Goal: Transaction & Acquisition: Purchase product/service

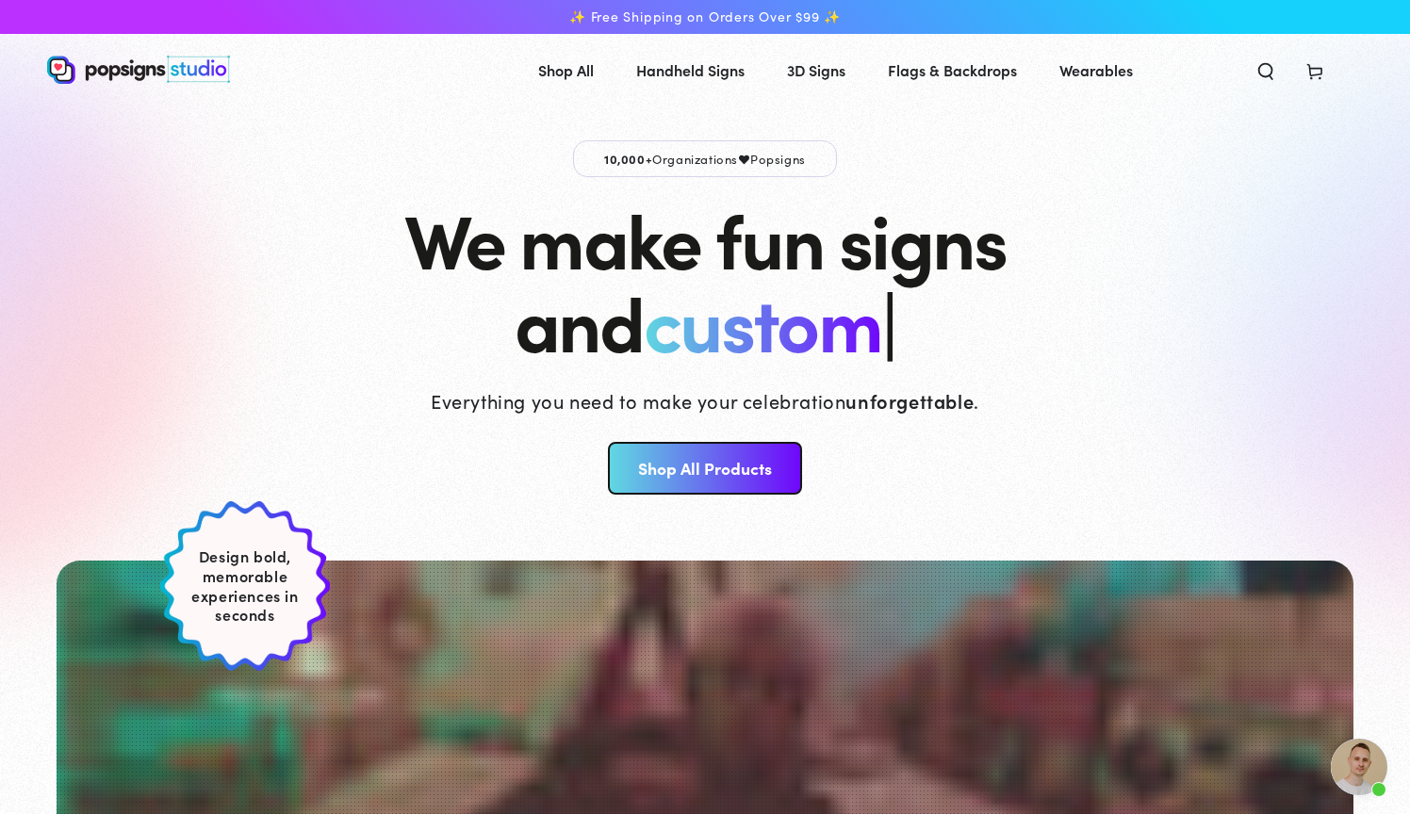
scroll to position [1567, 0]
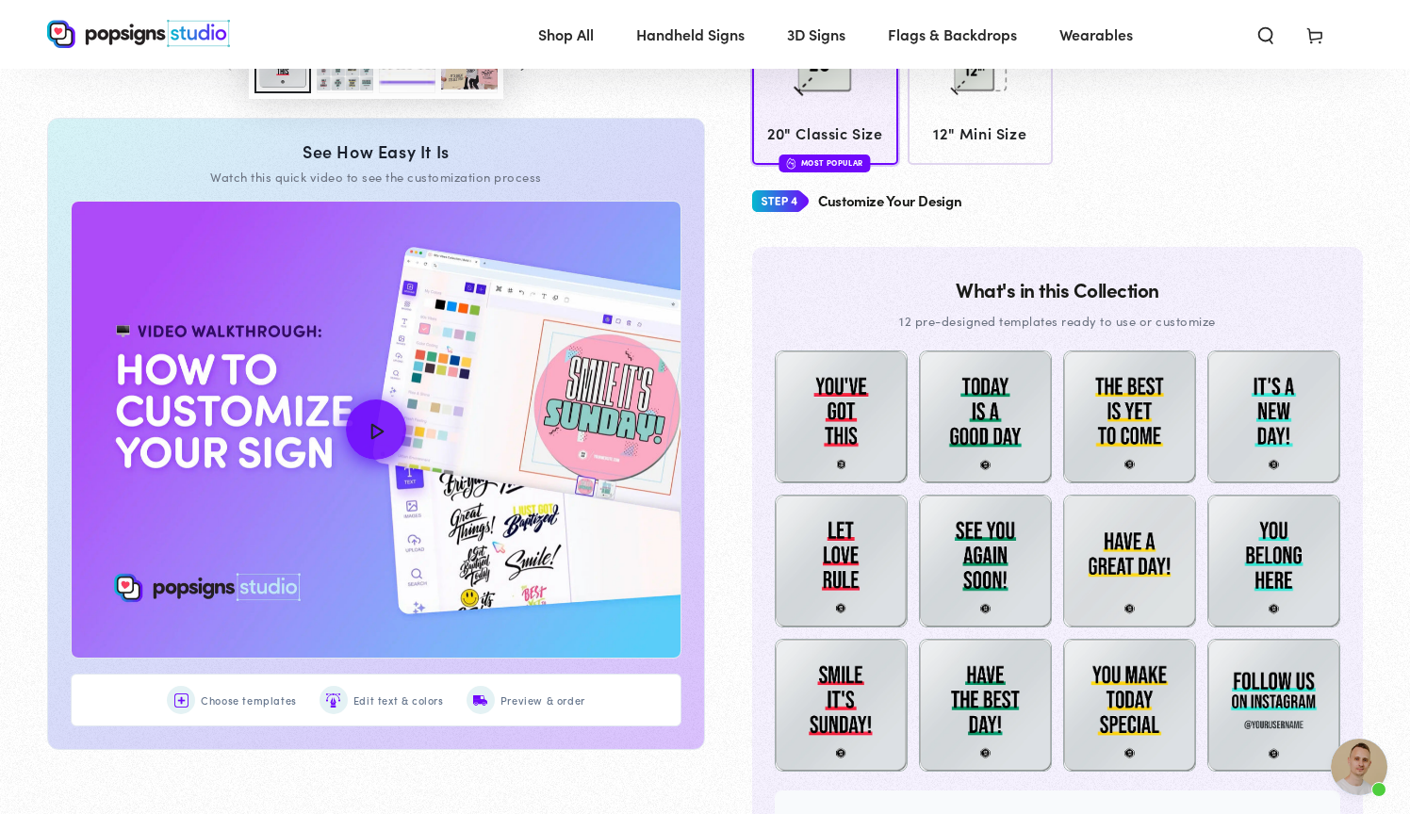
scroll to position [803, 0]
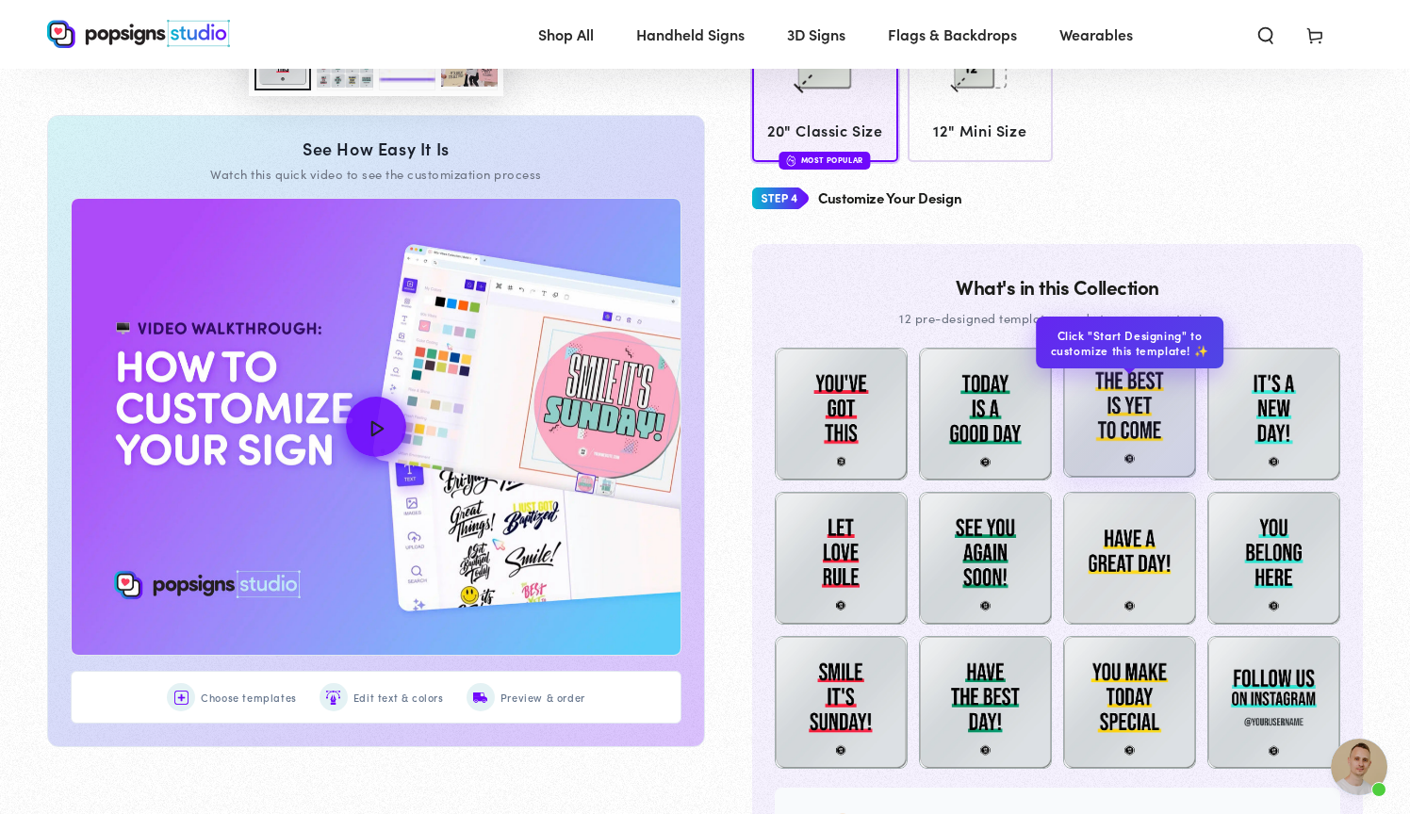
click at [1139, 432] on img at bounding box center [1129, 411] width 133 height 133
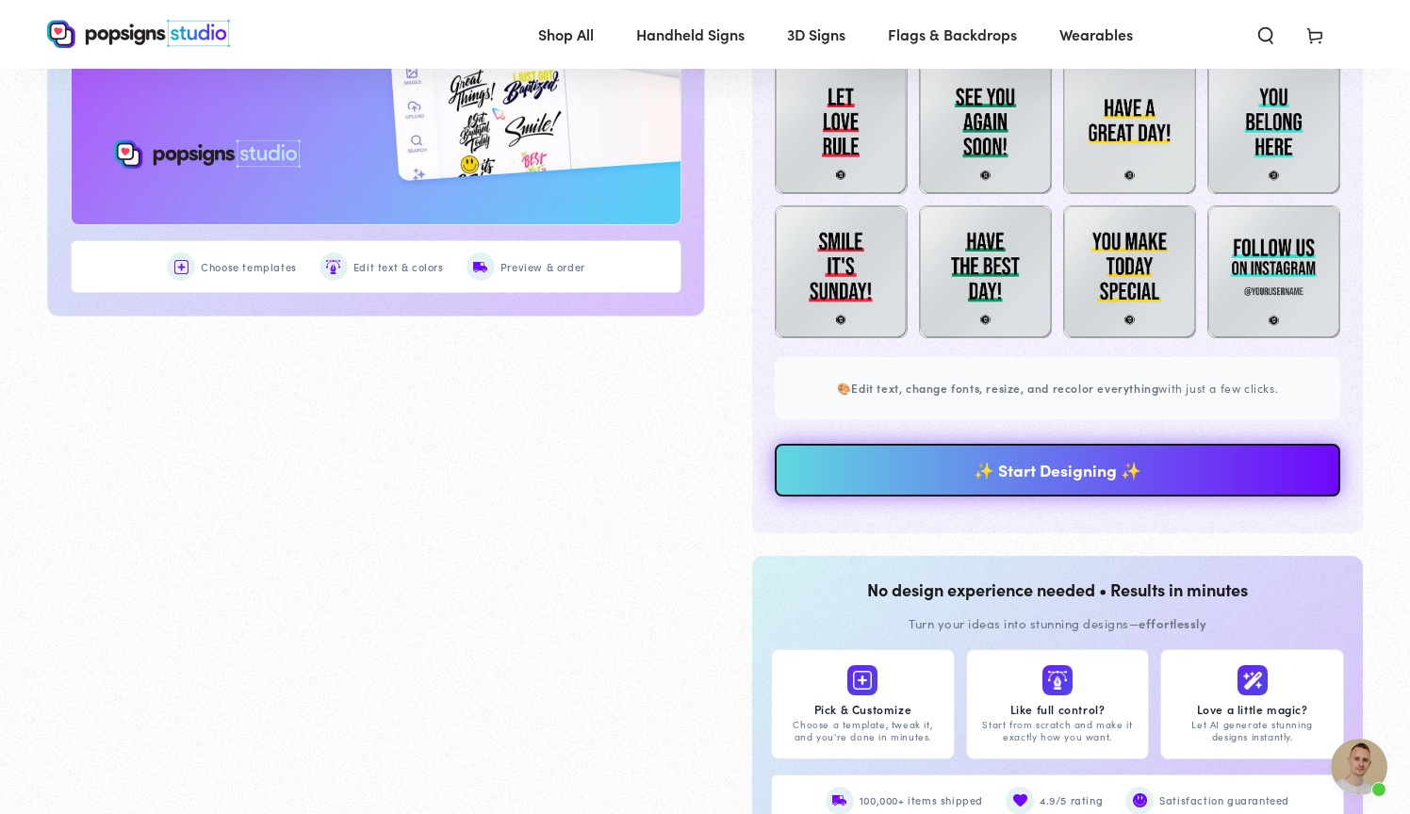
scroll to position [1288, 0]
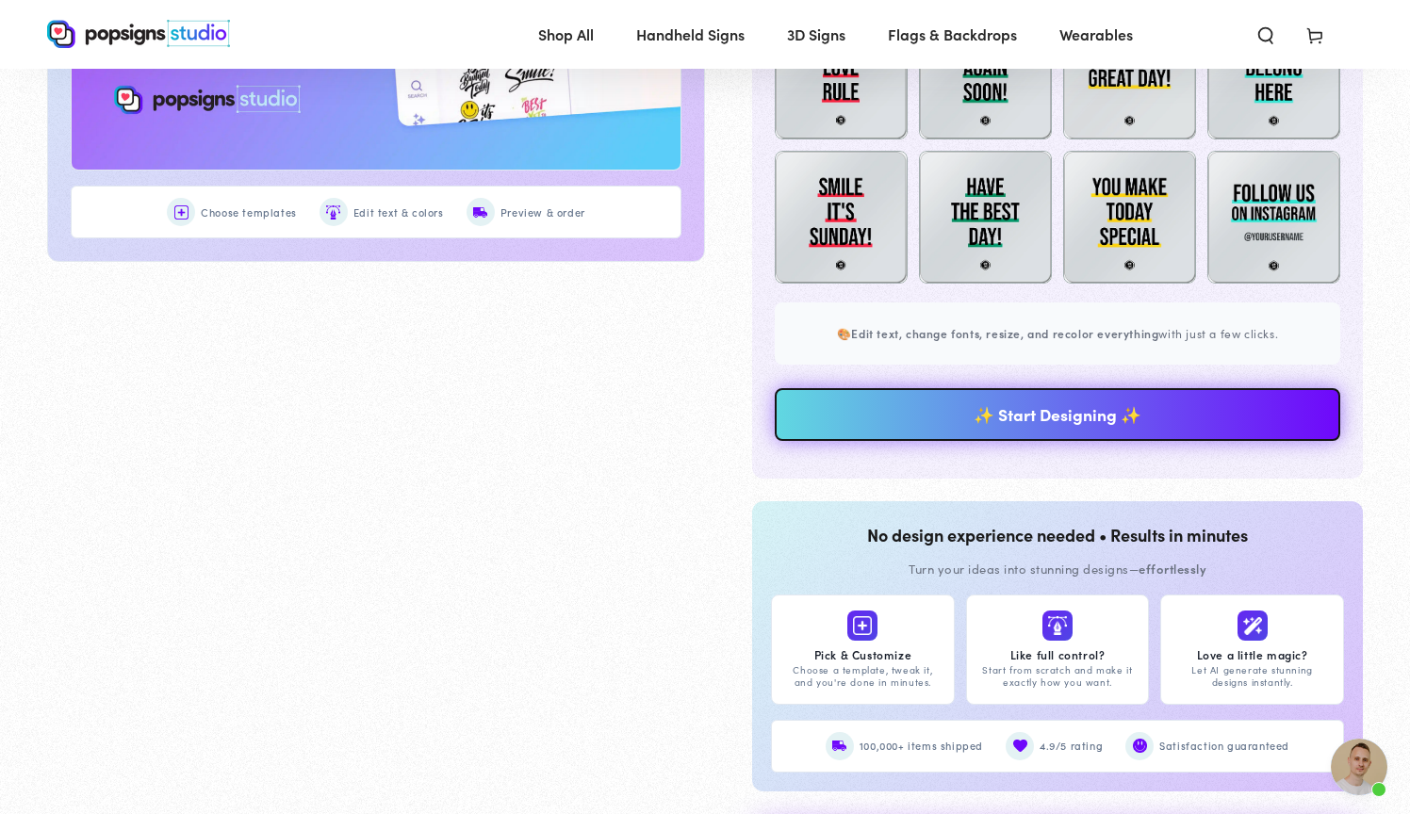
click at [1093, 402] on link "✨ Start Designing ✨" at bounding box center [1057, 414] width 565 height 53
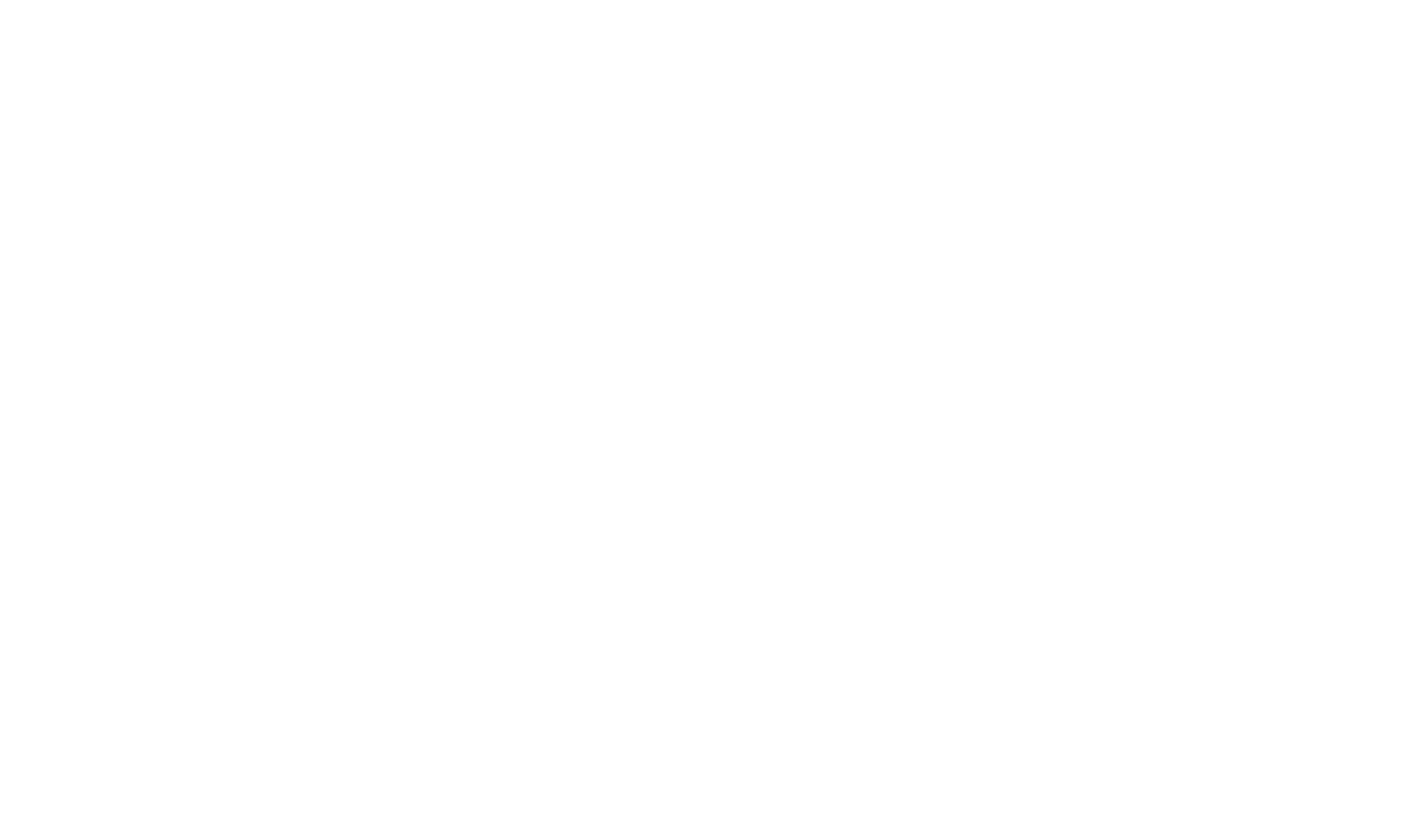
scroll to position [0, 0]
type textarea "An ancient tree with a door leading to a magical world"
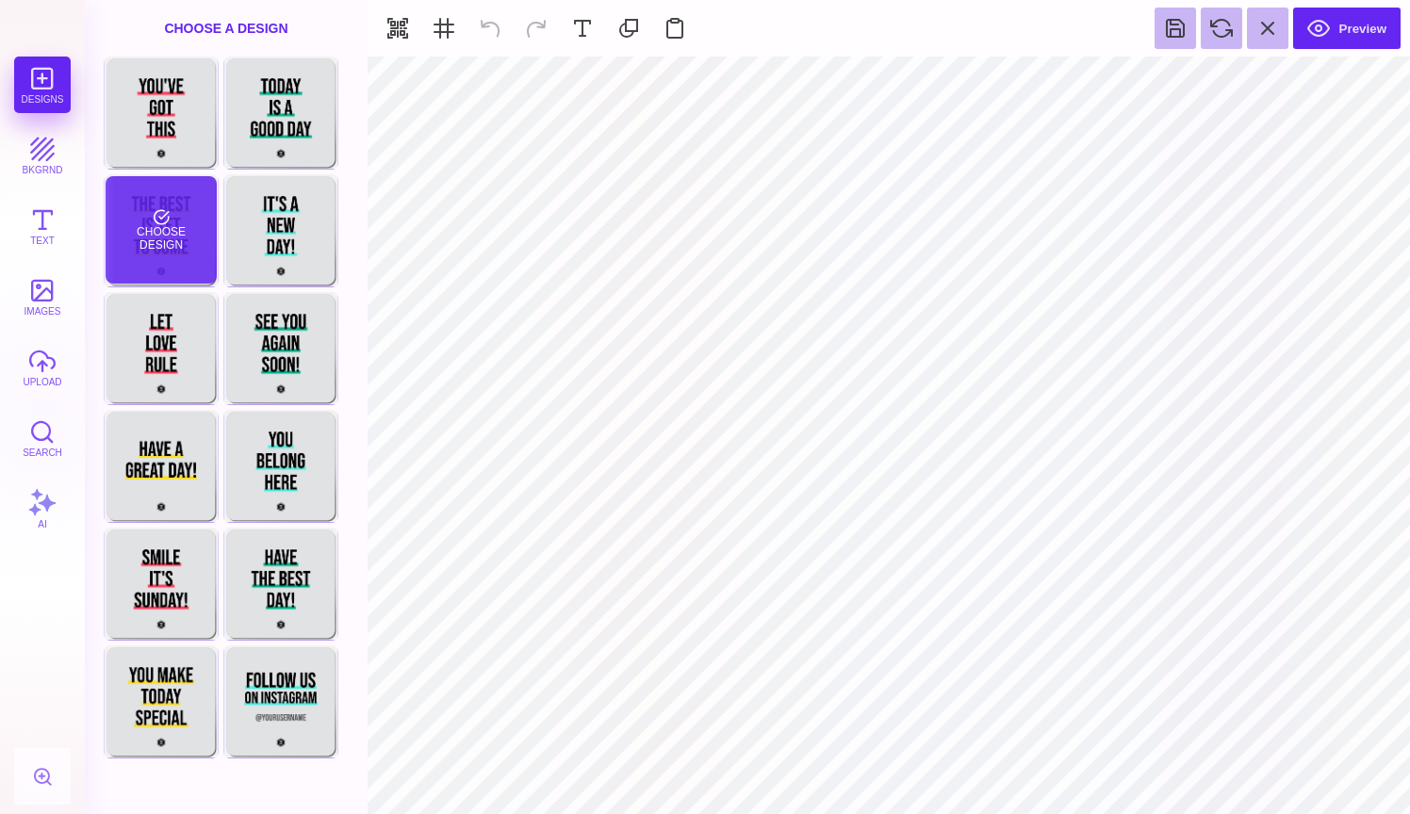
click at [155, 221] on div "Choose Design" at bounding box center [161, 229] width 110 height 107
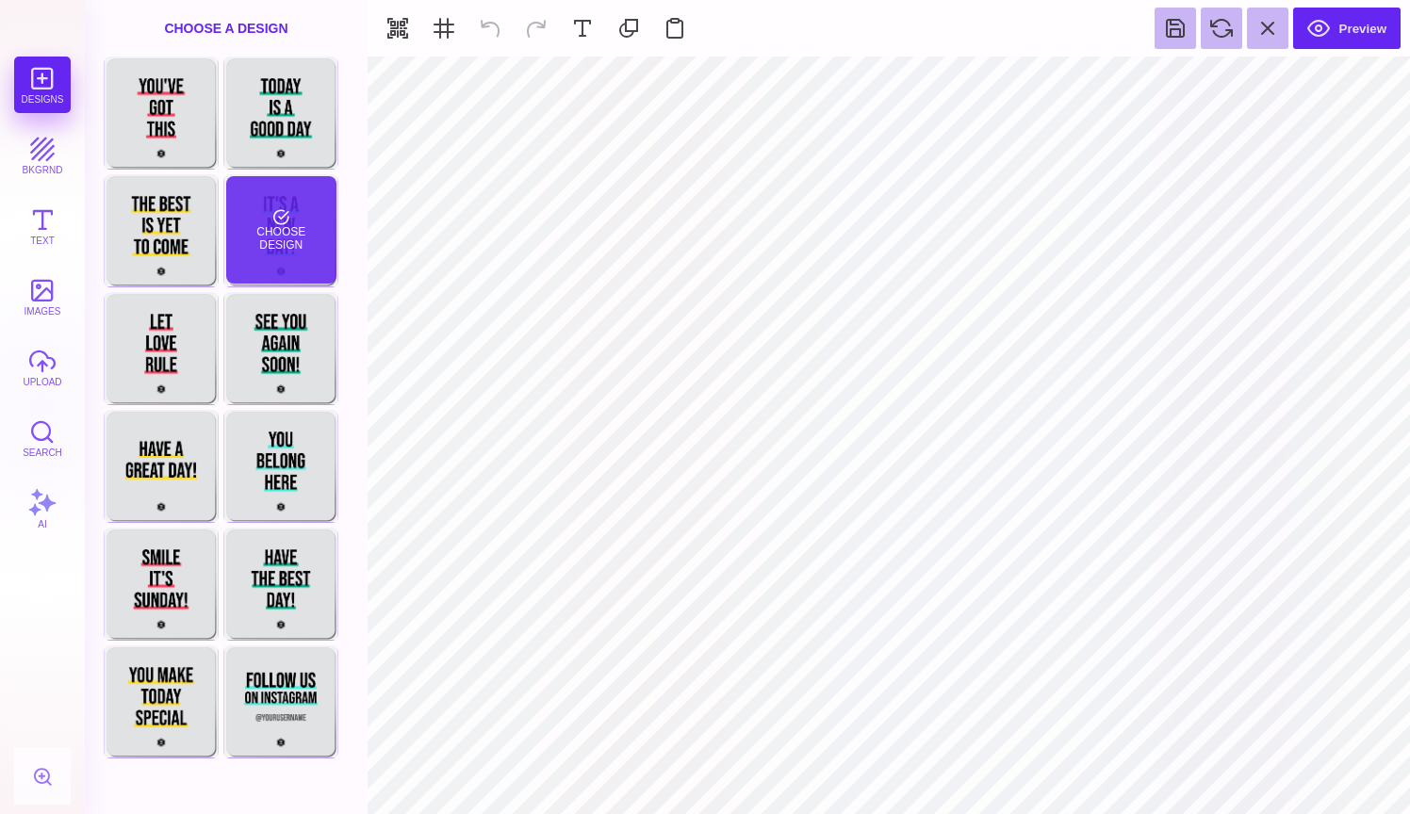
type input "#000000"
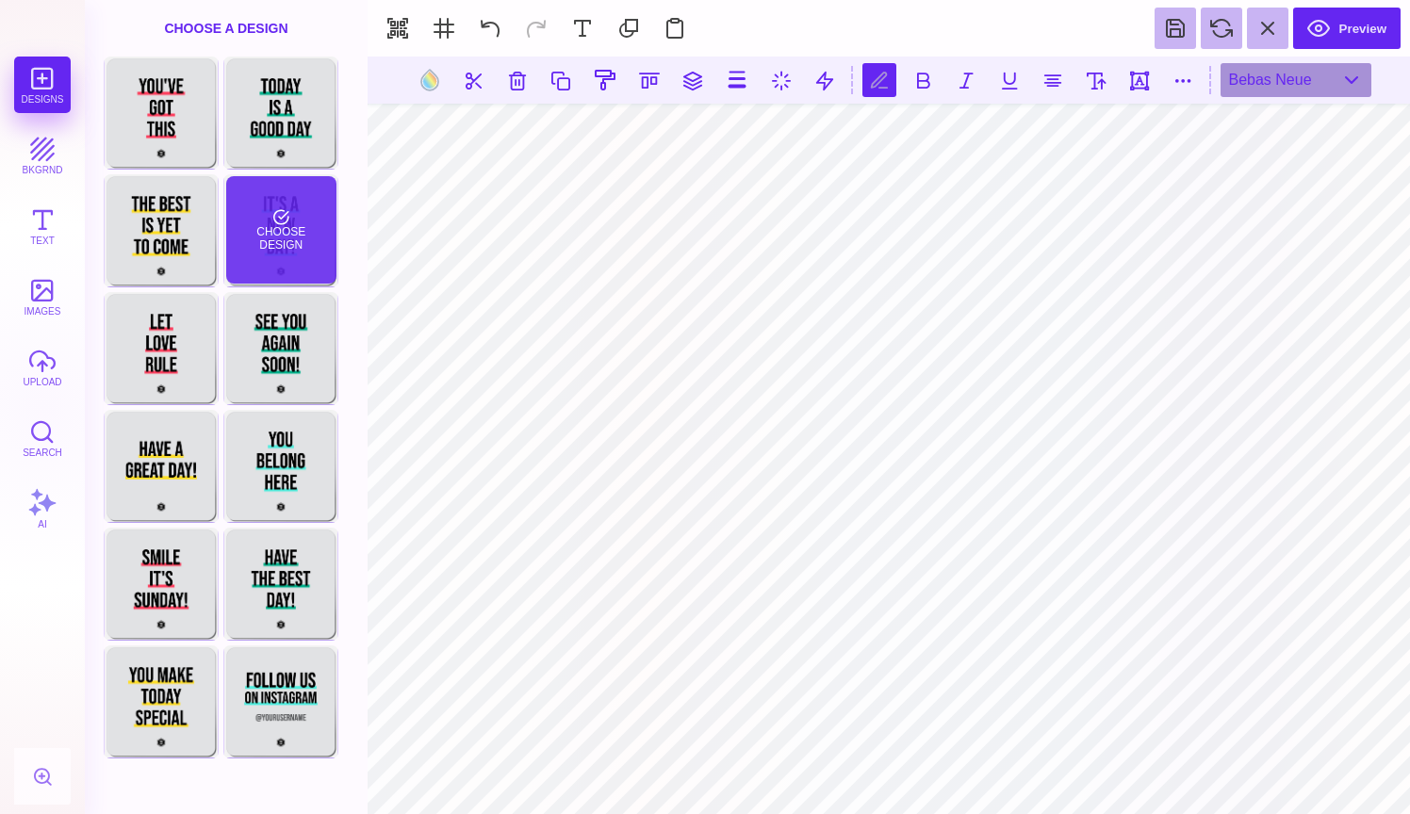
scroll to position [0, 1]
type textarea "**** ******* ******"
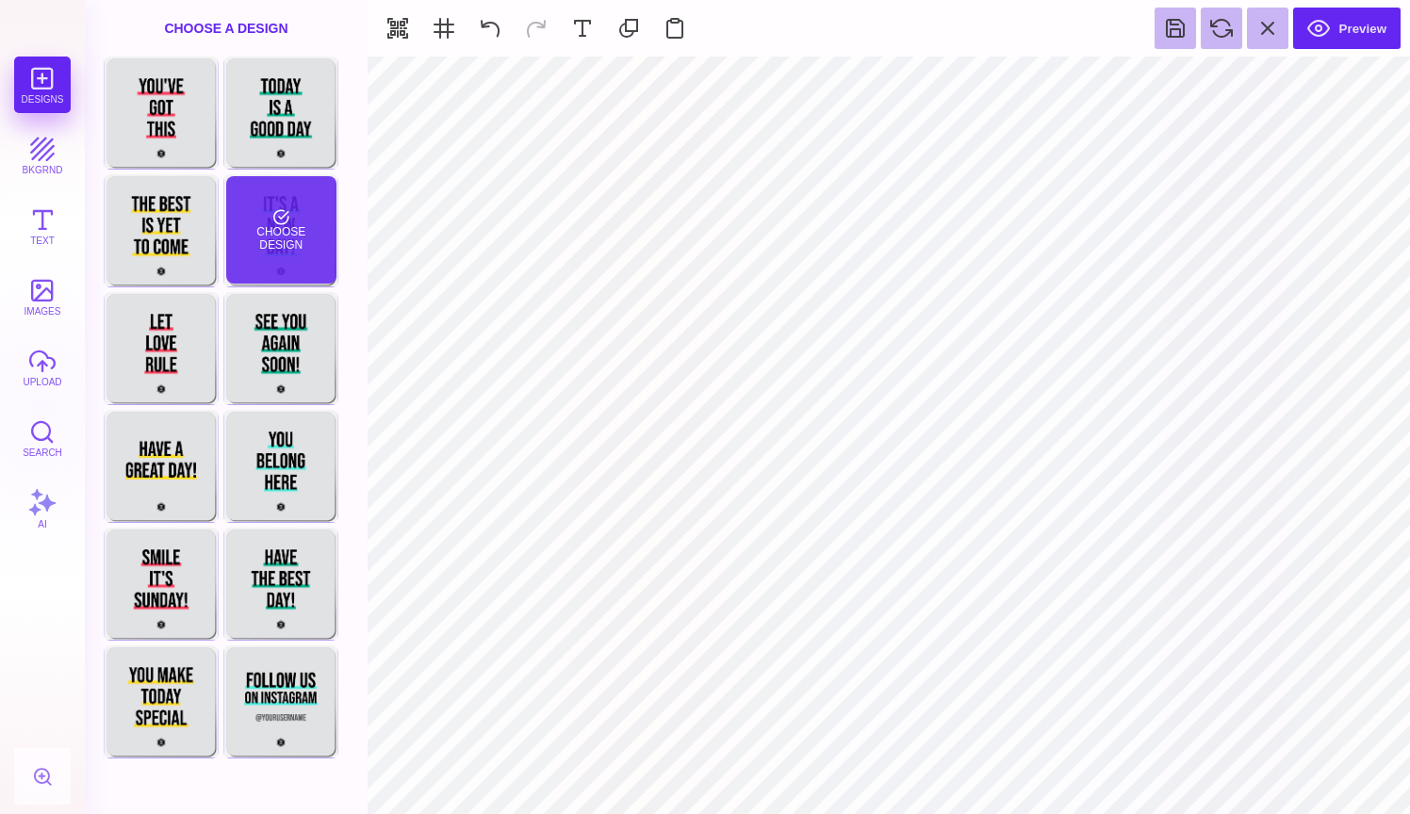
type input "#E0E2E4"
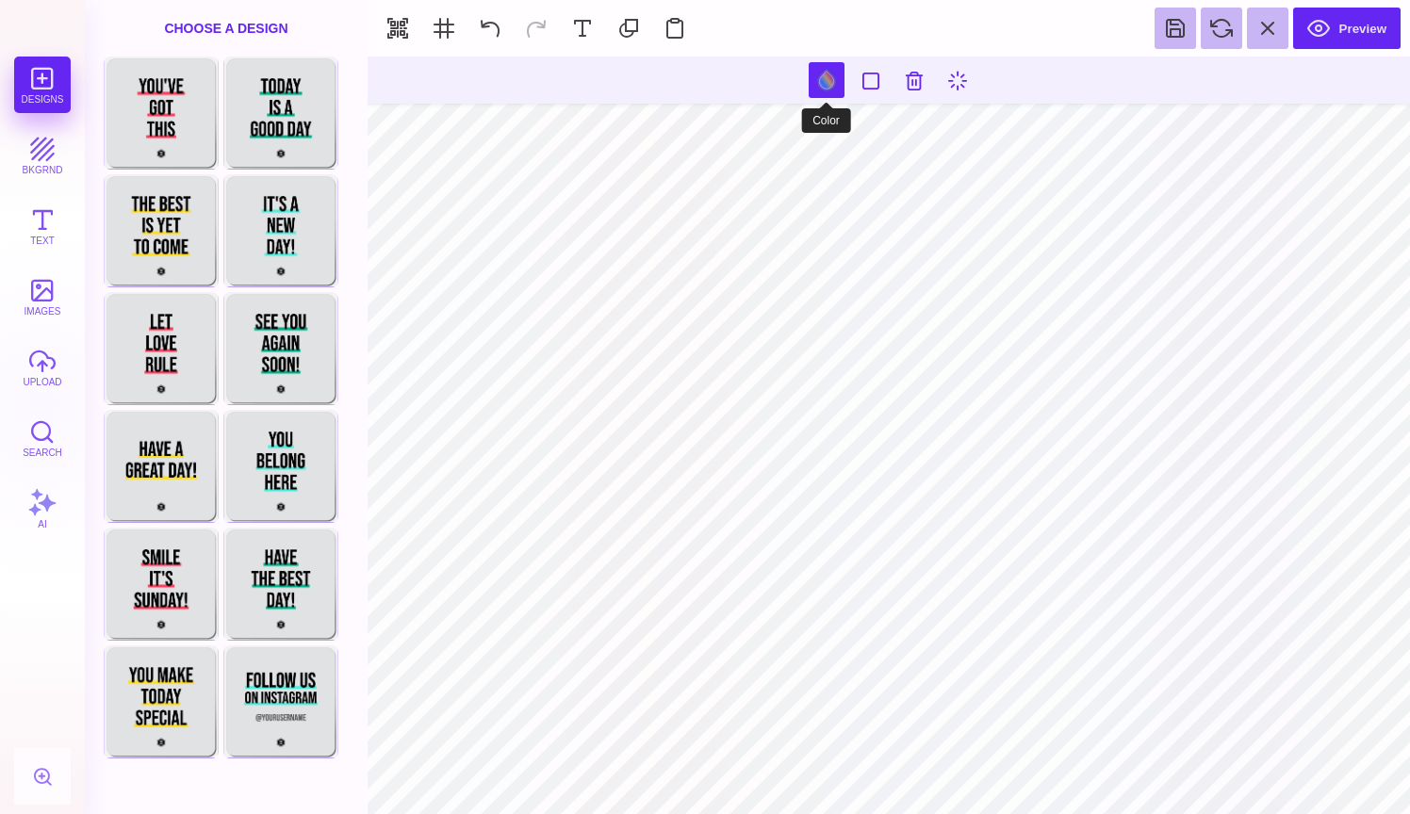
click at [824, 75] on button at bounding box center [827, 80] width 36 height 36
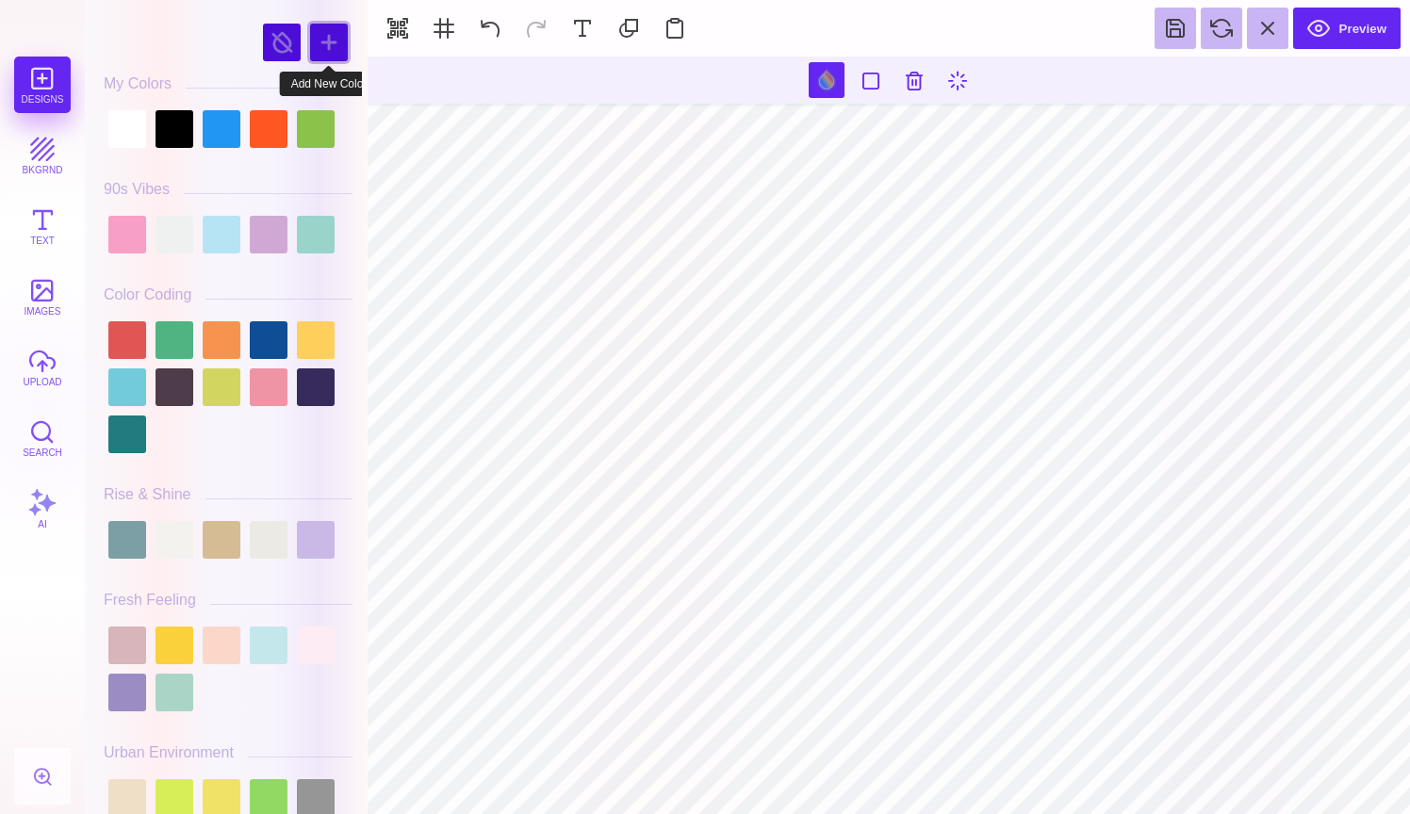
click at [325, 45] on div at bounding box center [329, 43] width 38 height 38
type input "#7C06C0"
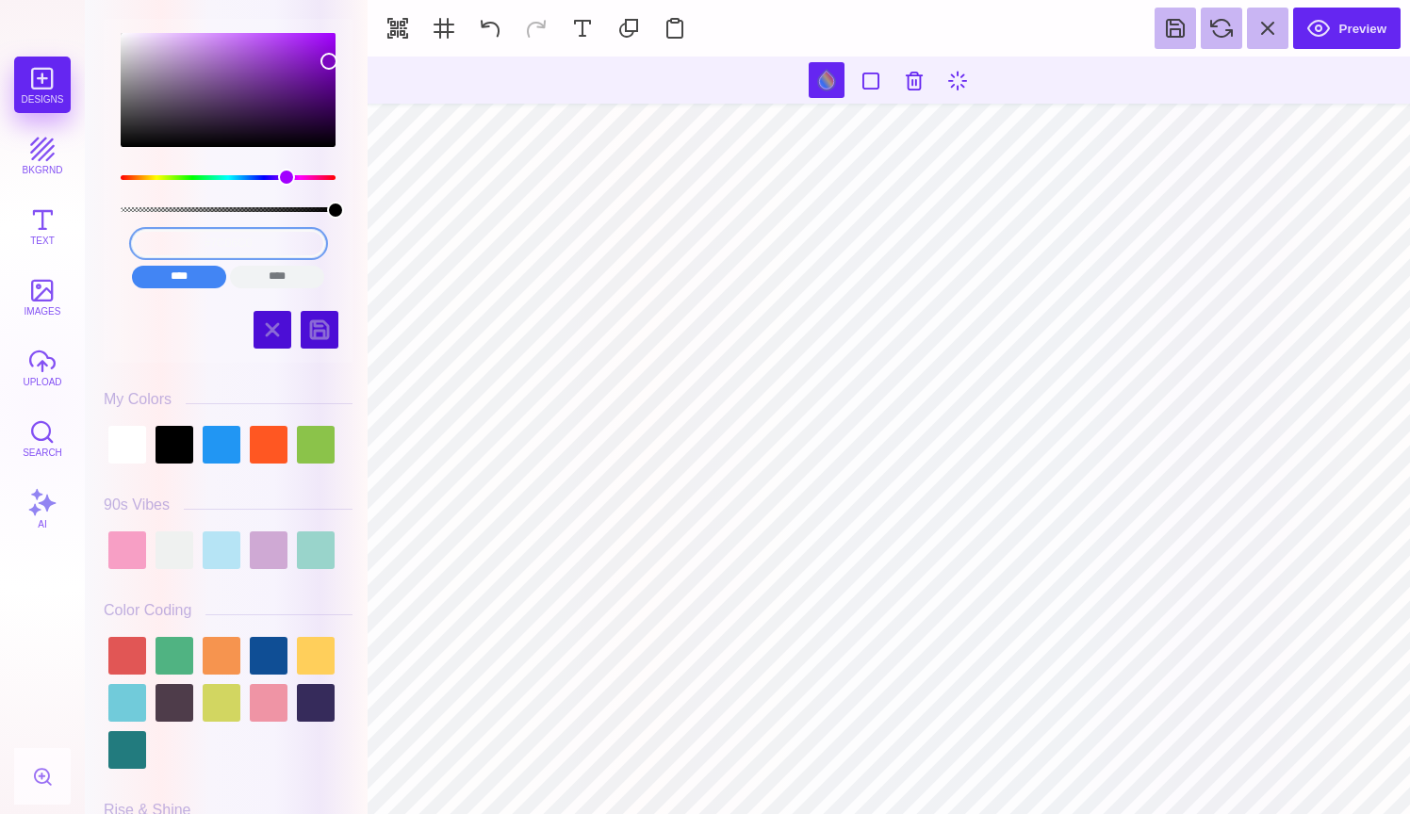
click at [289, 247] on input "#7C06C0" at bounding box center [228, 243] width 193 height 27
drag, startPoint x: 289, startPoint y: 247, endPoint x: 101, endPoint y: 247, distance: 188.5
click at [101, 247] on div "#7C06C0 **** **** **** **** **** **** ****** ***** Hues" at bounding box center [228, 411] width 268 height 805
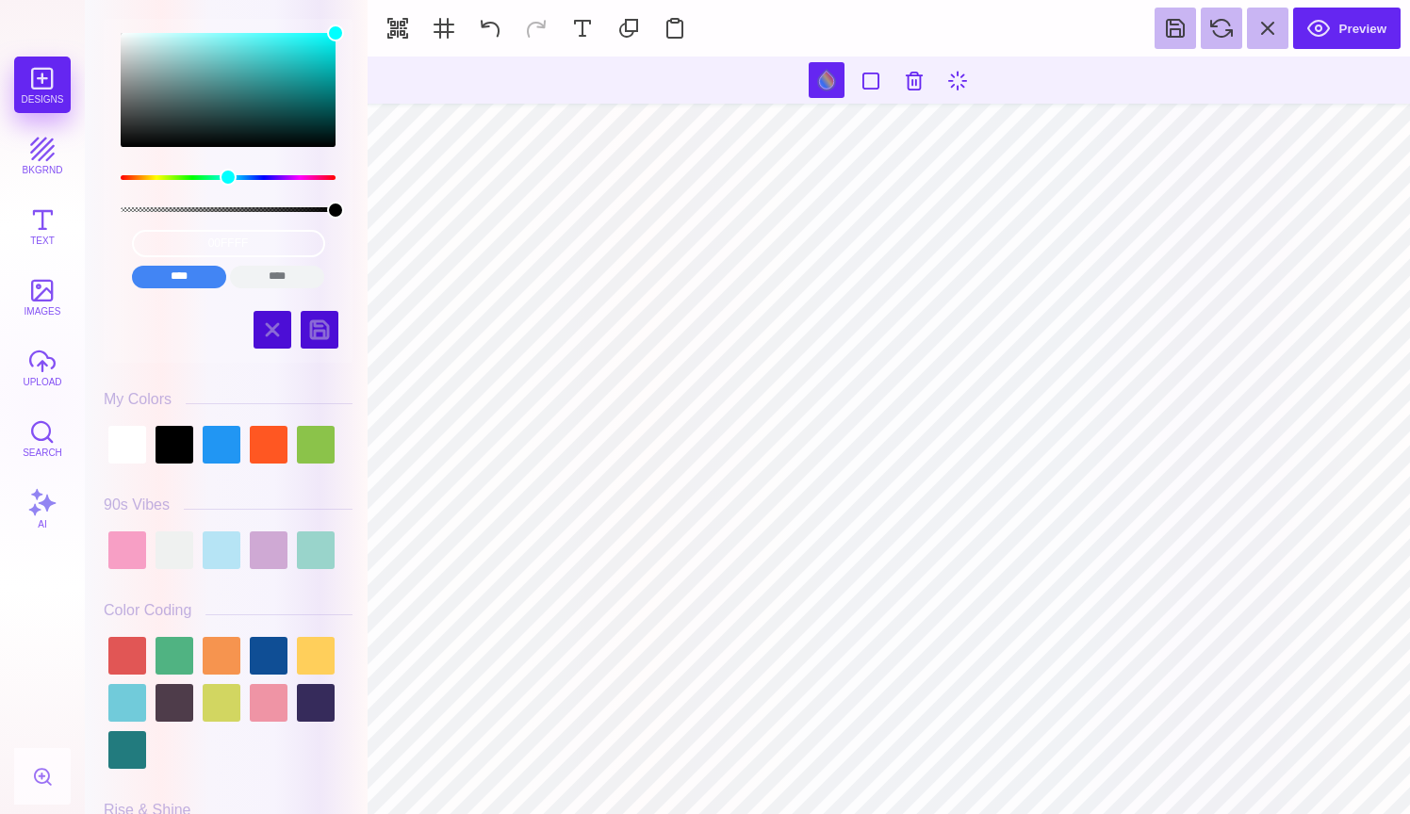
type input "#00FFFF"
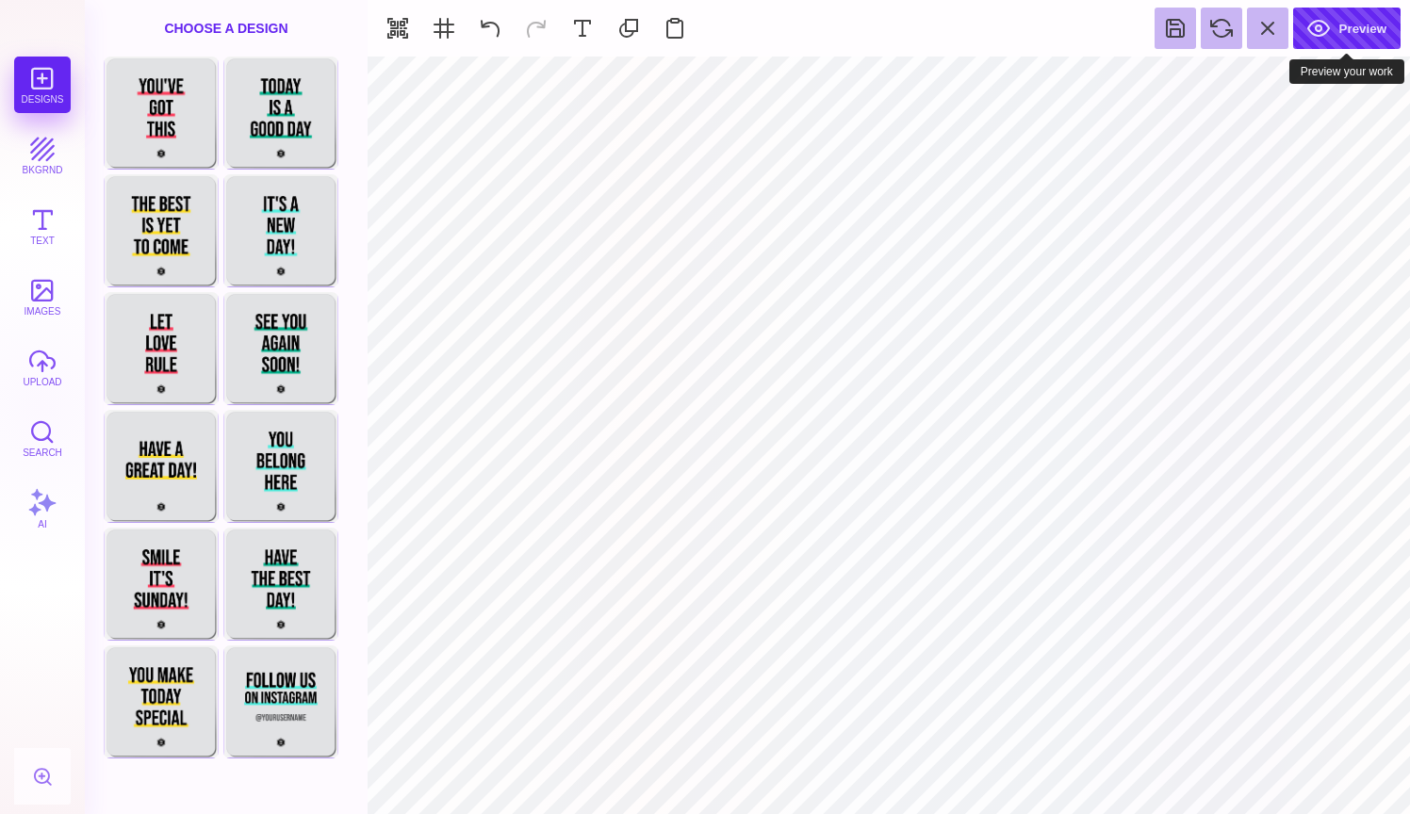
click at [1318, 35] on button "Preview" at bounding box center [1346, 28] width 107 height 41
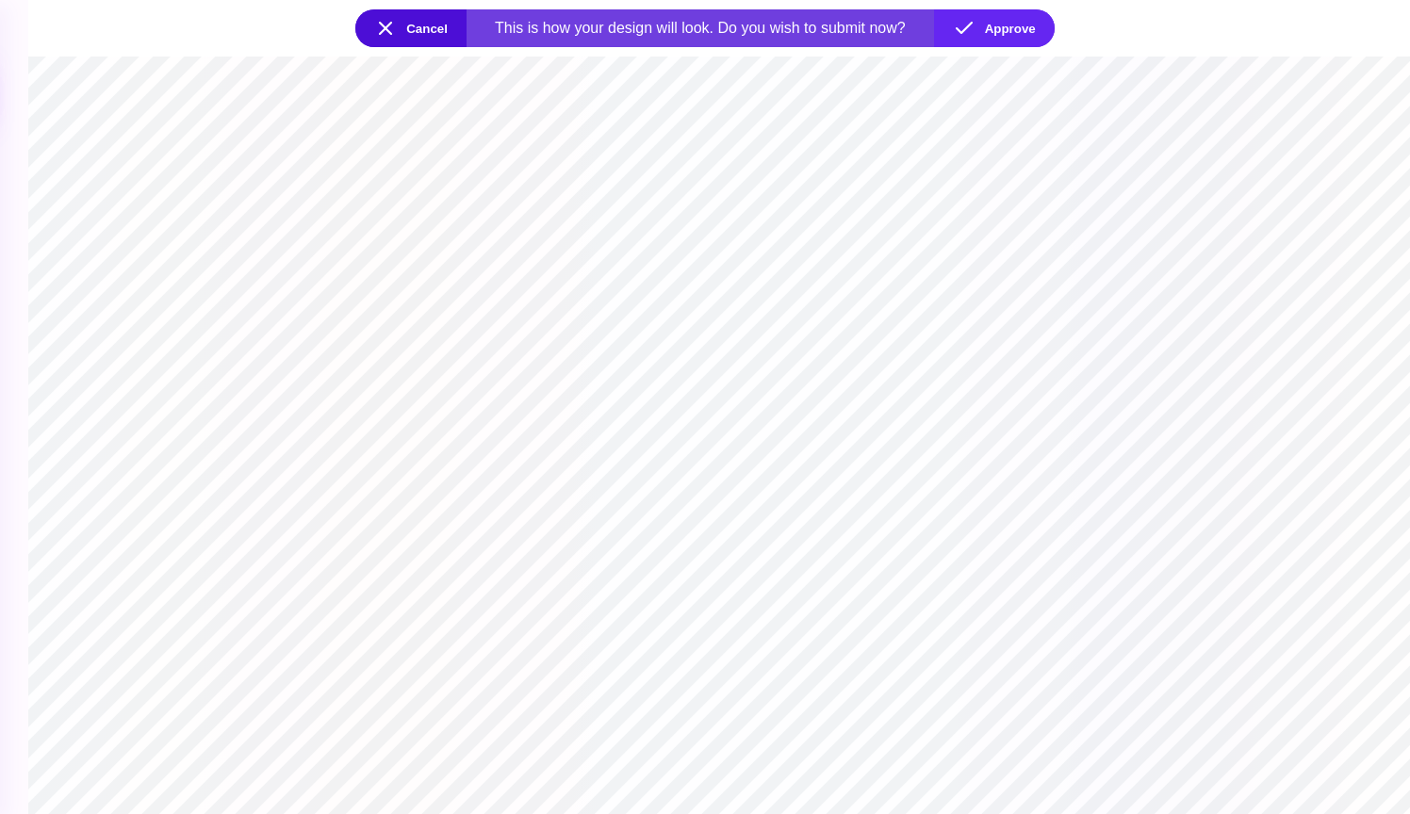
click at [722, 652] on section at bounding box center [718, 436] width 1381 height 758
click at [390, 28] on button "Cancel" at bounding box center [410, 28] width 111 height 38
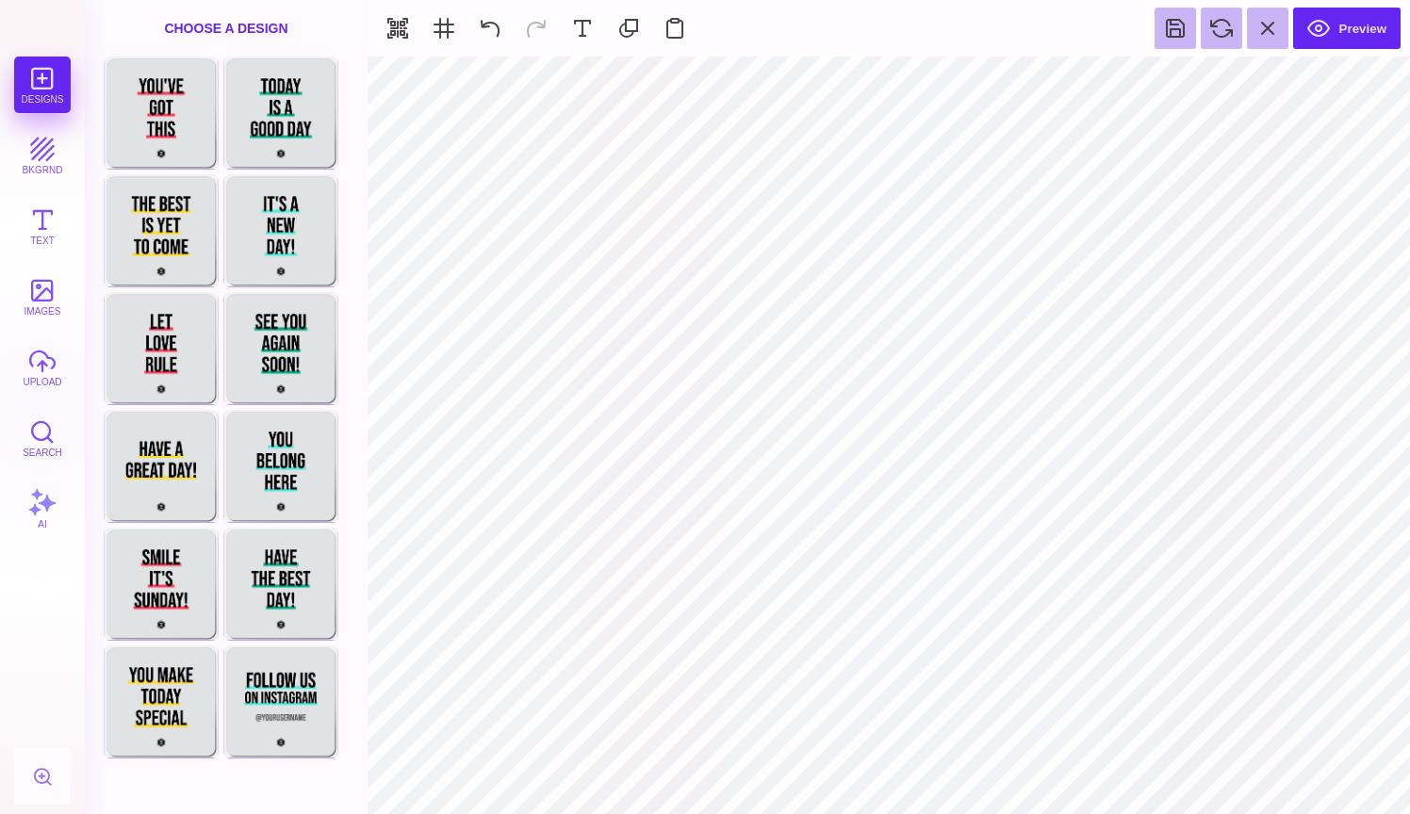
type input "#010101"
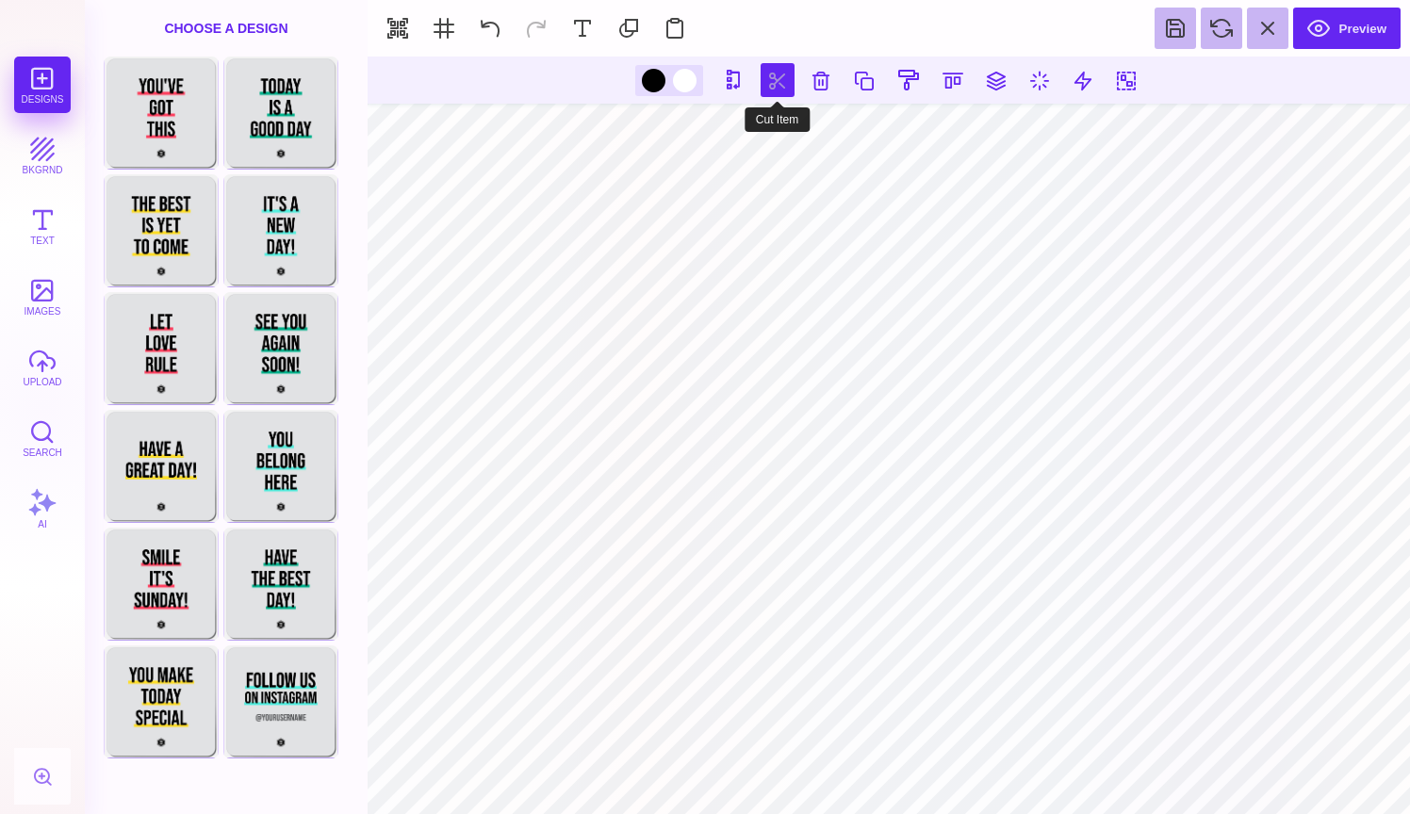
click at [776, 82] on button at bounding box center [777, 80] width 34 height 34
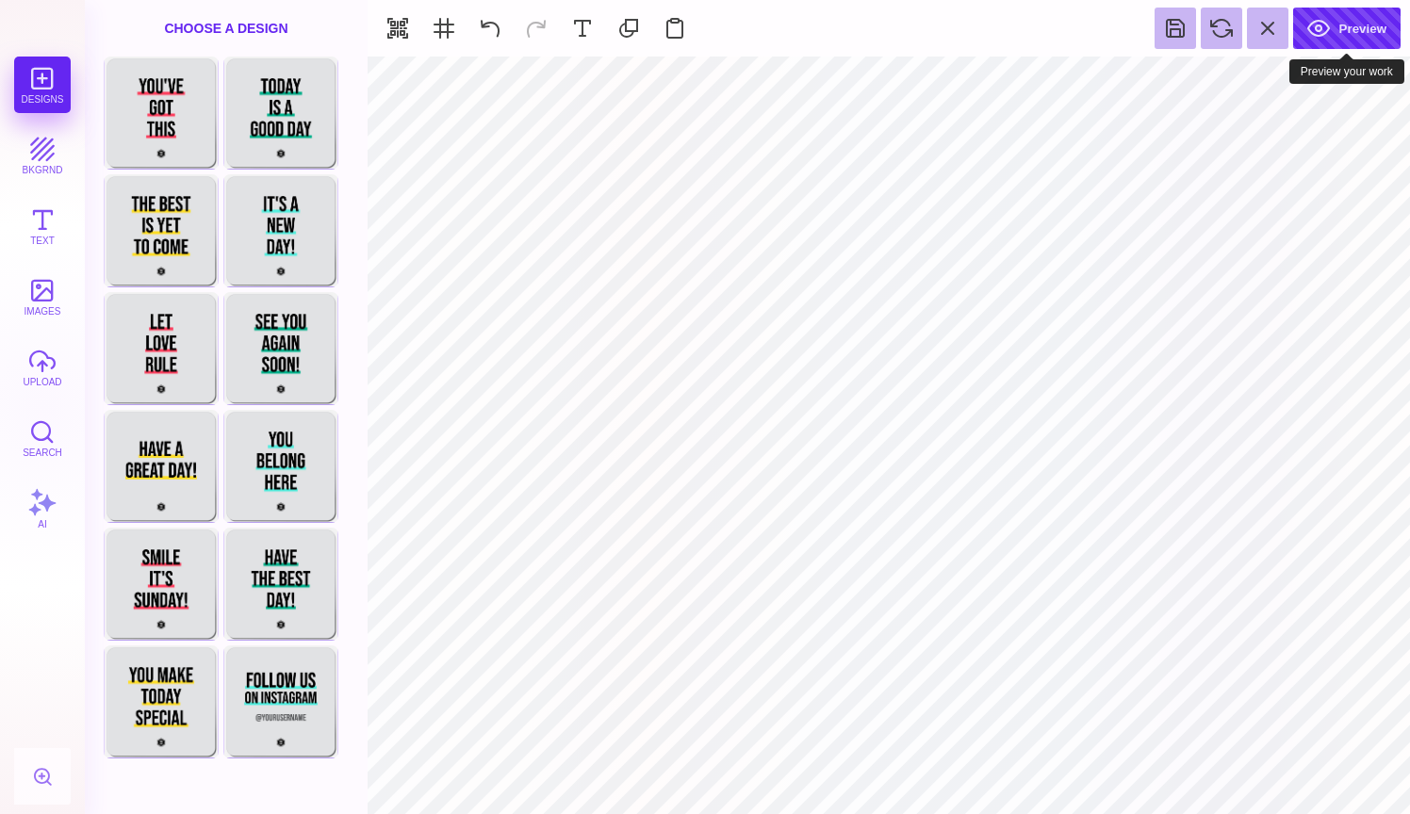
click at [1351, 27] on button "Preview" at bounding box center [1346, 28] width 107 height 41
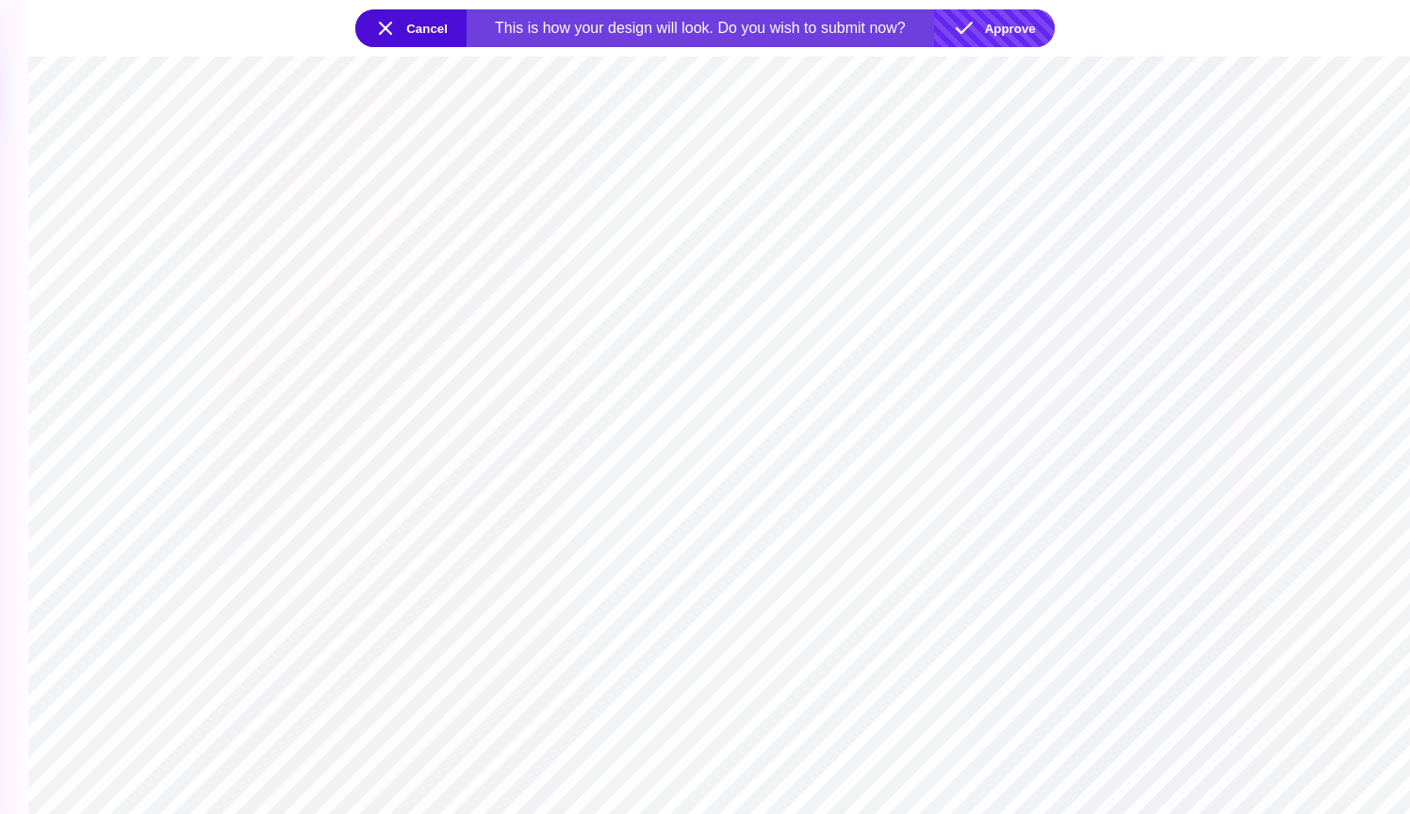
click at [1003, 24] on button "Approve" at bounding box center [994, 28] width 121 height 38
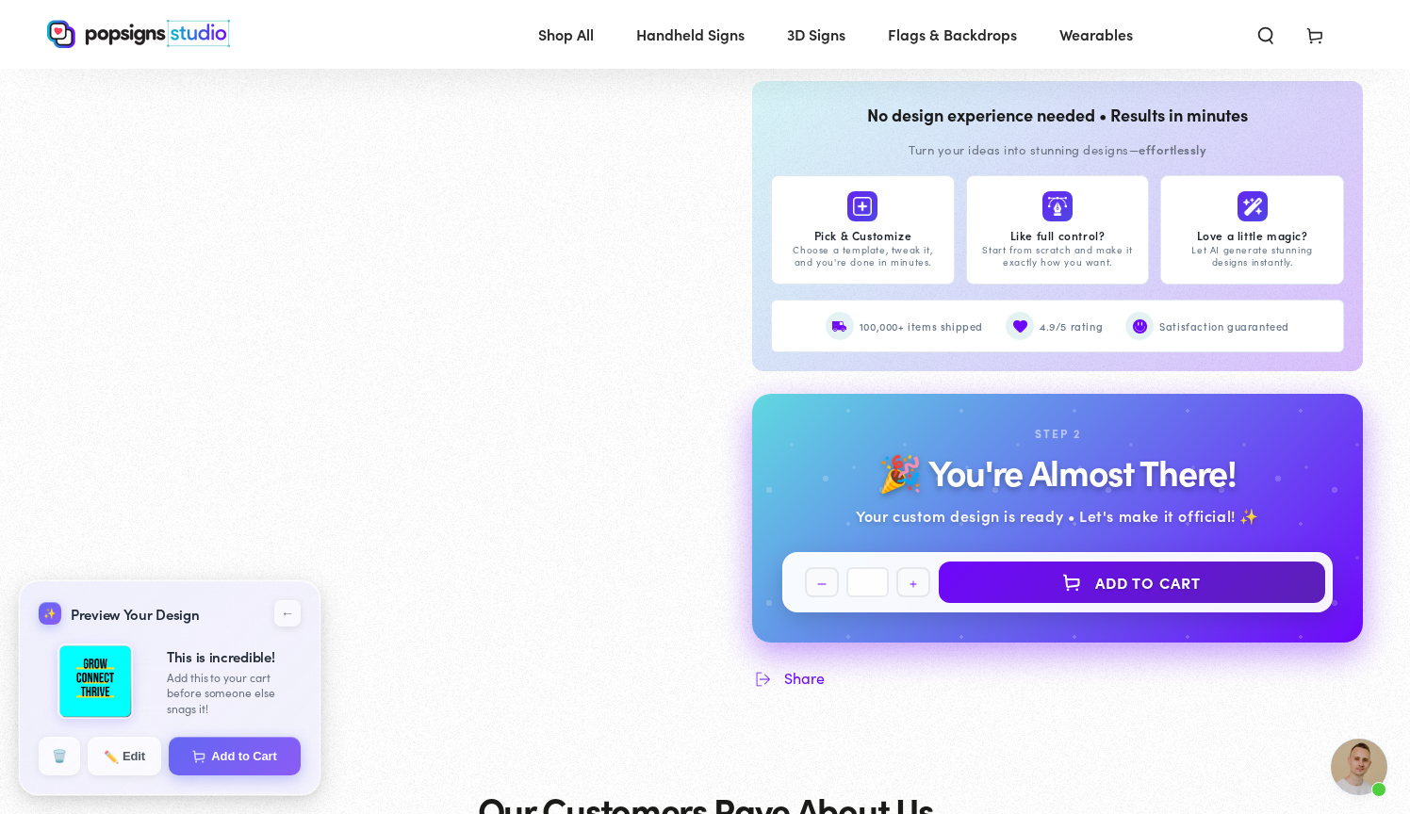
scroll to position [1782, 0]
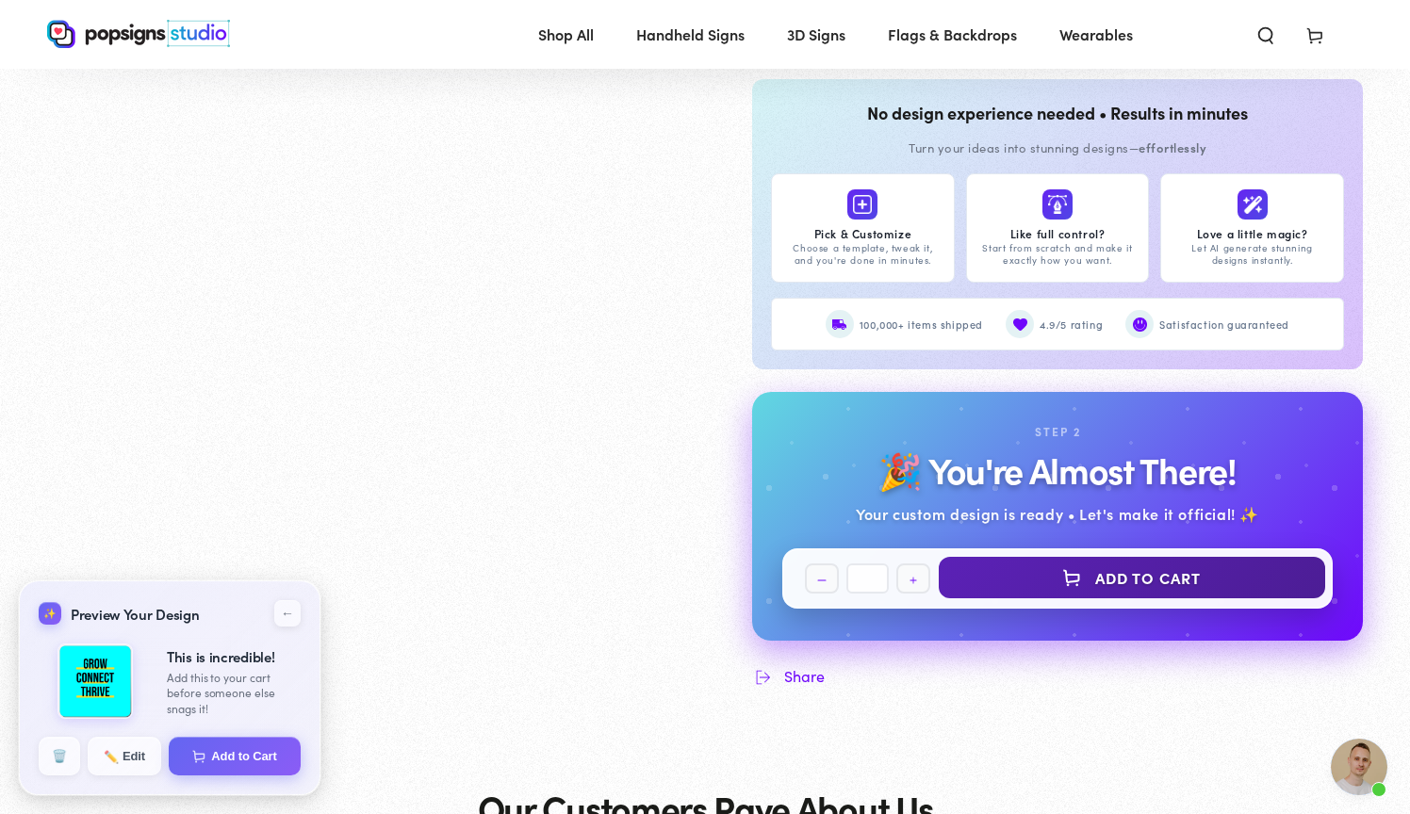
click at [1046, 564] on button "Add to Cart" at bounding box center [1132, 577] width 386 height 41
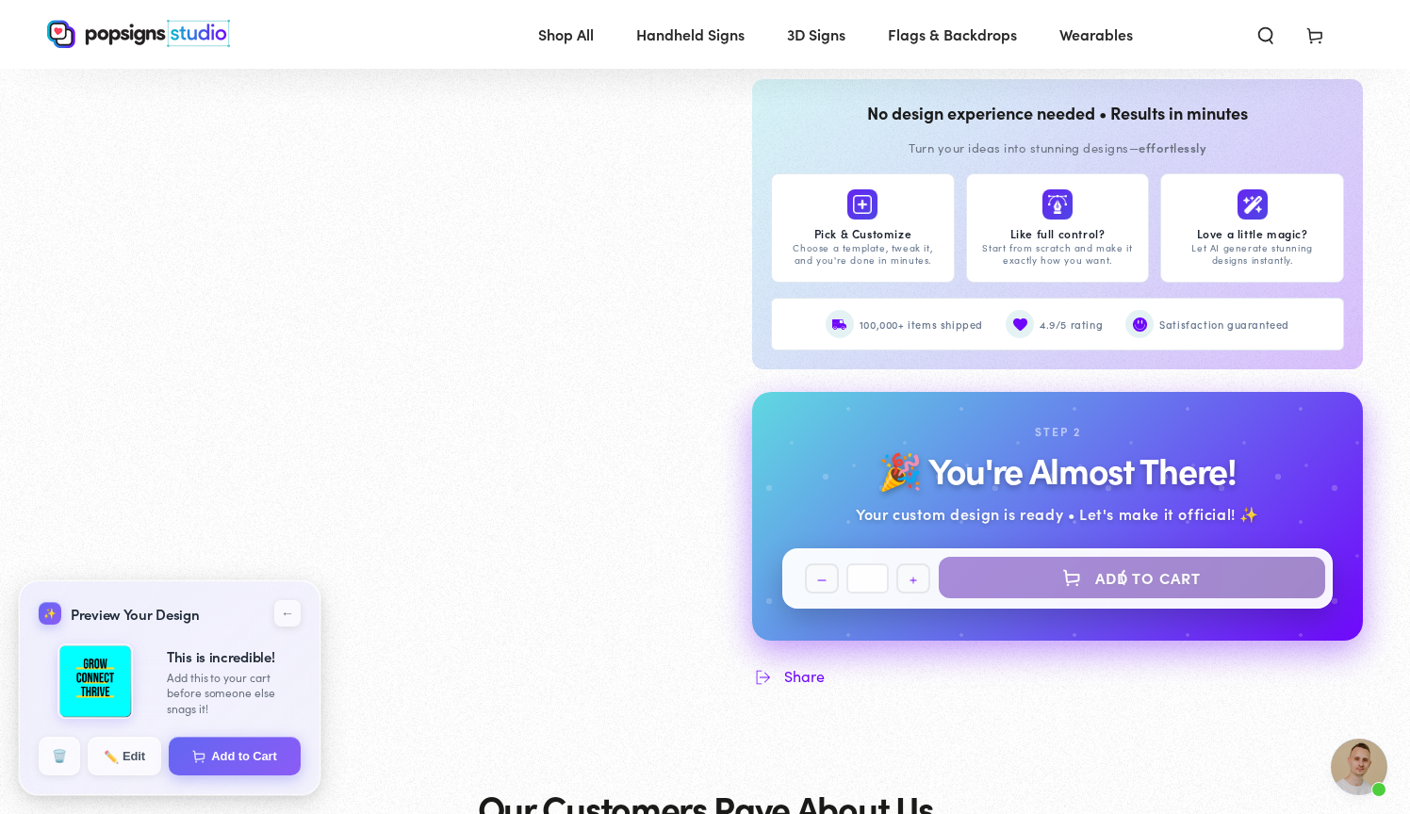
select select "**********"
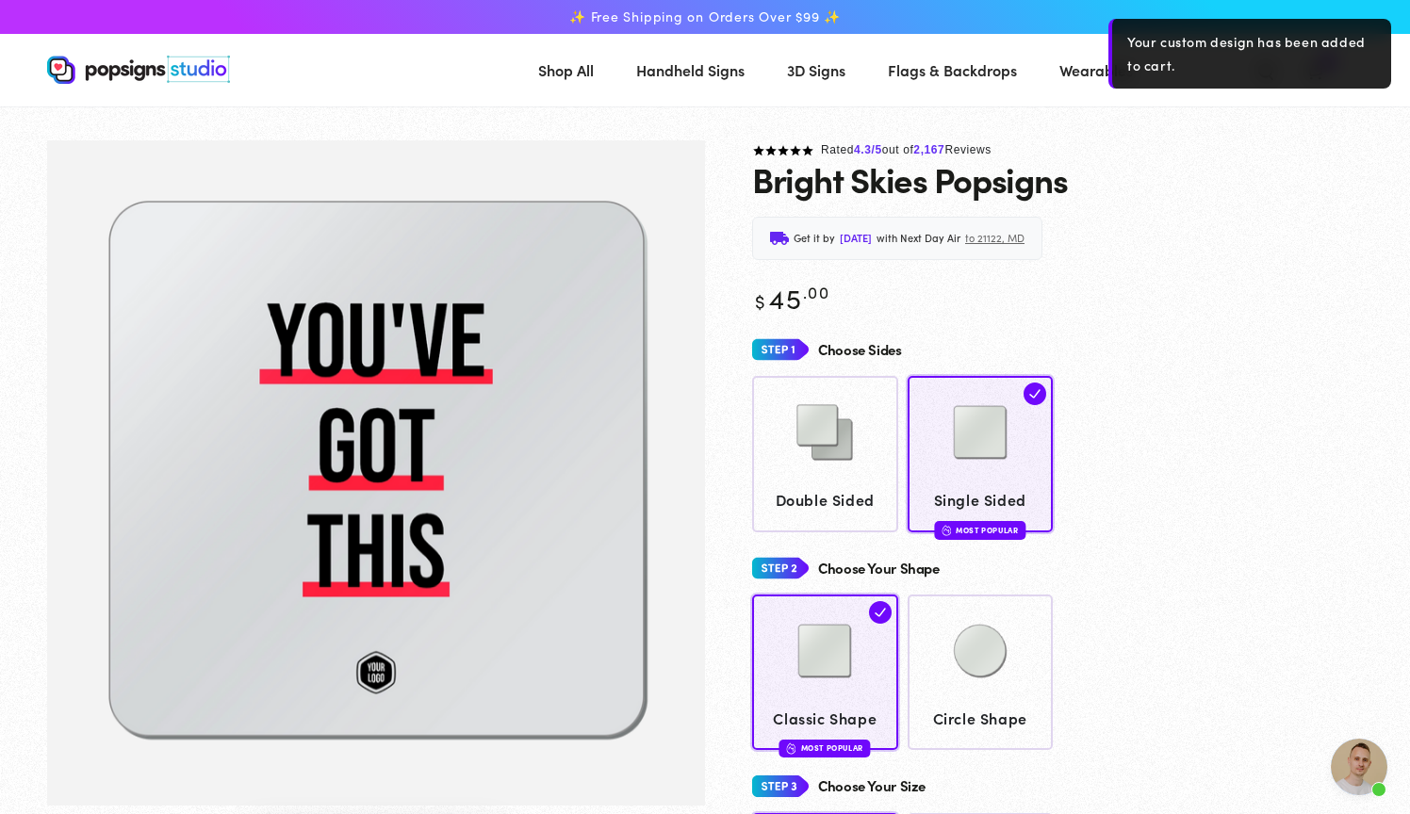
click at [1158, 145] on div "Rated 4.3 /5 out of 2,167 Reviews" at bounding box center [1057, 150] width 611 height 21
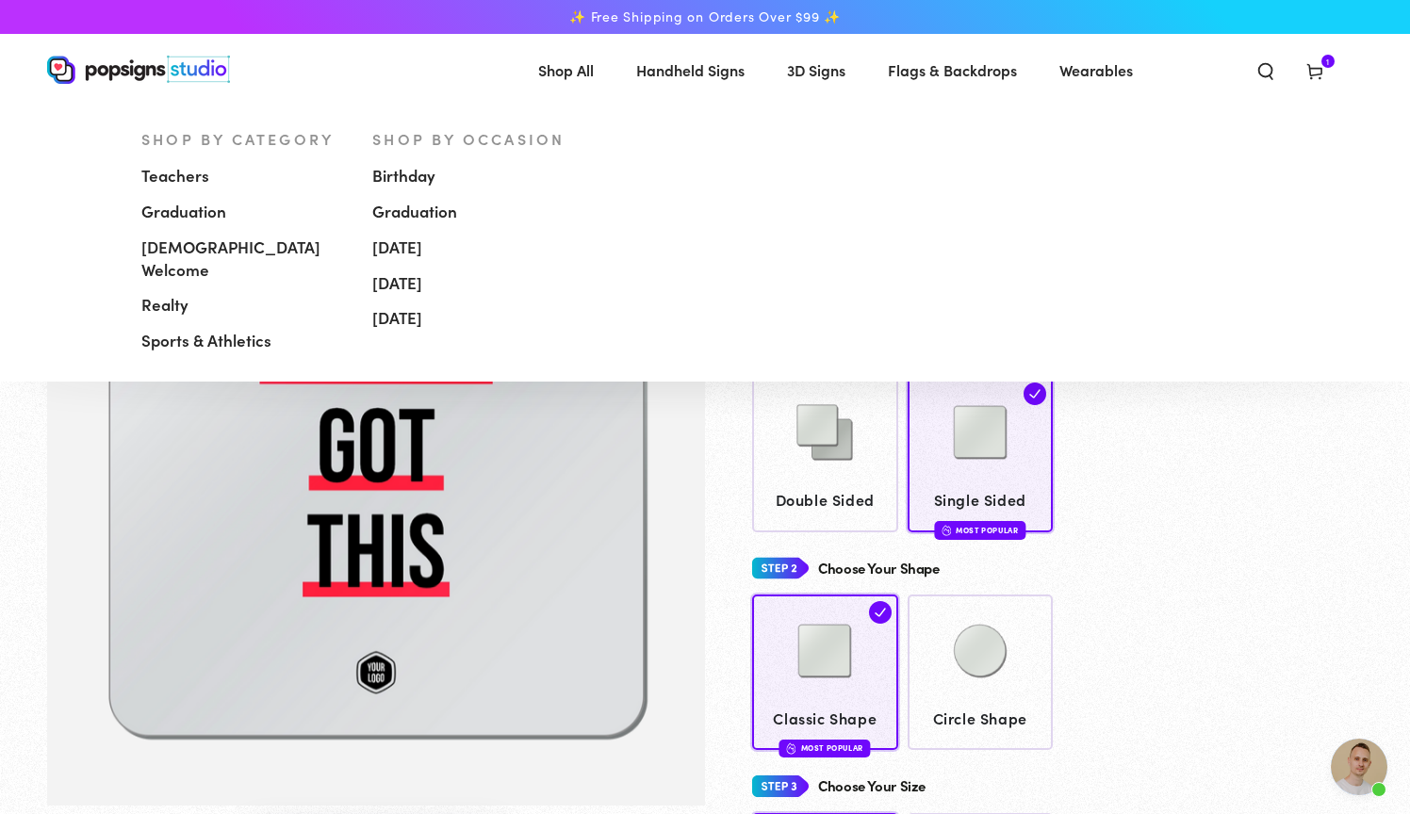
click at [718, 75] on span "Handheld Signs" at bounding box center [690, 70] width 108 height 27
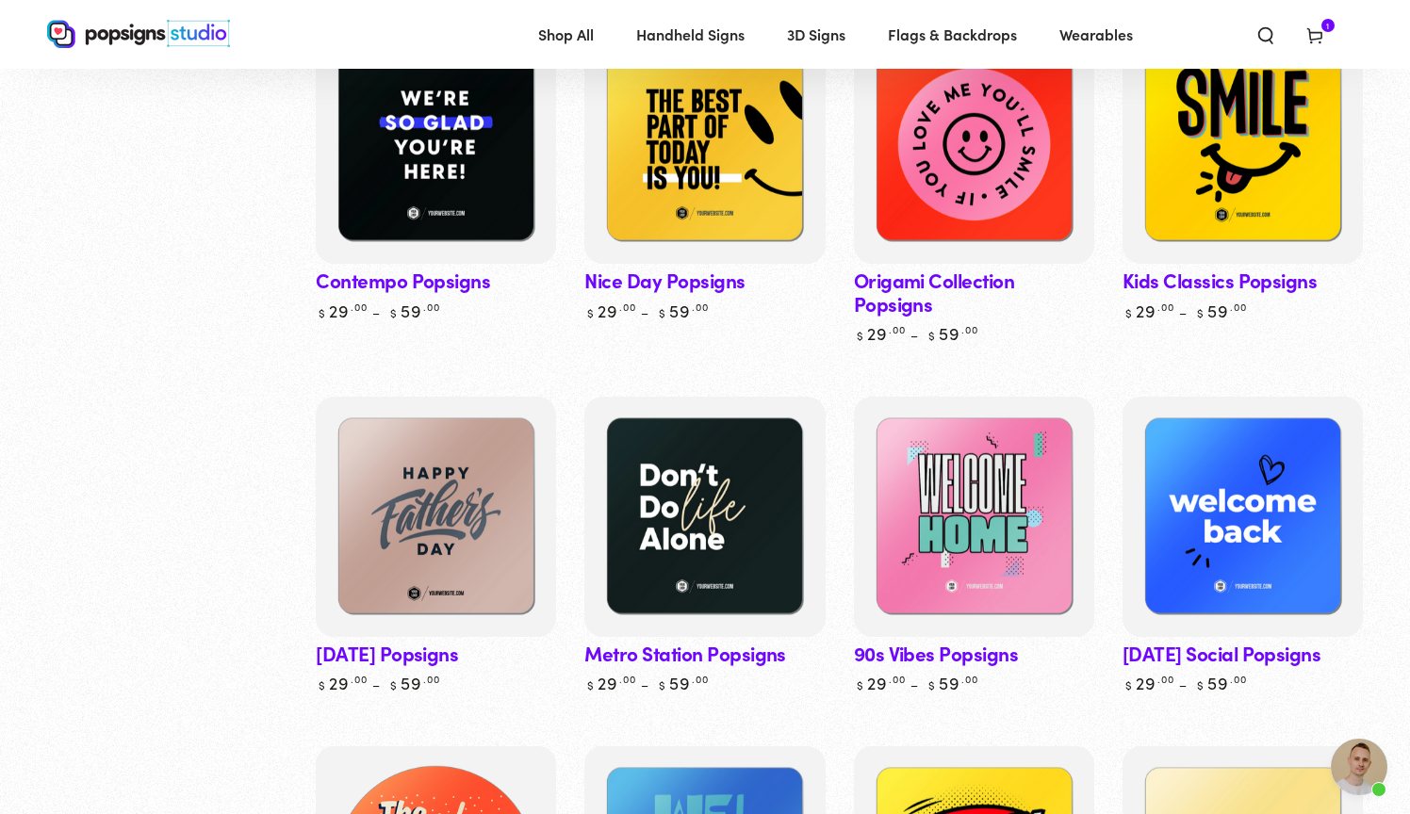
scroll to position [657, 0]
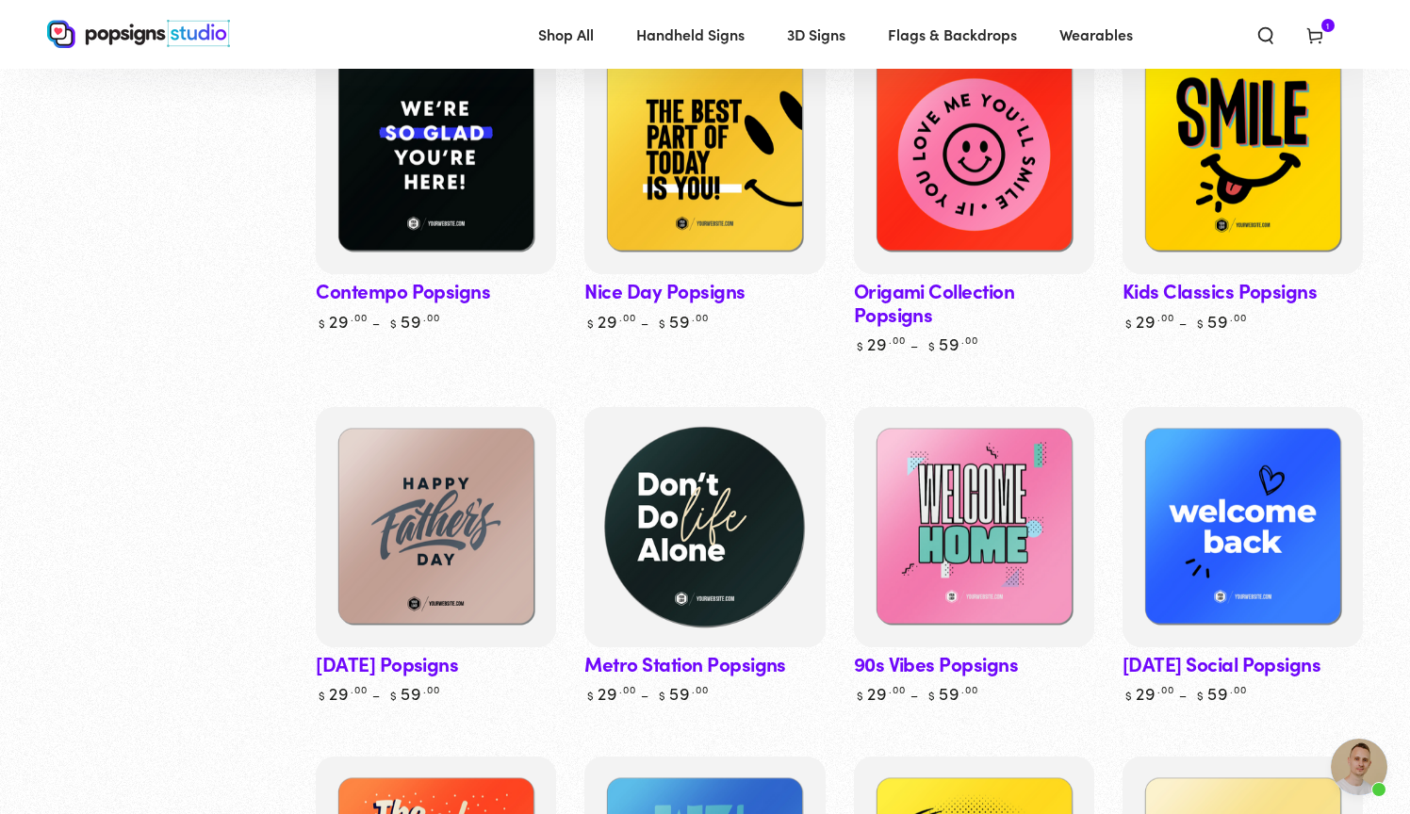
click at [651, 513] on img at bounding box center [705, 527] width 248 height 248
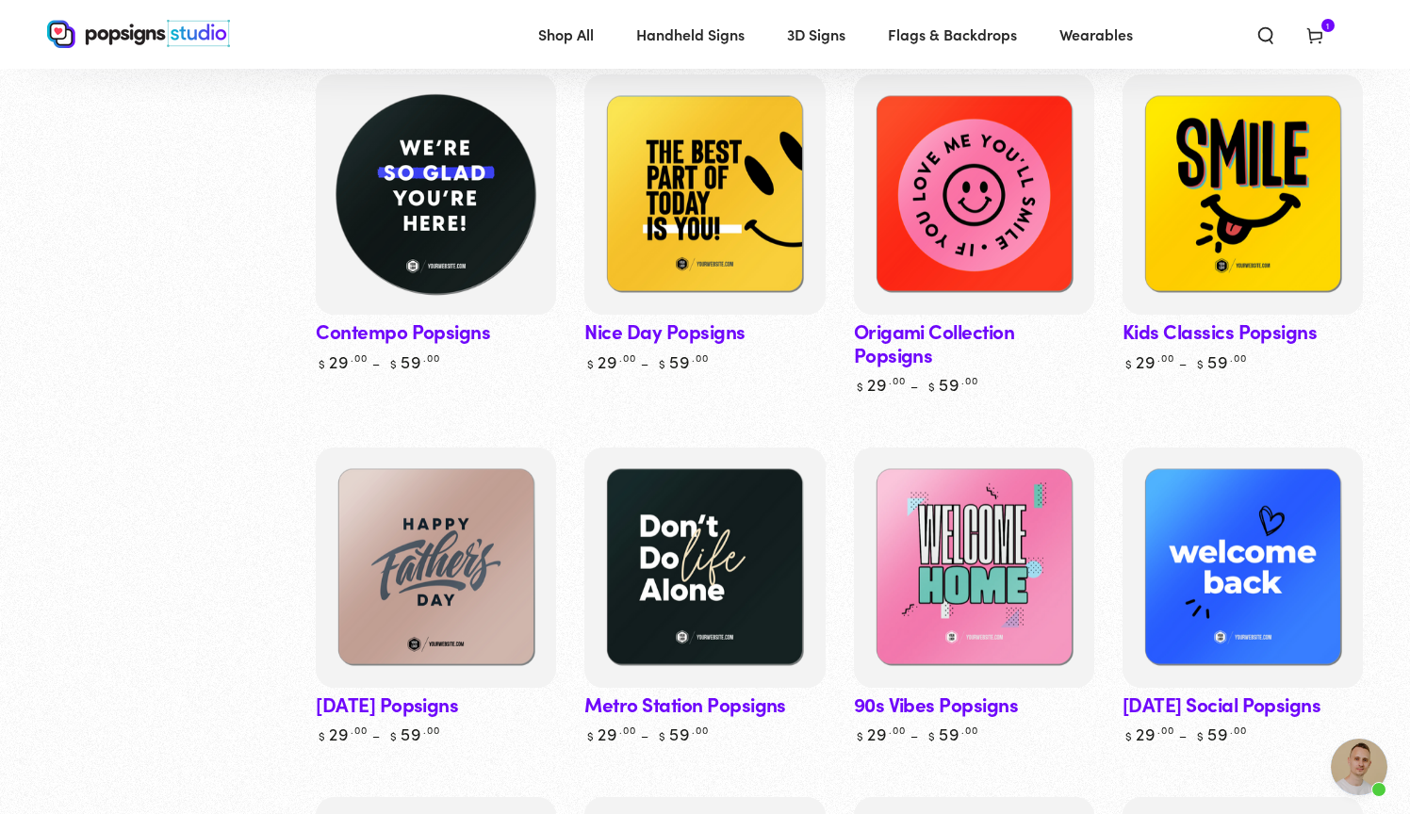
scroll to position [606, 0]
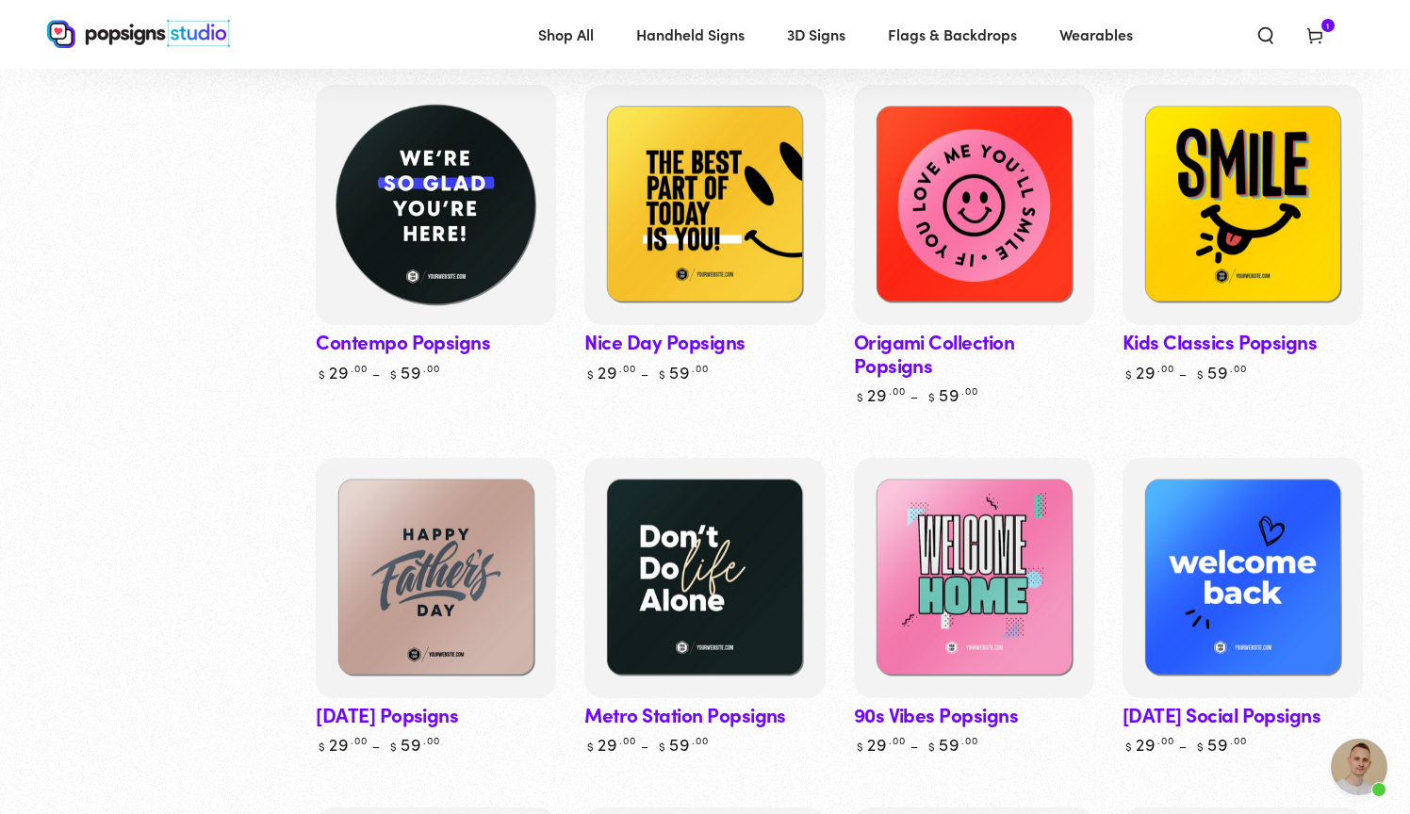
click at [419, 214] on img at bounding box center [436, 205] width 248 height 248
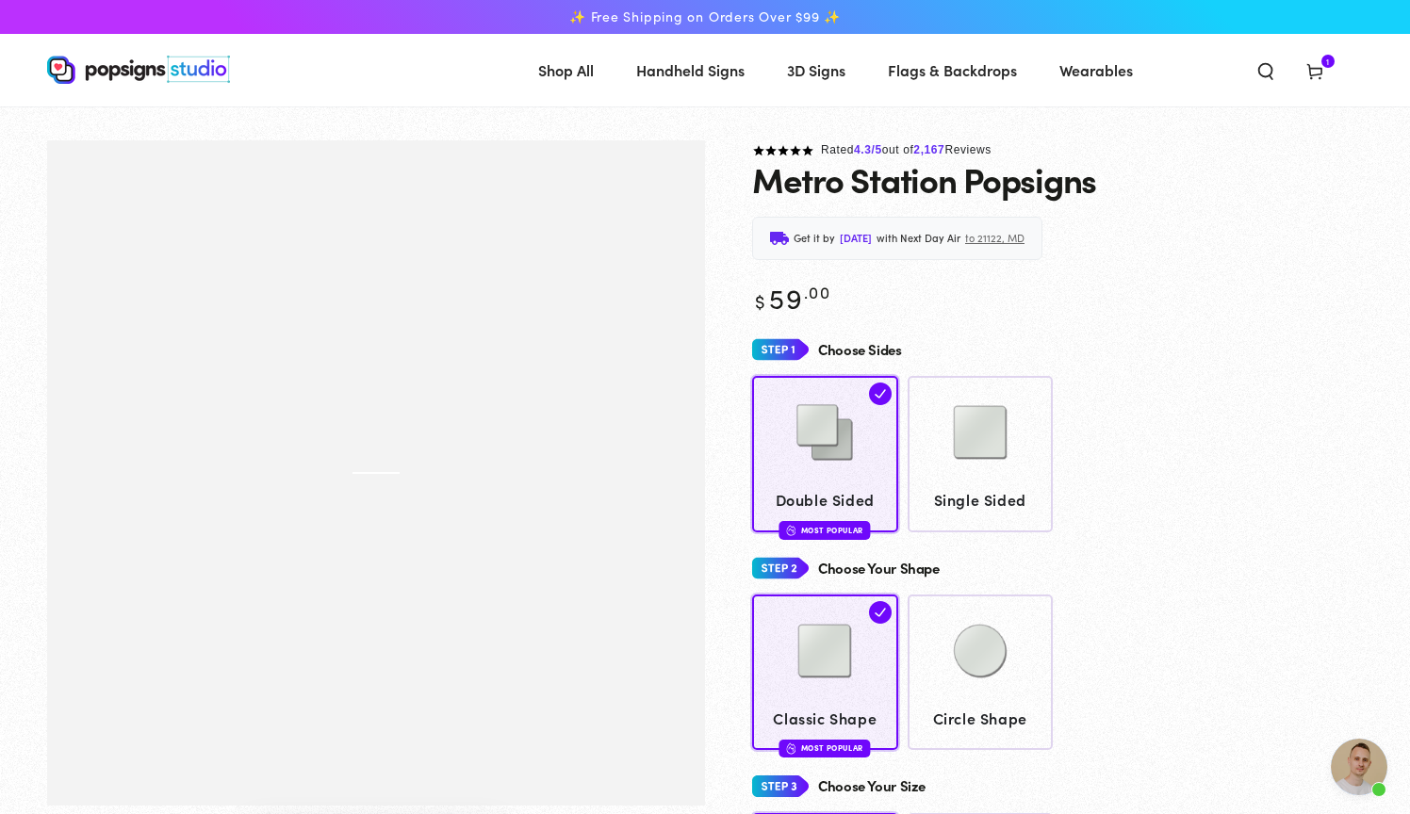
scroll to position [1567, 0]
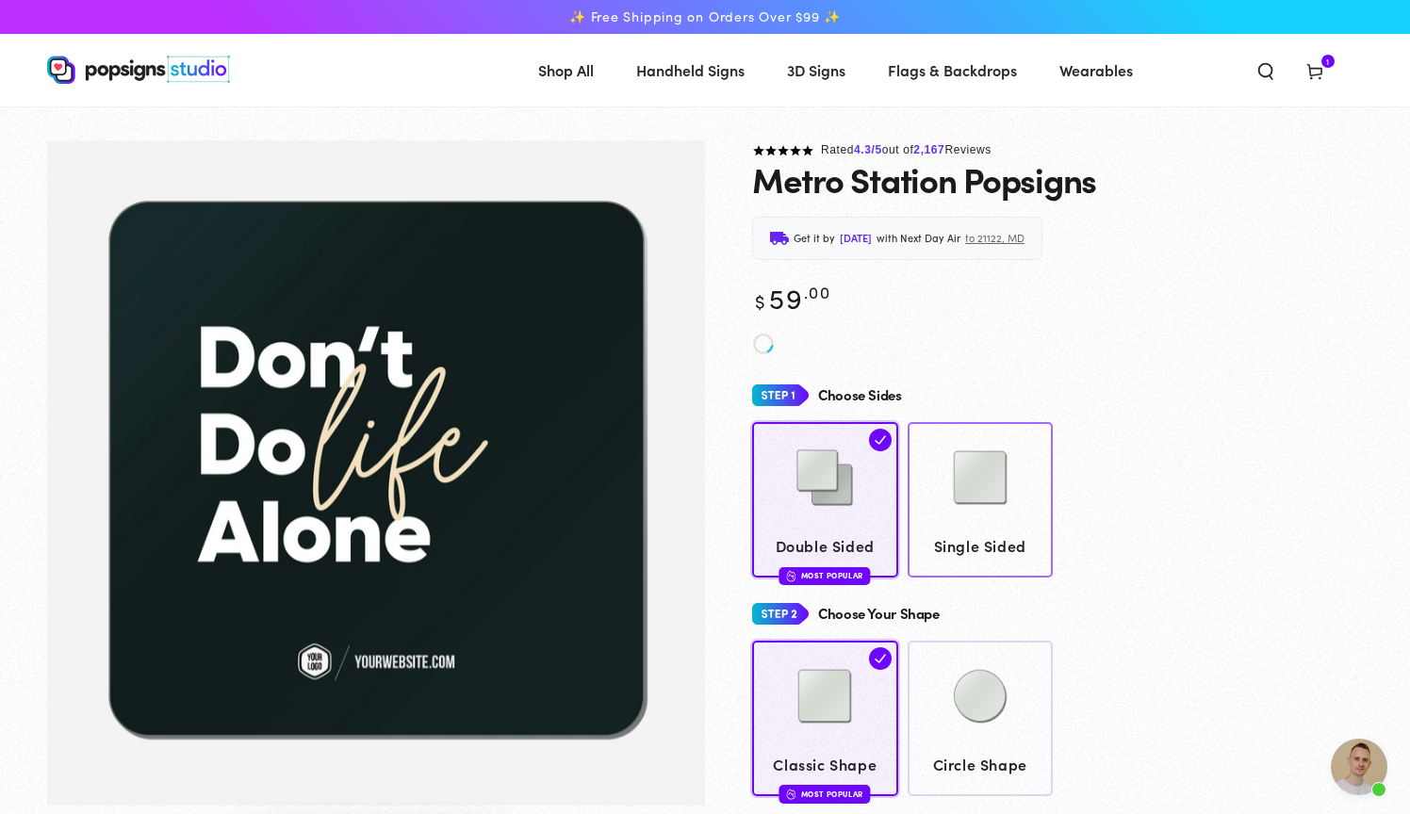
click at [969, 442] on img at bounding box center [980, 478] width 94 height 94
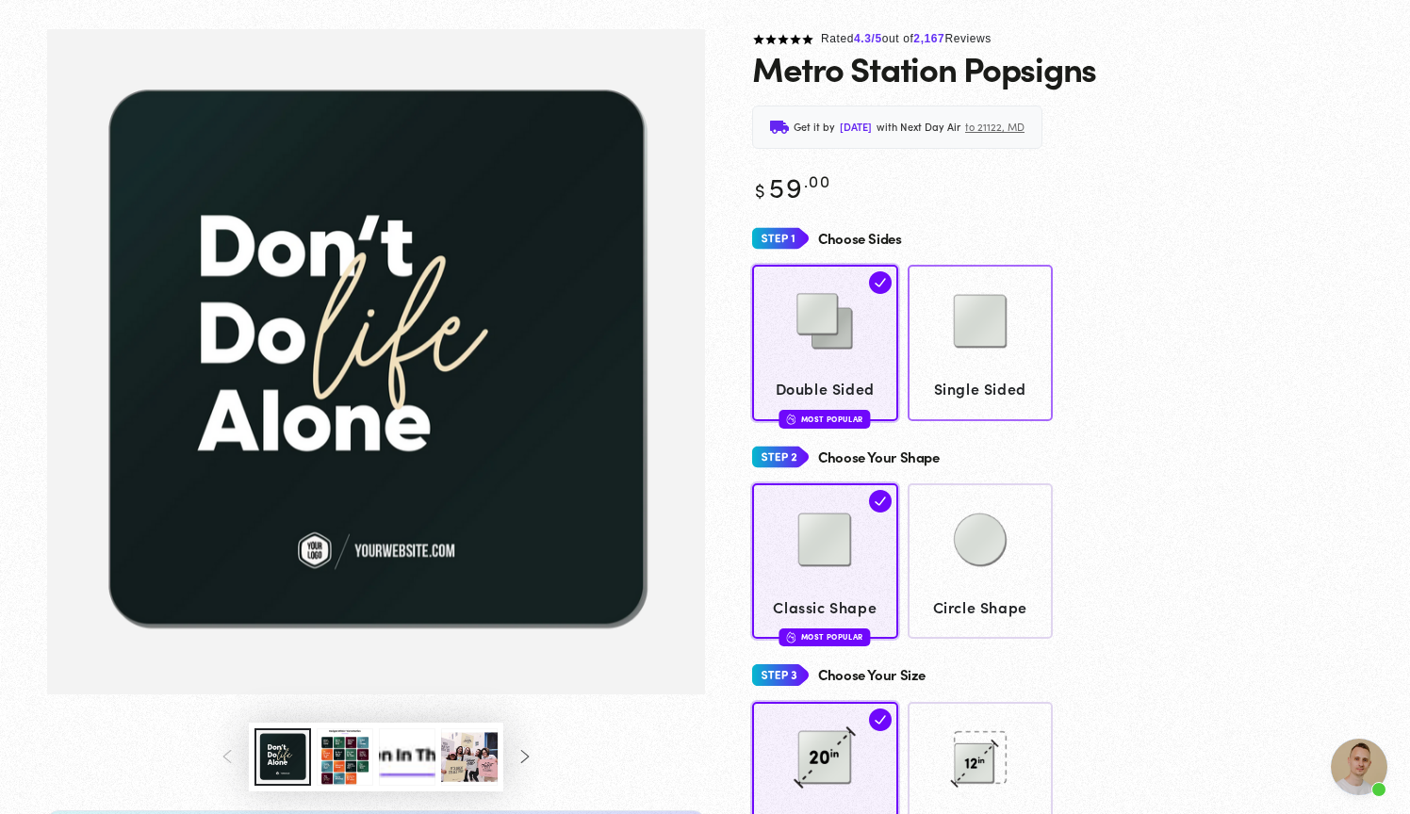
scroll to position [149, 0]
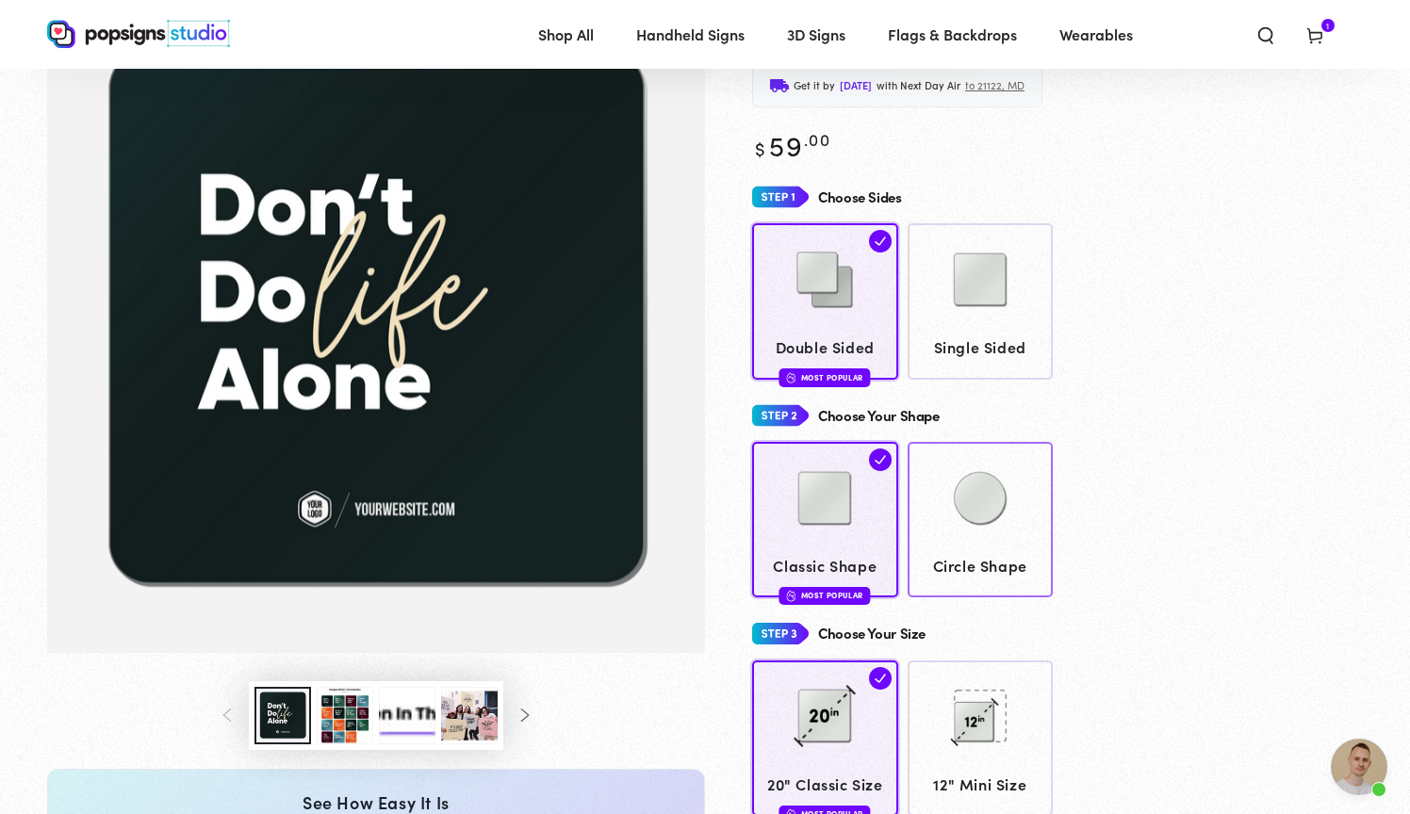
click at [978, 515] on img at bounding box center [980, 498] width 94 height 94
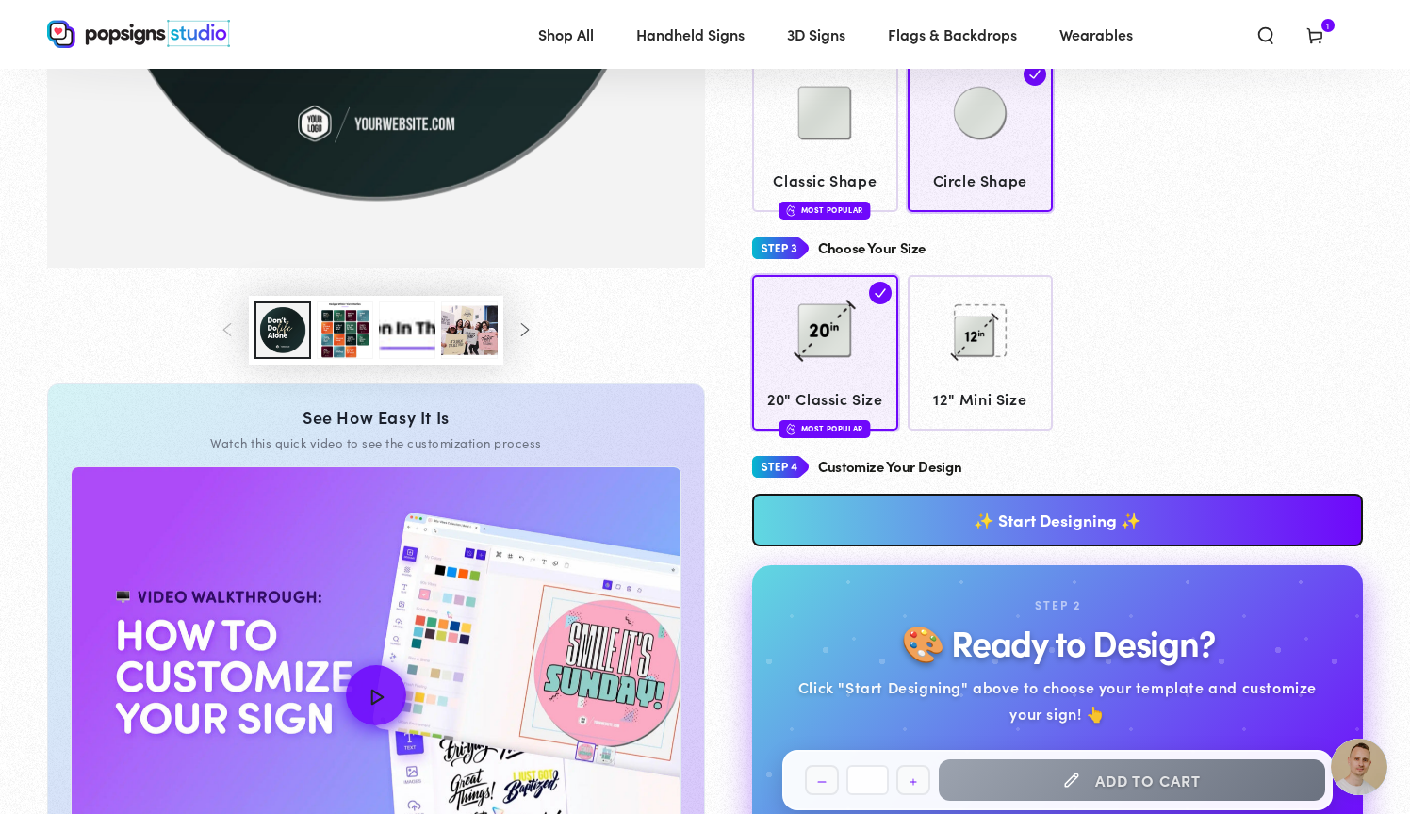
scroll to position [535, 0]
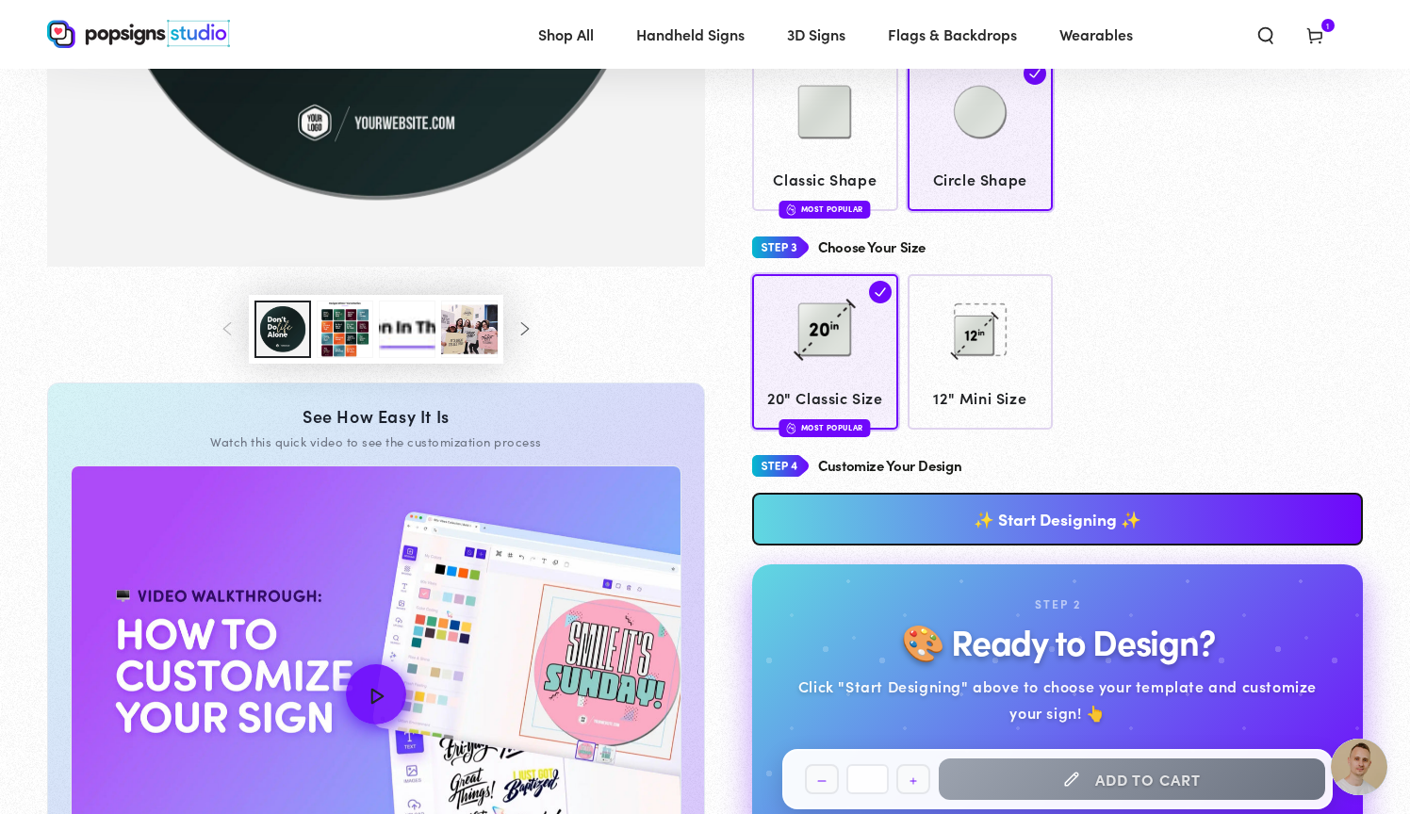
click at [1063, 515] on link "✨ Start Designing ✨" at bounding box center [1057, 519] width 611 height 53
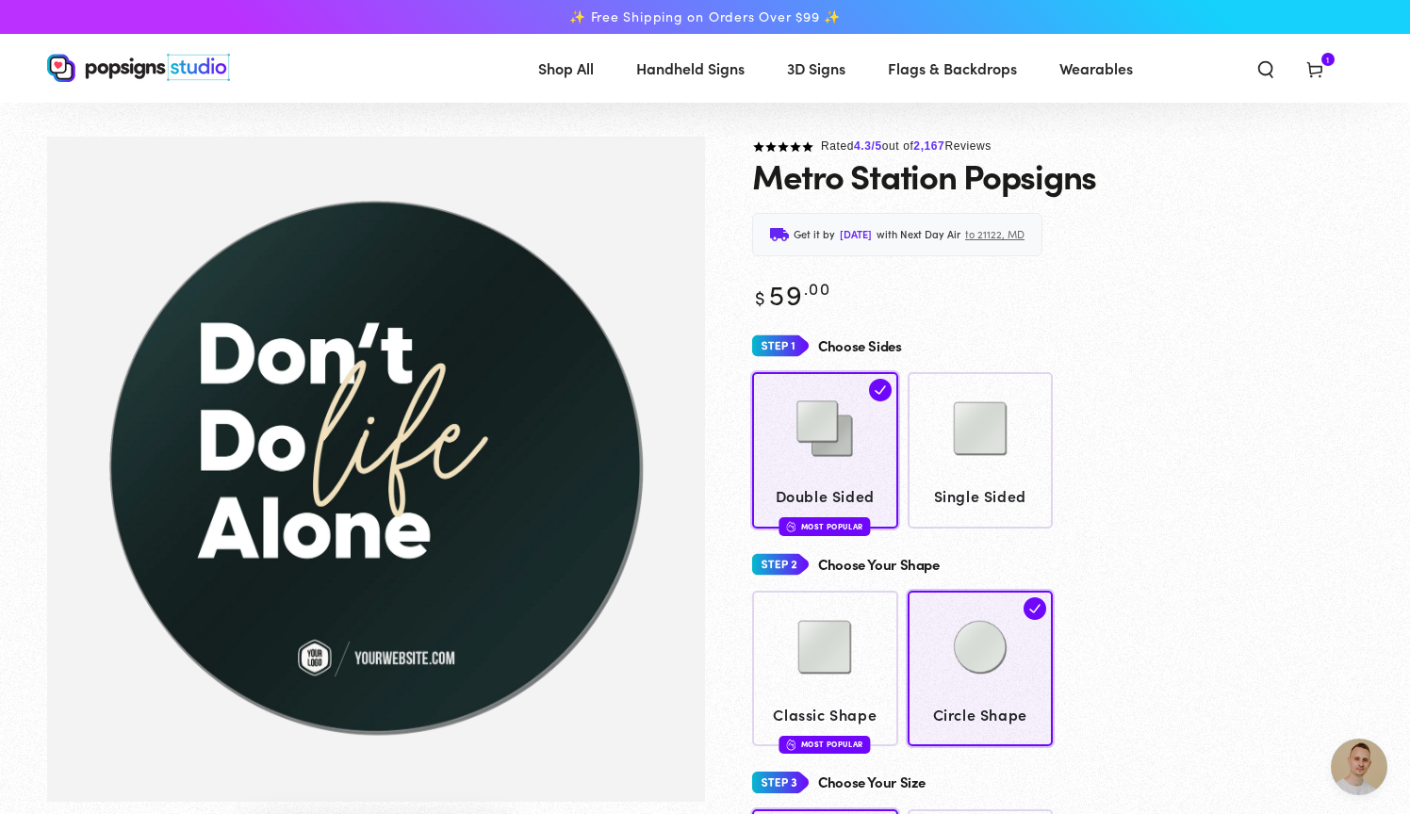
scroll to position [0, 0]
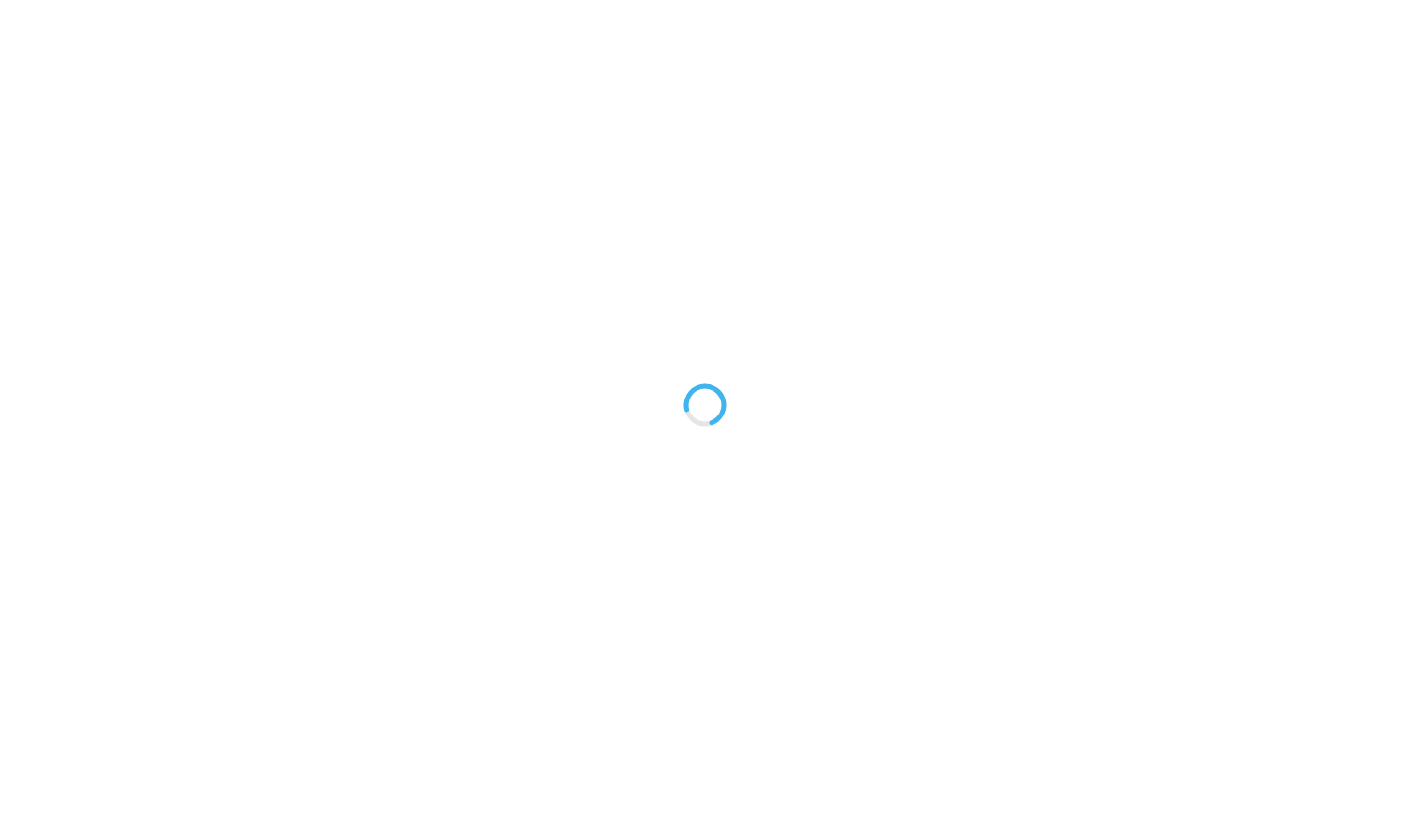
type textarea "An ancient tree with a door leading to a magical world"
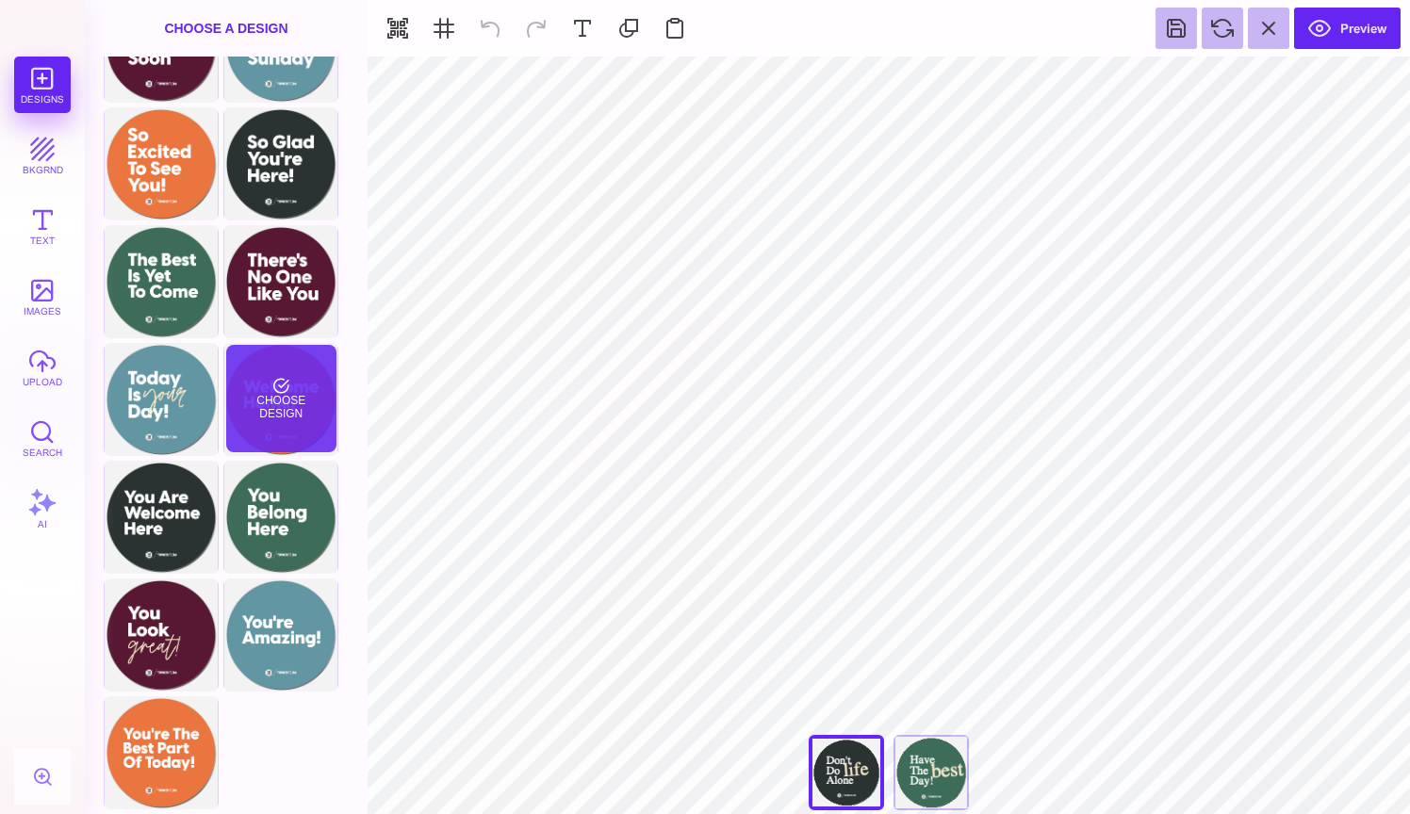
scroll to position [185, 0]
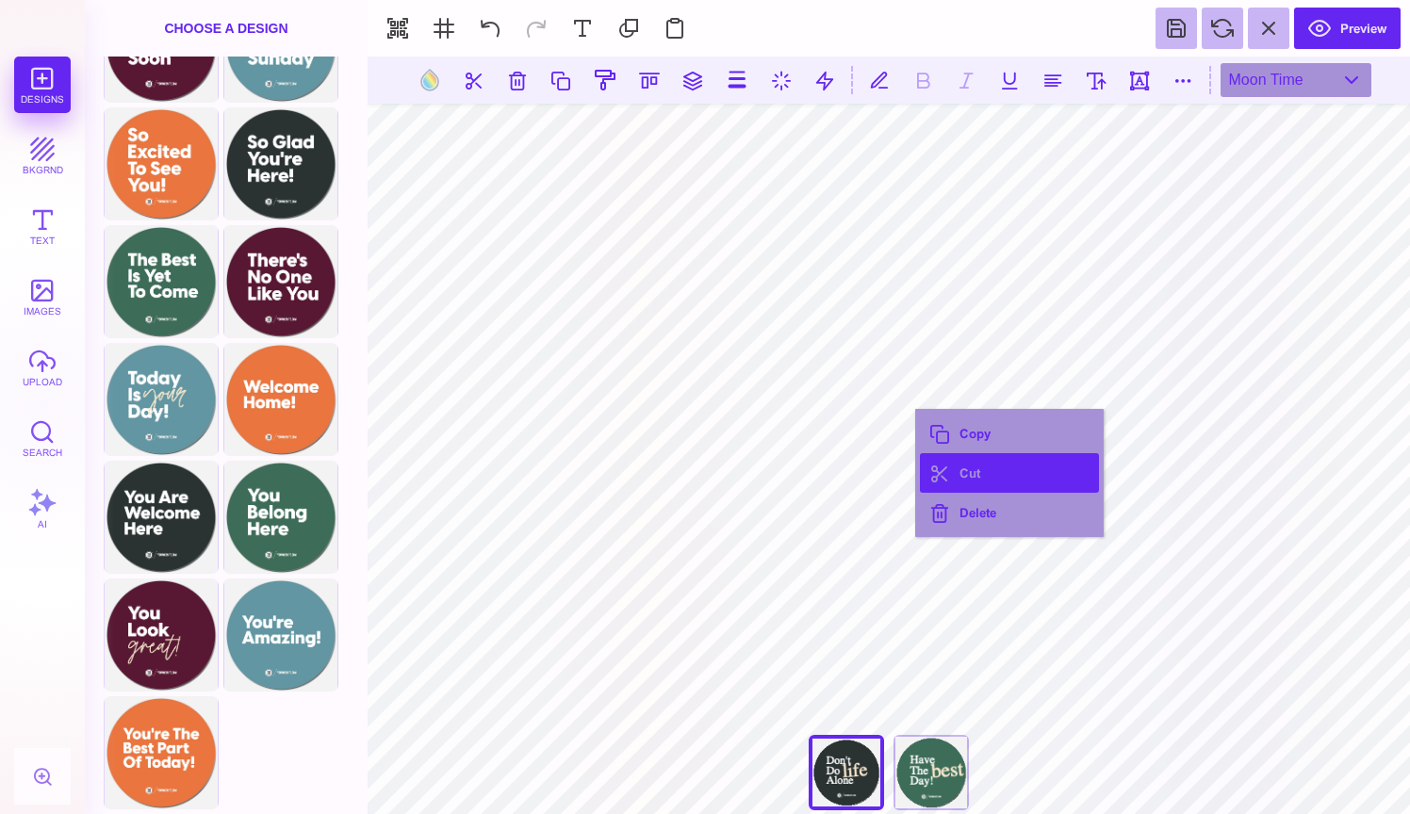
click at [998, 470] on button "Cut" at bounding box center [1009, 473] width 179 height 40
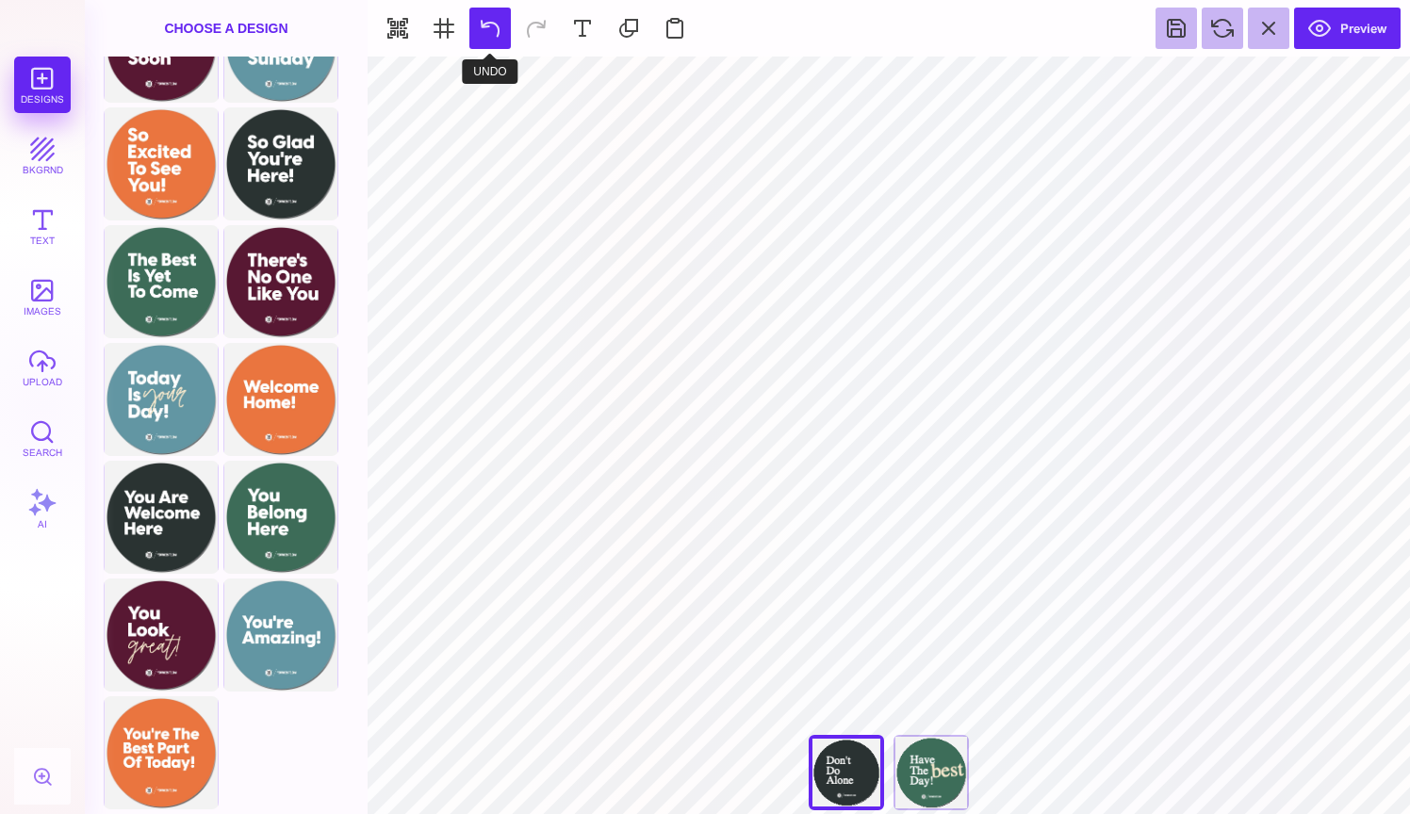
click at [502, 37] on button at bounding box center [489, 28] width 41 height 41
click at [502, 37] on section "Preview" at bounding box center [889, 28] width 1042 height 57
click at [43, 90] on div "Designs bkgrnd Text images upload Search AI" at bounding box center [42, 436] width 85 height 758
click at [42, 98] on div "Designs bkgrnd Text images upload Search AI" at bounding box center [42, 436] width 85 height 758
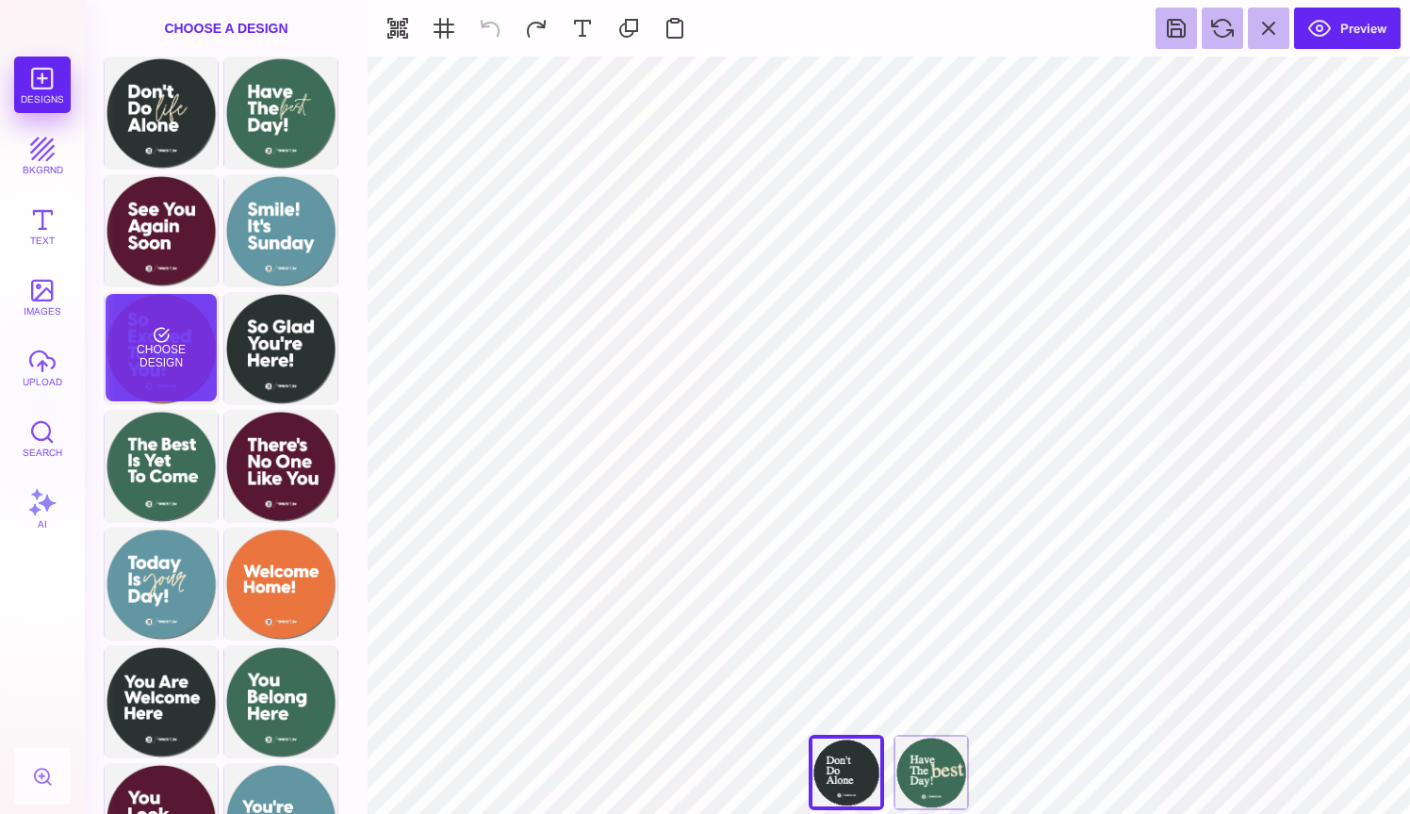
scroll to position [0, 0]
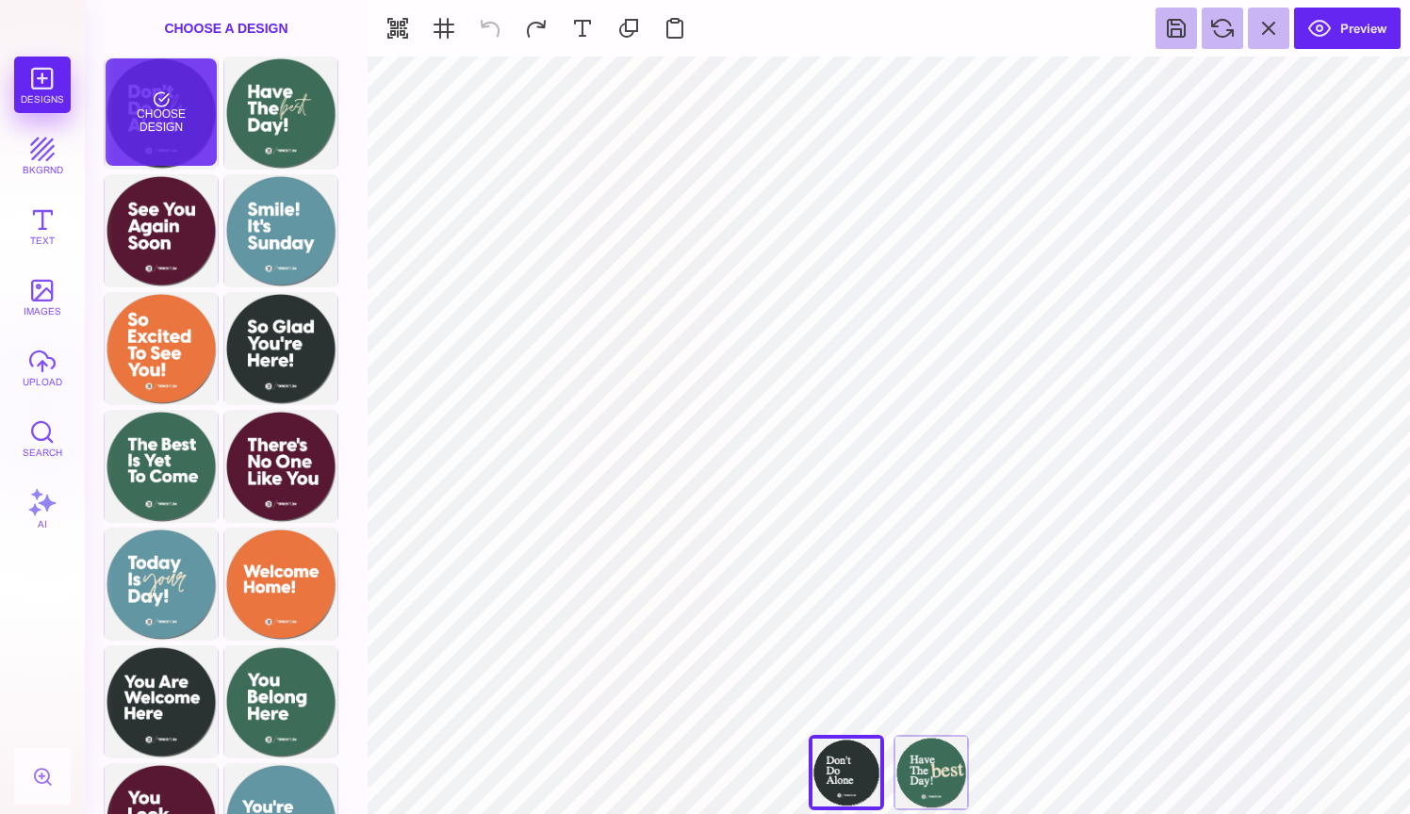
click at [178, 137] on div "Choose Design" at bounding box center [161, 111] width 110 height 107
type input "#F5E7CC"
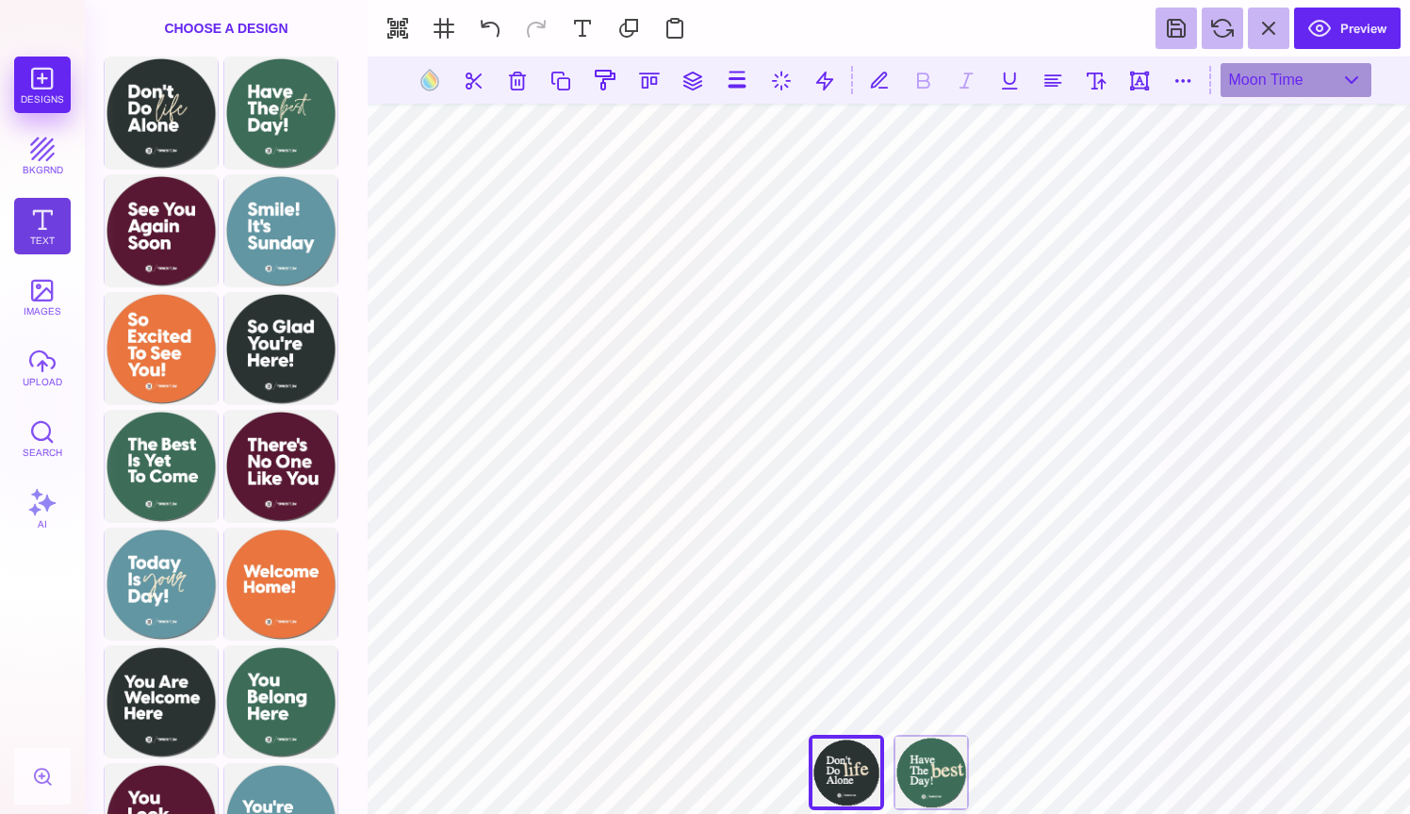
click at [56, 231] on button "Text" at bounding box center [42, 226] width 57 height 57
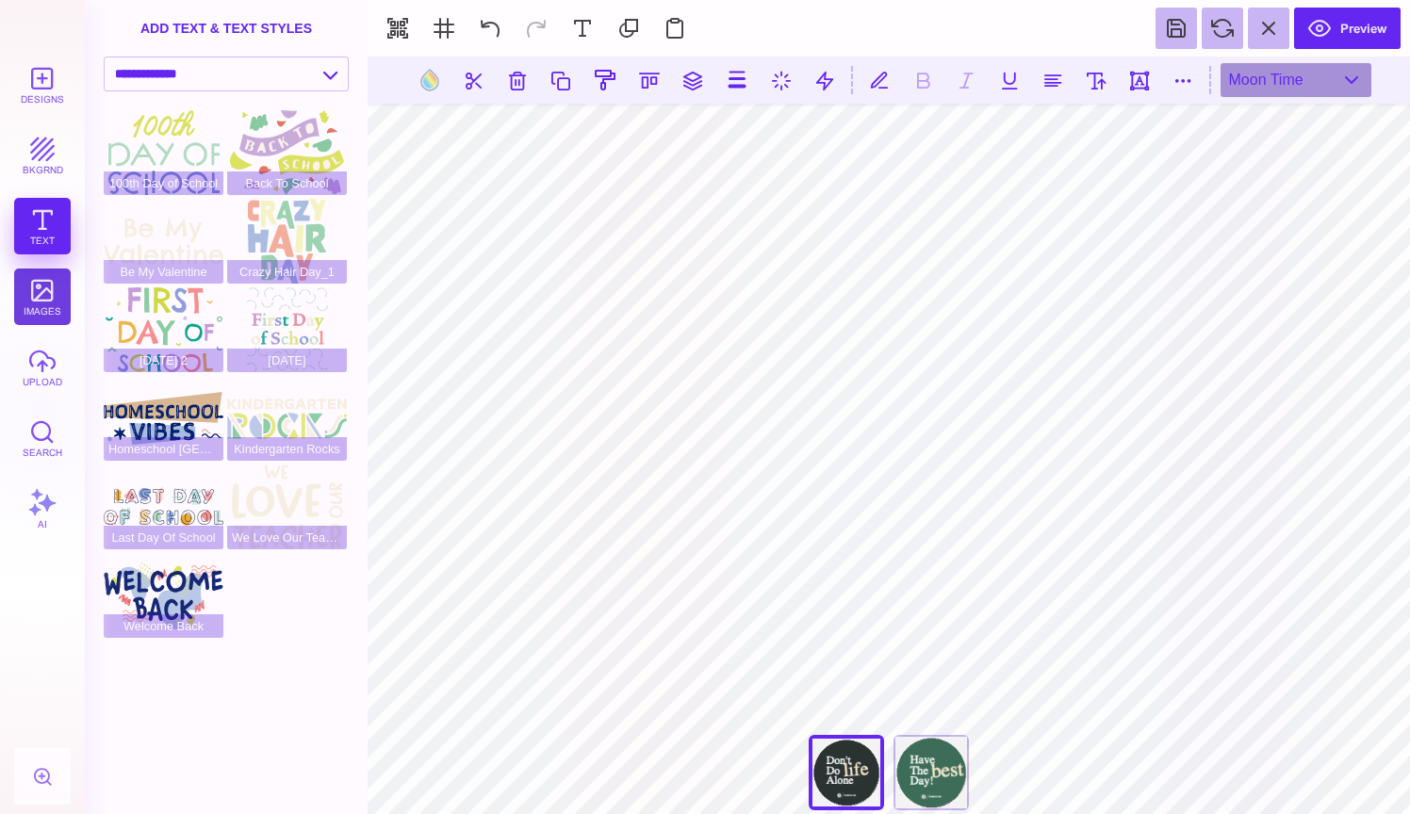
click at [38, 291] on button "images" at bounding box center [42, 297] width 57 height 57
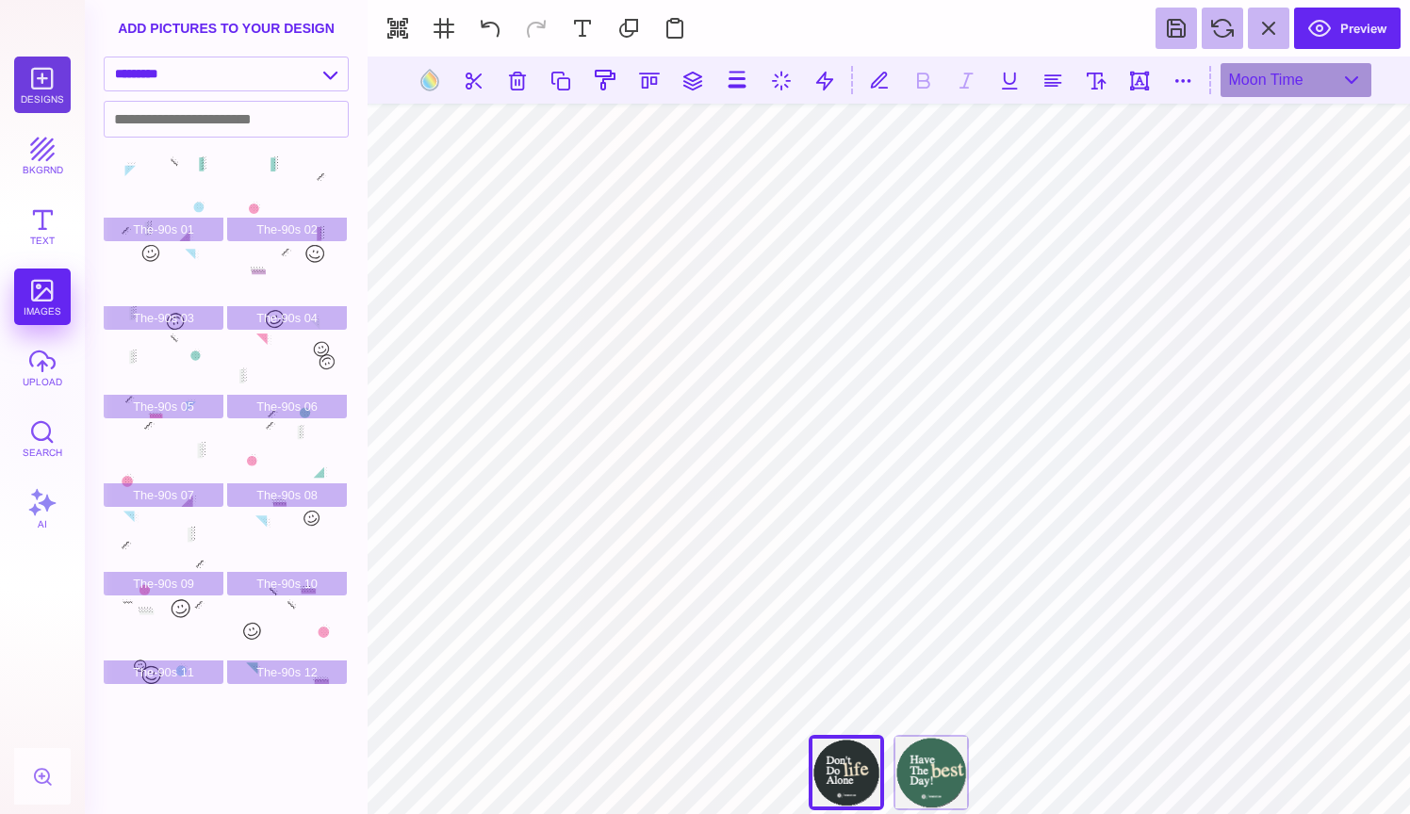
click at [40, 83] on button "Designs" at bounding box center [42, 85] width 57 height 57
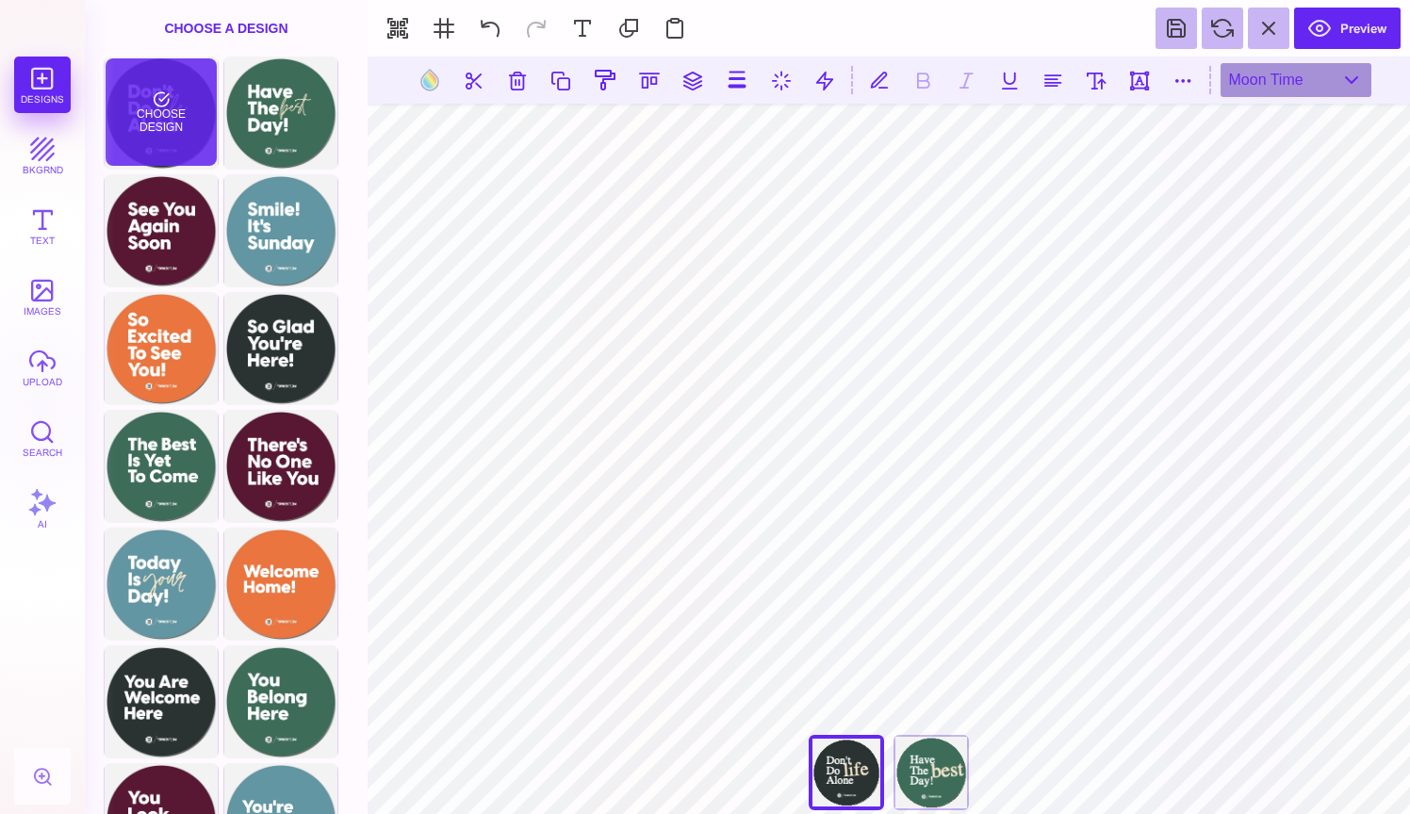
click at [155, 109] on div "Choose Design" at bounding box center [161, 111] width 110 height 107
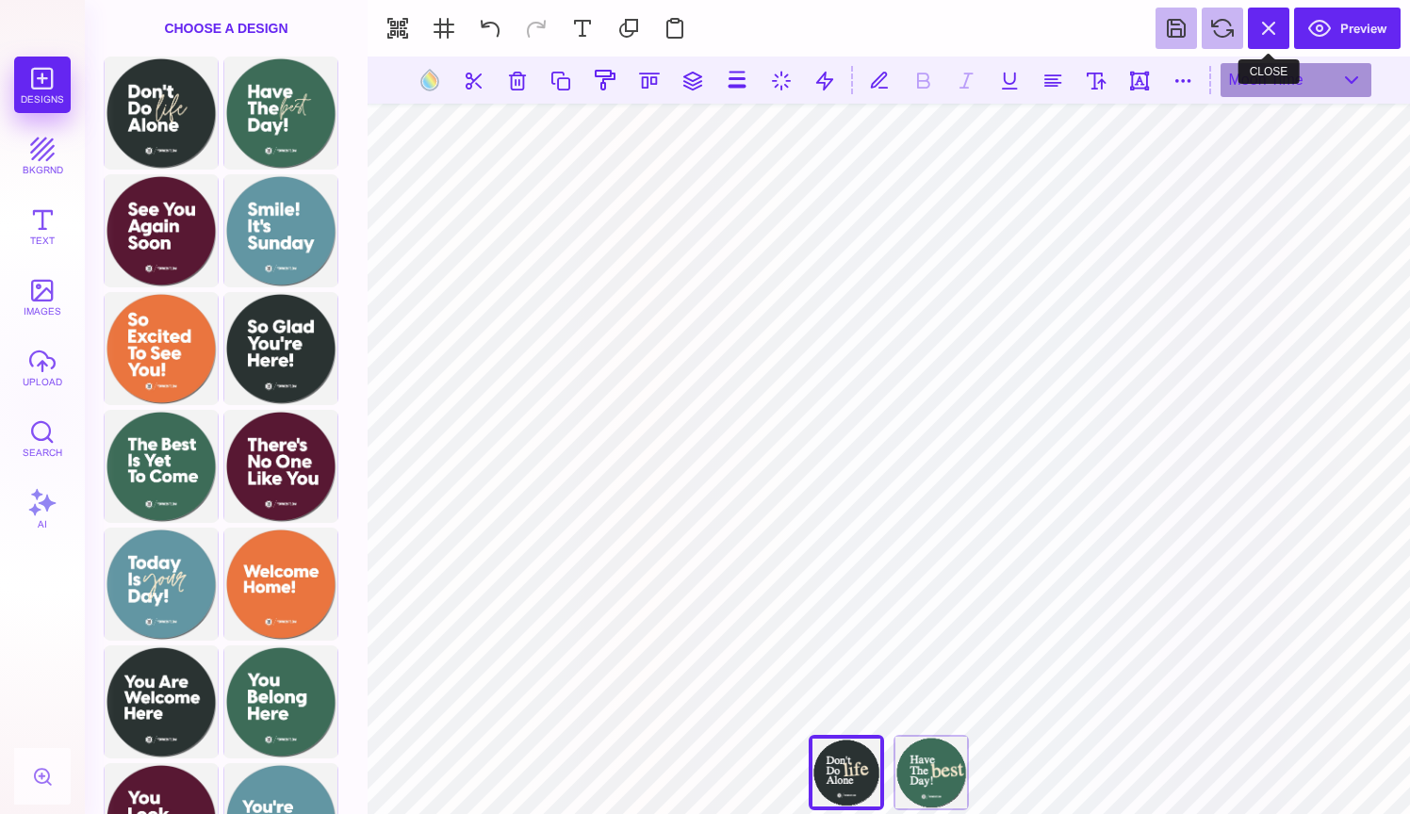
click at [1281, 32] on button at bounding box center [1268, 28] width 41 height 41
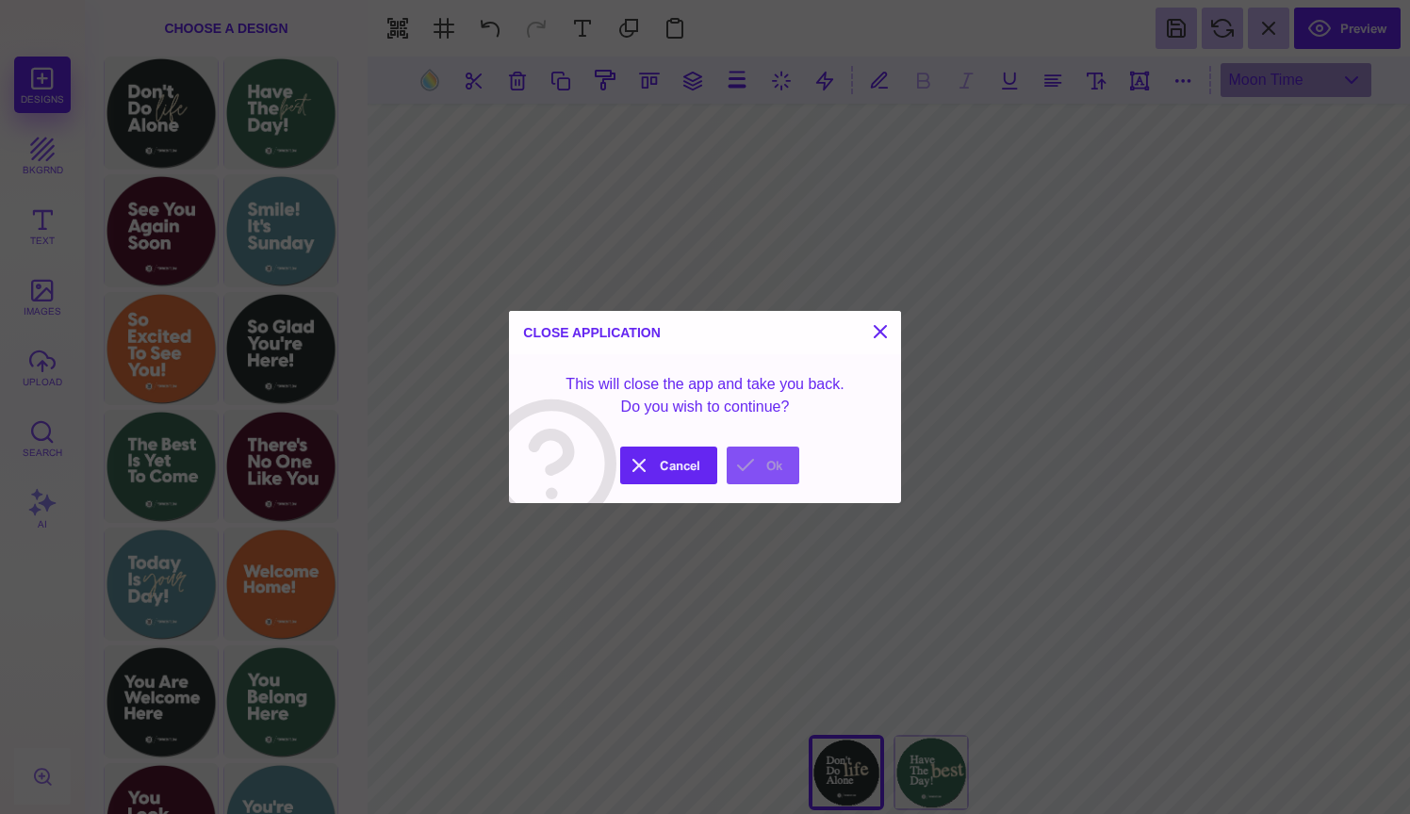
click at [749, 461] on button "Ok" at bounding box center [763, 466] width 73 height 38
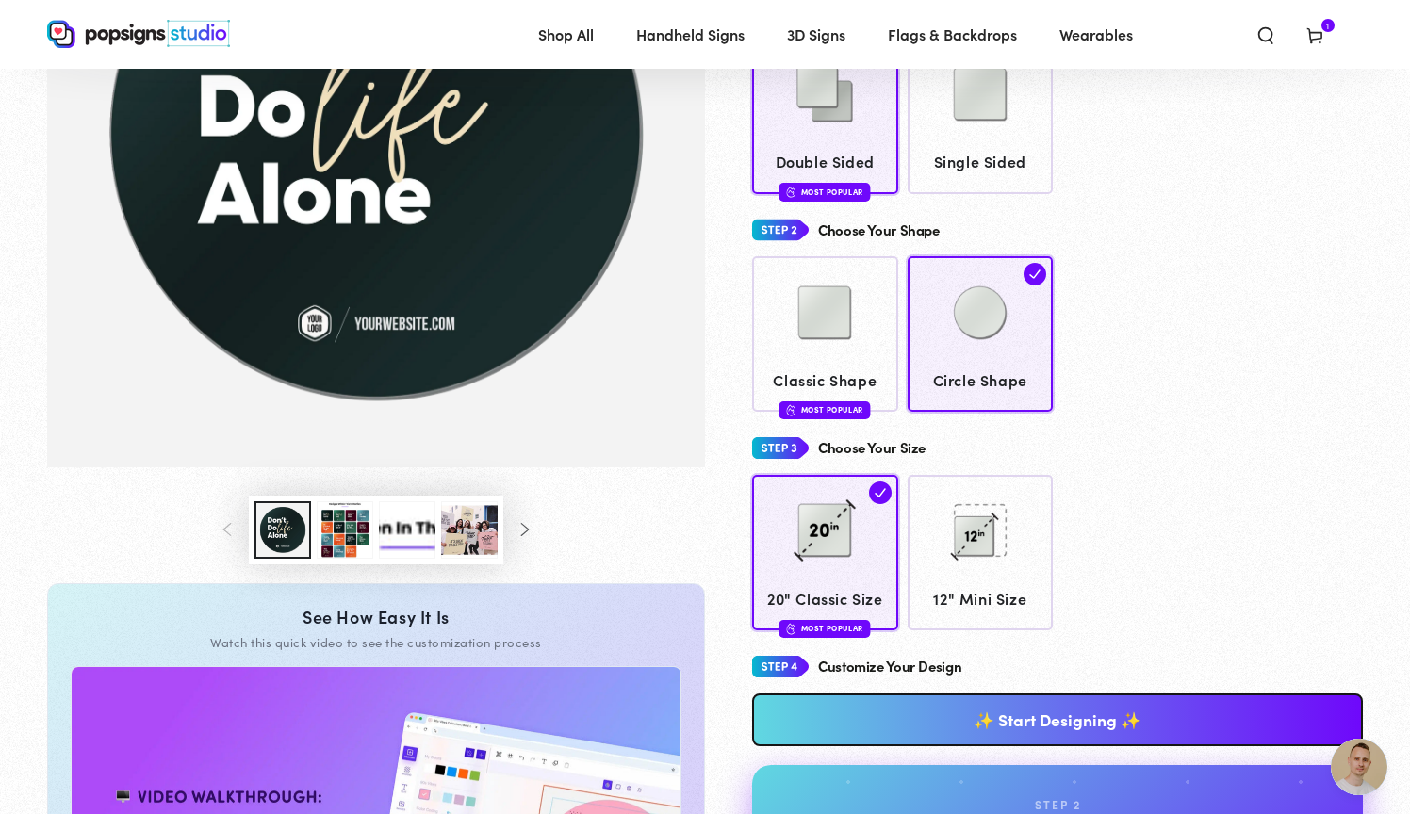
scroll to position [336, 0]
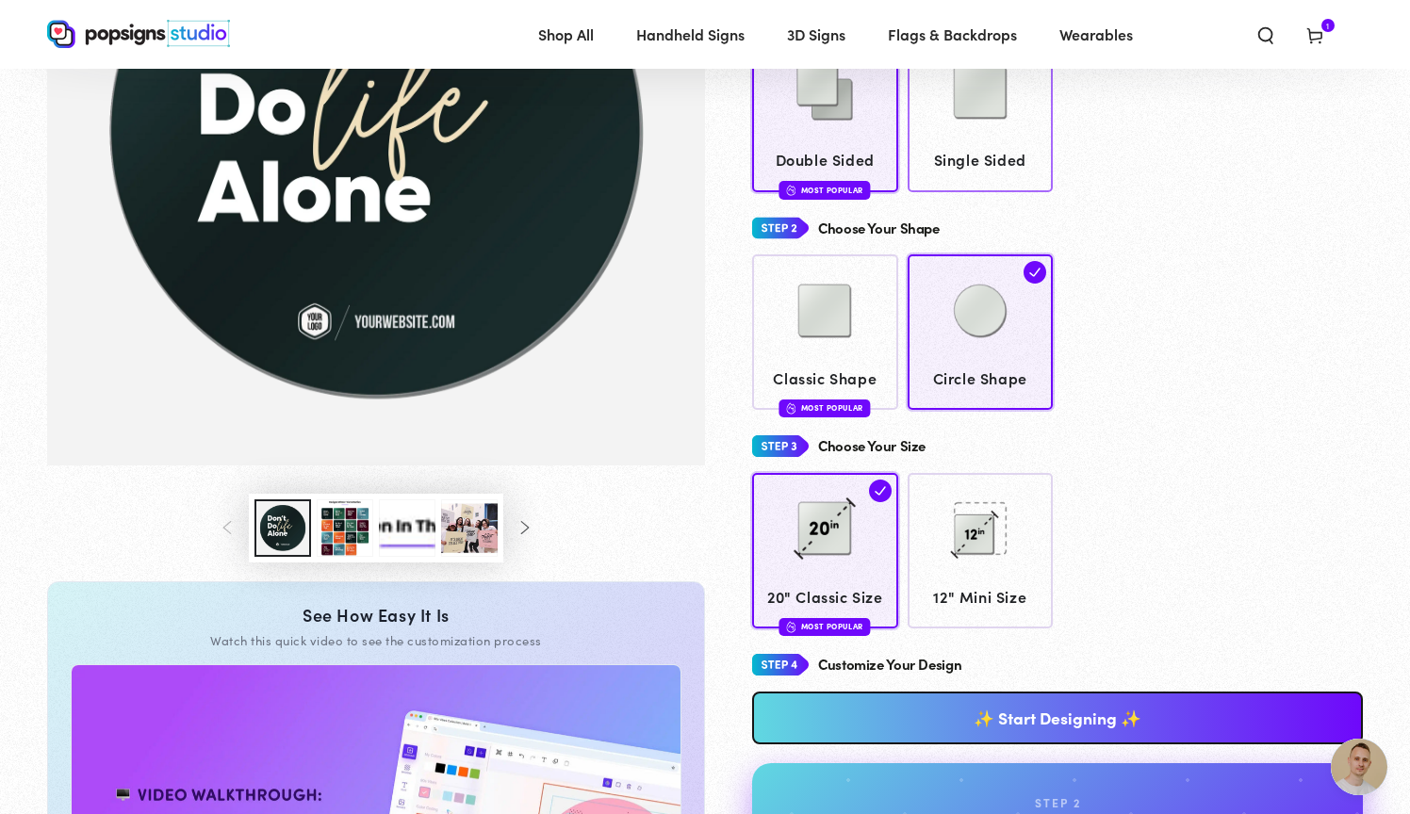
click at [944, 155] on span "Single Sided" at bounding box center [980, 159] width 128 height 27
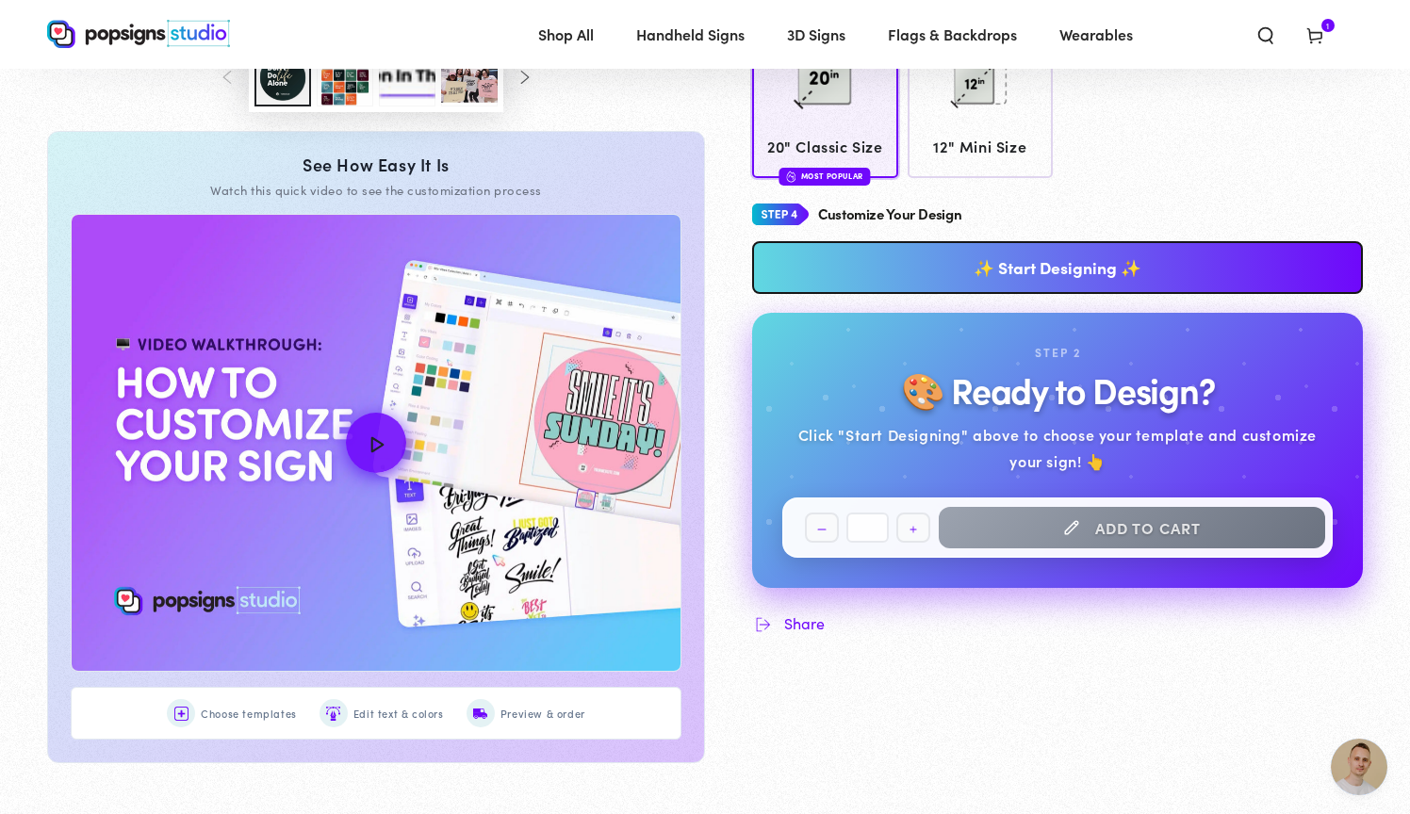
scroll to position [793, 0]
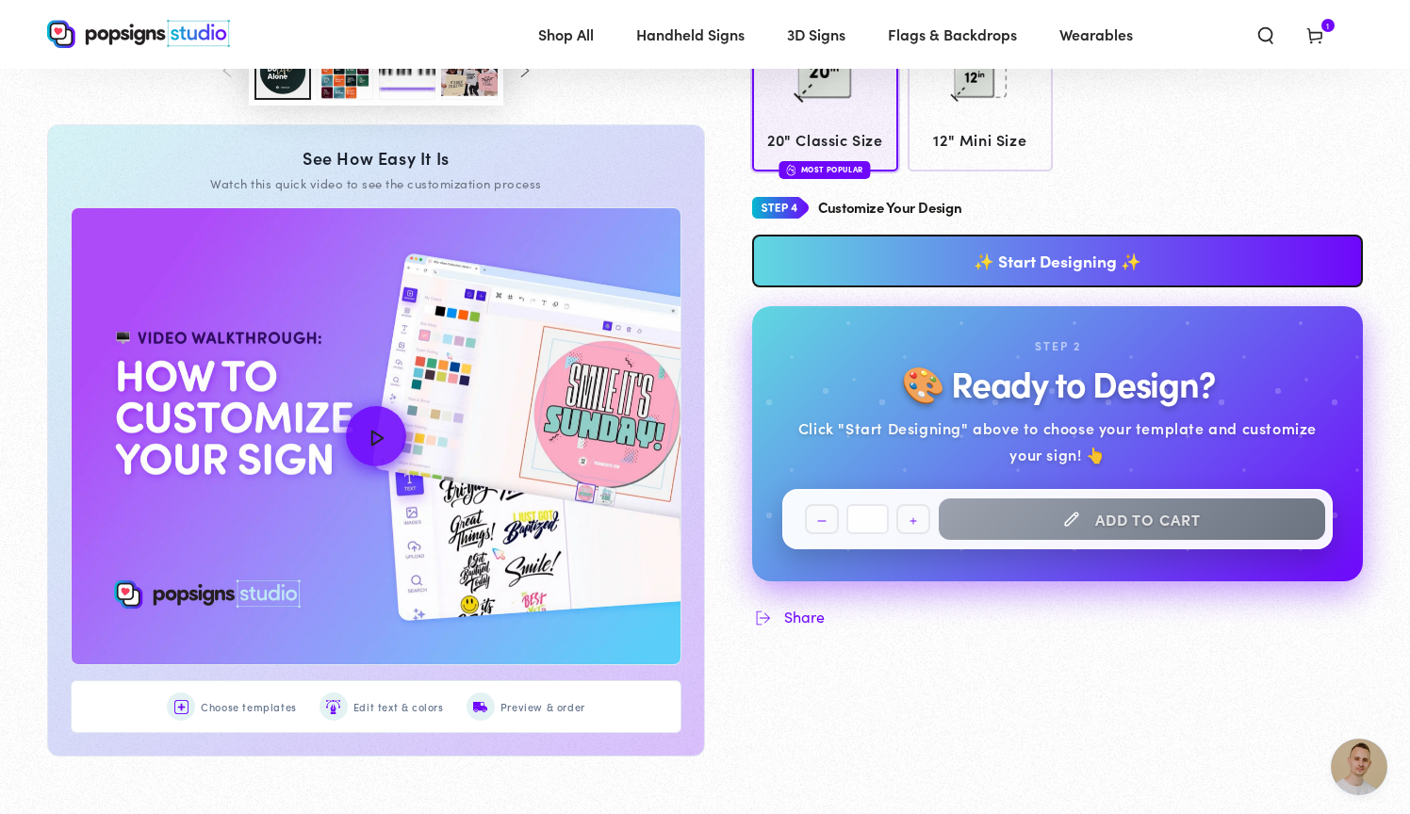
click at [1096, 511] on button "Add to cart" at bounding box center [1132, 518] width 386 height 41
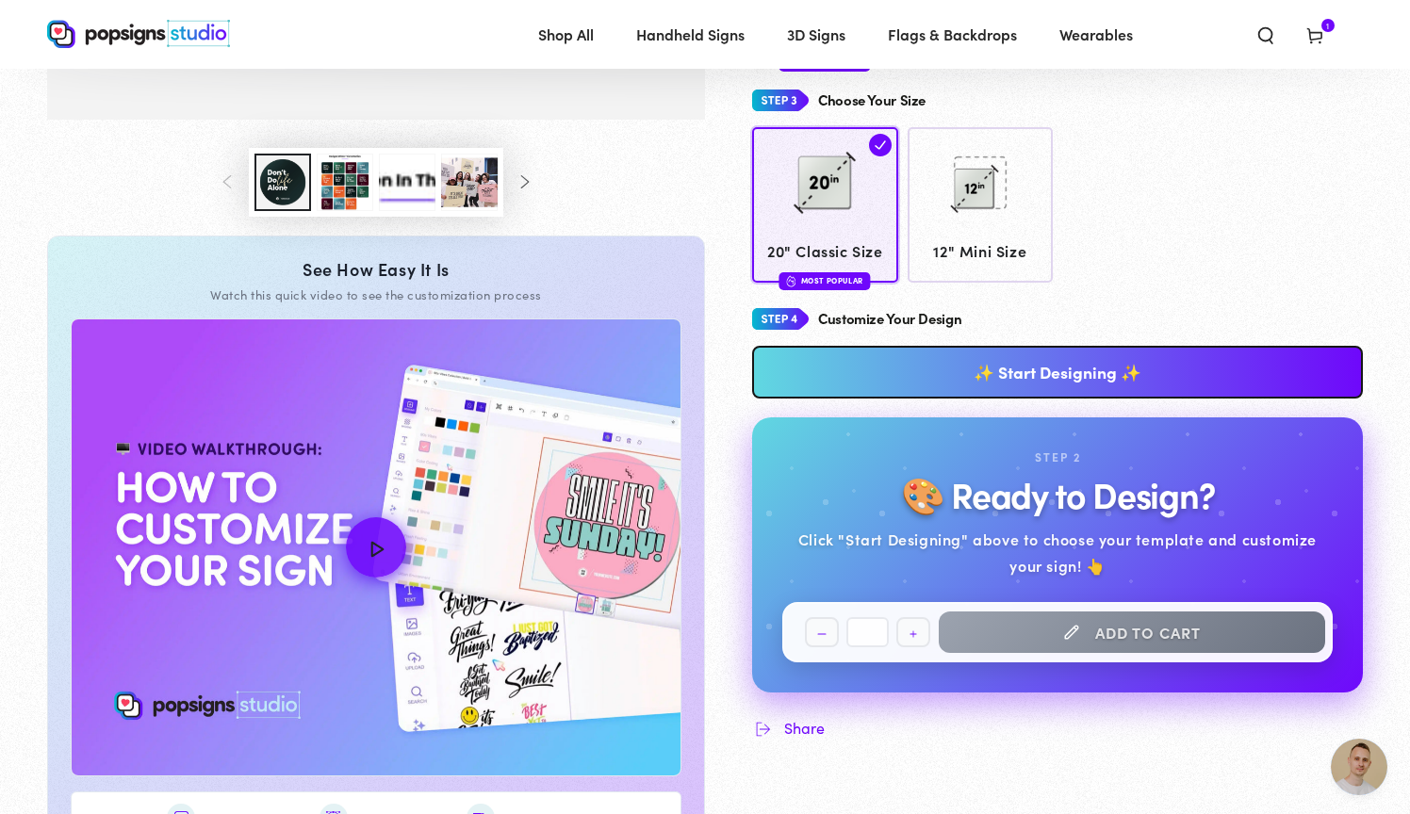
scroll to position [713, 0]
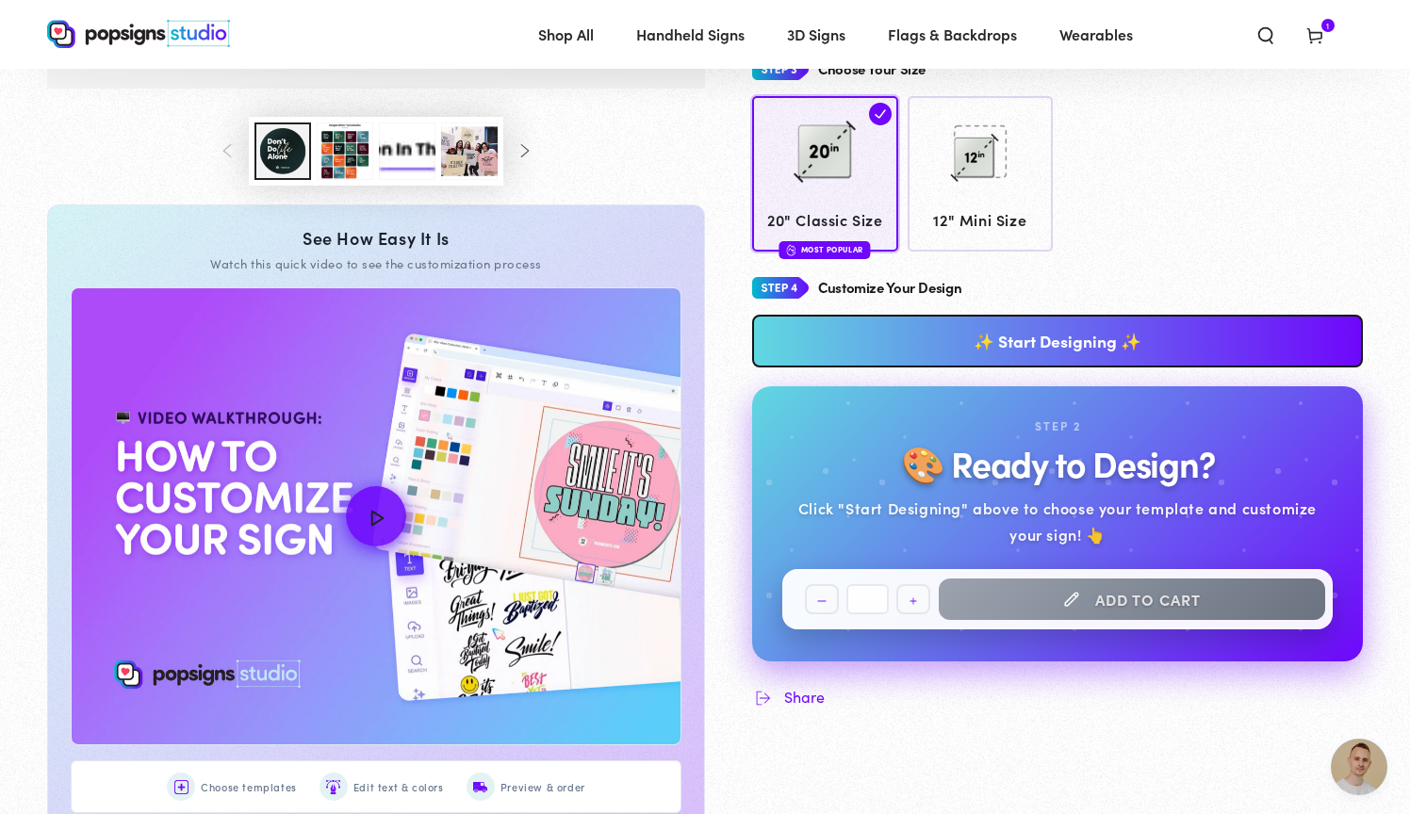
click at [1038, 583] on button "Add to cart" at bounding box center [1132, 599] width 386 height 41
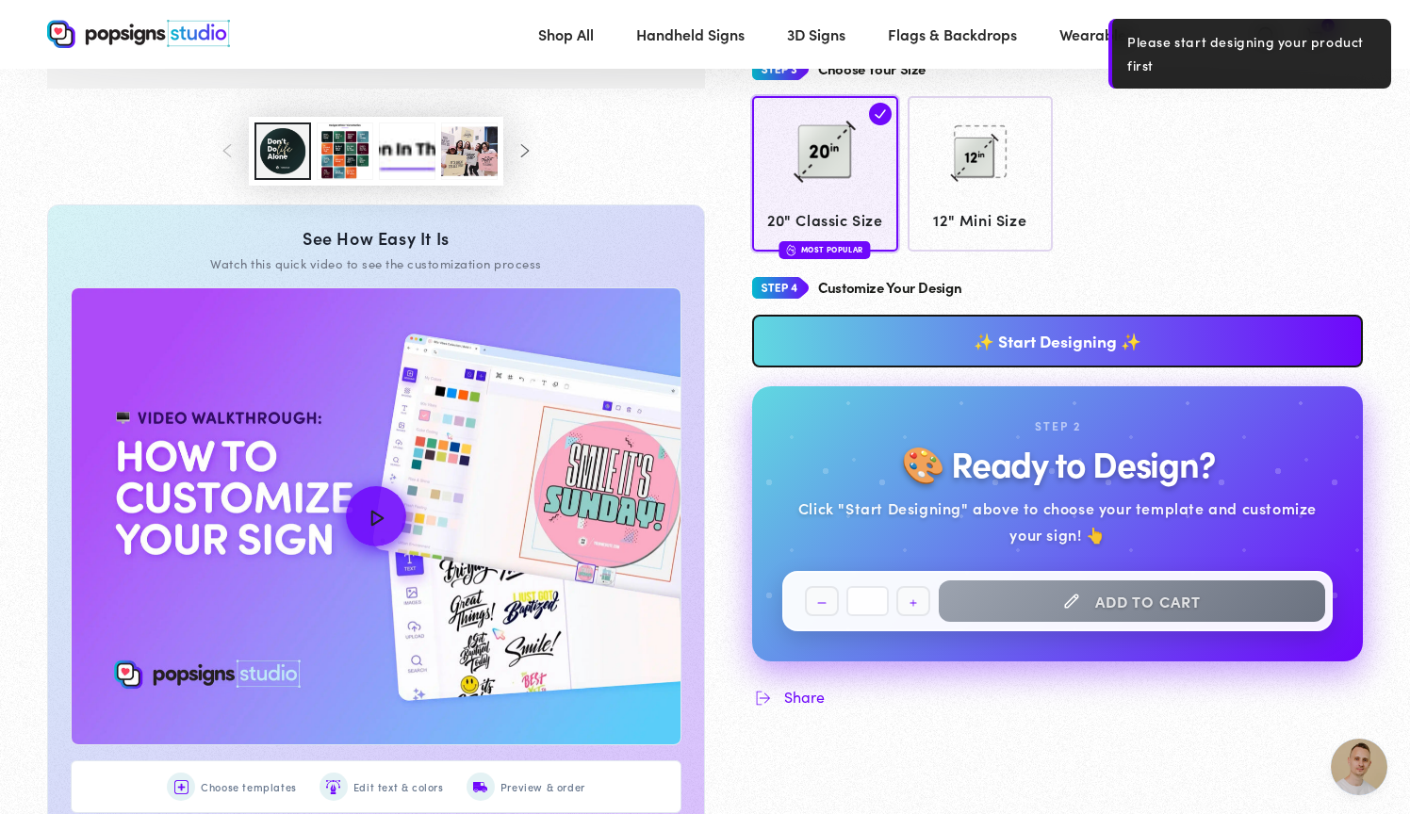
click at [1018, 344] on link "✨ Start Designing ✨" at bounding box center [1057, 341] width 611 height 53
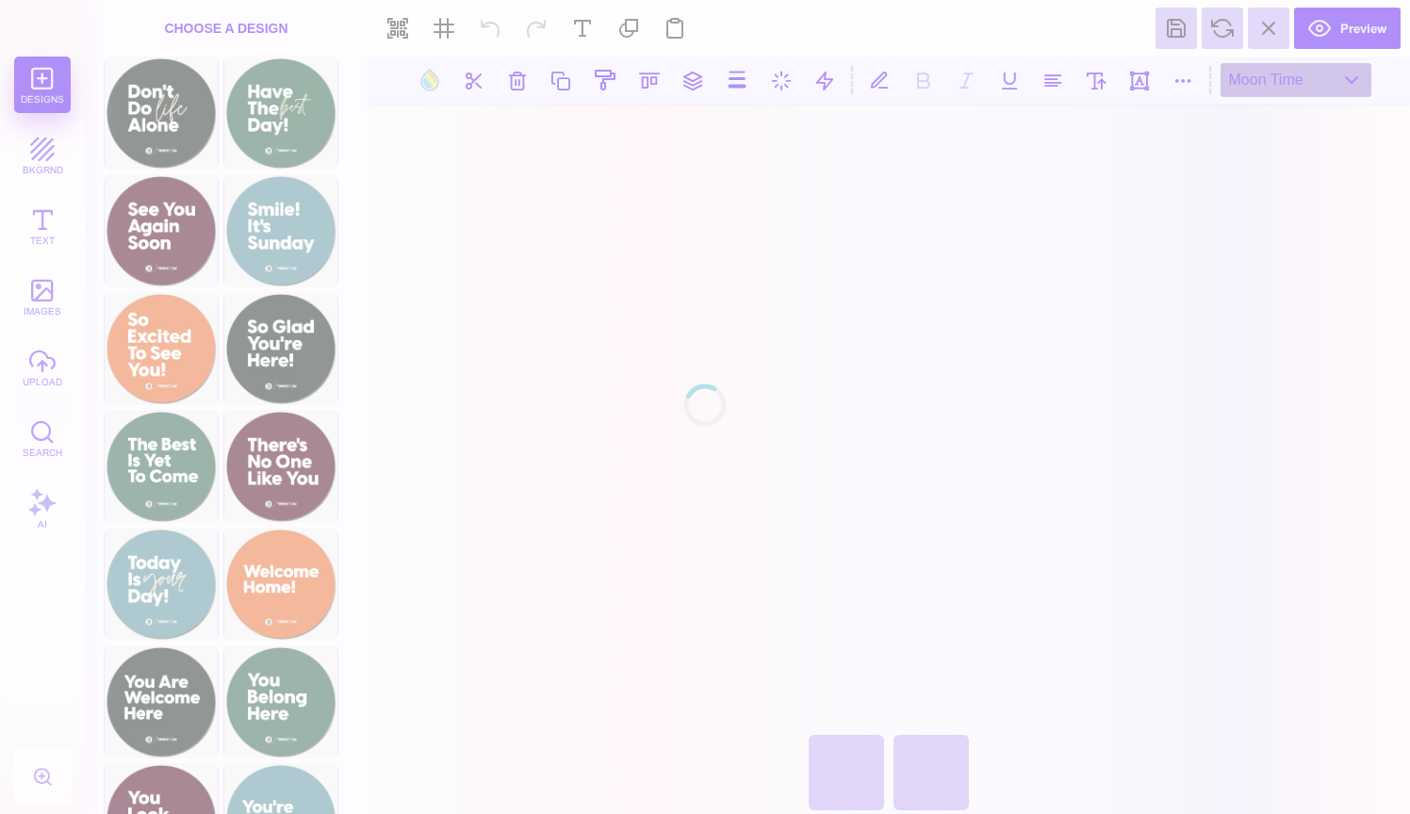
scroll to position [570, 0]
type input "*"
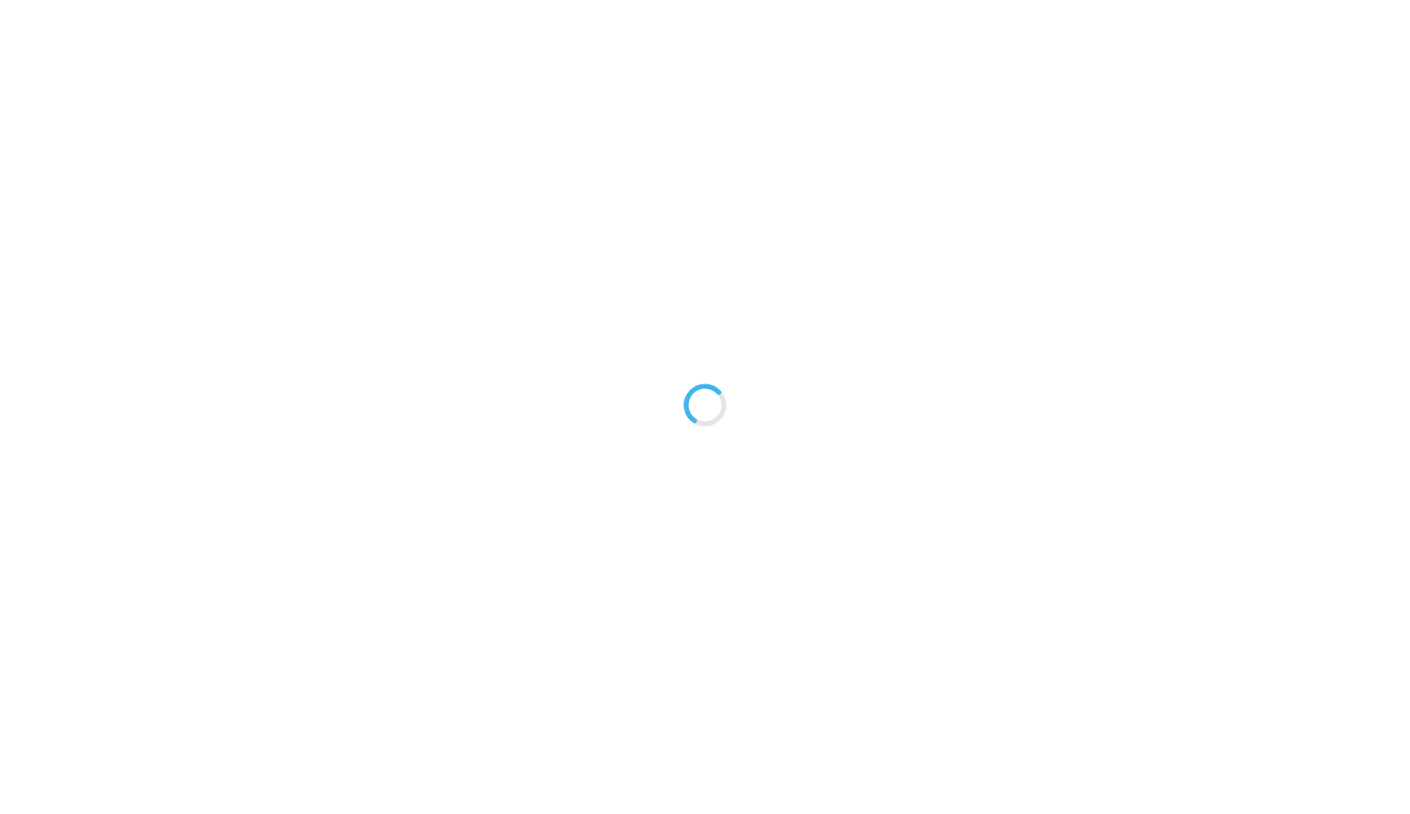
scroll to position [0, 0]
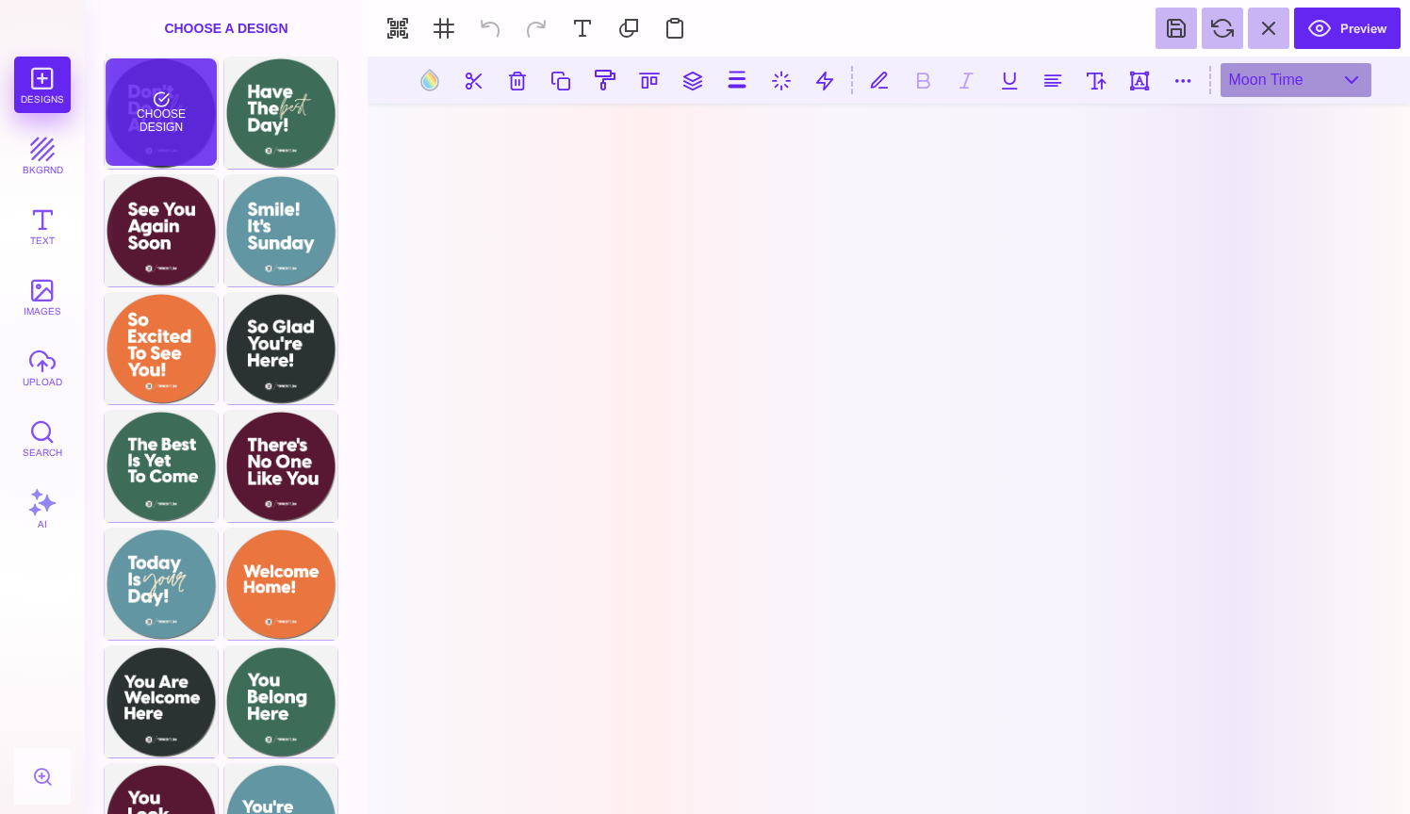
click at [155, 123] on div "Choose Design" at bounding box center [161, 111] width 110 height 107
click at [181, 134] on div "Choose Design" at bounding box center [161, 111] width 110 height 107
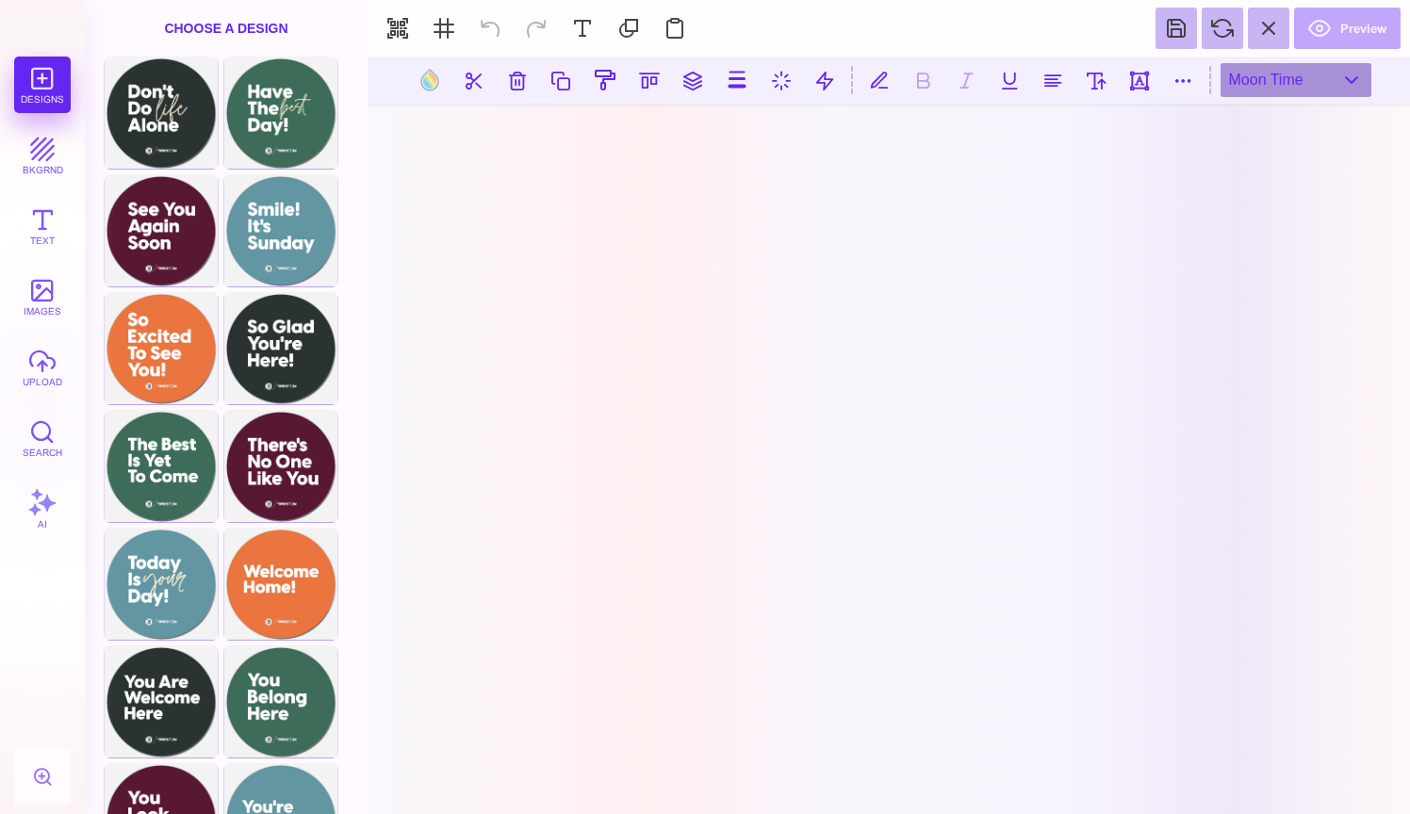
click at [547, 332] on section "Moon Time" at bounding box center [889, 436] width 1042 height 758
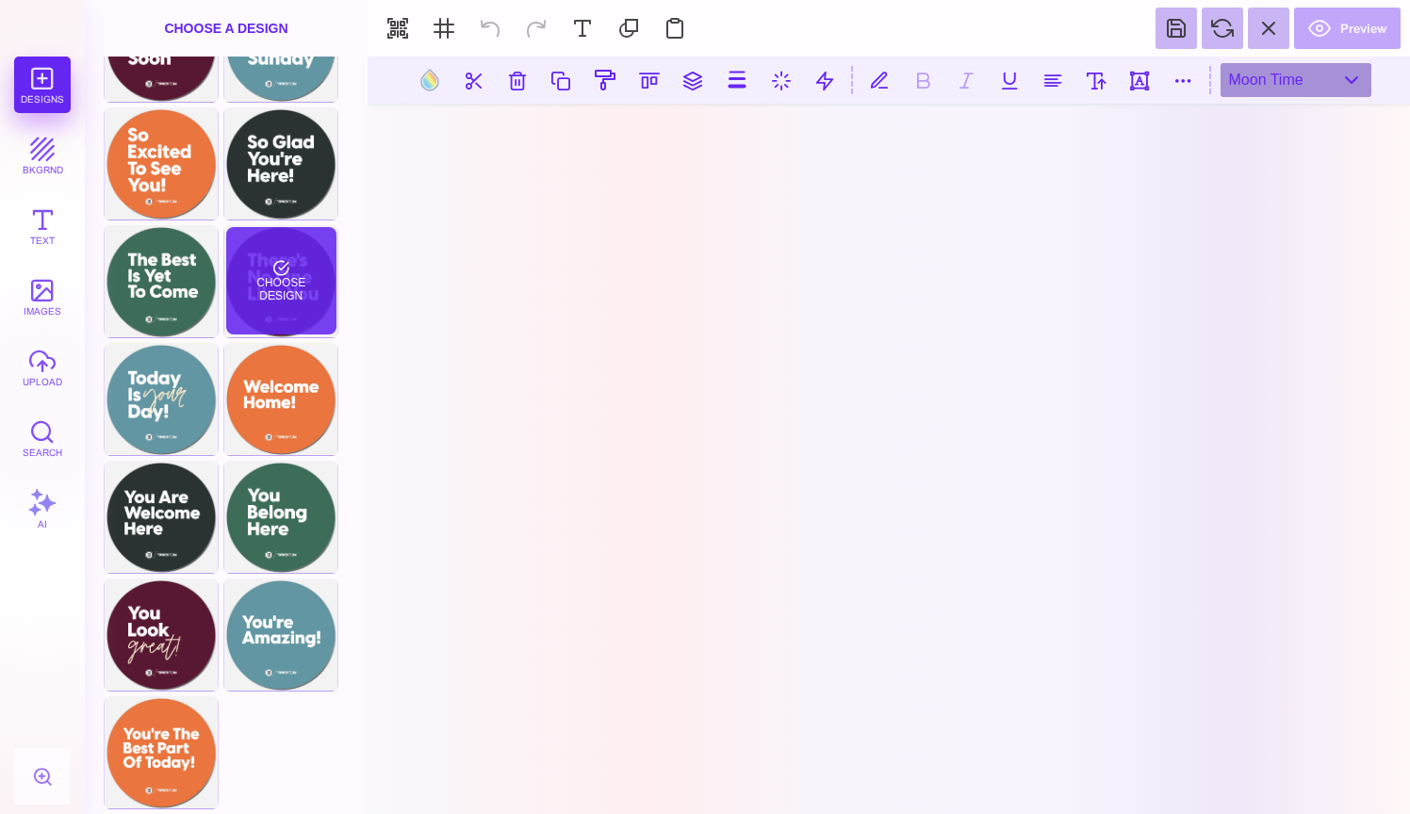
scroll to position [185, 0]
click at [1340, 25] on section "Preview" at bounding box center [889, 28] width 1042 height 57
click at [1310, 28] on section "Preview" at bounding box center [889, 28] width 1042 height 57
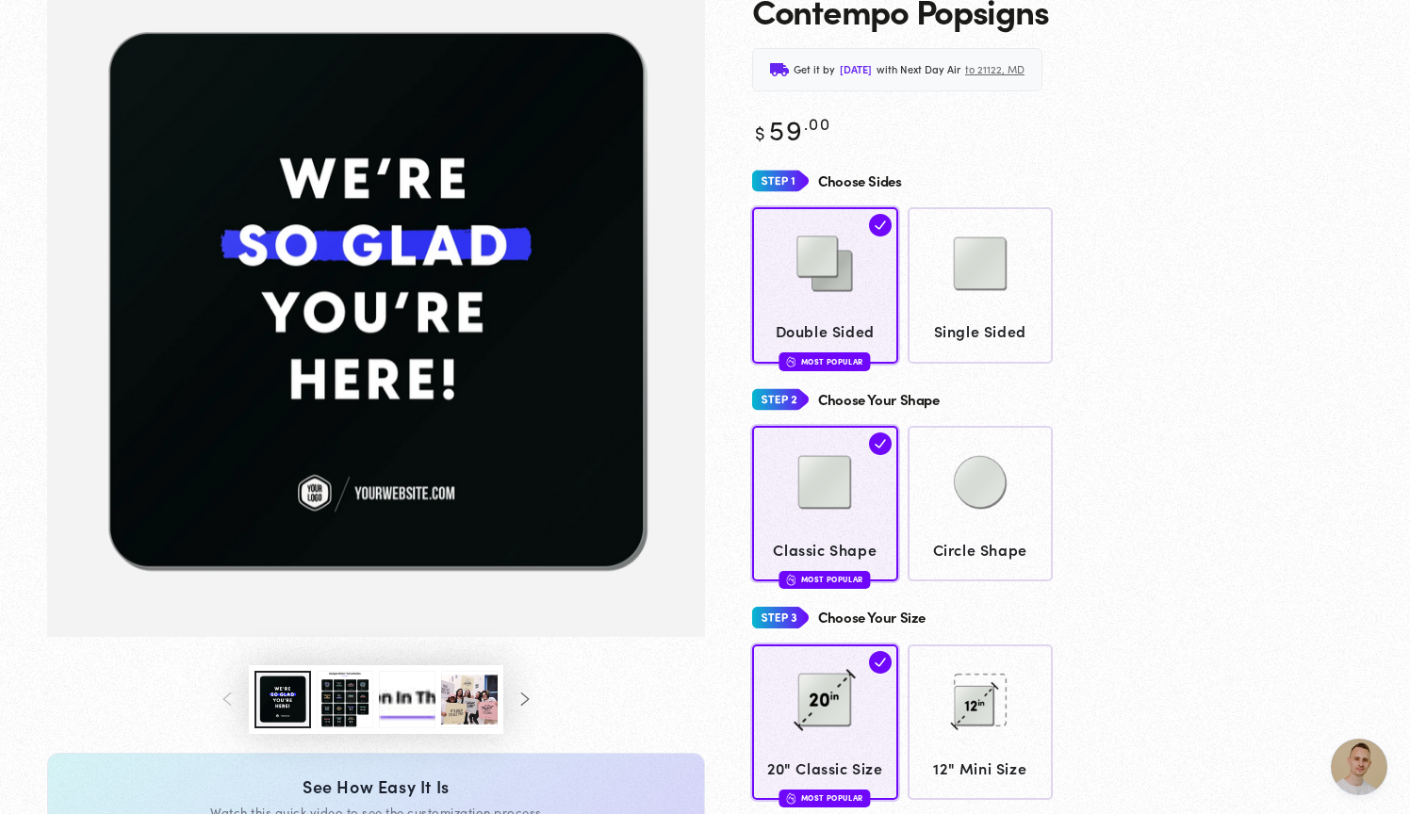
scroll to position [176, 0]
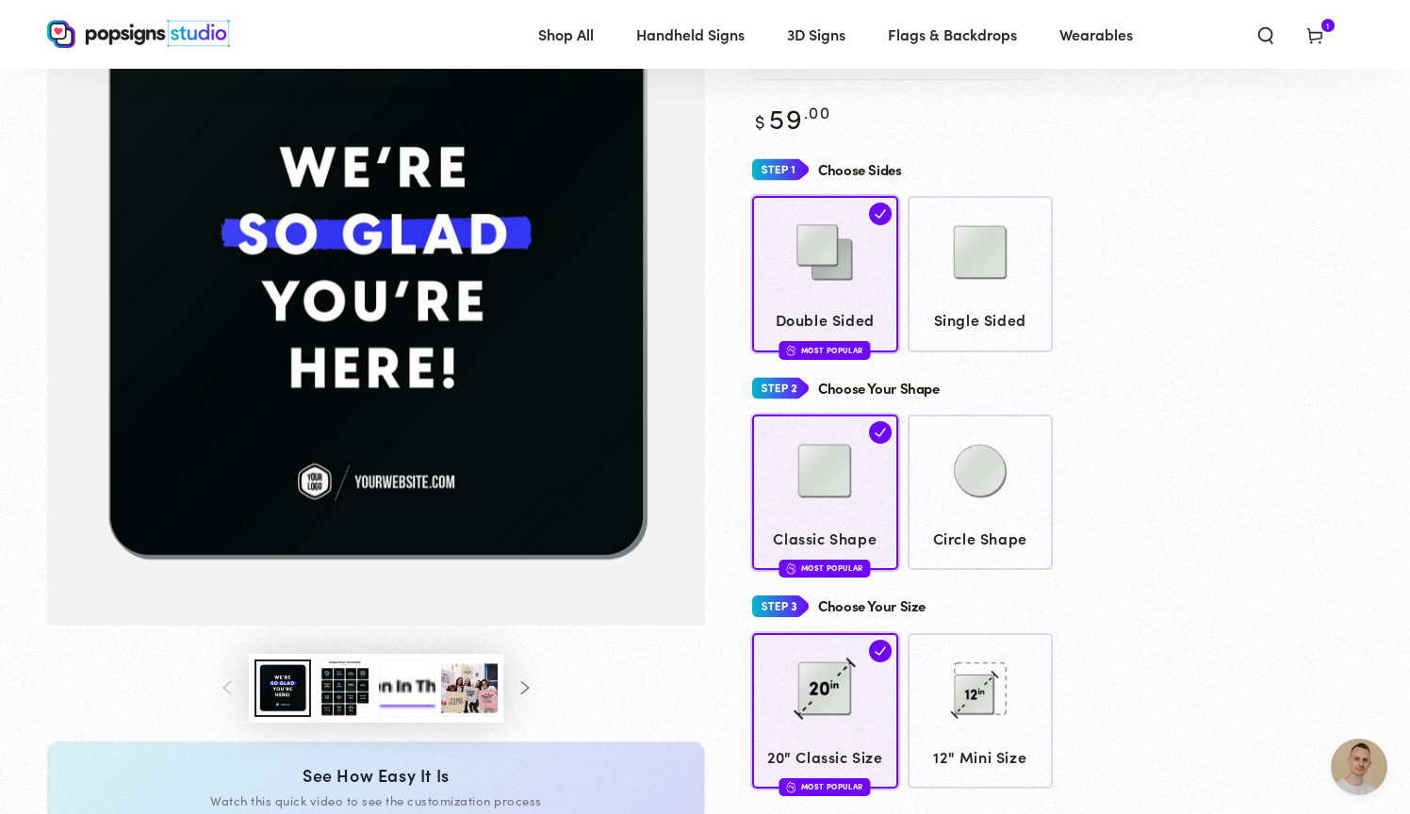
click at [359, 698] on button "Load image 3 in gallery view" at bounding box center [345, 688] width 57 height 57
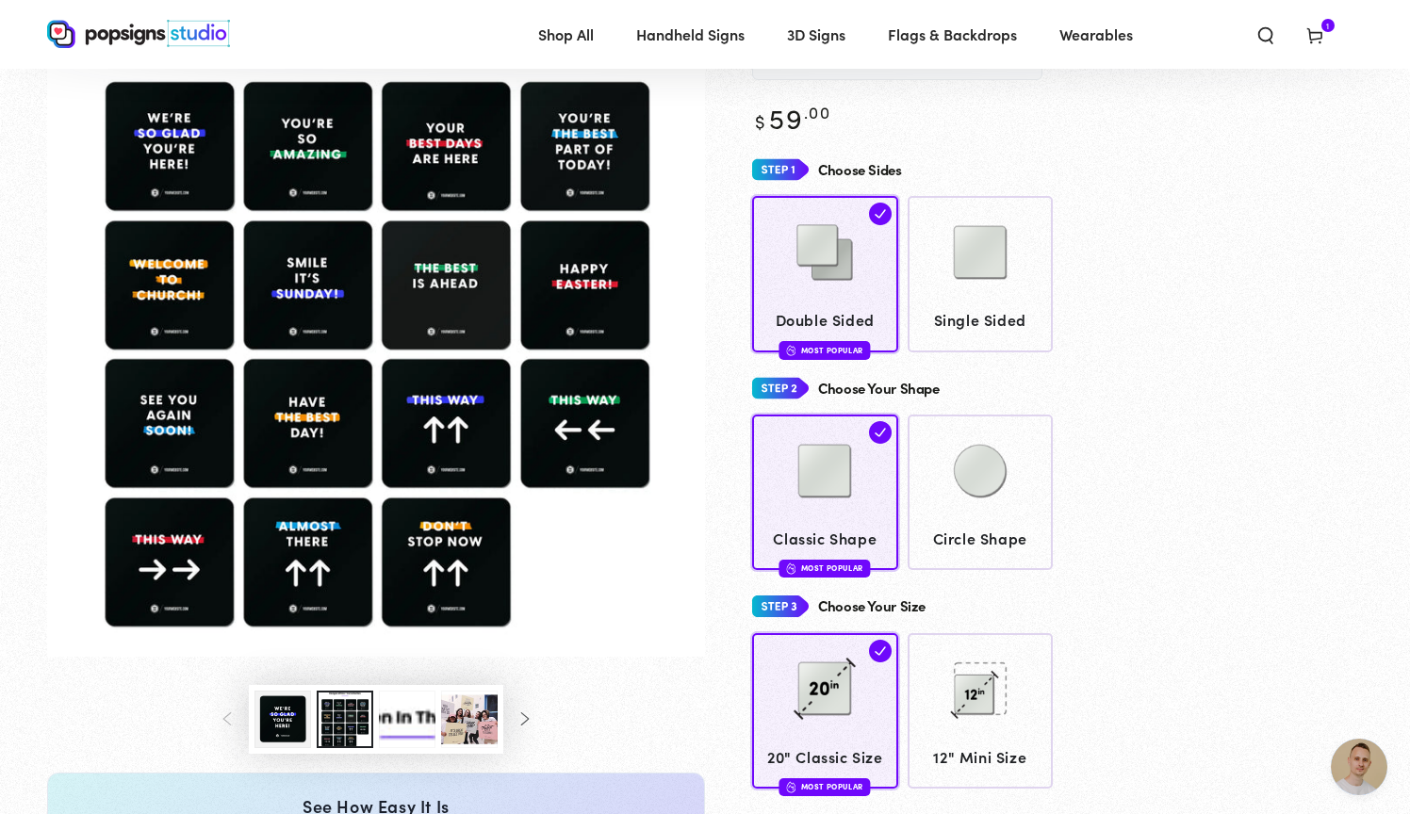
click at [574, 143] on img "Gallery Viewer" at bounding box center [376, 308] width 658 height 696
click at [992, 266] on img at bounding box center [980, 252] width 94 height 94
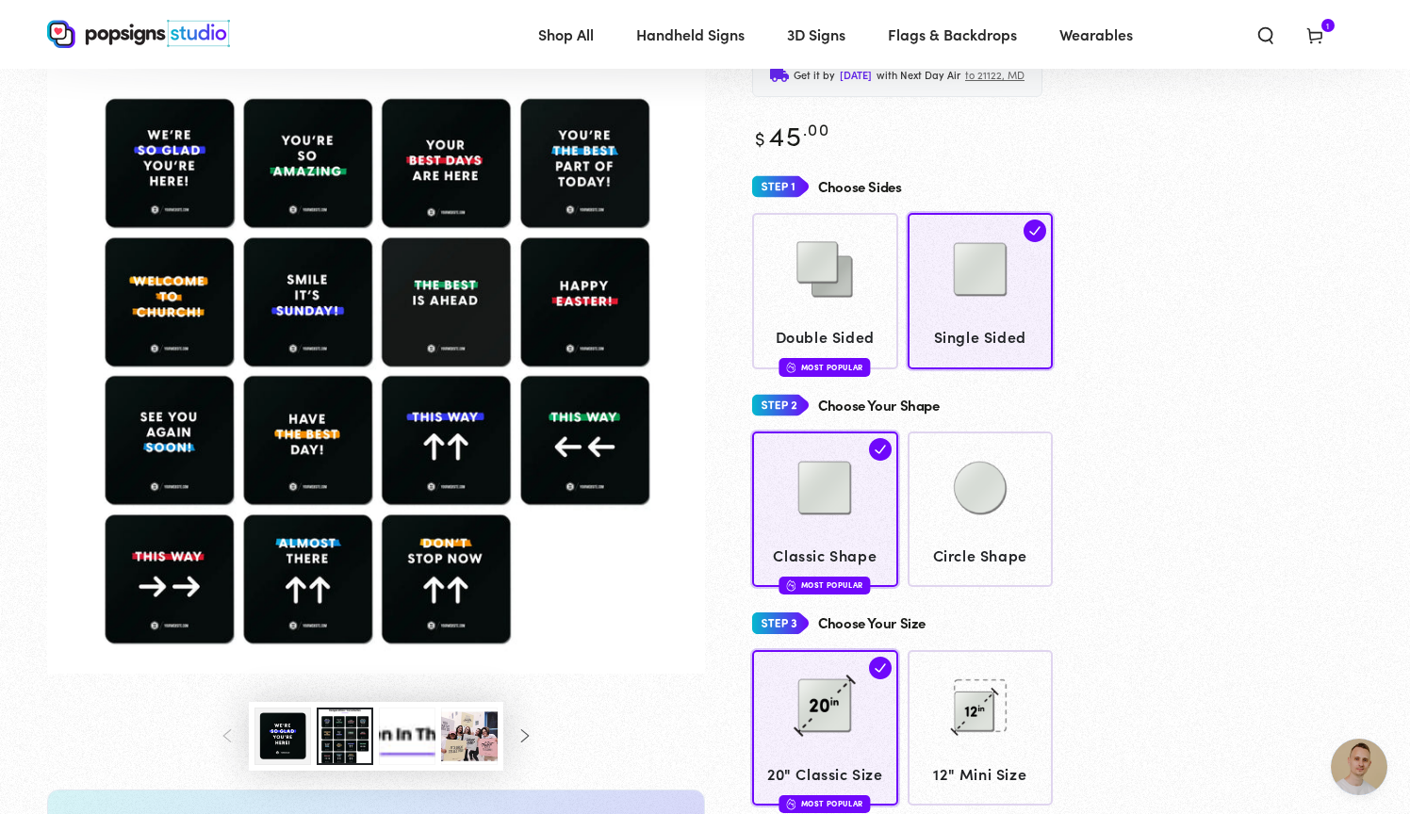
scroll to position [136, 0]
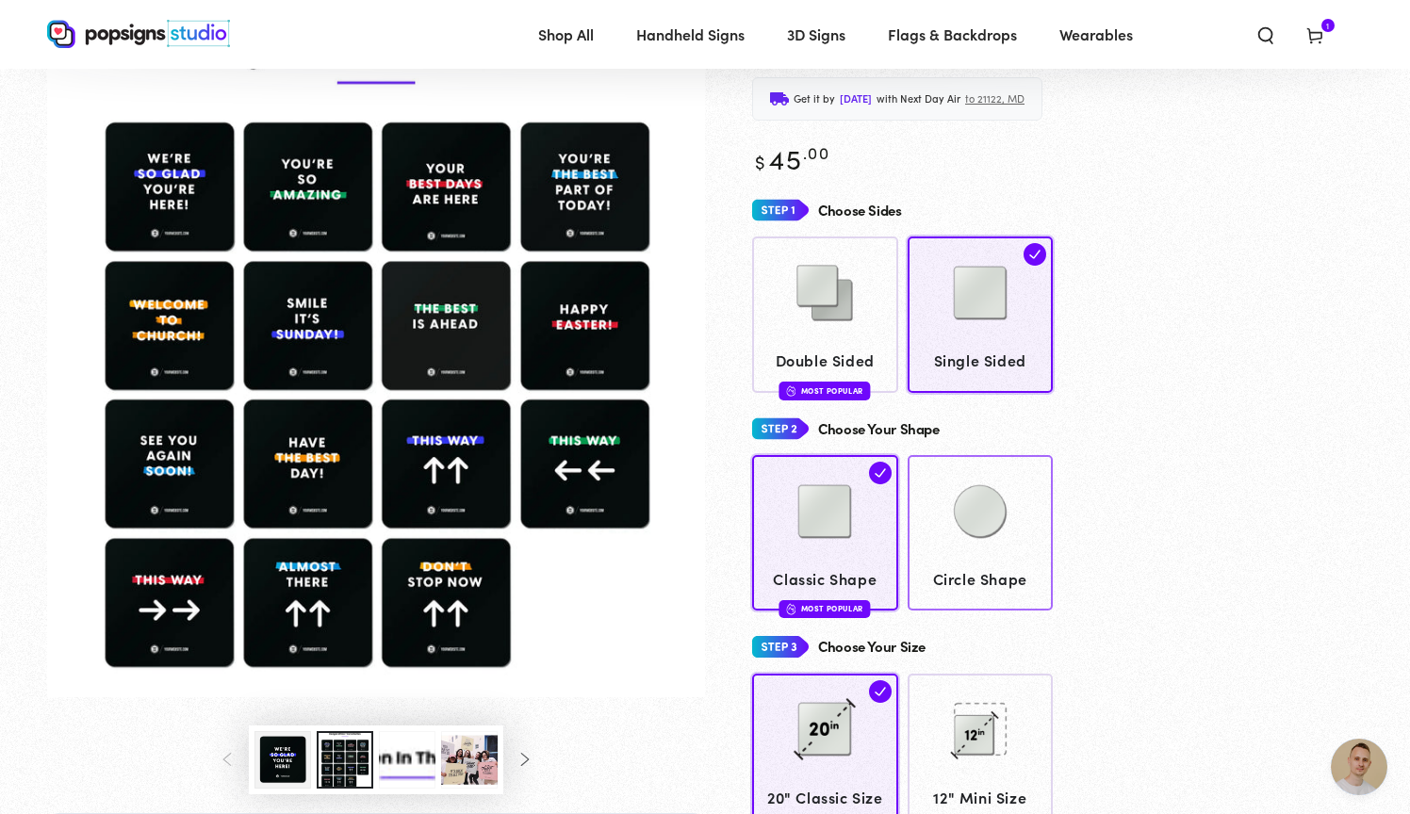
click at [1009, 534] on img at bounding box center [980, 512] width 94 height 94
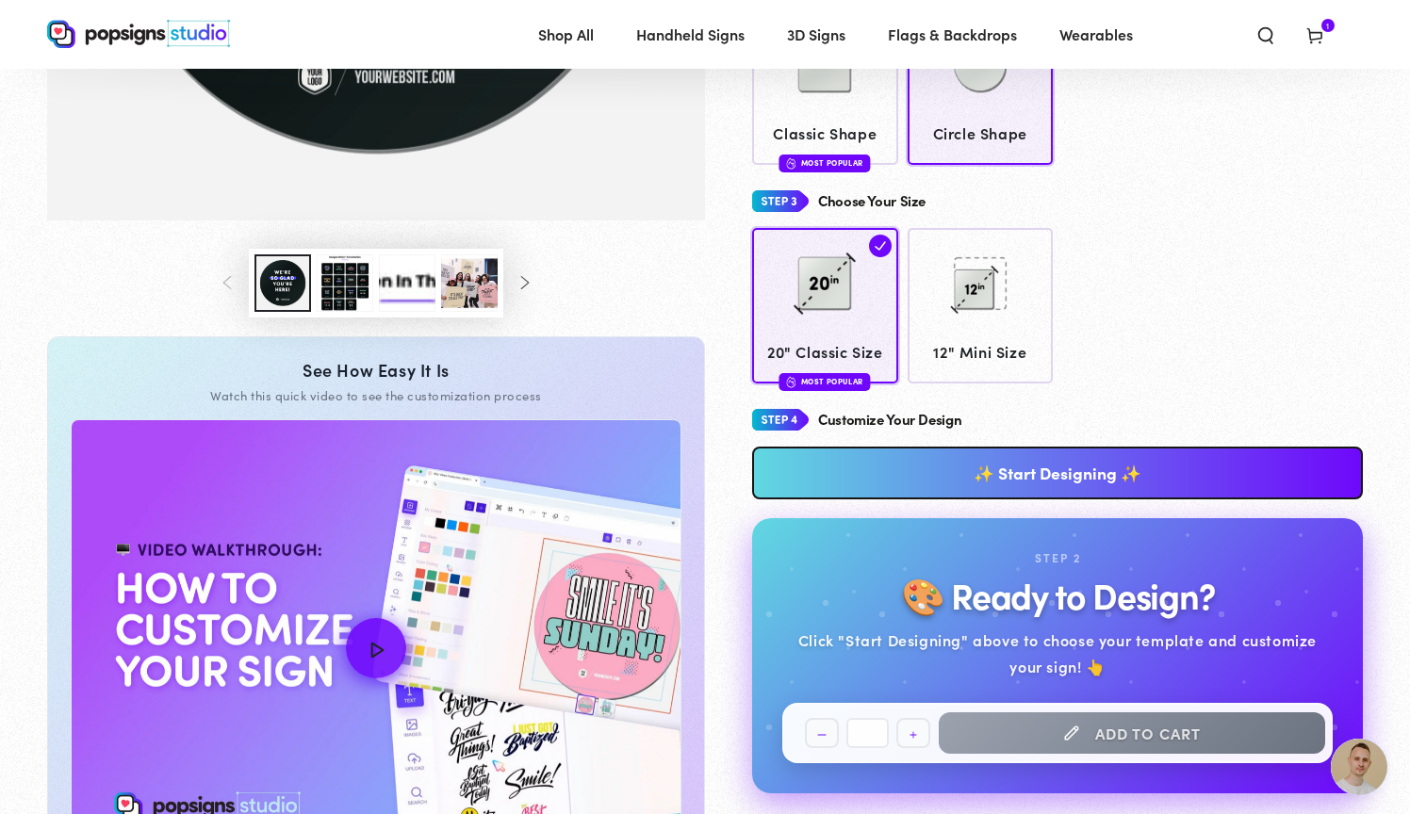
scroll to position [591, 0]
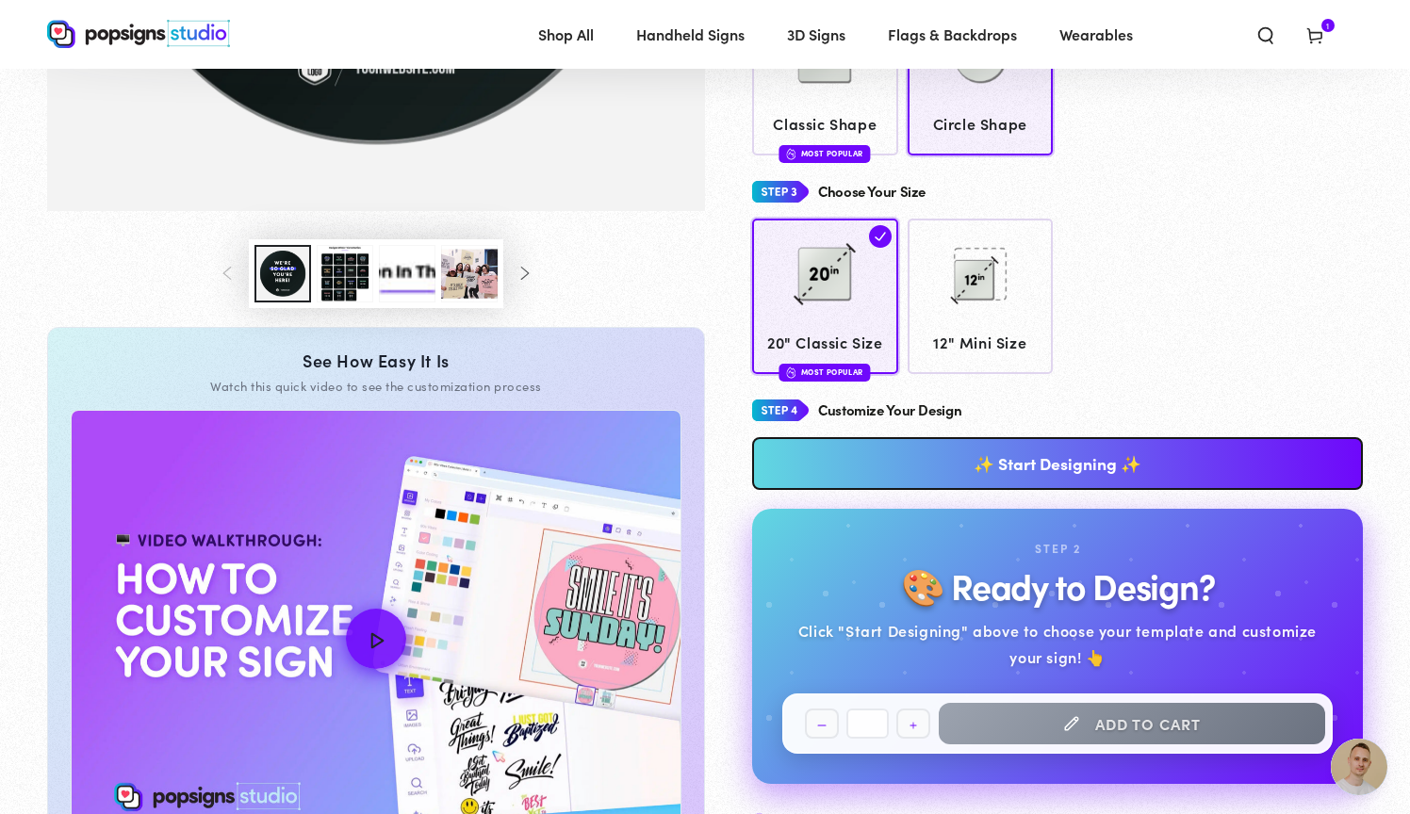
click at [936, 444] on link "✨ Start Designing ✨" at bounding box center [1057, 463] width 611 height 53
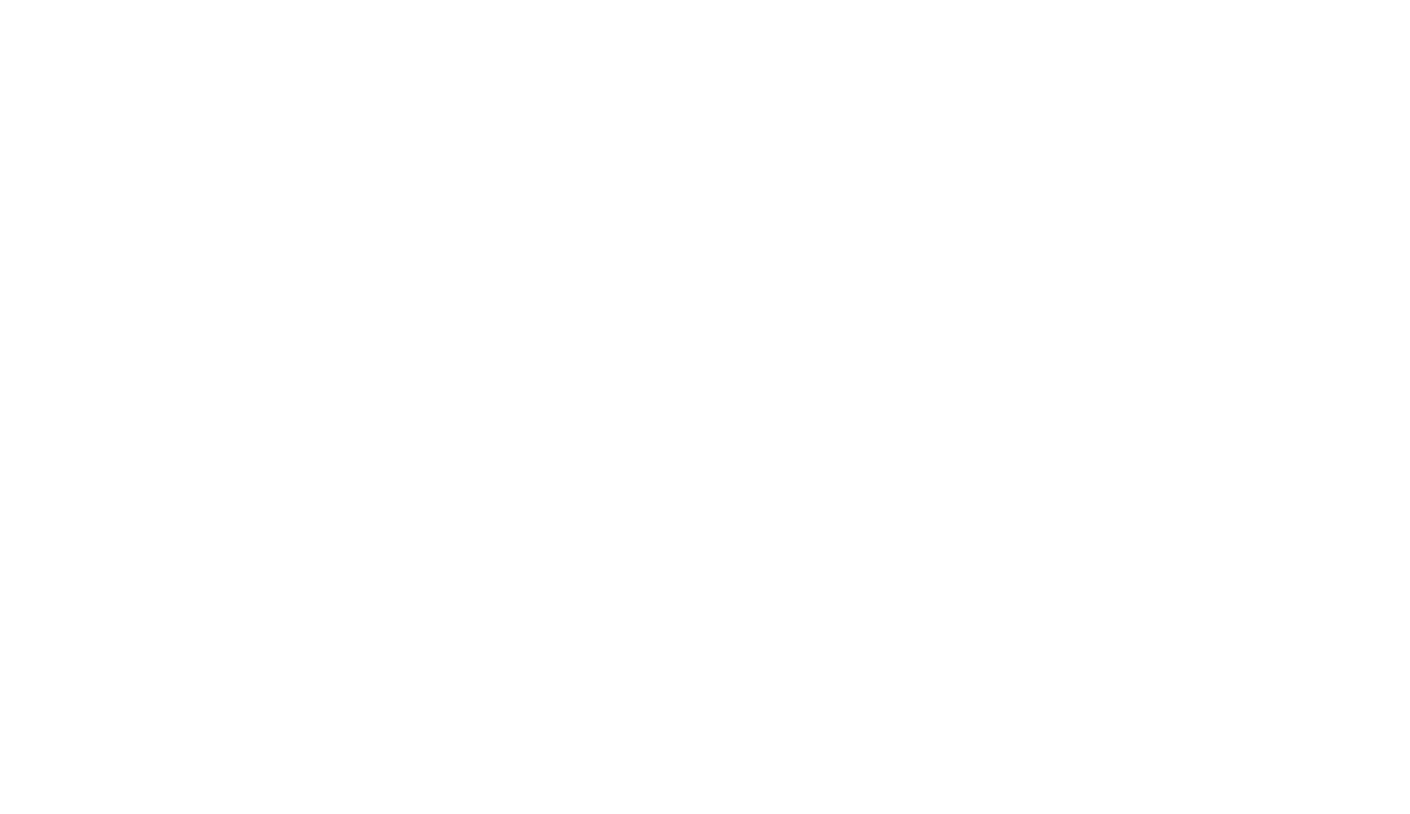
scroll to position [0, 0]
type textarea "An ancient tree with a door leading to a magical world"
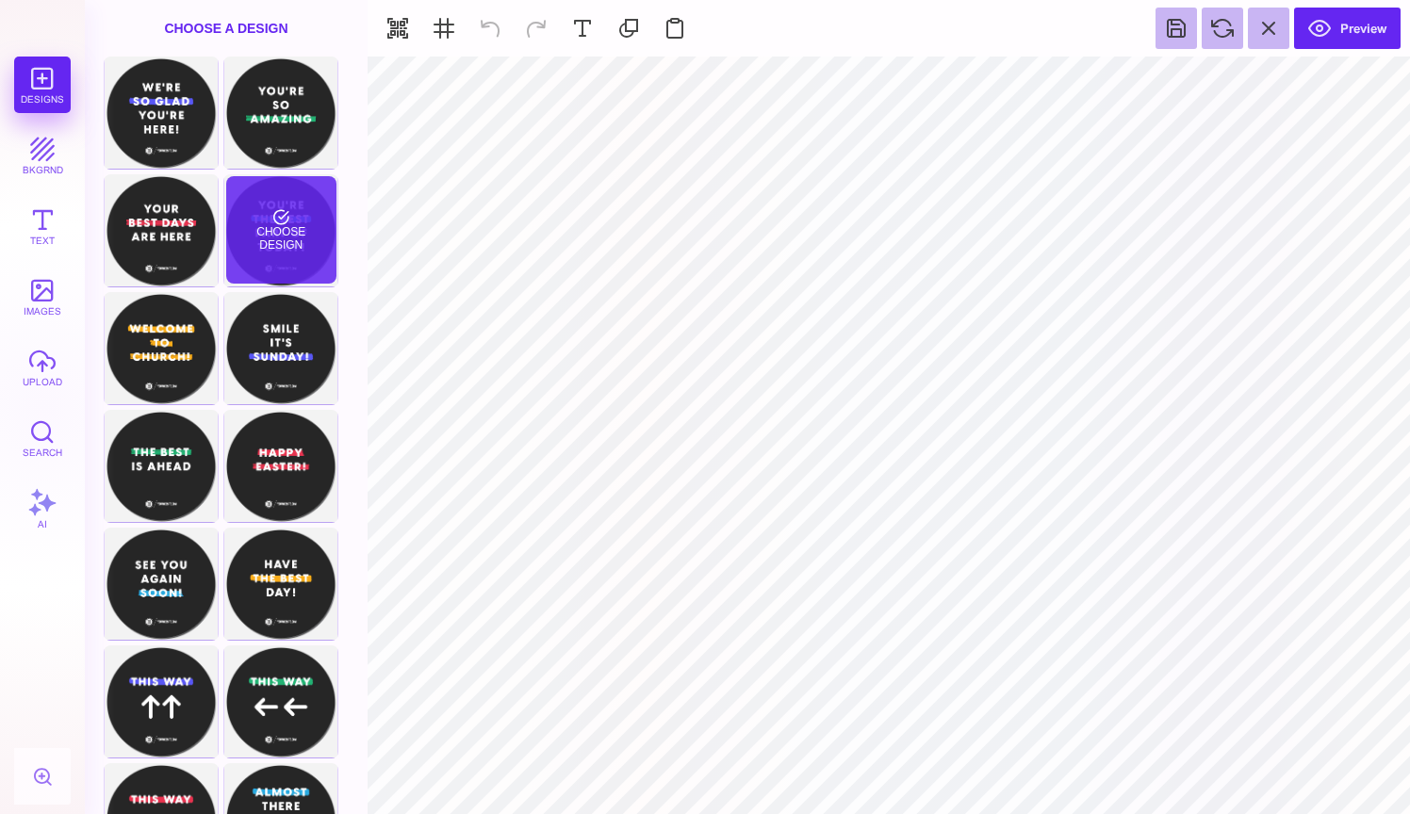
click at [249, 208] on div "Choose Design" at bounding box center [281, 229] width 110 height 107
type input "#FFFFFF"
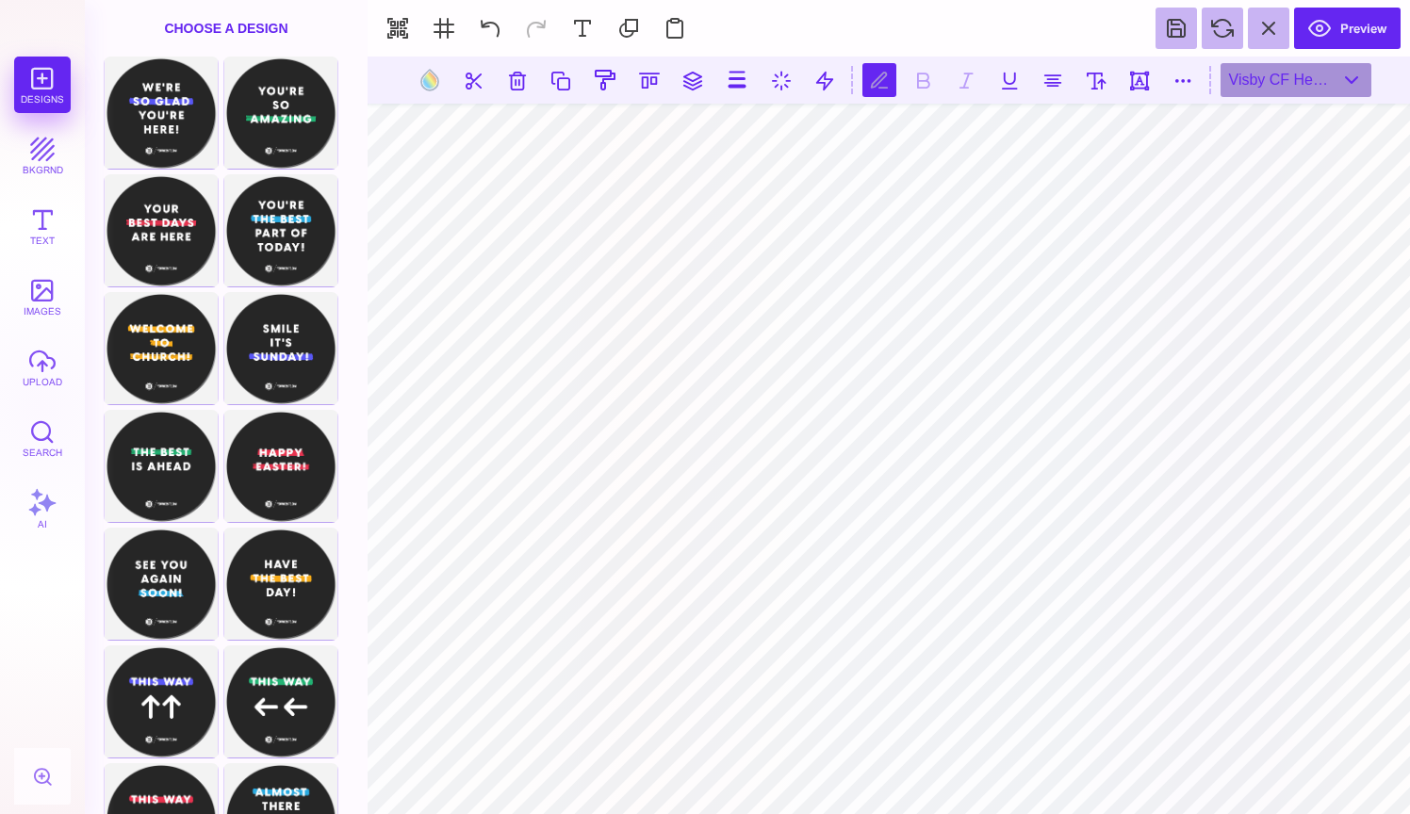
scroll to position [1, 4]
type textarea "**********"
type textarea "*"
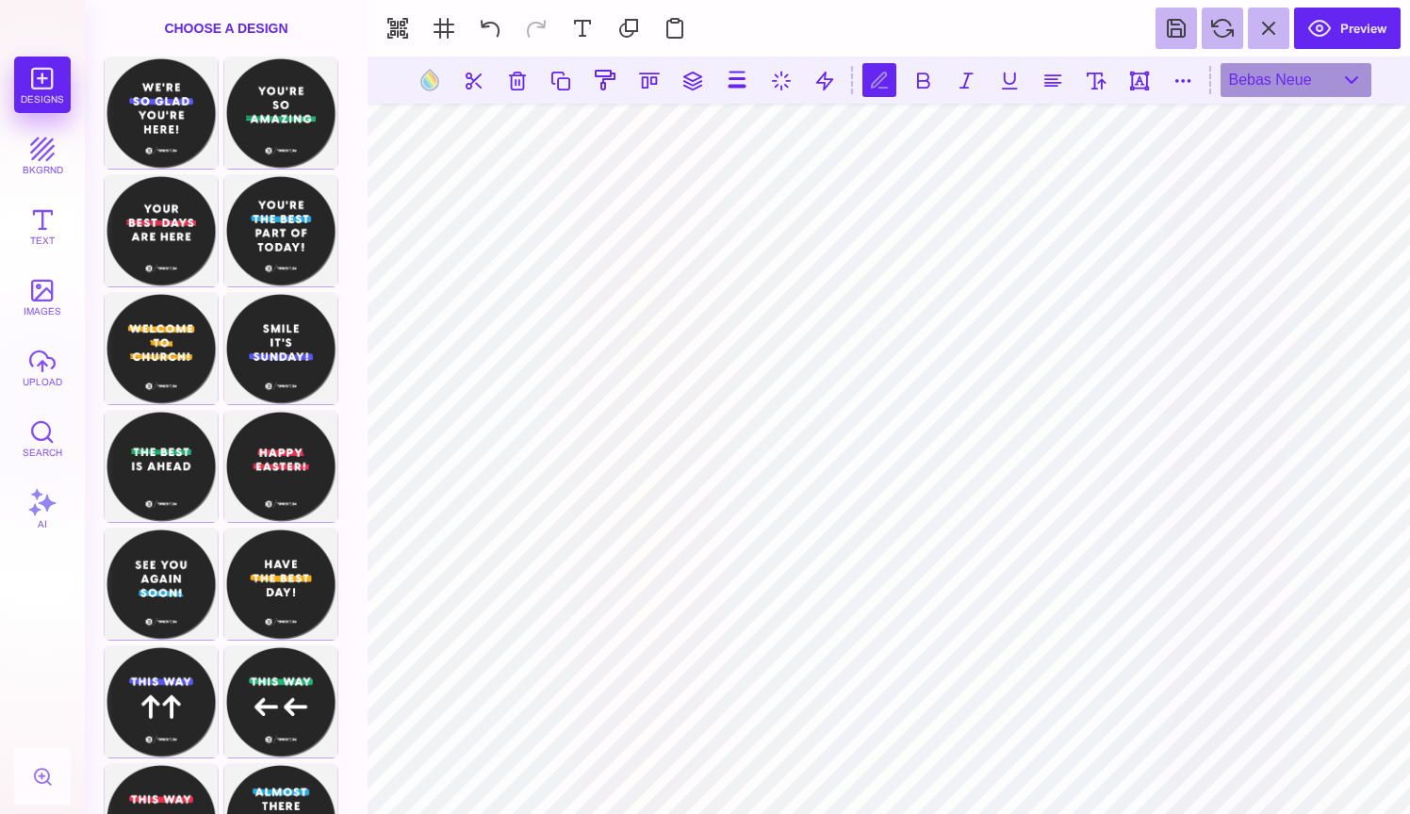
type textarea "**********"
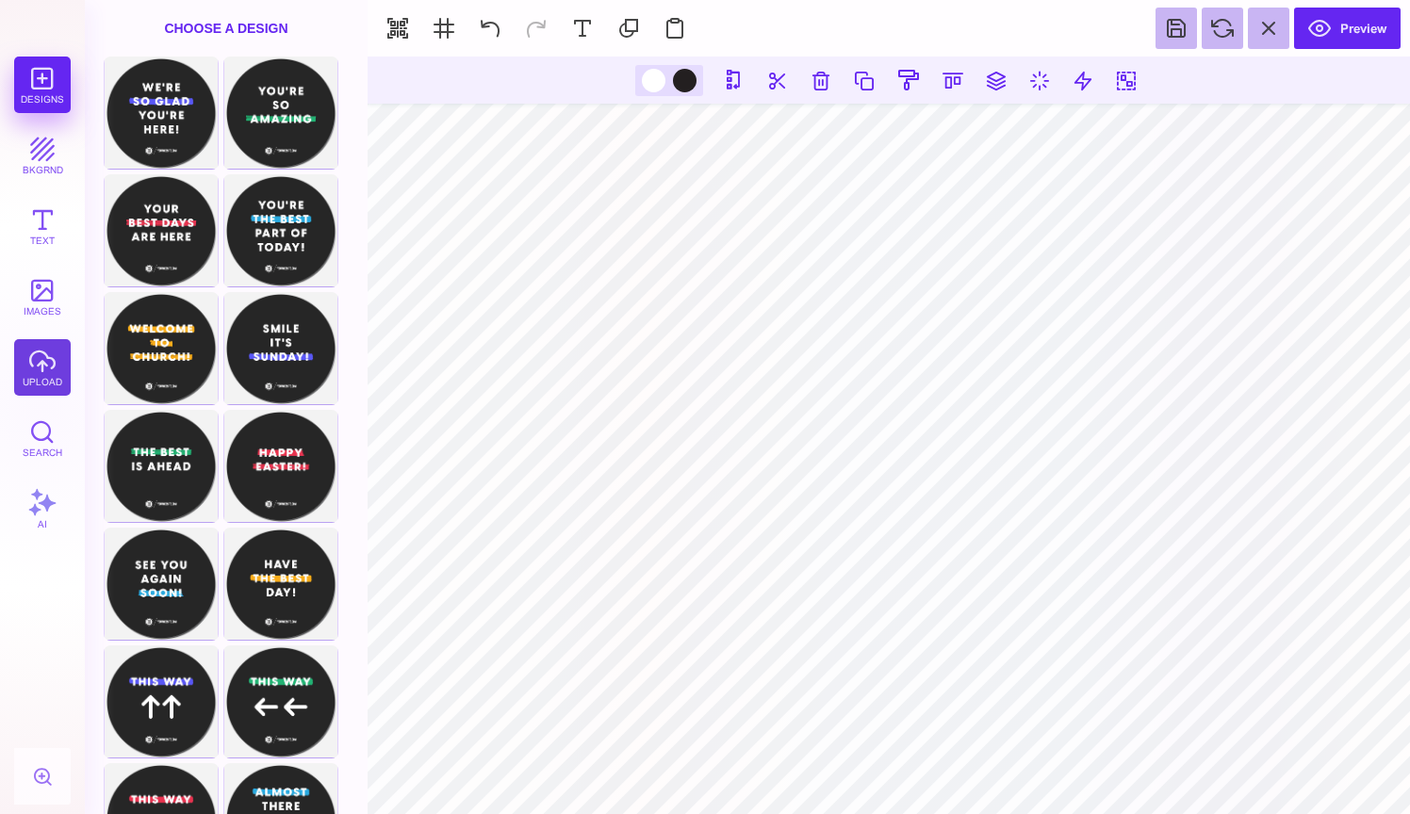
click at [23, 372] on button "upload" at bounding box center [42, 367] width 57 height 57
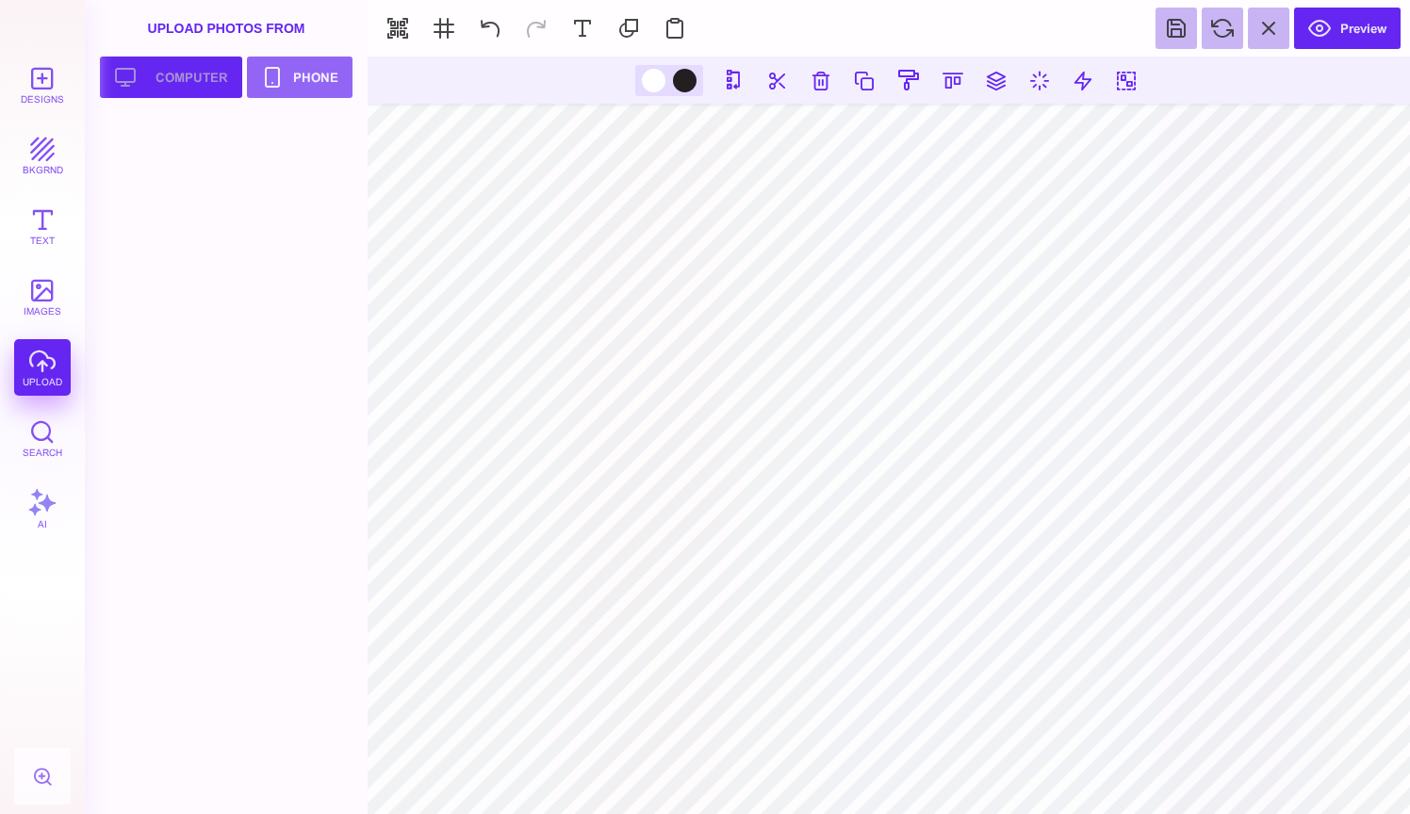
click at [195, 80] on button "Upload your artwork Computer" at bounding box center [171, 77] width 142 height 41
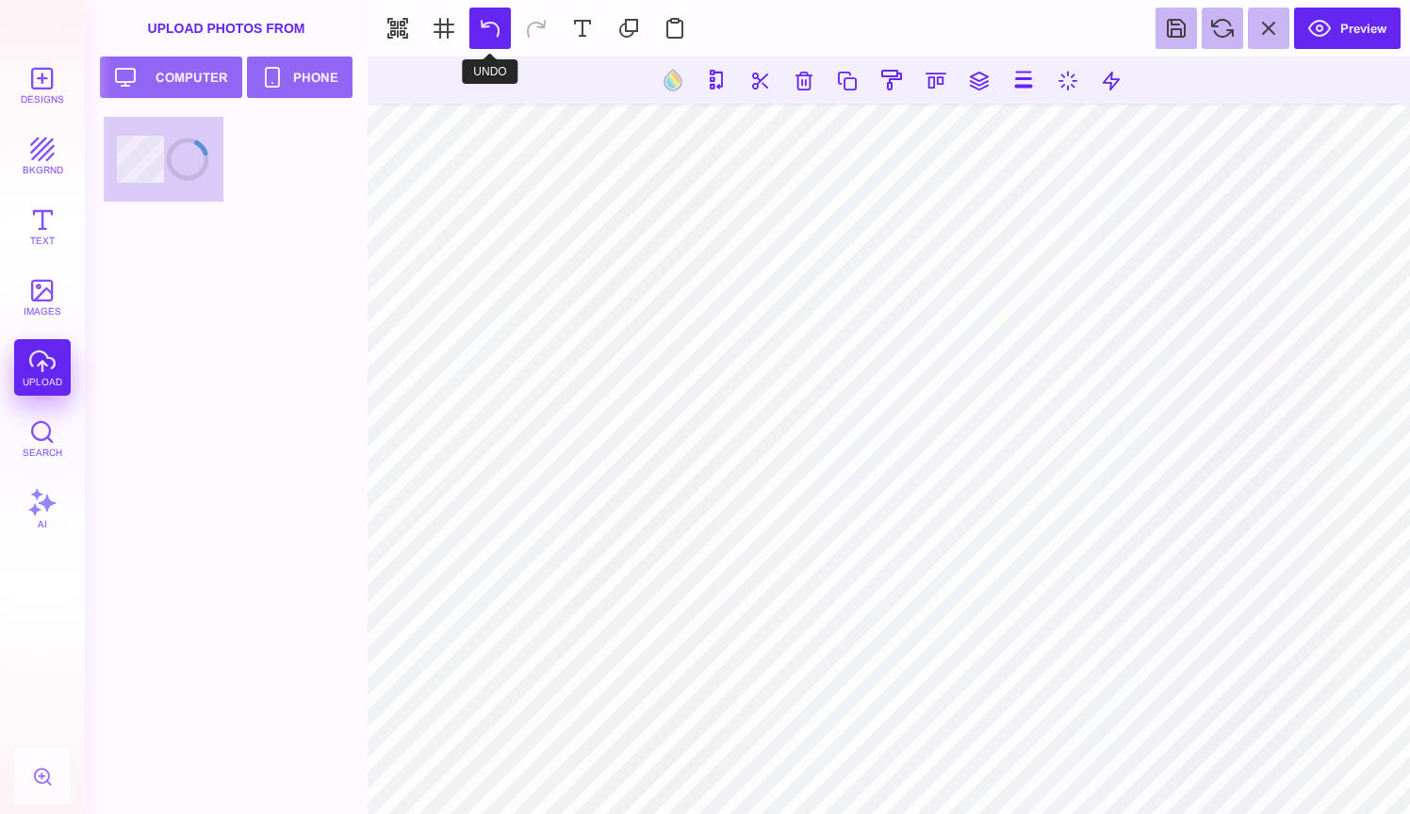
click at [486, 25] on button at bounding box center [489, 28] width 41 height 41
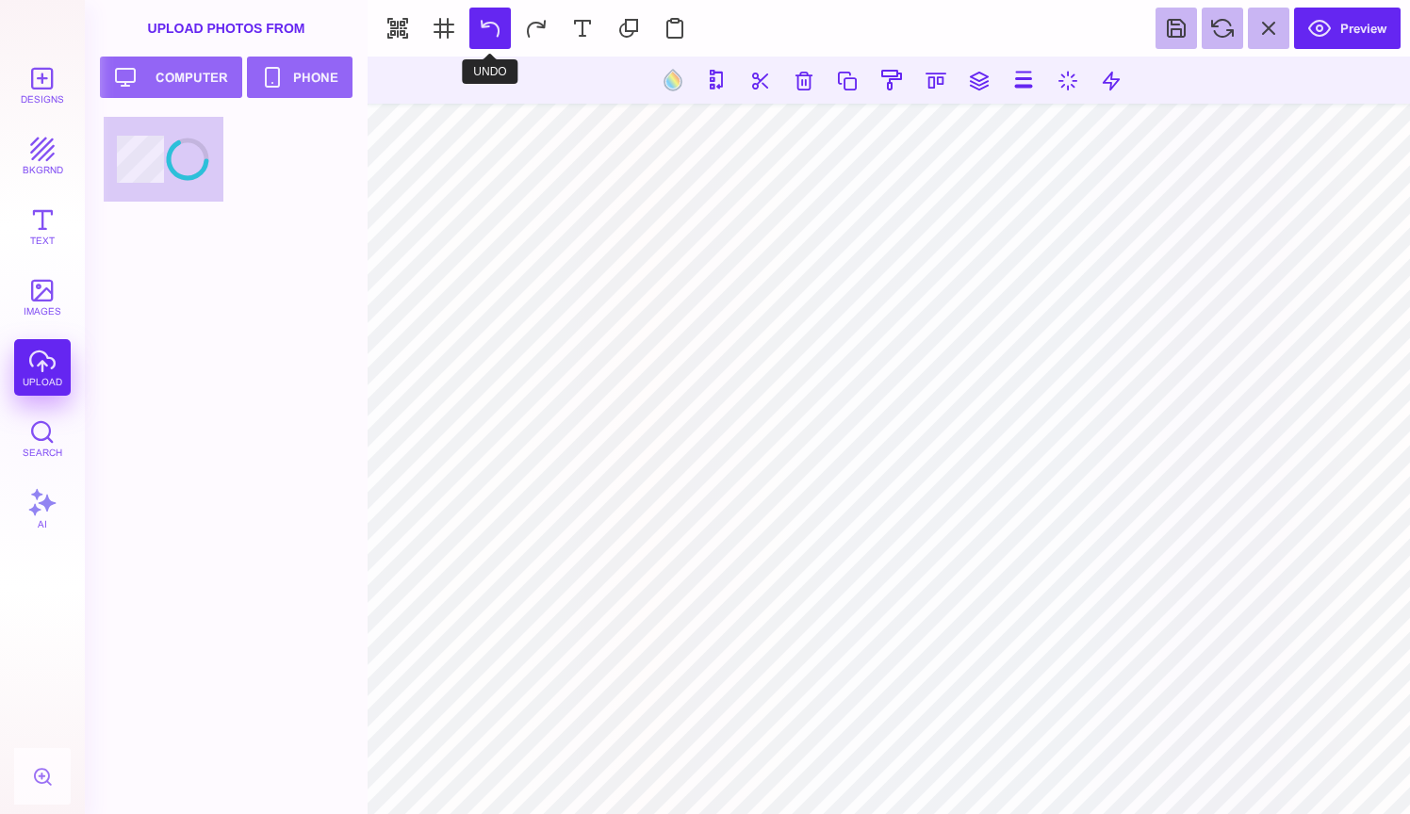
click at [486, 25] on button at bounding box center [489, 28] width 41 height 41
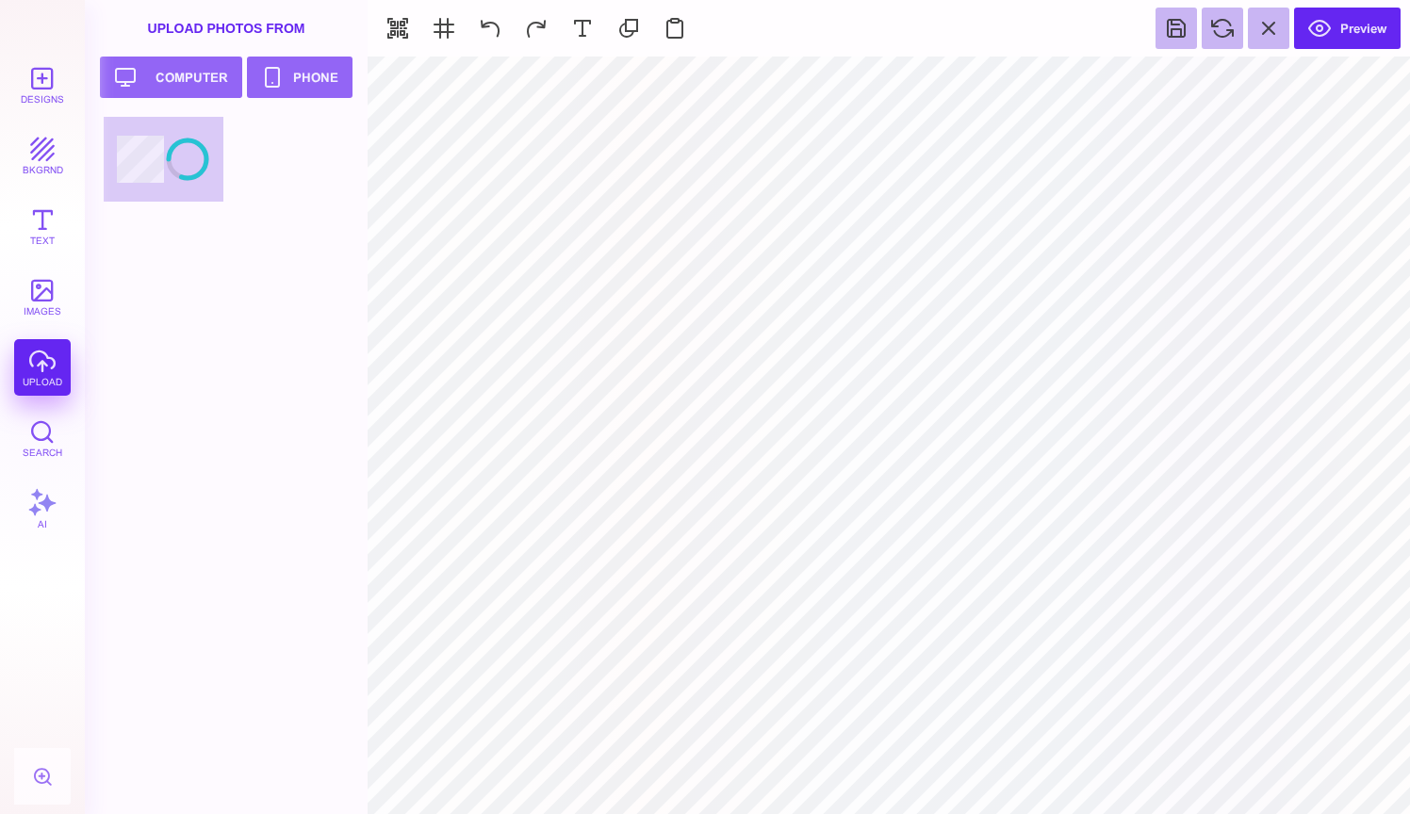
type input "#FFFFFF"
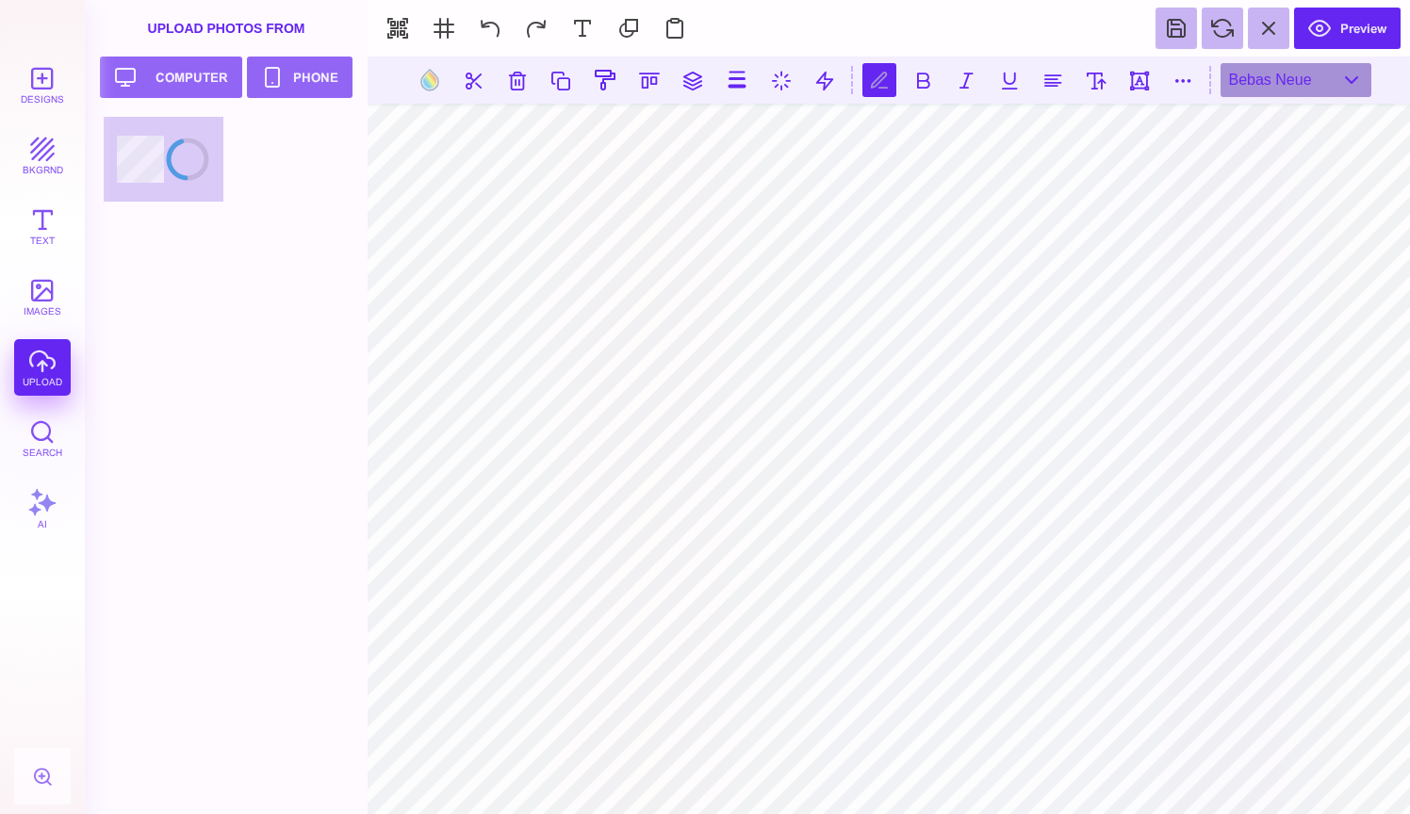
scroll to position [0, 0]
type textarea "*"
type textarea "**********"
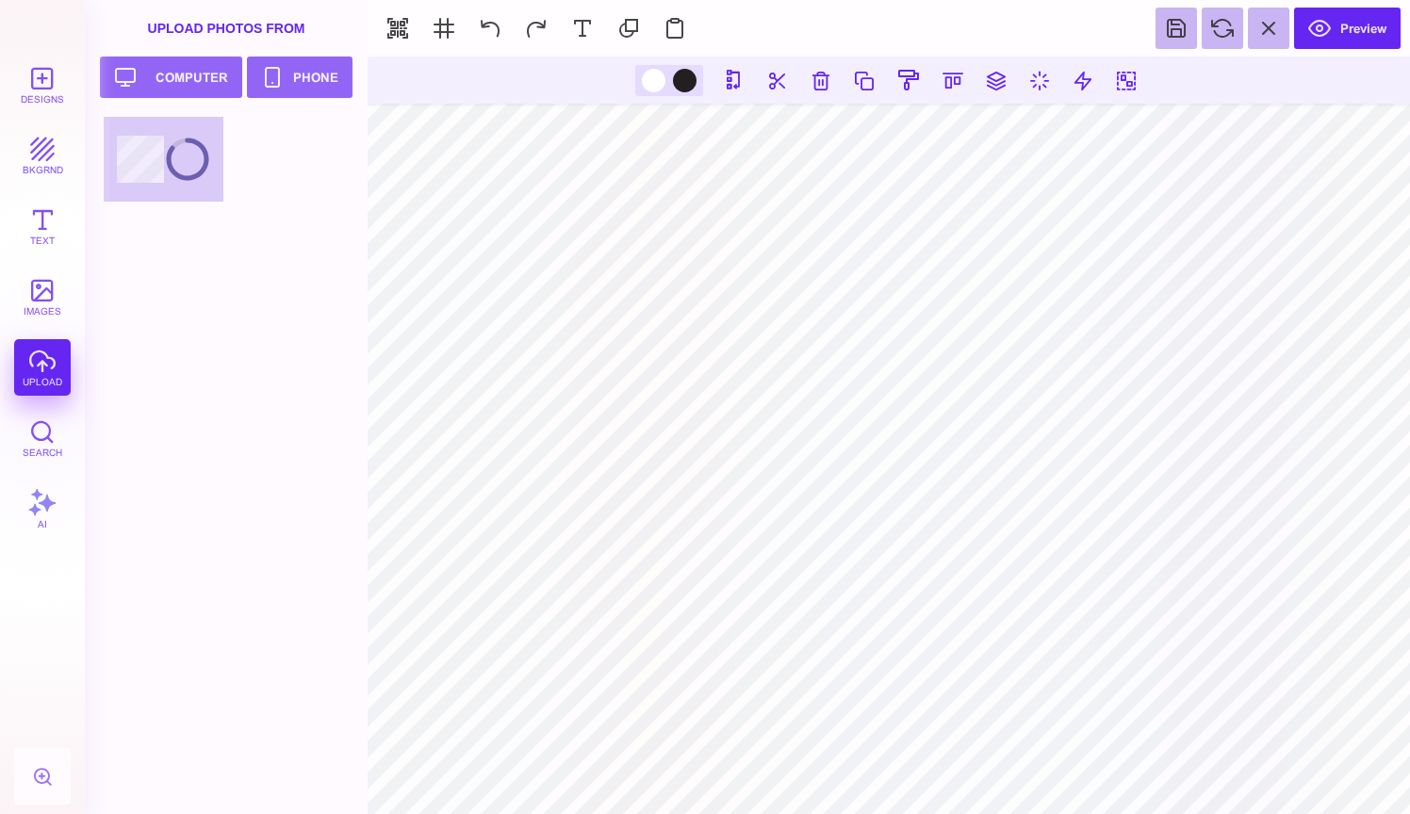
click at [159, 169] on div at bounding box center [232, 161] width 256 height 89
click at [41, 368] on div "Designs bkgrnd Text images upload Search AI" at bounding box center [42, 436] width 85 height 758
click at [203, 75] on button "Upload your artwork Computer" at bounding box center [171, 77] width 142 height 41
click at [283, 166] on div at bounding box center [232, 161] width 256 height 89
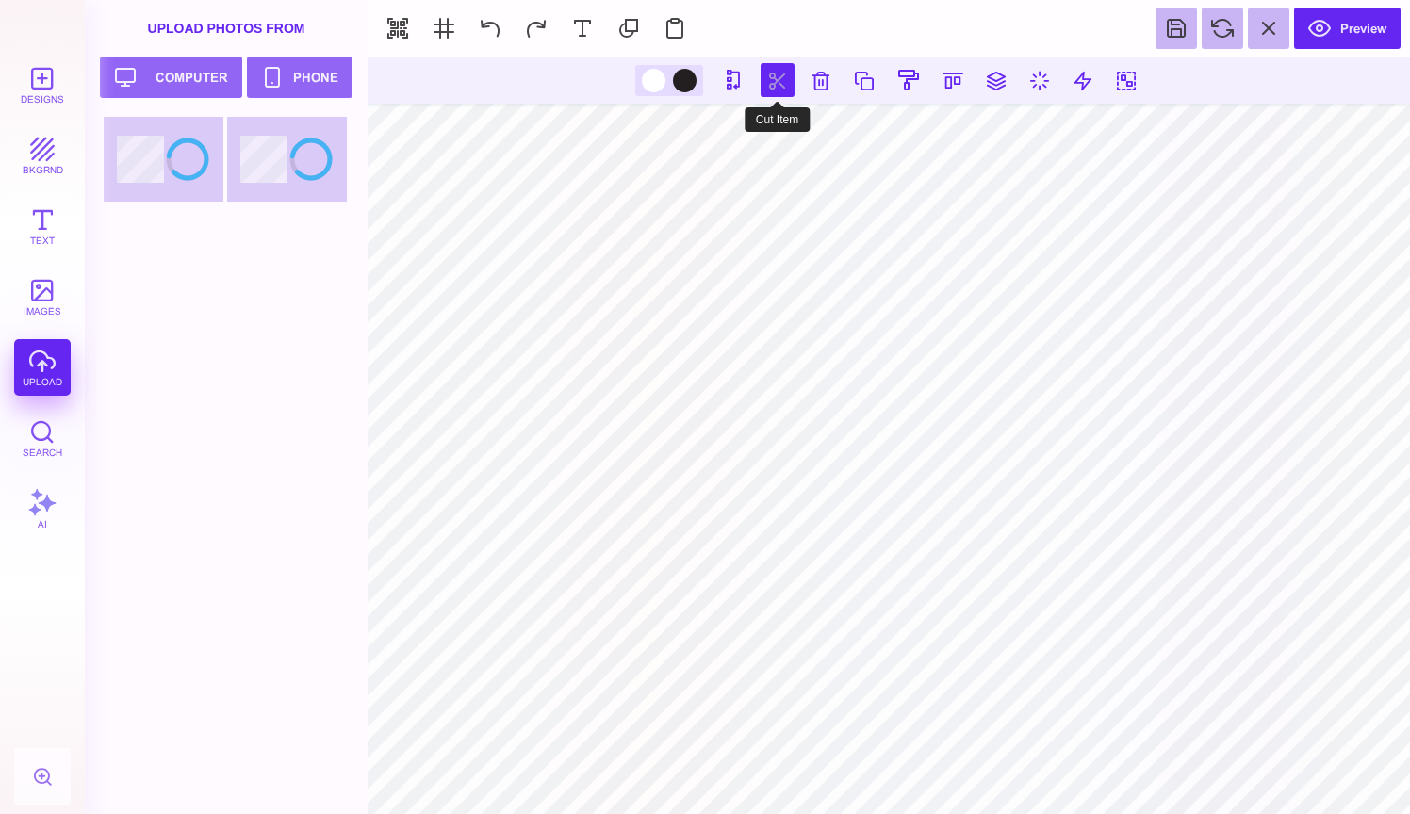
click at [786, 90] on button at bounding box center [777, 80] width 34 height 34
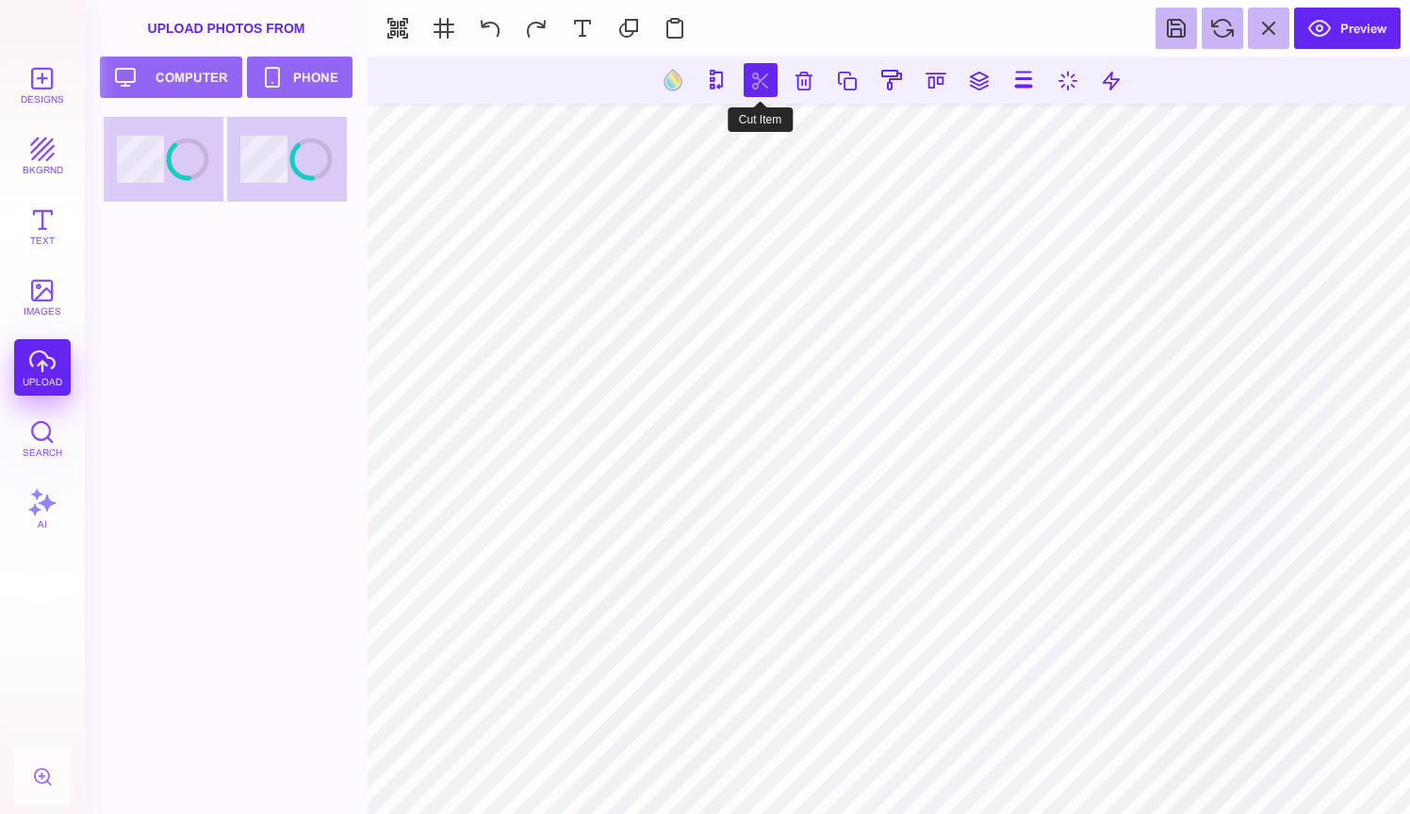
click at [762, 81] on button at bounding box center [760, 80] width 34 height 34
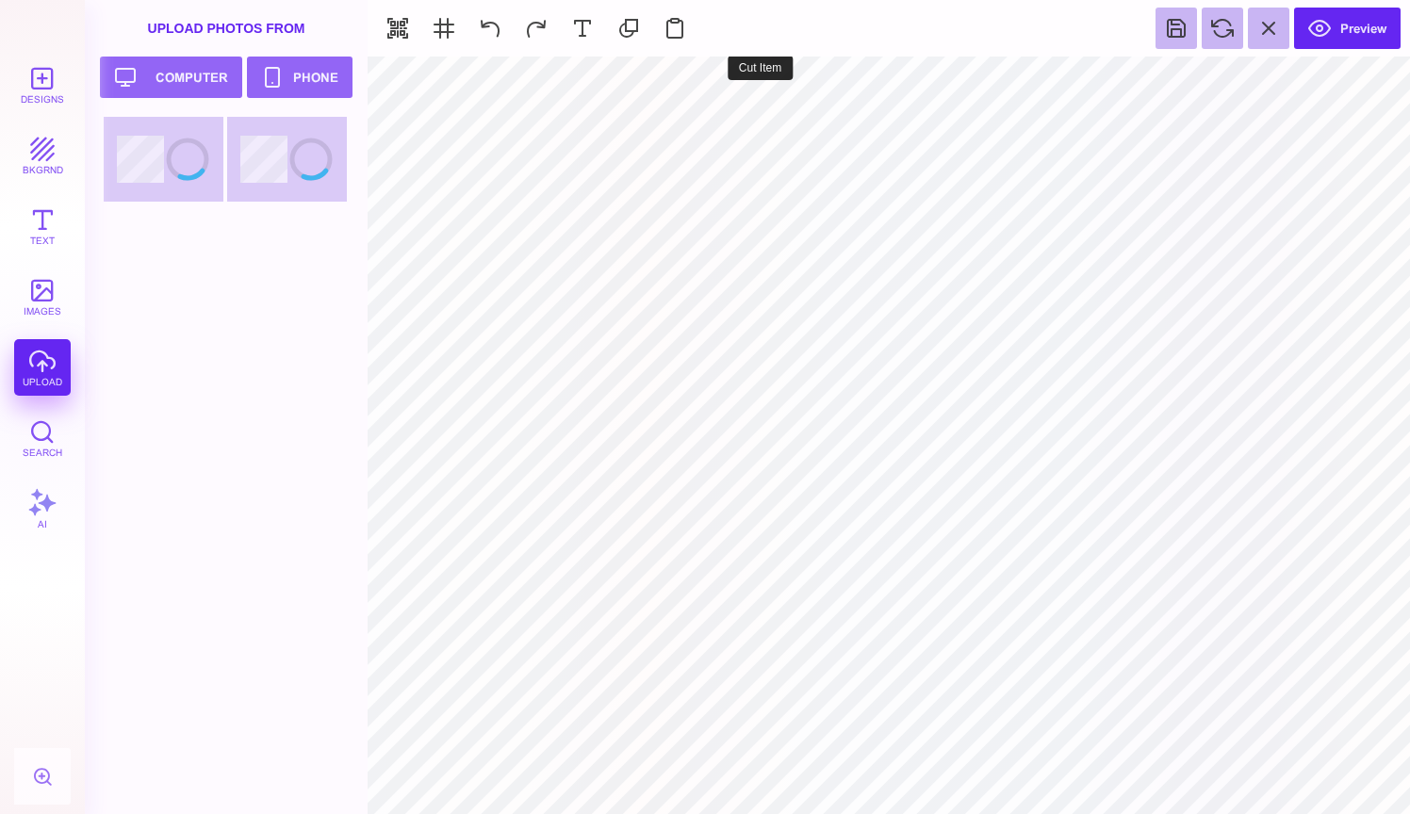
type input "#FFFFFF"
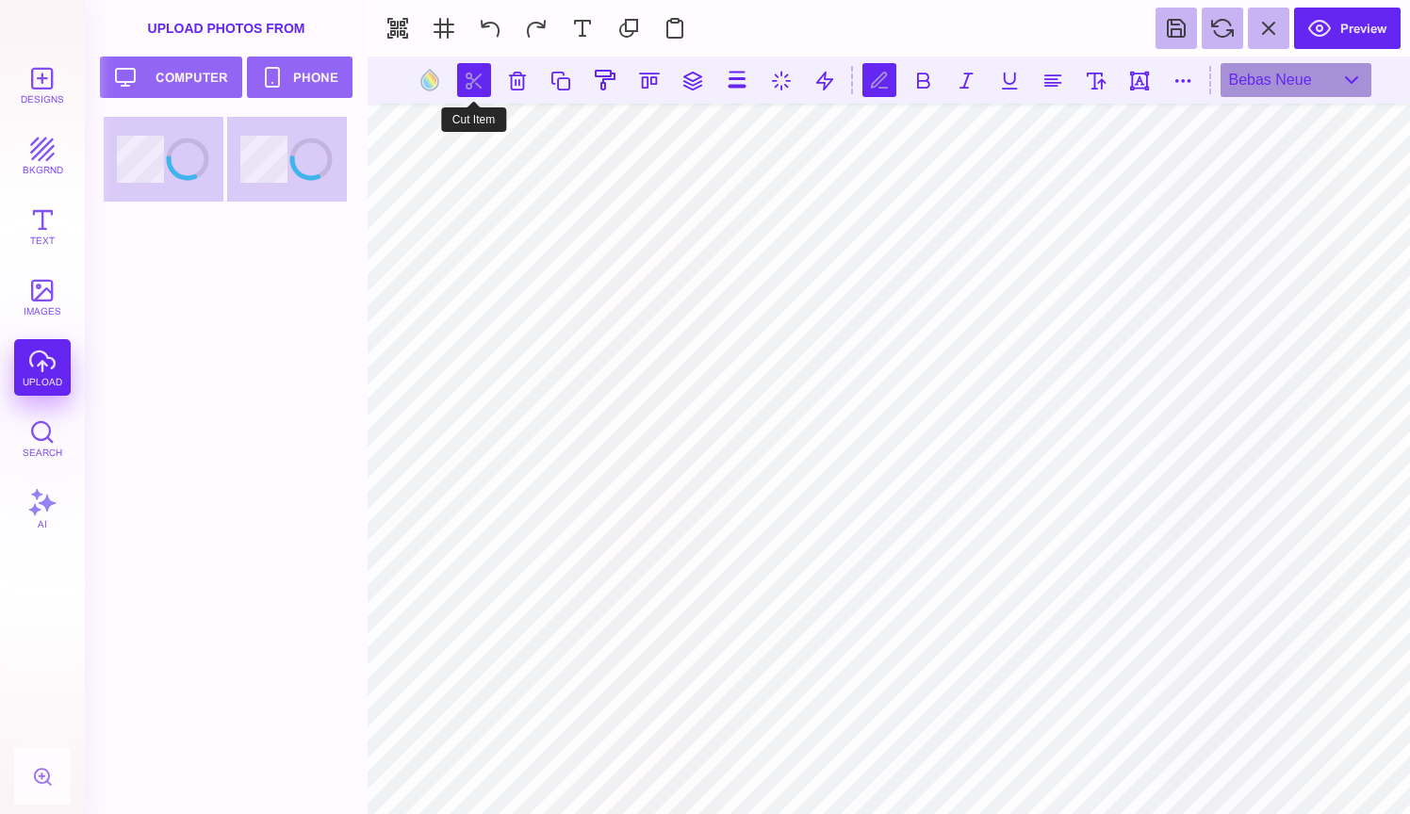
scroll to position [0, 0]
type textarea "*"
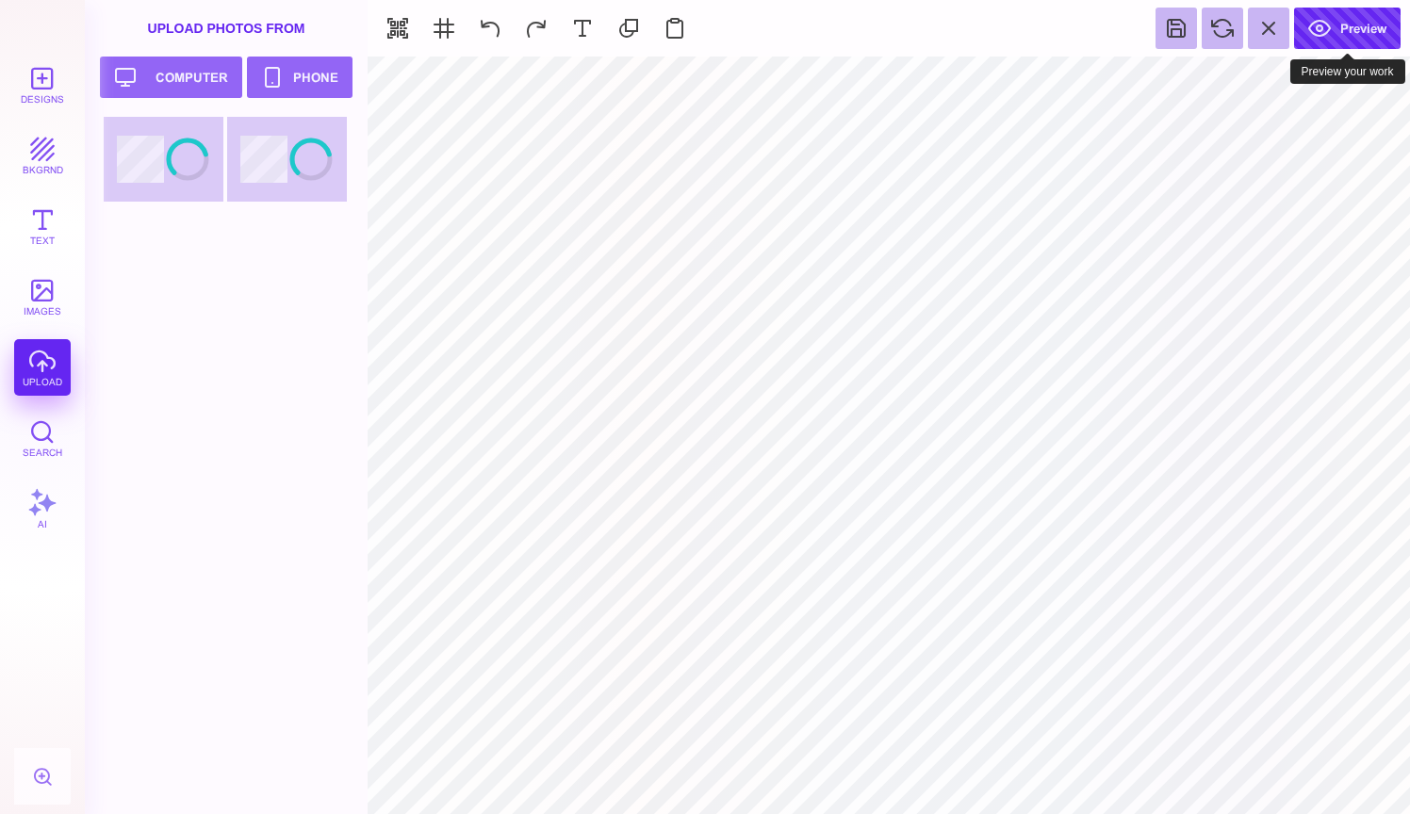
click at [1347, 30] on button "Preview" at bounding box center [1347, 28] width 106 height 41
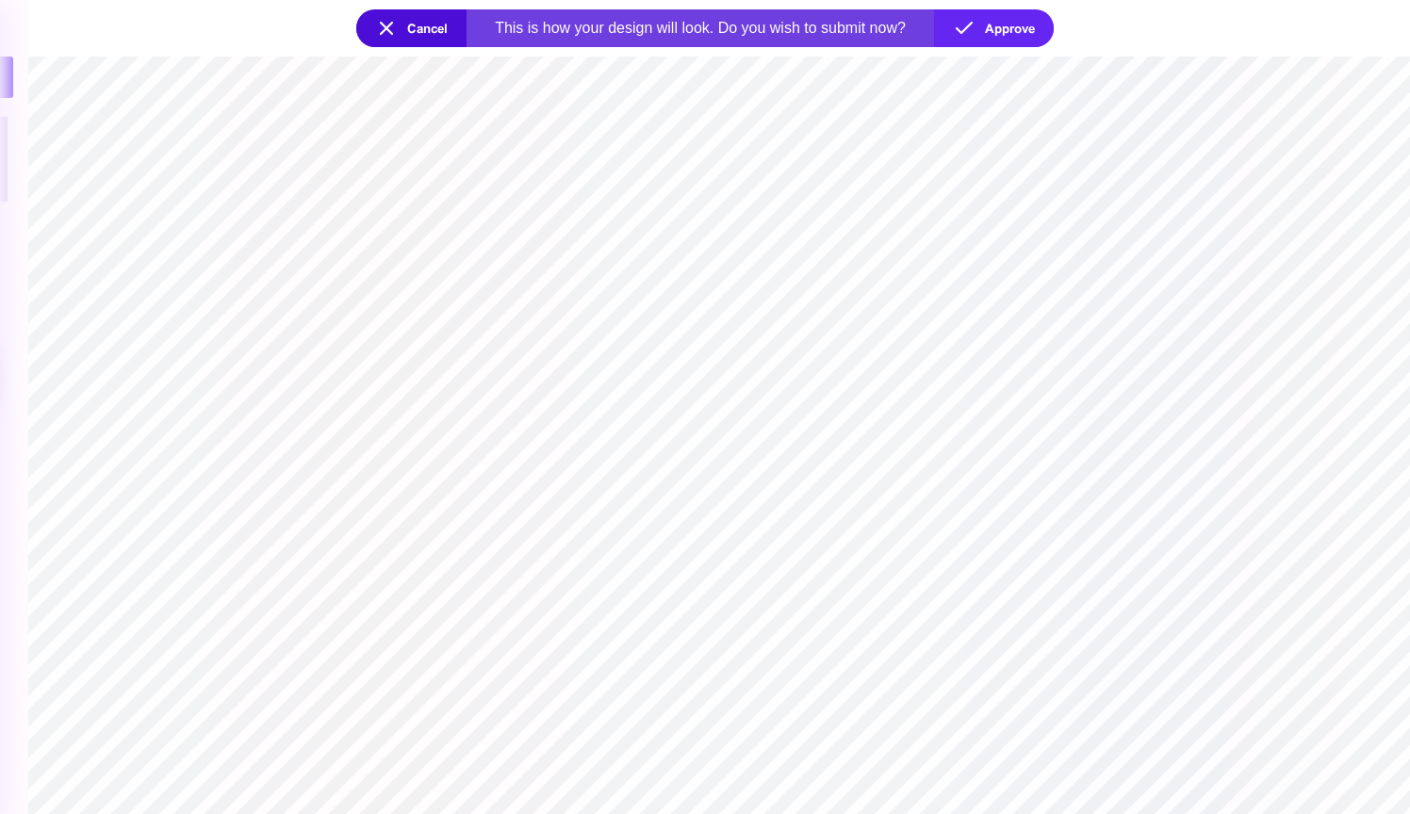
click at [376, 17] on button "Cancel" at bounding box center [411, 28] width 110 height 38
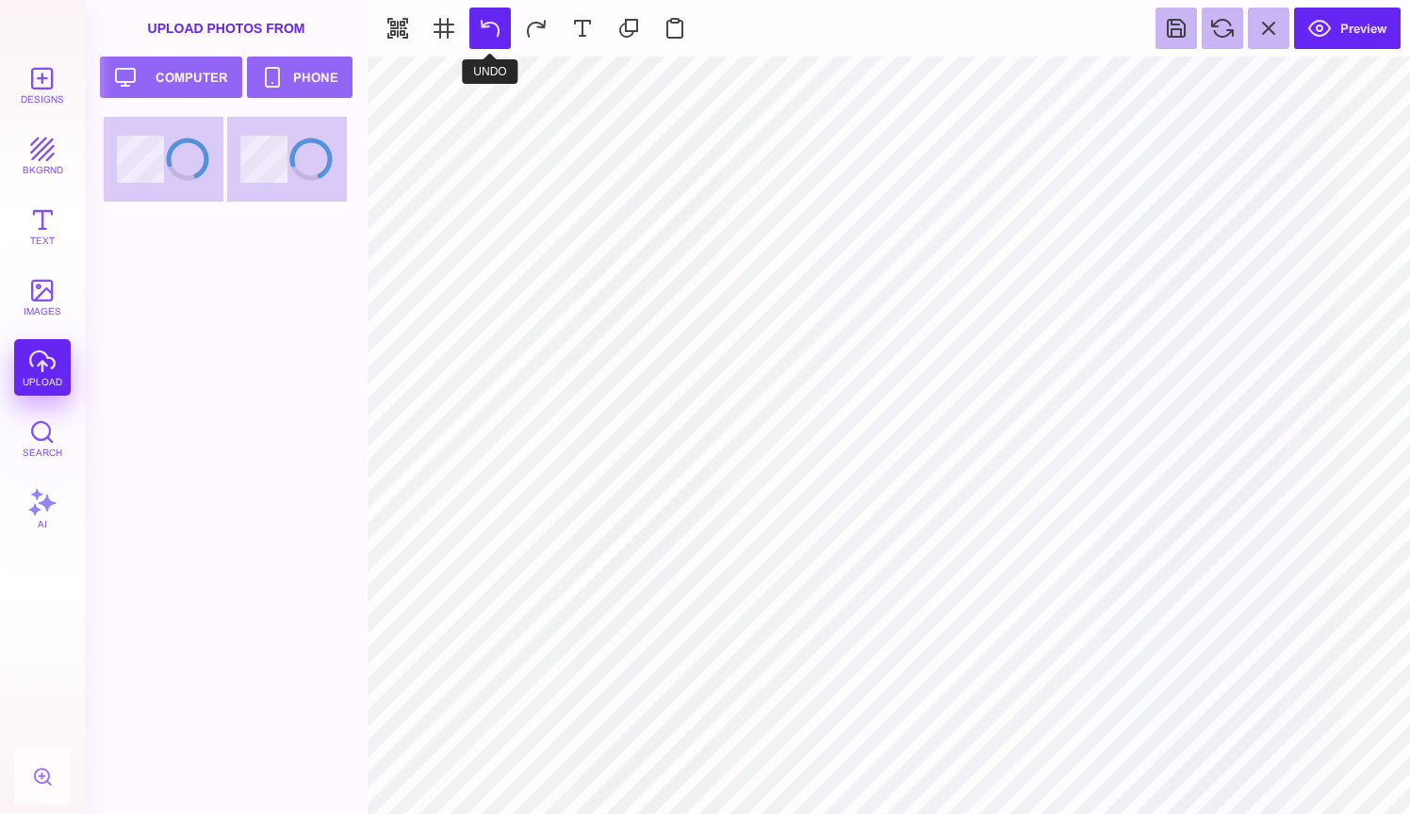
click at [487, 29] on button at bounding box center [489, 28] width 41 height 41
click at [1334, 5] on section "Preview" at bounding box center [889, 28] width 1042 height 57
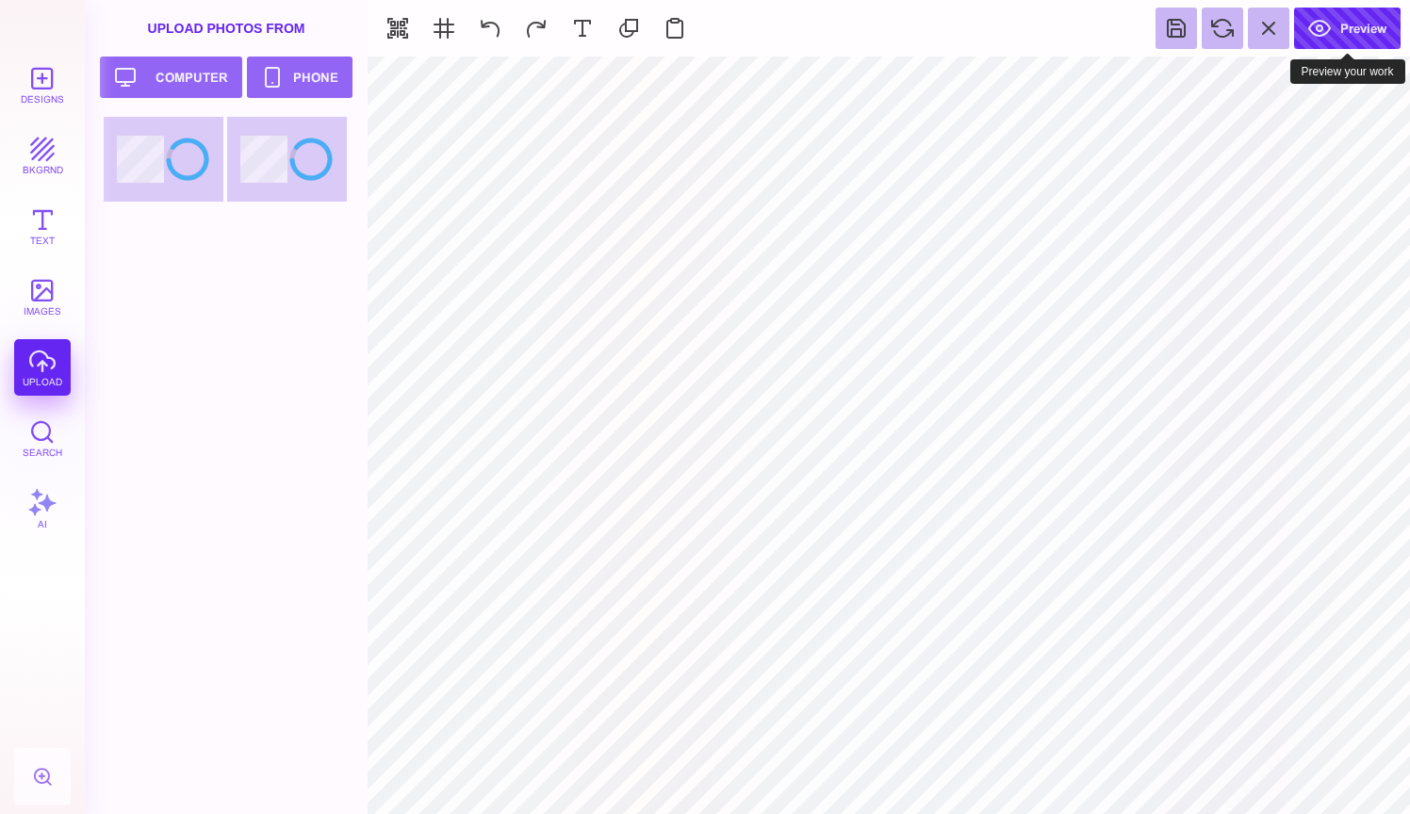
click at [1326, 27] on button "Preview" at bounding box center [1347, 28] width 106 height 41
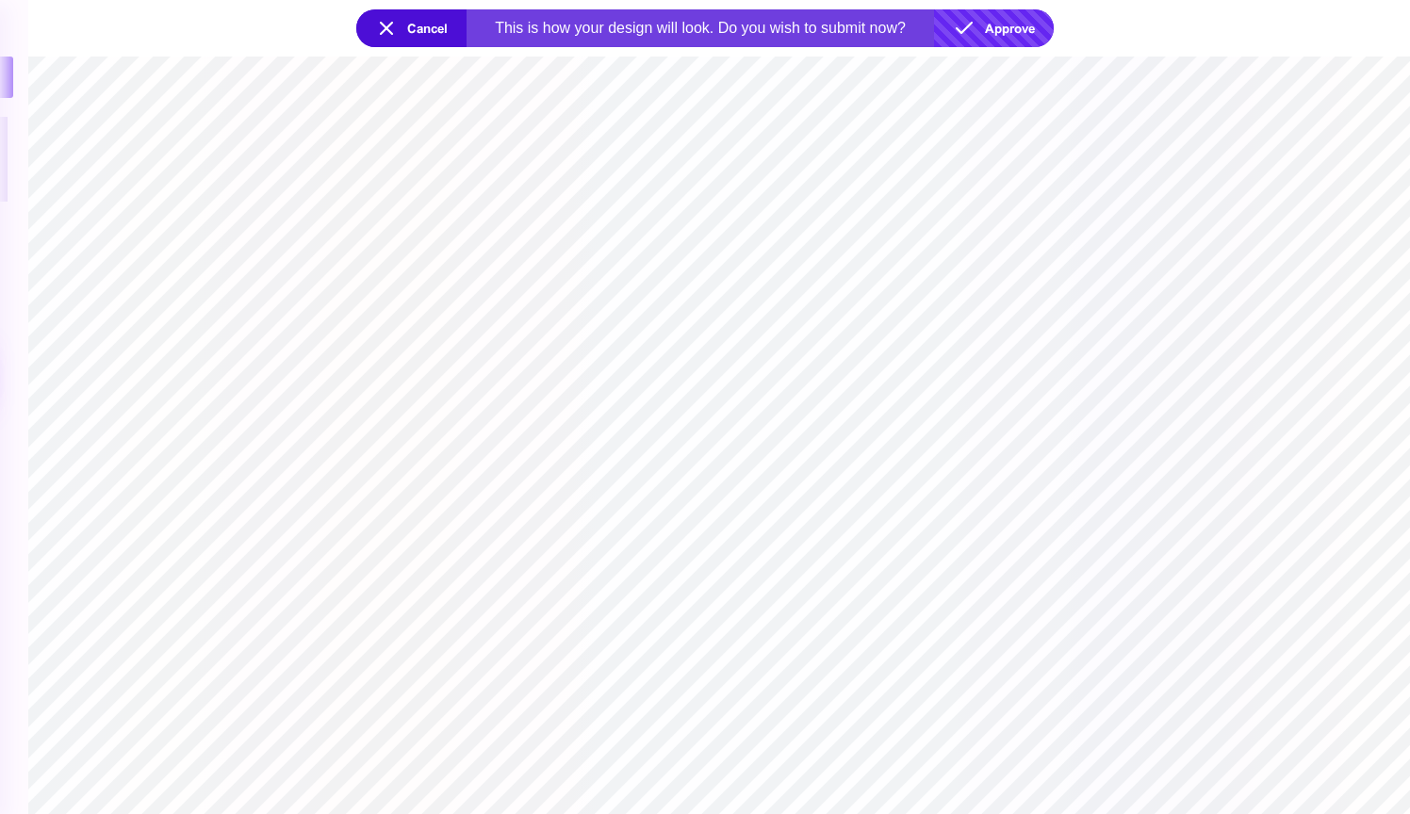
click at [1009, 34] on button "Approve" at bounding box center [994, 28] width 120 height 38
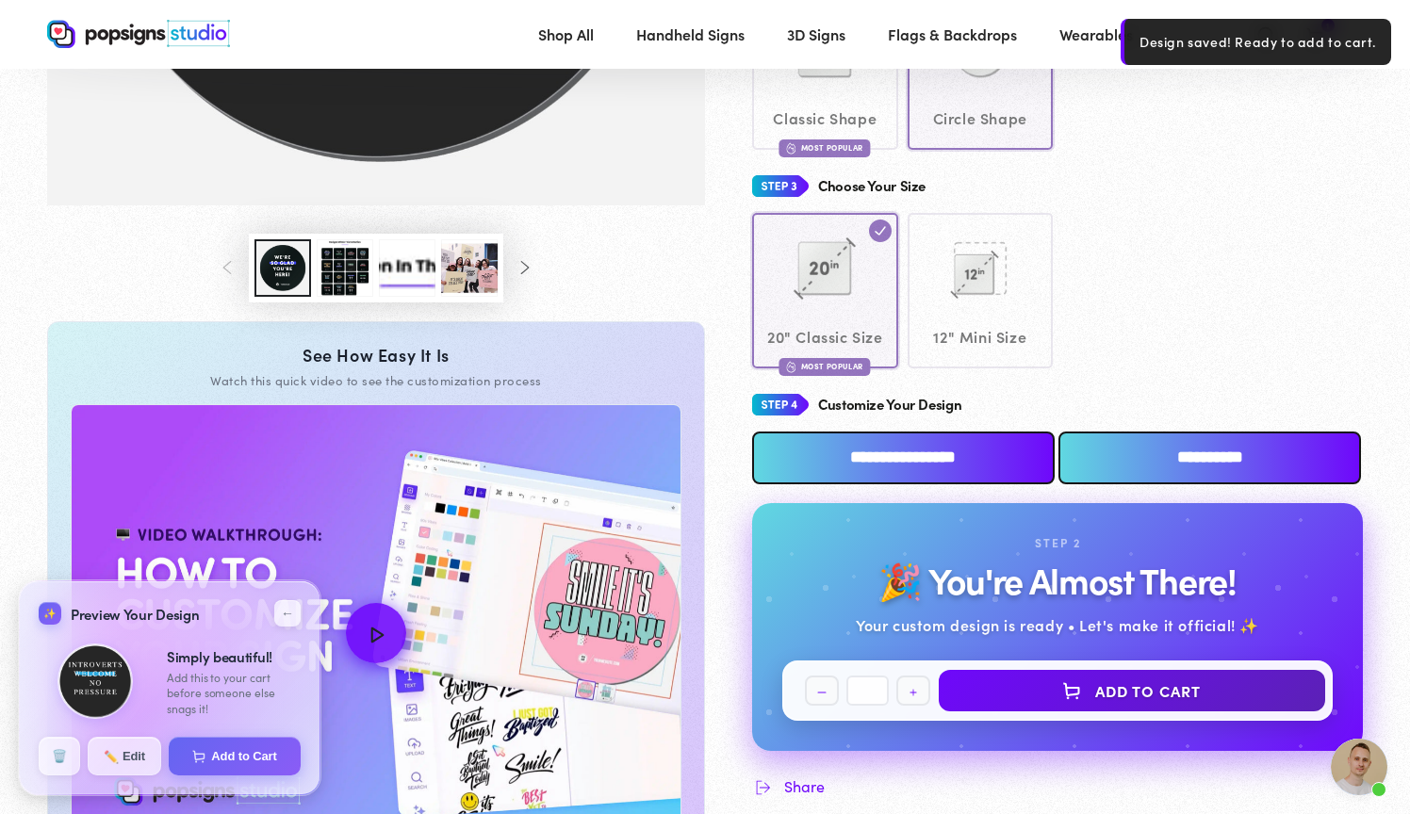
scroll to position [466, 0]
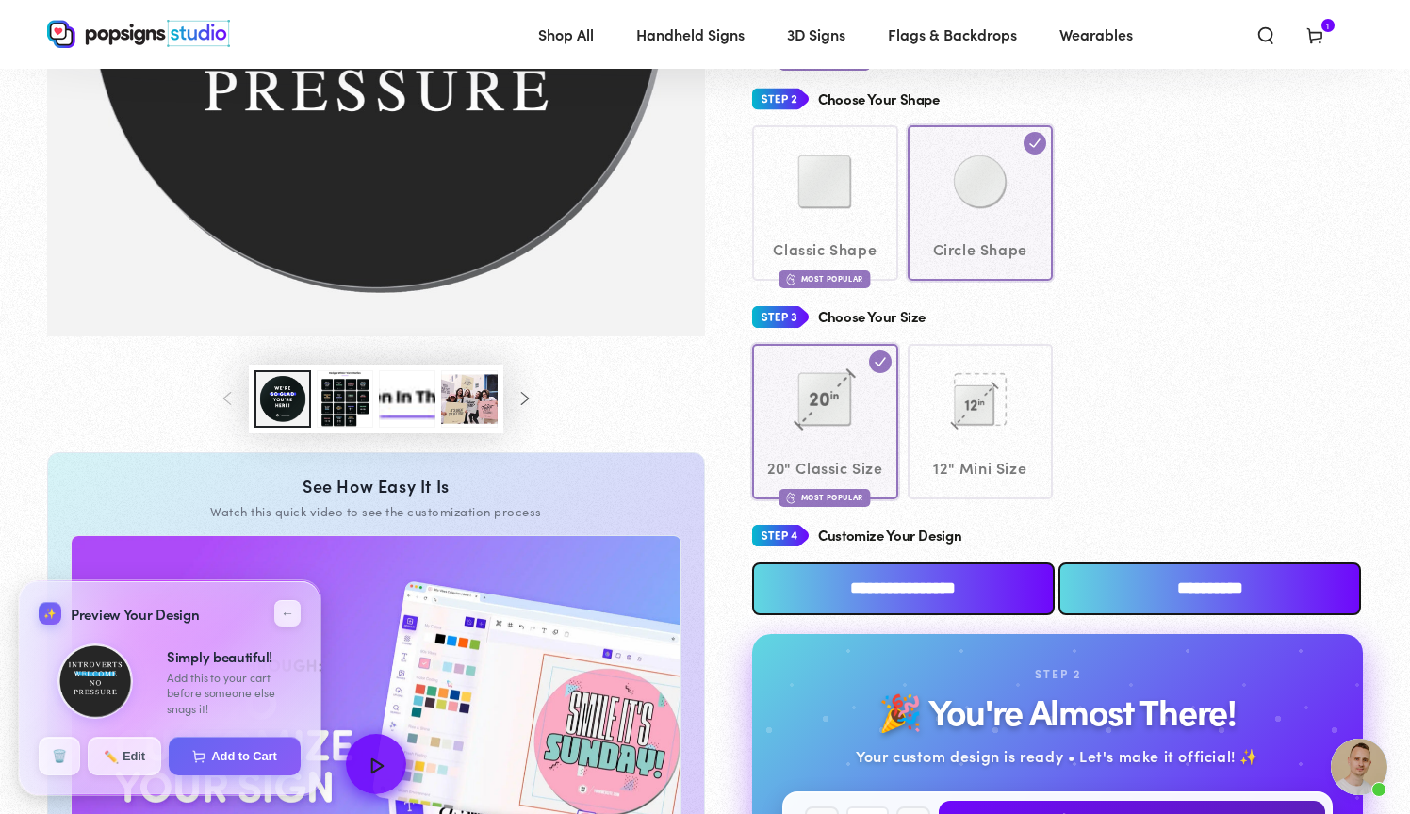
click at [343, 393] on button "Load image 3 in gallery view" at bounding box center [345, 398] width 57 height 57
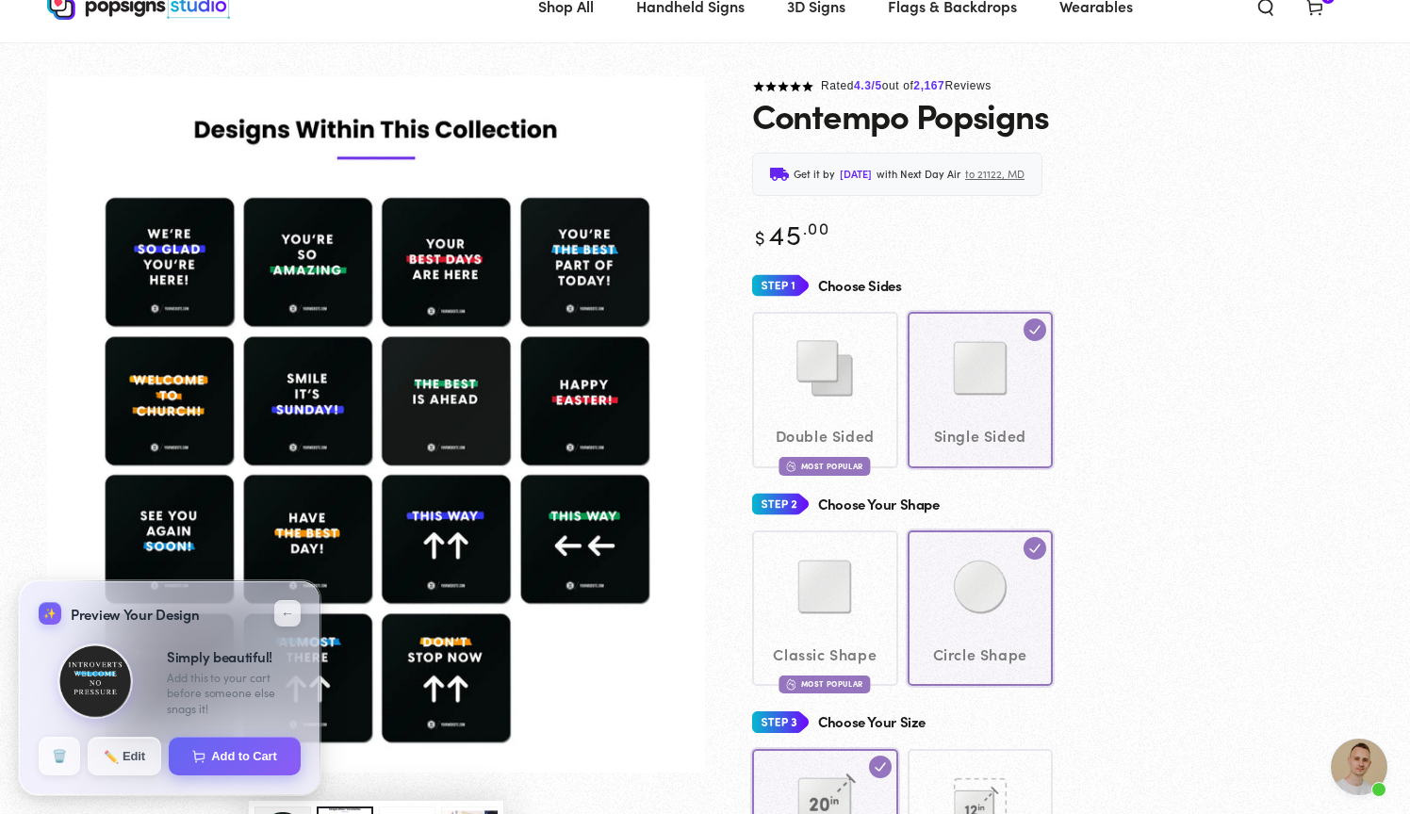
scroll to position [65, 0]
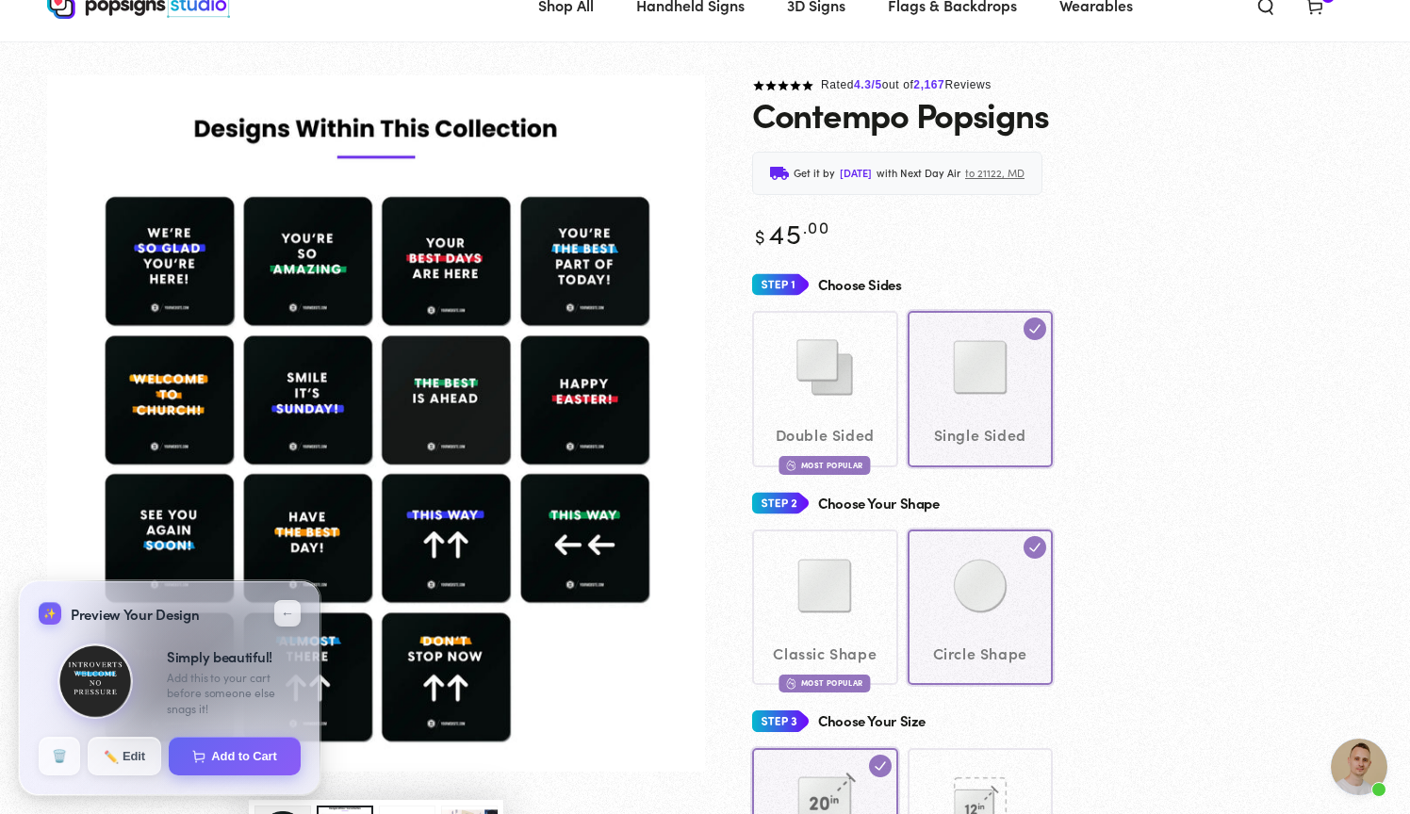
click at [1364, 760] on span "Open chat" at bounding box center [1359, 767] width 57 height 57
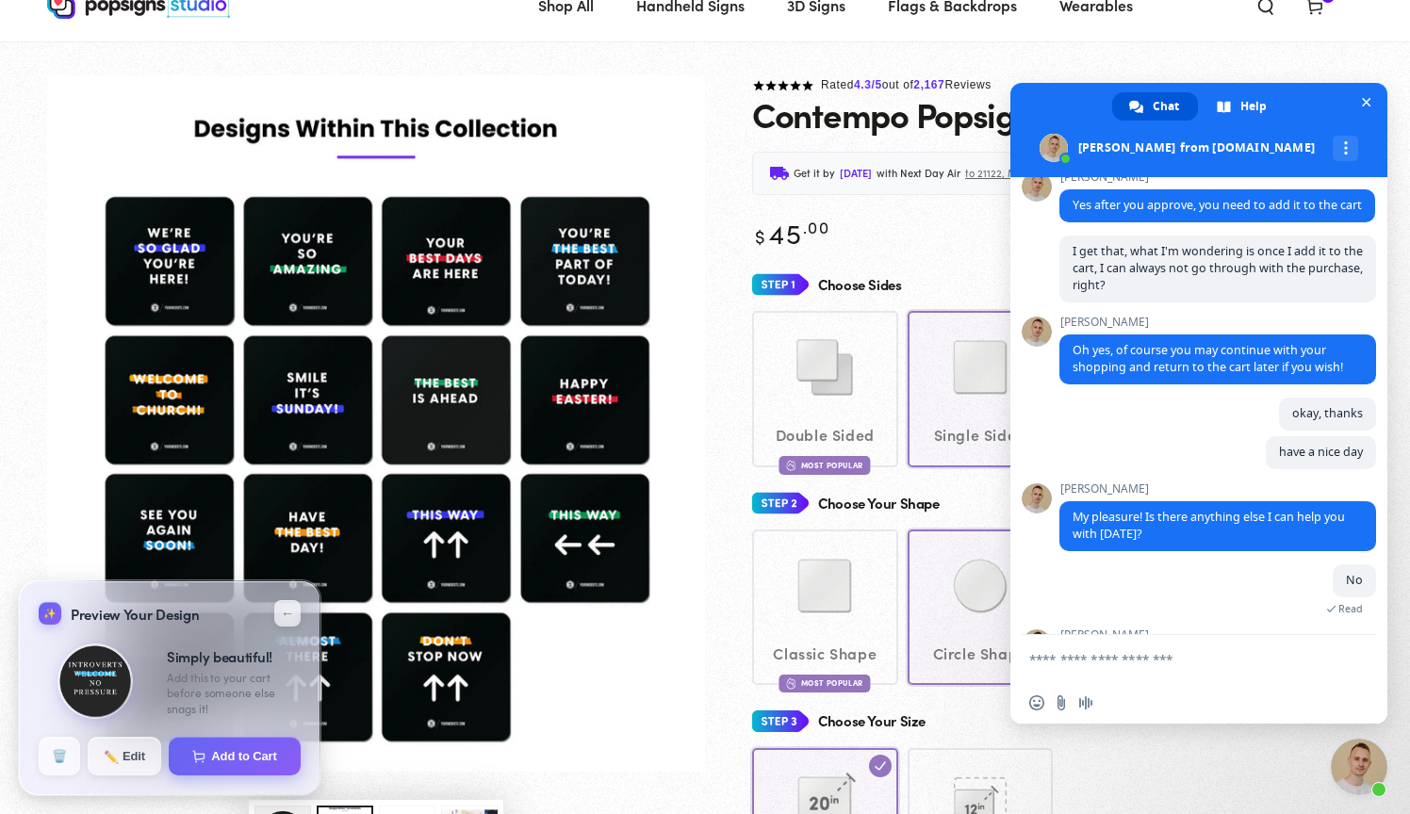
scroll to position [1717, 0]
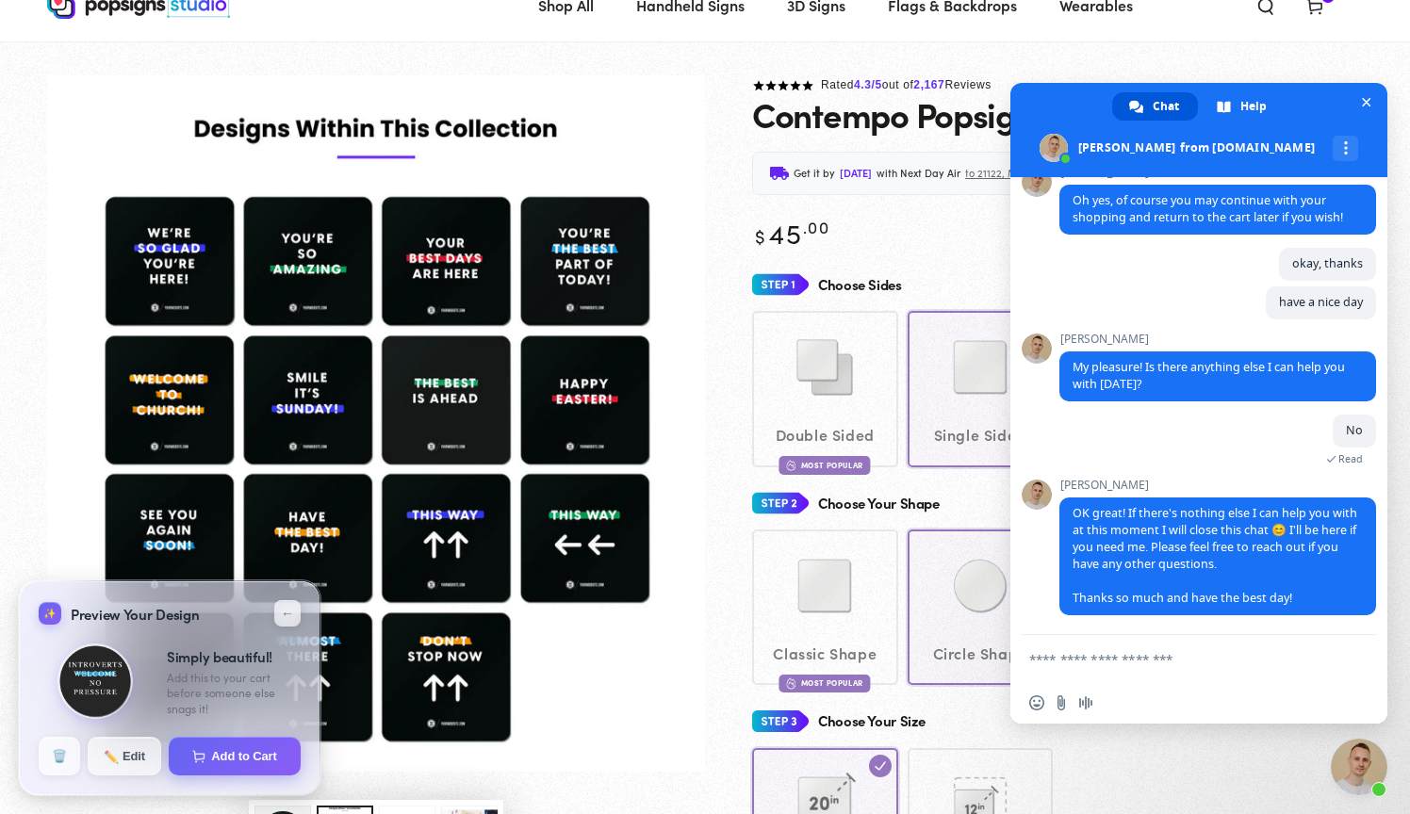
click at [1121, 667] on textarea "Compose your message..." at bounding box center [1180, 658] width 302 height 47
click at [1368, 101] on span "Close chat" at bounding box center [1366, 102] width 9 height 12
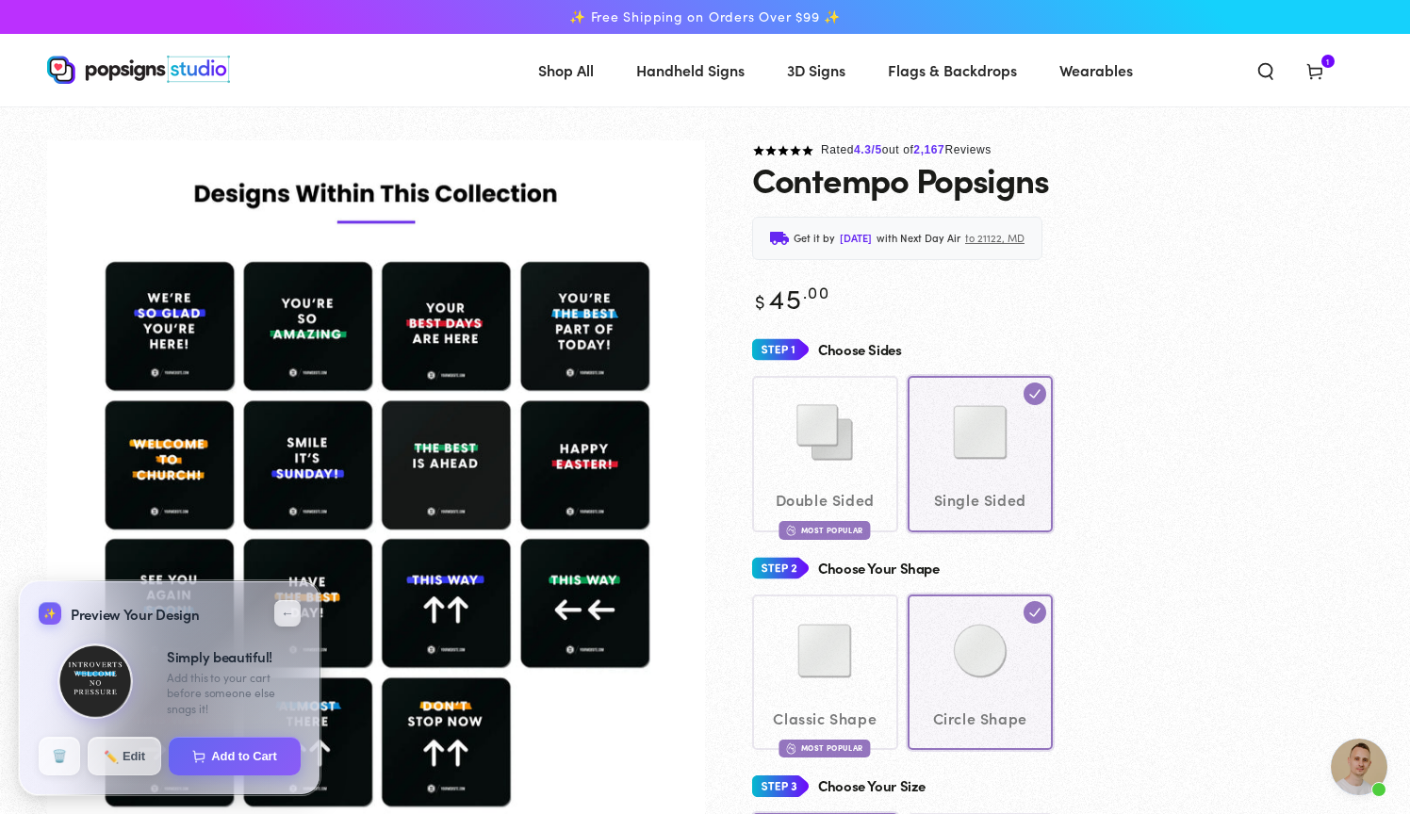
scroll to position [0, 0]
click at [1309, 62] on icon at bounding box center [1314, 70] width 19 height 19
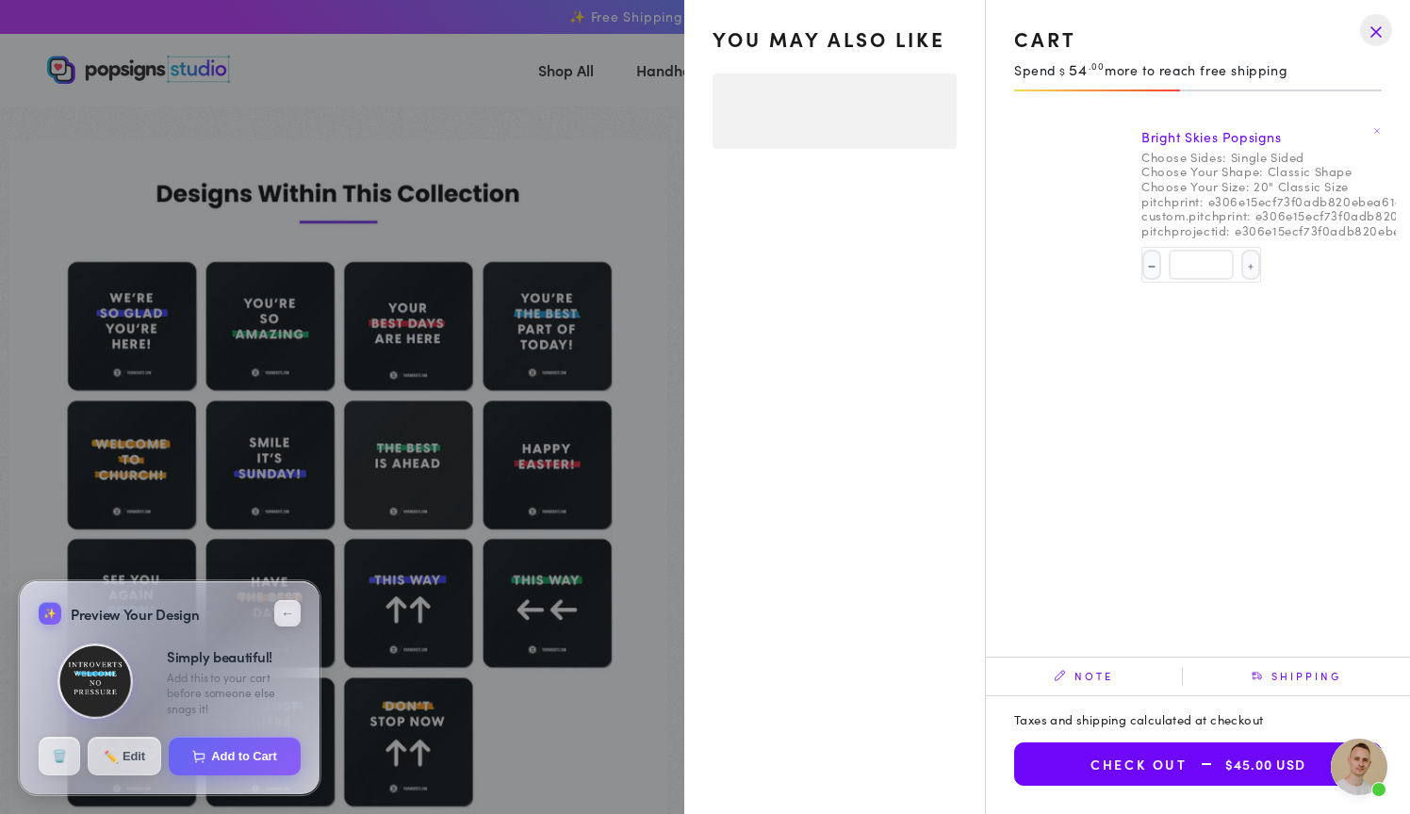
select select "**********"
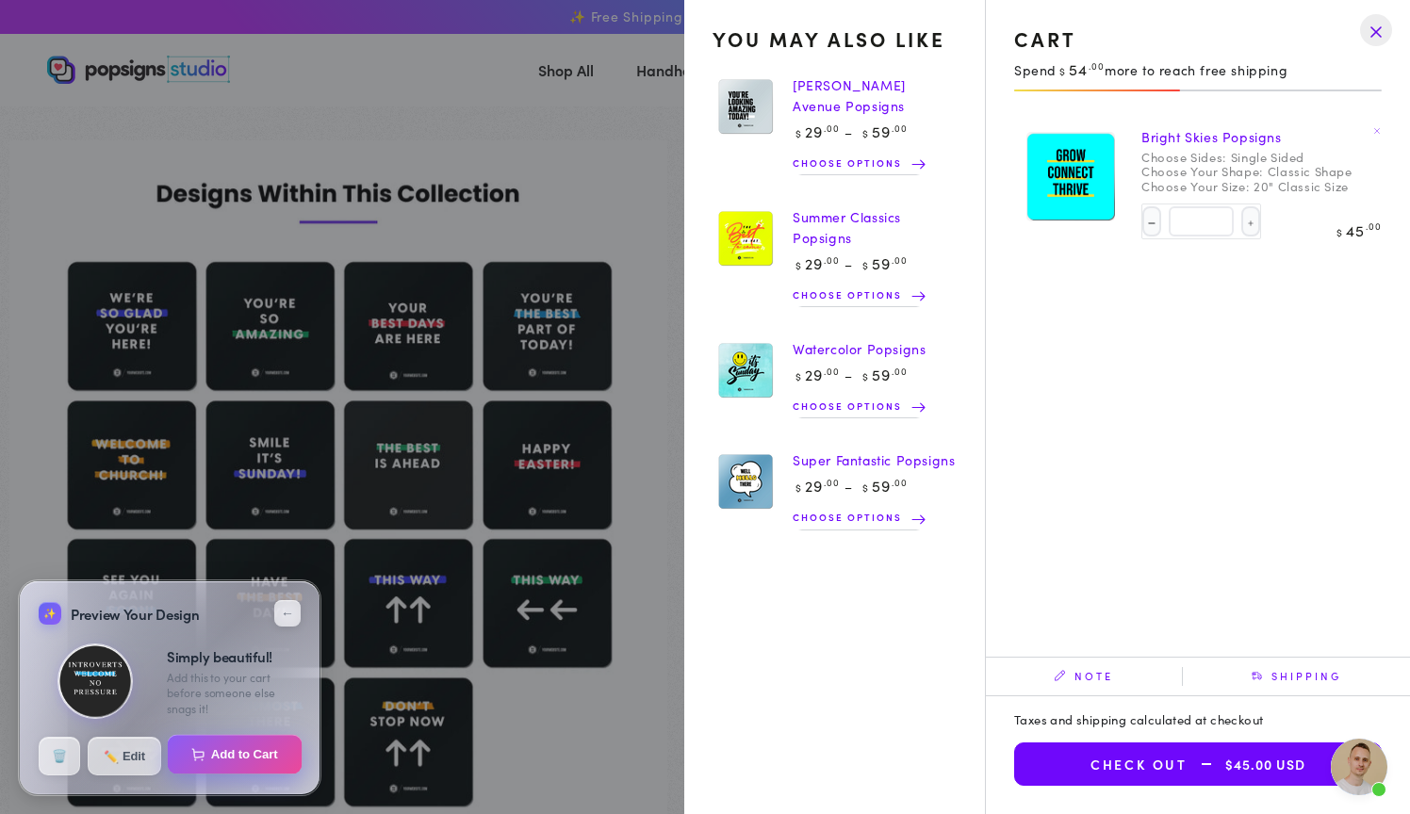
click at [187, 759] on button "Add to Cart" at bounding box center [235, 755] width 135 height 40
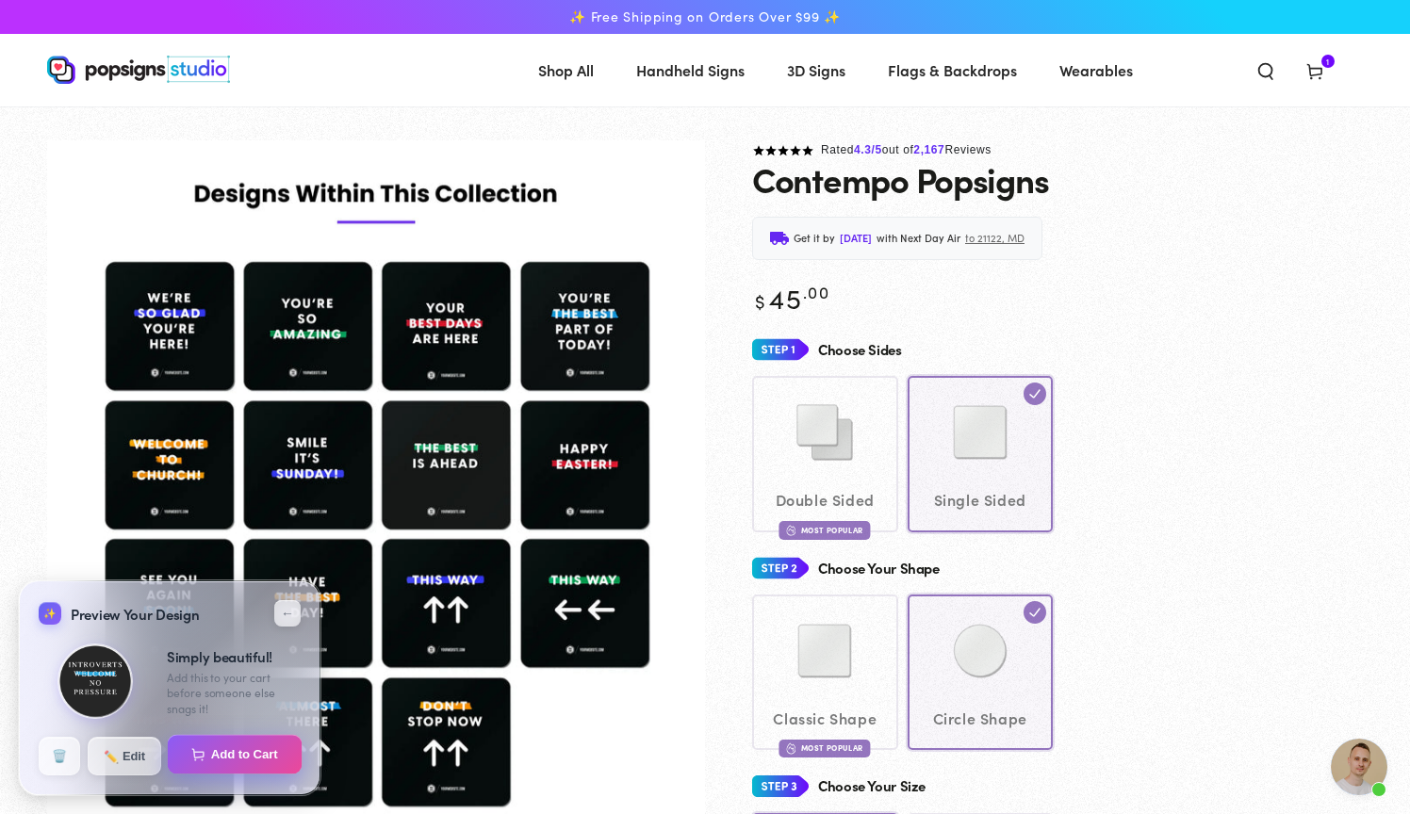
select select "**********"
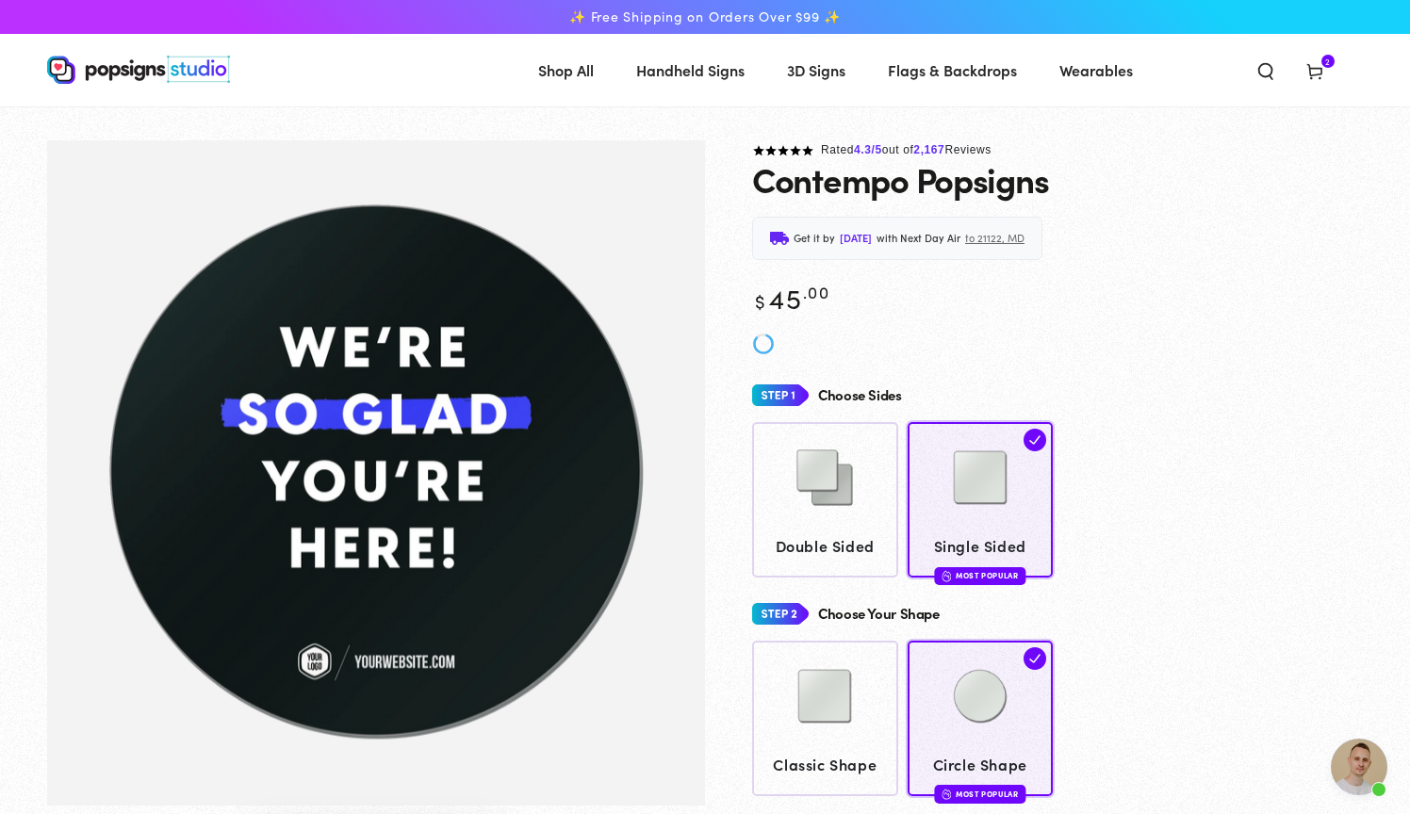
scroll to position [1717, 0]
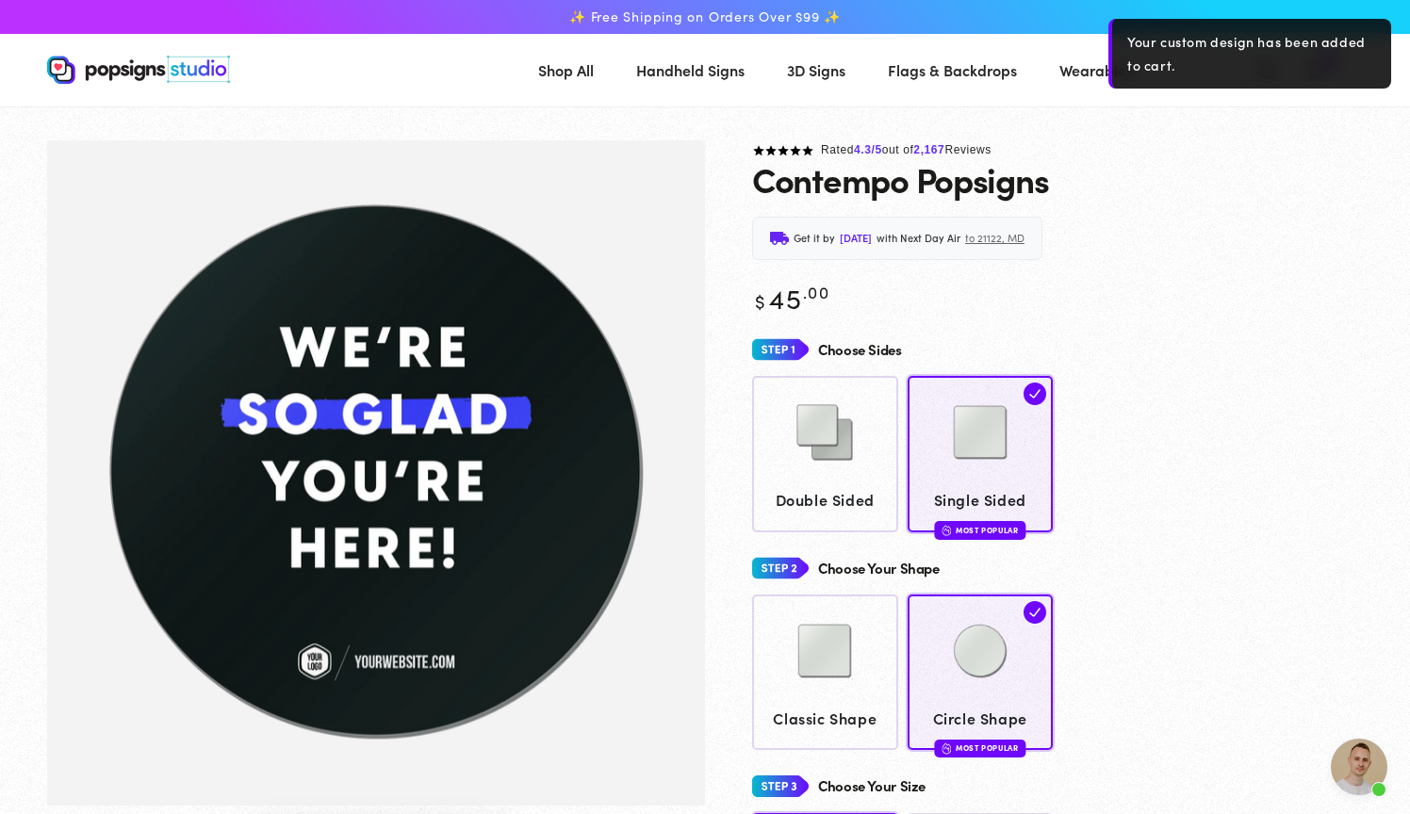
click at [1225, 179] on div "Contempo Popsigns" at bounding box center [1057, 179] width 611 height 38
click at [1094, 43] on header "Shop All Shop All Shop By Product Shop By Product Shop By Category" at bounding box center [705, 70] width 1410 height 73
click at [1255, 403] on div "Double Sided Single Sided Most Popular" at bounding box center [1057, 453] width 611 height 155
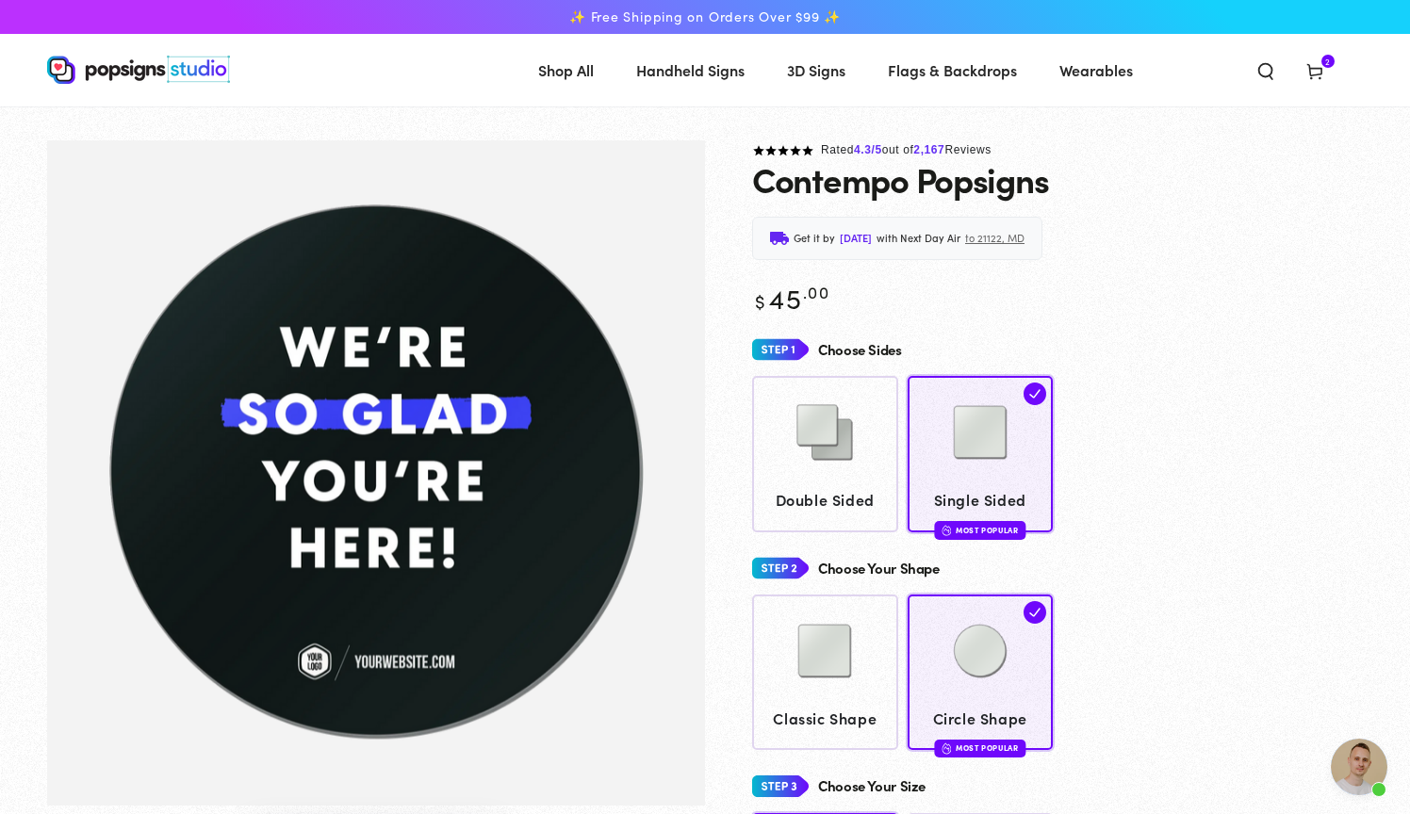
scroll to position [0, 0]
click at [1316, 61] on icon at bounding box center [1314, 70] width 19 height 19
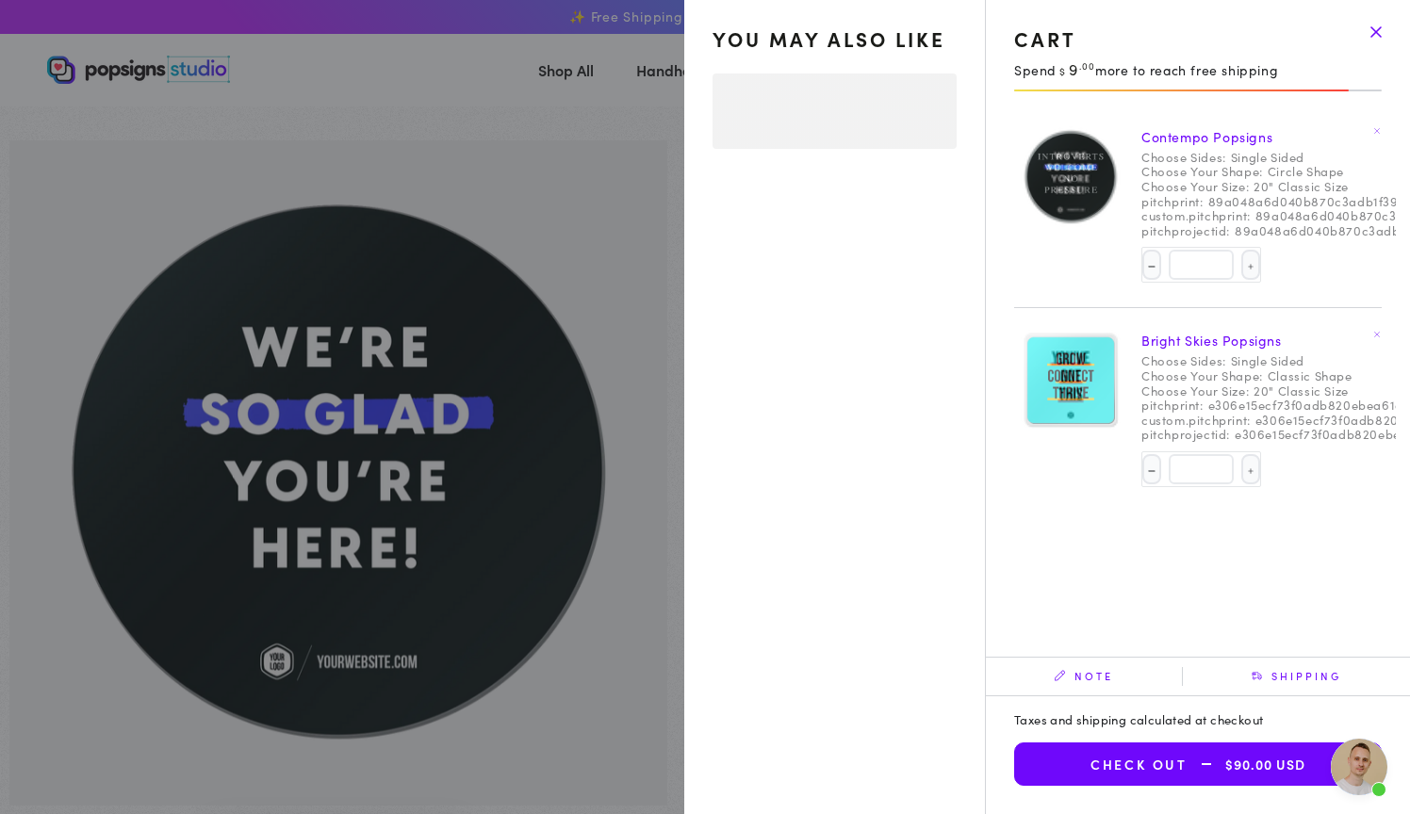
select select "**********"
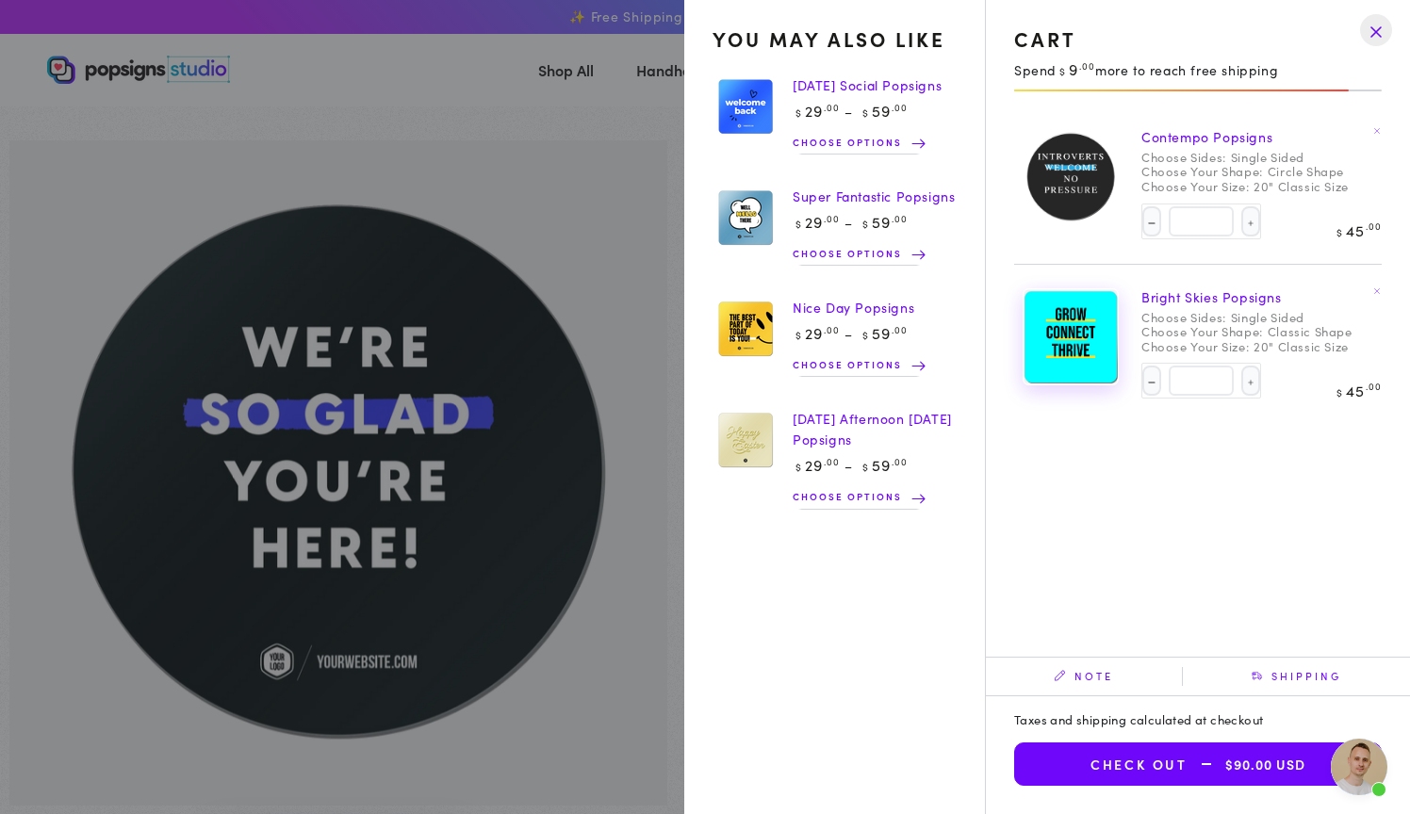
click at [1078, 324] on img at bounding box center [1070, 336] width 94 height 95
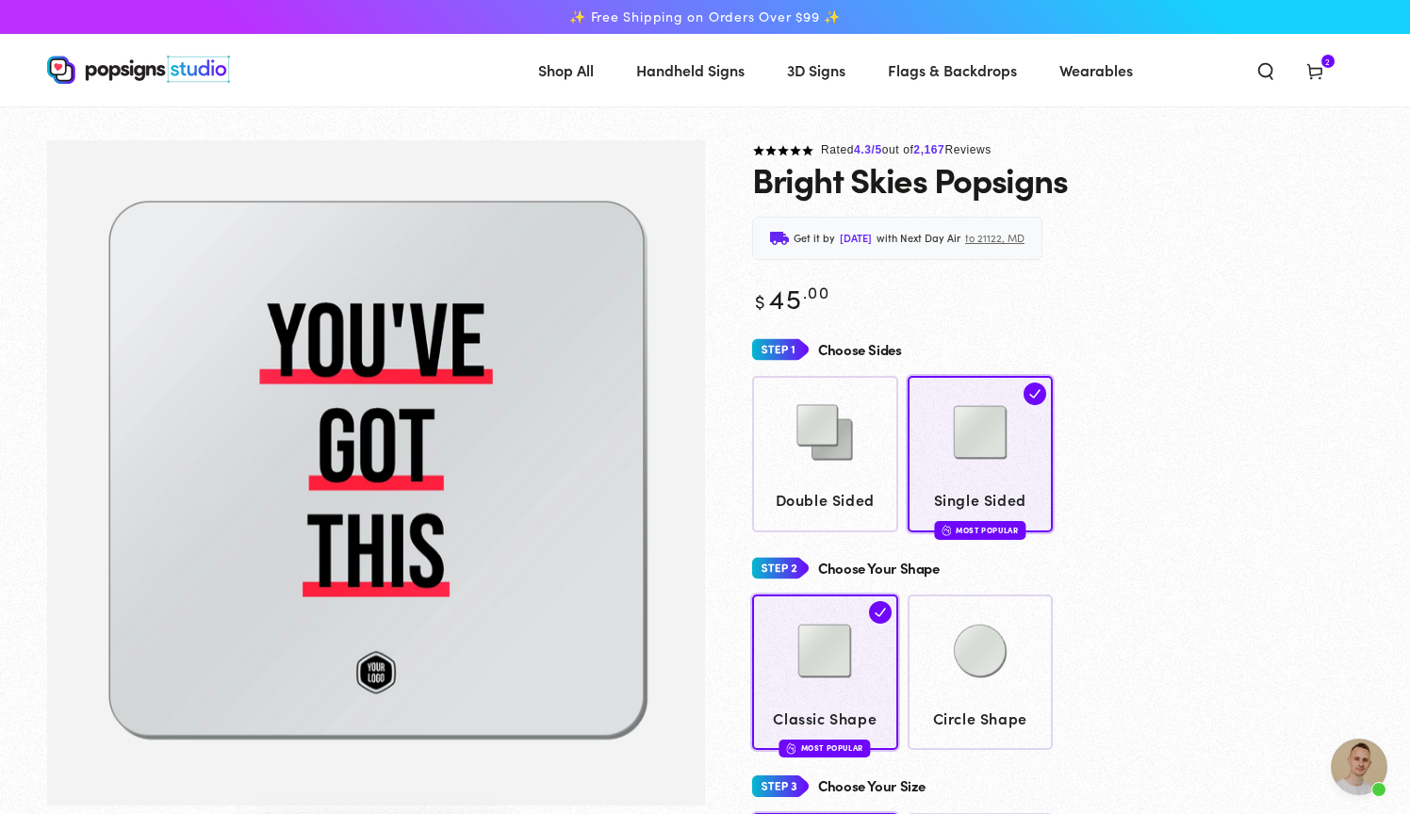
click at [1314, 66] on icon at bounding box center [1314, 70] width 19 height 19
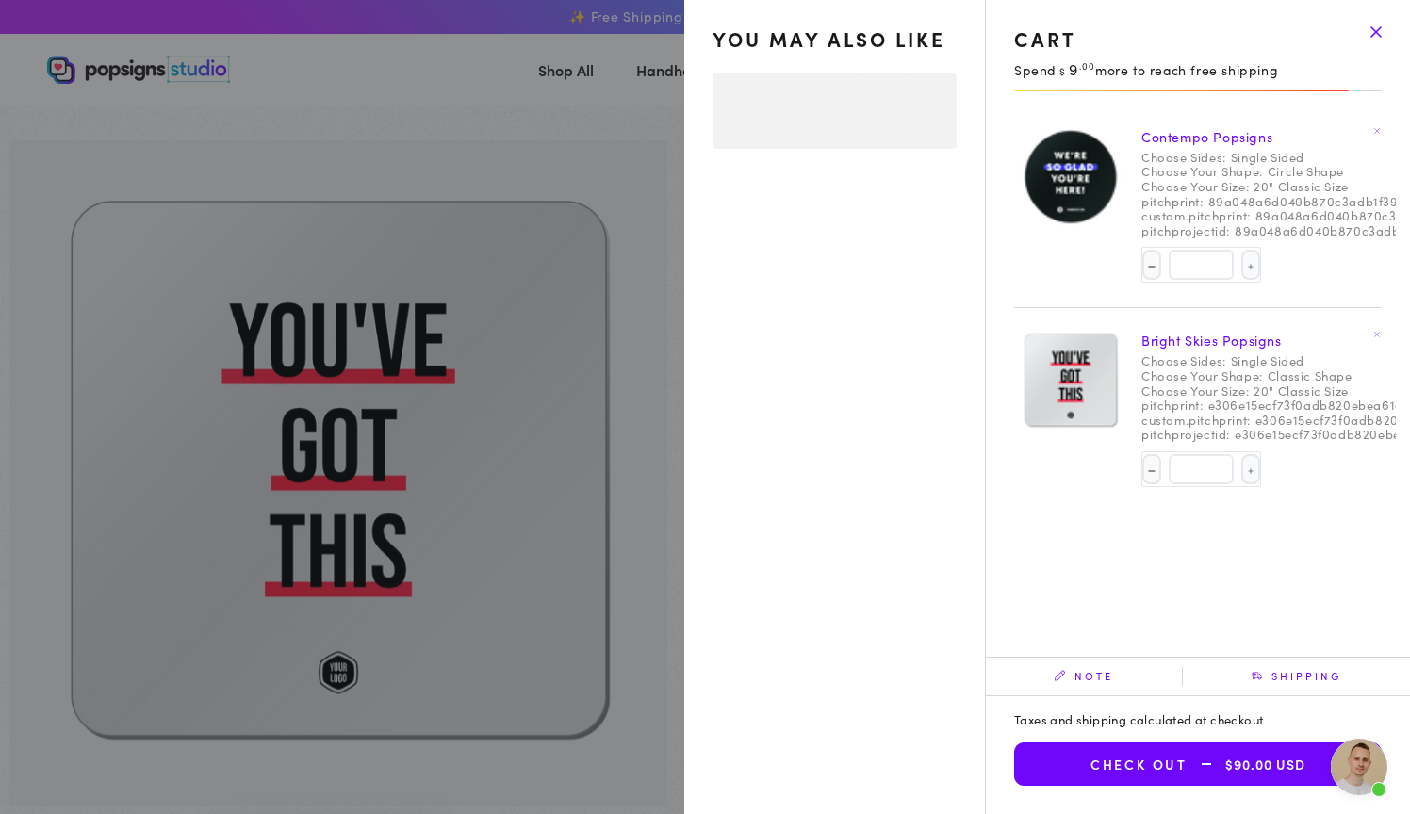
select select "**********"
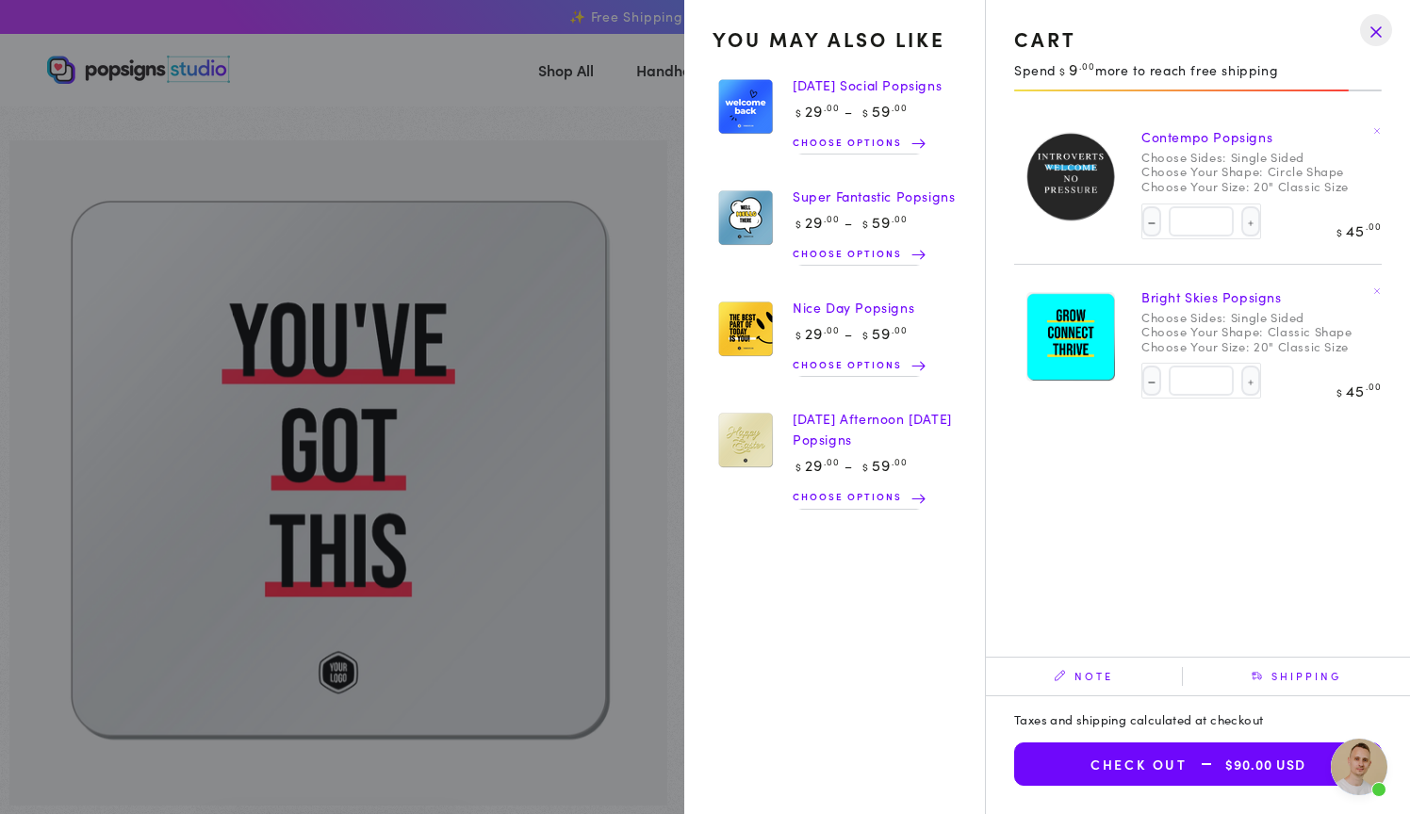
click at [1228, 287] on link "Bright Skies Popsigns" at bounding box center [1211, 296] width 140 height 19
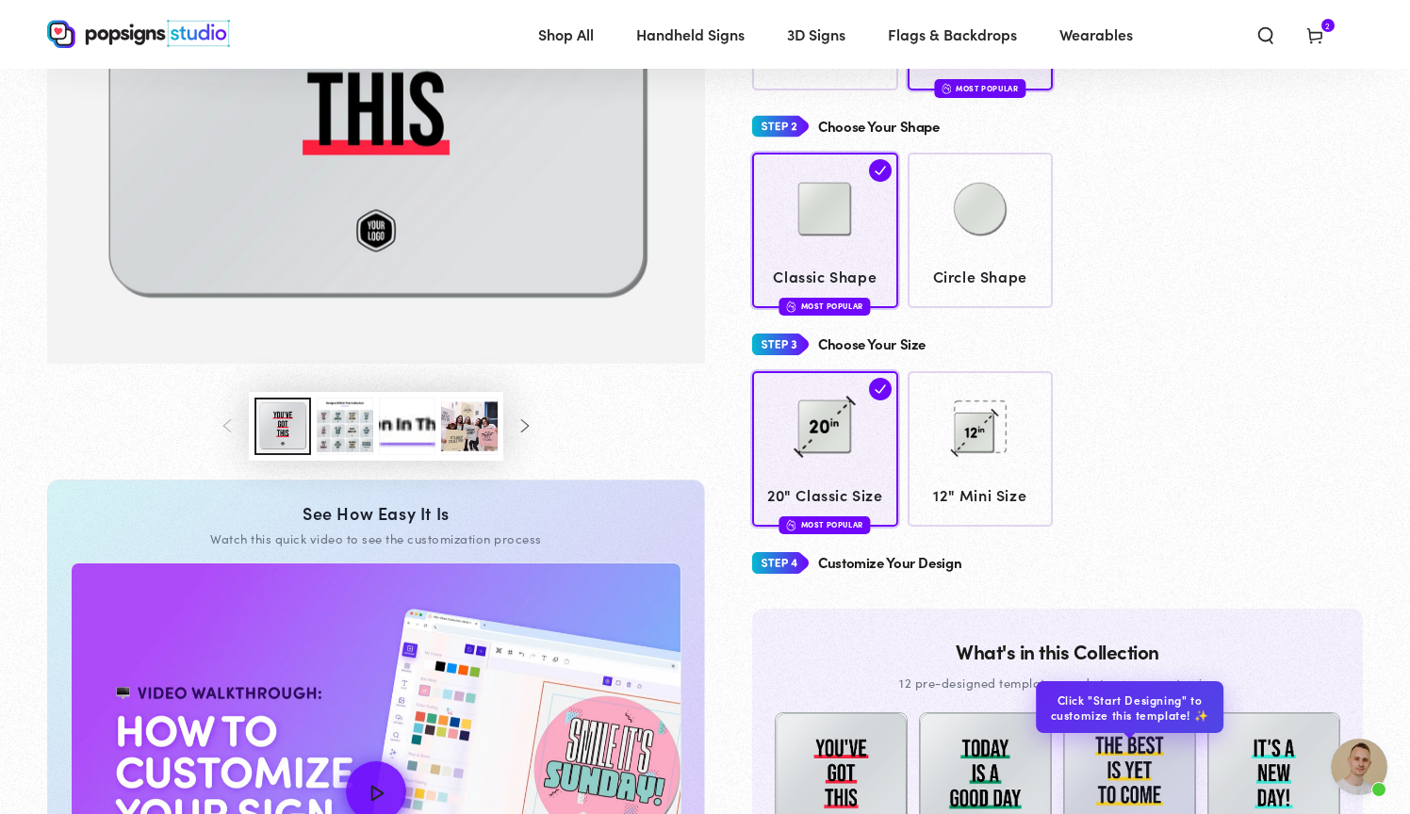
scroll to position [252, 0]
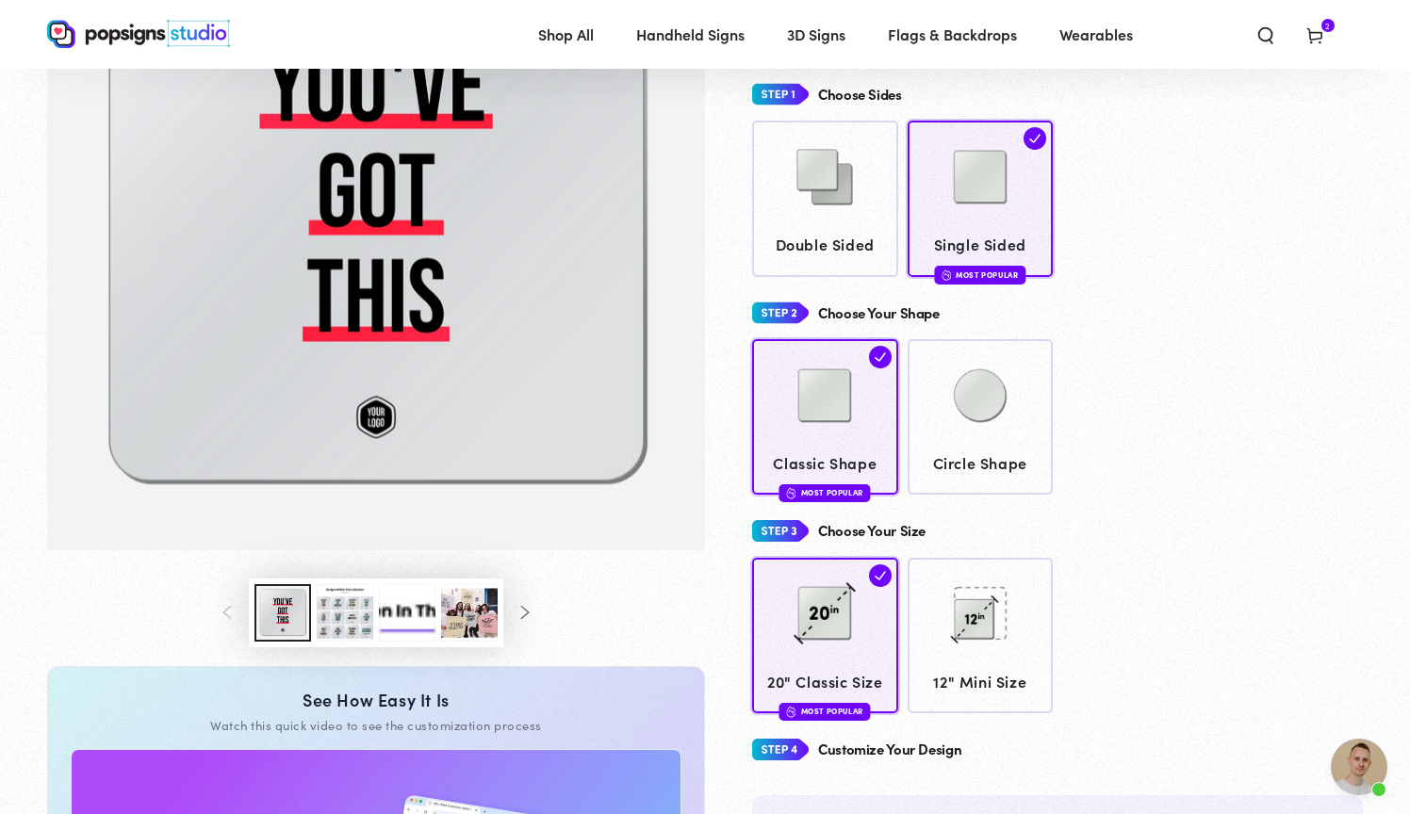
click at [1315, 41] on icon at bounding box center [1314, 34] width 19 height 19
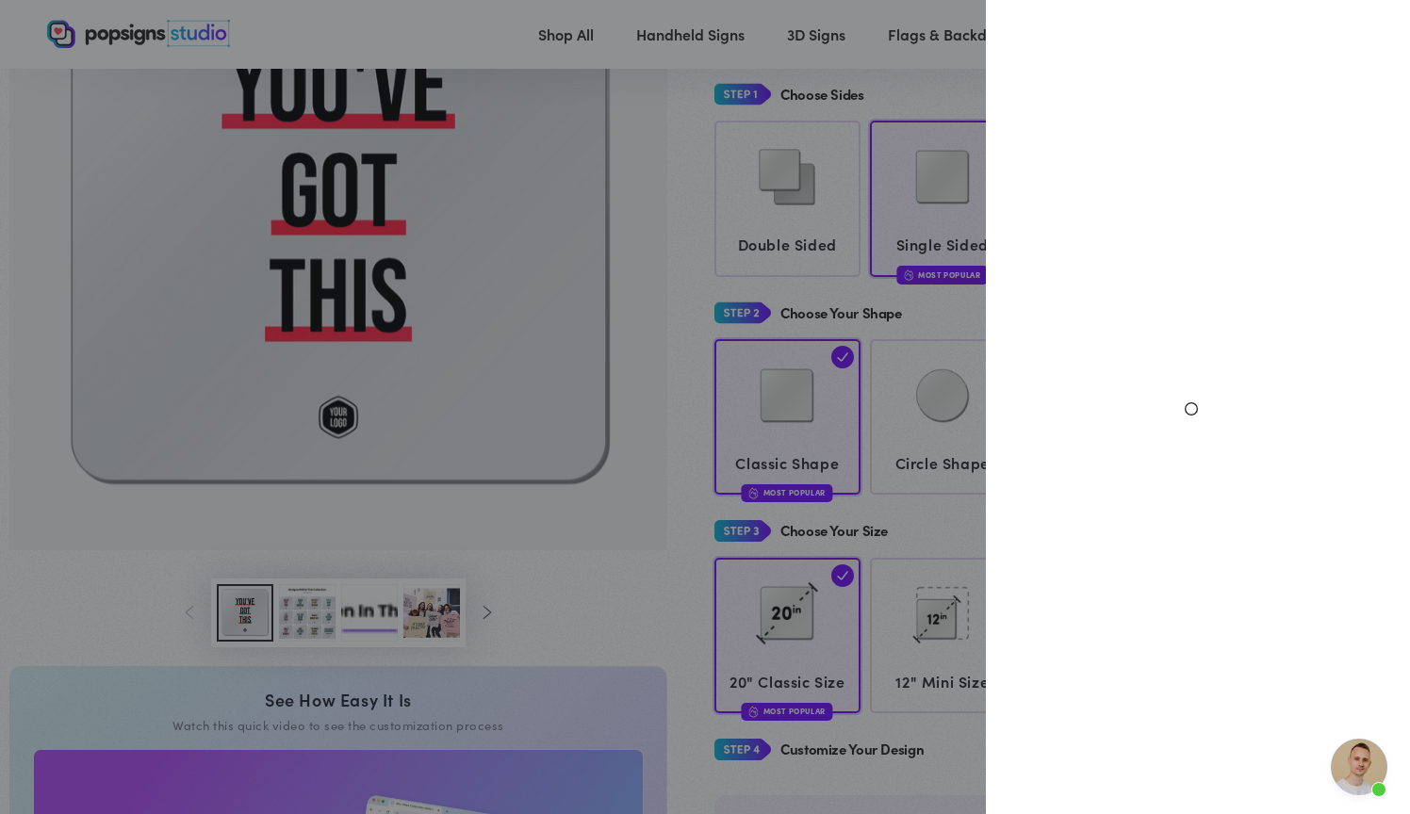
select select "**********"
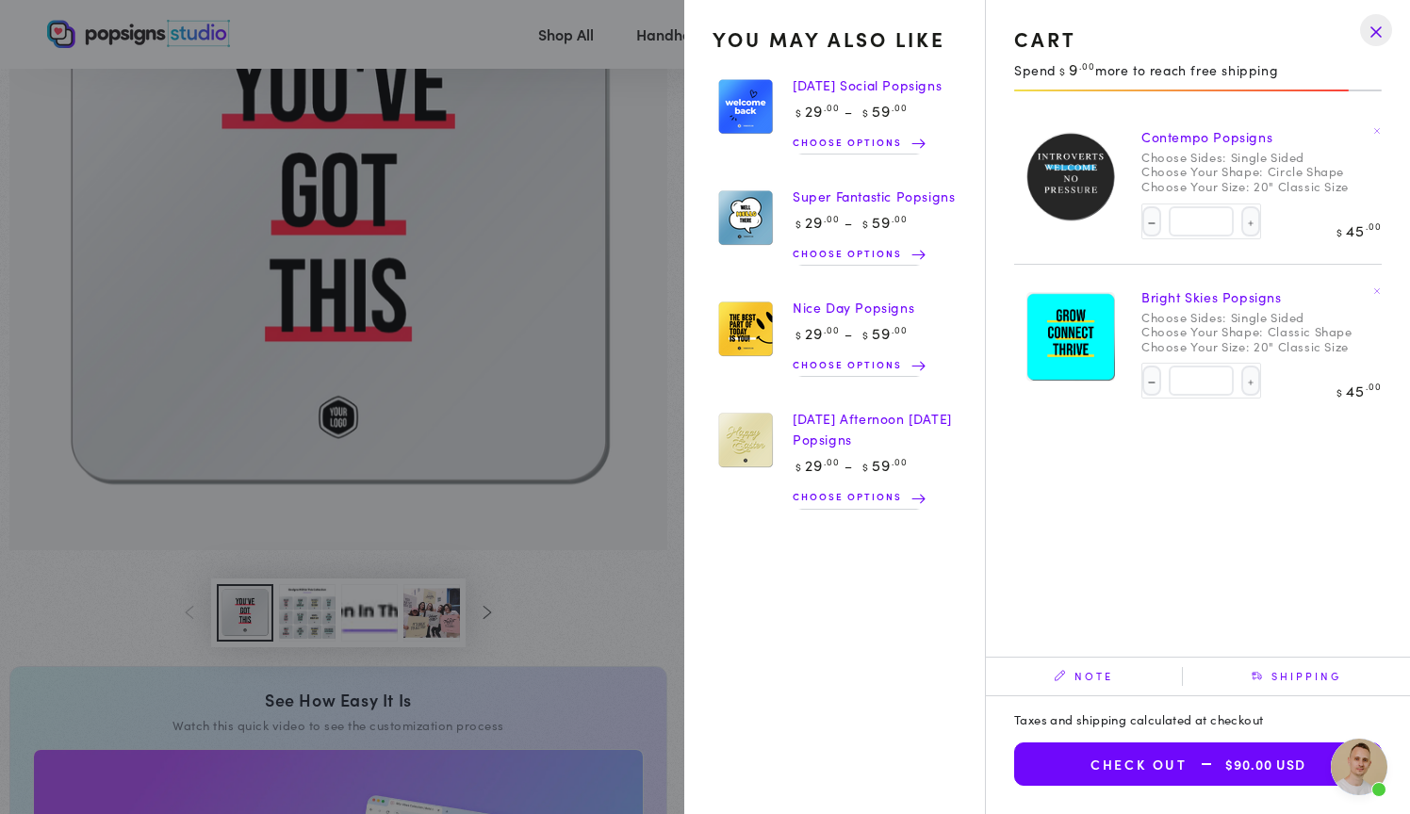
scroll to position [0, 0]
click at [1179, 131] on link "Contempo Popsigns" at bounding box center [1206, 136] width 131 height 19
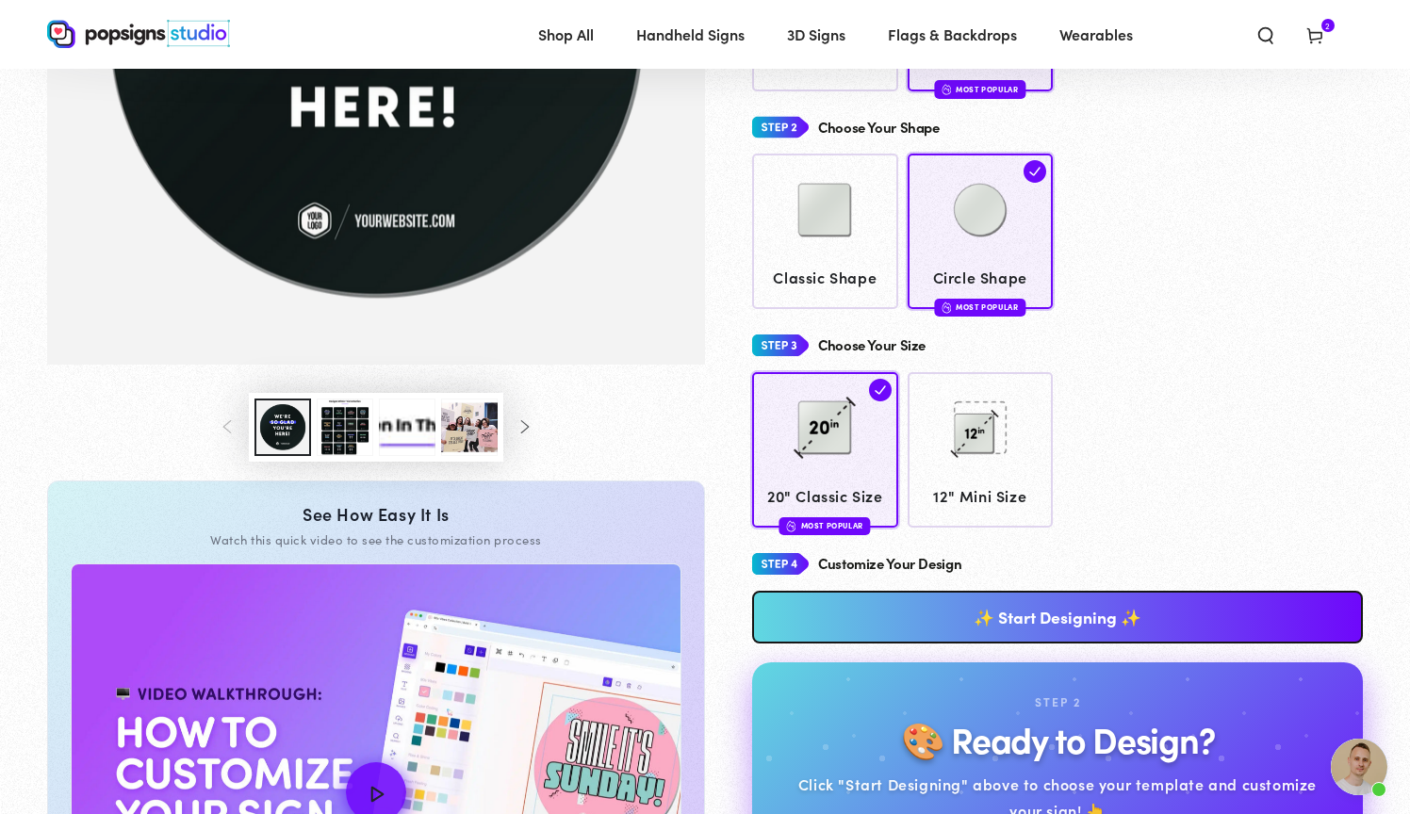
scroll to position [472, 0]
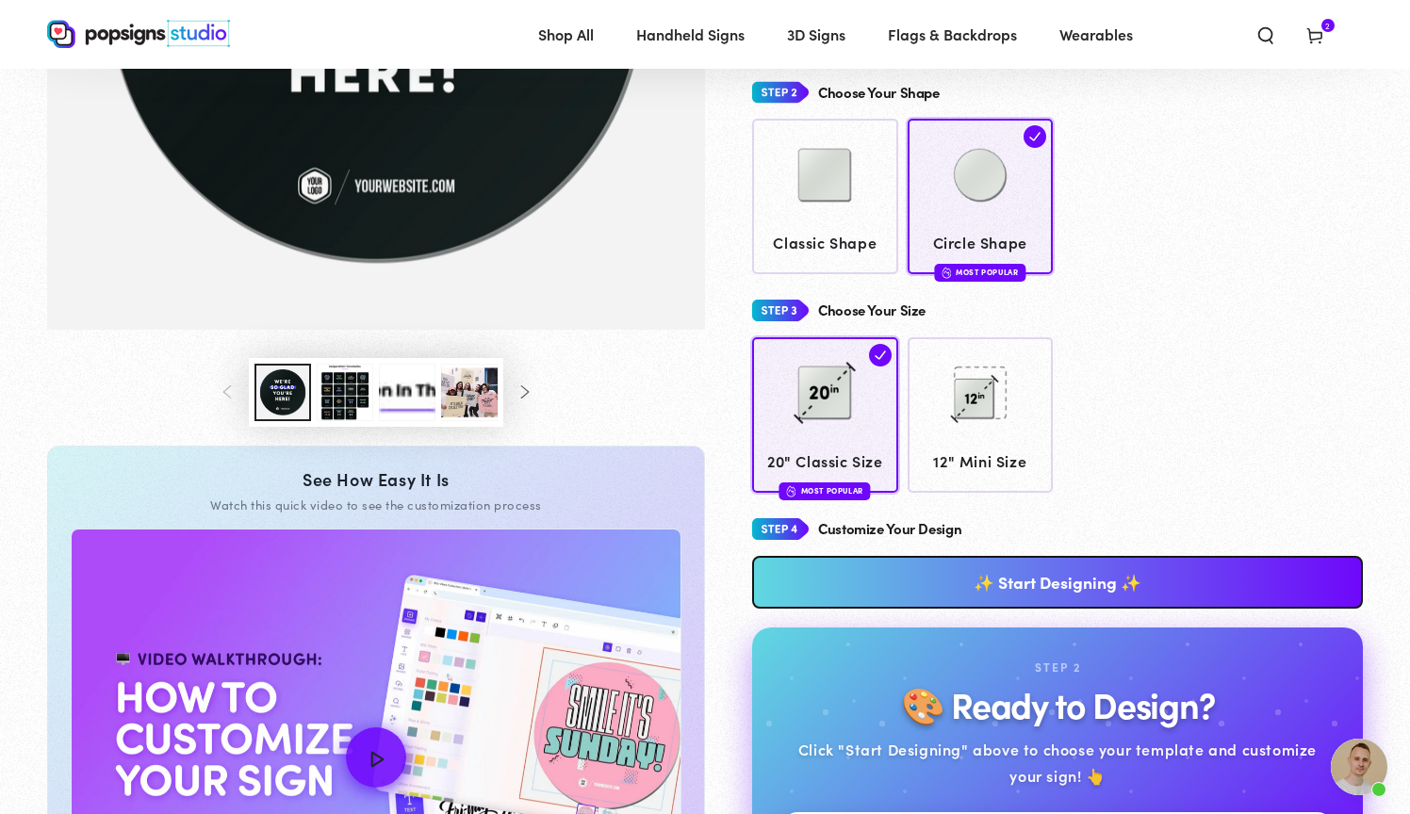
click at [357, 401] on button "Load image 3 in gallery view" at bounding box center [345, 392] width 57 height 57
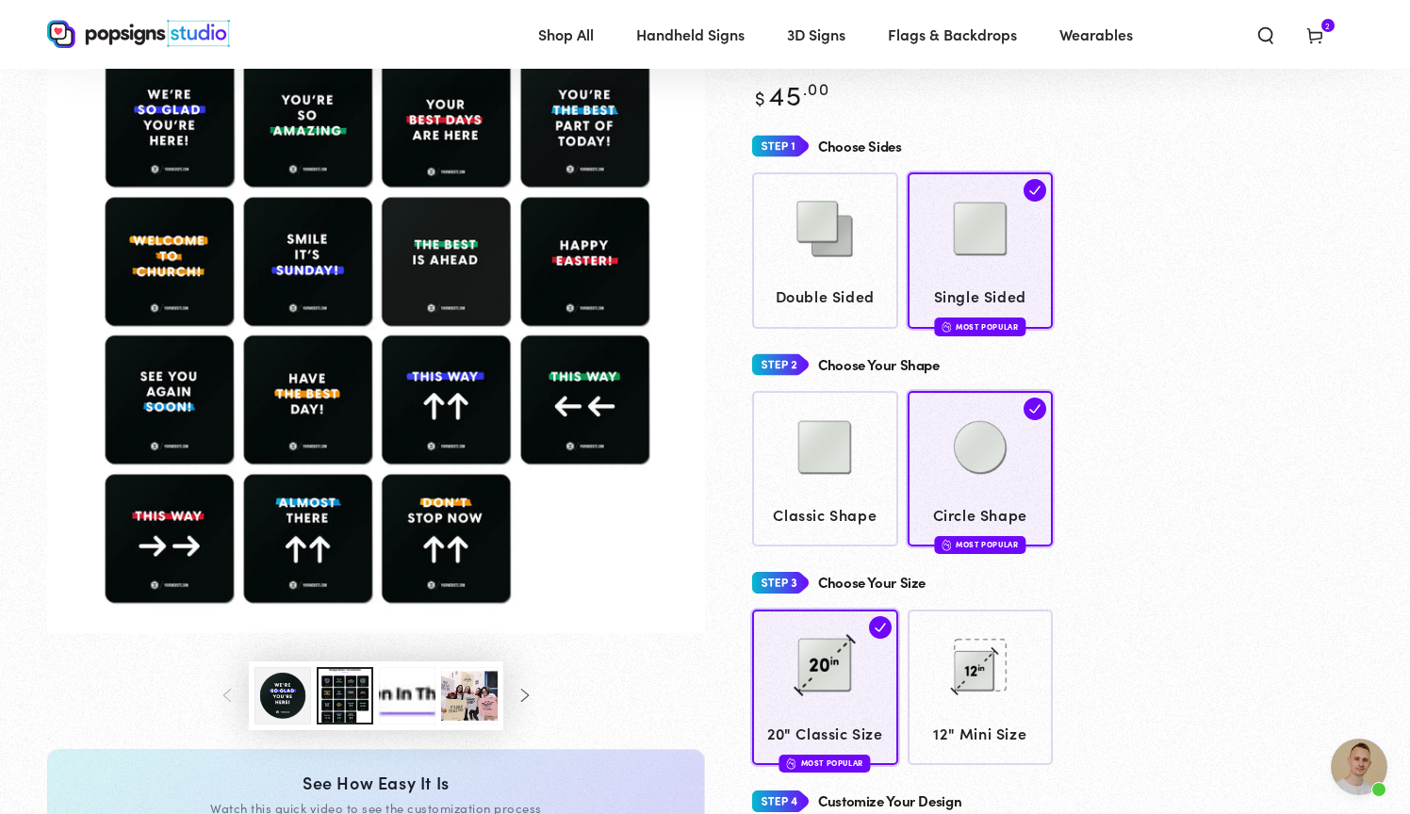
scroll to position [186, 0]
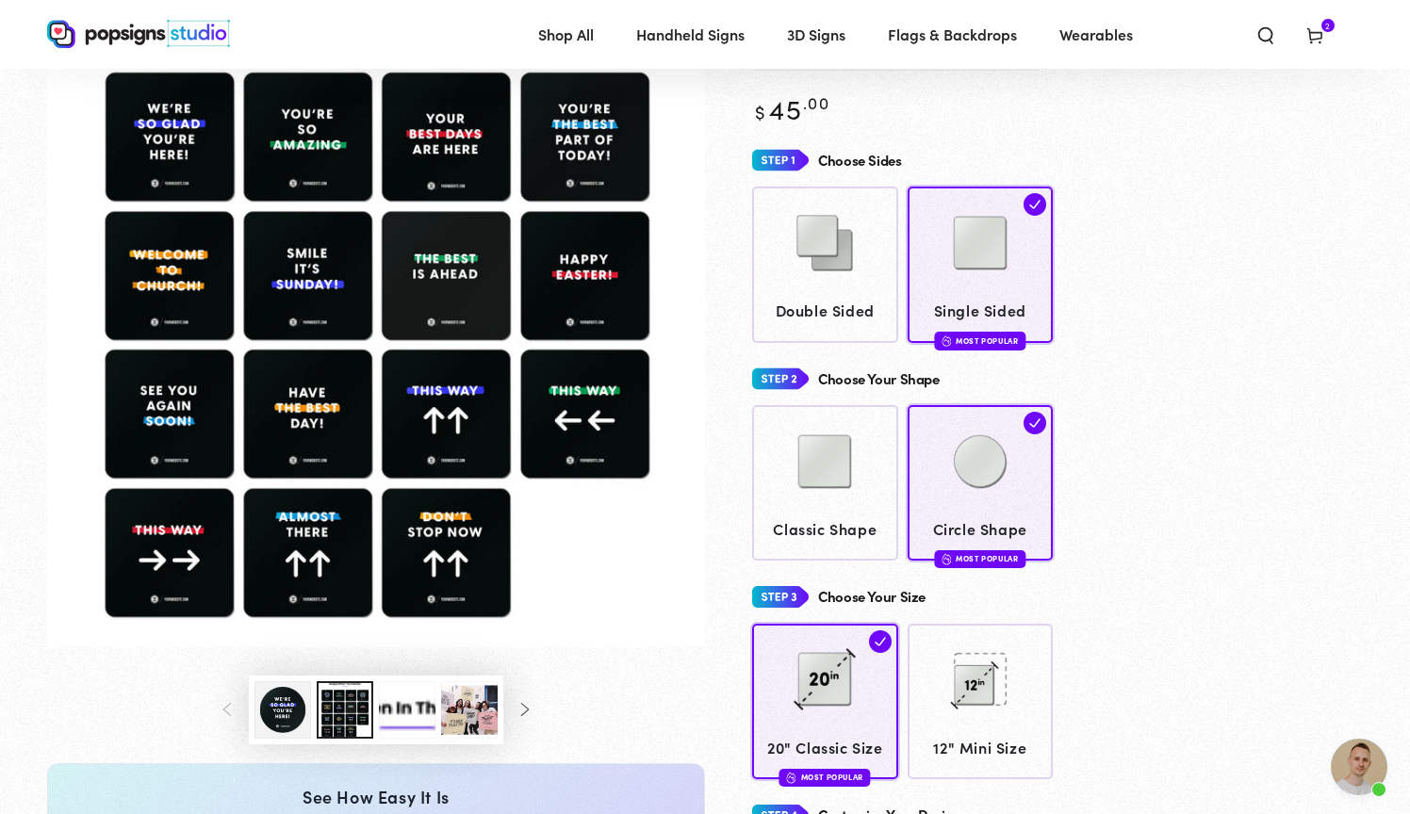
click at [159, 414] on img "Gallery Viewer" at bounding box center [376, 299] width 658 height 696
click at [178, 414] on img "Gallery Viewer" at bounding box center [376, 299] width 658 height 696
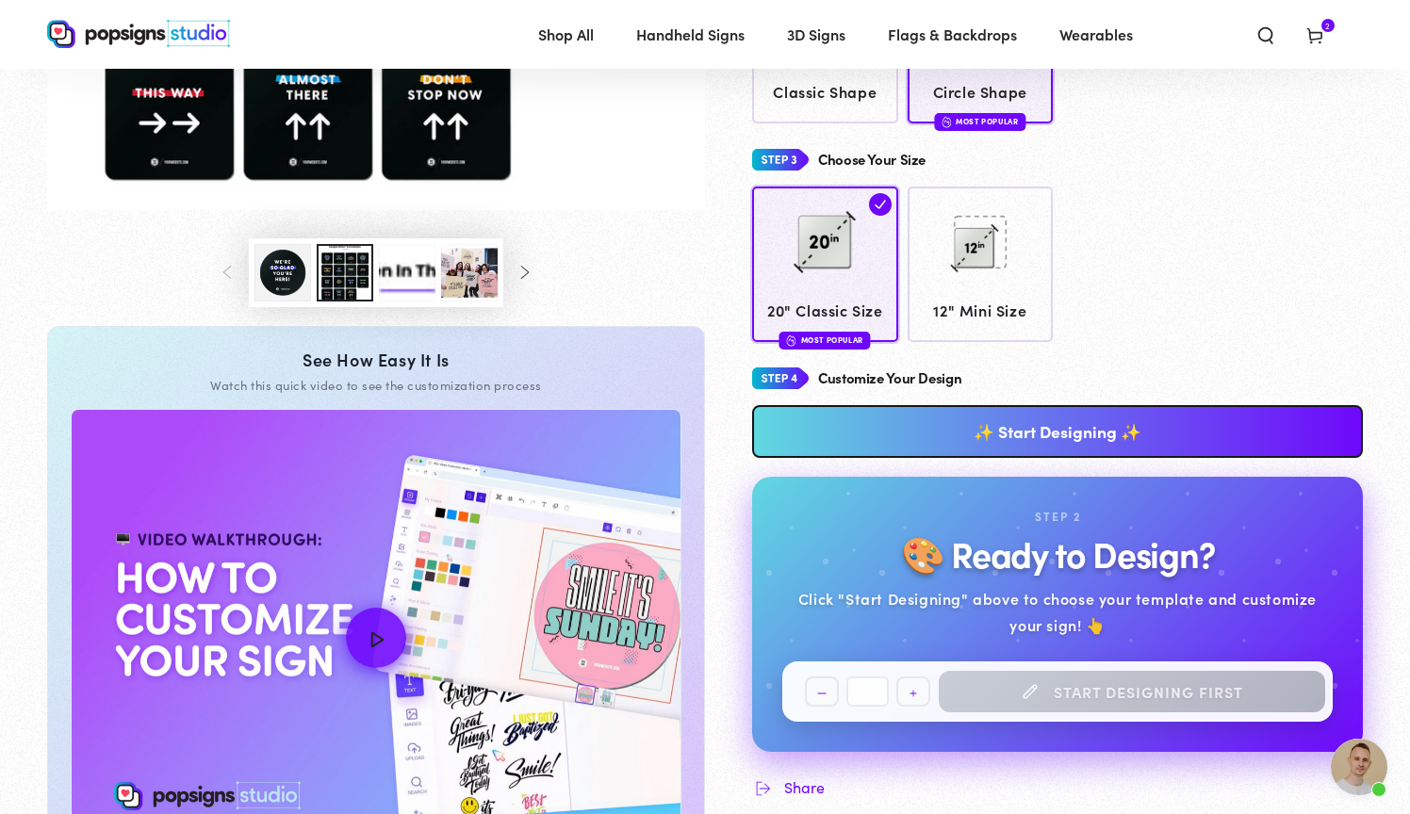
scroll to position [660, 0]
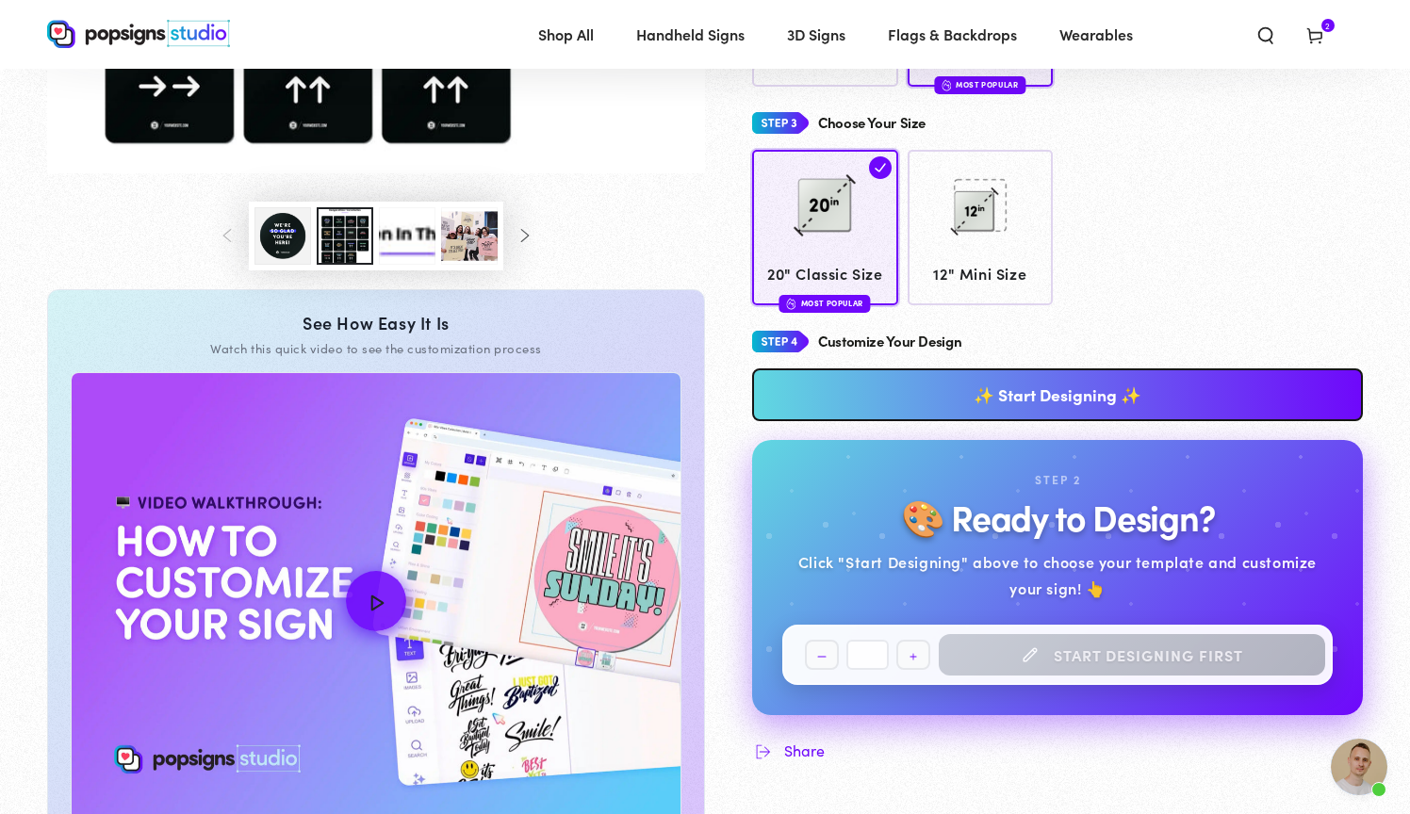
click at [1036, 371] on link "✨ Start Designing ✨" at bounding box center [1057, 394] width 611 height 53
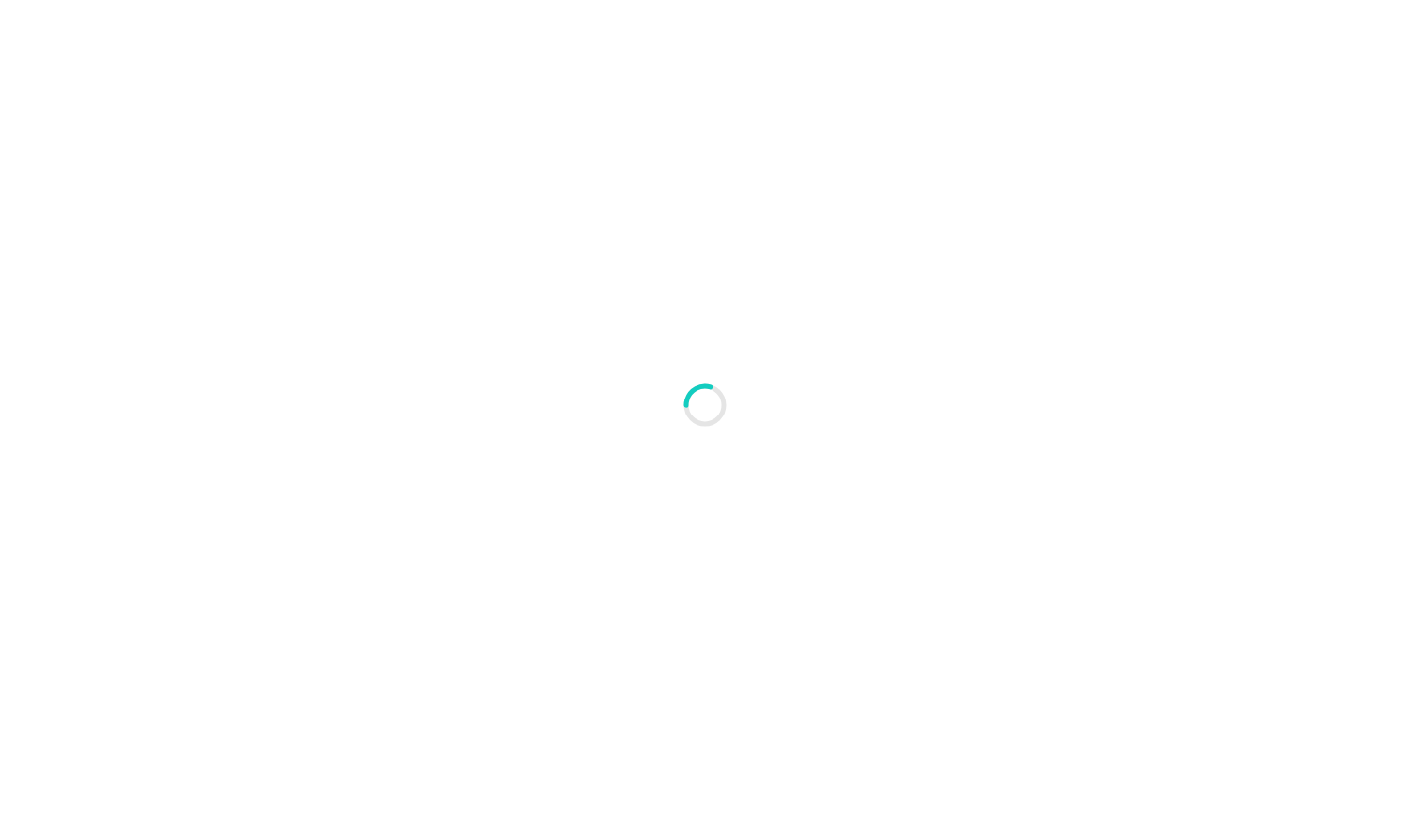
type textarea "An ancient tree with a door leading to a magical world"
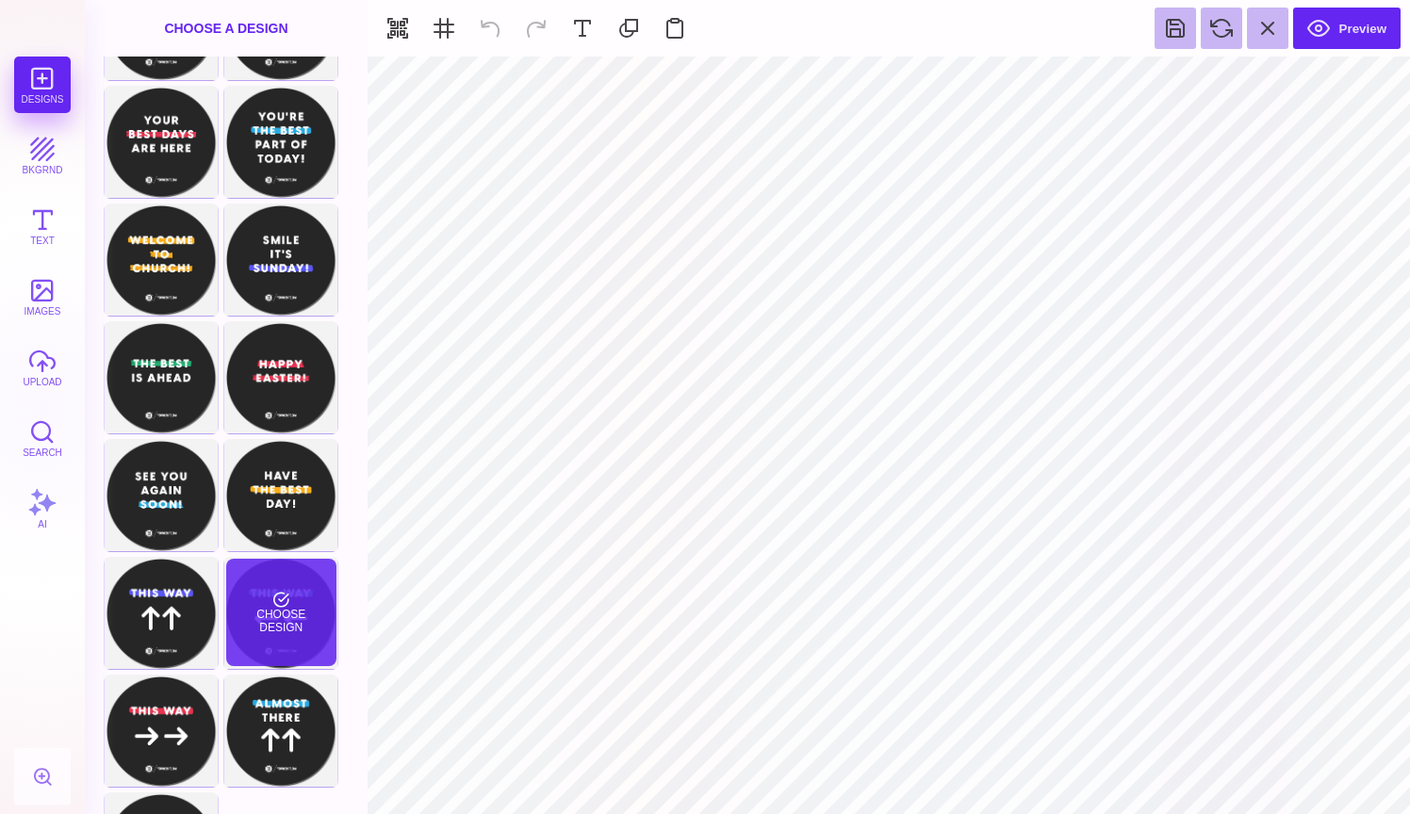
scroll to position [90, 0]
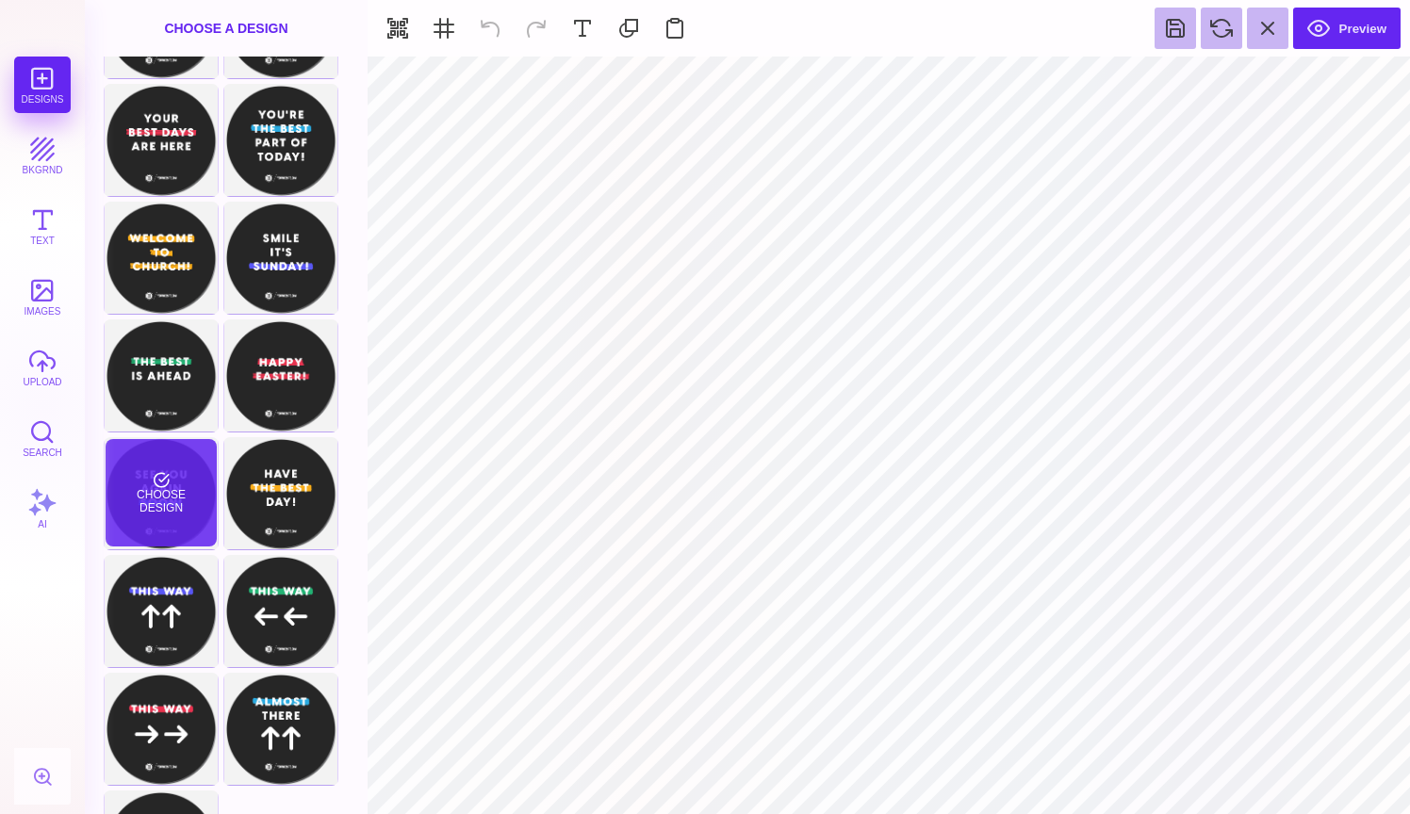
click at [149, 522] on div "Choose Design" at bounding box center [161, 492] width 110 height 107
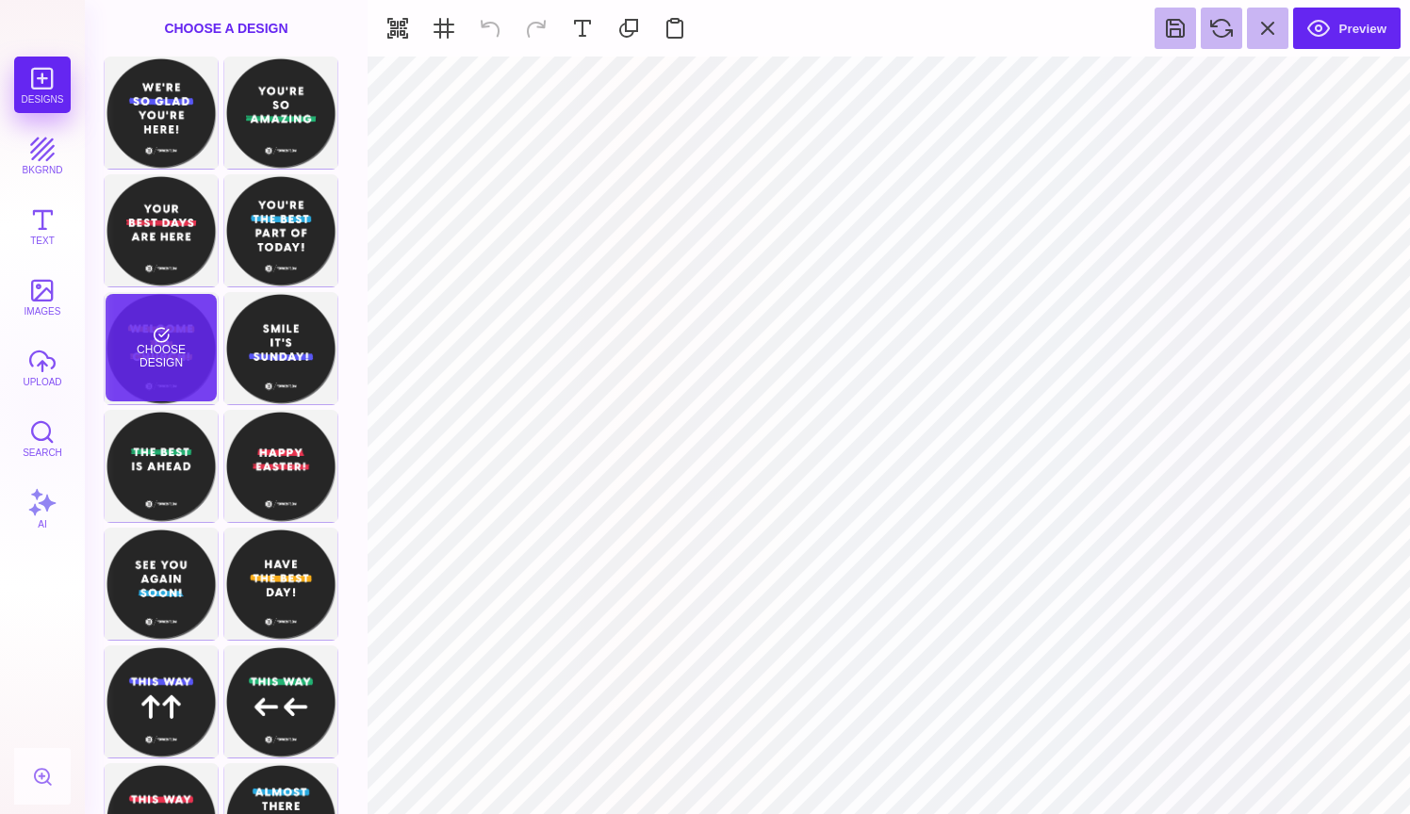
scroll to position [0, 0]
click at [171, 367] on div "Choose Design" at bounding box center [161, 347] width 110 height 107
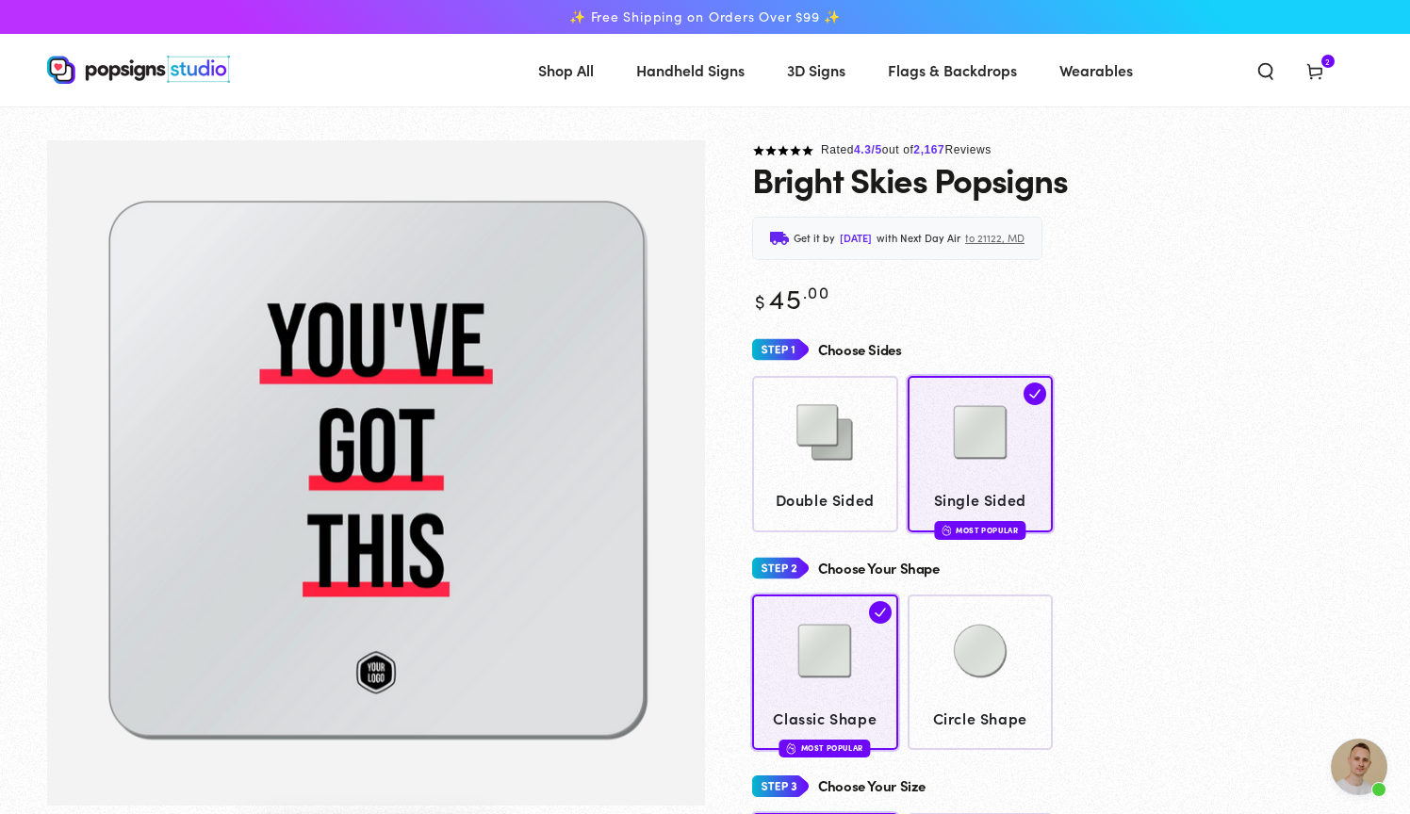
click at [1315, 71] on icon at bounding box center [1314, 70] width 19 height 19
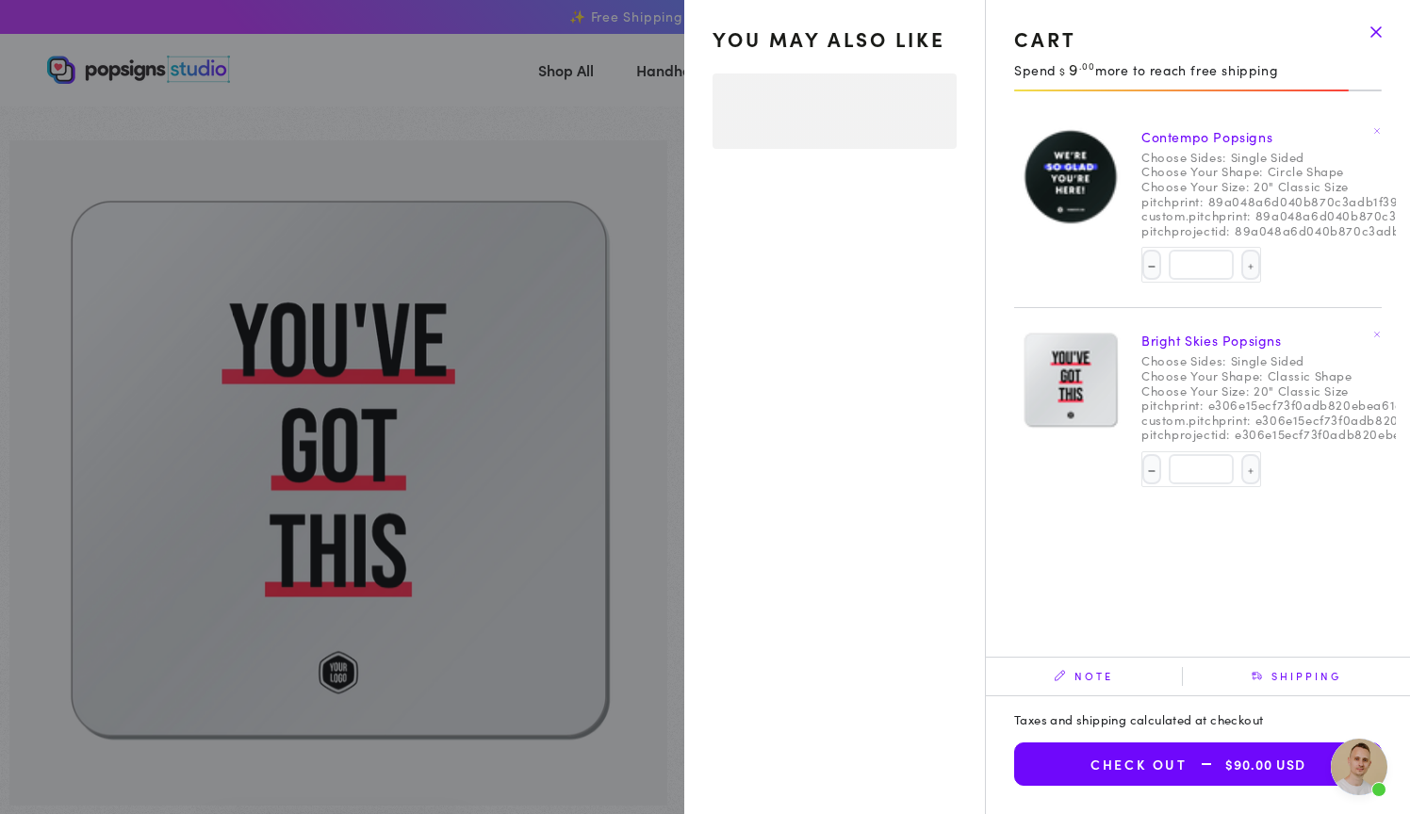
select select "**********"
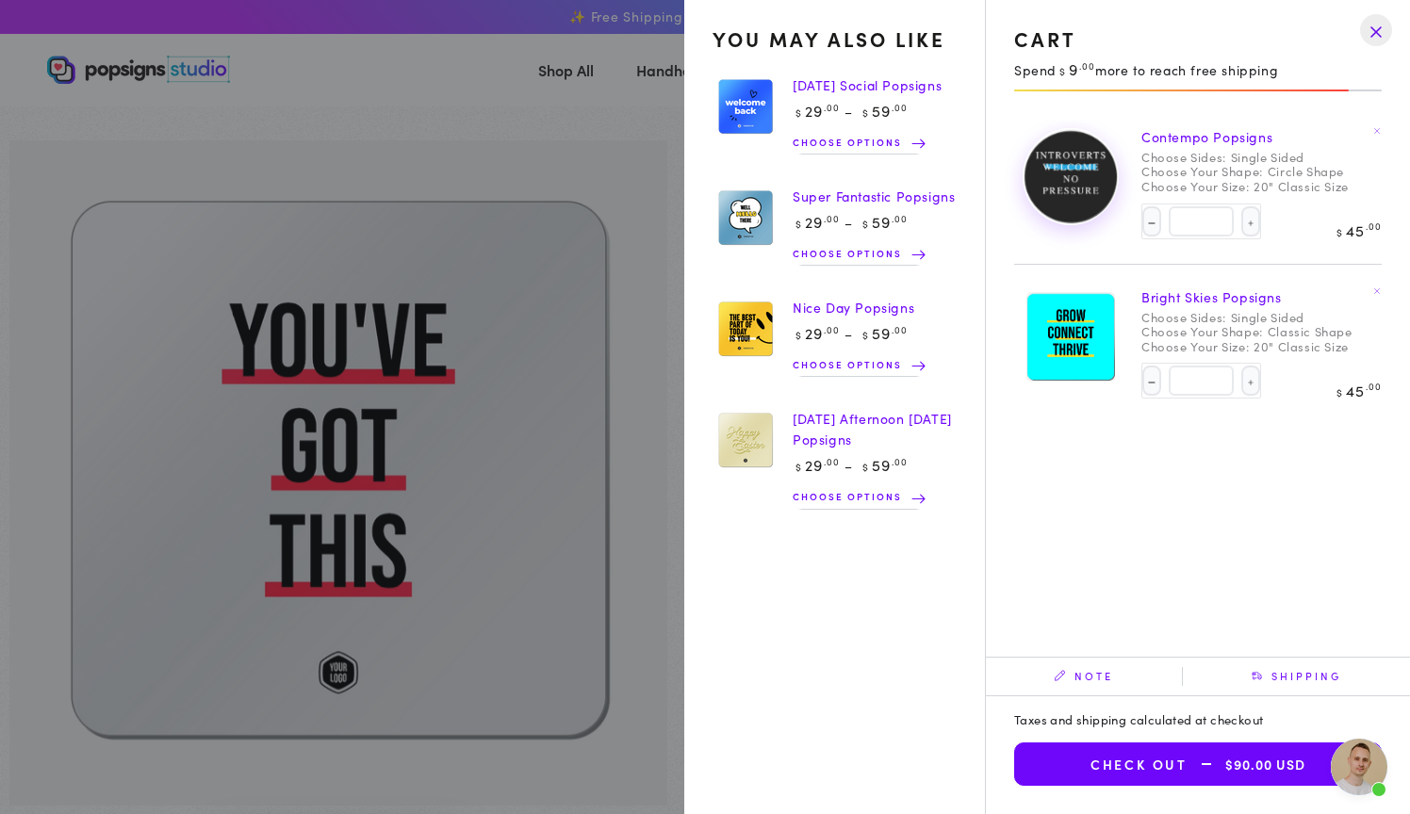
click at [1070, 178] on img at bounding box center [1070, 176] width 94 height 95
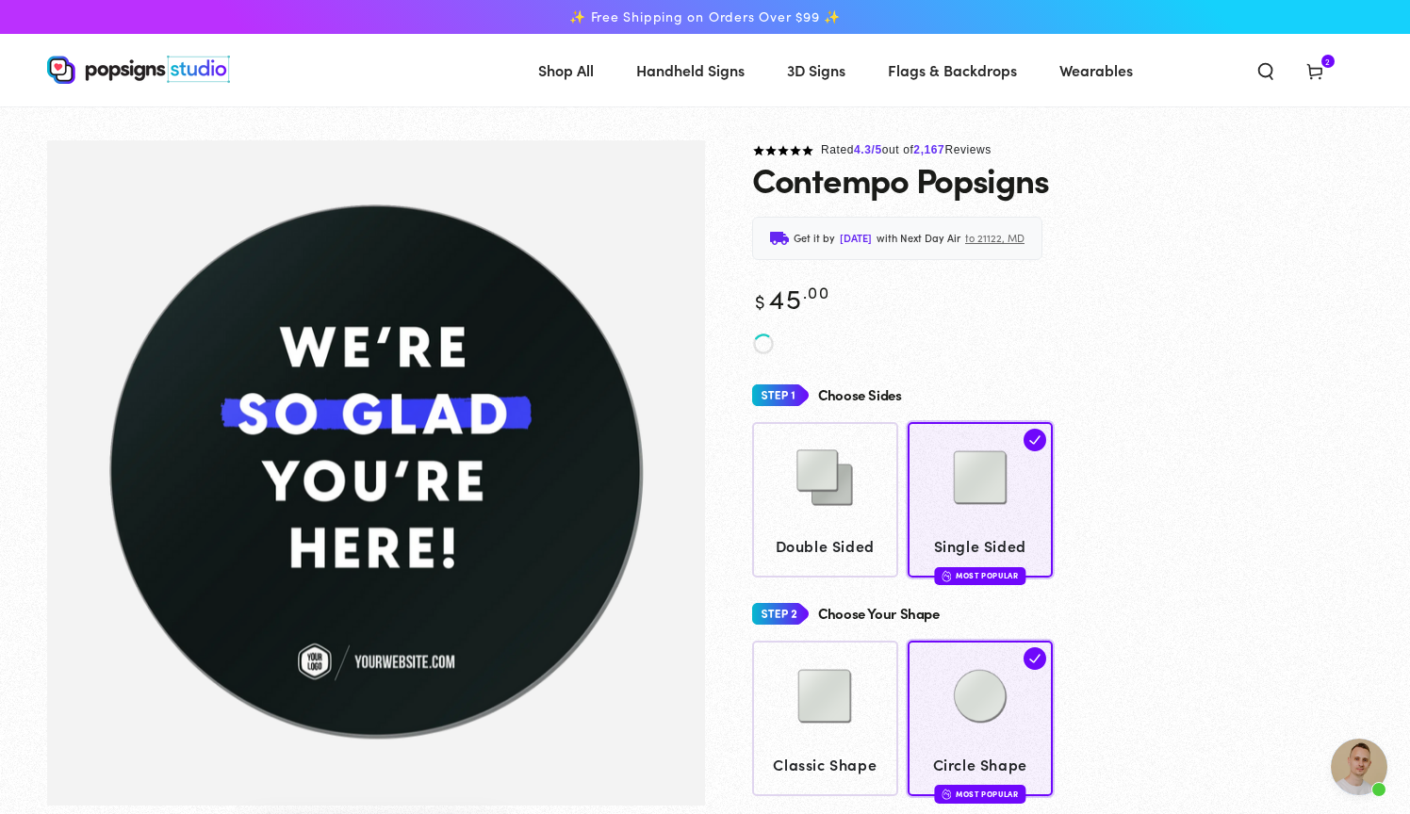
scroll to position [1717, 0]
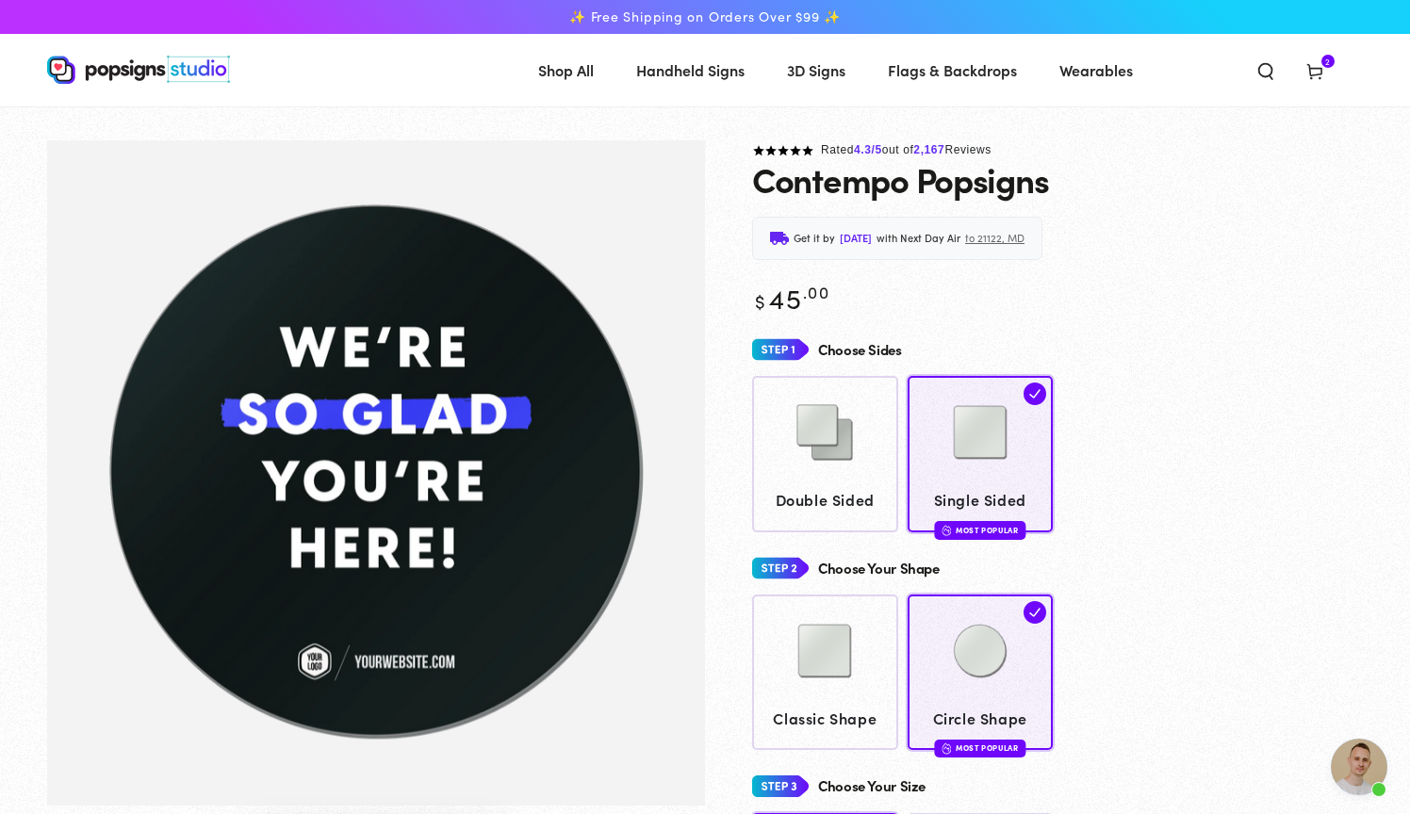
click at [498, 404] on img "Gallery Viewer" at bounding box center [376, 472] width 658 height 665
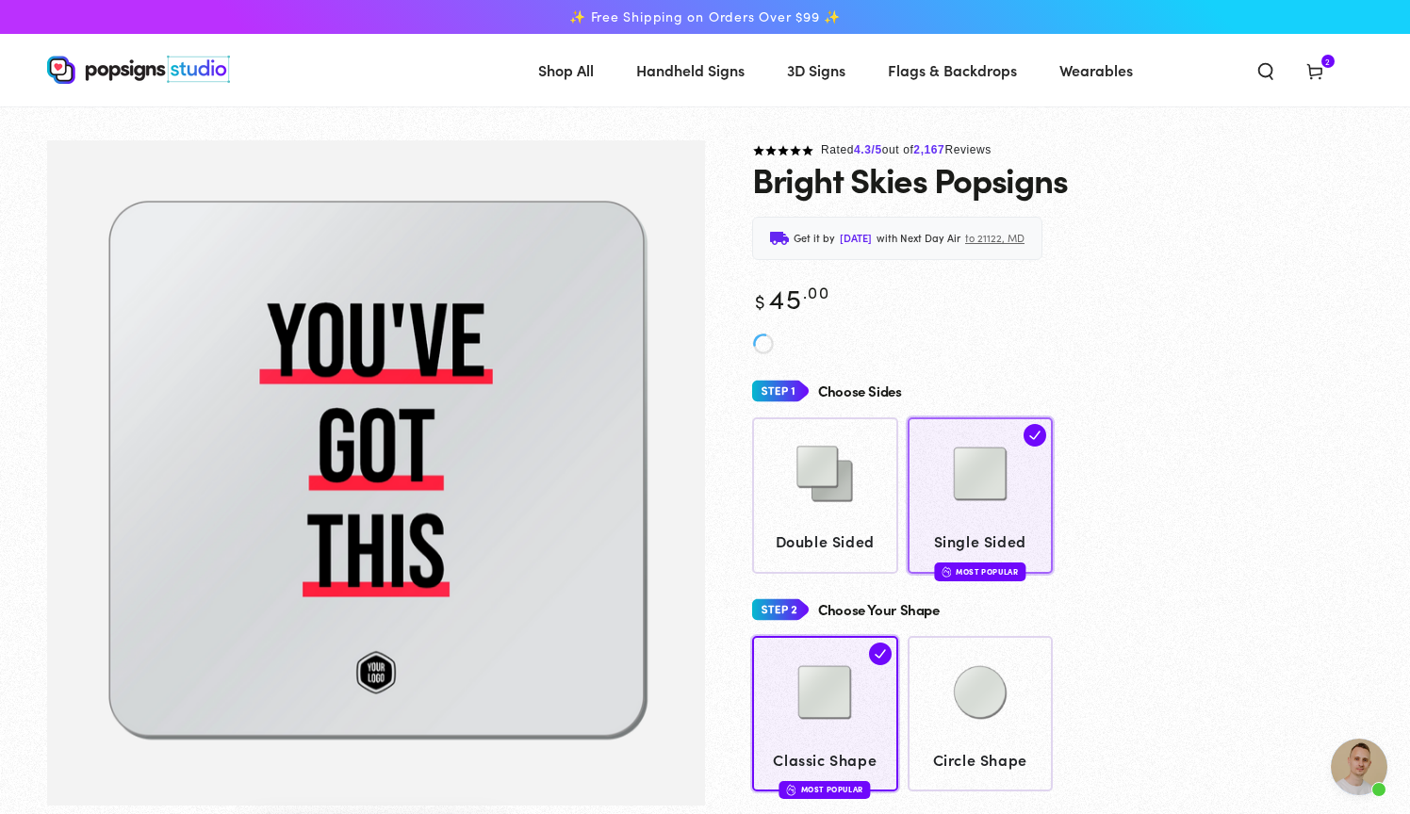
scroll to position [1717, 0]
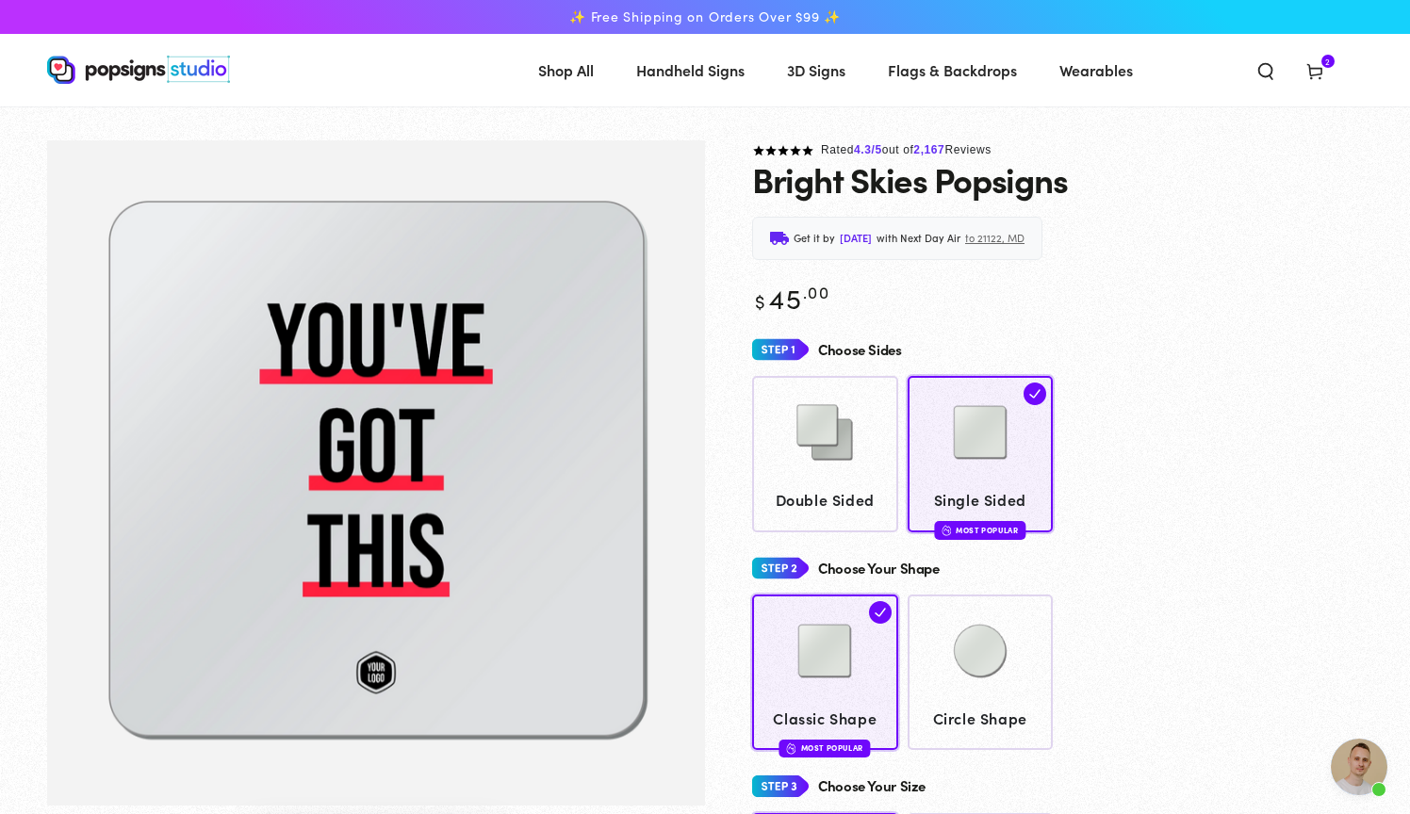
click at [1329, 63] on span "2" at bounding box center [1328, 61] width 6 height 13
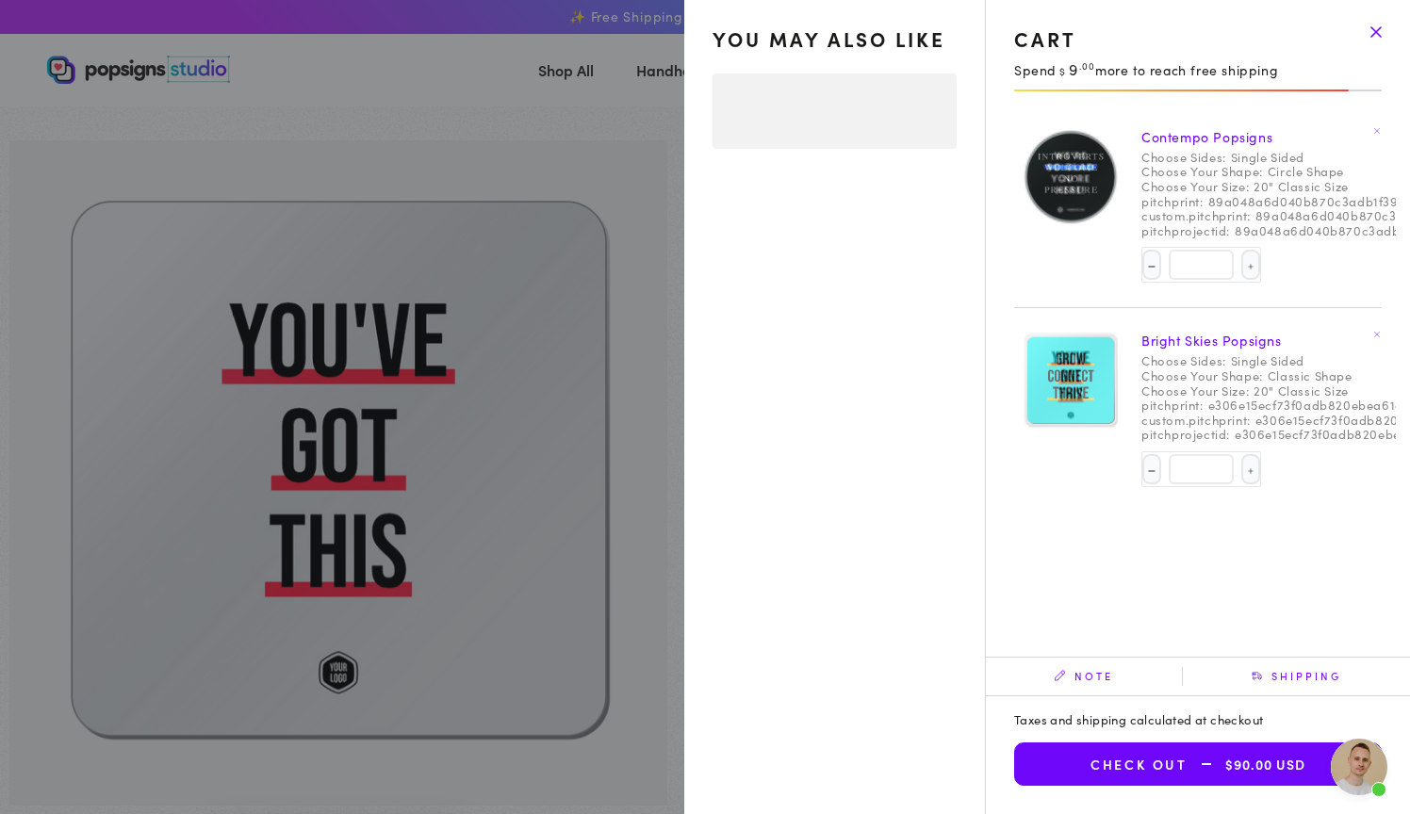
select select "**********"
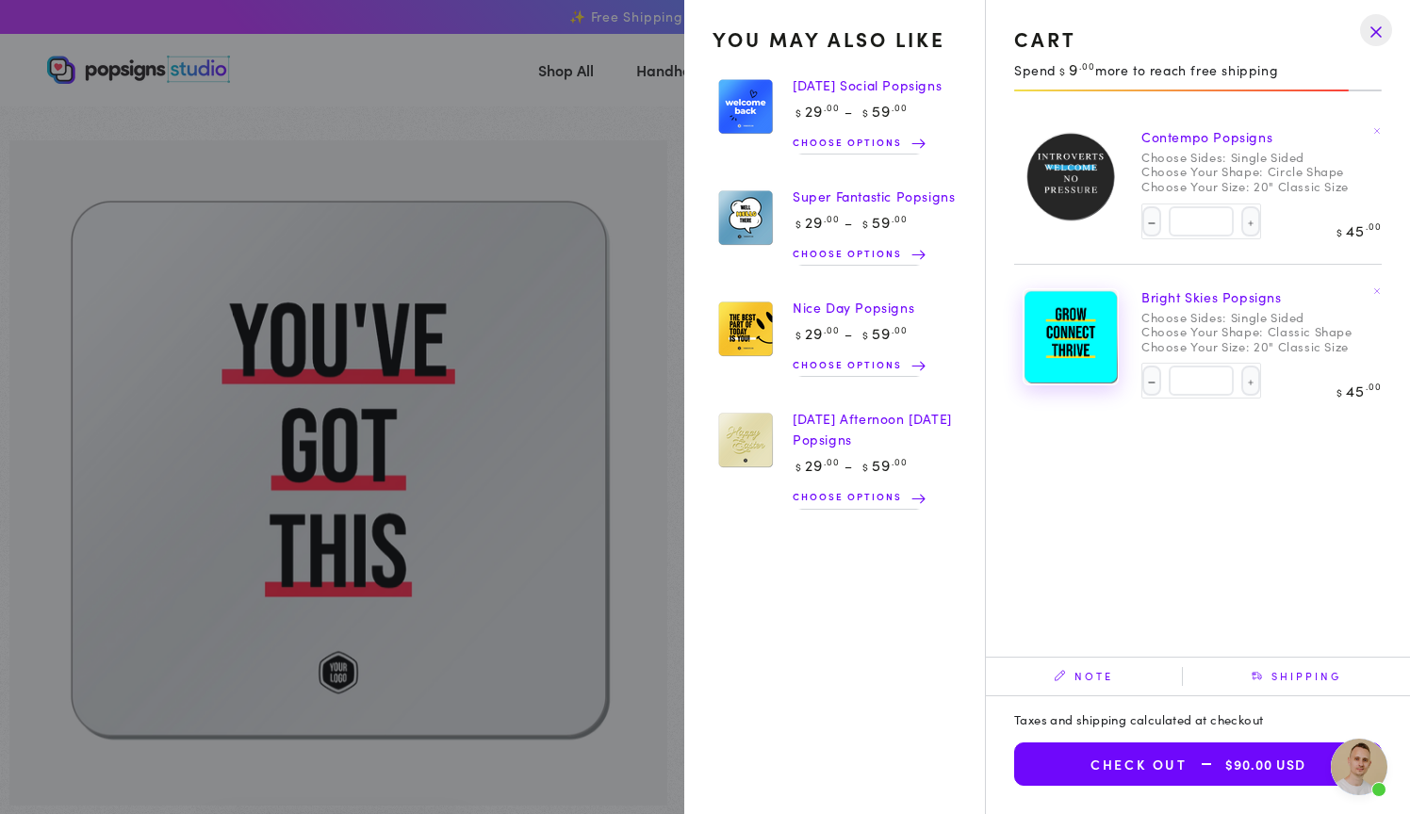
click at [1077, 341] on img at bounding box center [1070, 336] width 94 height 95
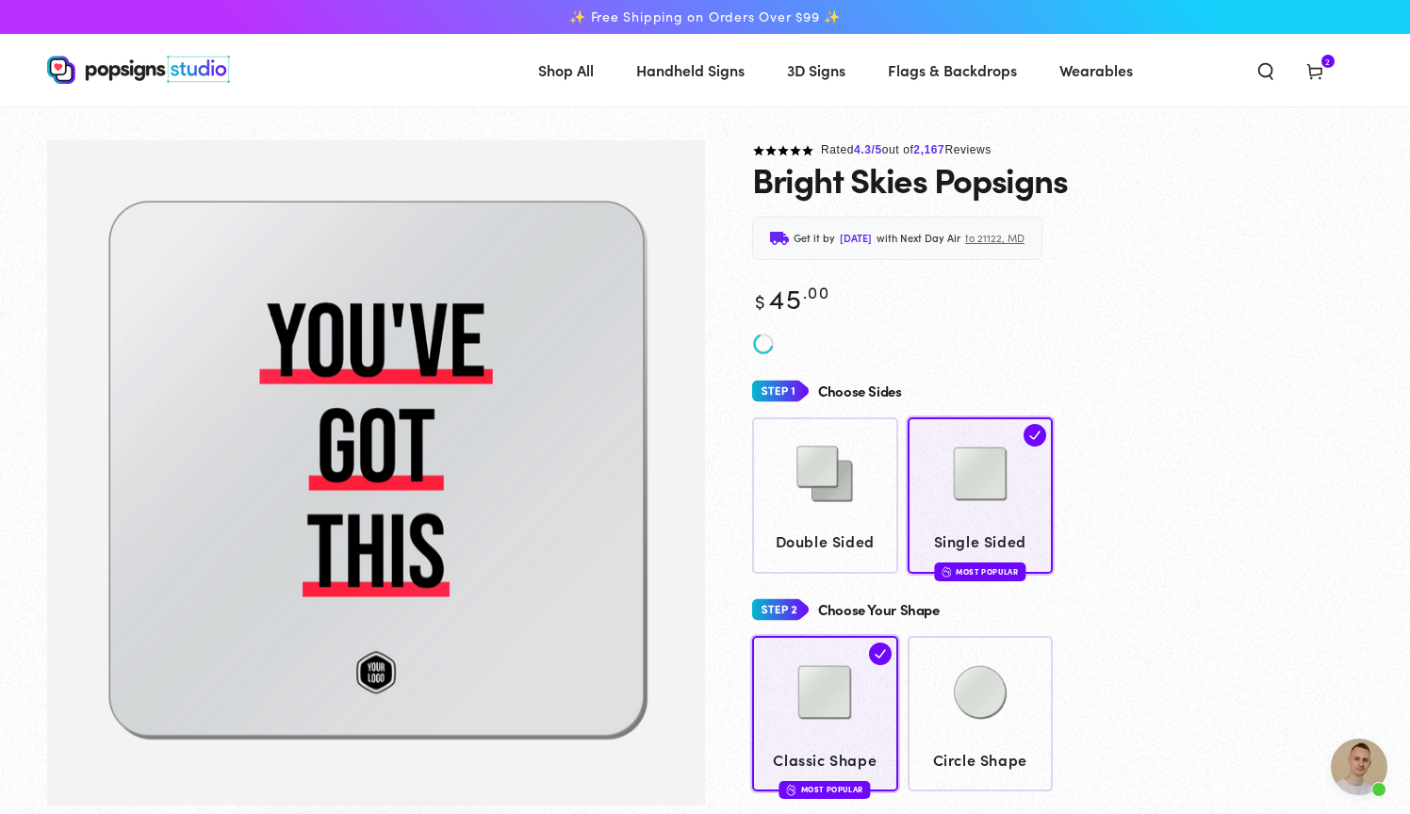
scroll to position [1717, 0]
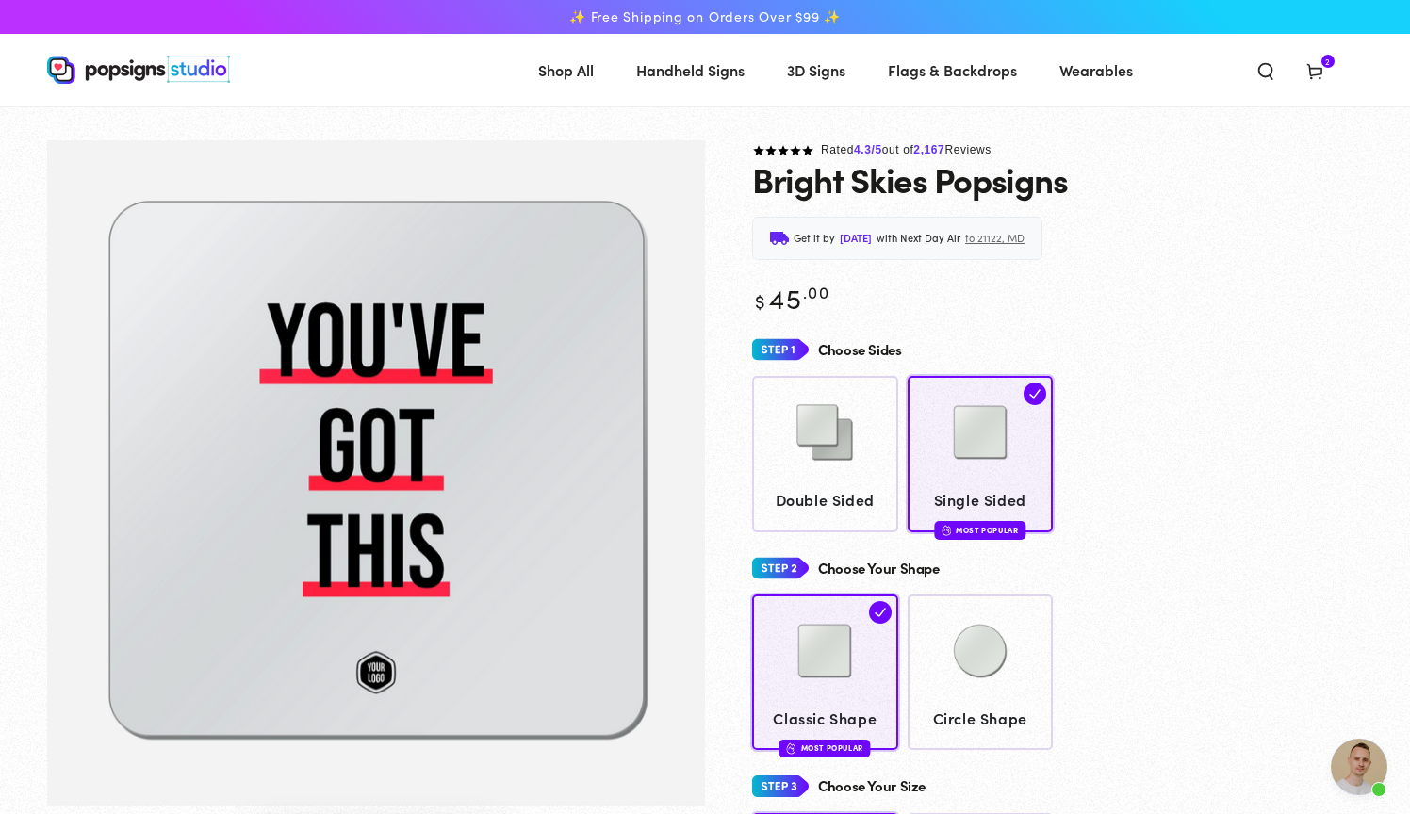
click at [1321, 61] on span "2 2 items" at bounding box center [1327, 61] width 13 height 13
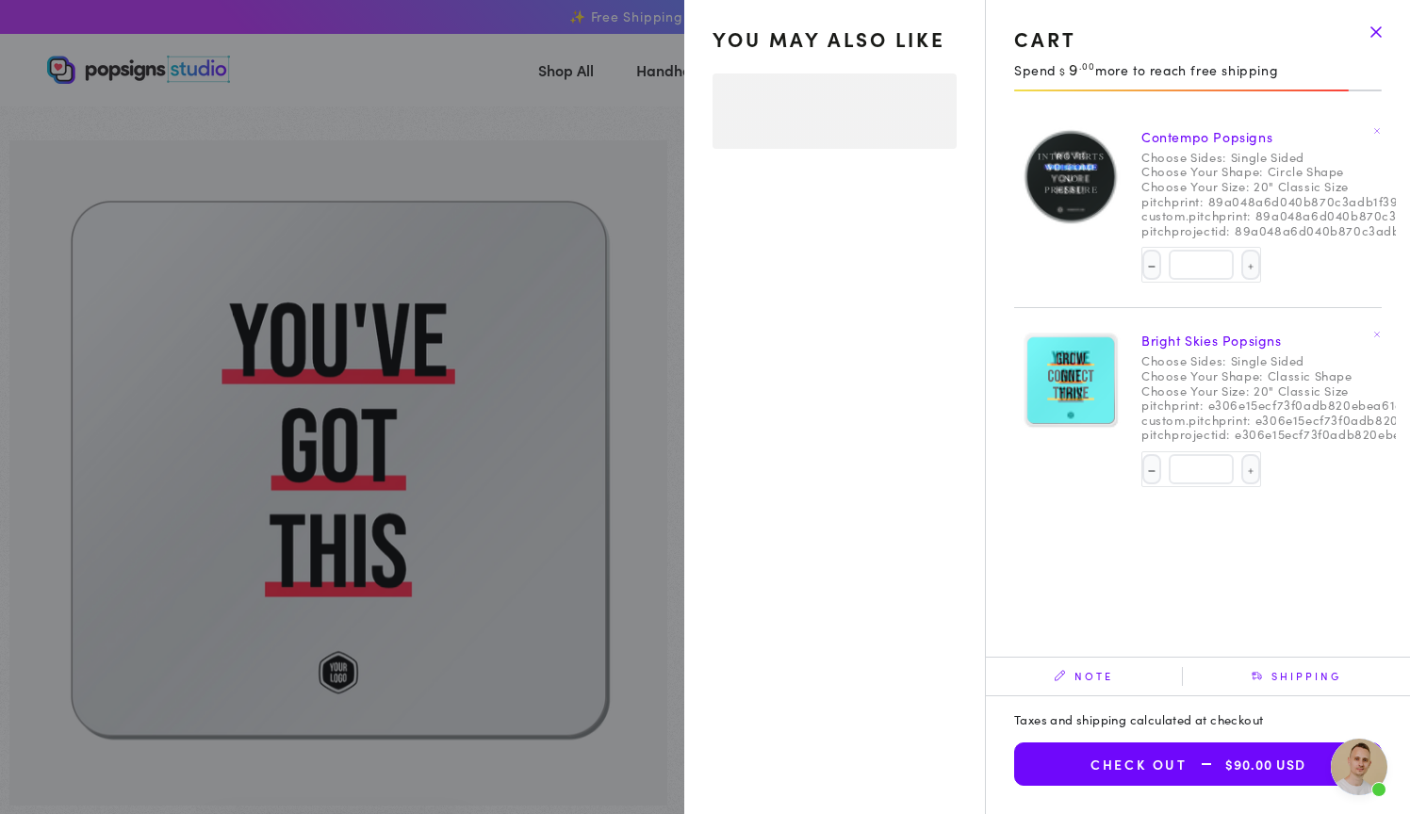
select select "**********"
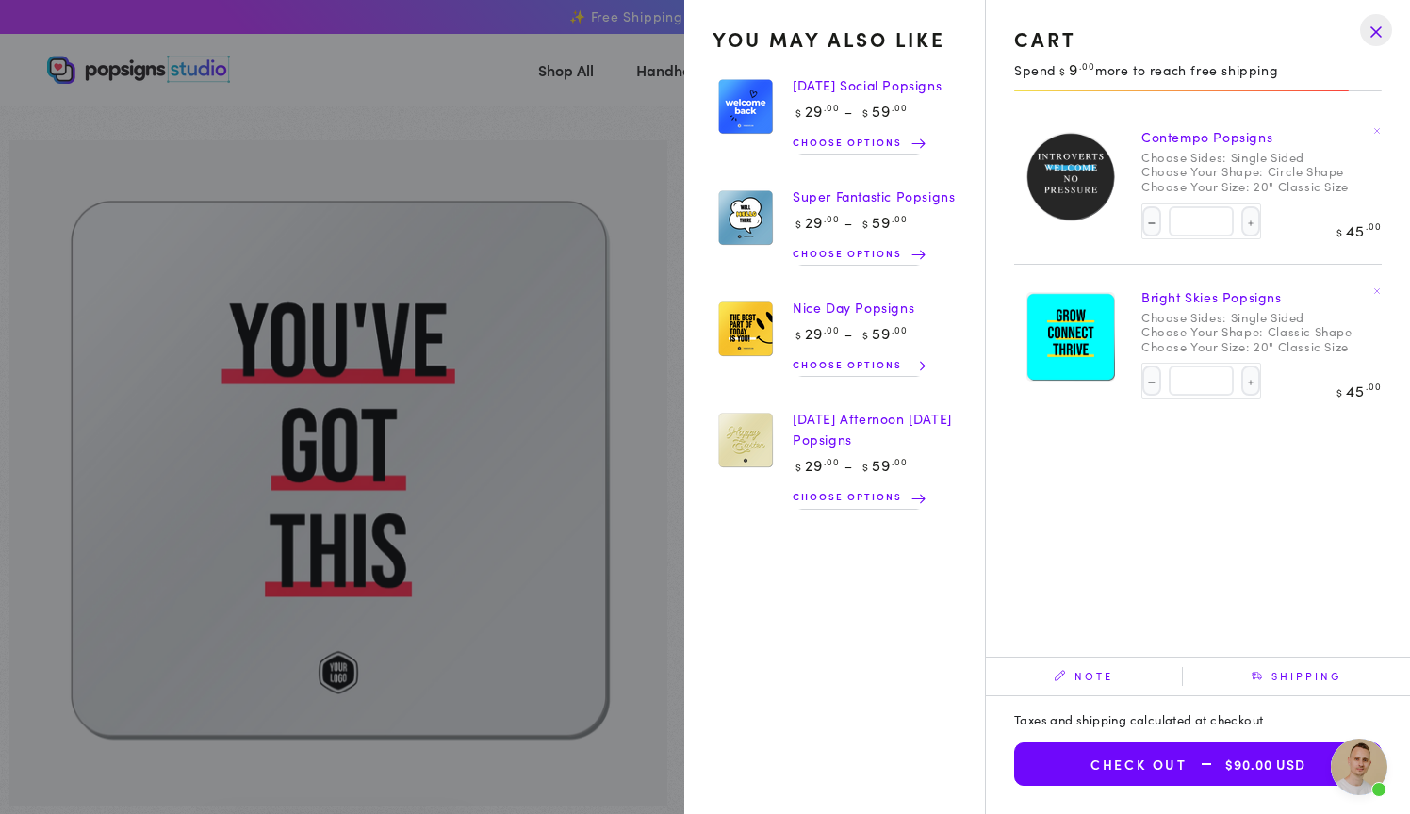
click at [1375, 36] on drawer-close-button at bounding box center [1375, 29] width 49 height 41
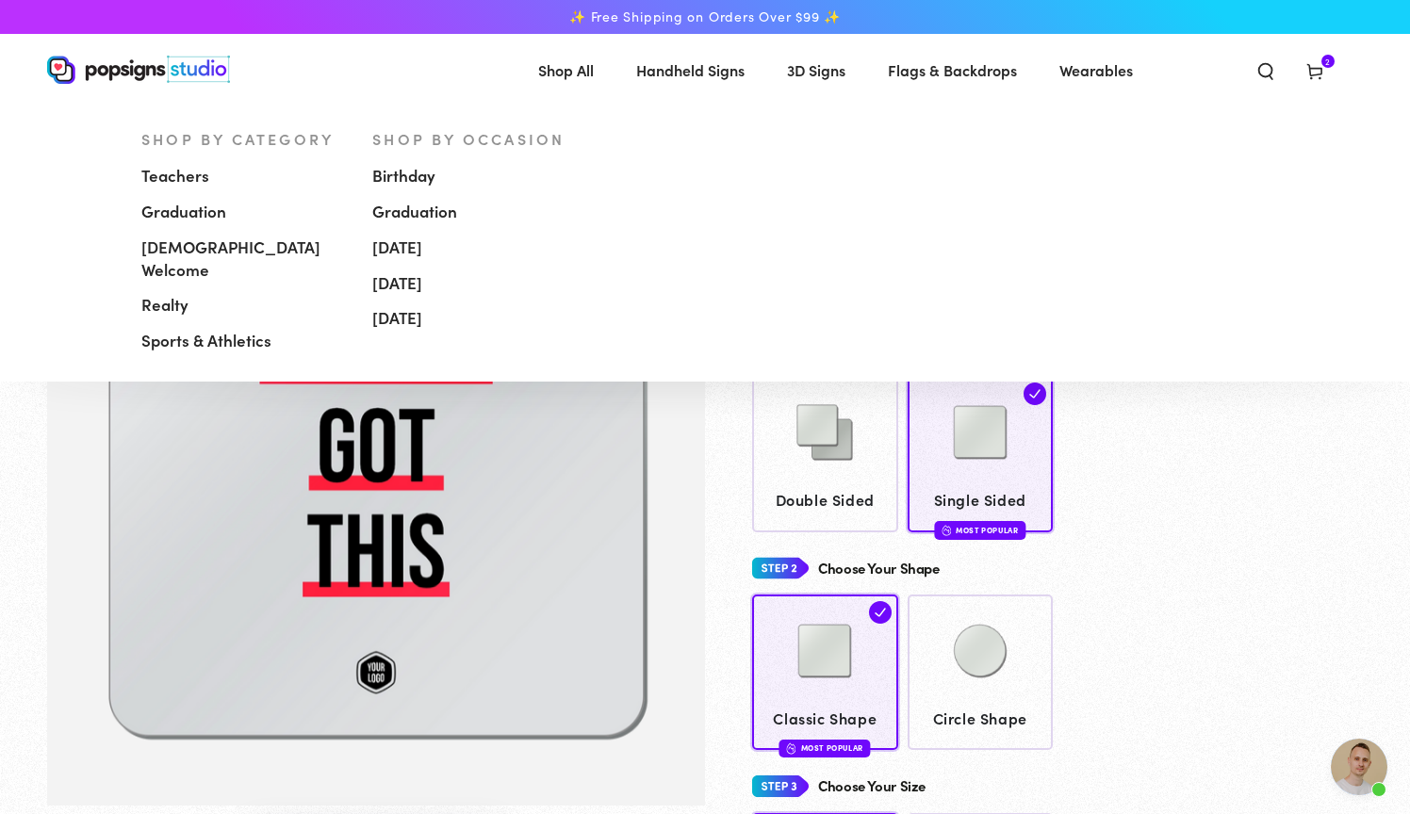
click at [708, 72] on span "Handheld Signs" at bounding box center [690, 70] width 108 height 27
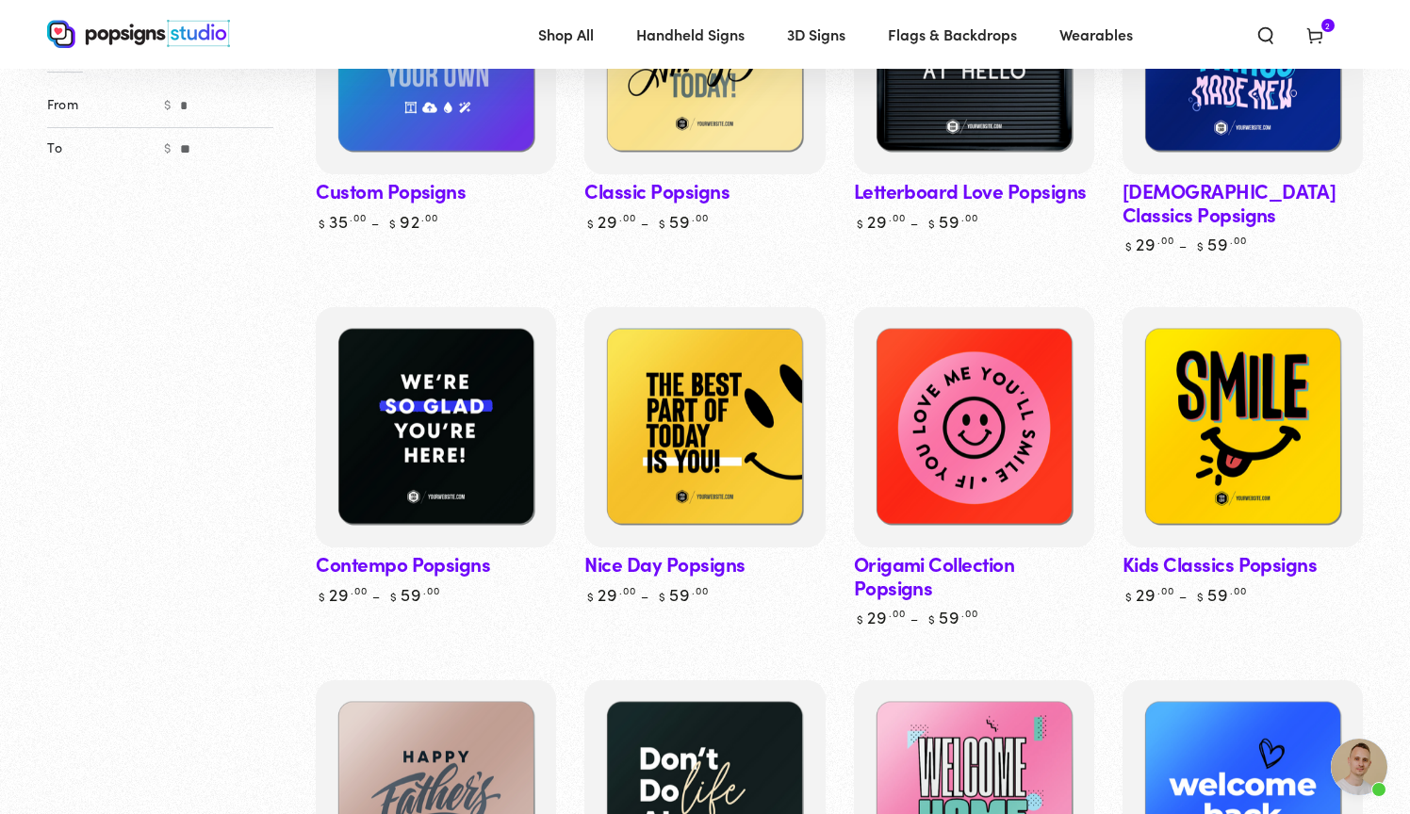
scroll to position [385, 0]
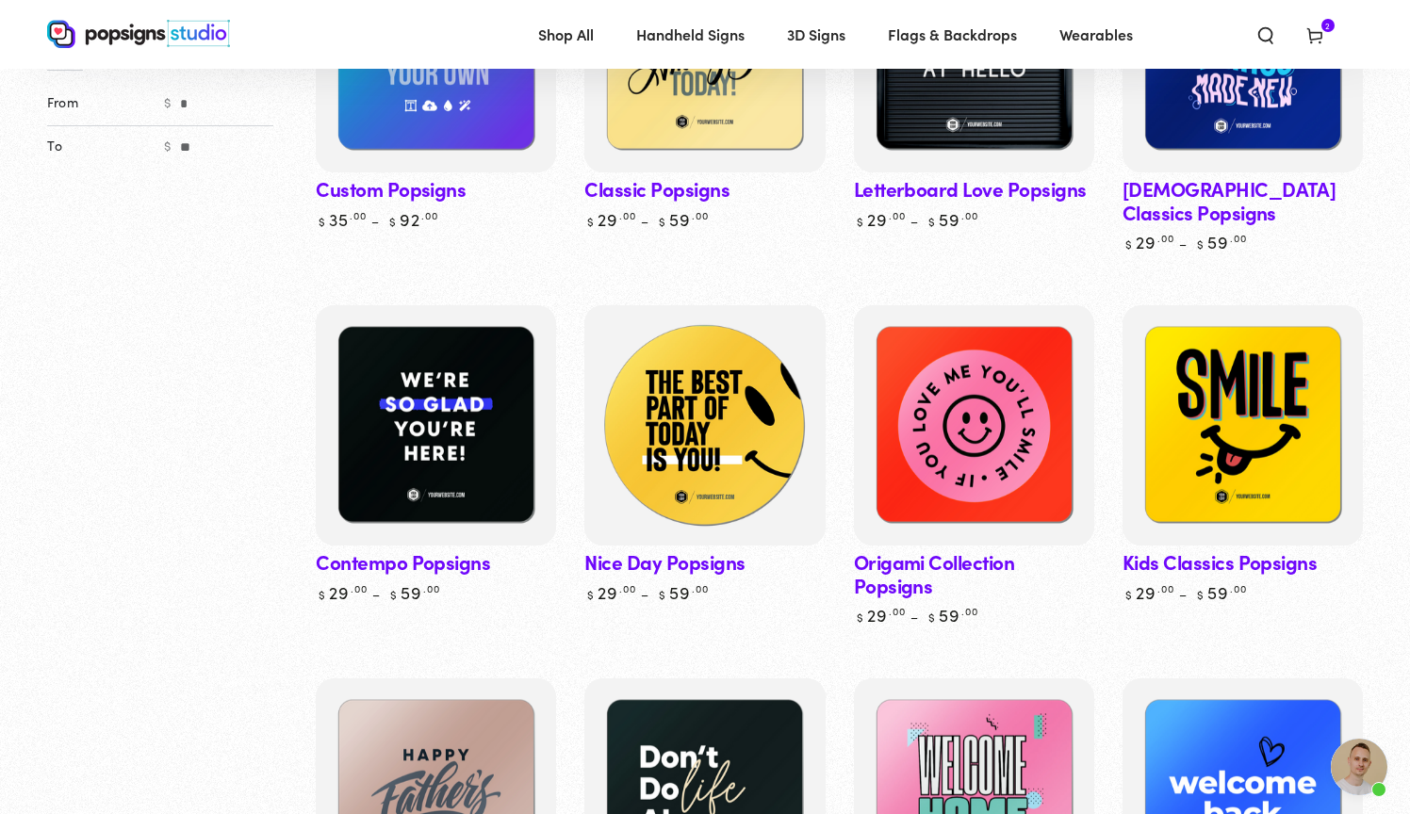
click at [728, 473] on img at bounding box center [705, 426] width 248 height 248
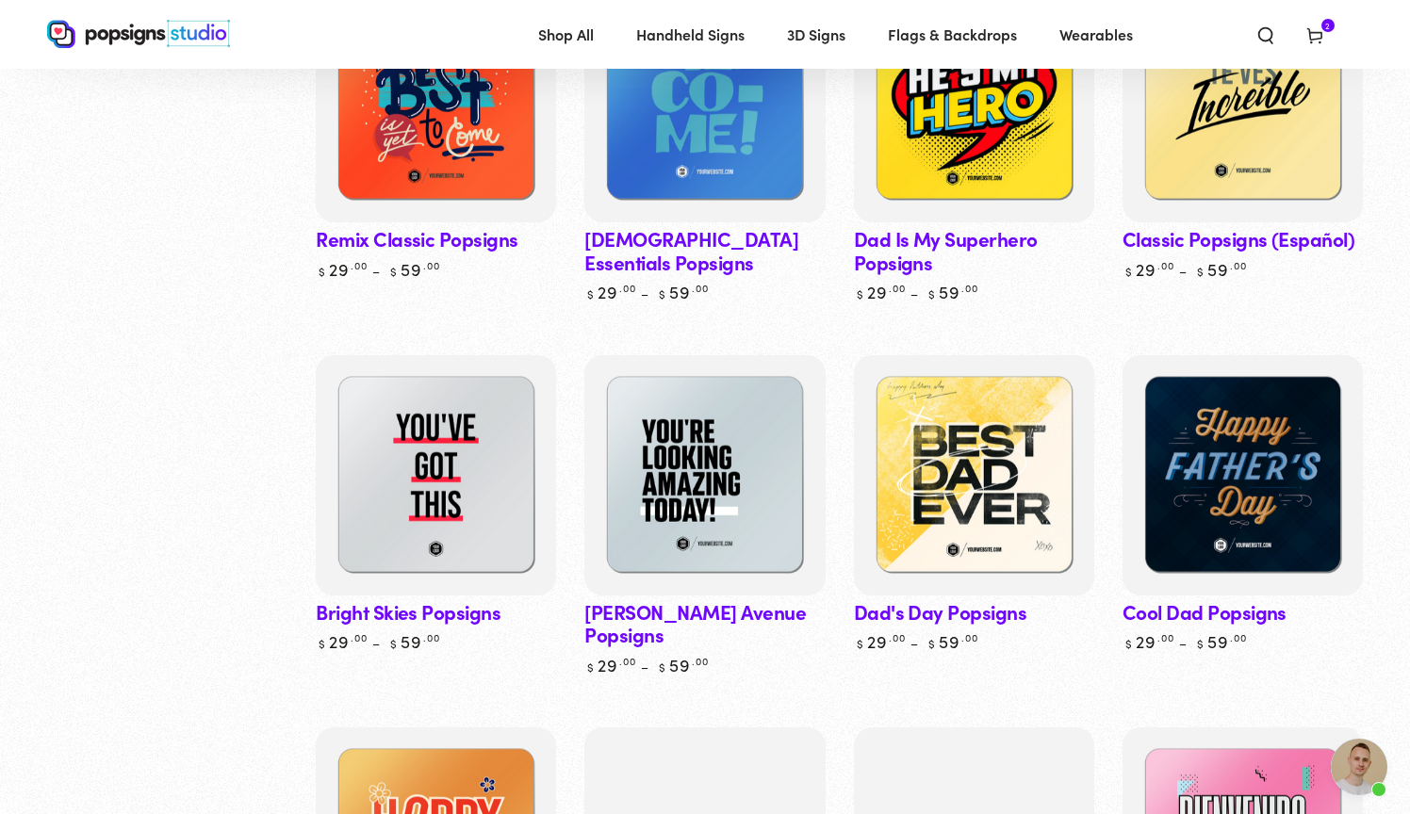
scroll to position [1437, 0]
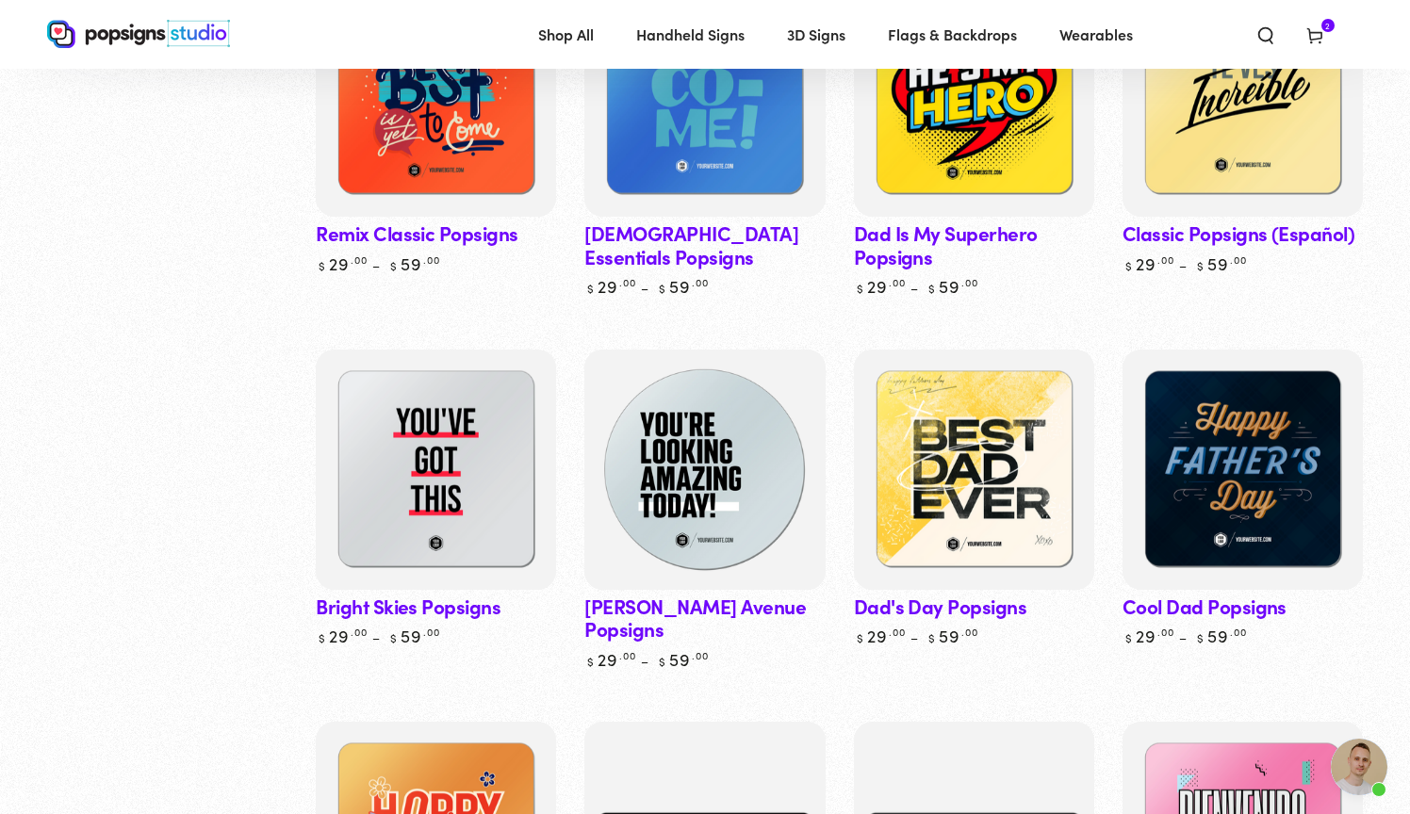
click at [714, 468] on img at bounding box center [705, 470] width 248 height 248
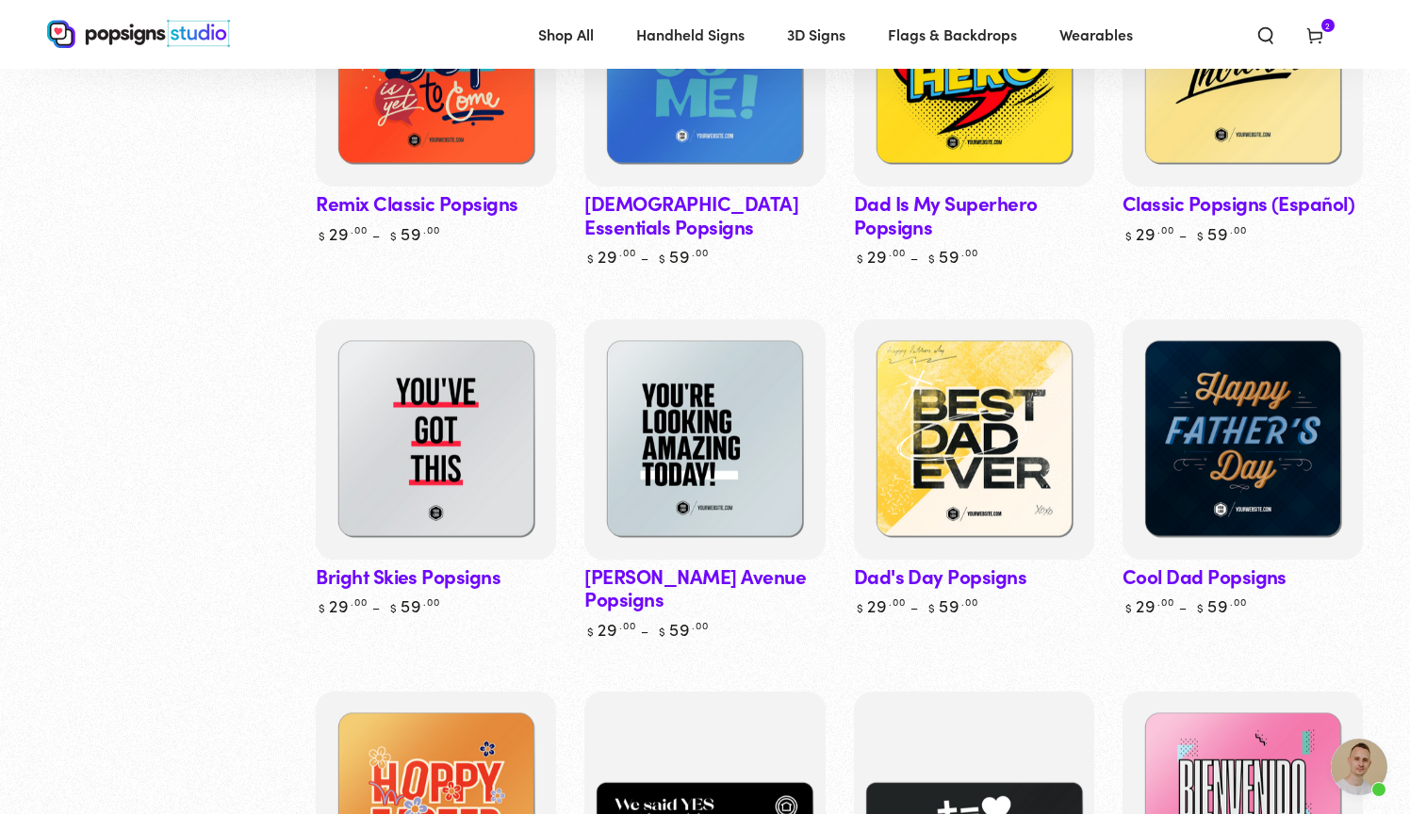
scroll to position [1499, 0]
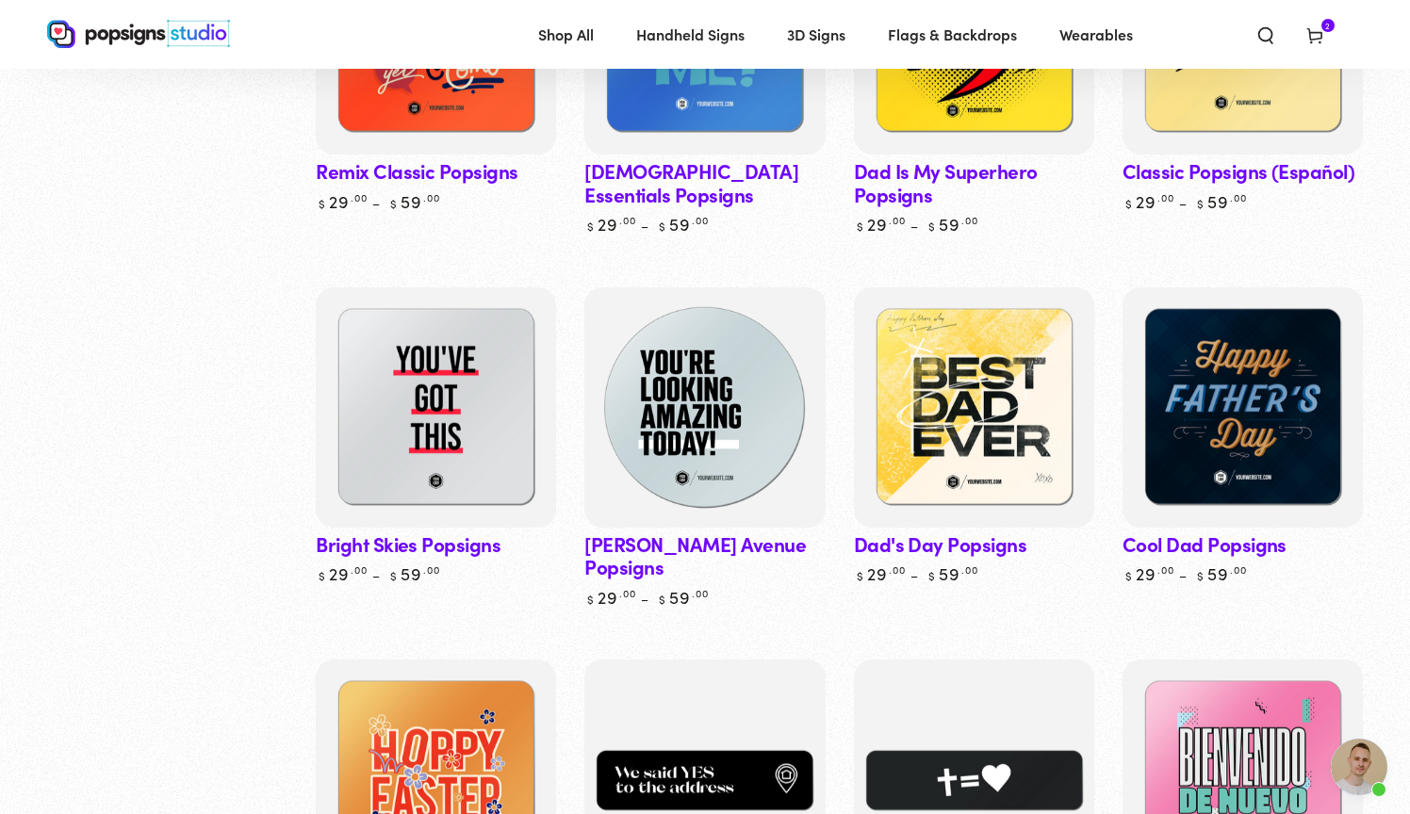
click at [731, 426] on img at bounding box center [705, 408] width 248 height 248
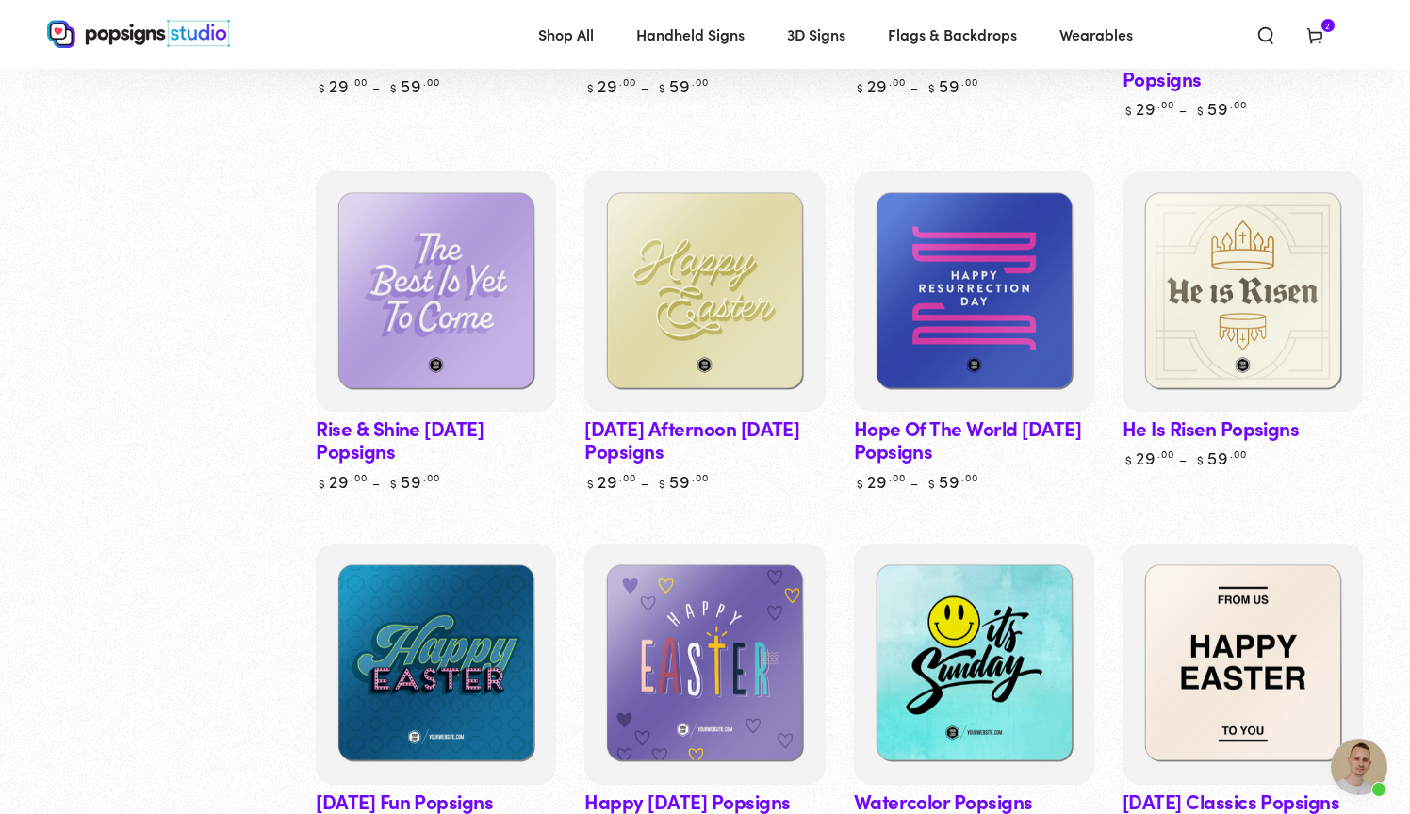
scroll to position [4187, 0]
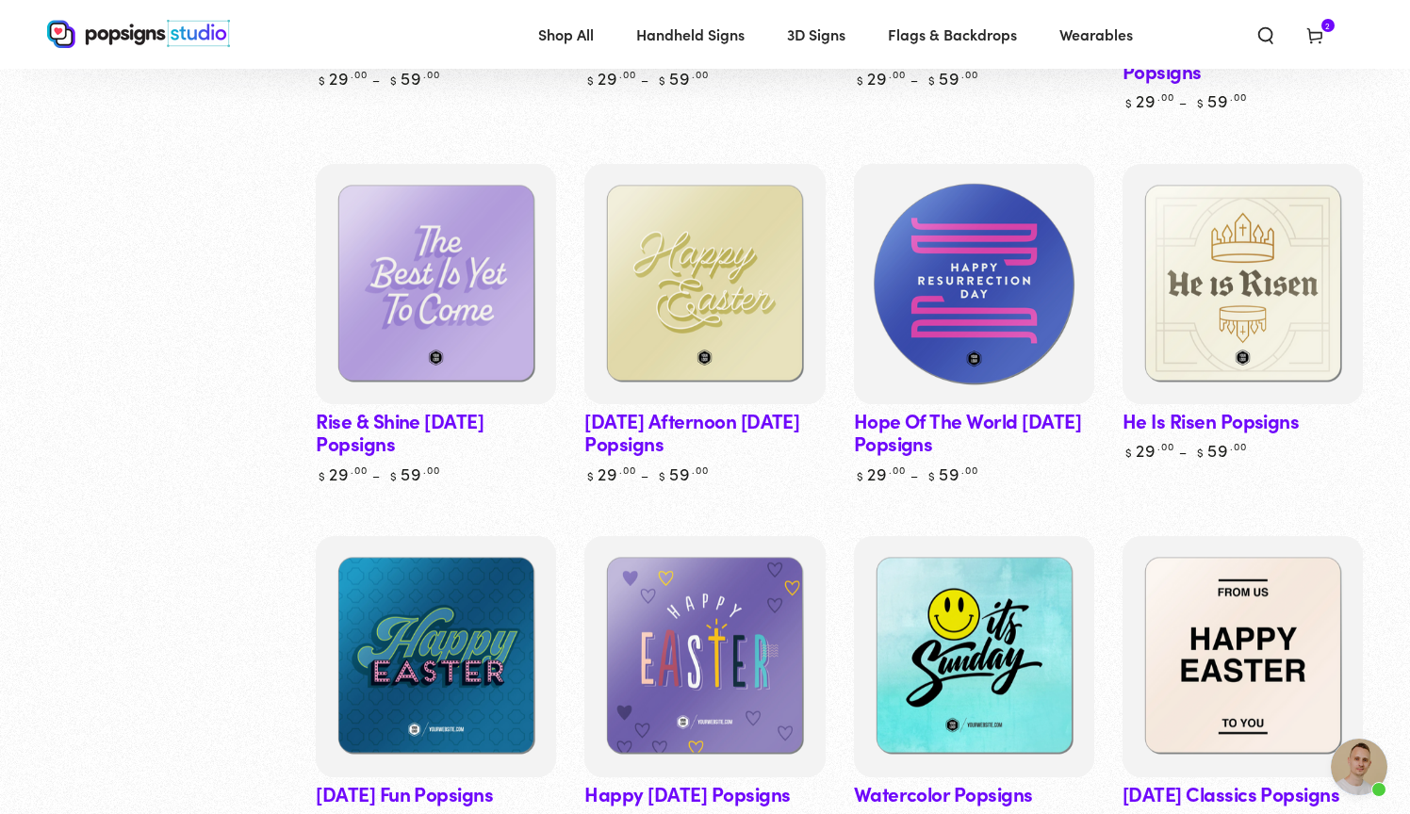
click at [955, 298] on img at bounding box center [974, 284] width 248 height 248
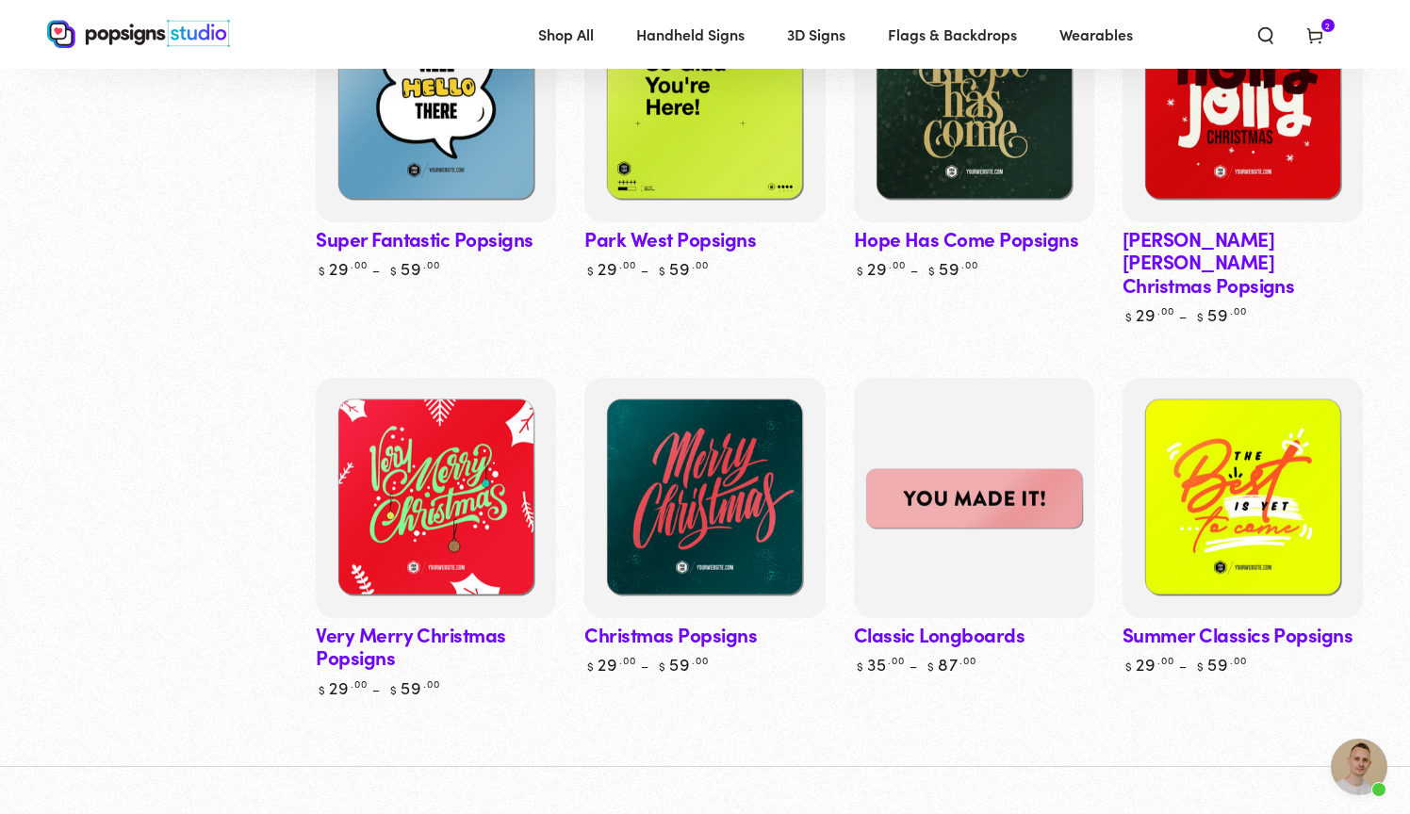
scroll to position [5150, 0]
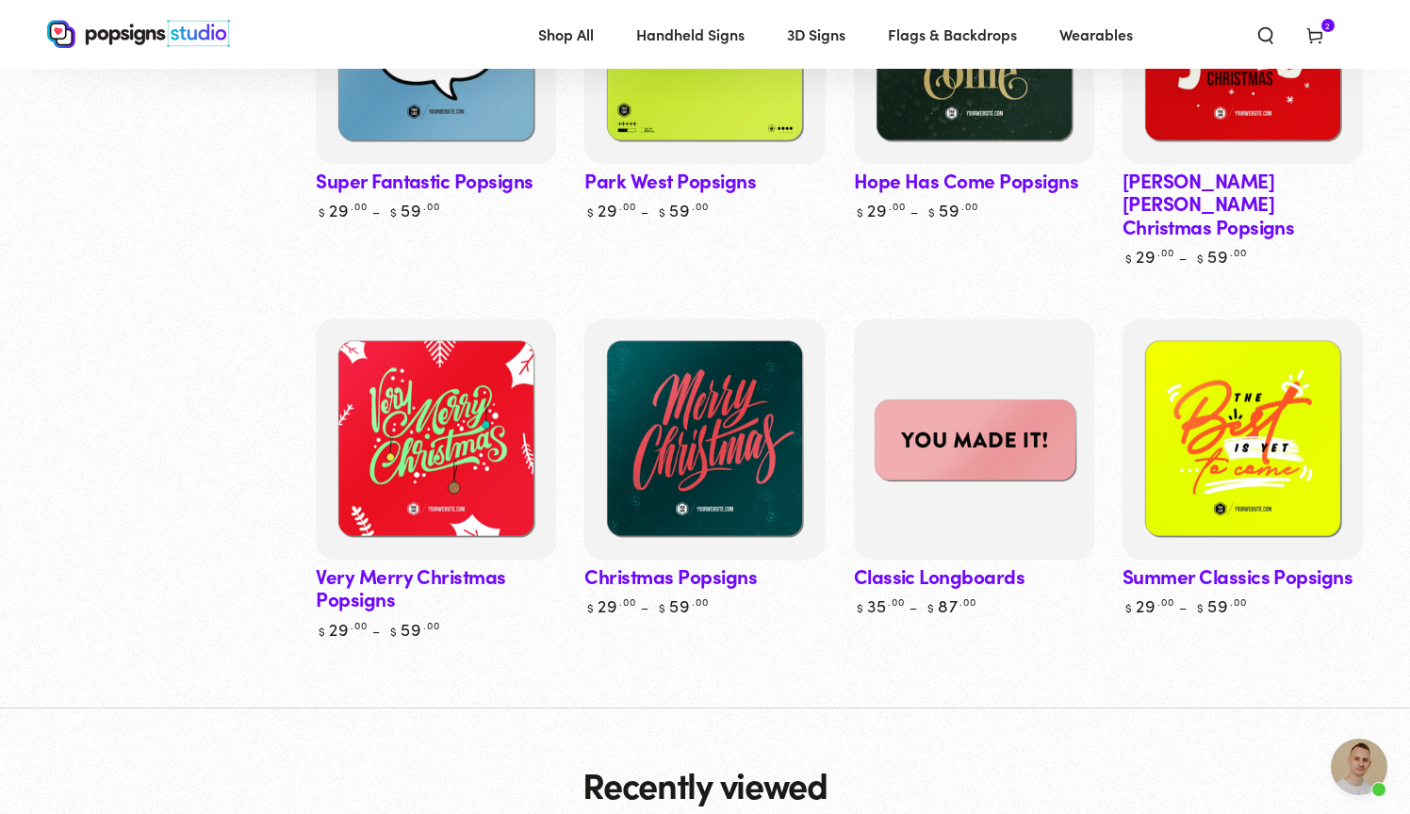
click at [973, 375] on img at bounding box center [974, 440] width 248 height 248
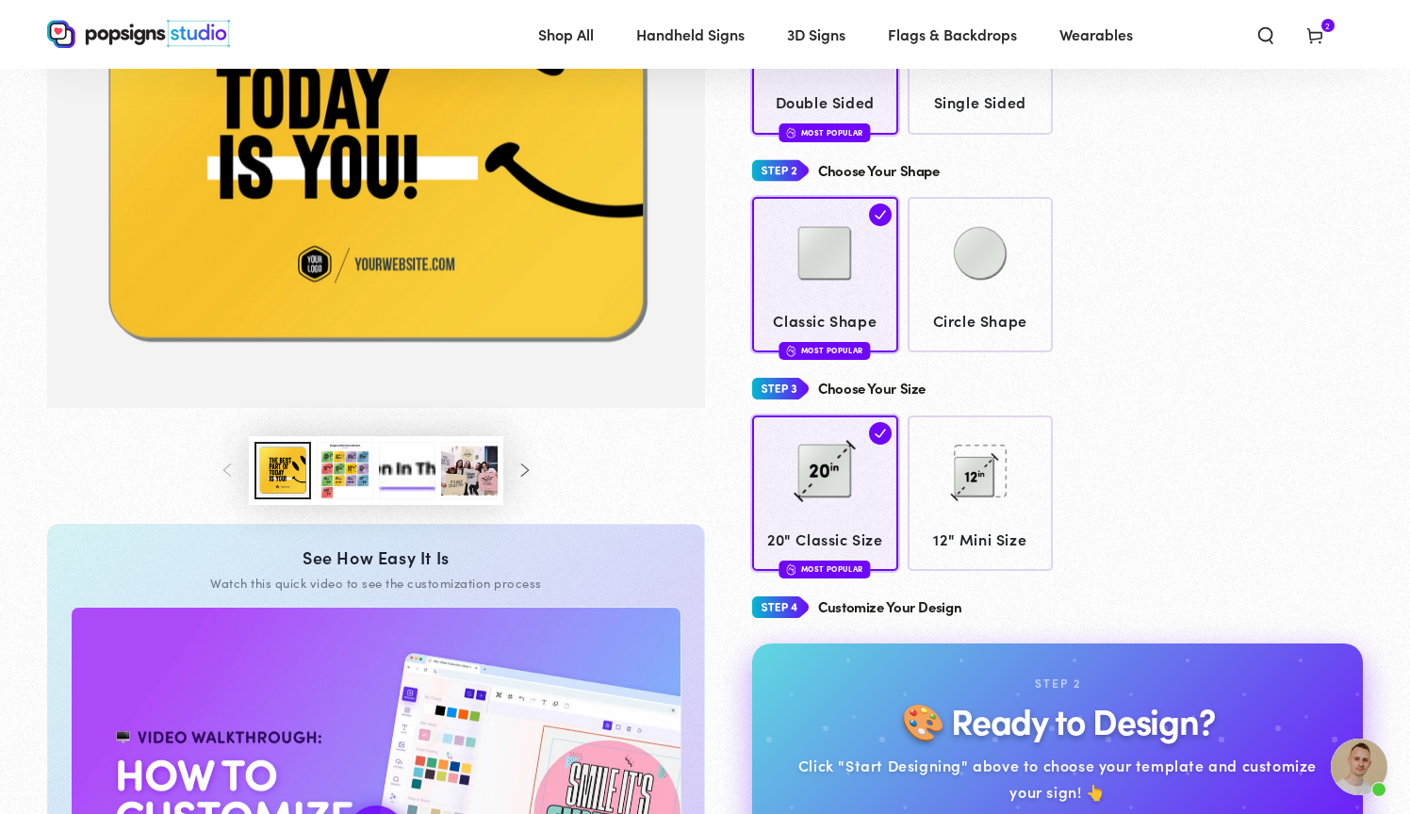
scroll to position [405, 0]
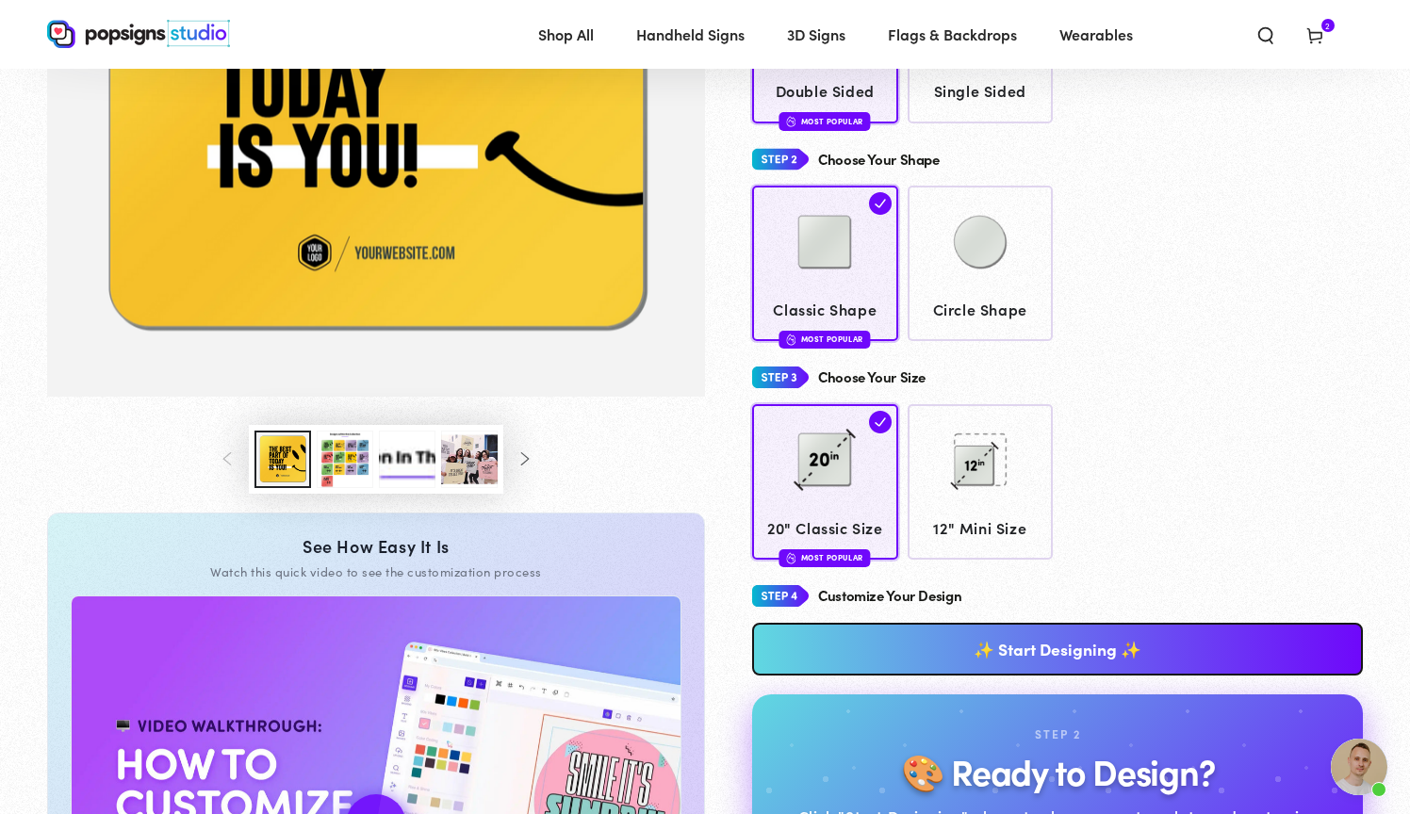
click at [357, 468] on button "Load image 3 in gallery view" at bounding box center [345, 459] width 57 height 57
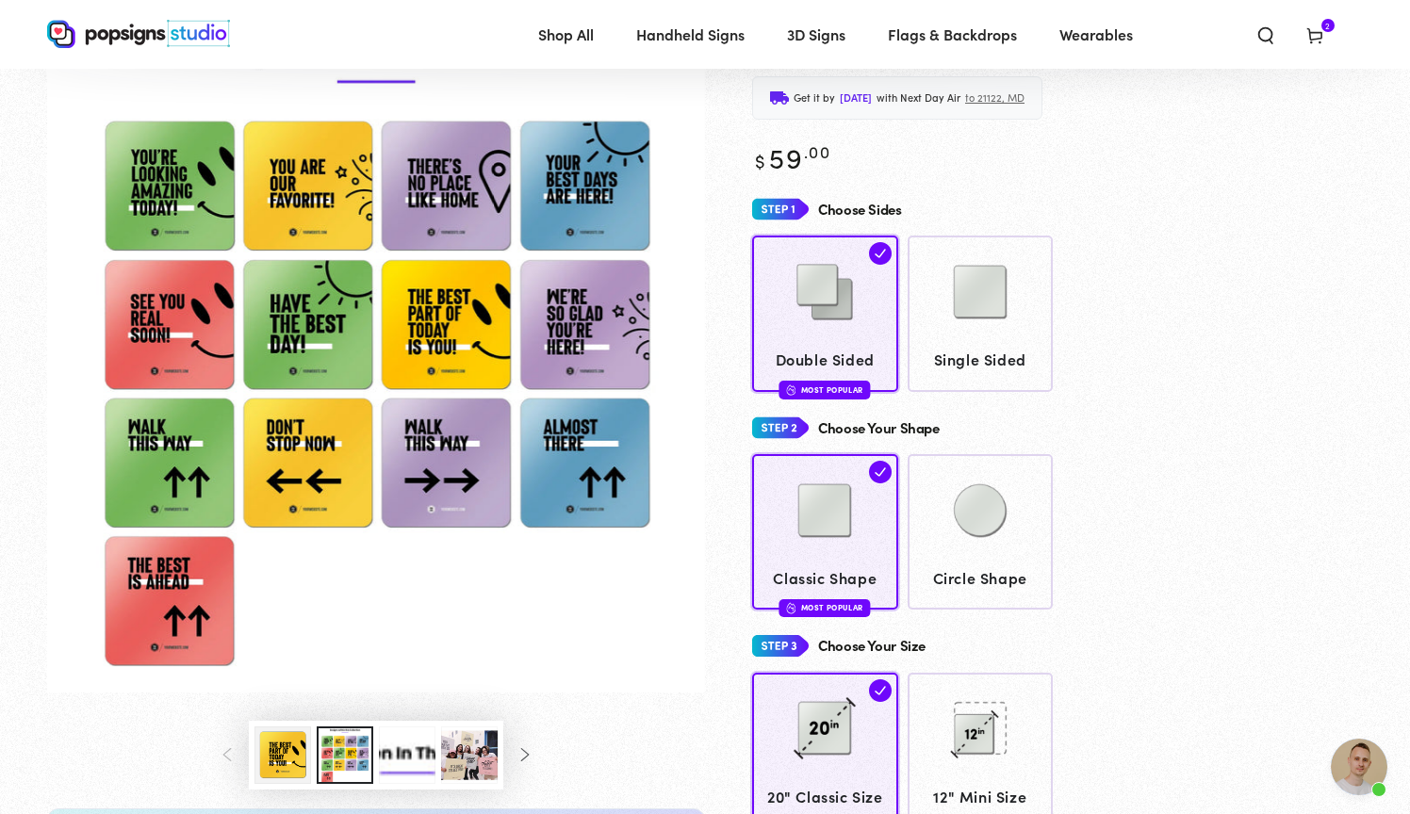
scroll to position [121, 0]
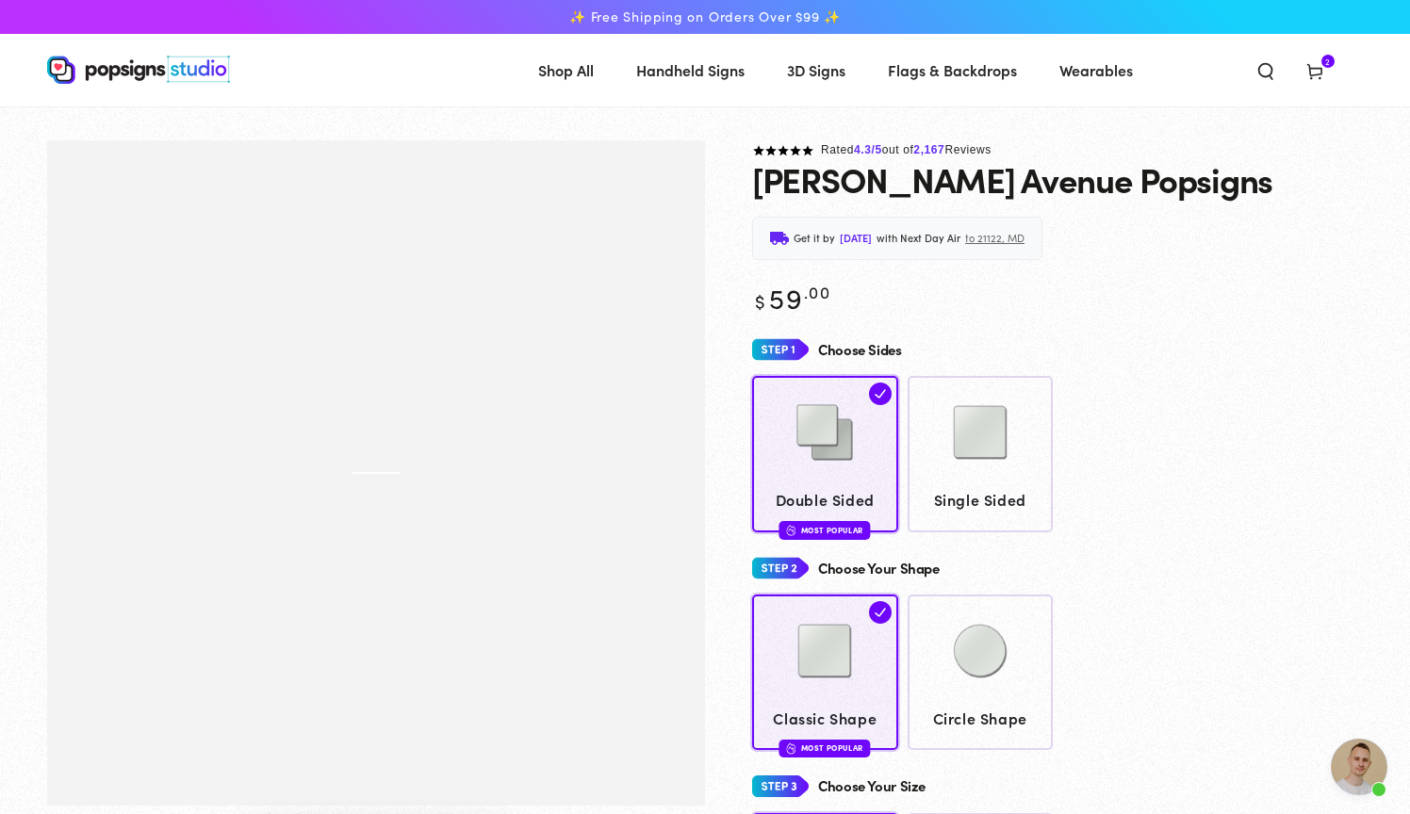
scroll to position [1717, 0]
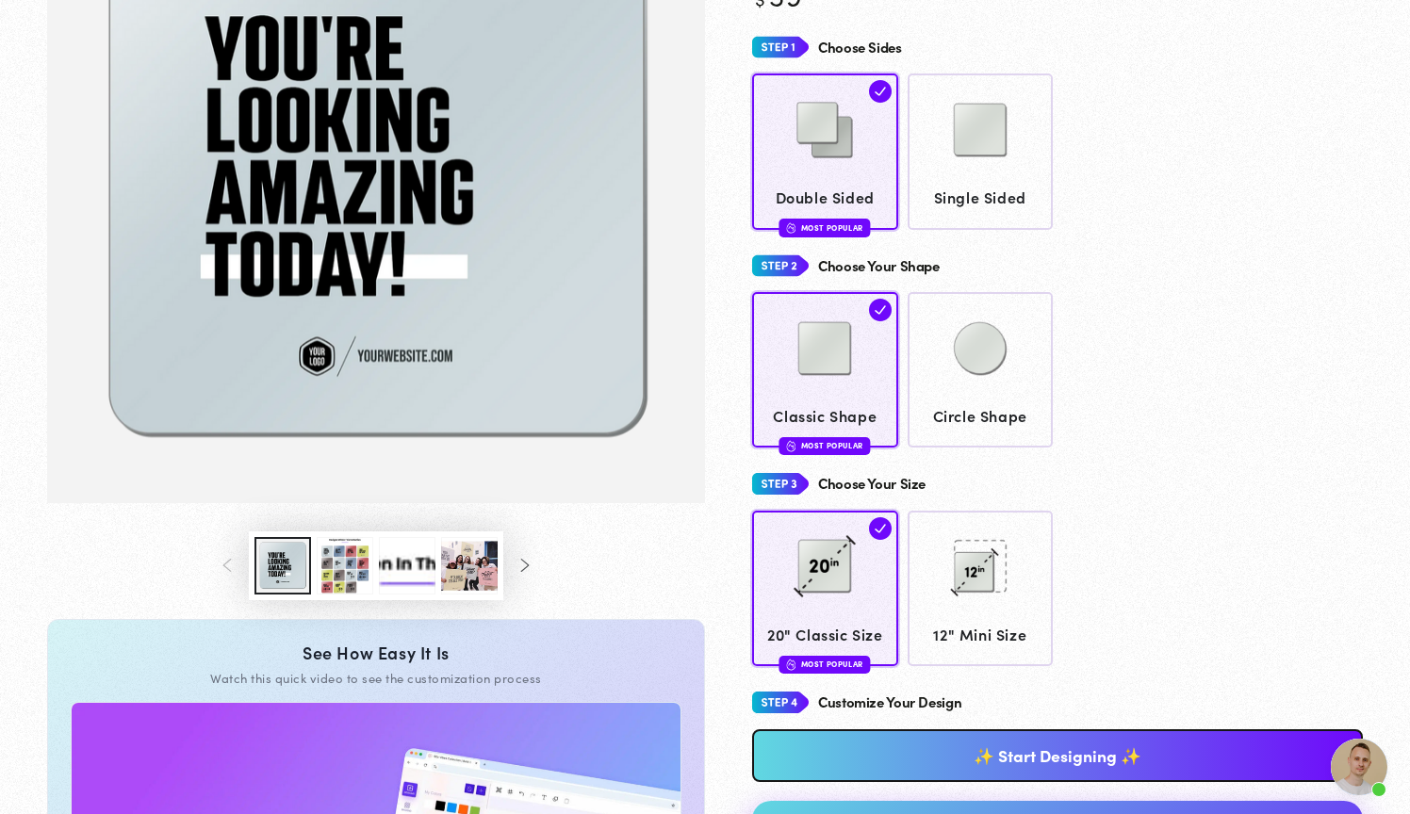
scroll to position [328, 0]
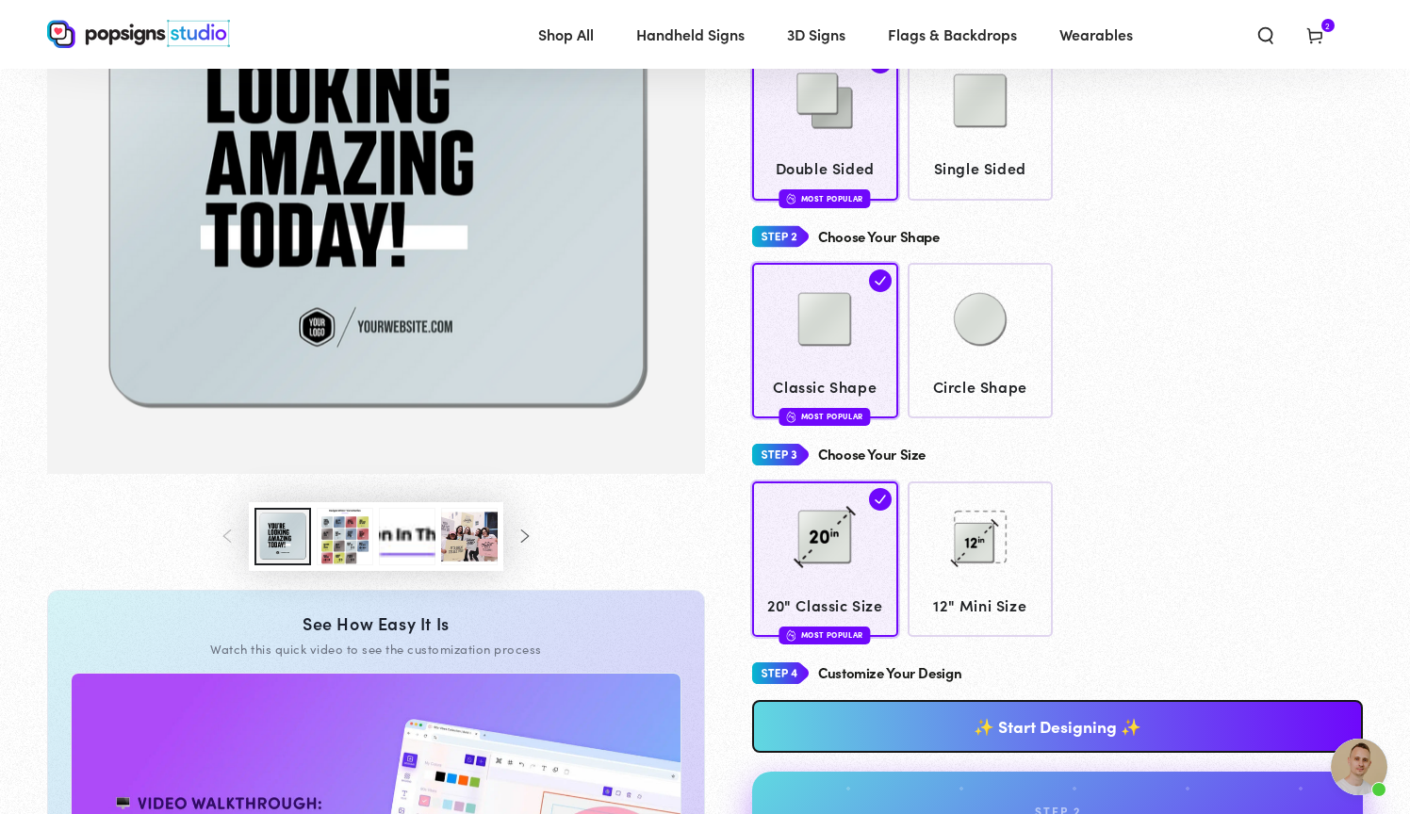
click at [342, 556] on button "Load image 3 in gallery view" at bounding box center [345, 536] width 57 height 57
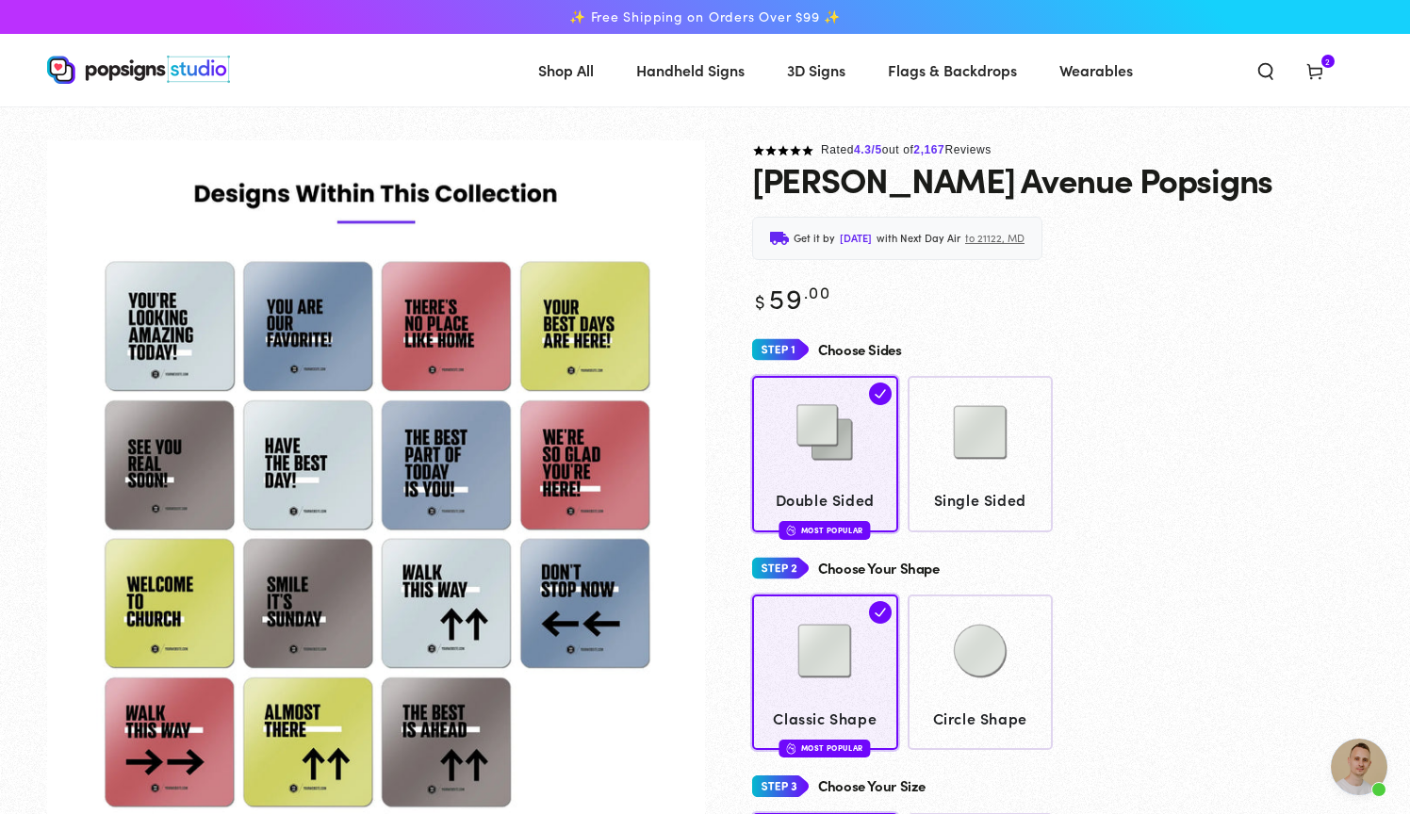
scroll to position [0, 0]
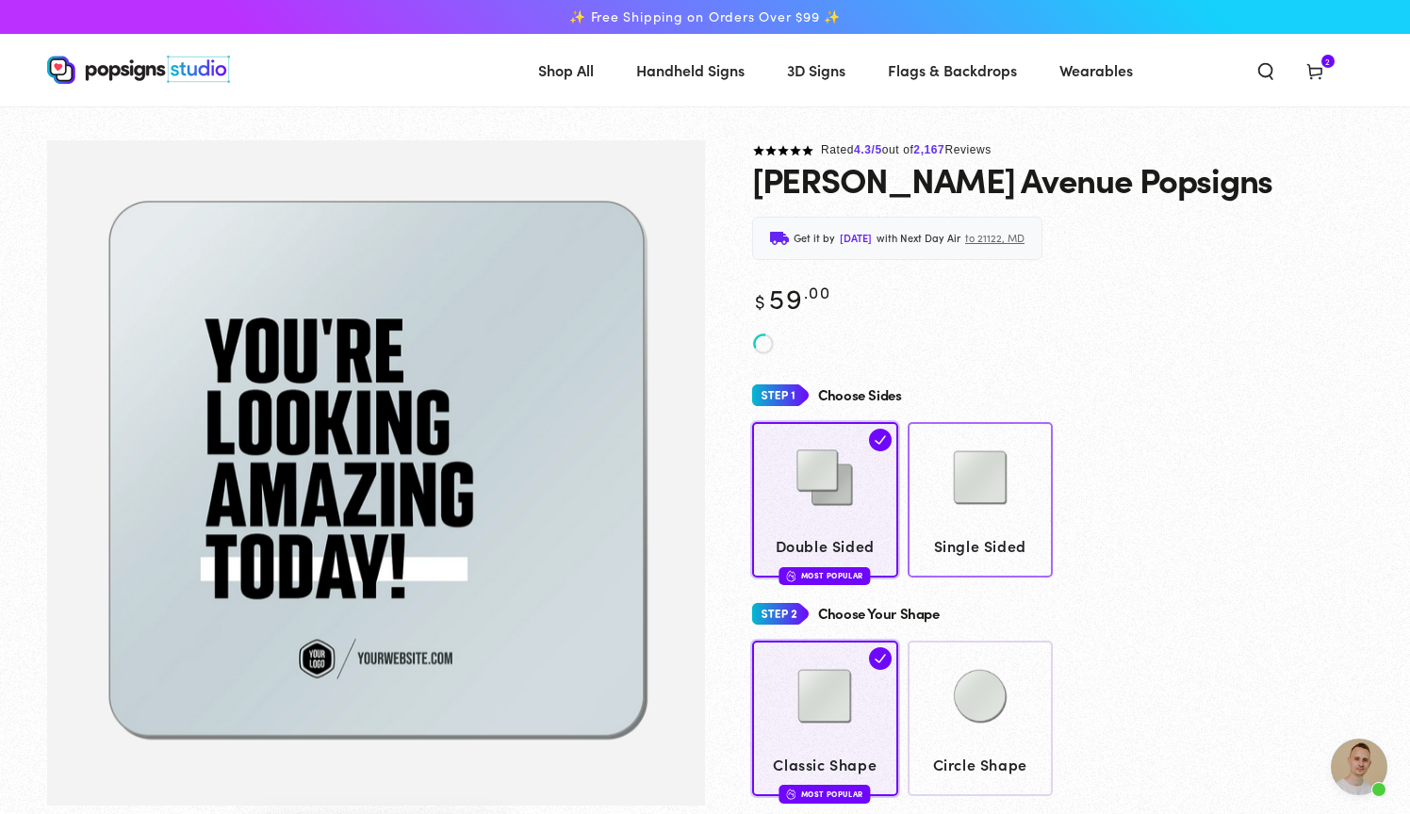
scroll to position [1717, 0]
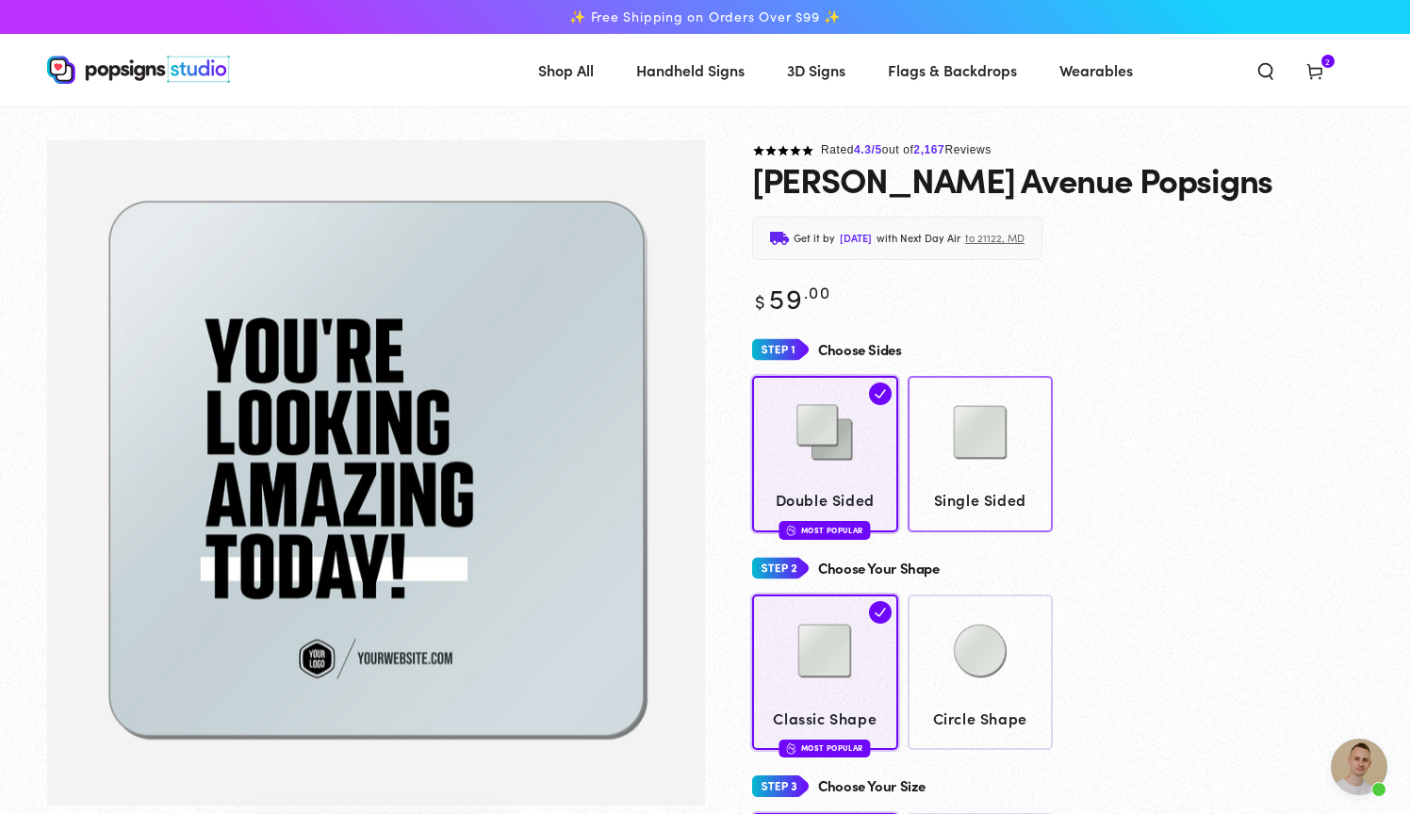
click at [981, 492] on span "Single Sided" at bounding box center [980, 499] width 128 height 27
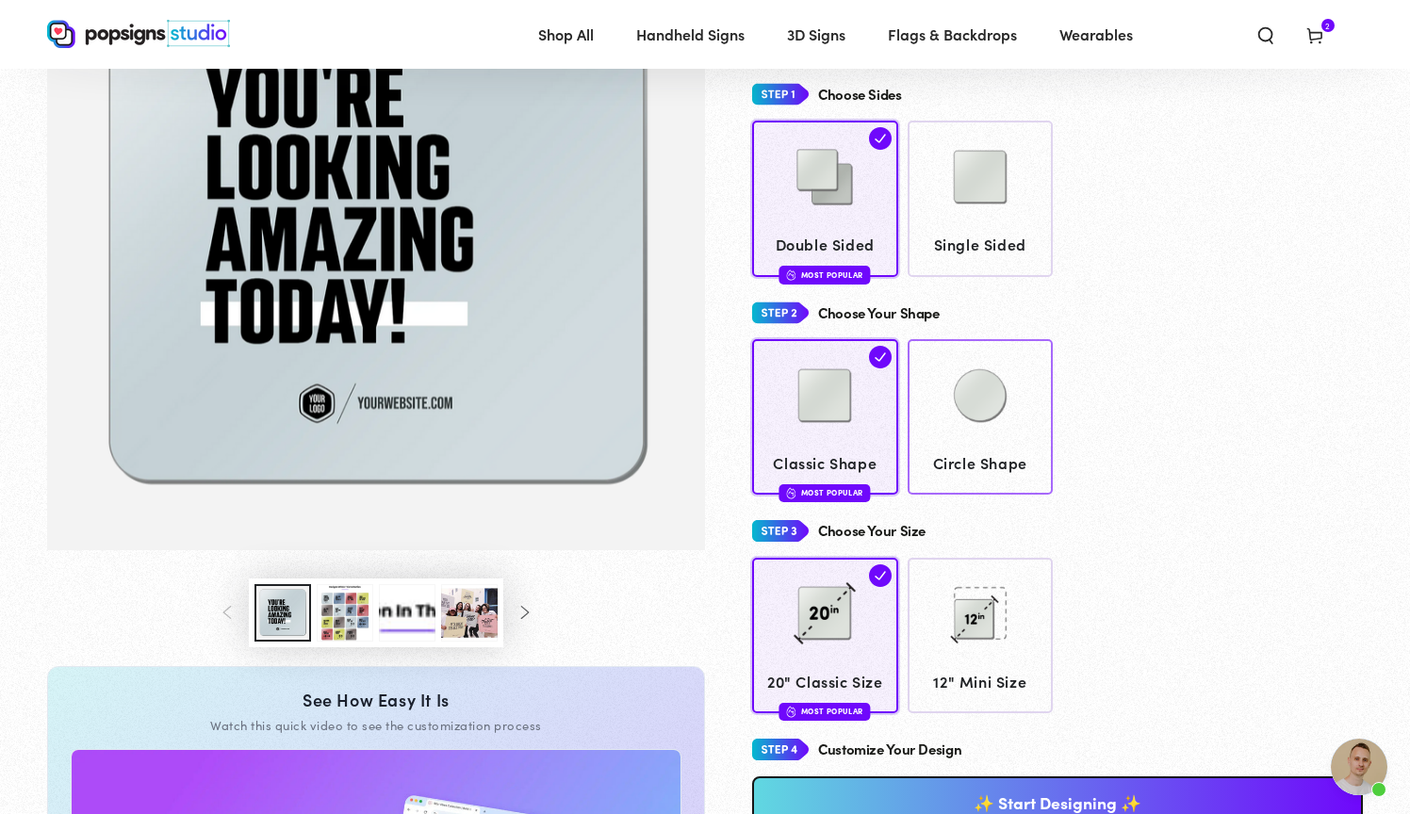
click at [979, 437] on img at bounding box center [980, 396] width 94 height 94
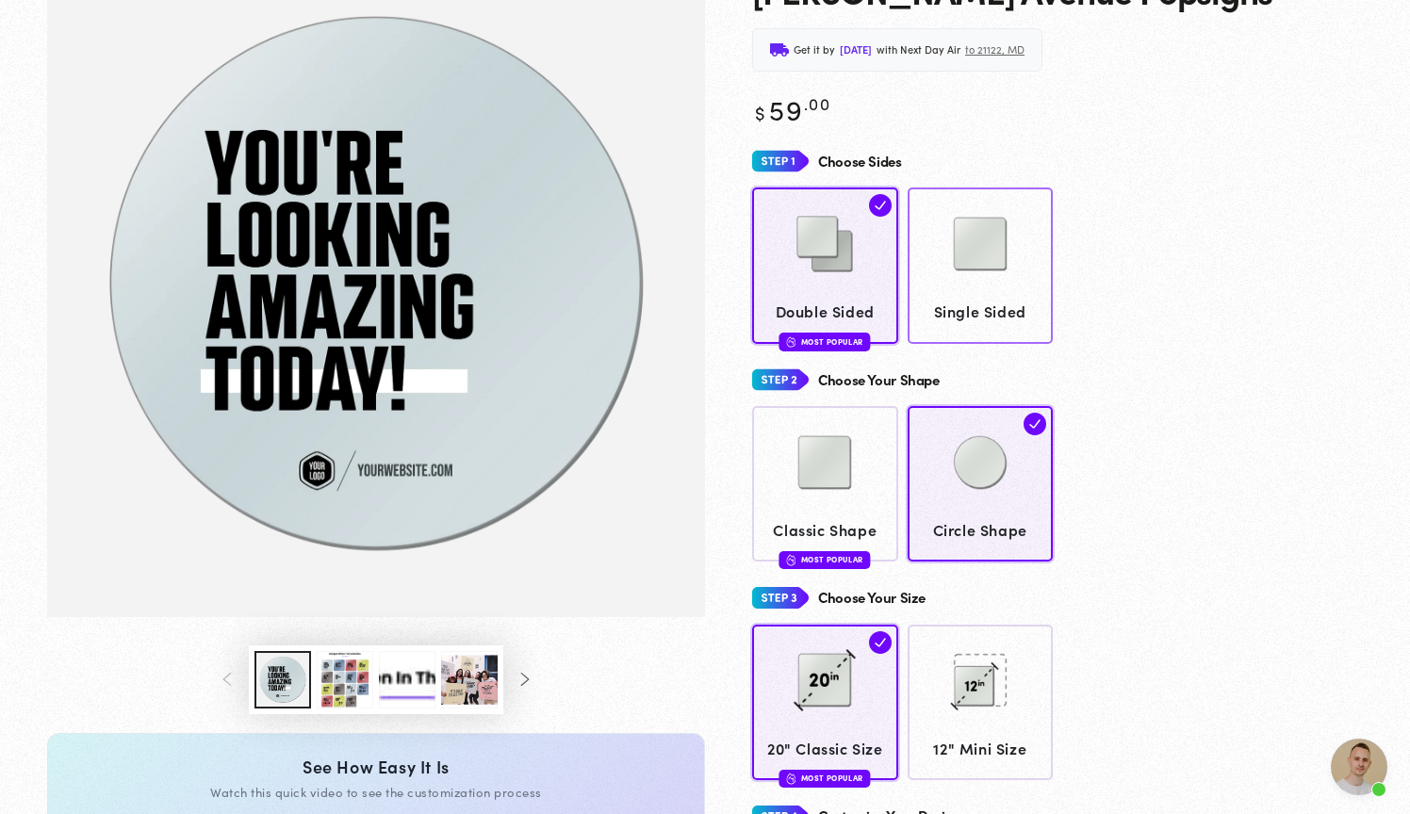
scroll to position [206, 0]
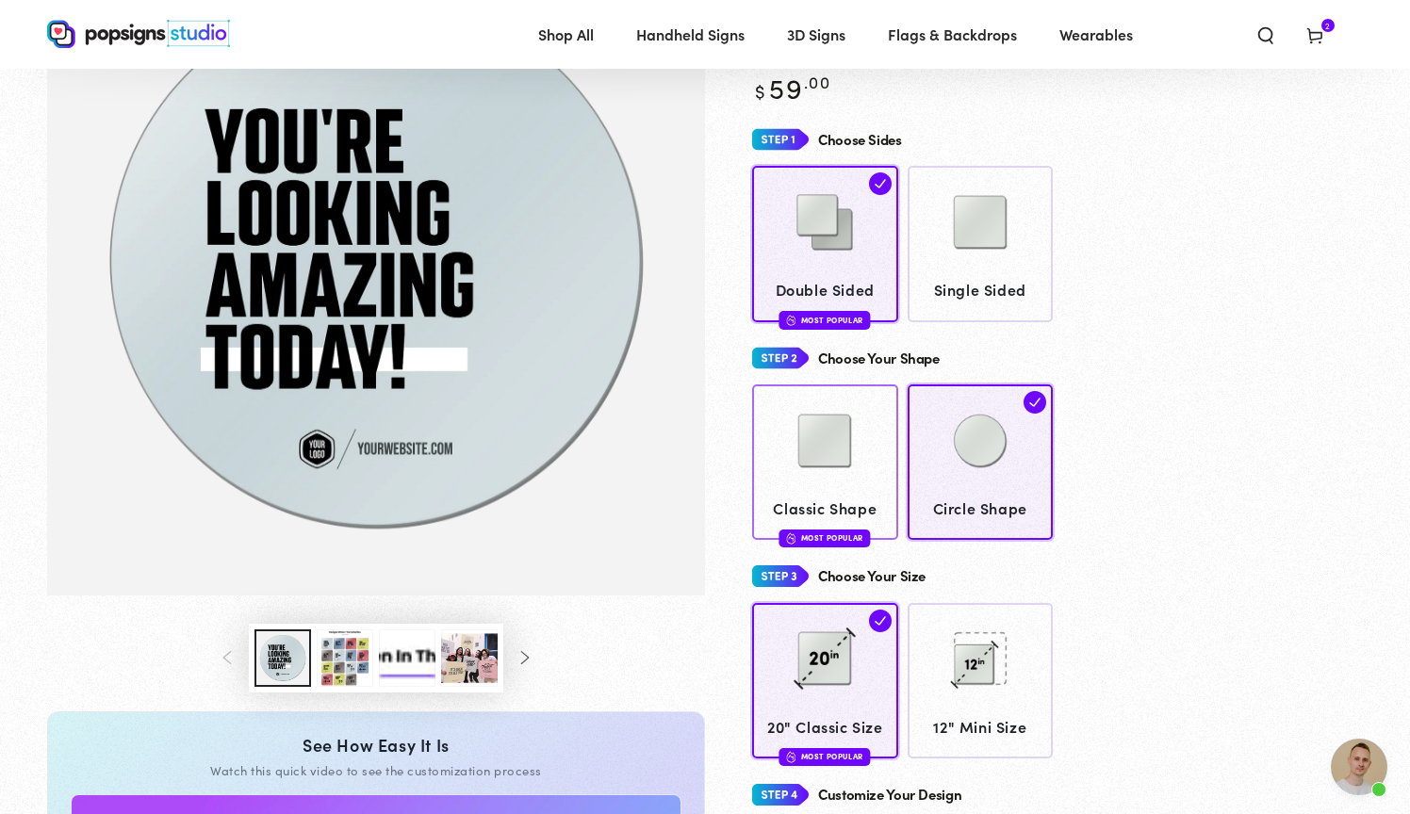
click at [861, 457] on img at bounding box center [824, 441] width 94 height 94
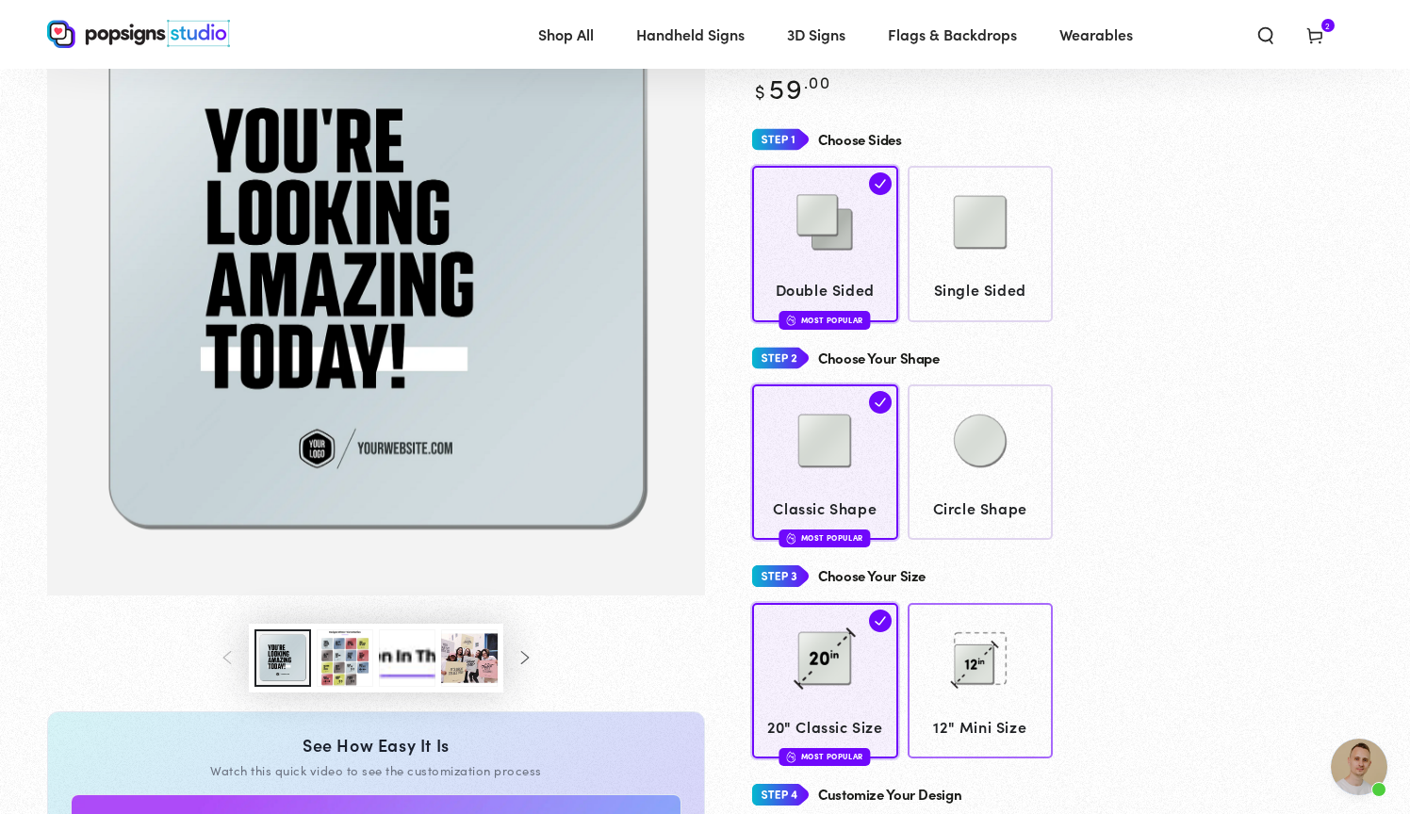
click at [944, 640] on img at bounding box center [980, 659] width 94 height 94
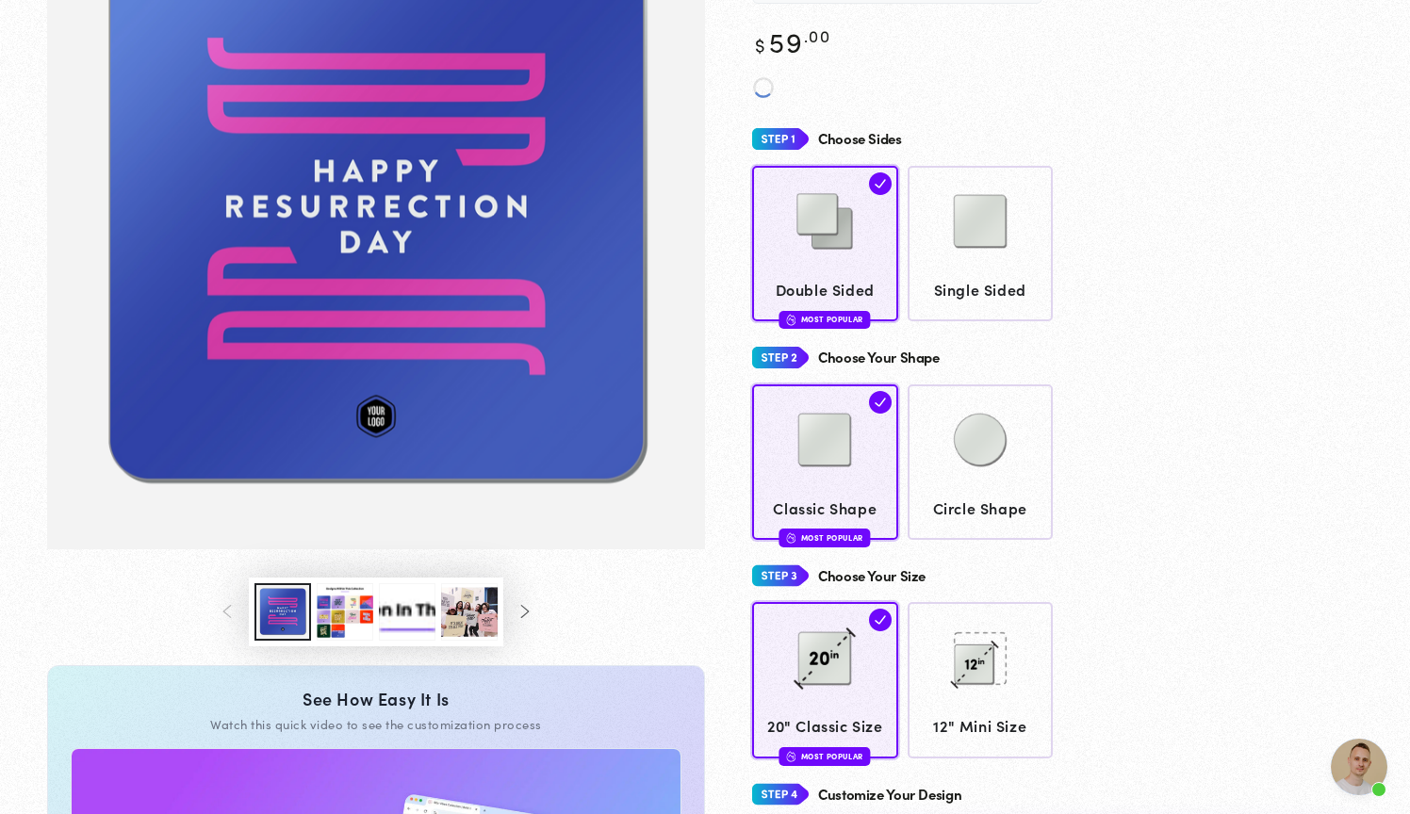
scroll to position [255, 0]
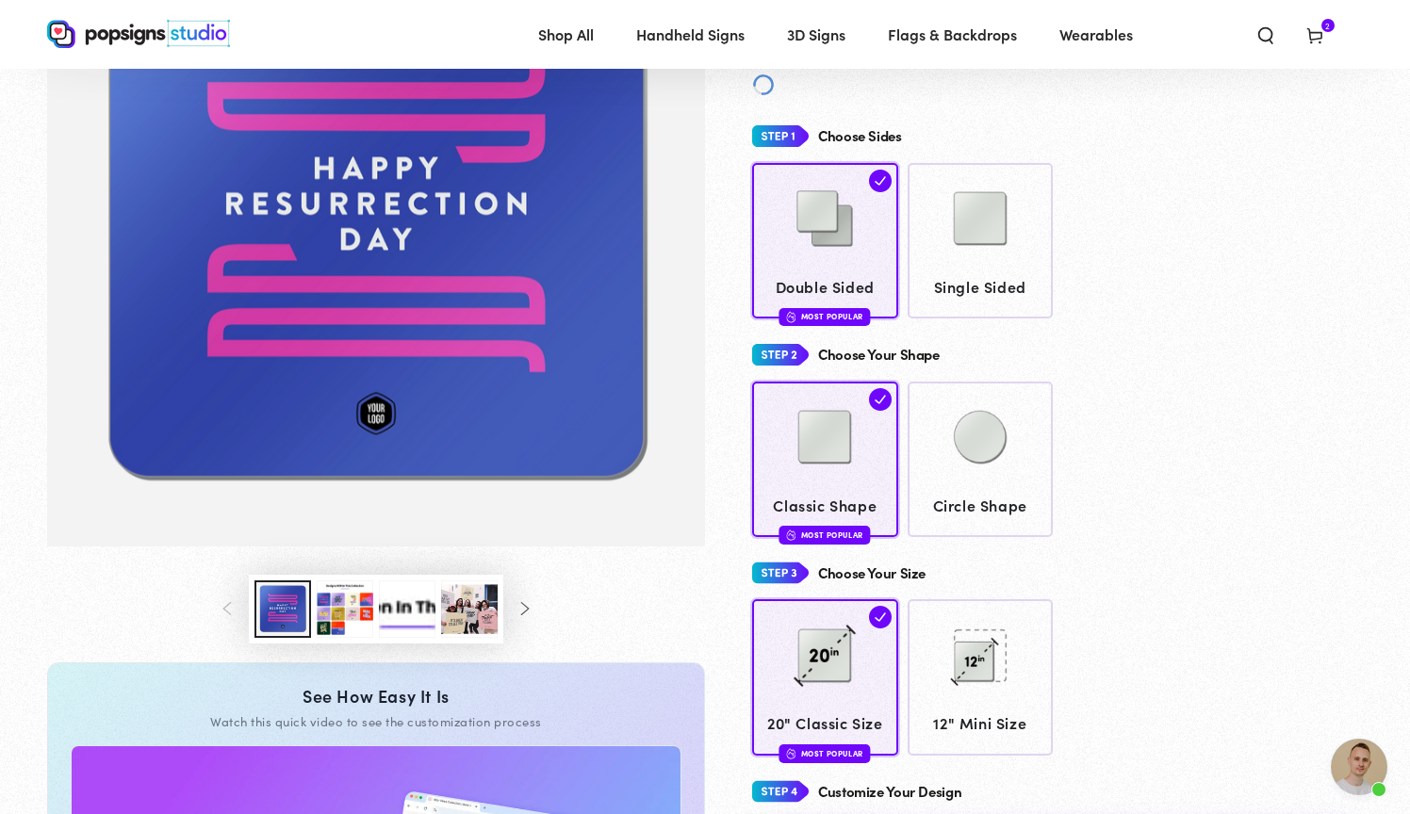
click at [352, 620] on button "Load image 3 in gallery view" at bounding box center [345, 608] width 57 height 57
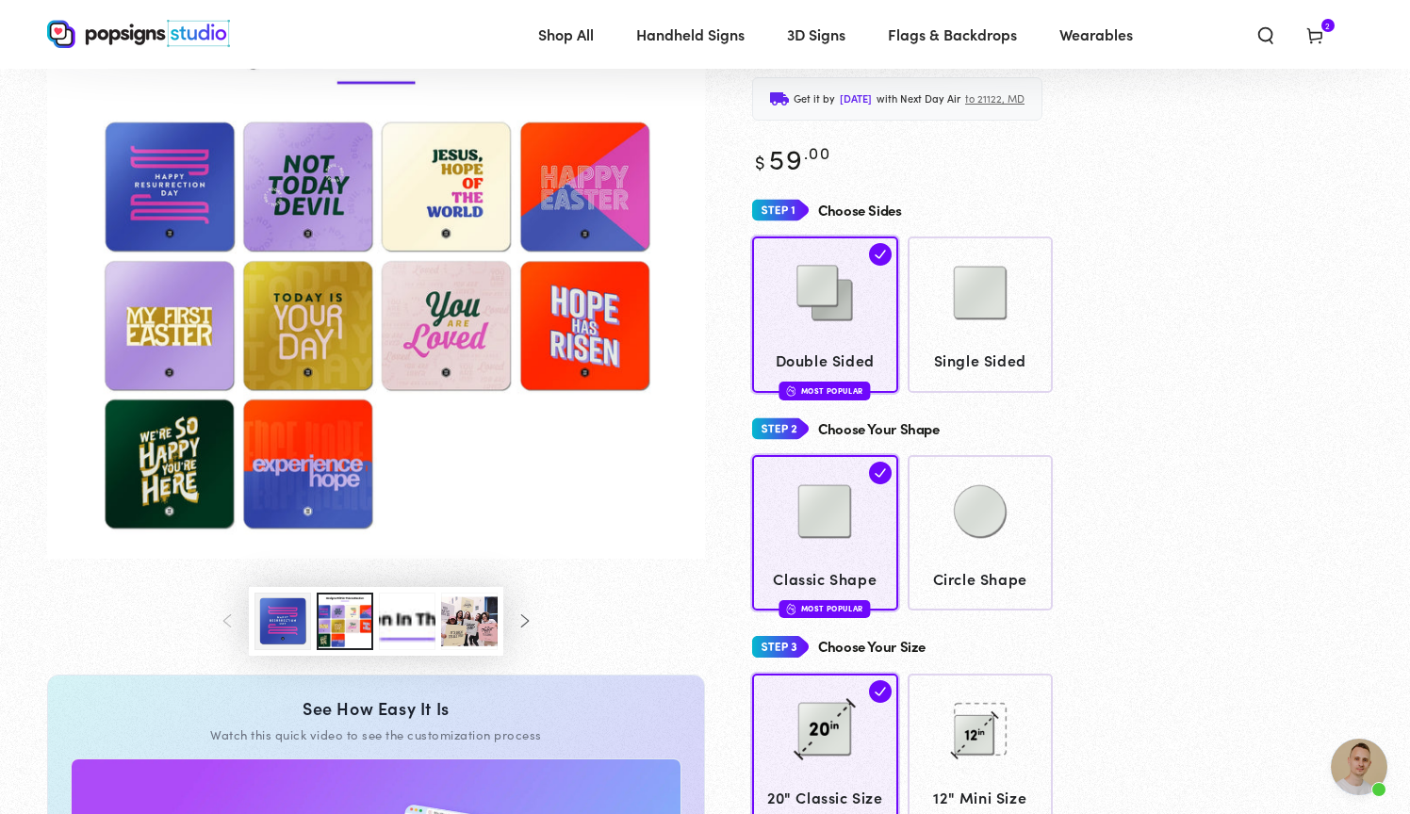
scroll to position [136, 0]
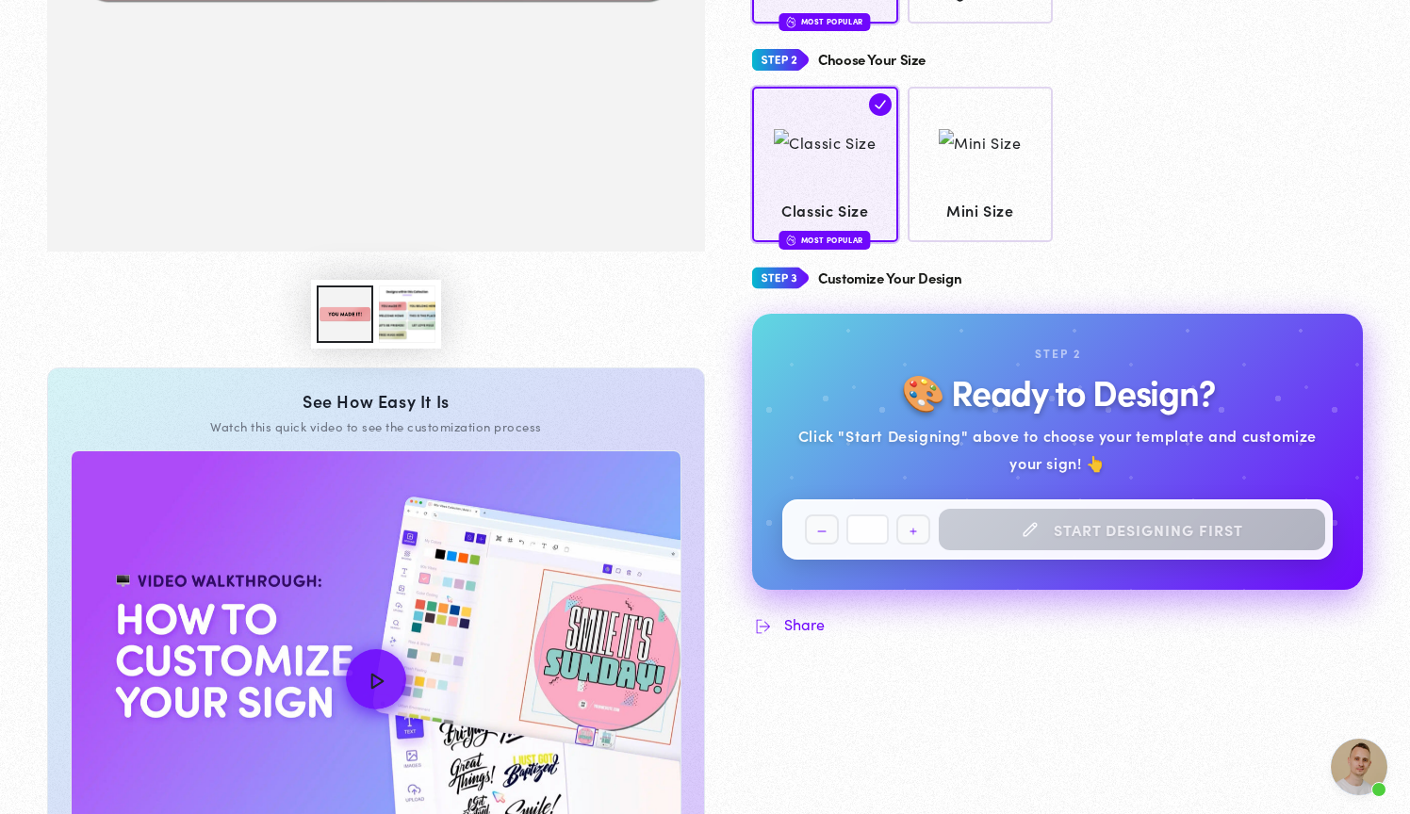
scroll to position [670, 0]
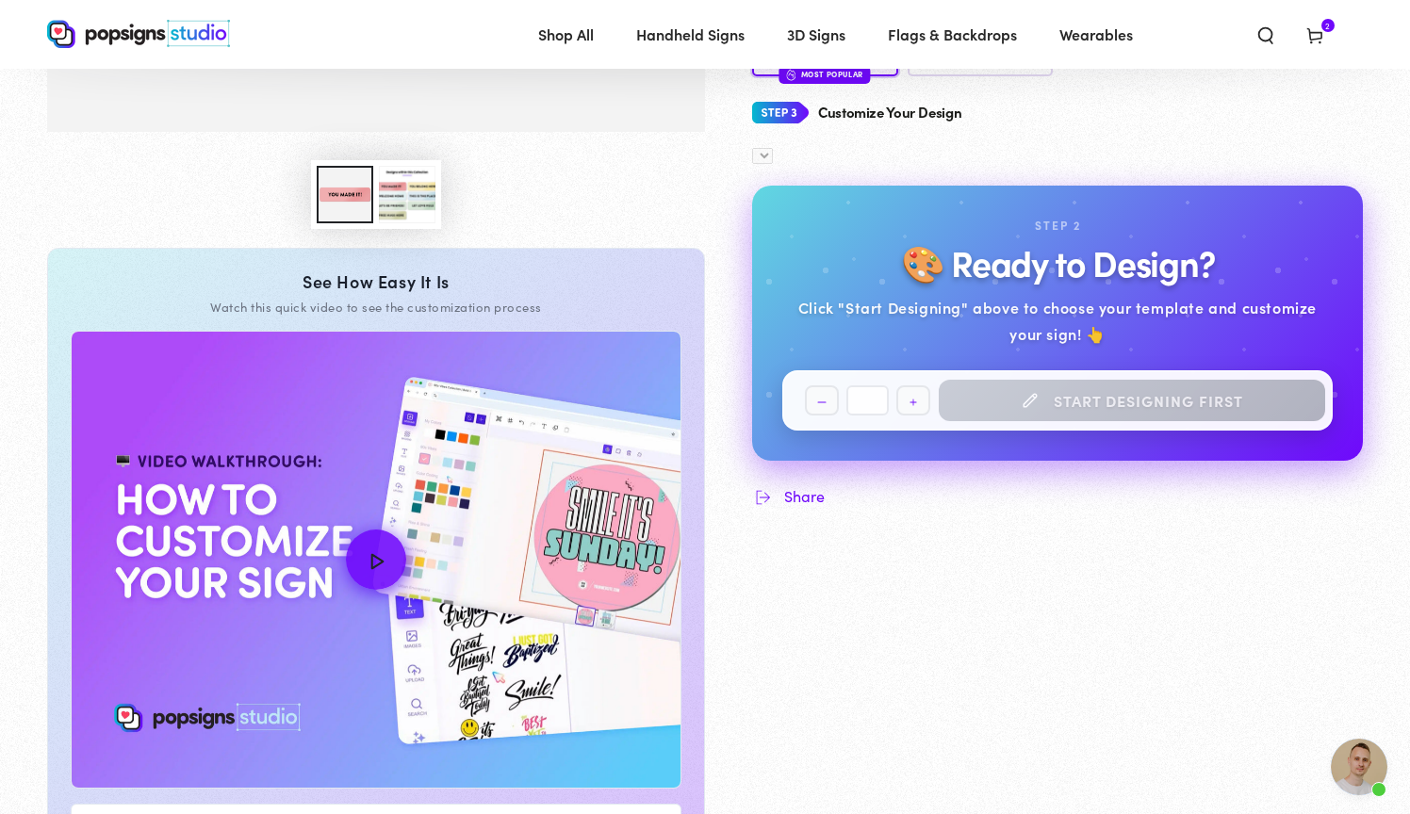
click at [397, 207] on button "Load image 3 in gallery view" at bounding box center [407, 194] width 57 height 57
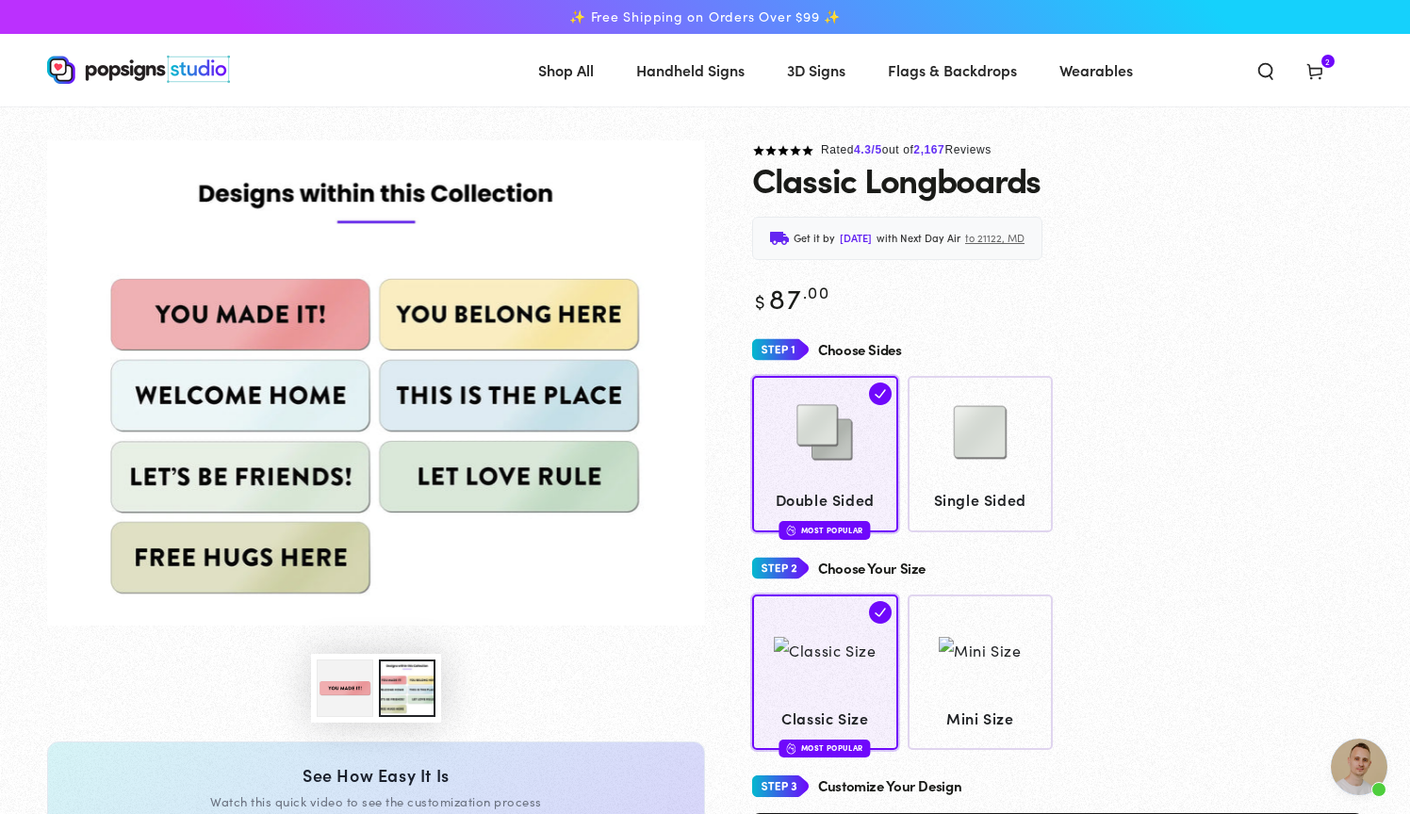
click at [288, 483] on img "Gallery Viewer" at bounding box center [376, 382] width 658 height 485
click at [937, 444] on img at bounding box center [980, 432] width 94 height 94
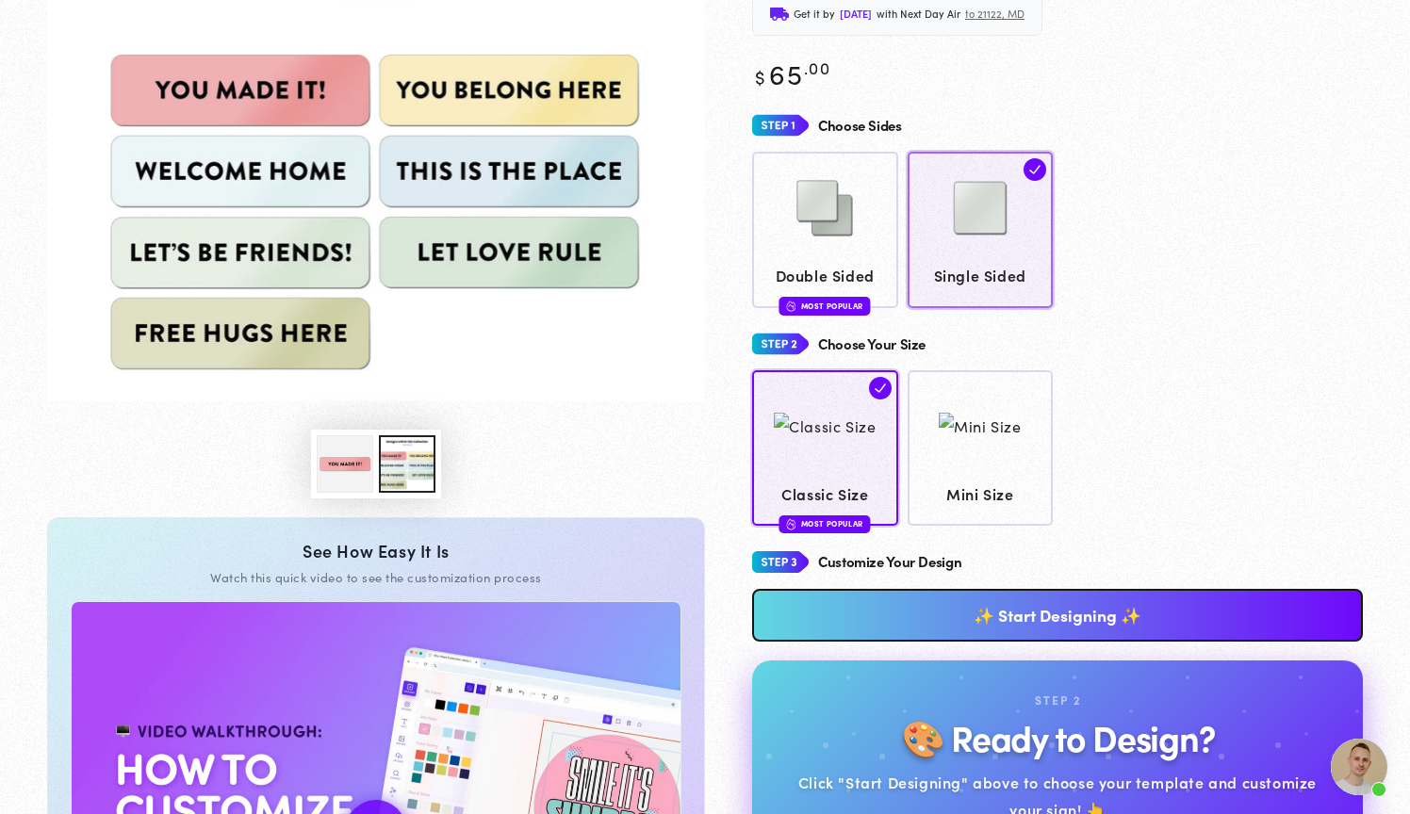
scroll to position [224, 0]
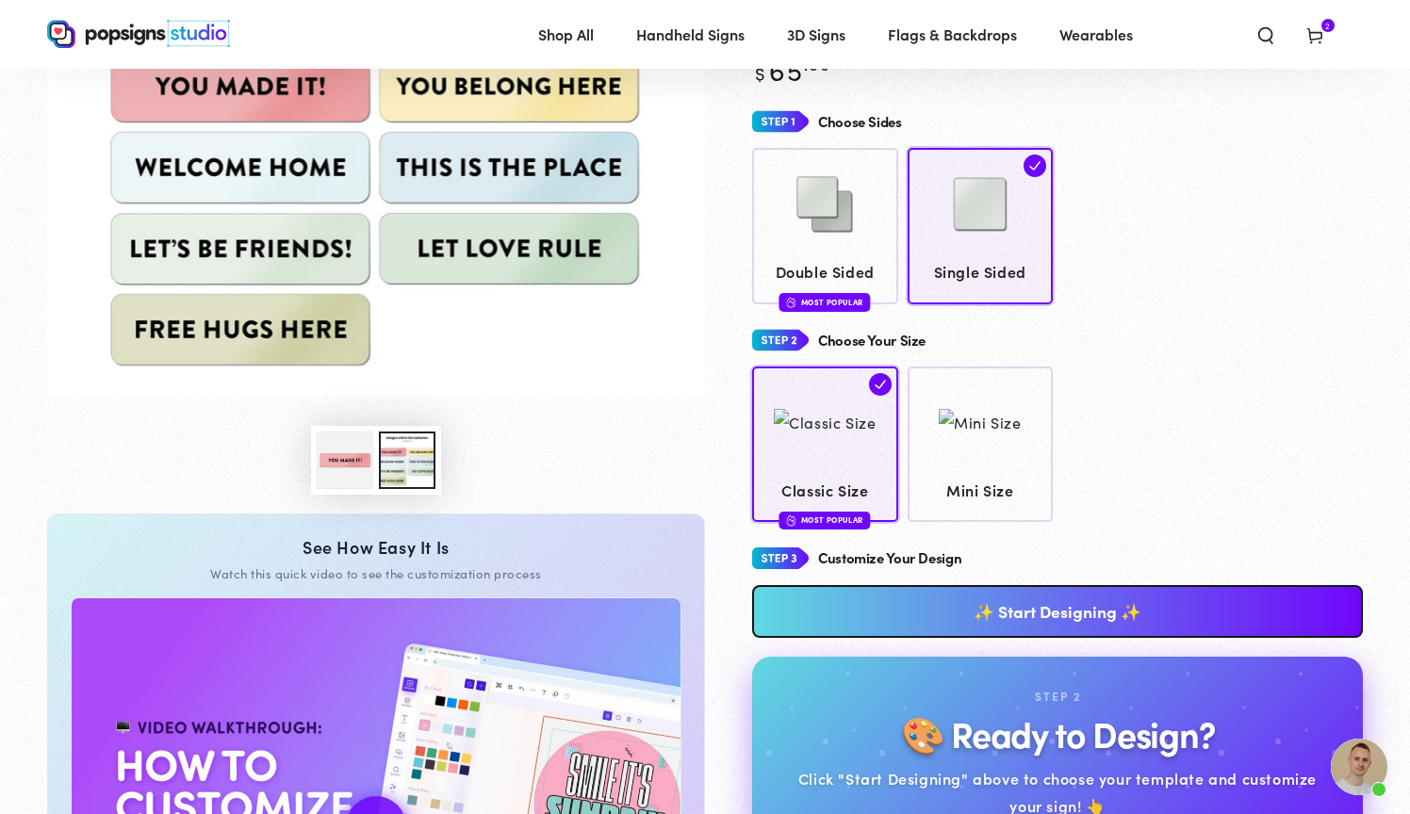
click at [980, 592] on link "✨ Start Designing ✨" at bounding box center [1057, 611] width 611 height 53
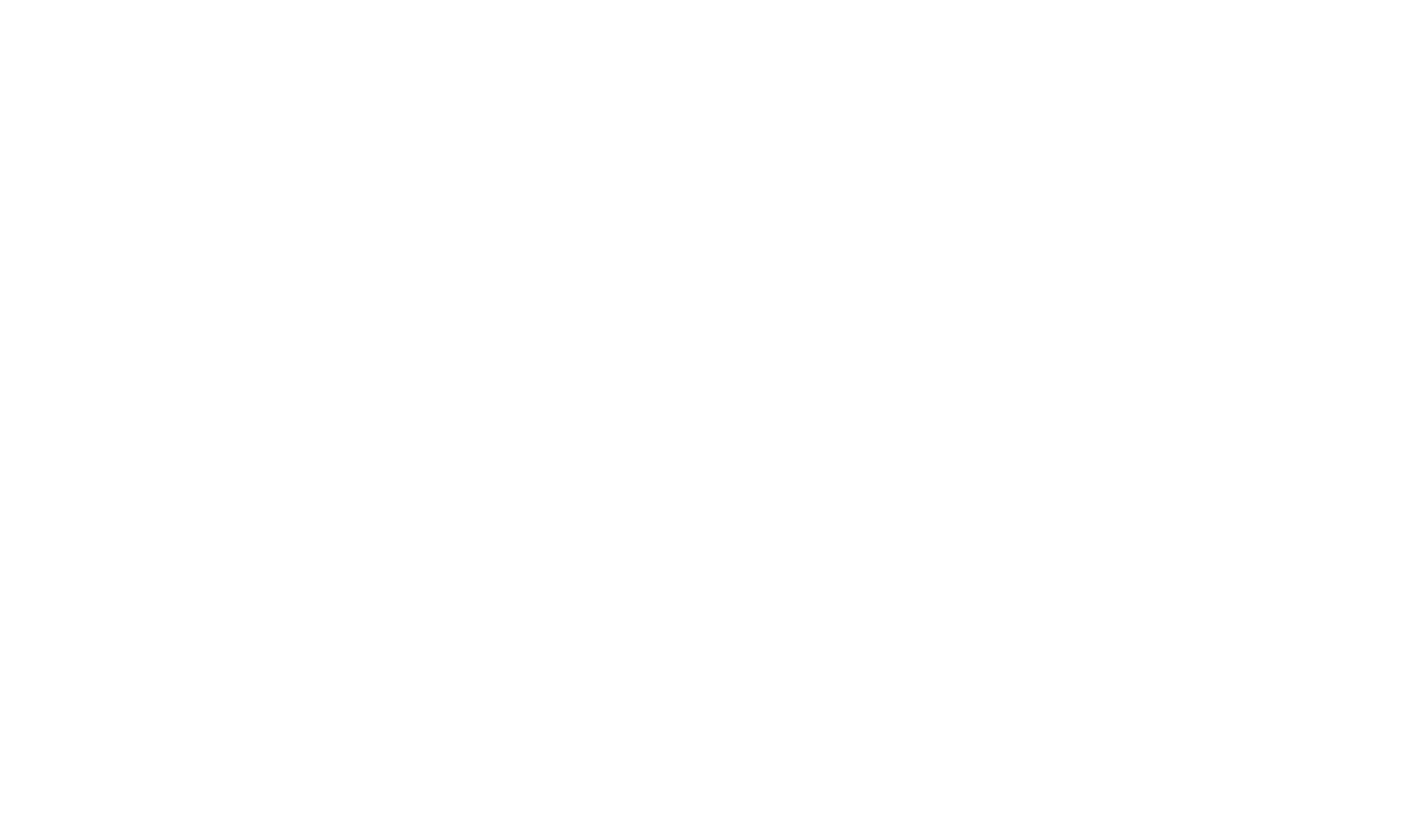
scroll to position [0, 0]
type textarea "An ancient tree with a door leading to a magical world"
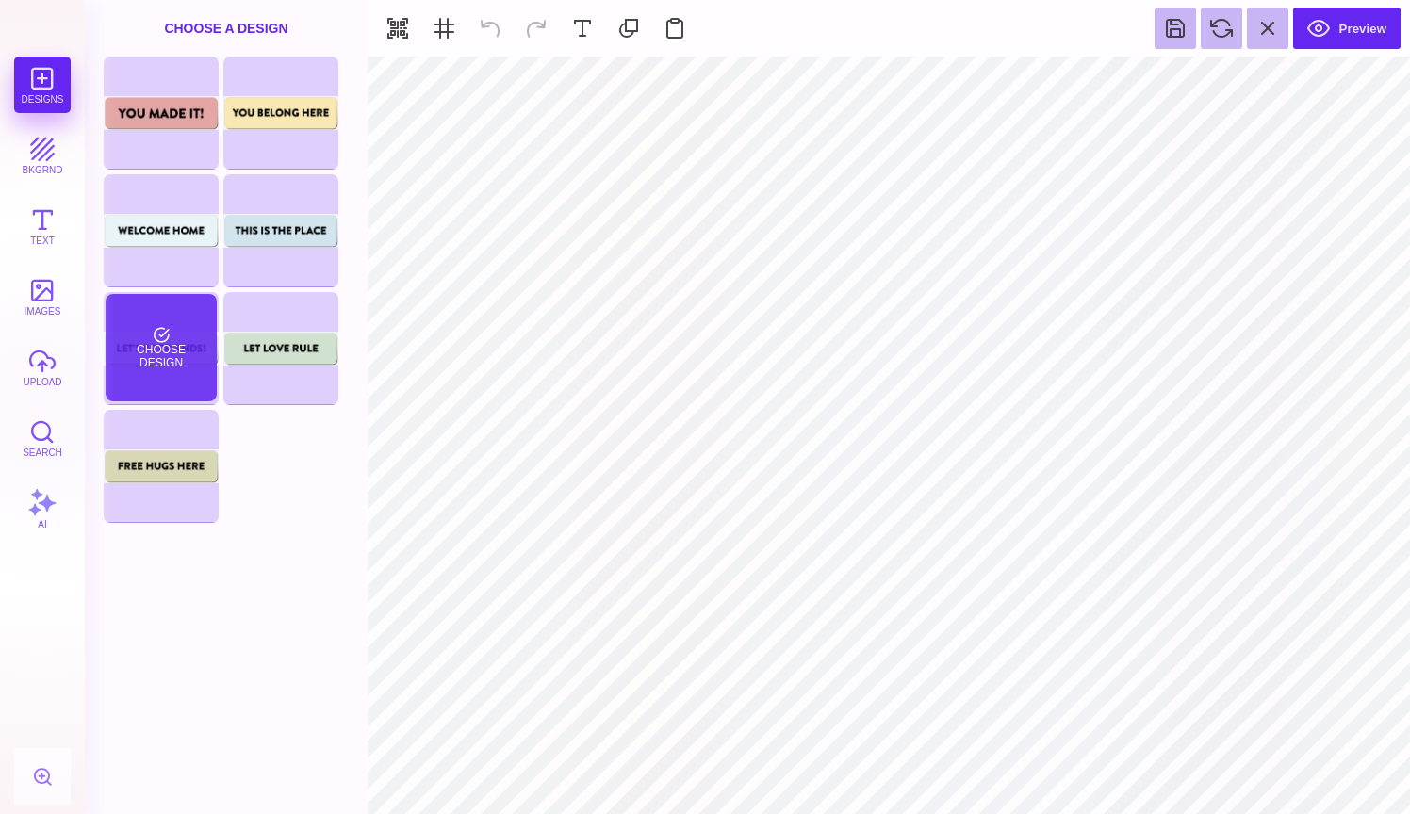
click at [179, 343] on div "Choose Design" at bounding box center [161, 347] width 110 height 107
type input "#E0EADD"
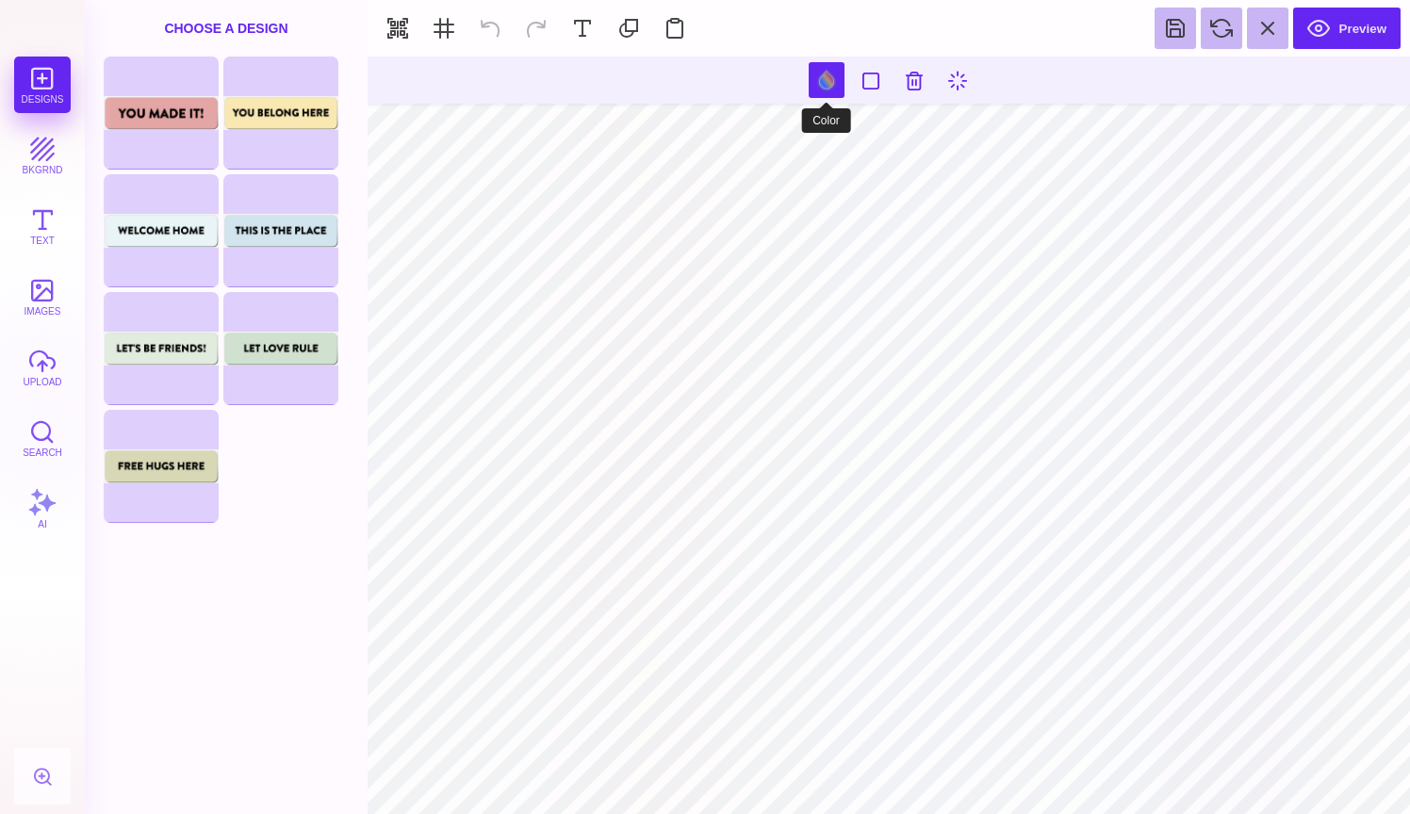
click at [826, 81] on button at bounding box center [827, 80] width 36 height 36
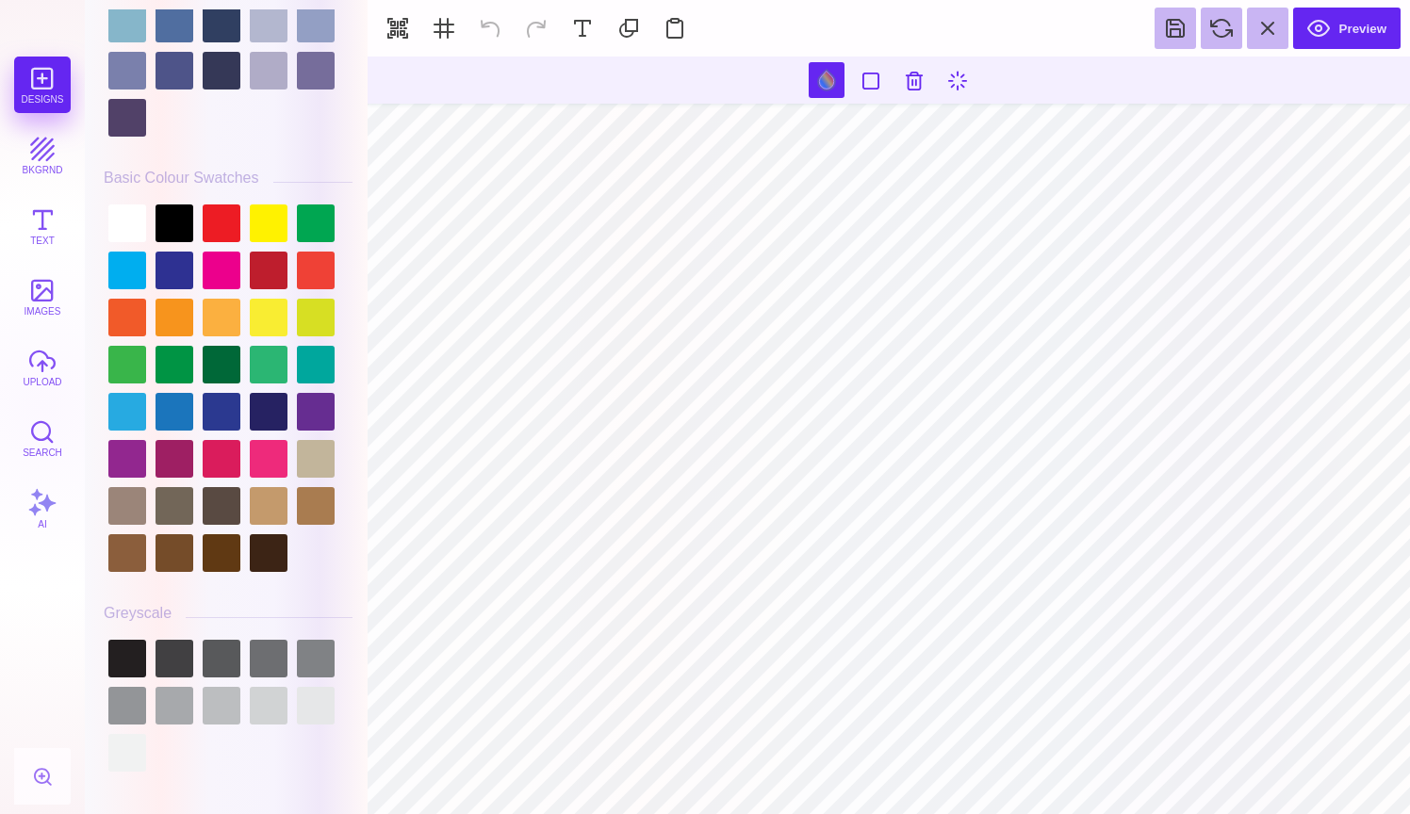
scroll to position [5139, 0]
click at [123, 655] on div at bounding box center [127, 659] width 38 height 38
type input "#000000"
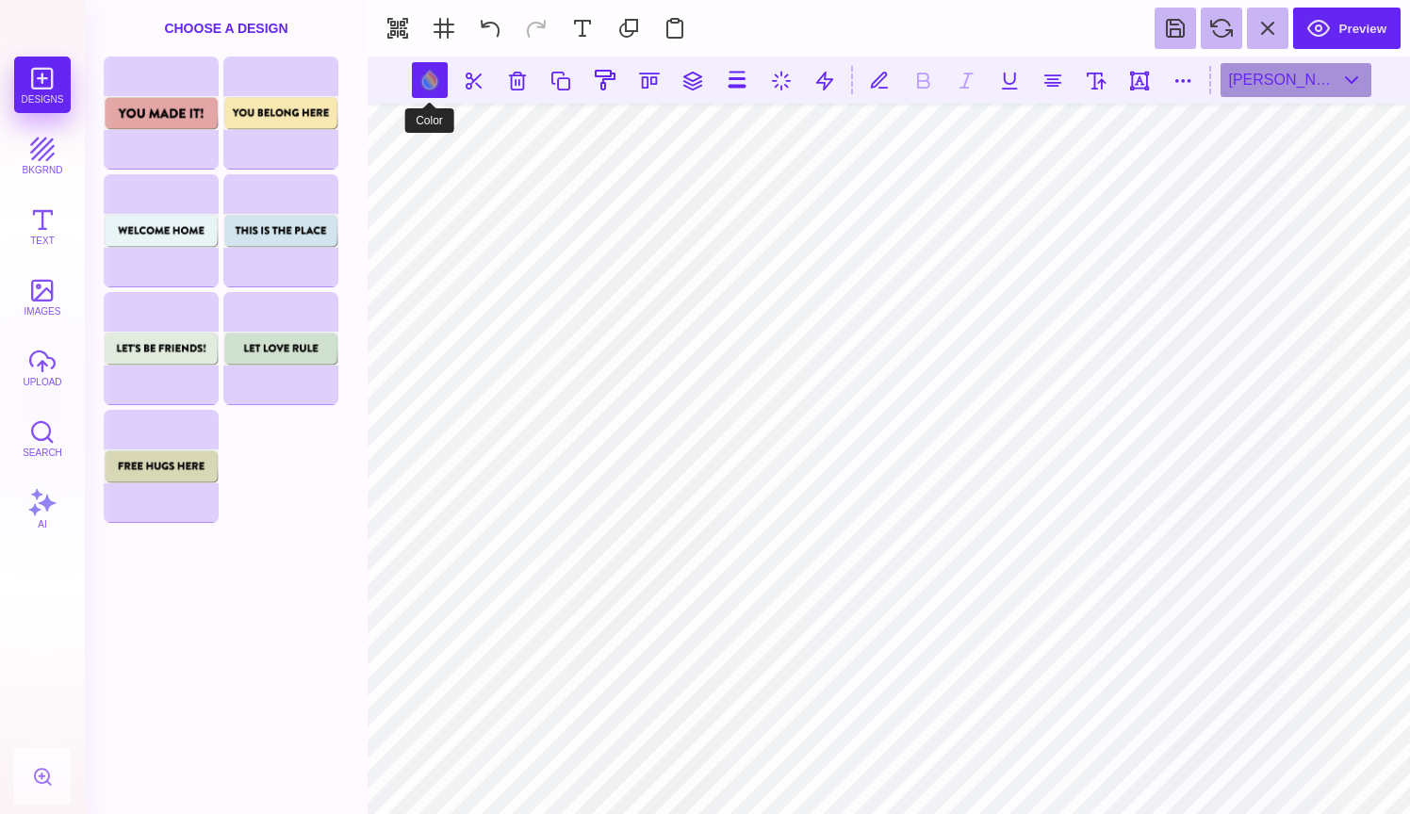
click at [427, 84] on button at bounding box center [430, 80] width 36 height 36
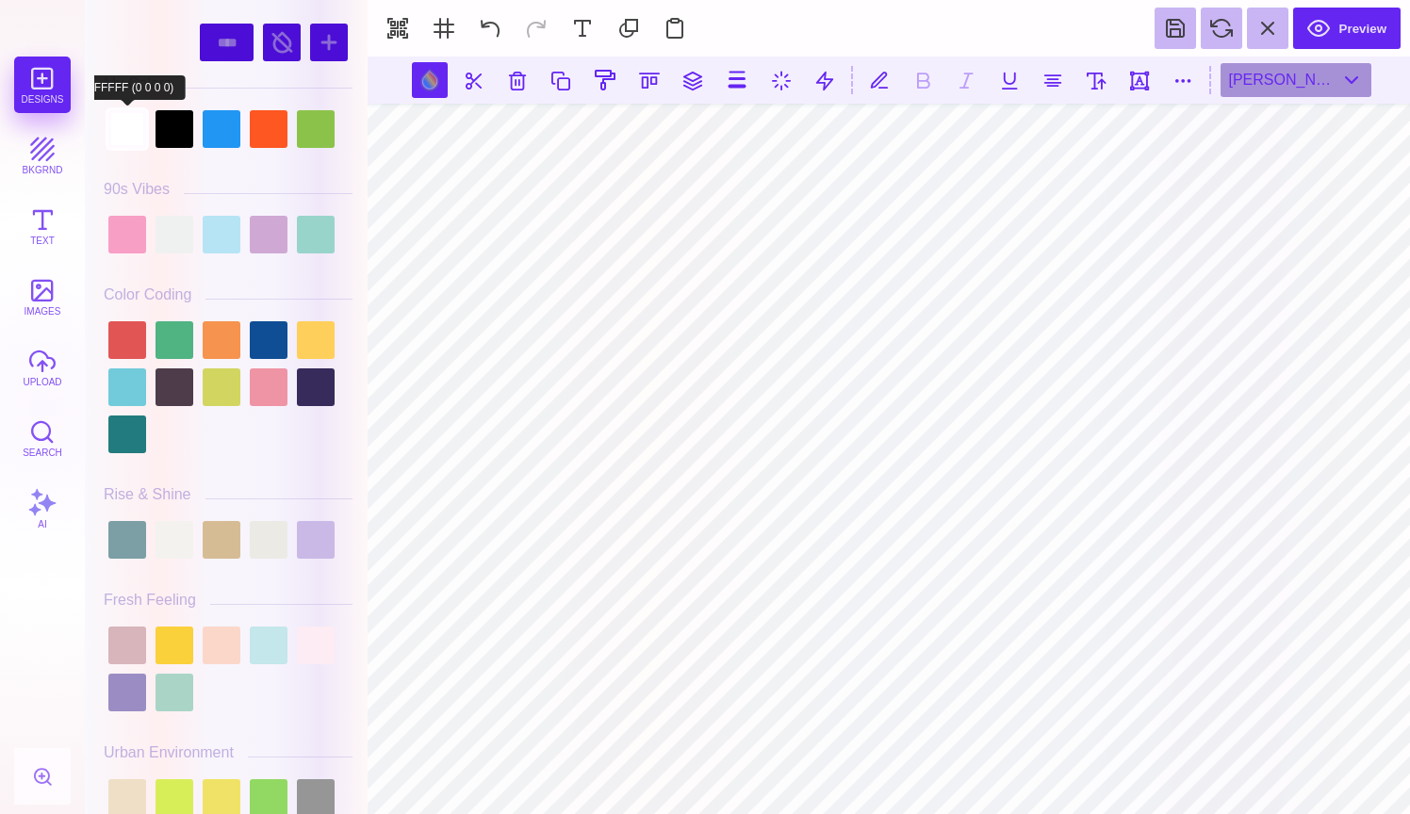
click at [129, 124] on div at bounding box center [127, 129] width 38 height 38
type input "#FFFFFF"
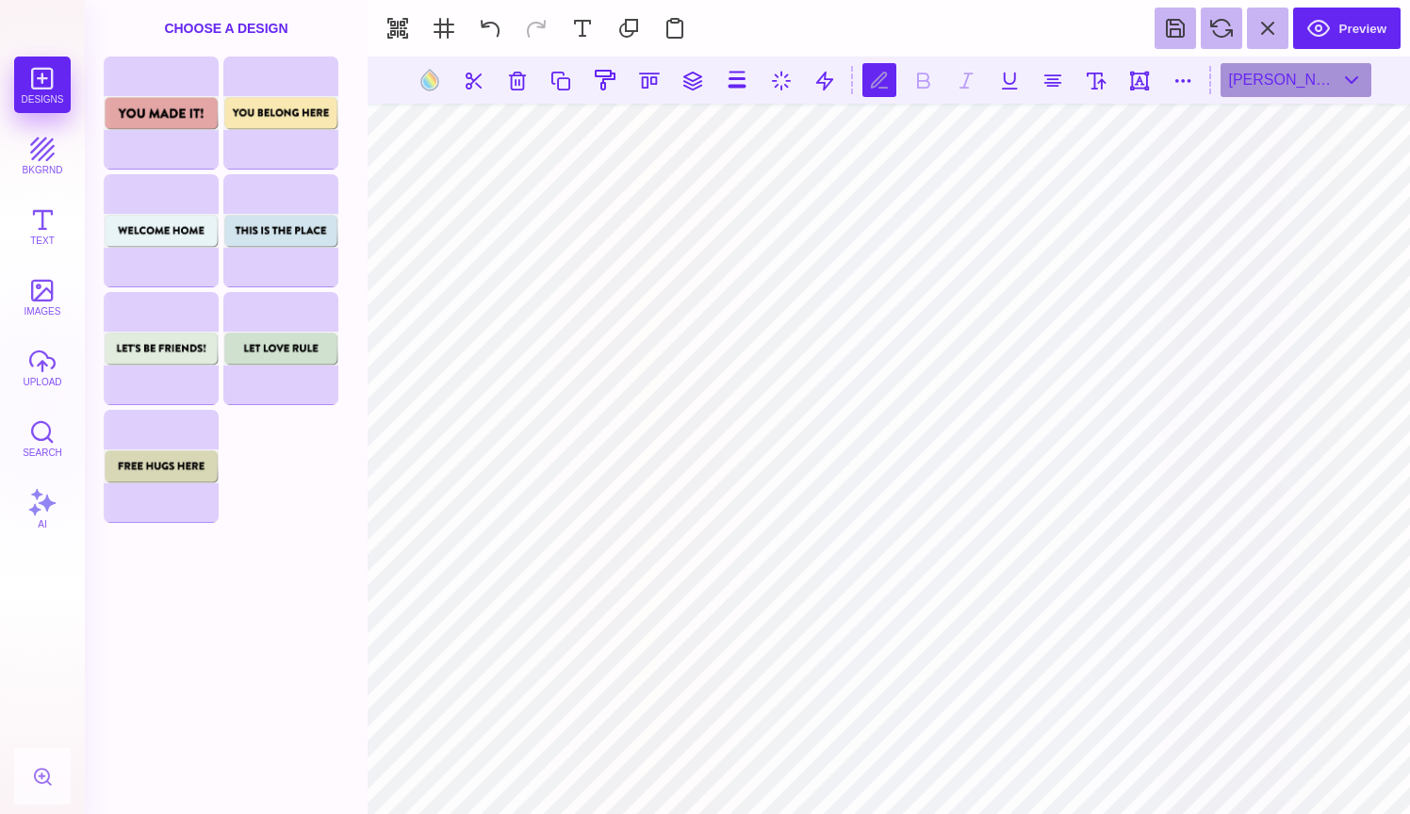
scroll to position [0, 0]
type textarea "*"
type textarea "**********"
click at [1097, 80] on button at bounding box center [1096, 80] width 34 height 34
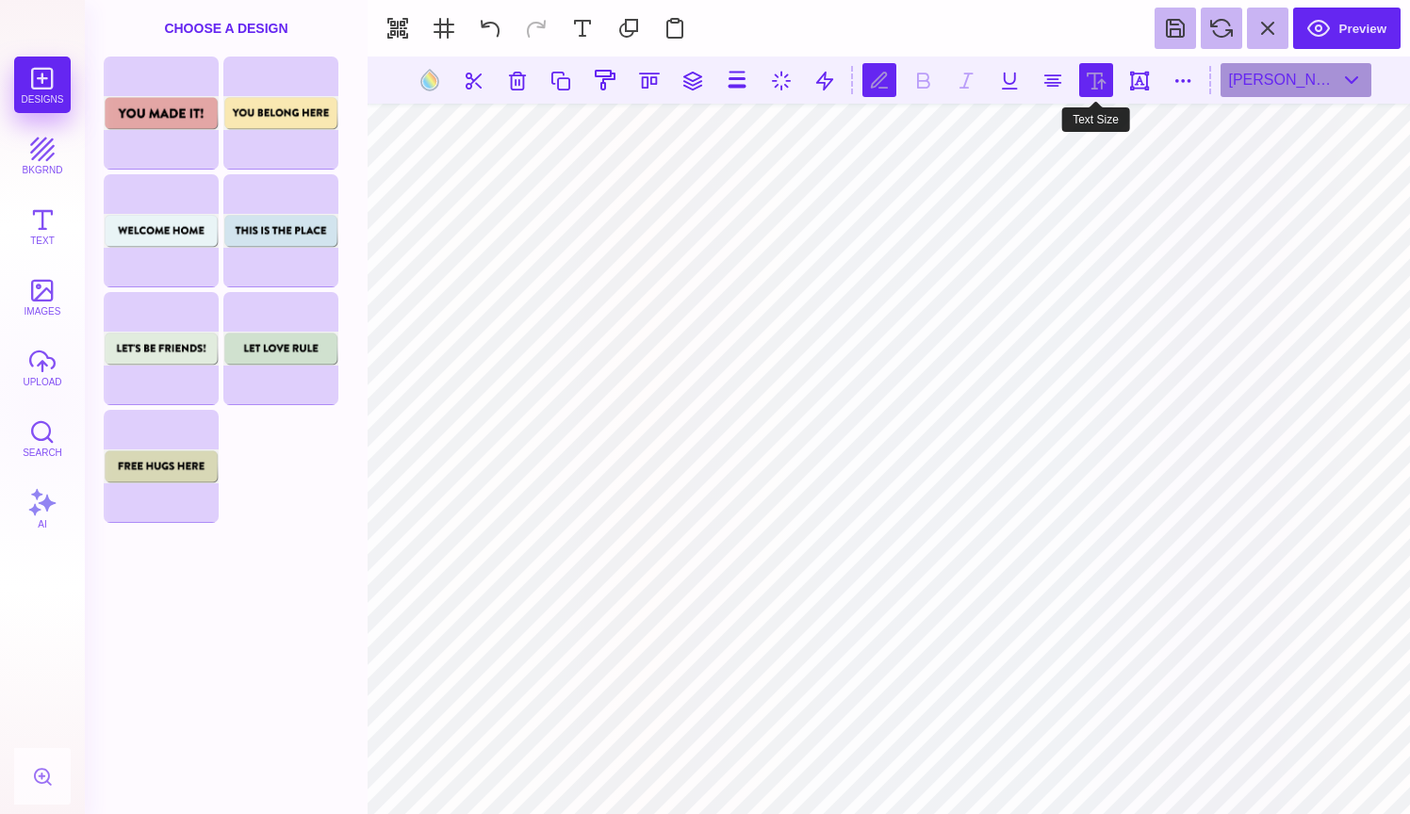
type input "***"
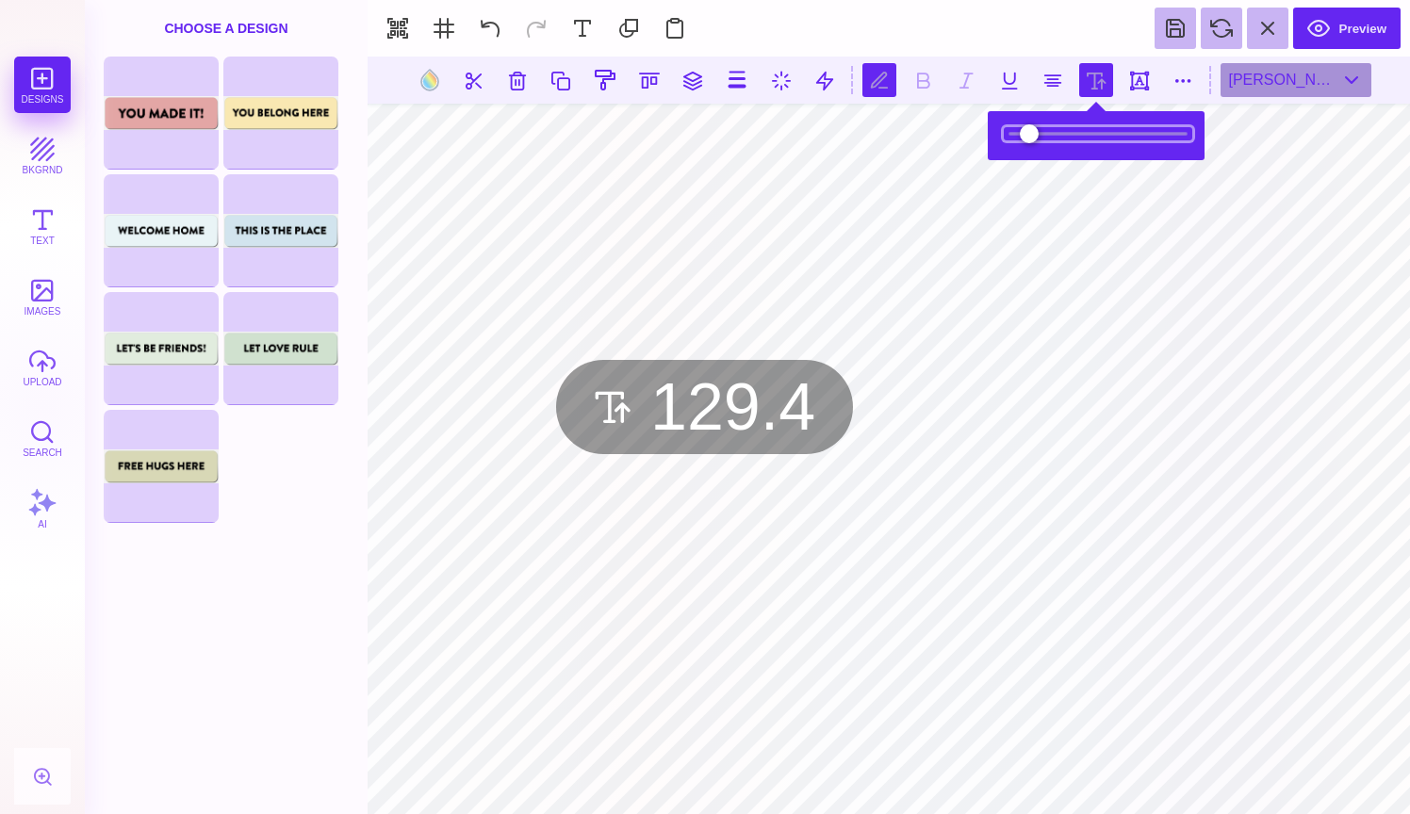
type input "*****"
click at [1045, 134] on input "range" at bounding box center [1098, 133] width 188 height 13
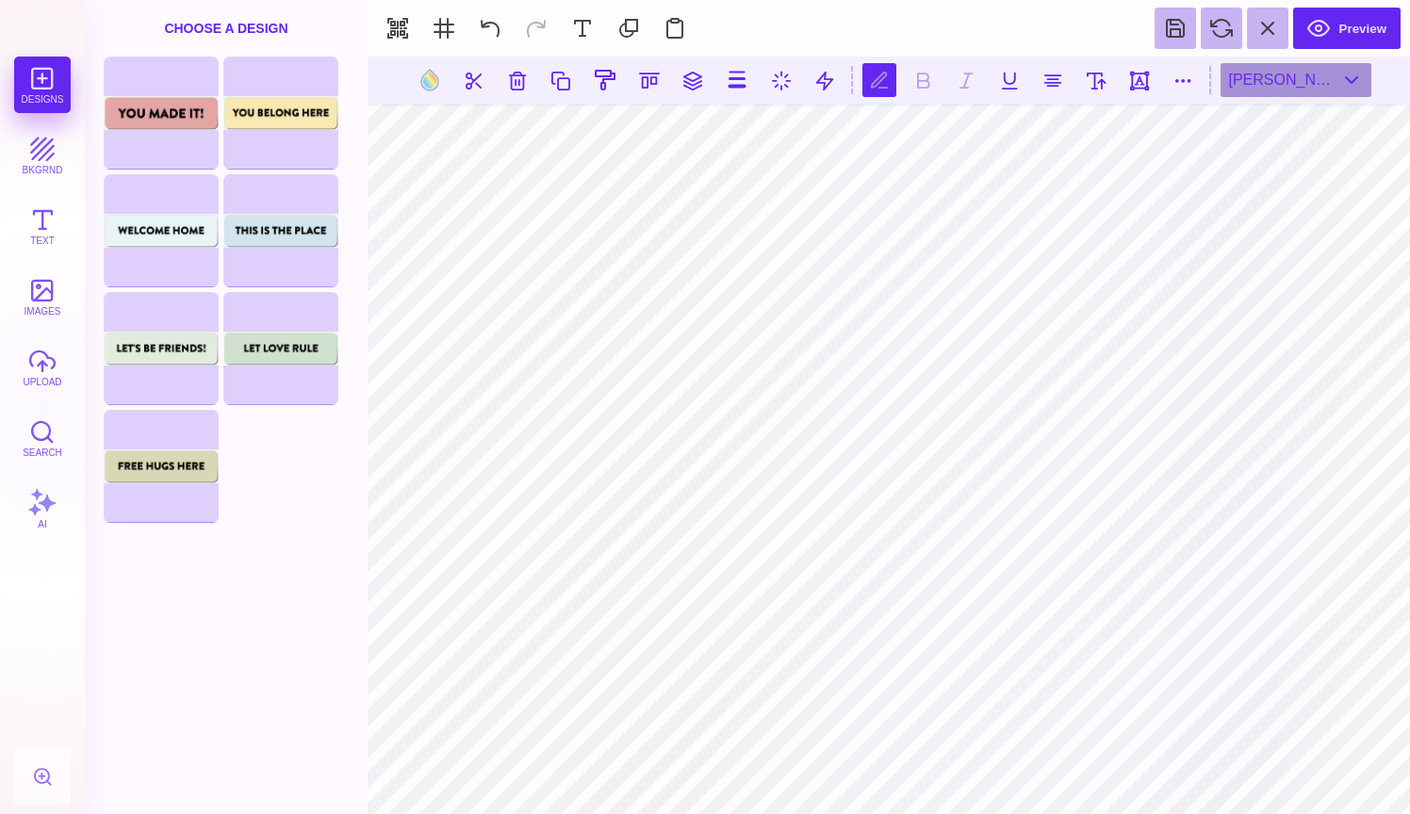
scroll to position [0, 18]
type textarea "**********"
click at [1097, 85] on button at bounding box center [1096, 80] width 34 height 34
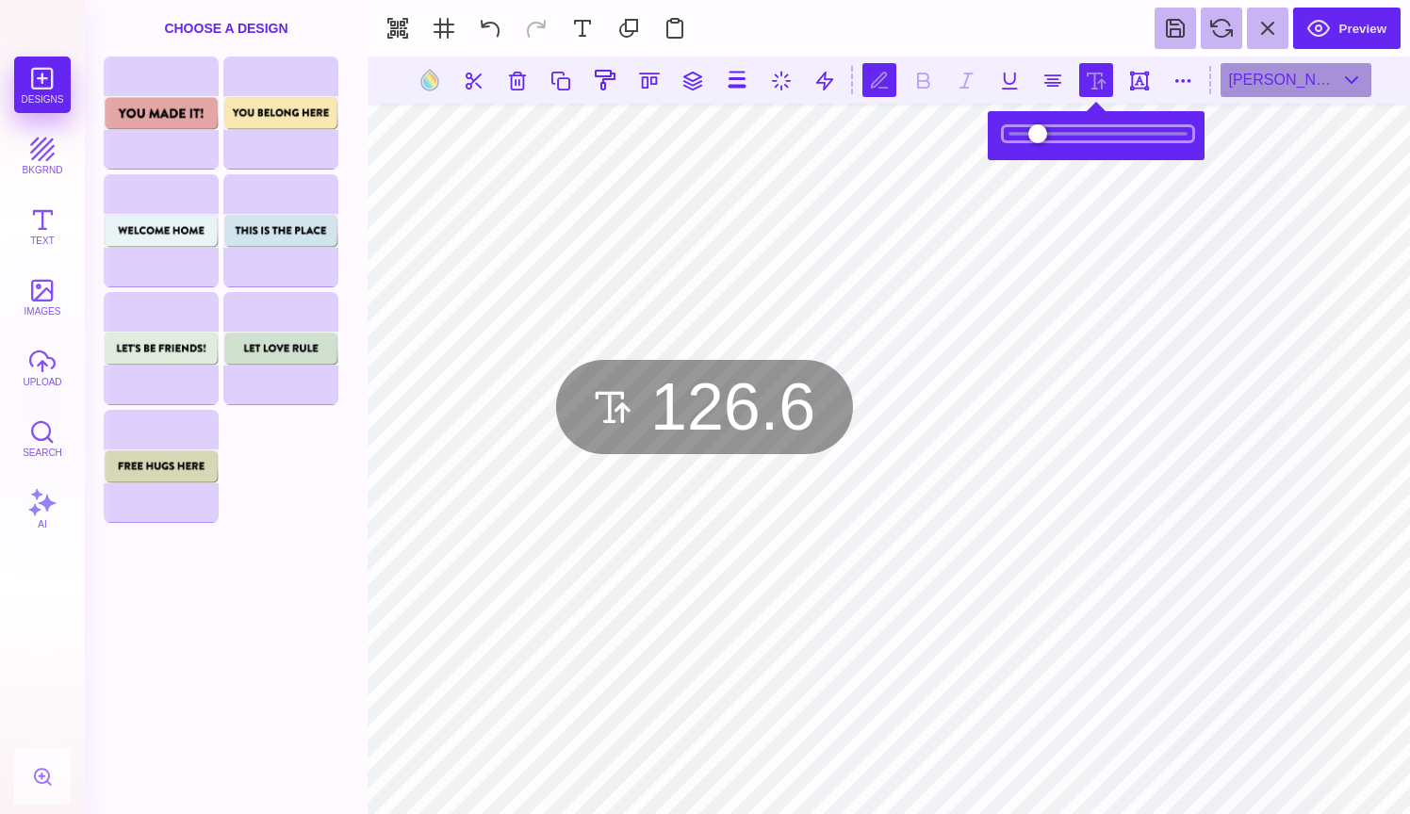
click at [1069, 134] on input "range" at bounding box center [1098, 133] width 188 height 13
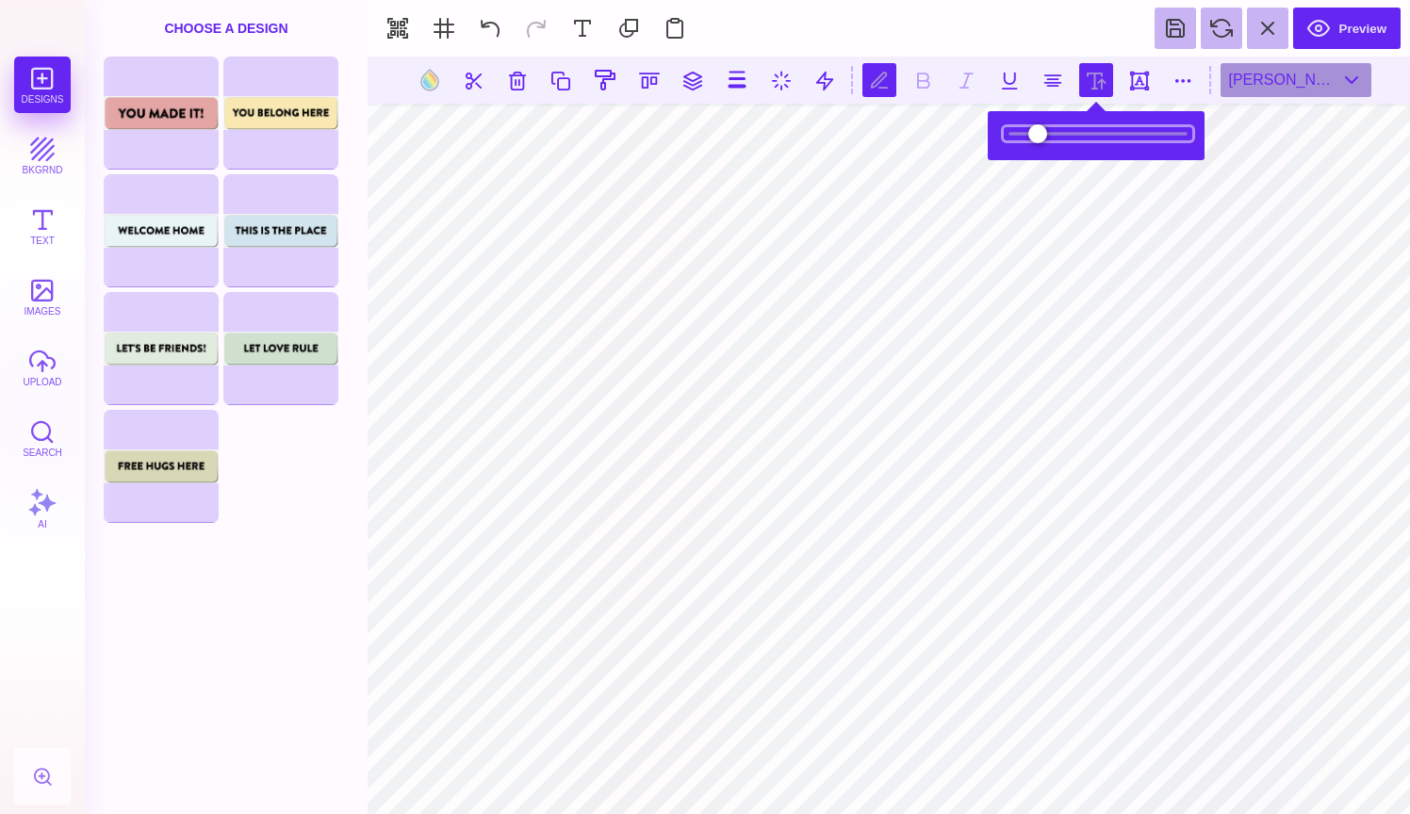
click at [1065, 133] on input "range" at bounding box center [1098, 133] width 188 height 13
type input "***"
click at [1067, 133] on input "range" at bounding box center [1098, 133] width 188 height 13
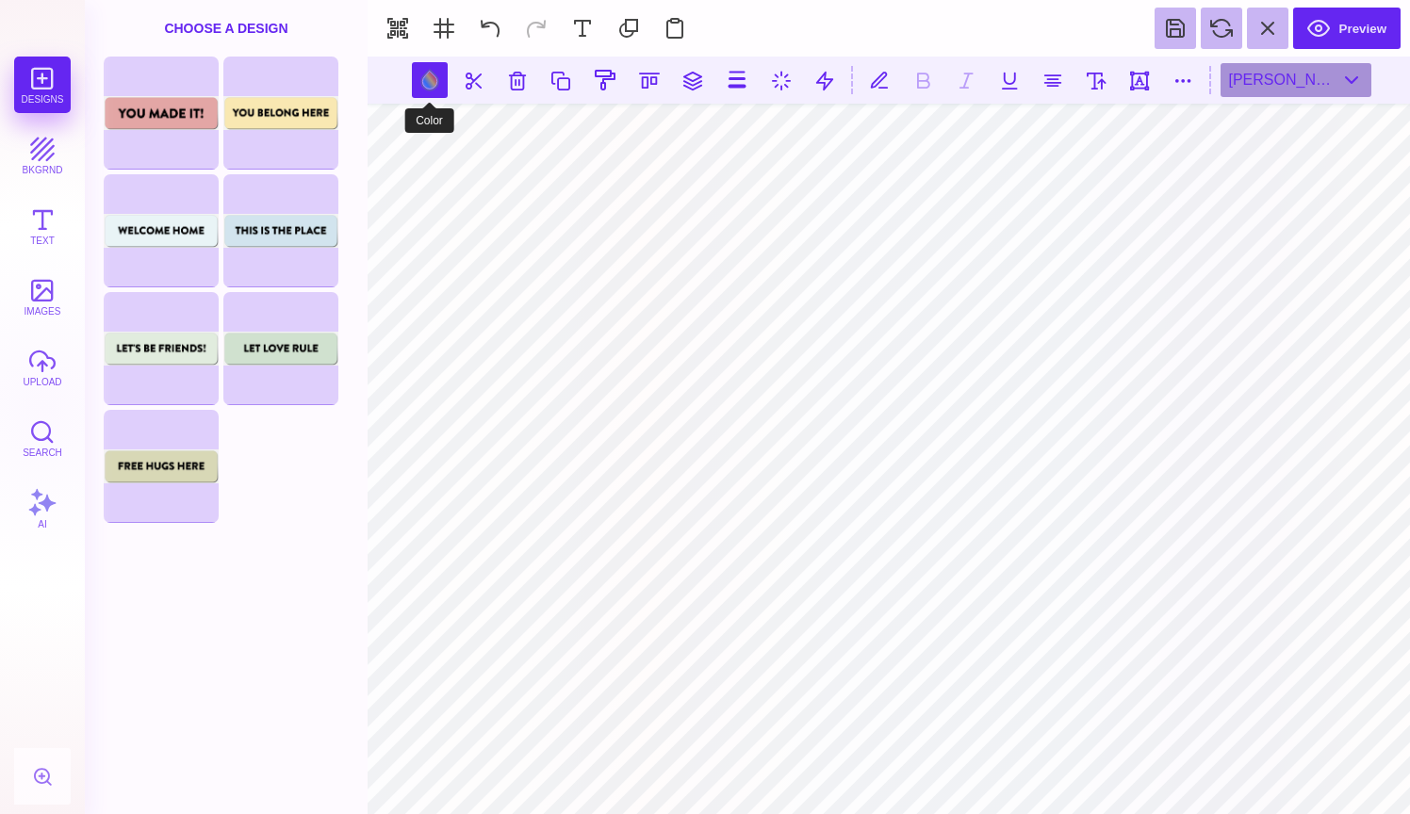
click at [424, 76] on button at bounding box center [430, 80] width 36 height 36
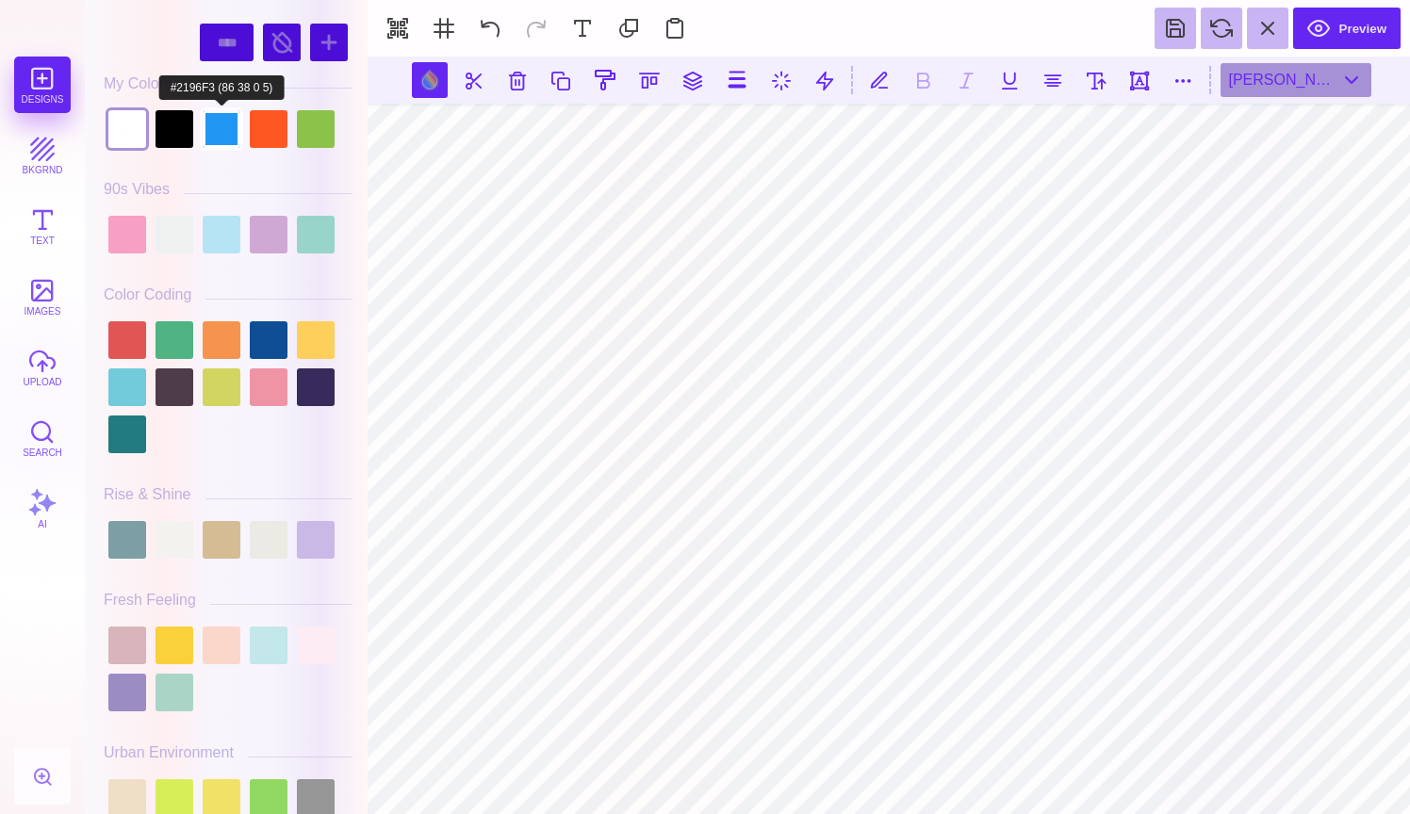
click at [220, 139] on div at bounding box center [222, 129] width 38 height 38
type input "#2196F3"
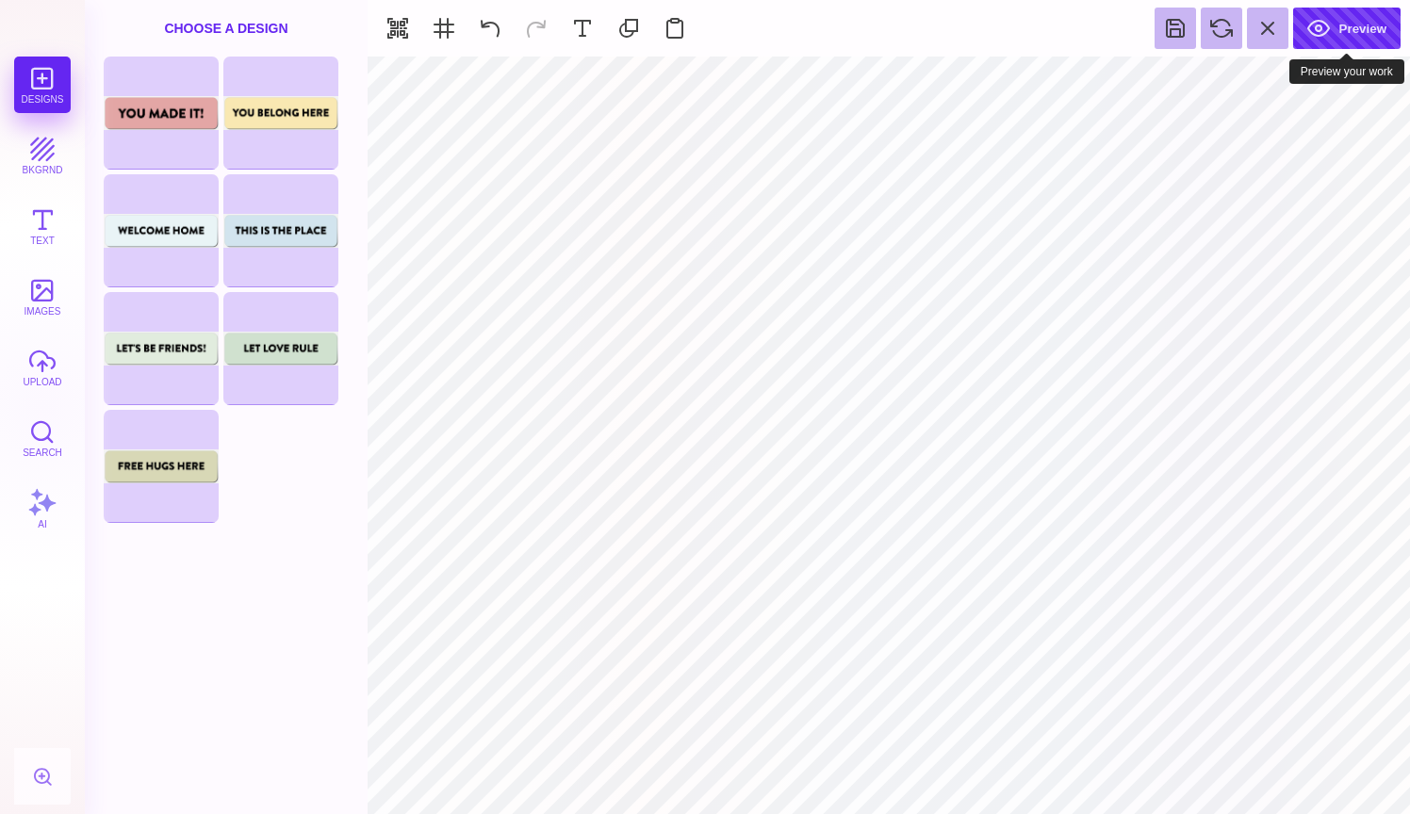
click at [1340, 33] on button "Preview" at bounding box center [1346, 28] width 107 height 41
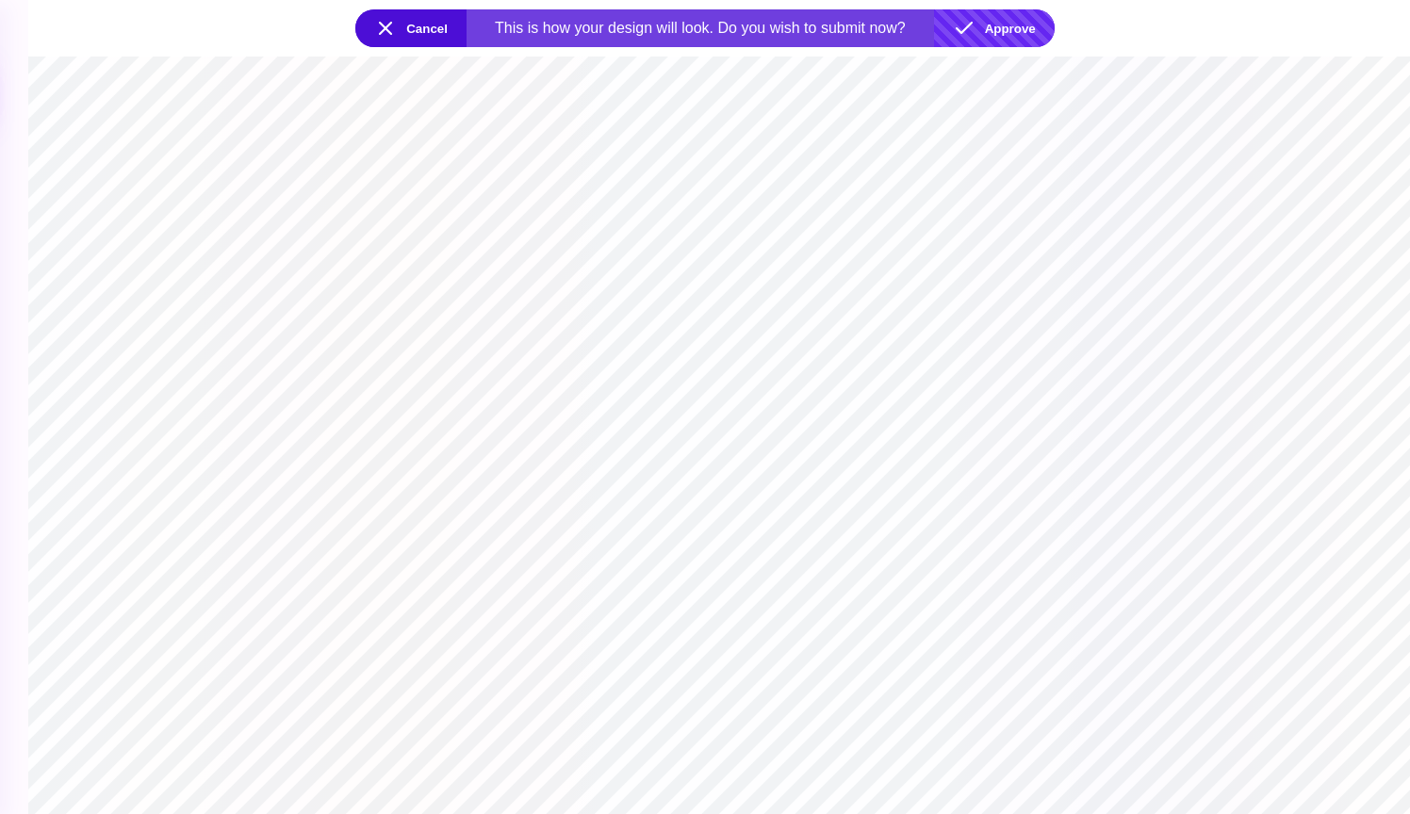
click at [998, 18] on button "Approve" at bounding box center [994, 28] width 121 height 38
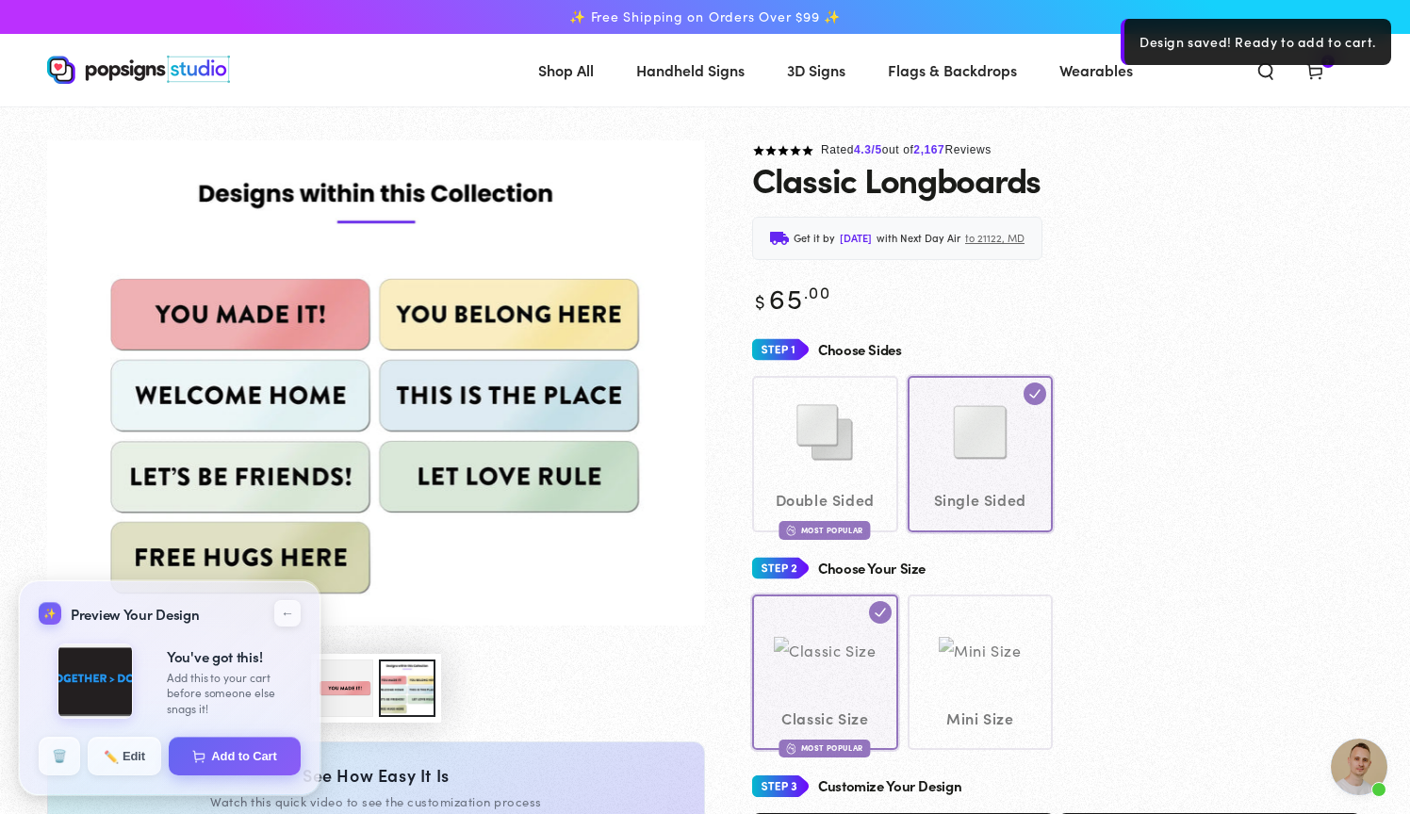
click at [1235, 115] on section at bounding box center [705, 123] width 1410 height 34
click at [1316, 74] on use at bounding box center [1314, 72] width 14 height 15
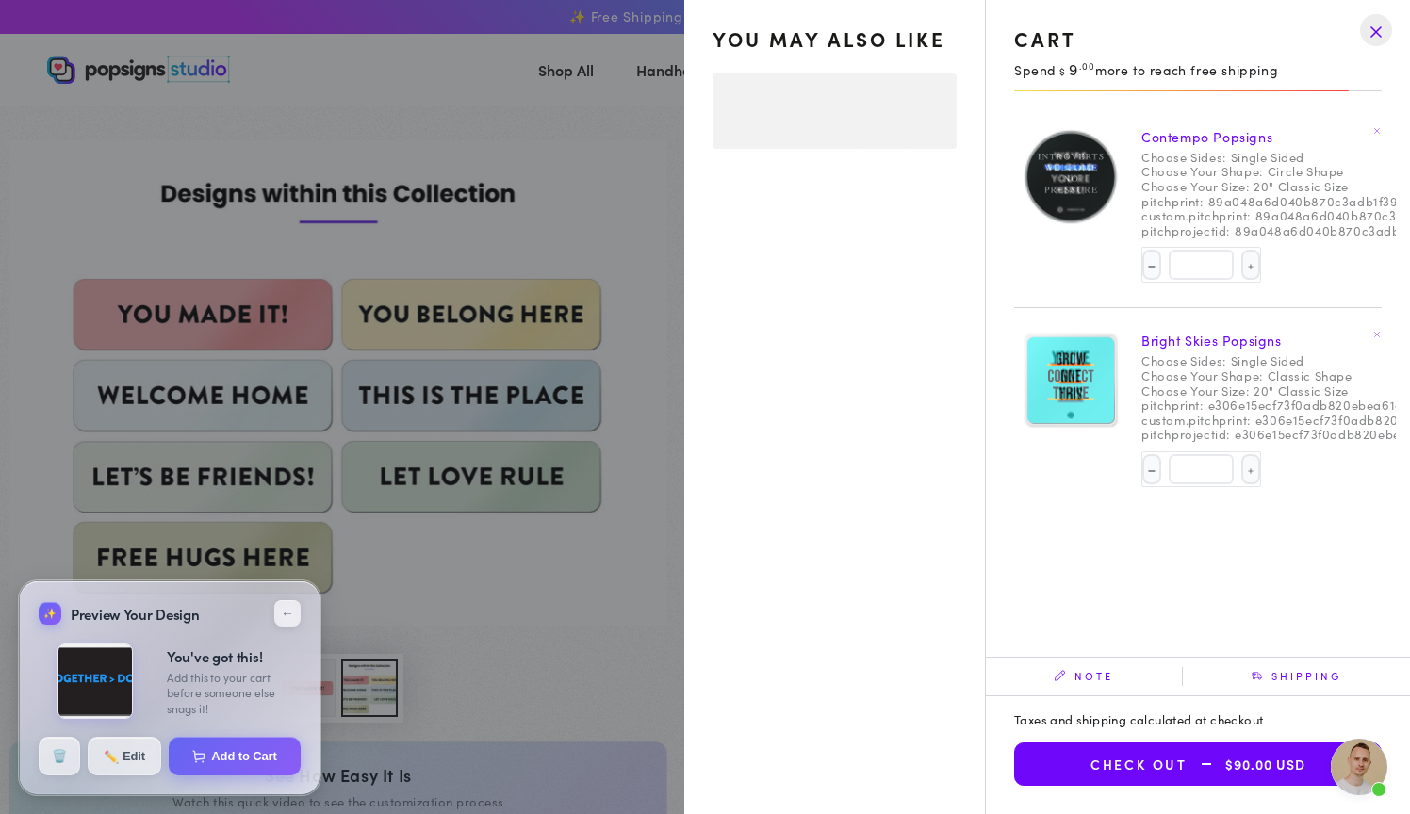
select select "**********"
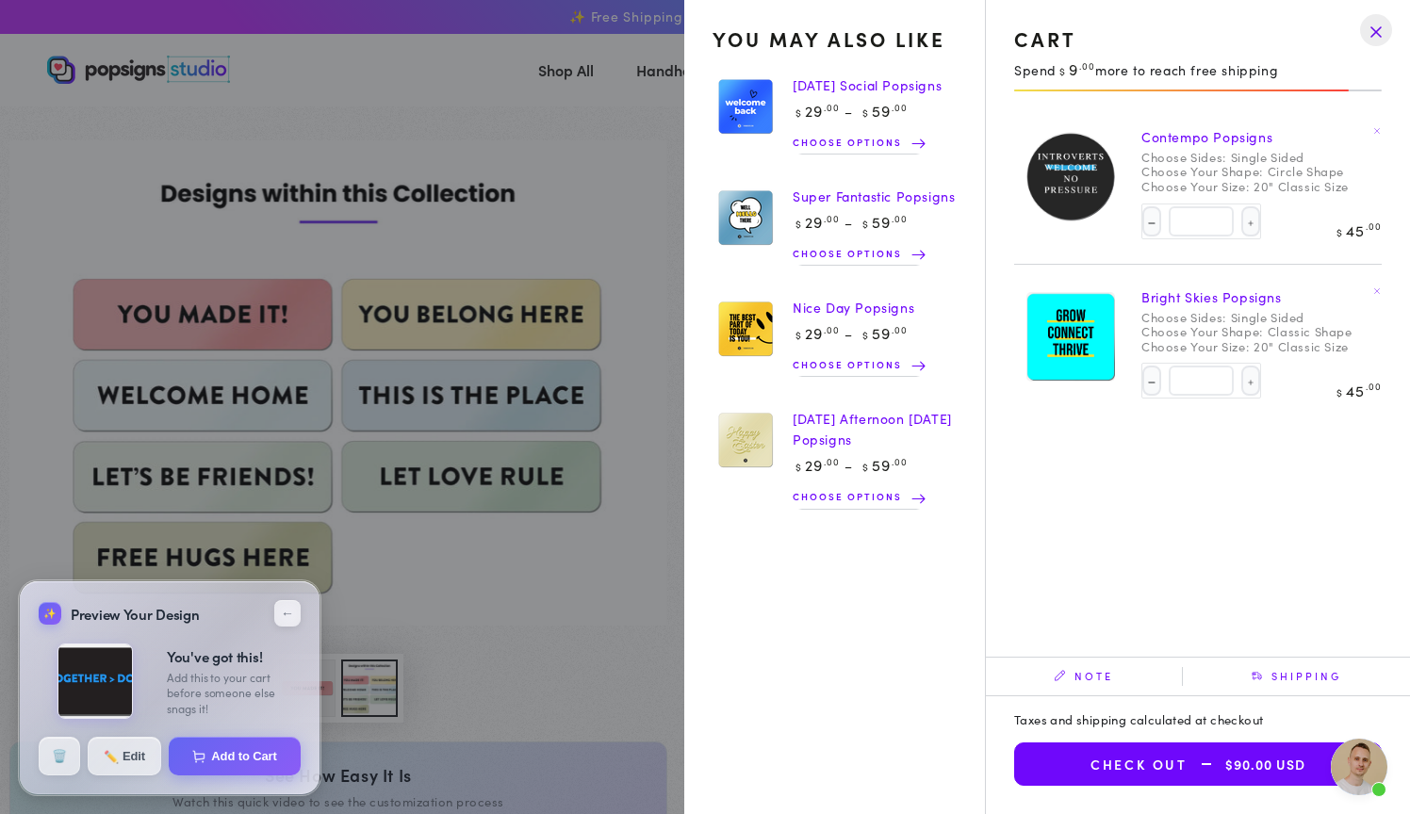
click at [1290, 90] on summary "Cart 2 2 items" at bounding box center [1314, 69] width 49 height 41
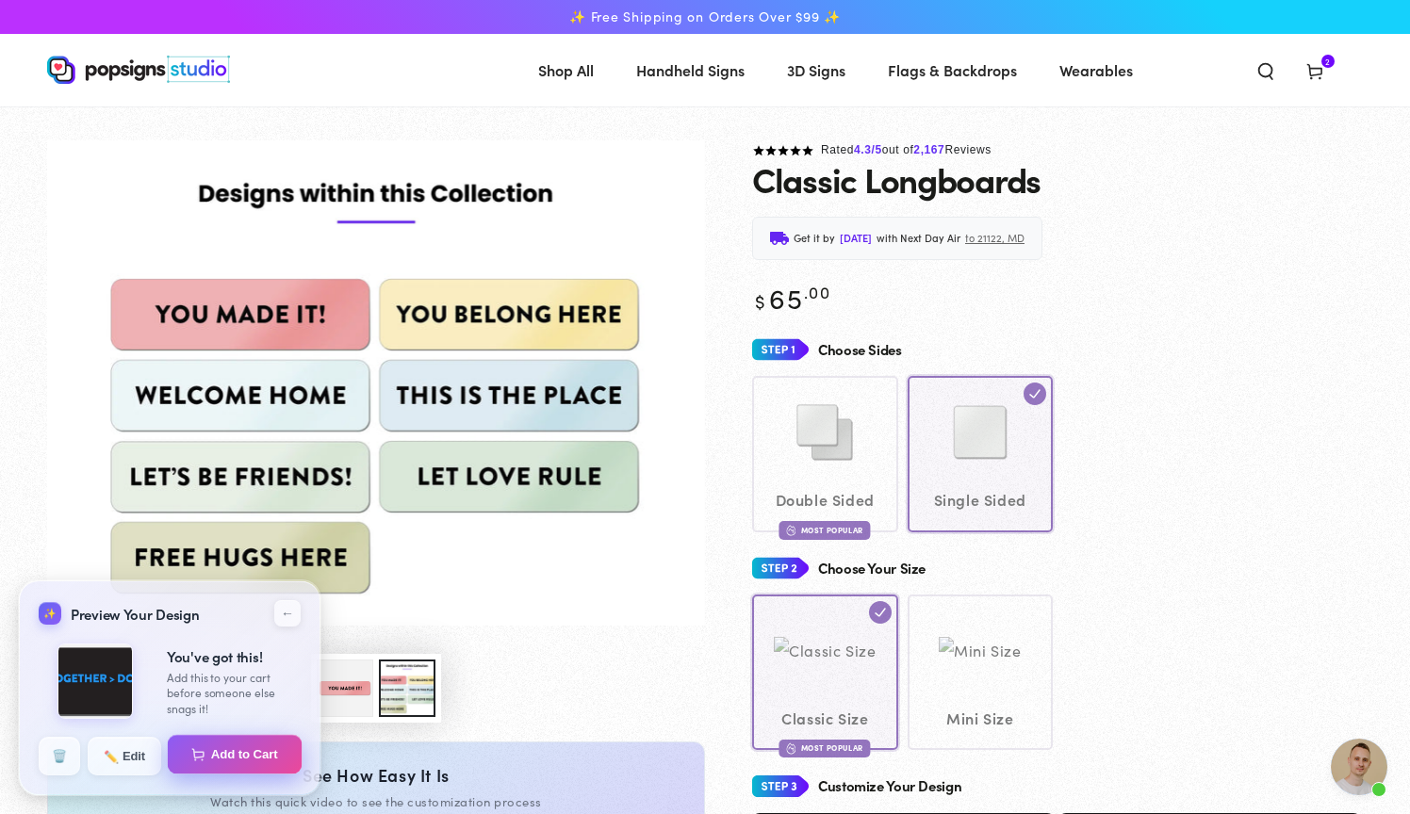
click at [224, 753] on button "Add to Cart" at bounding box center [235, 755] width 135 height 40
select select "**********"
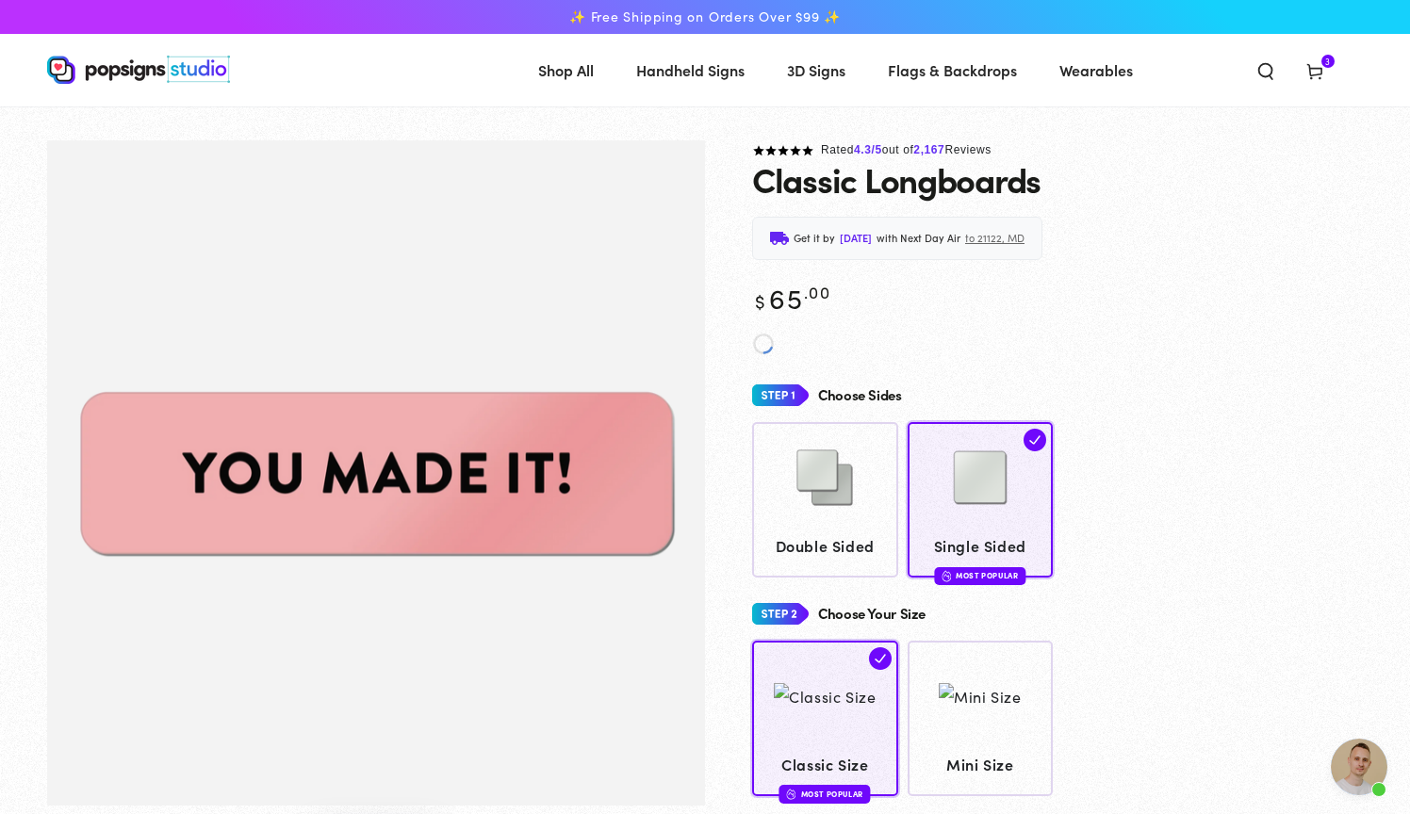
scroll to position [1717, 0]
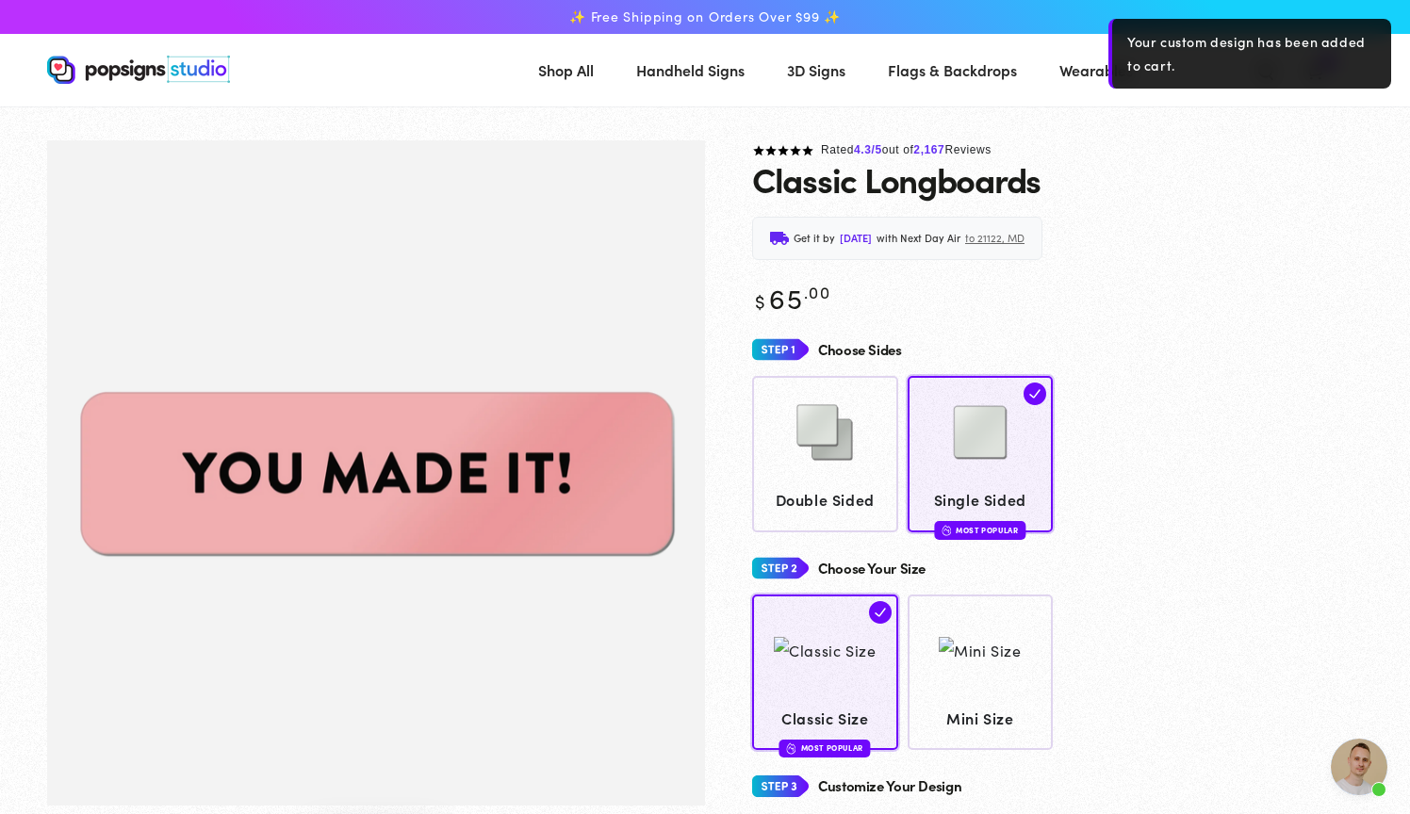
click at [1317, 66] on div "Your custom design has been added to cart." at bounding box center [1249, 54] width 283 height 70
click at [1254, 117] on section at bounding box center [705, 123] width 1410 height 34
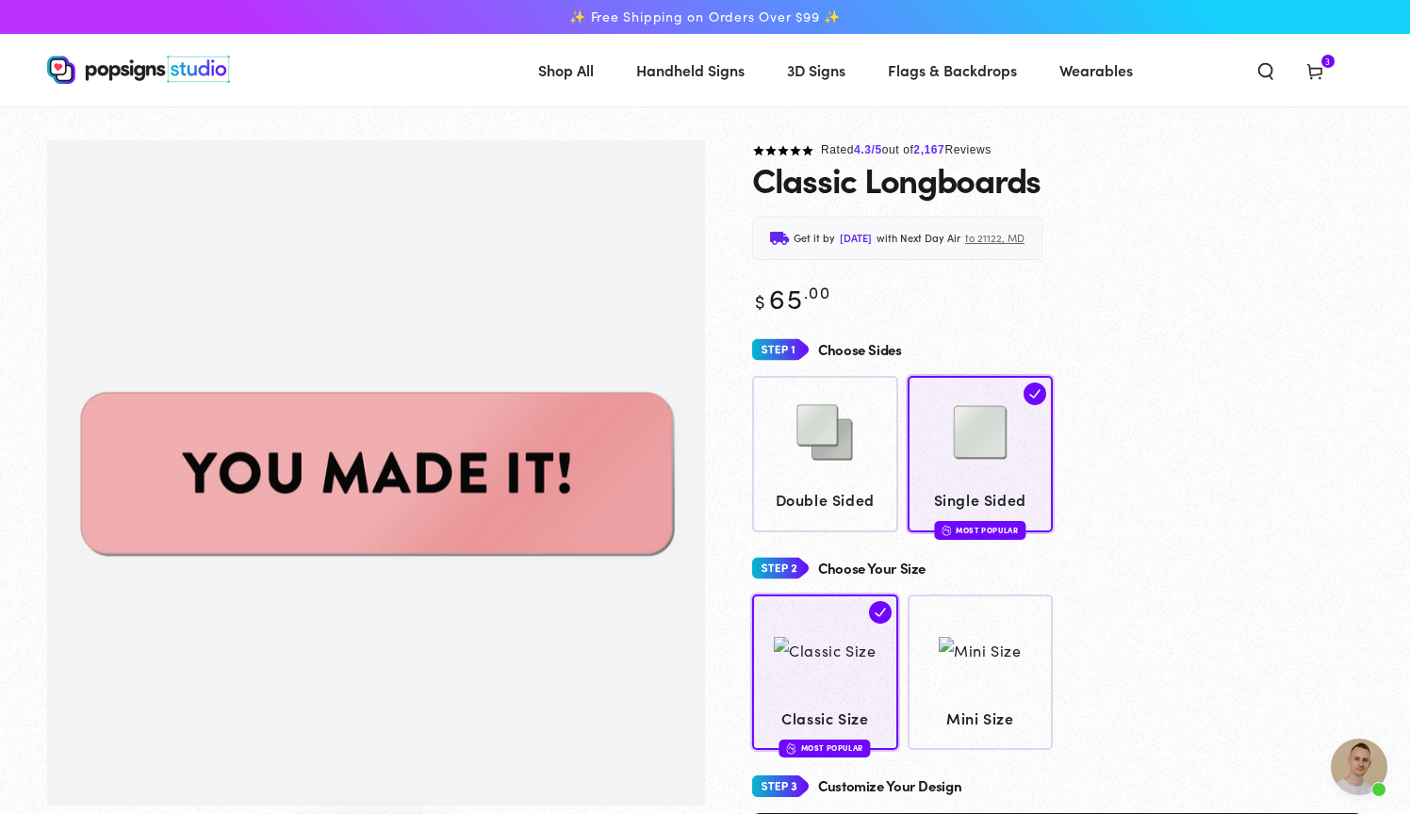
click at [1323, 69] on icon at bounding box center [1314, 70] width 19 height 19
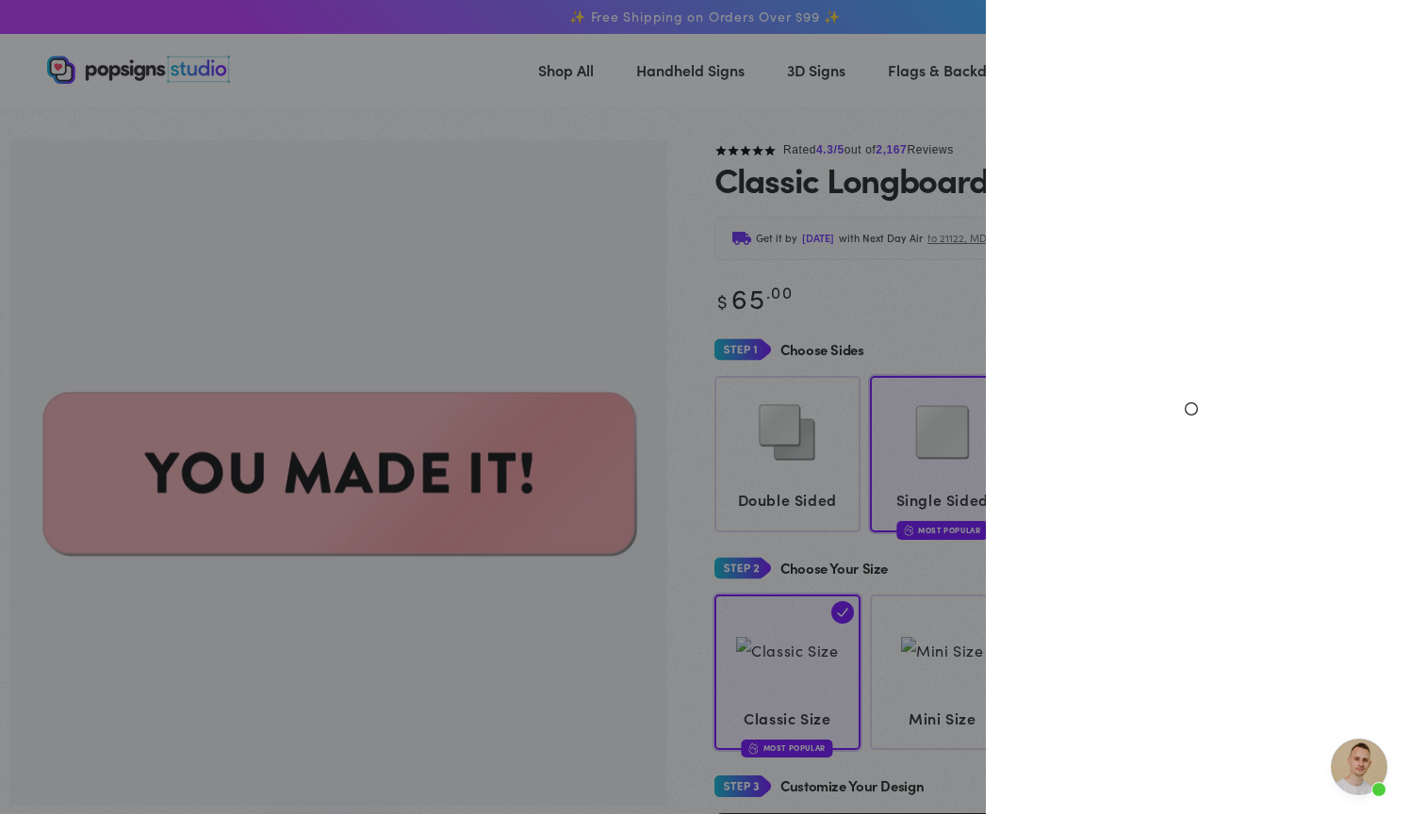
select select "**********"
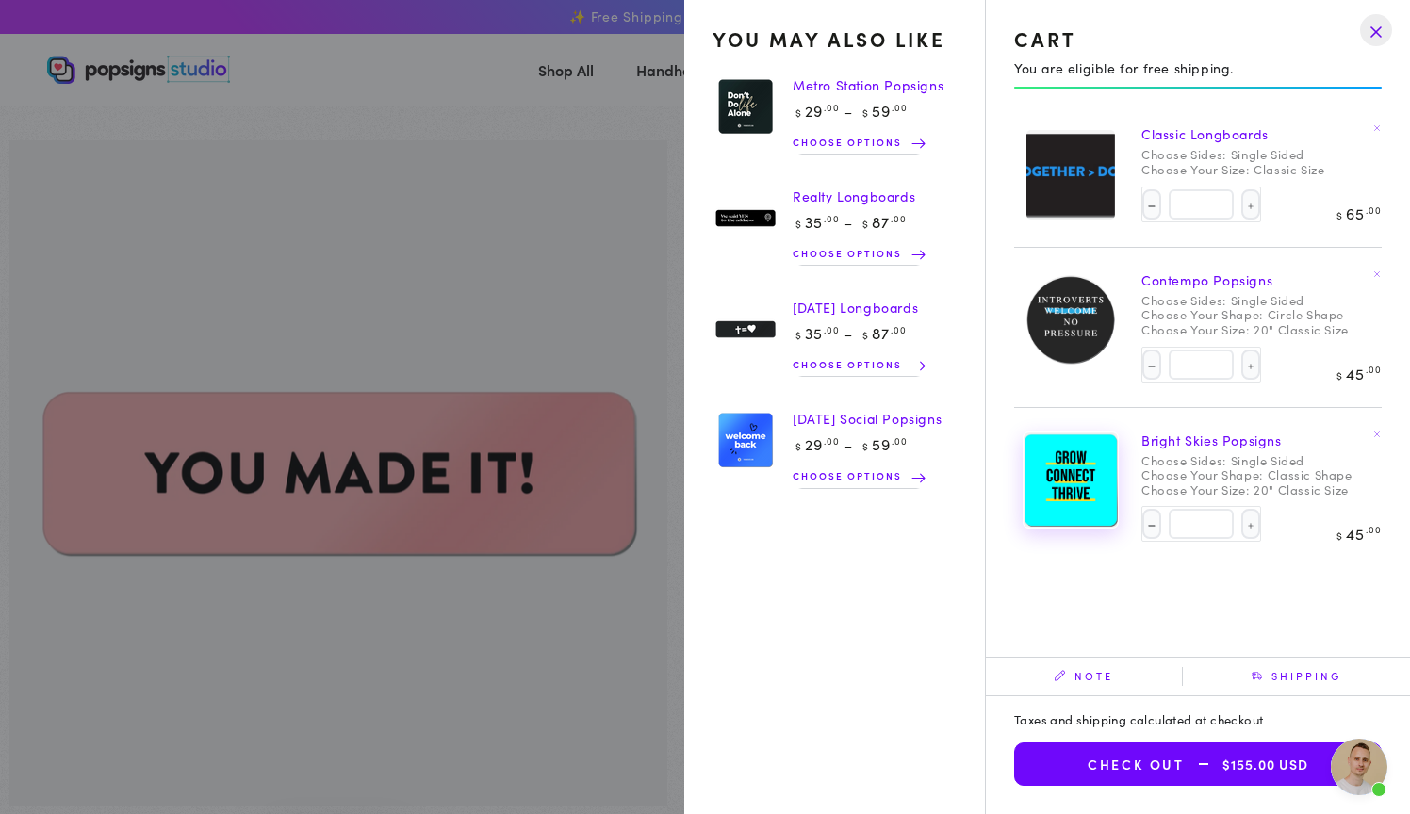
scroll to position [0, 0]
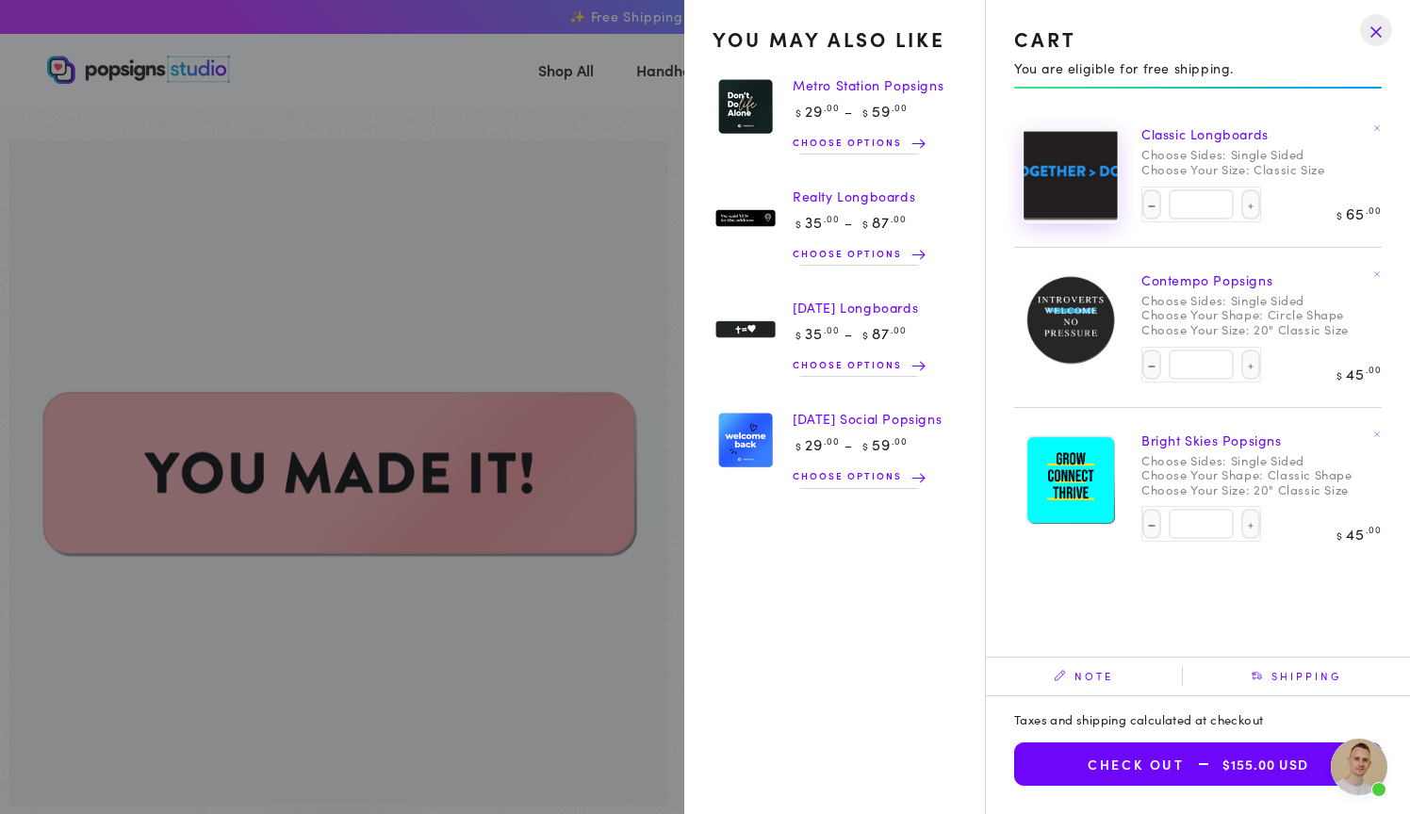
click at [1088, 167] on img at bounding box center [1070, 174] width 94 height 95
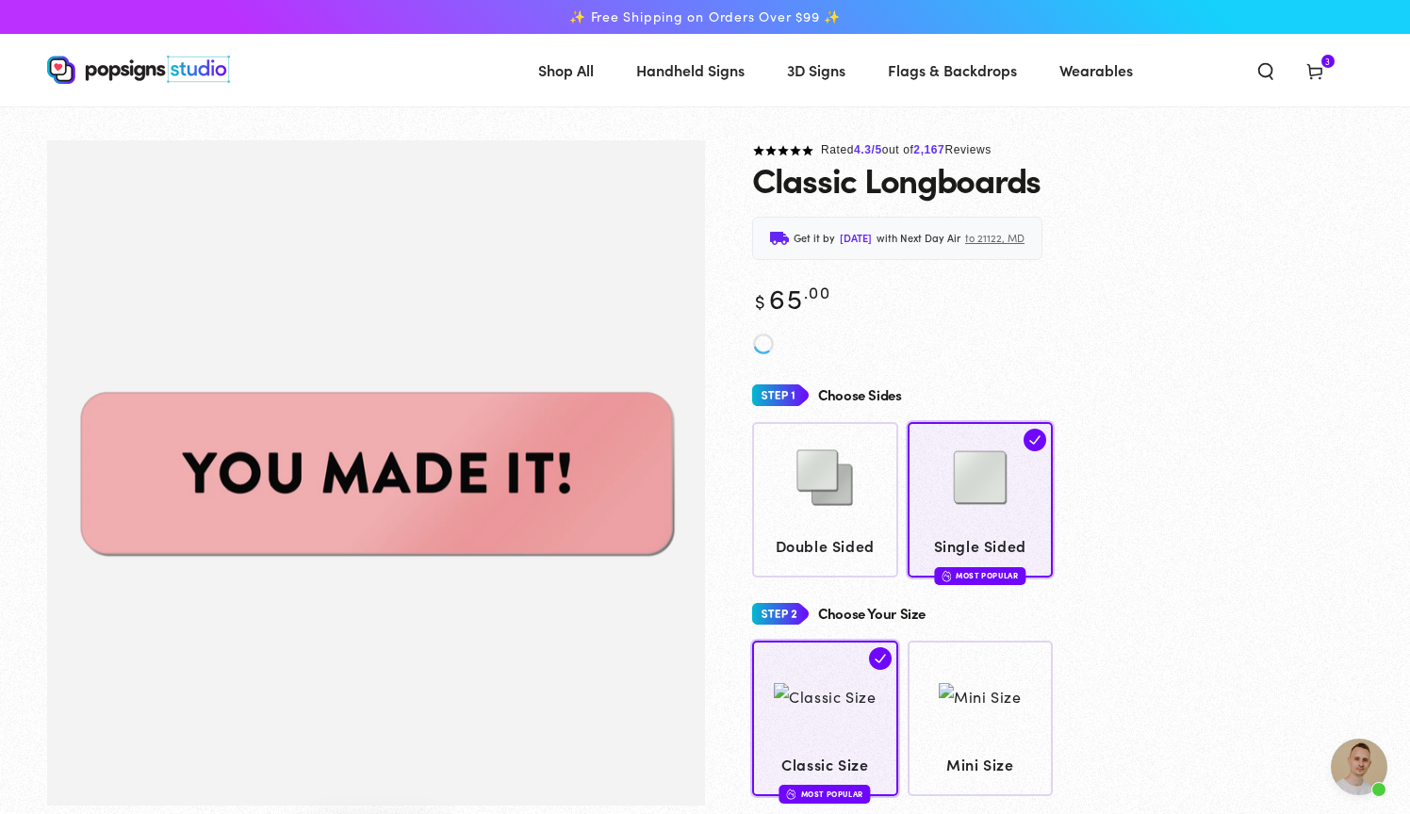
scroll to position [1717, 0]
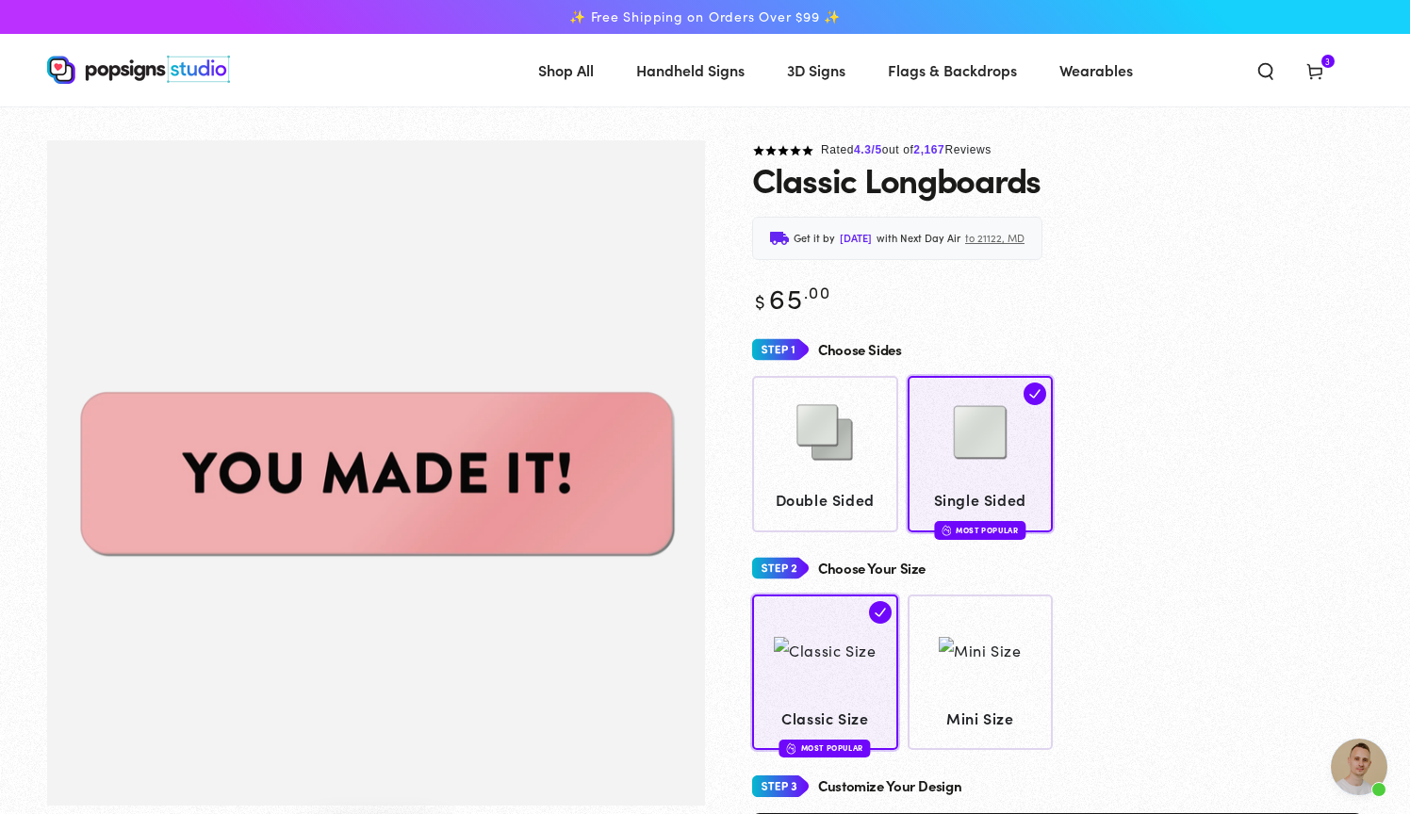
click at [1318, 76] on icon at bounding box center [1314, 70] width 19 height 19
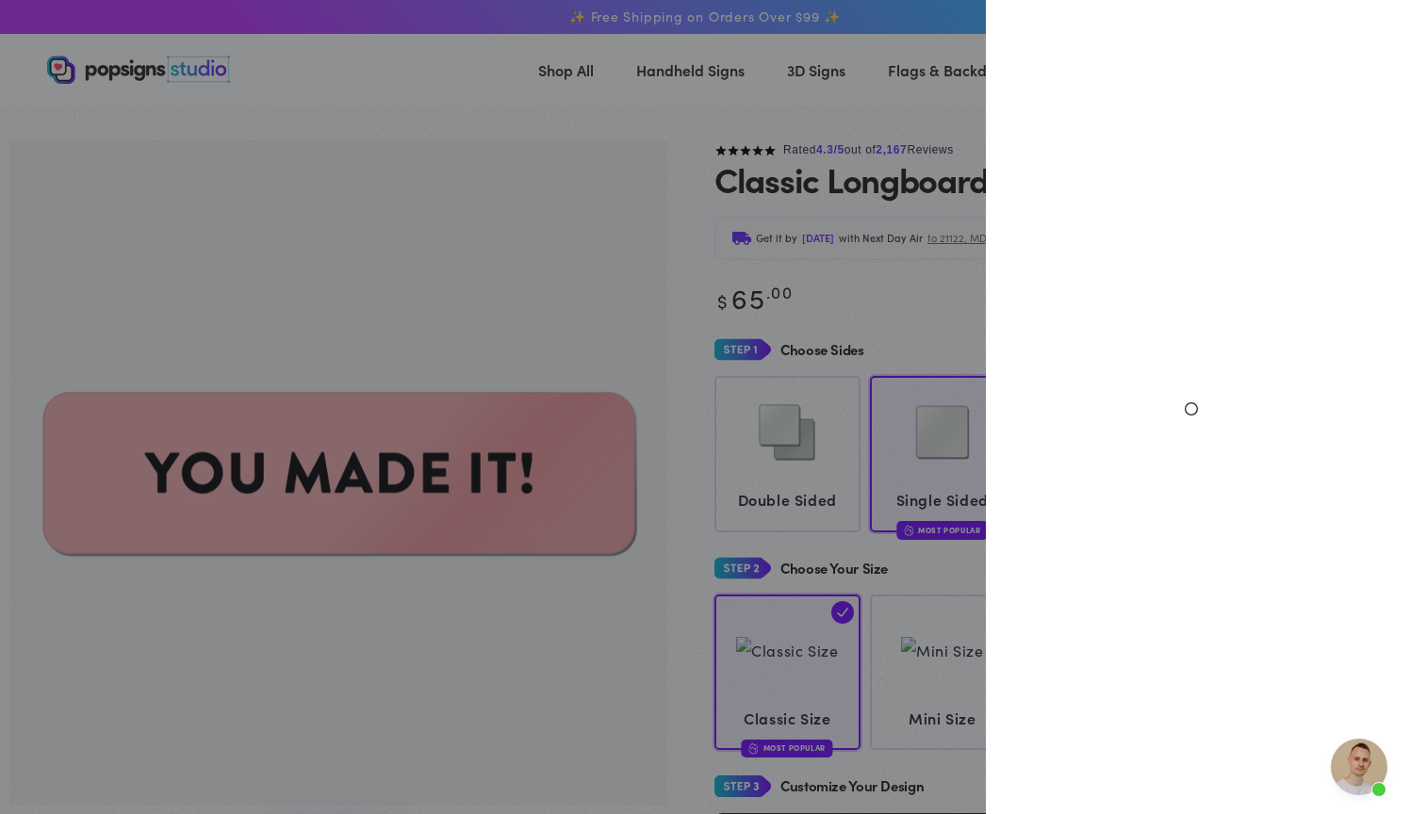
select select "**********"
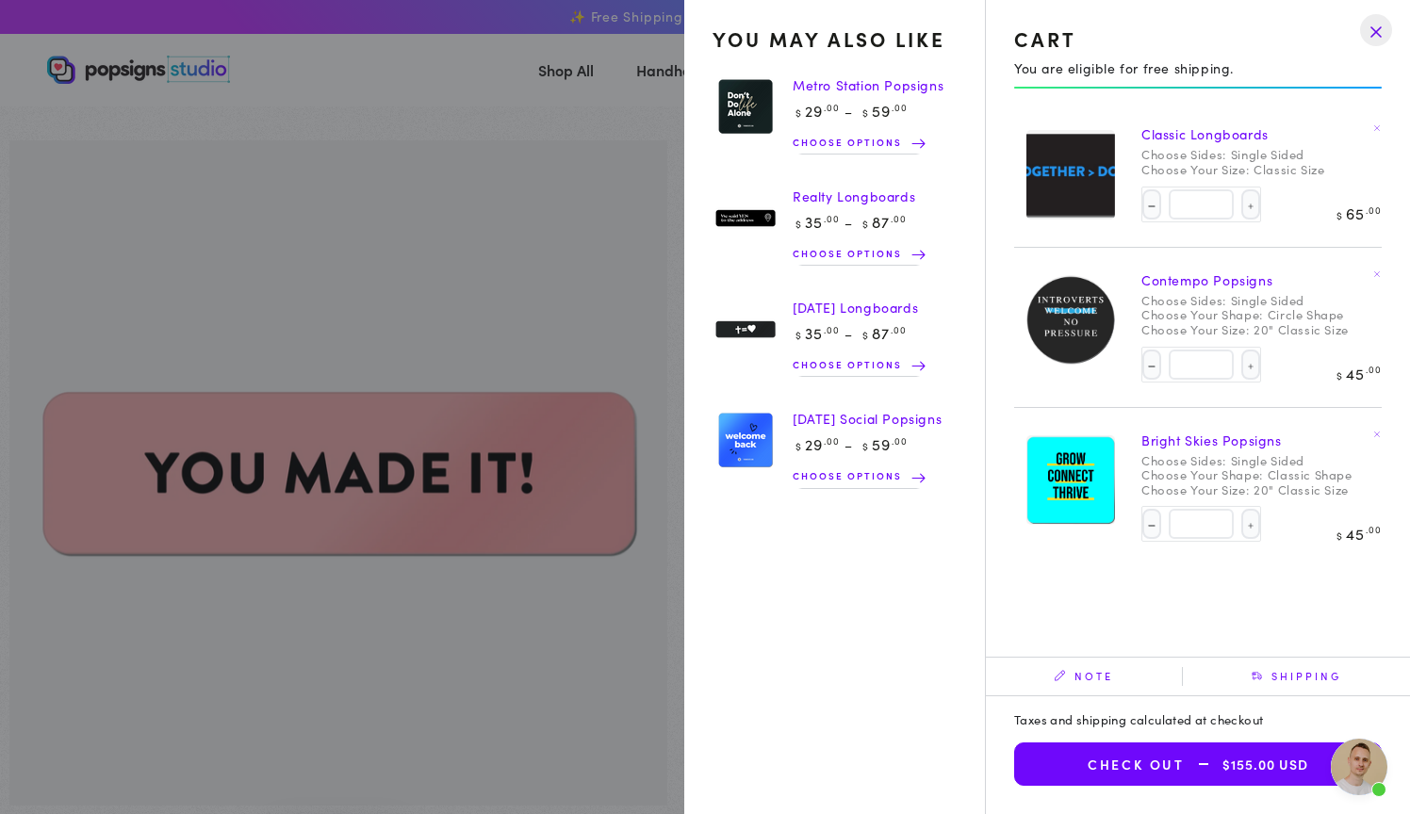
click at [1222, 147] on dt "Choose Sides:" at bounding box center [1183, 154] width 85 height 15
click at [1225, 307] on dt "Choose Your Shape:" at bounding box center [1202, 314] width 122 height 15
click at [1147, 209] on button "Decrease quantity for Classic Longboards" at bounding box center [1151, 204] width 19 height 30
type input "*"
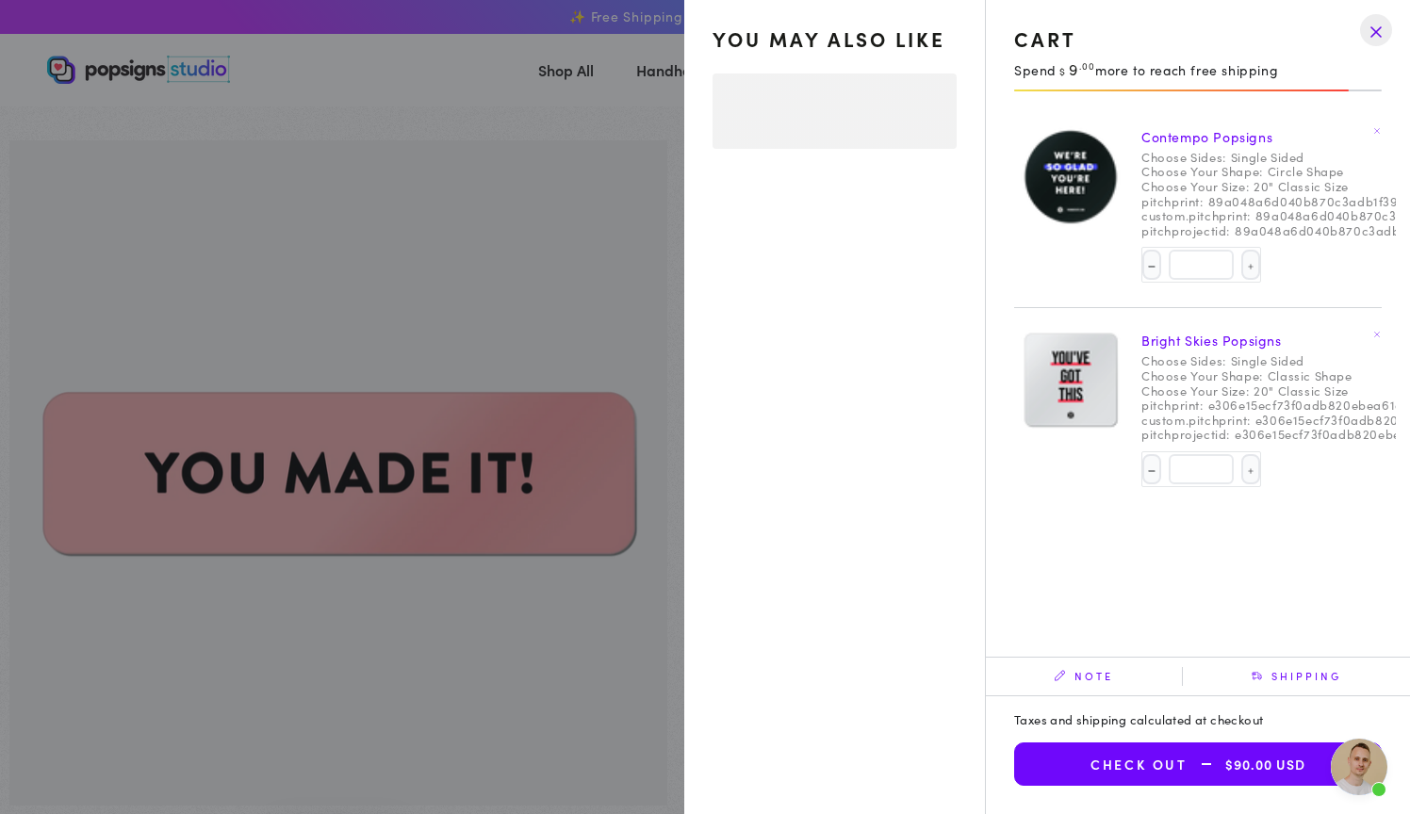
select select "**********"
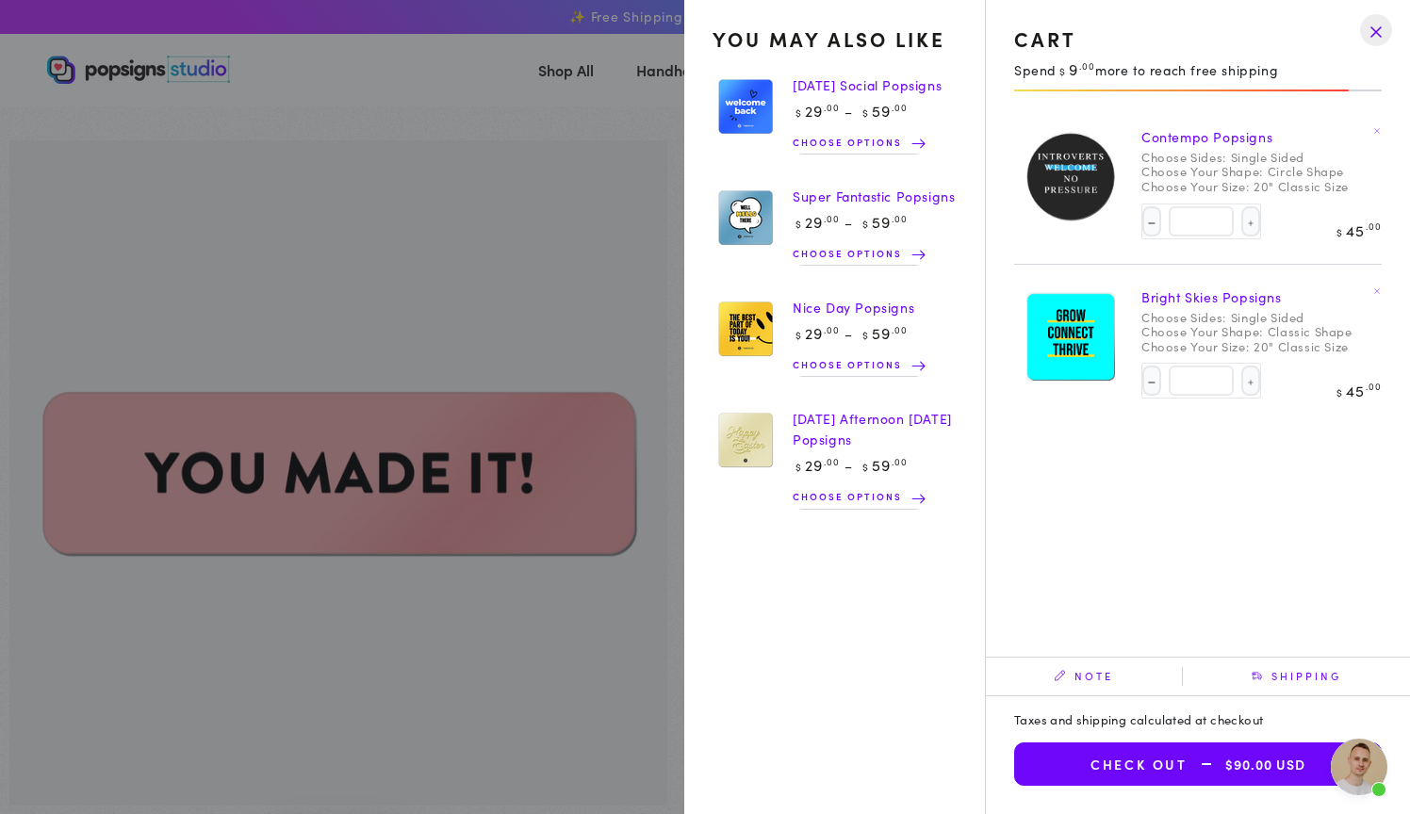
click at [1377, 34] on drawer-close-button at bounding box center [1375, 29] width 49 height 41
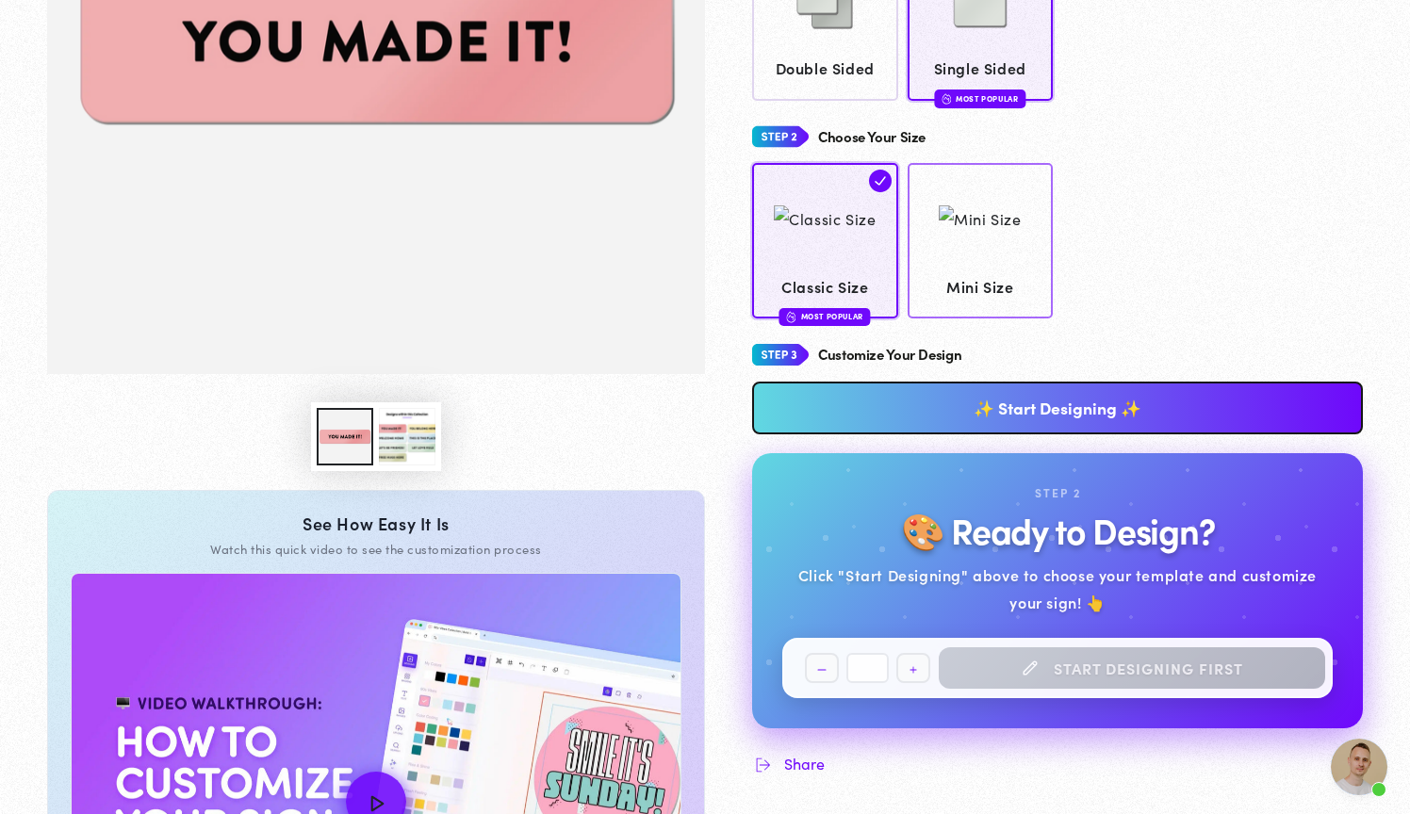
scroll to position [433, 0]
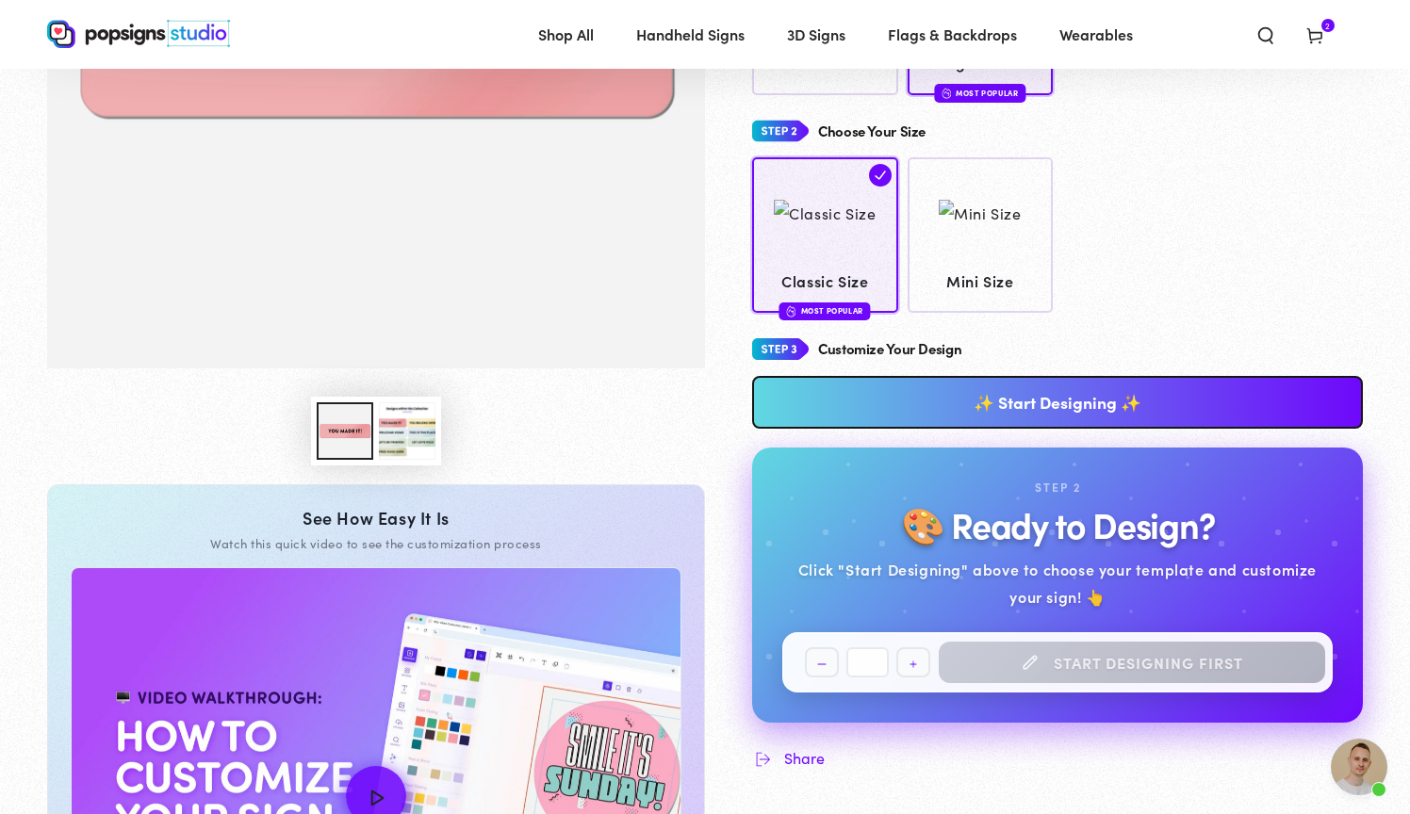
click at [841, 387] on link "✨ Start Designing ✨" at bounding box center [1057, 402] width 611 height 53
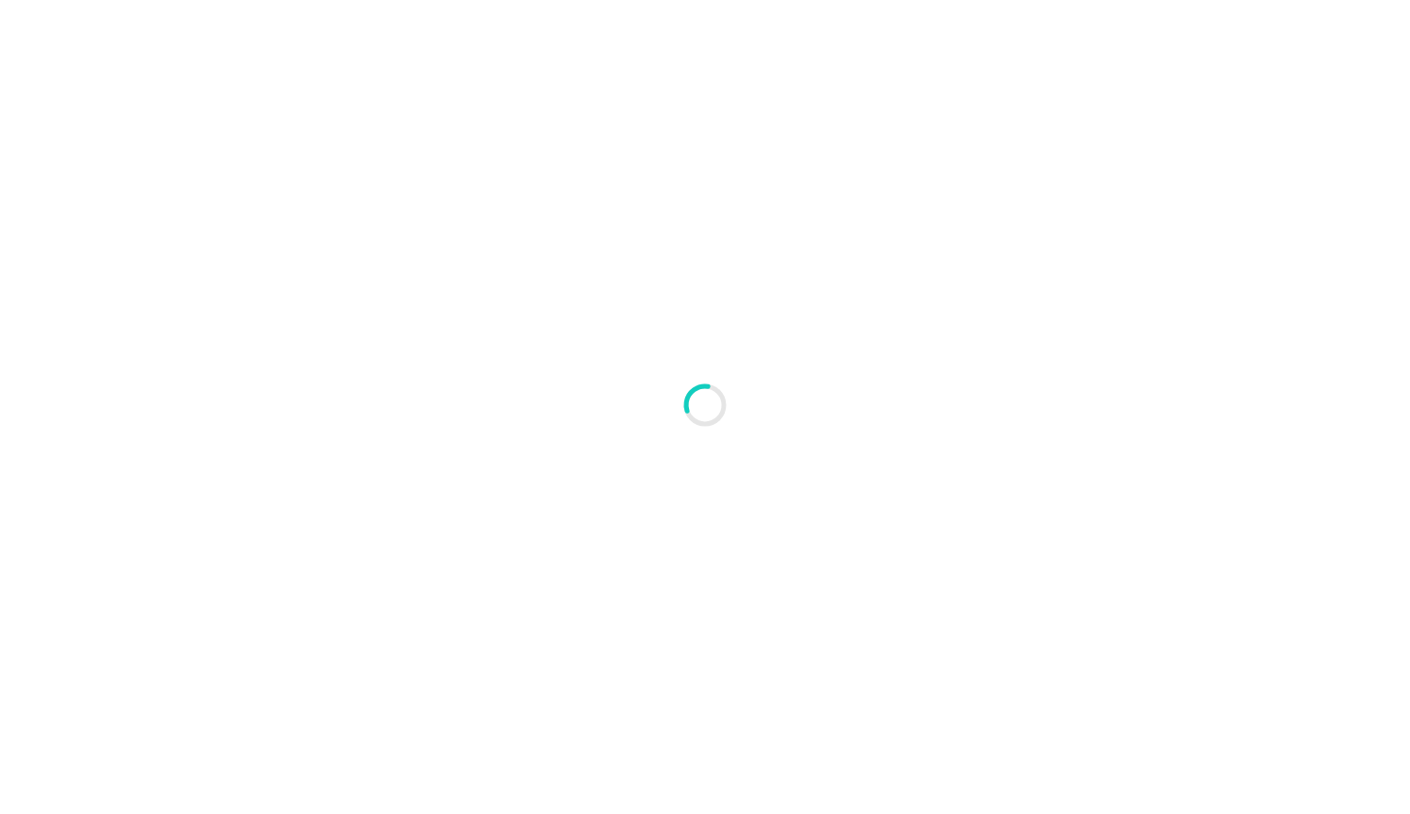
type textarea "An ancient tree with a door leading to a magical world"
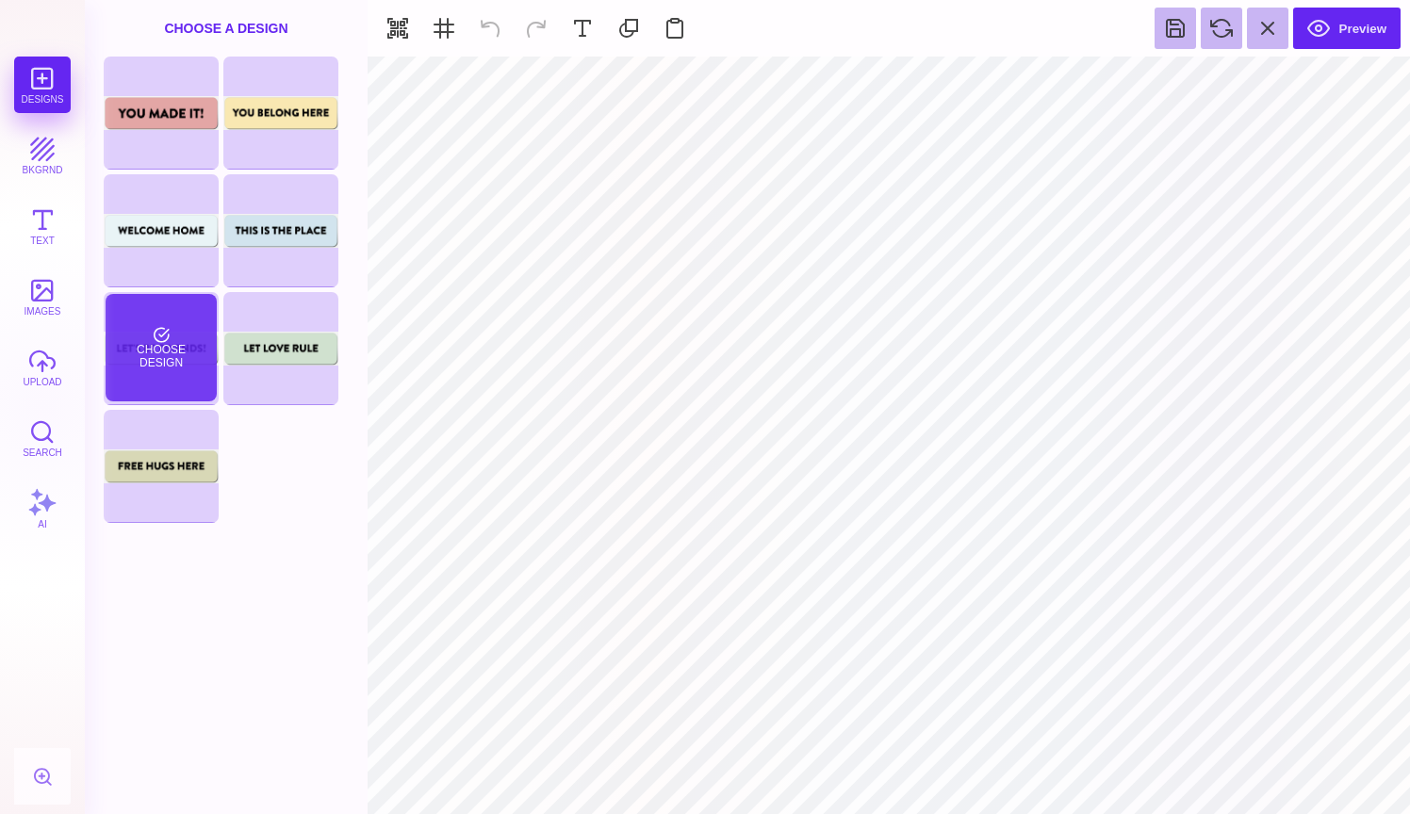
click at [174, 378] on div "Choose Design" at bounding box center [161, 347] width 110 height 107
type input "#E0EADD"
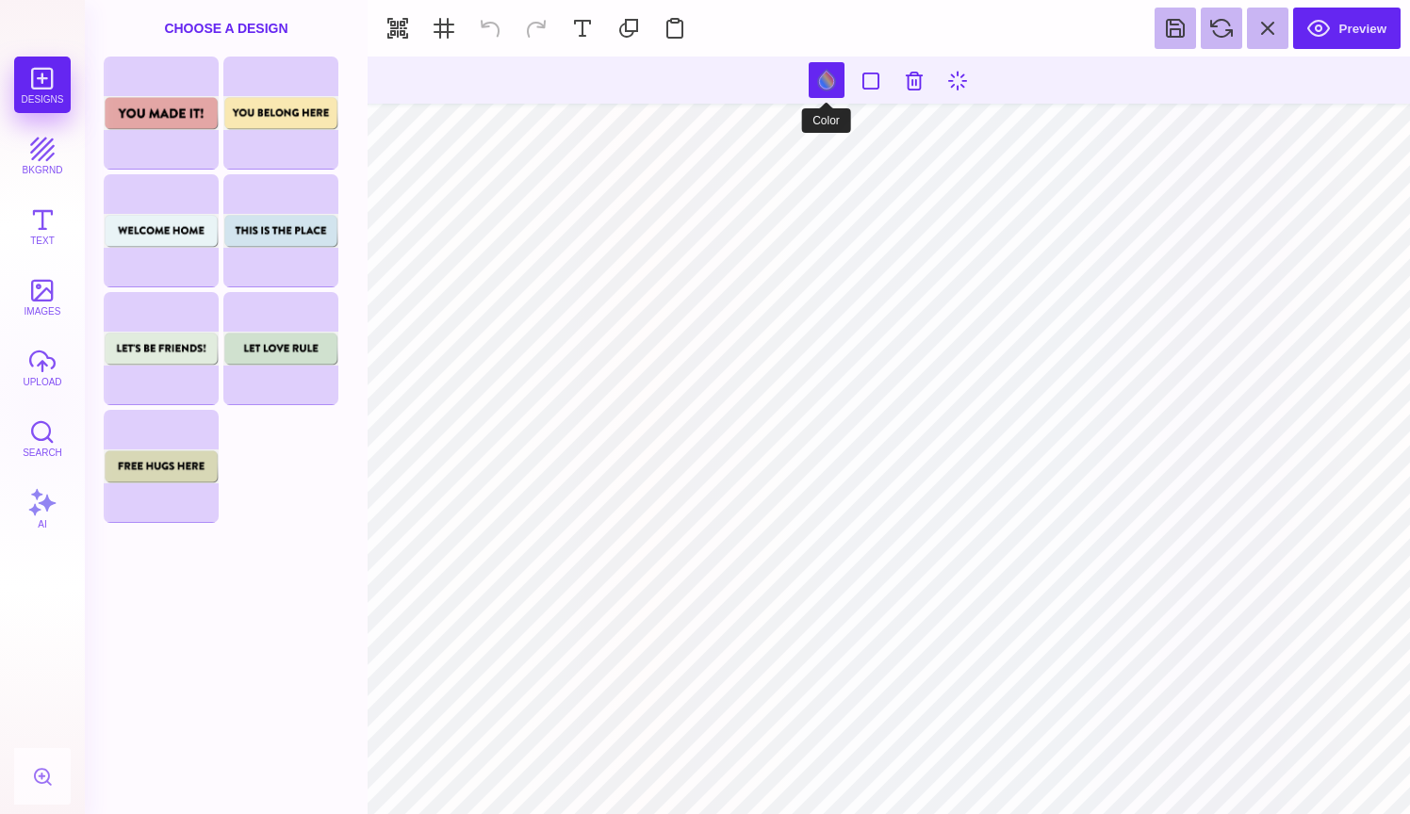
click at [829, 83] on button at bounding box center [827, 80] width 36 height 36
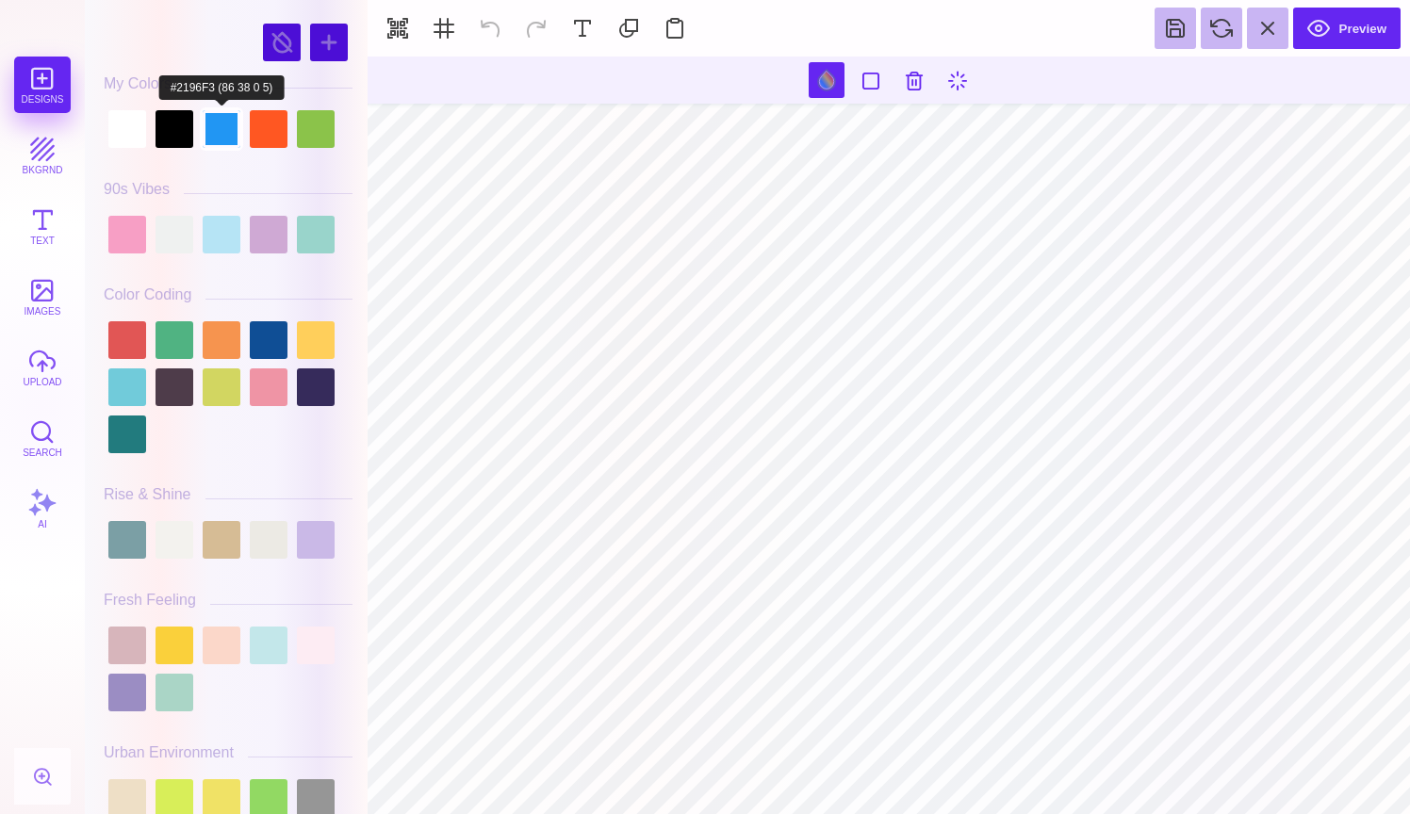
click at [212, 133] on div at bounding box center [222, 129] width 38 height 38
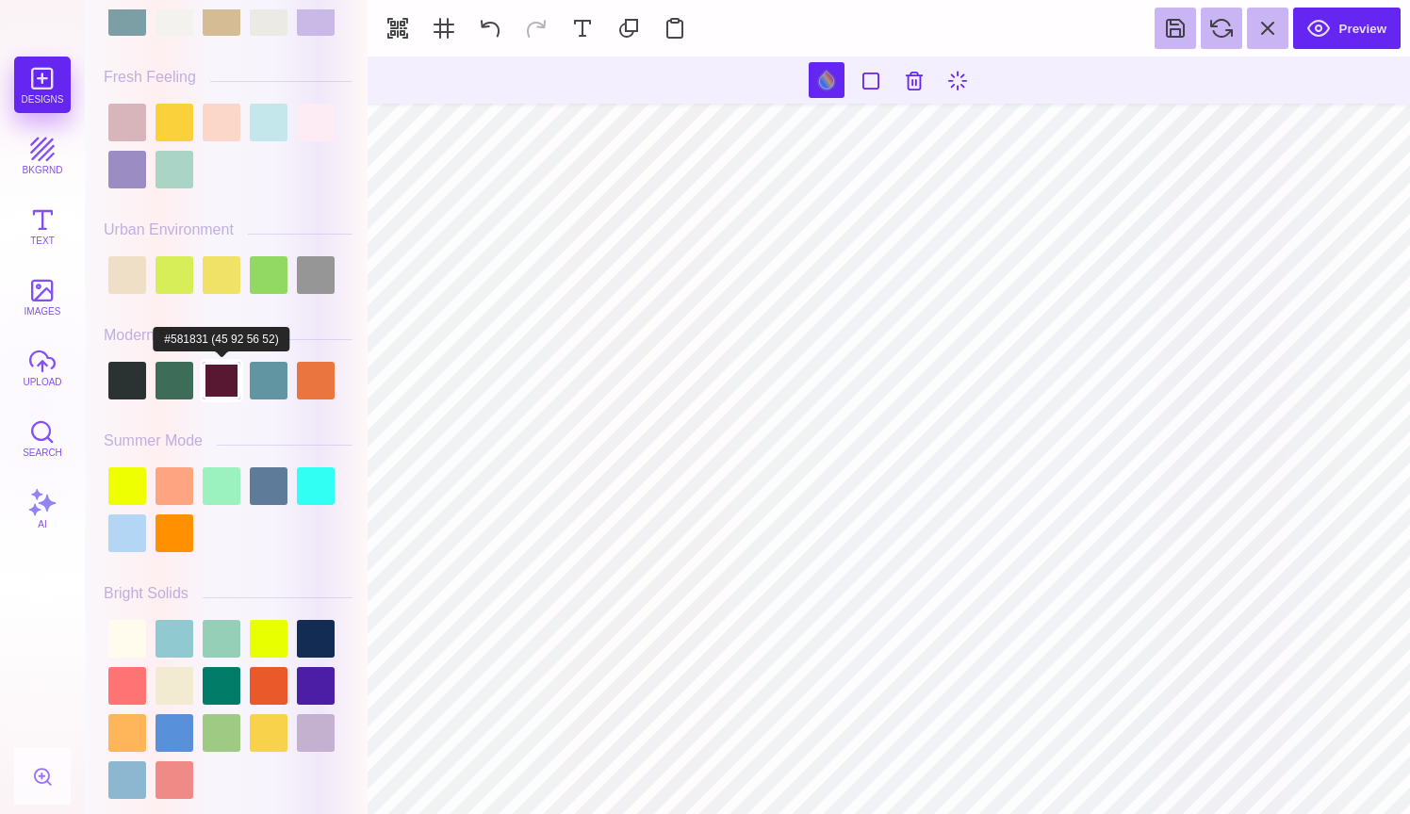
scroll to position [524, 0]
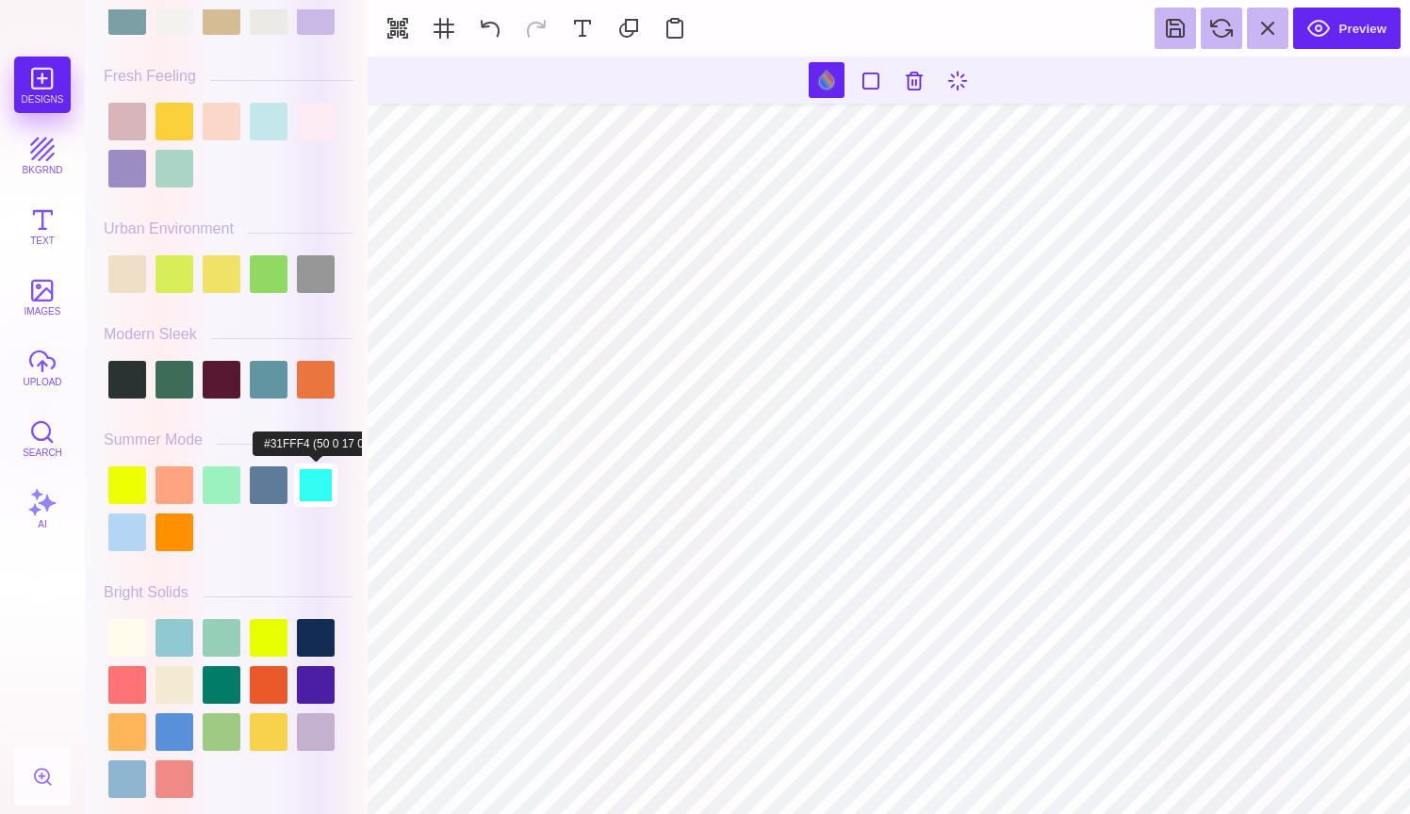
click at [309, 487] on div at bounding box center [316, 485] width 38 height 38
type input "#31FFF4"
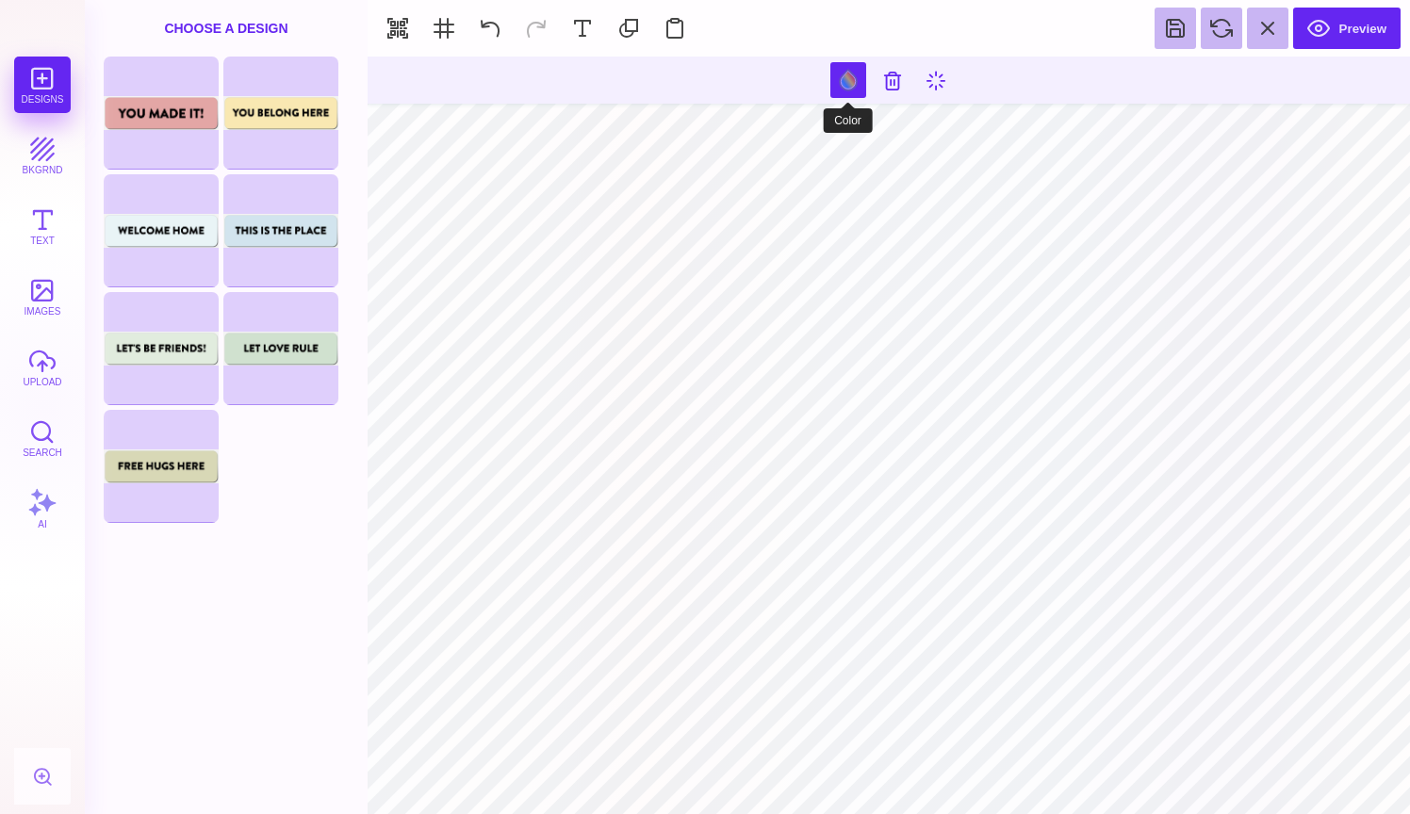
click at [848, 74] on button at bounding box center [848, 80] width 36 height 36
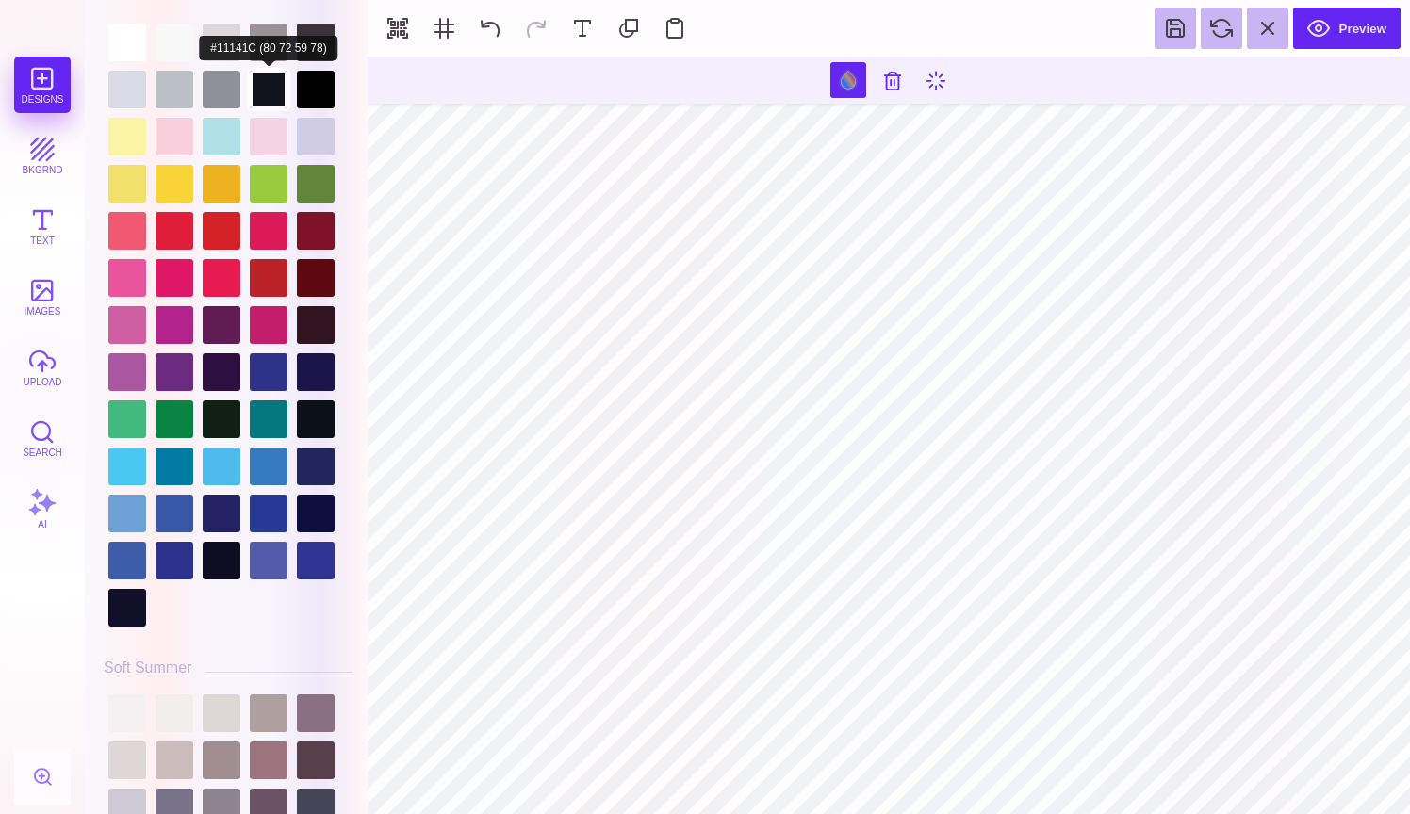
scroll to position [3979, 0]
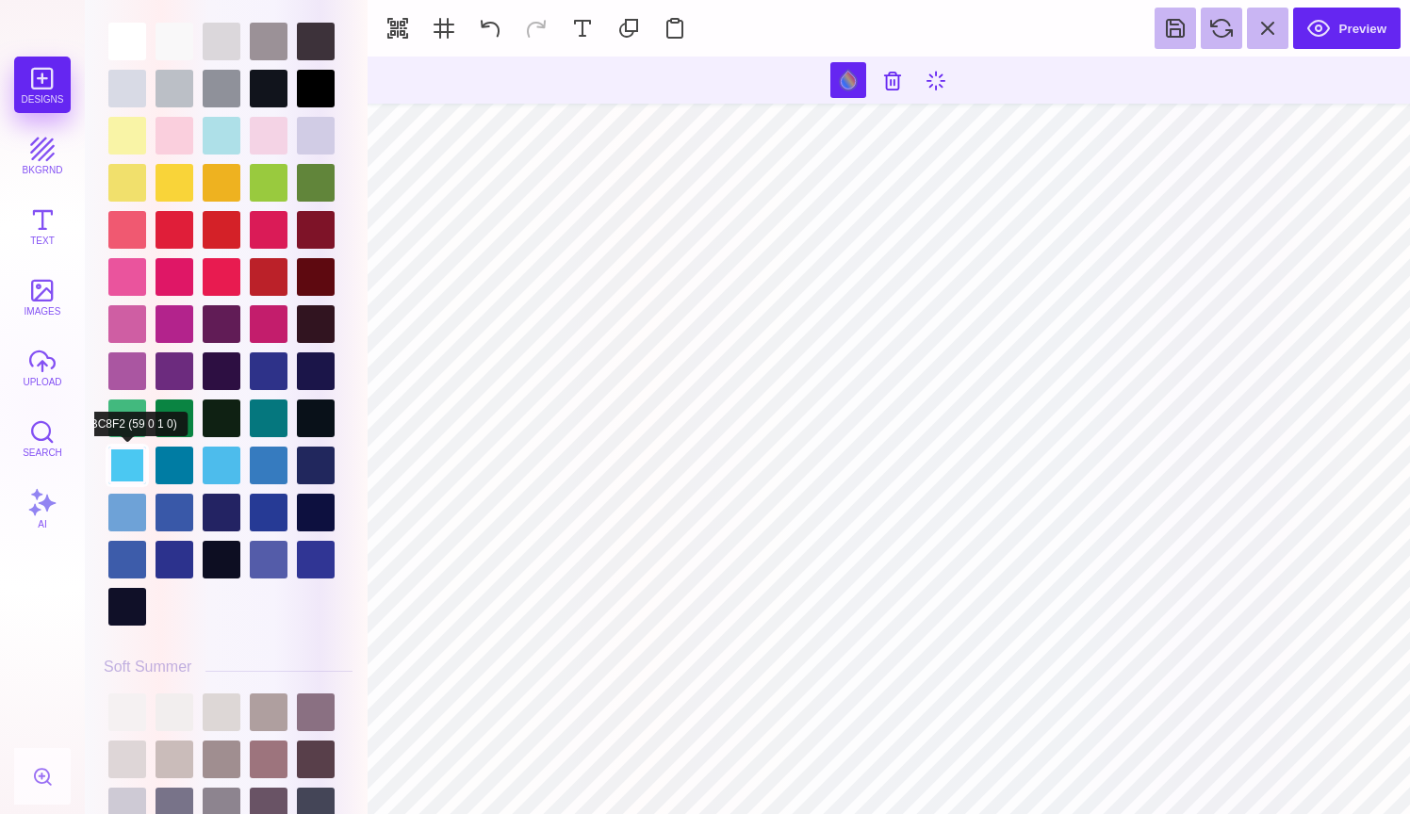
click at [124, 476] on div at bounding box center [127, 466] width 38 height 38
click at [211, 472] on div at bounding box center [222, 466] width 38 height 38
click at [126, 475] on div at bounding box center [127, 466] width 38 height 38
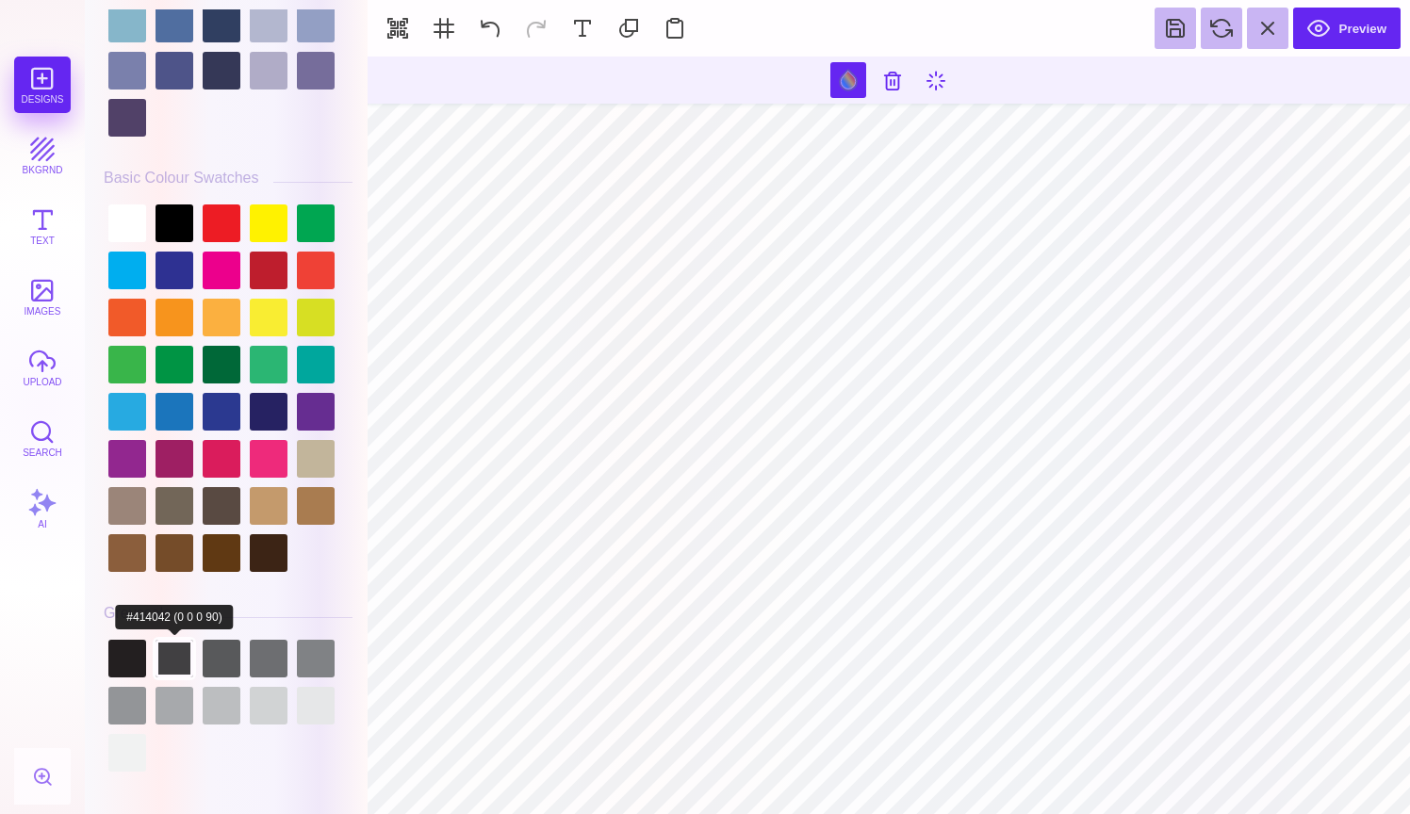
scroll to position [5139, 0]
click at [123, 271] on div at bounding box center [127, 271] width 38 height 38
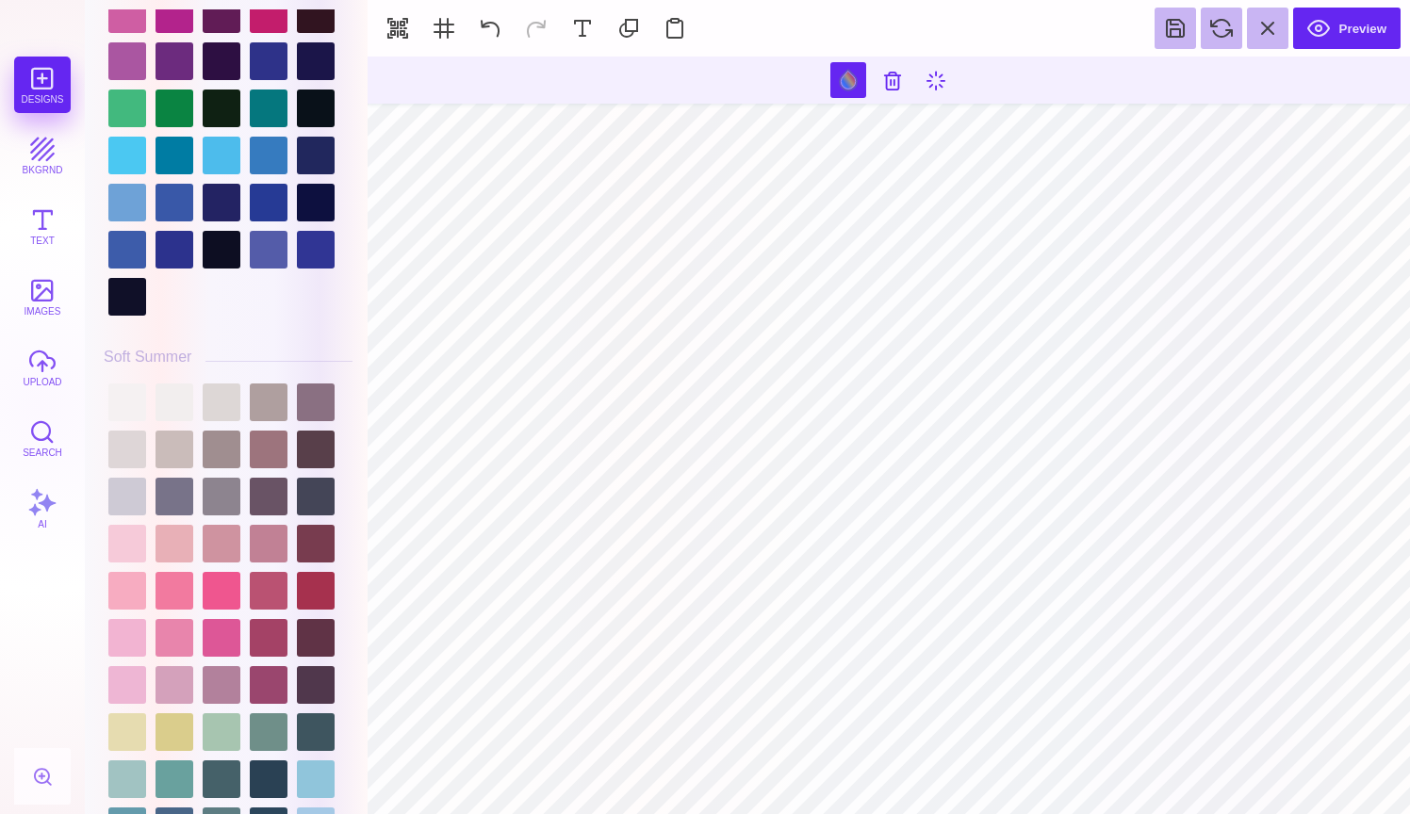
scroll to position [4270, 0]
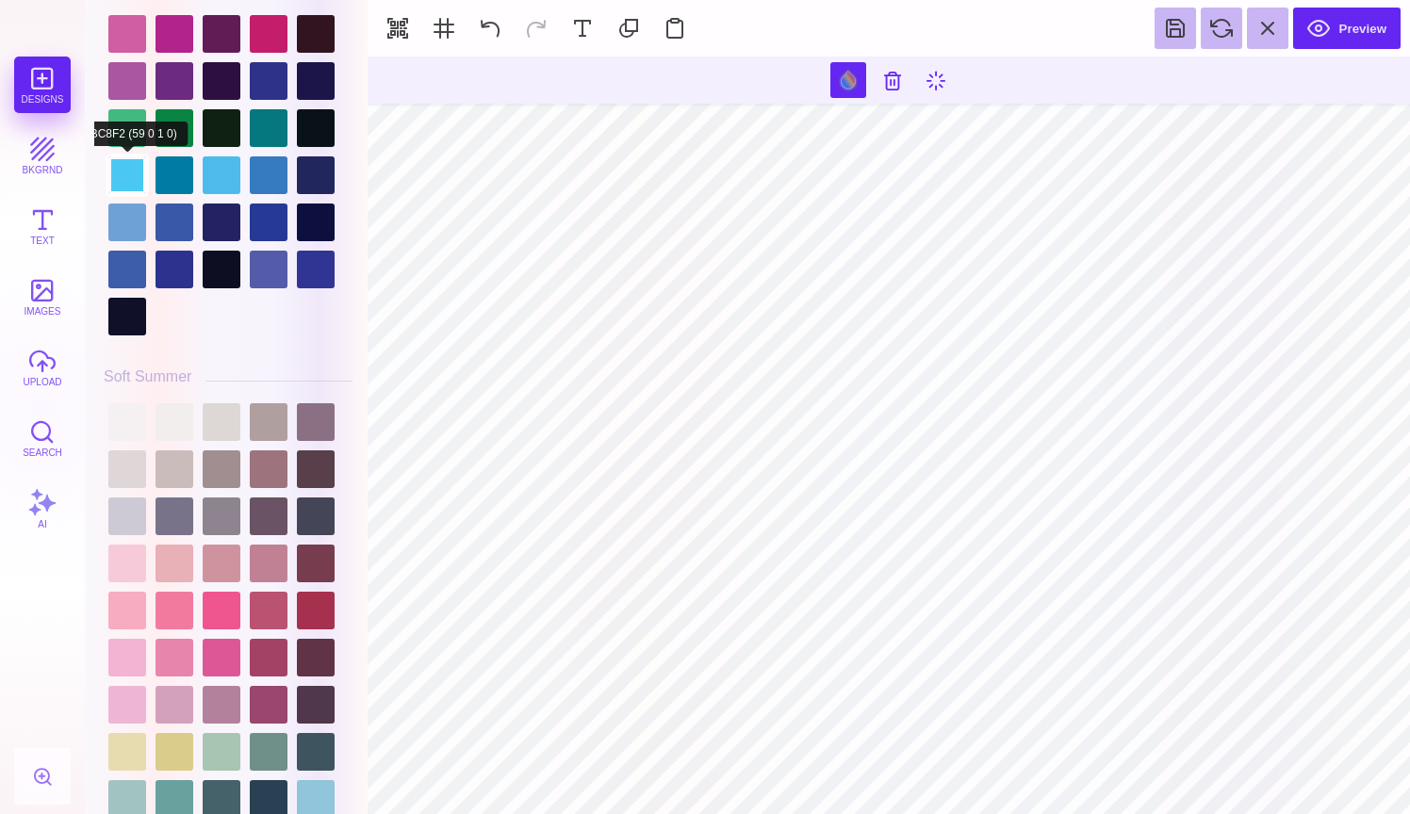
click at [120, 161] on div at bounding box center [127, 175] width 38 height 38
type input "#000000"
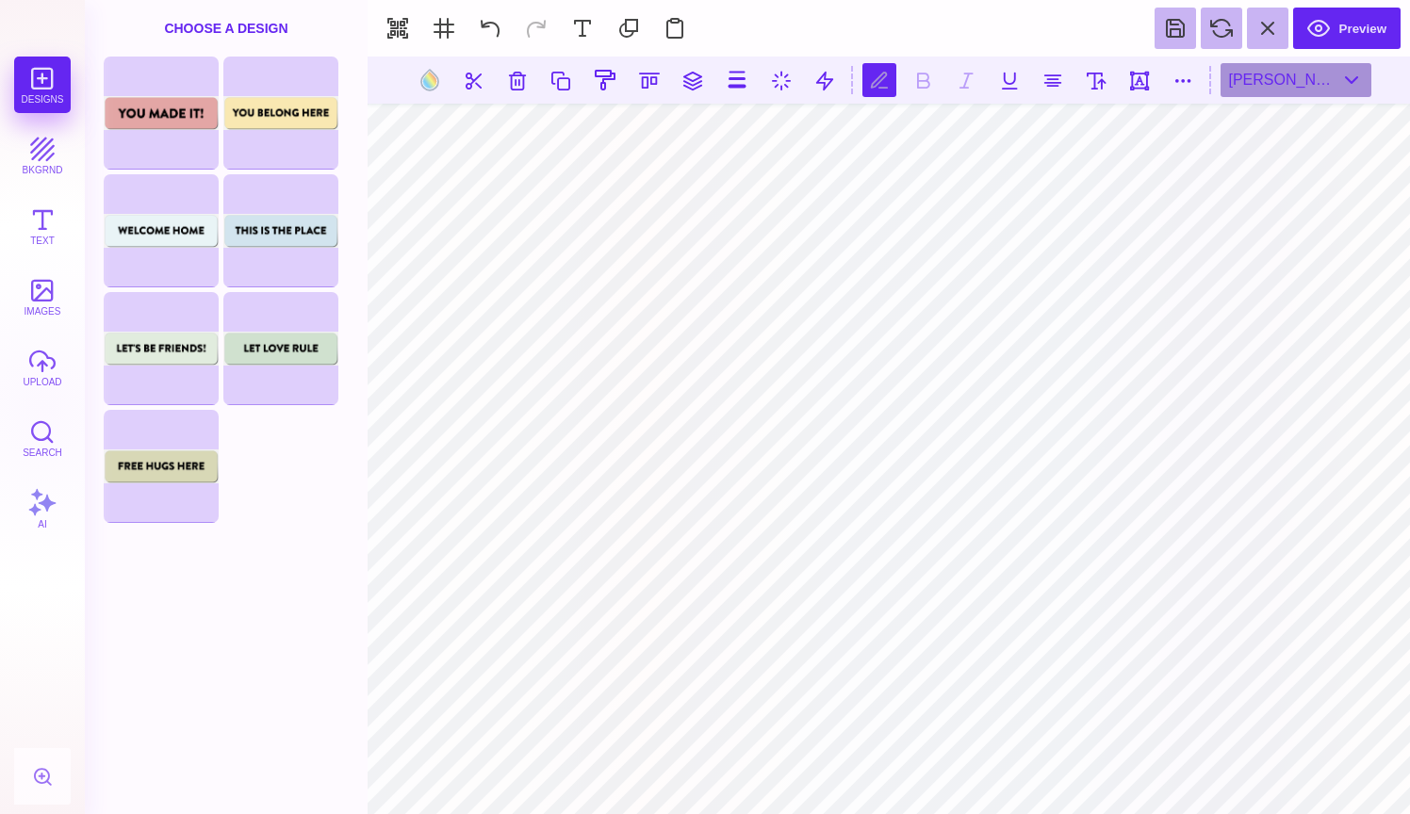
scroll to position [0, 0]
type textarea "*"
click at [1107, 78] on button at bounding box center [1096, 80] width 34 height 34
type input "***"
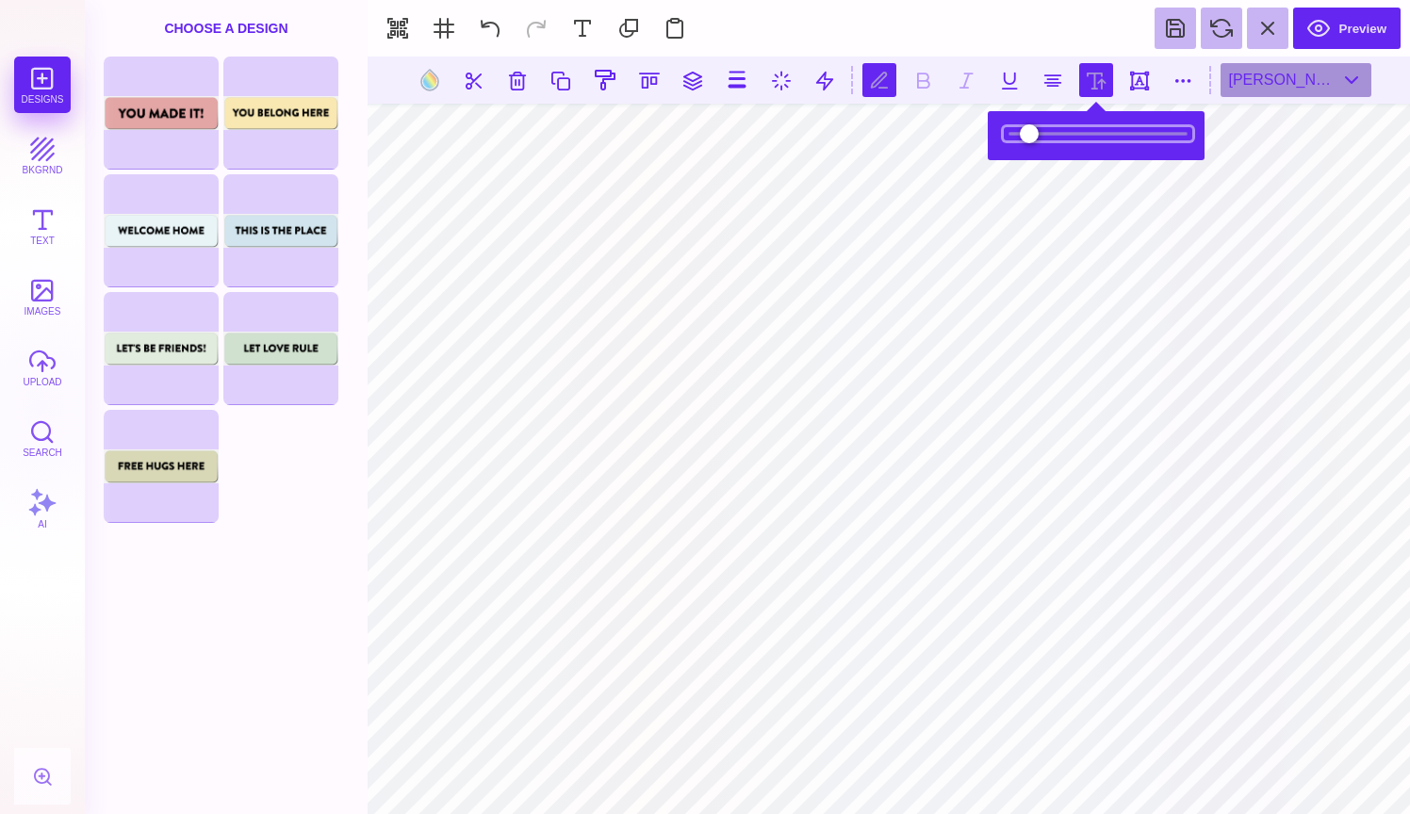
drag, startPoint x: 1037, startPoint y: 133, endPoint x: 1023, endPoint y: 133, distance: 13.2
click at [1023, 133] on input "range" at bounding box center [1098, 133] width 188 height 13
drag, startPoint x: 1023, startPoint y: 133, endPoint x: 1062, endPoint y: 134, distance: 38.6
click at [1062, 134] on input "range" at bounding box center [1098, 133] width 188 height 13
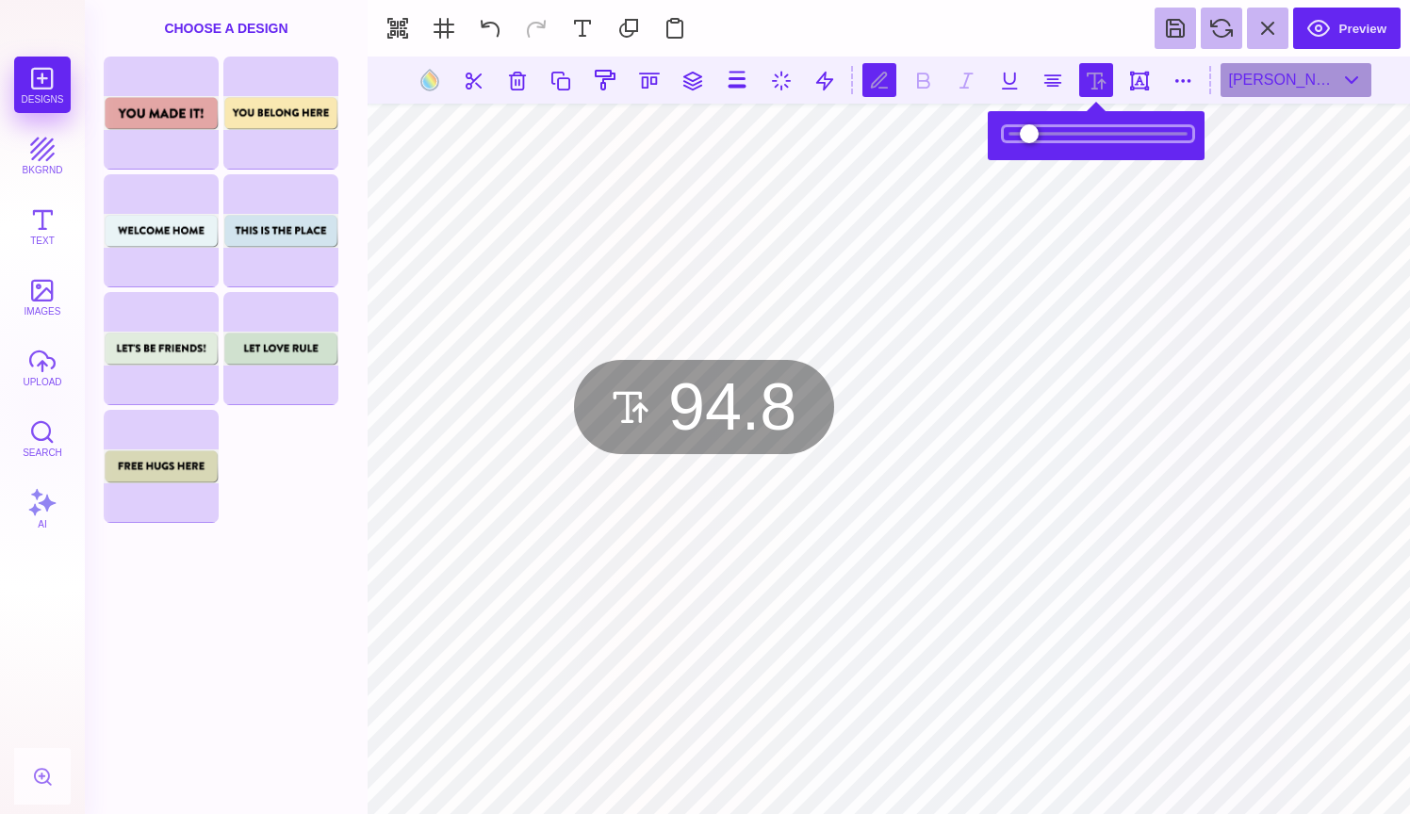
drag, startPoint x: 1066, startPoint y: 128, endPoint x: 1037, endPoint y: 130, distance: 29.3
type input "****"
click at [1037, 130] on input "range" at bounding box center [1098, 133] width 188 height 13
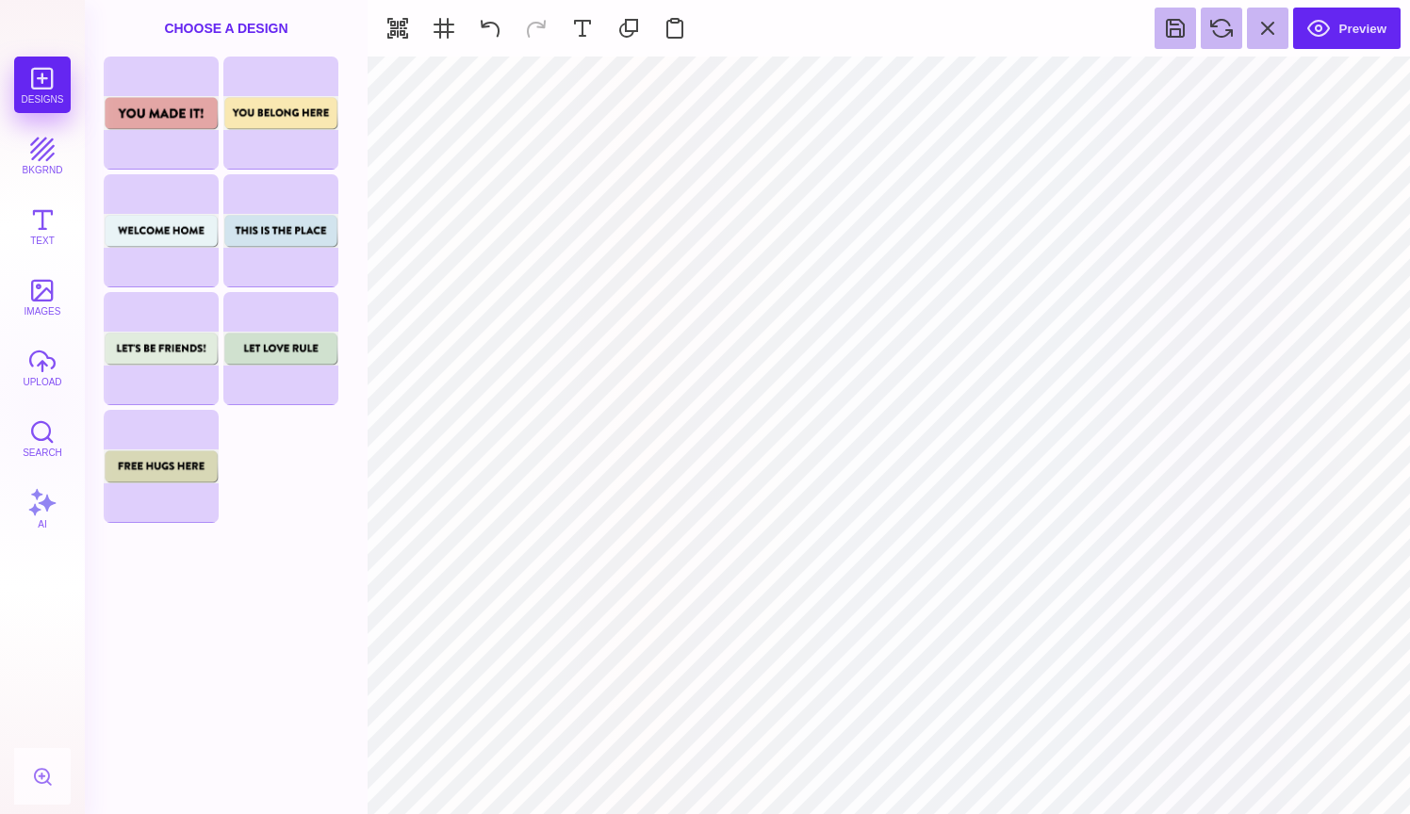
type input "#4BC8F2"
click at [561, 29] on section "Preview" at bounding box center [889, 28] width 1042 height 57
click at [579, 30] on button at bounding box center [582, 28] width 41 height 41
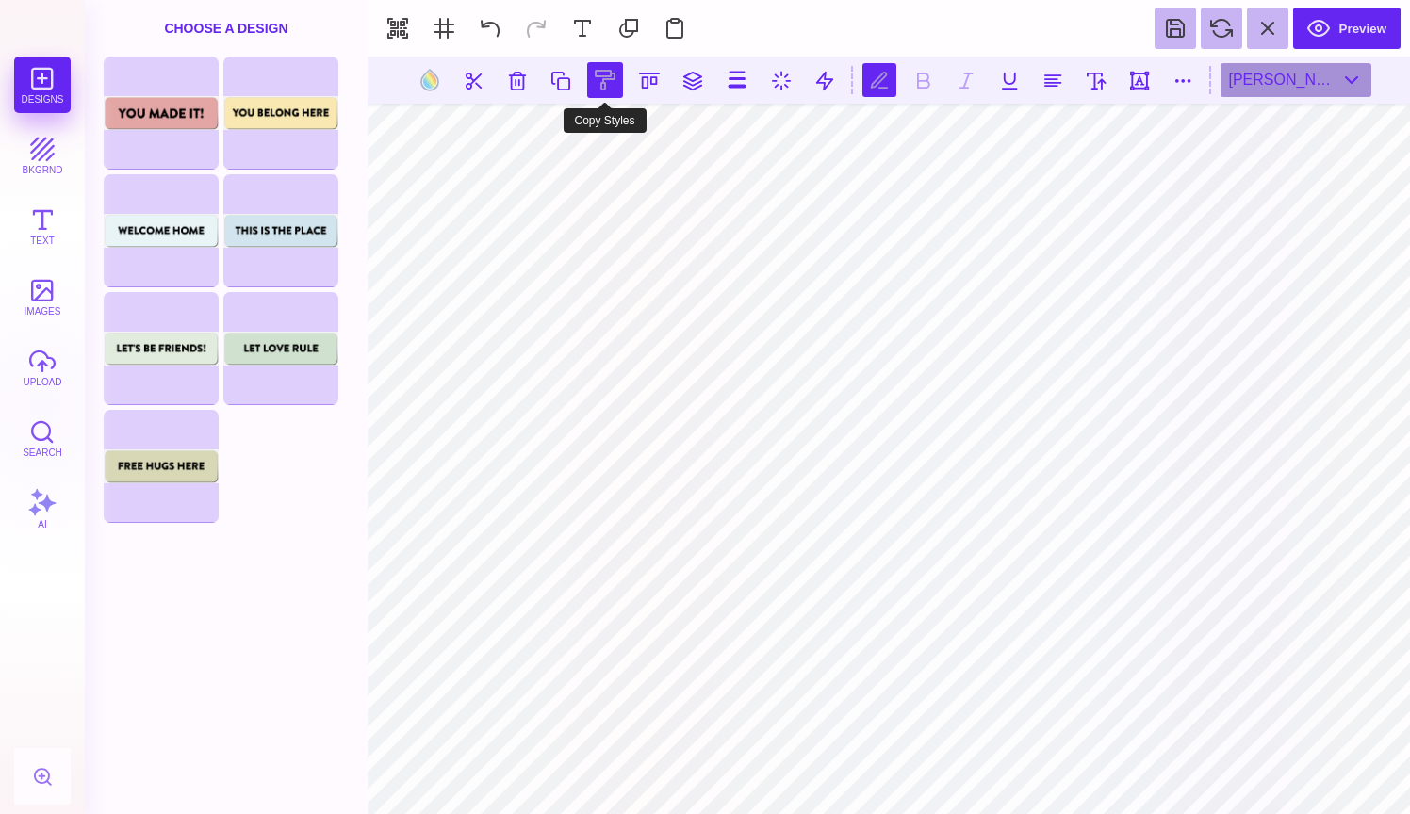
type textarea "*"
type textarea "**********"
click at [1102, 88] on button at bounding box center [1096, 80] width 34 height 34
type input "*****"
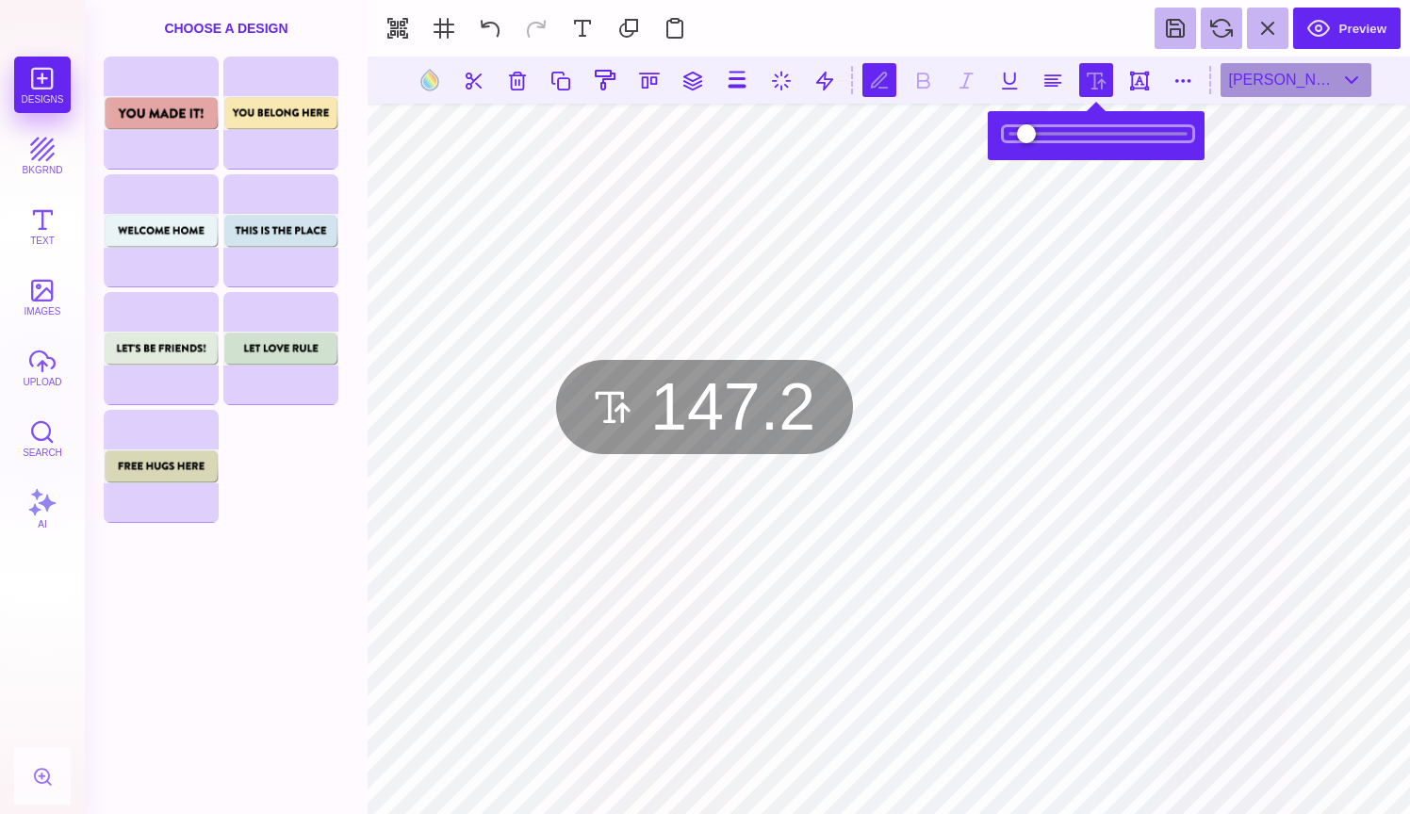
drag, startPoint x: 1075, startPoint y: 133, endPoint x: 1040, endPoint y: 133, distance: 34.9
type input "*****"
click at [1040, 133] on input "range" at bounding box center [1098, 133] width 188 height 13
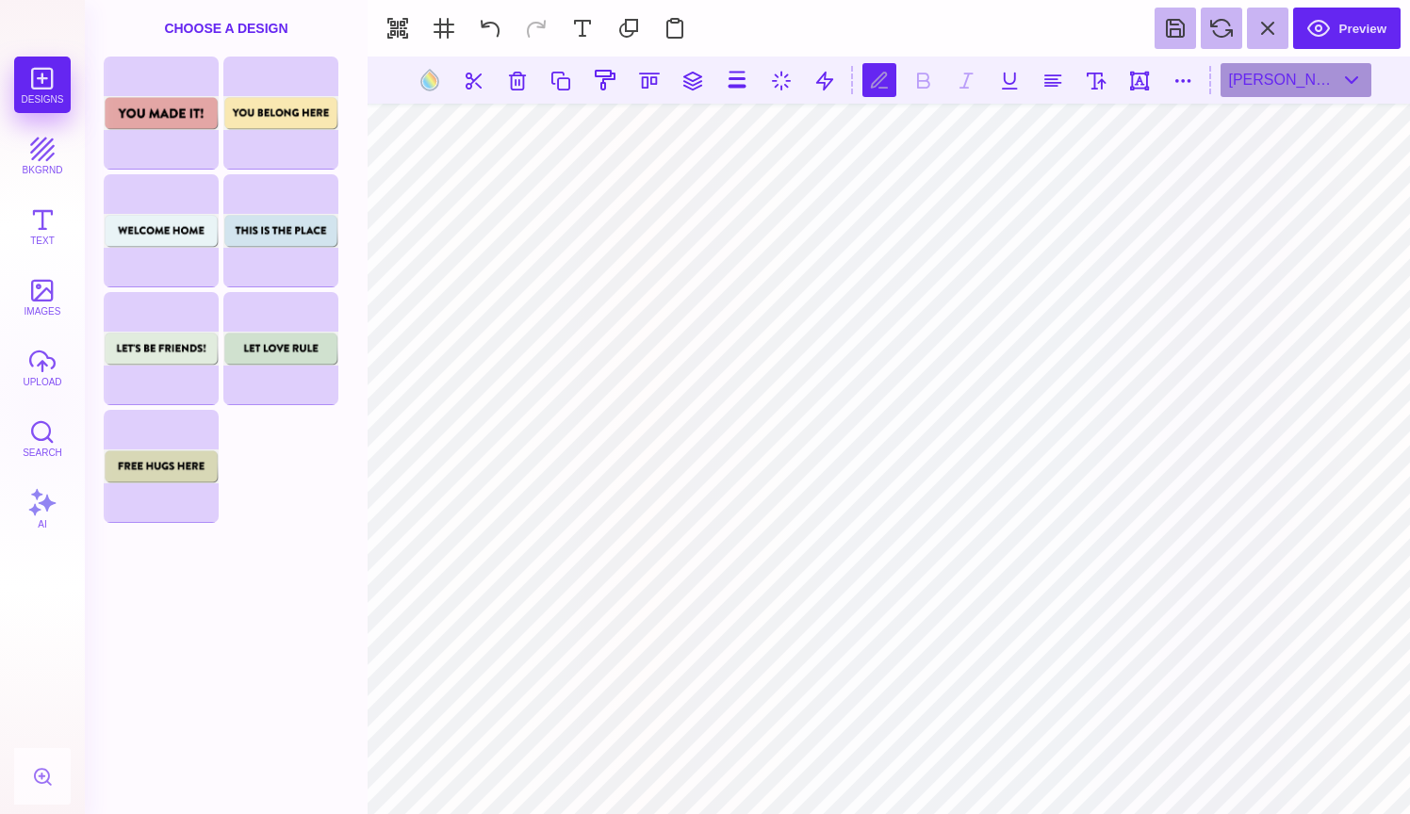
scroll to position [0, 10]
type textarea "**********"
click at [1102, 80] on button at bounding box center [1096, 80] width 34 height 34
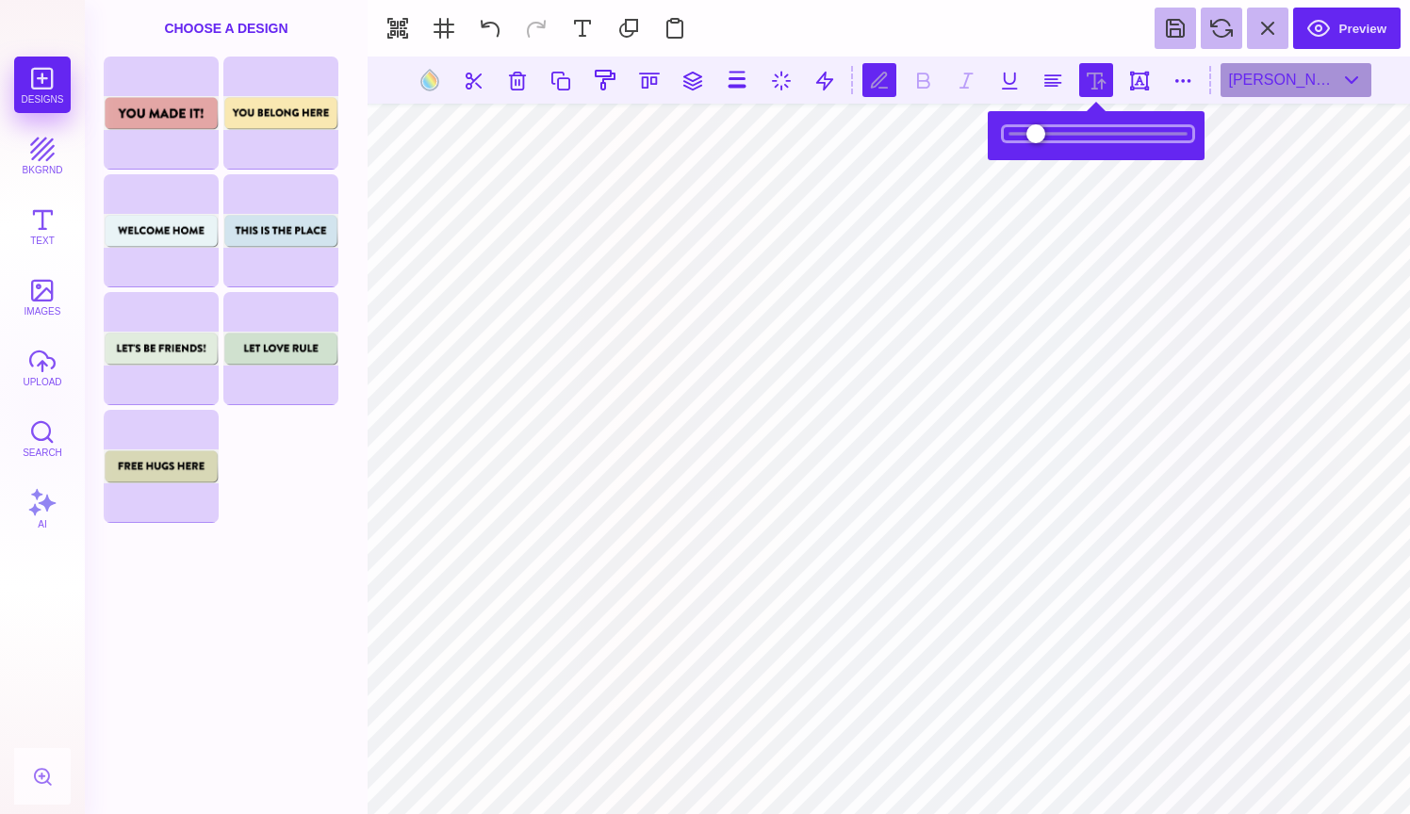
drag, startPoint x: 1069, startPoint y: 134, endPoint x: 1082, endPoint y: 133, distance: 13.2
type input "*****"
click at [1082, 133] on input "range" at bounding box center [1098, 133] width 188 height 13
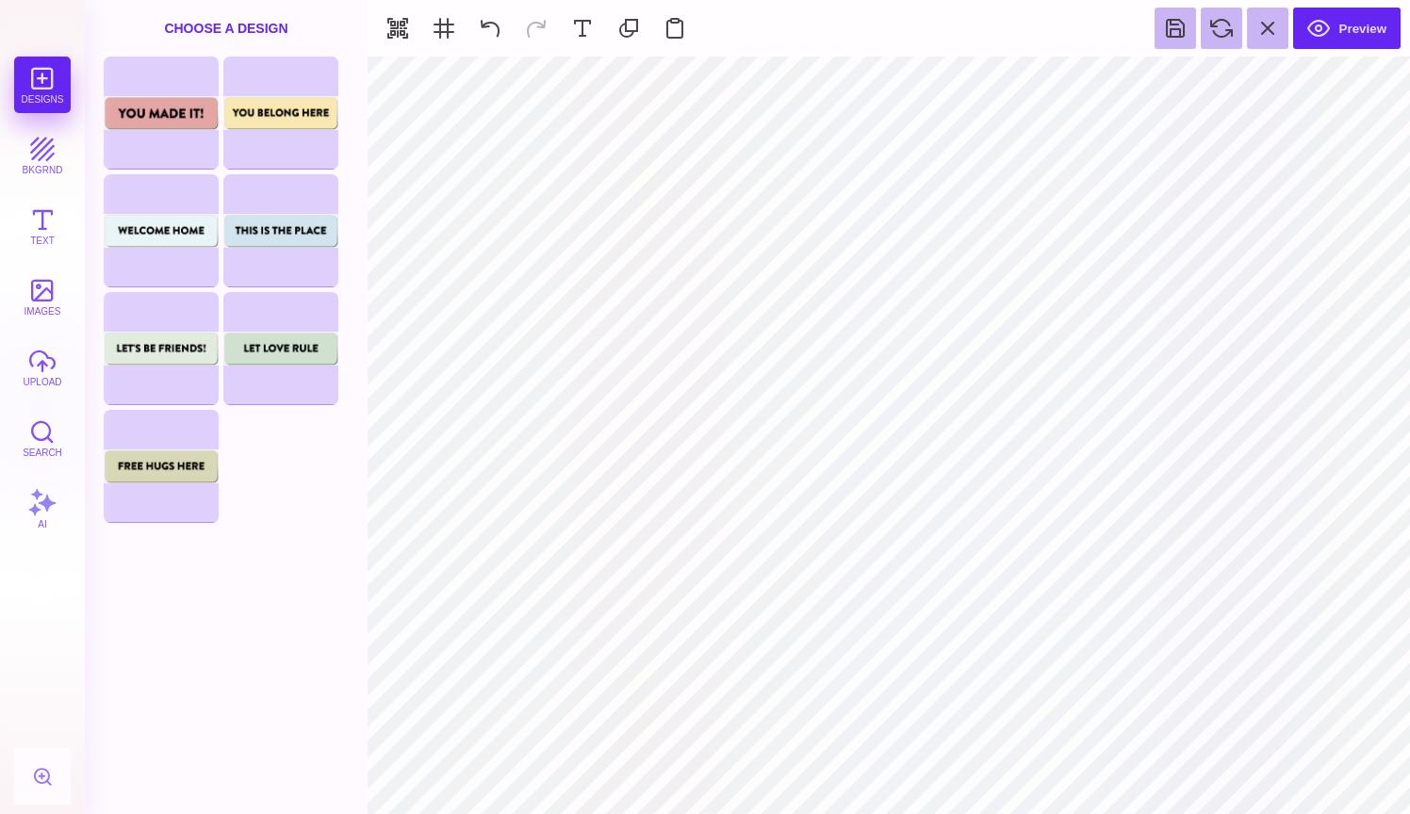
type input "#000000"
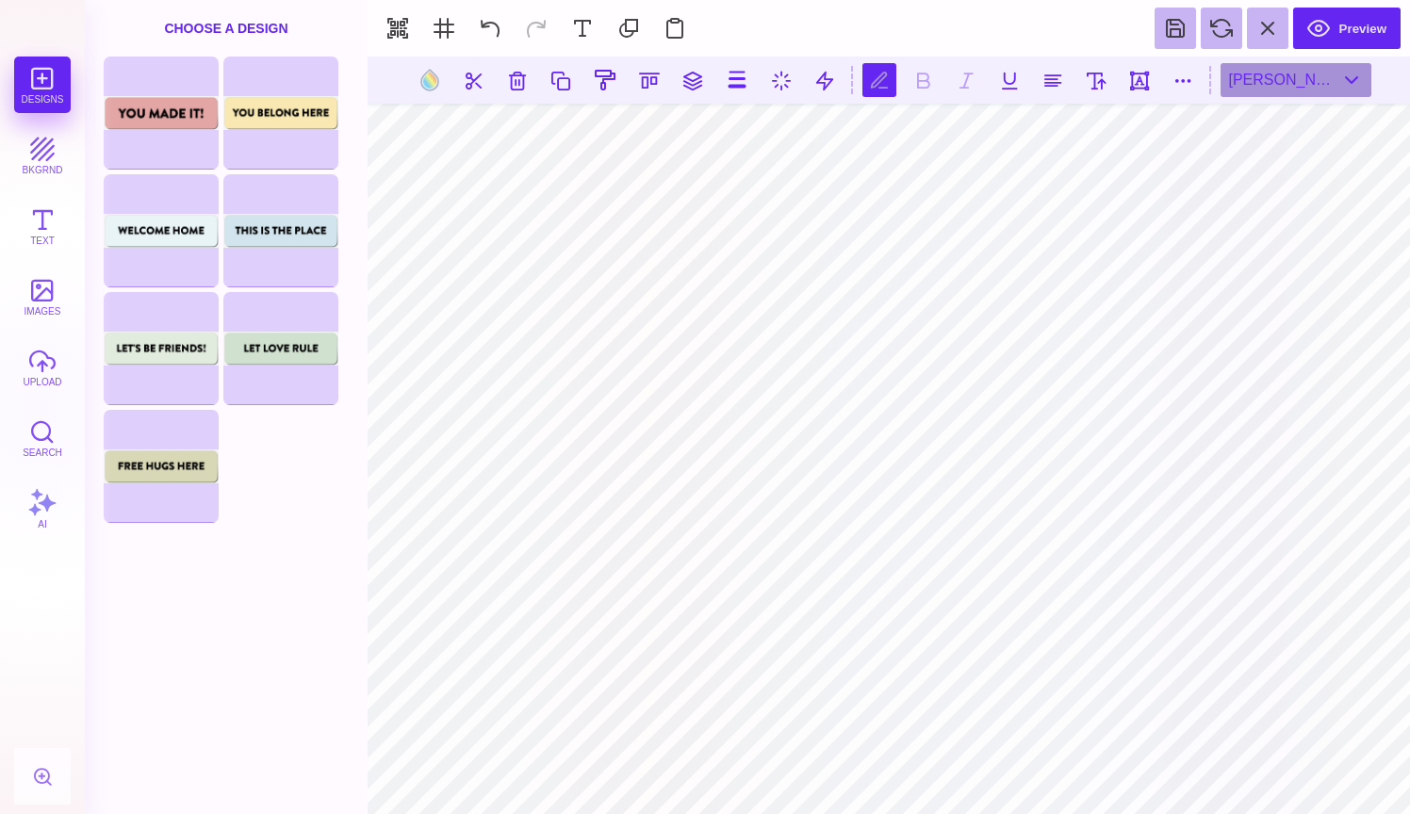
scroll to position [0, 11]
click at [1093, 92] on button at bounding box center [1096, 80] width 34 height 34
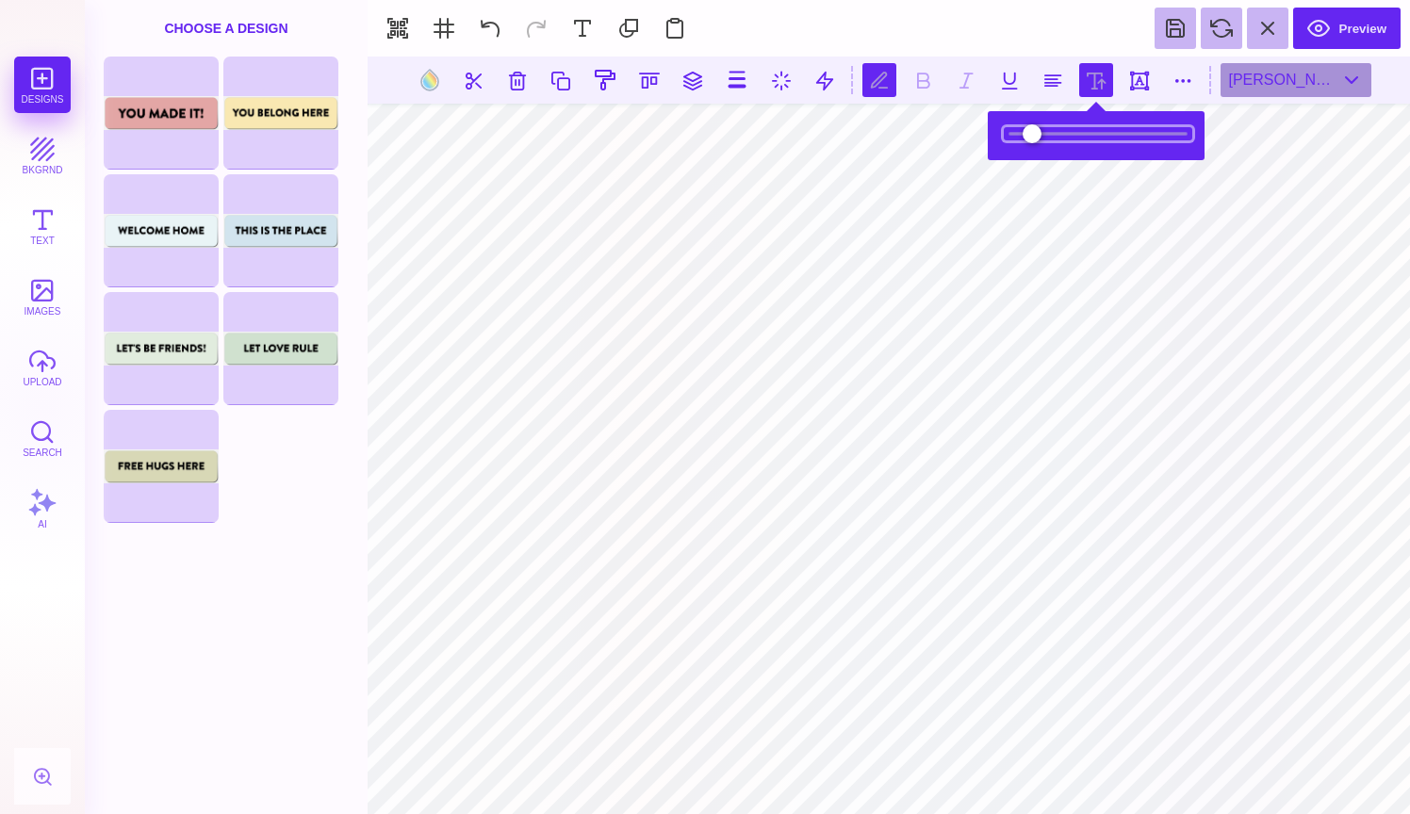
type input "*****"
click at [1074, 137] on input "range" at bounding box center [1098, 133] width 188 height 13
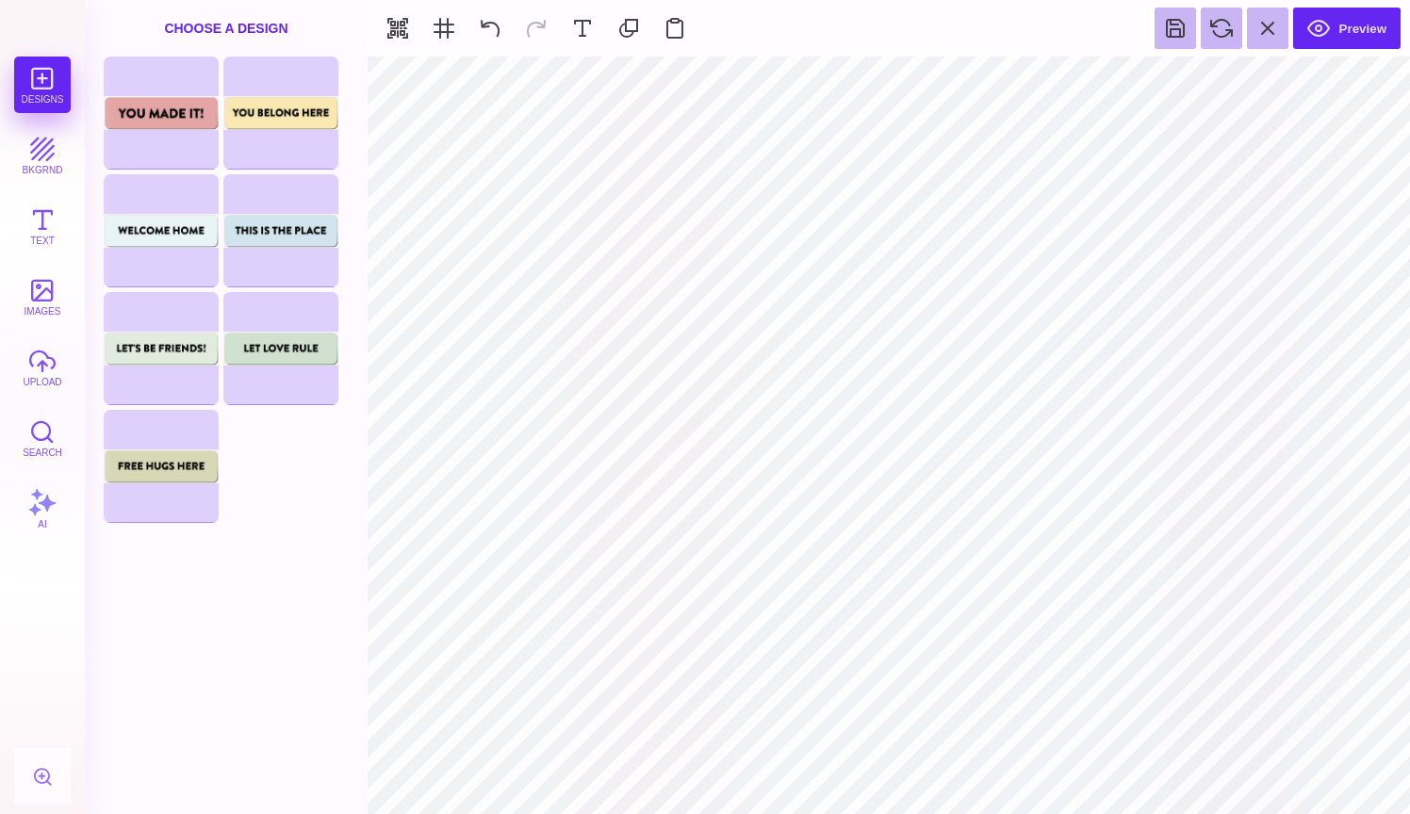
type input "#4BC8F2"
click at [841, 82] on button at bounding box center [848, 80] width 36 height 36
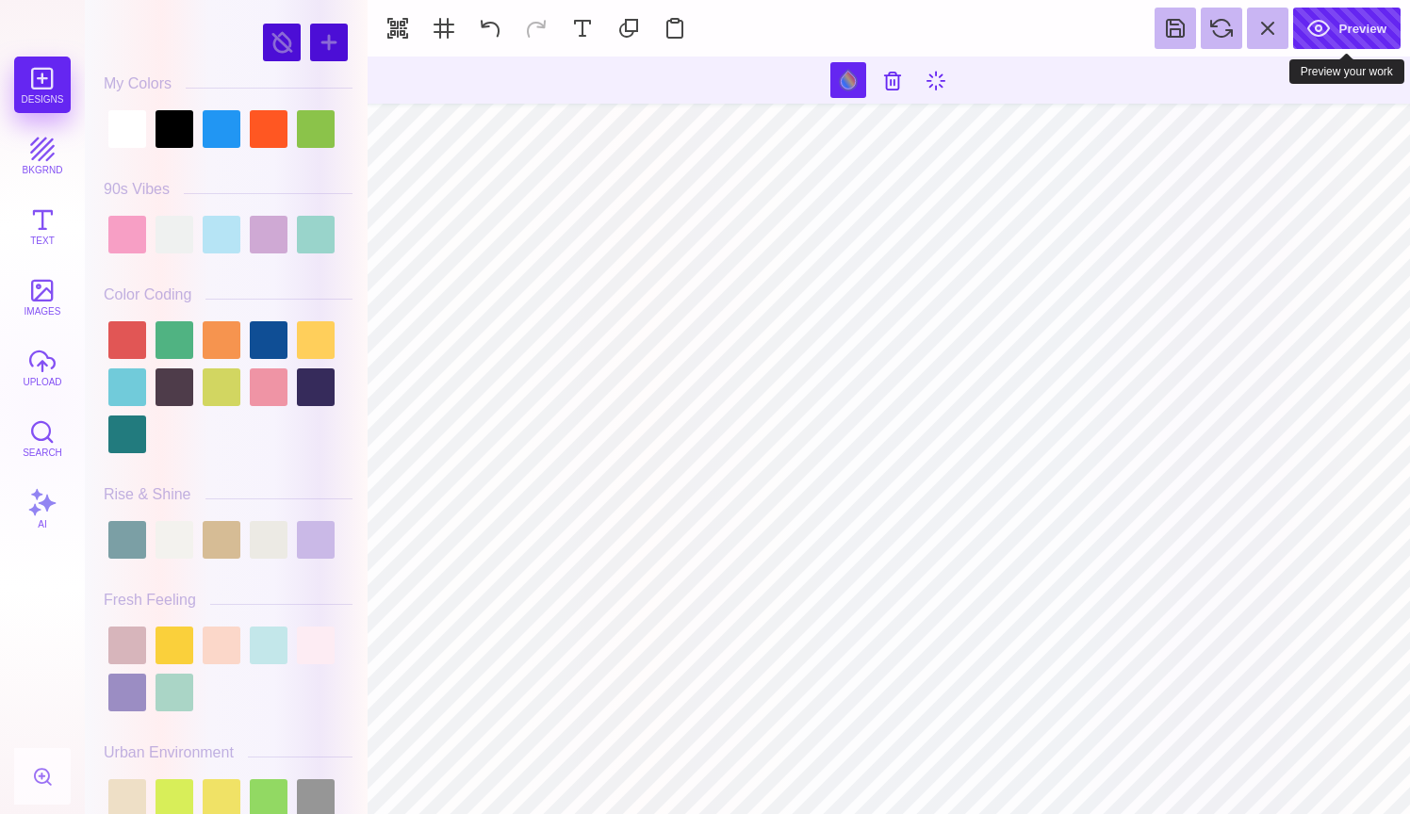
click at [1360, 28] on button "Preview" at bounding box center [1346, 28] width 107 height 41
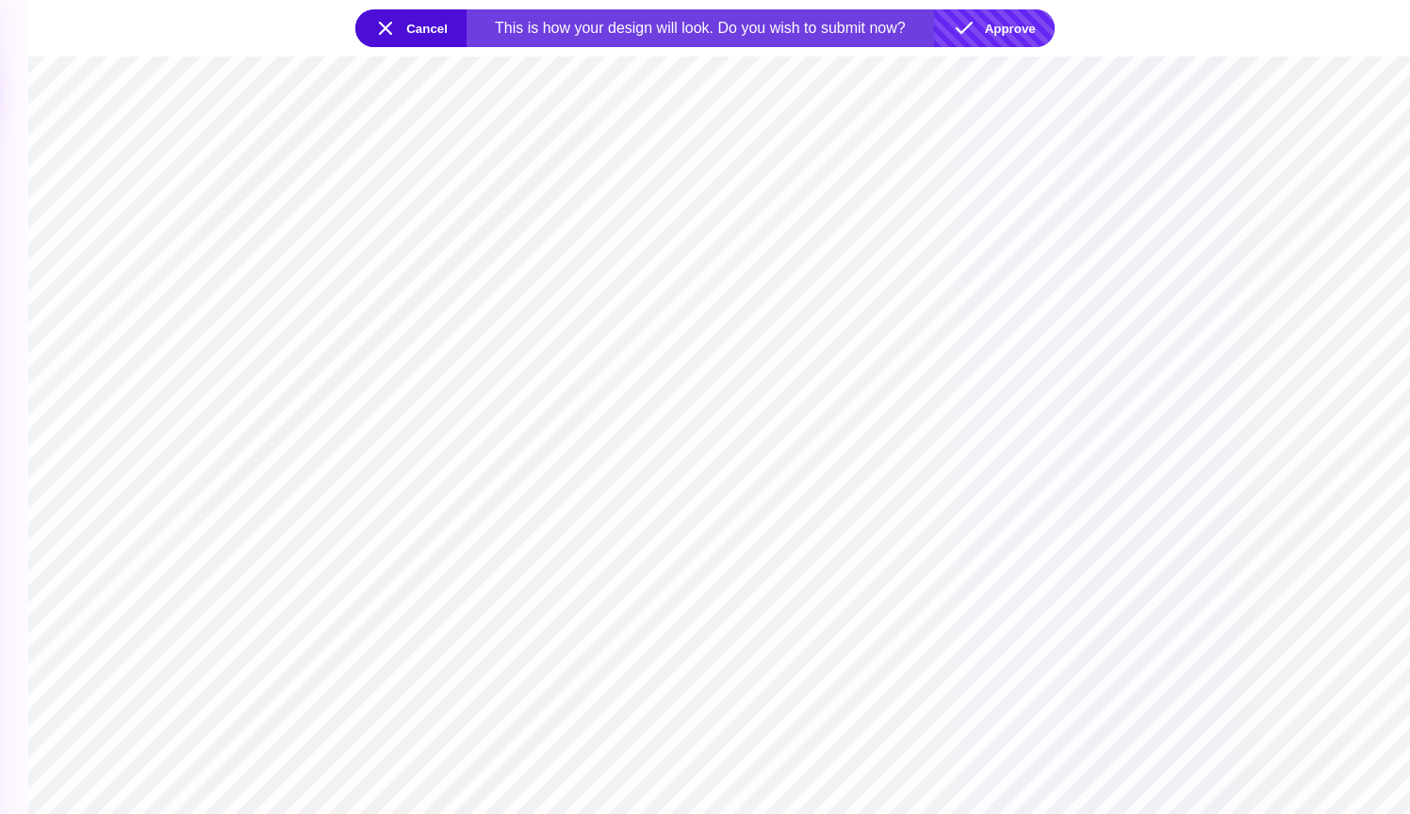
click at [1005, 31] on button "Approve" at bounding box center [994, 28] width 121 height 38
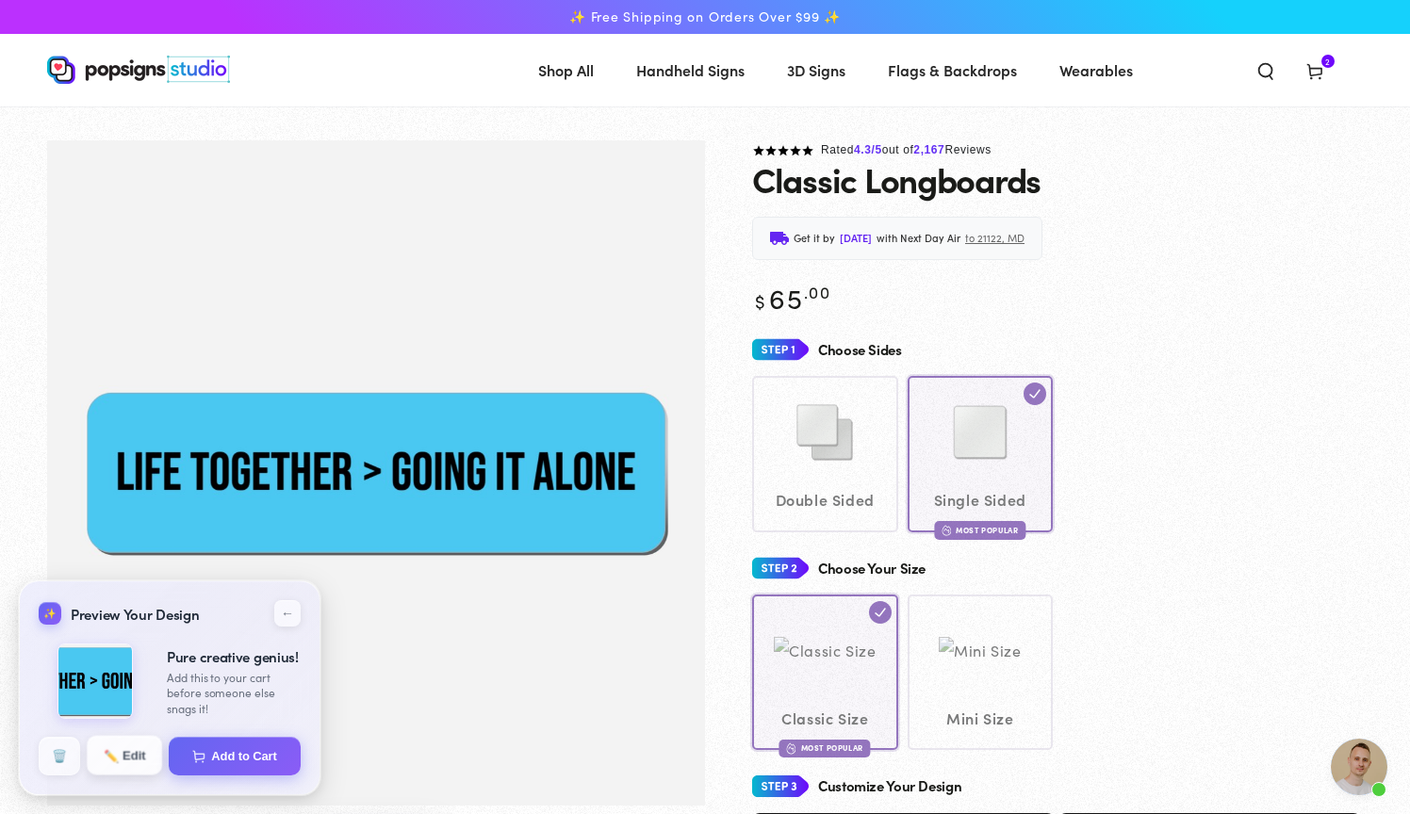
click at [118, 764] on button "✏️ Edit" at bounding box center [124, 756] width 75 height 40
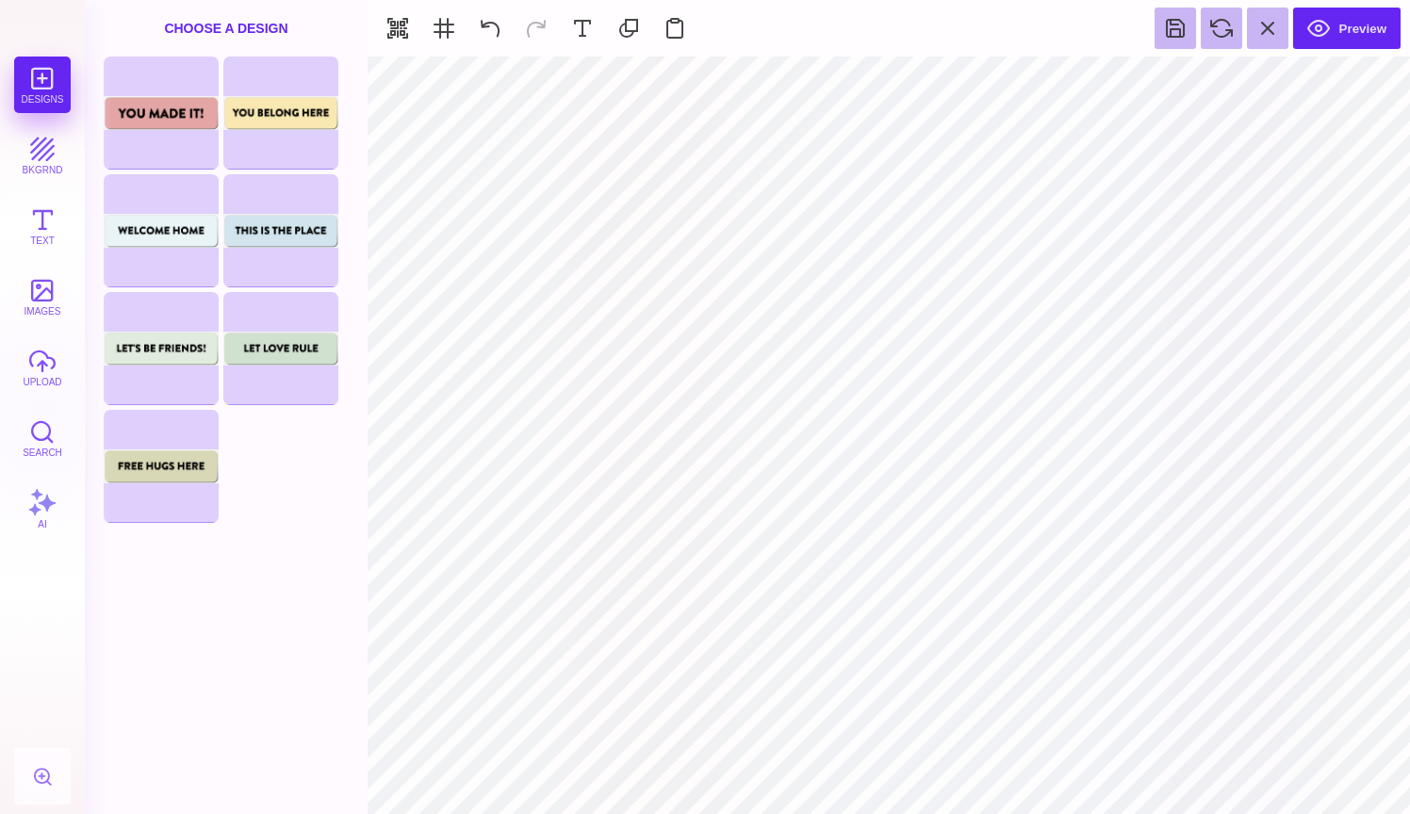
type input "#000000"
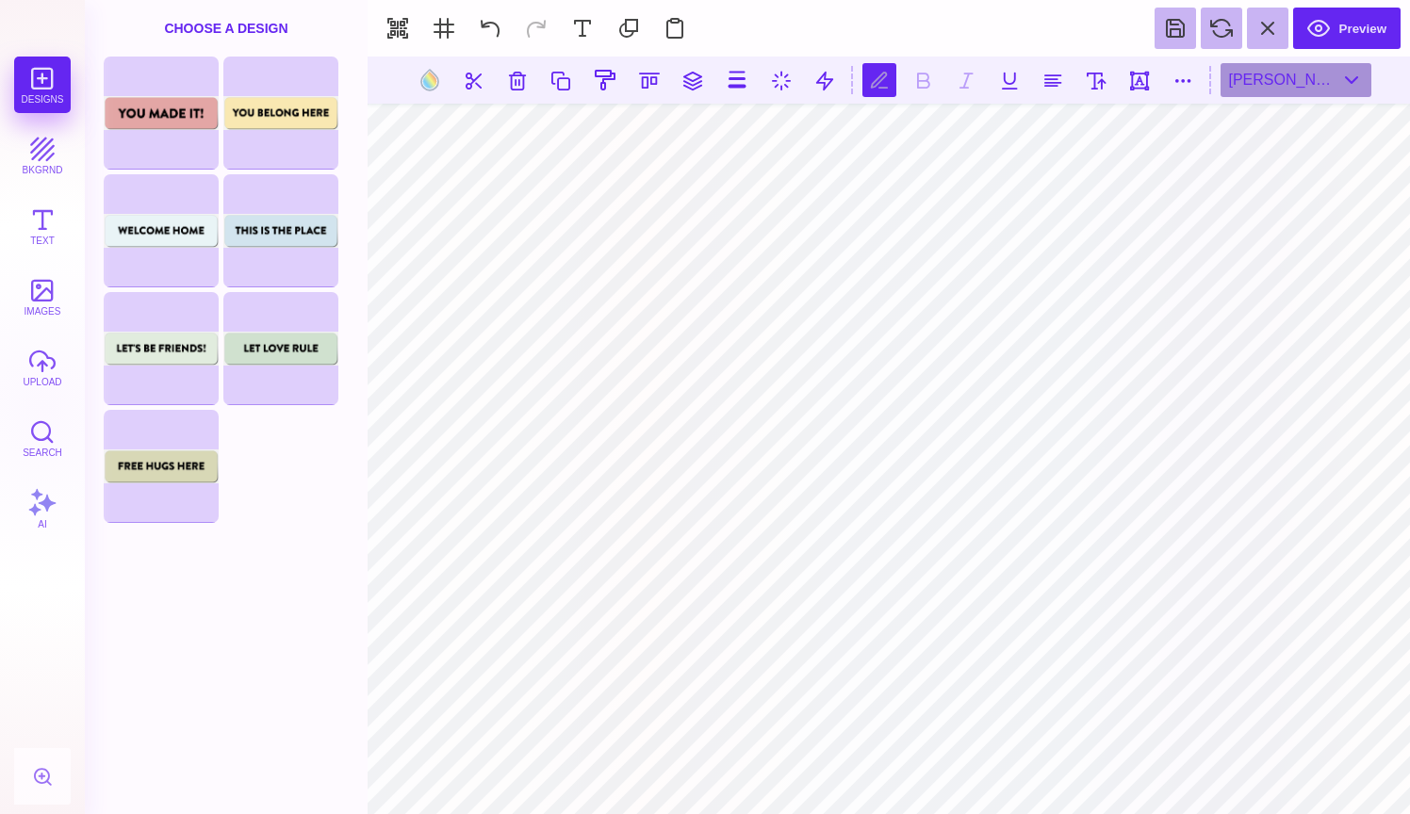
scroll to position [0, 11]
click at [1323, 74] on div "[PERSON_NAME] Black" at bounding box center [1295, 80] width 151 height 34
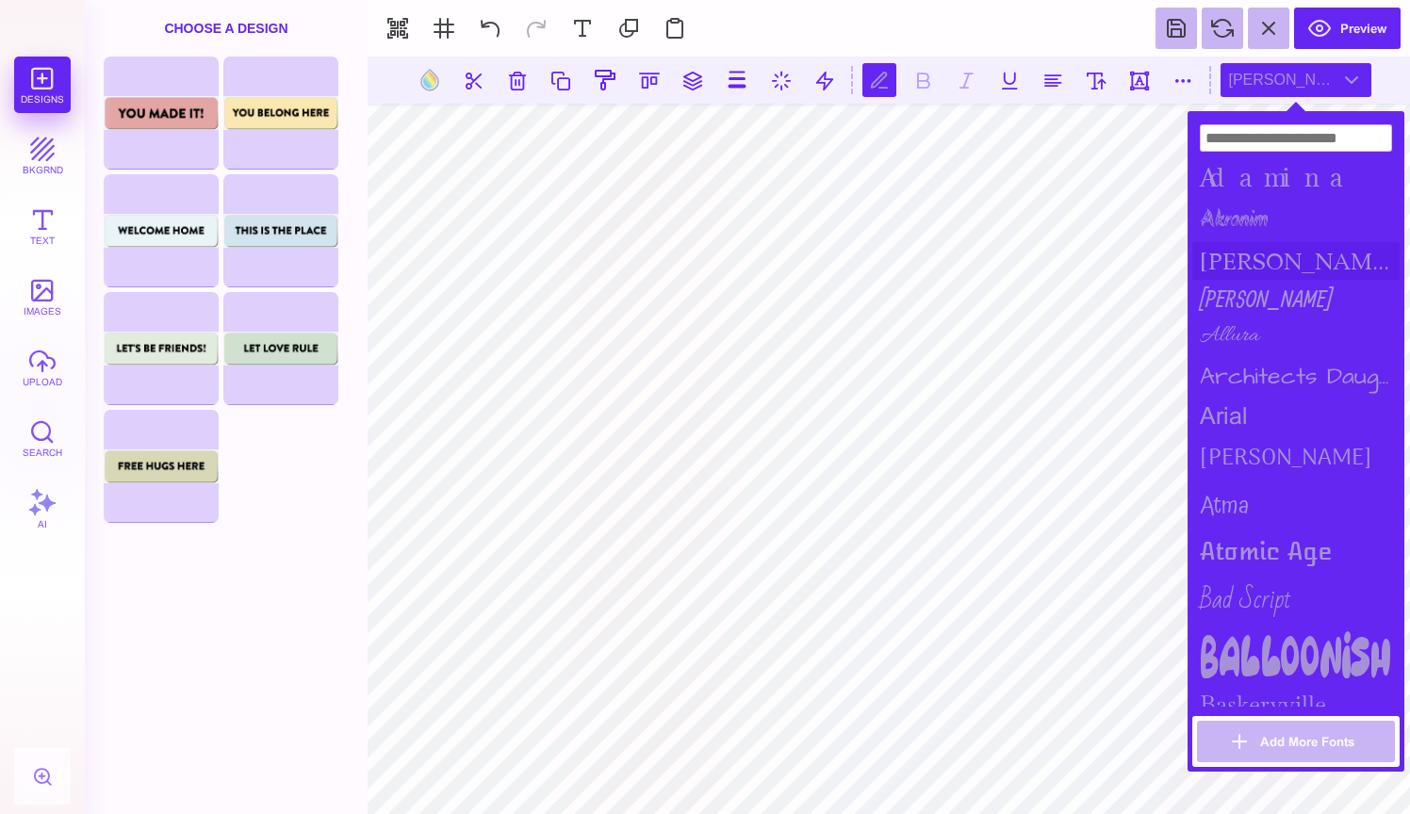
click at [1245, 255] on div "[PERSON_NAME]" at bounding box center [1295, 261] width 207 height 38
click at [1222, 398] on div "arial" at bounding box center [1295, 416] width 207 height 37
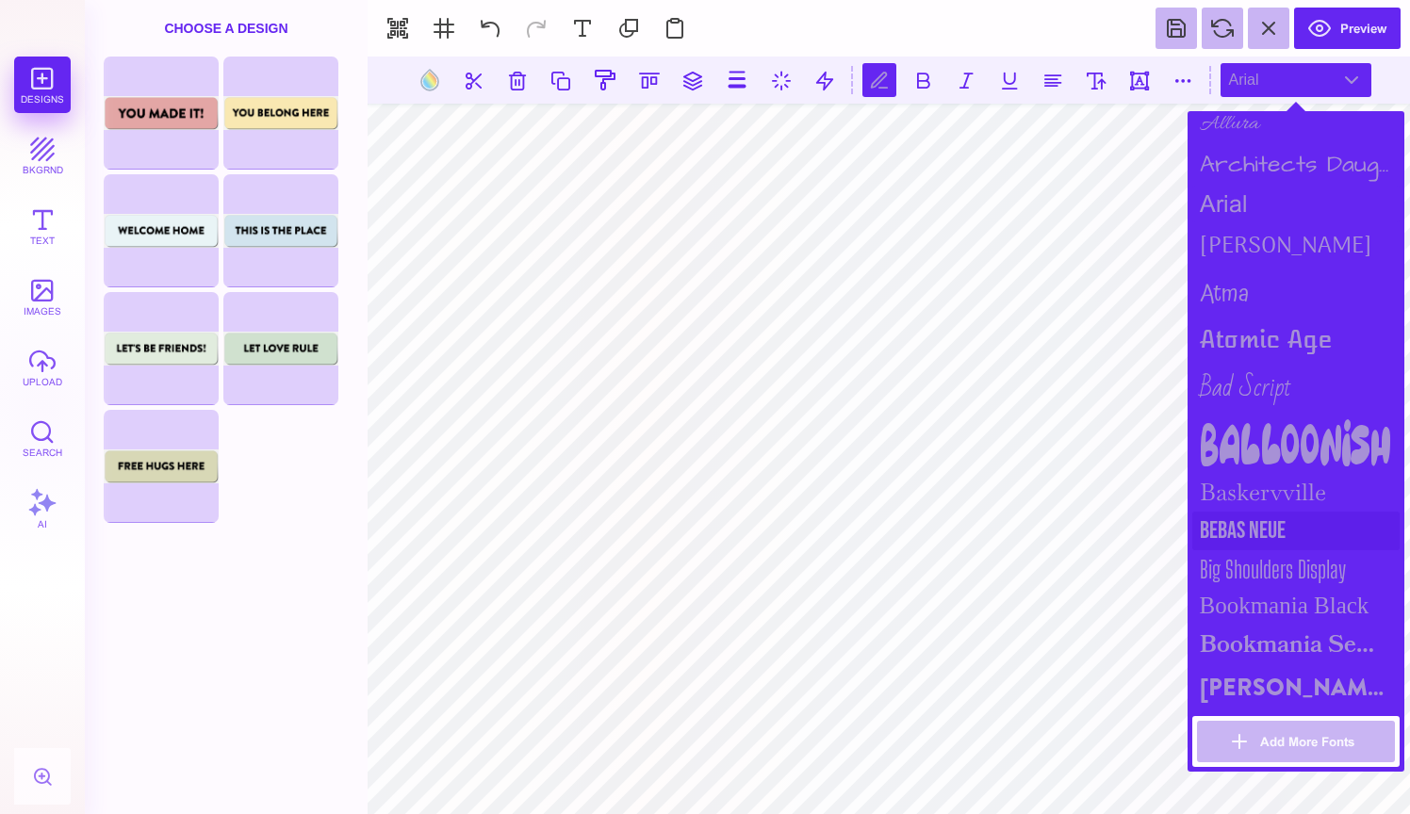
scroll to position [220, 0]
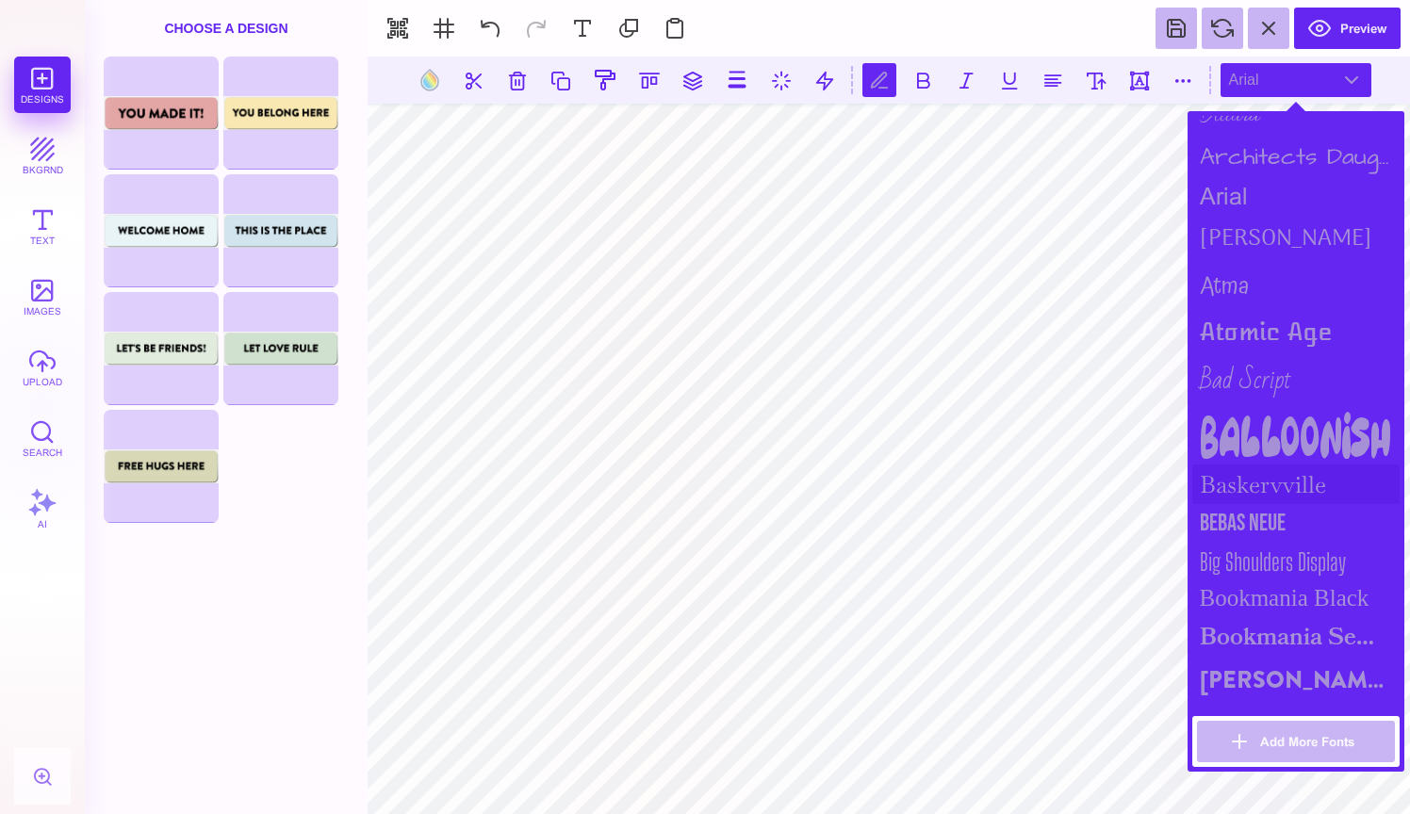
click at [1233, 490] on div "Baskervville" at bounding box center [1295, 485] width 207 height 40
click at [1233, 509] on div "Bebas Neue" at bounding box center [1295, 523] width 207 height 39
click at [1262, 586] on div "Bookmania Black" at bounding box center [1295, 598] width 207 height 36
click at [1260, 518] on div "Bebas Neue" at bounding box center [1295, 523] width 207 height 39
click at [1257, 635] on div "Bookmania Semibold" at bounding box center [1295, 637] width 207 height 42
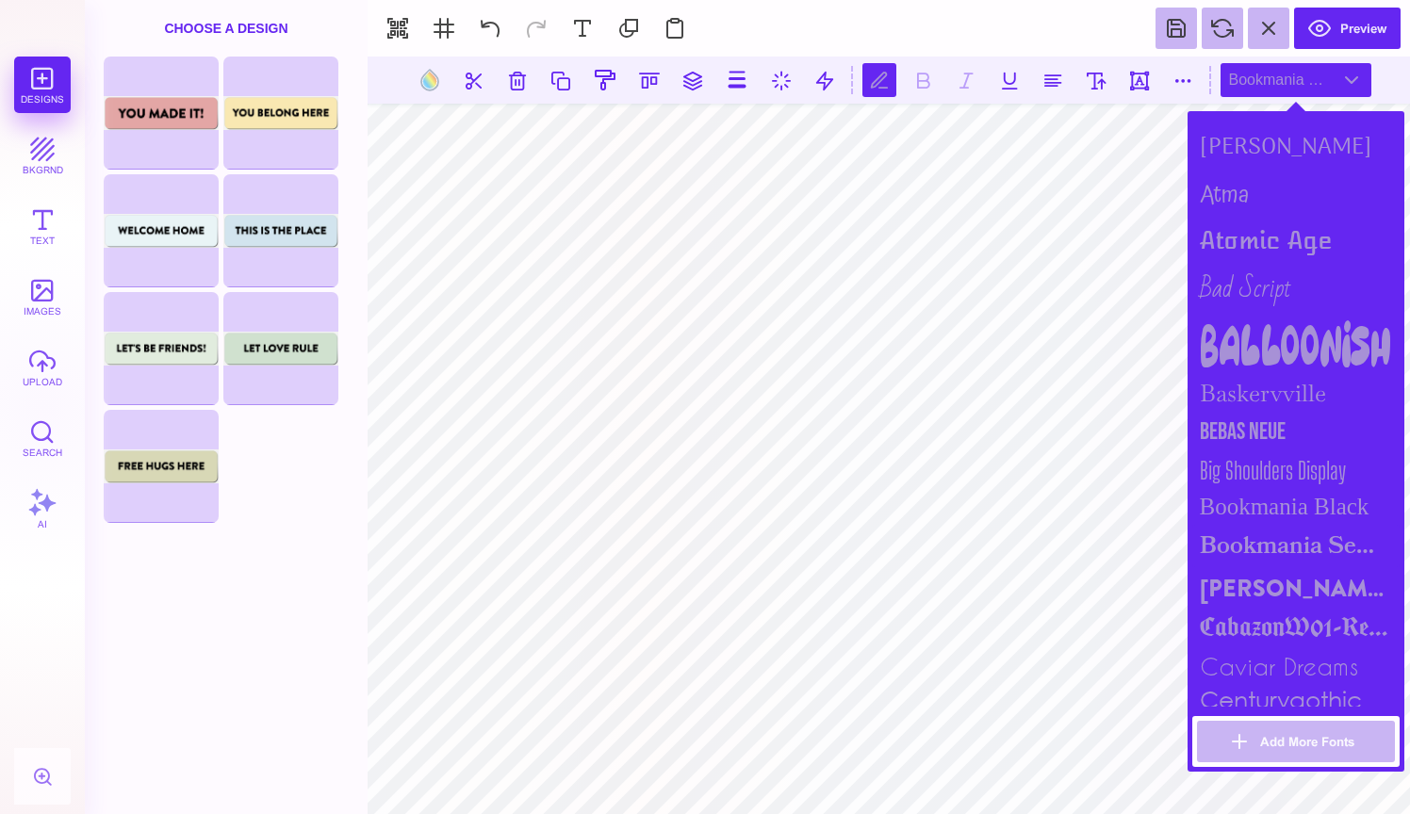
scroll to position [315, 0]
click at [1263, 577] on div "[PERSON_NAME] Black" at bounding box center [1295, 585] width 207 height 43
click at [1268, 645] on div "caviar dreams" at bounding box center [1295, 663] width 207 height 37
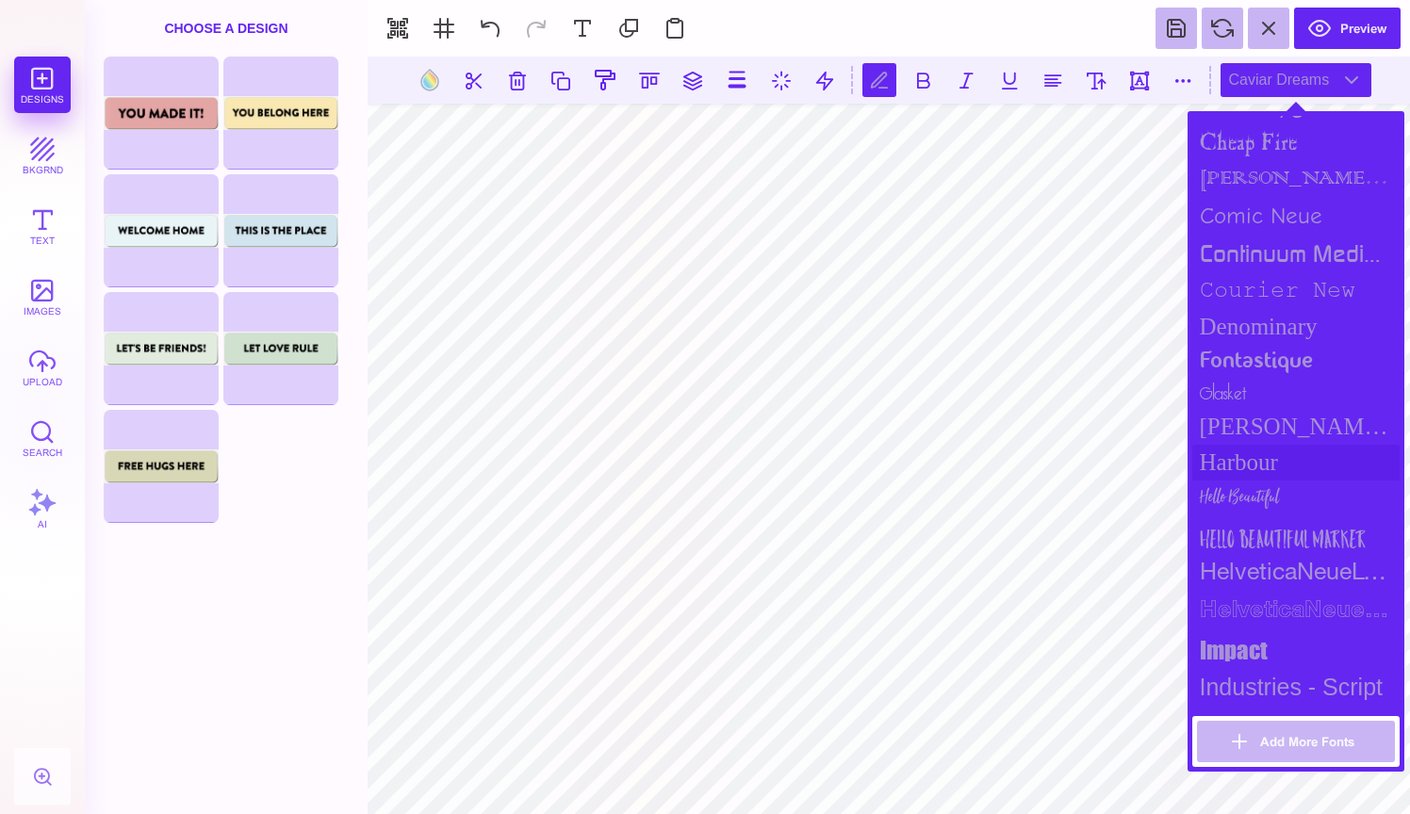
scroll to position [914, 0]
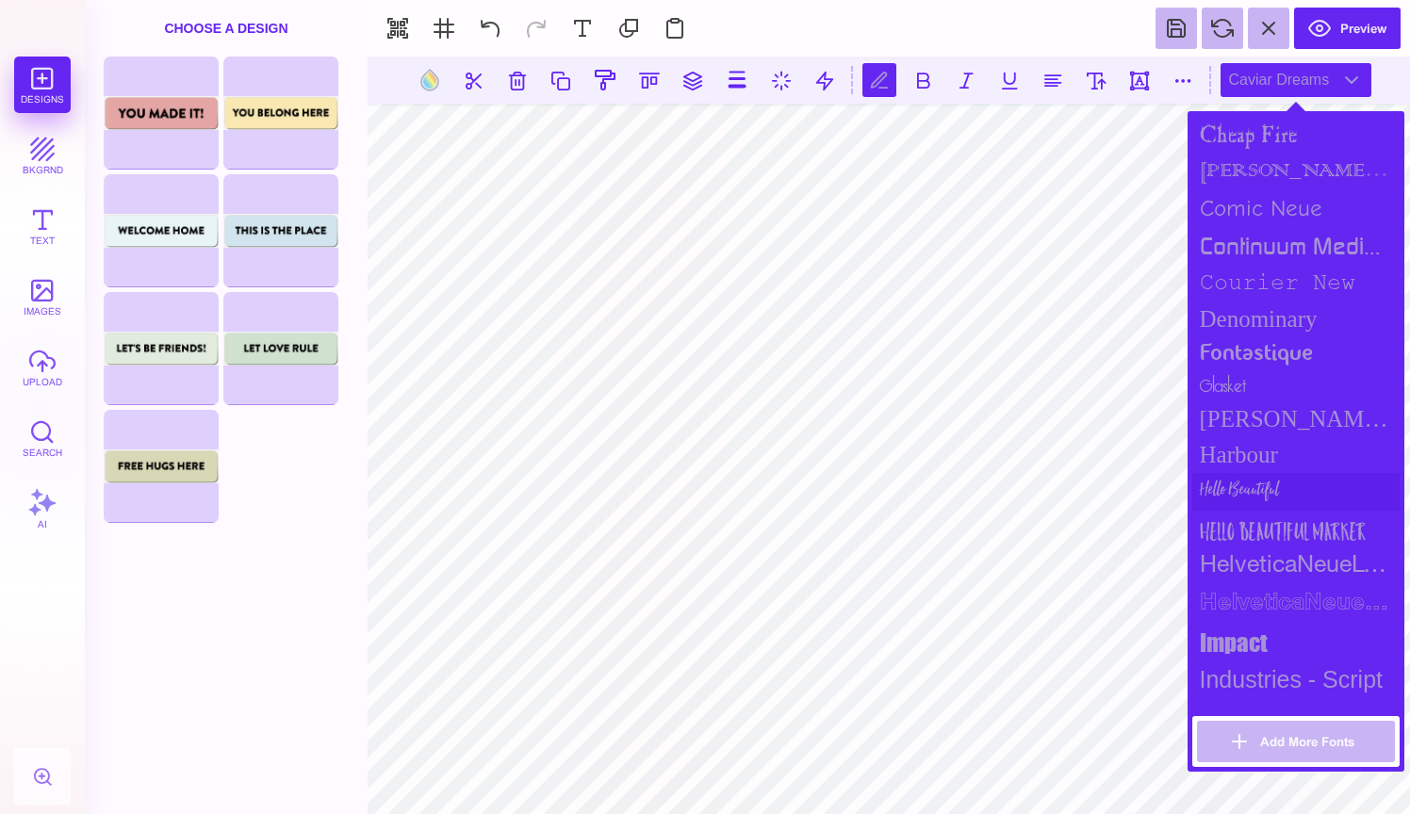
click at [1277, 482] on div "Hello Beautiful" at bounding box center [1295, 492] width 207 height 38
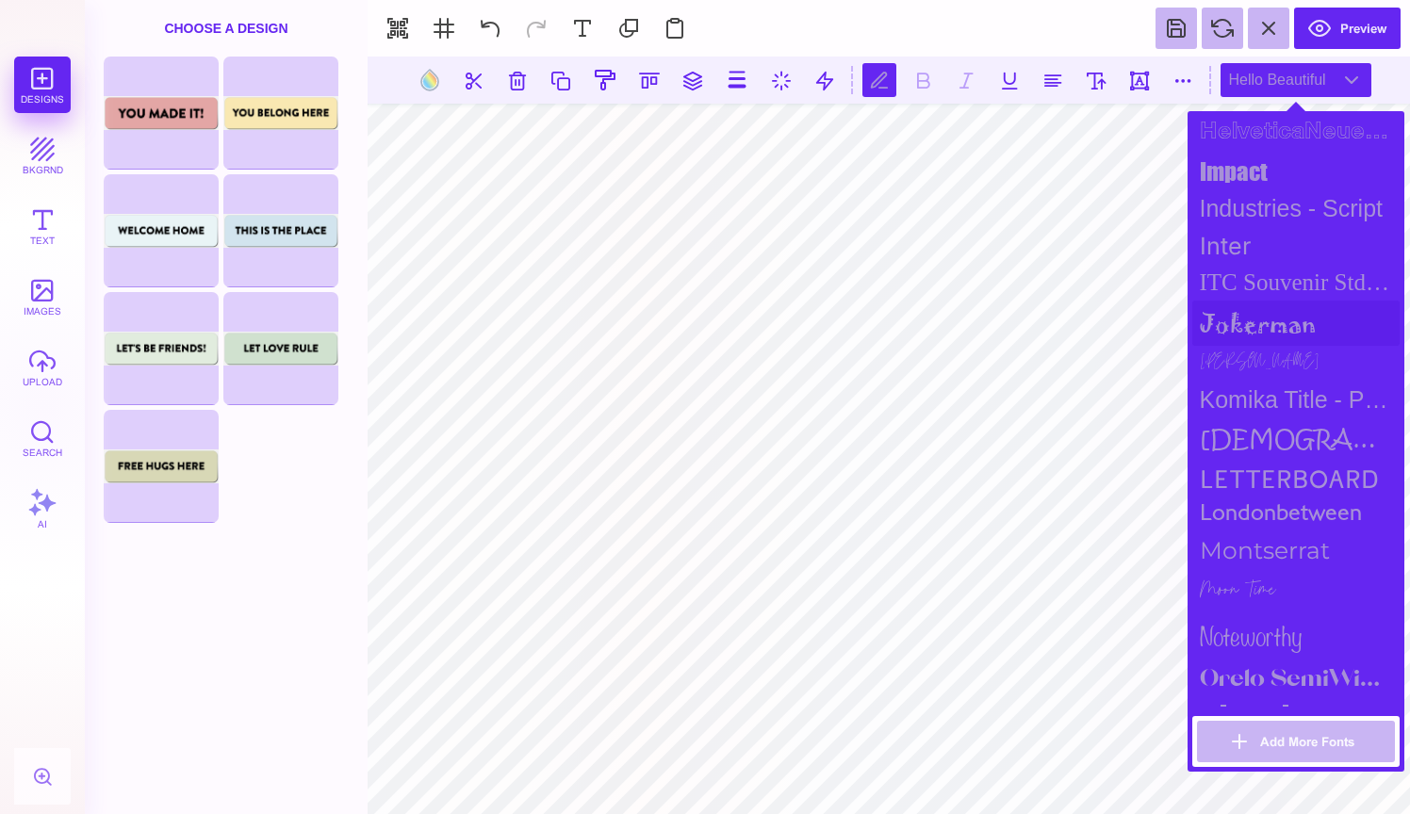
scroll to position [1390, 0]
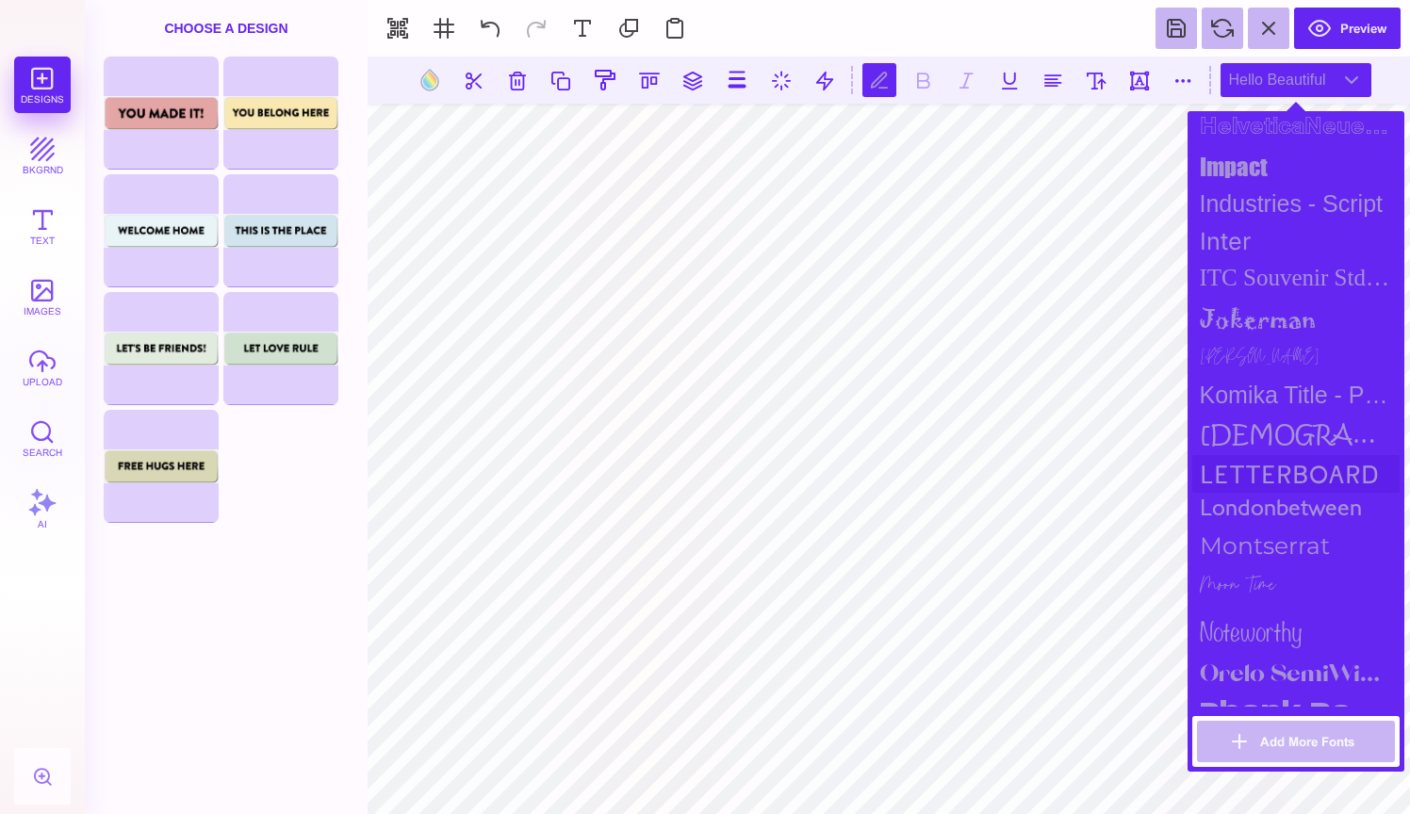
click at [1274, 469] on div "Letterboard" at bounding box center [1295, 474] width 207 height 38
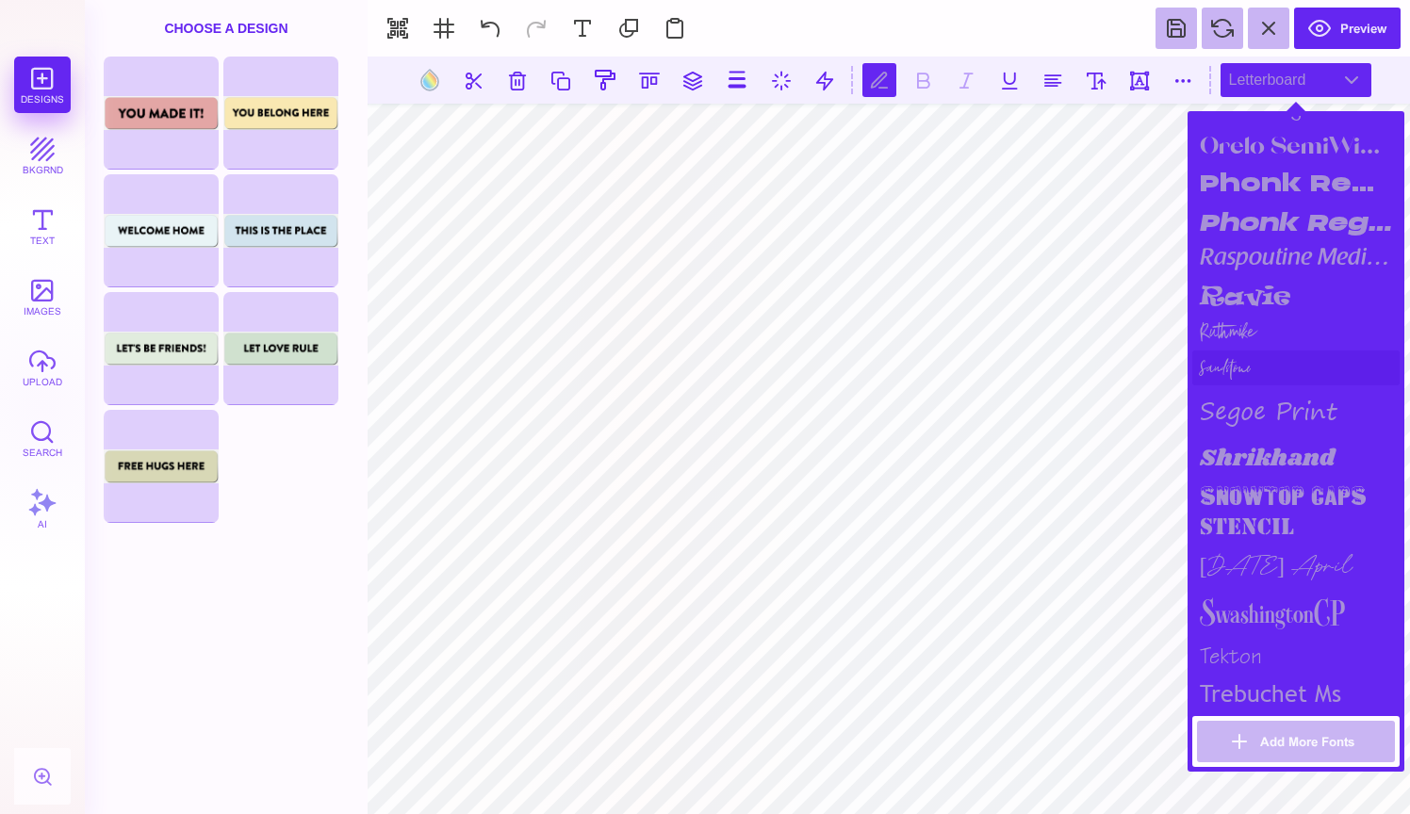
scroll to position [1930, 0]
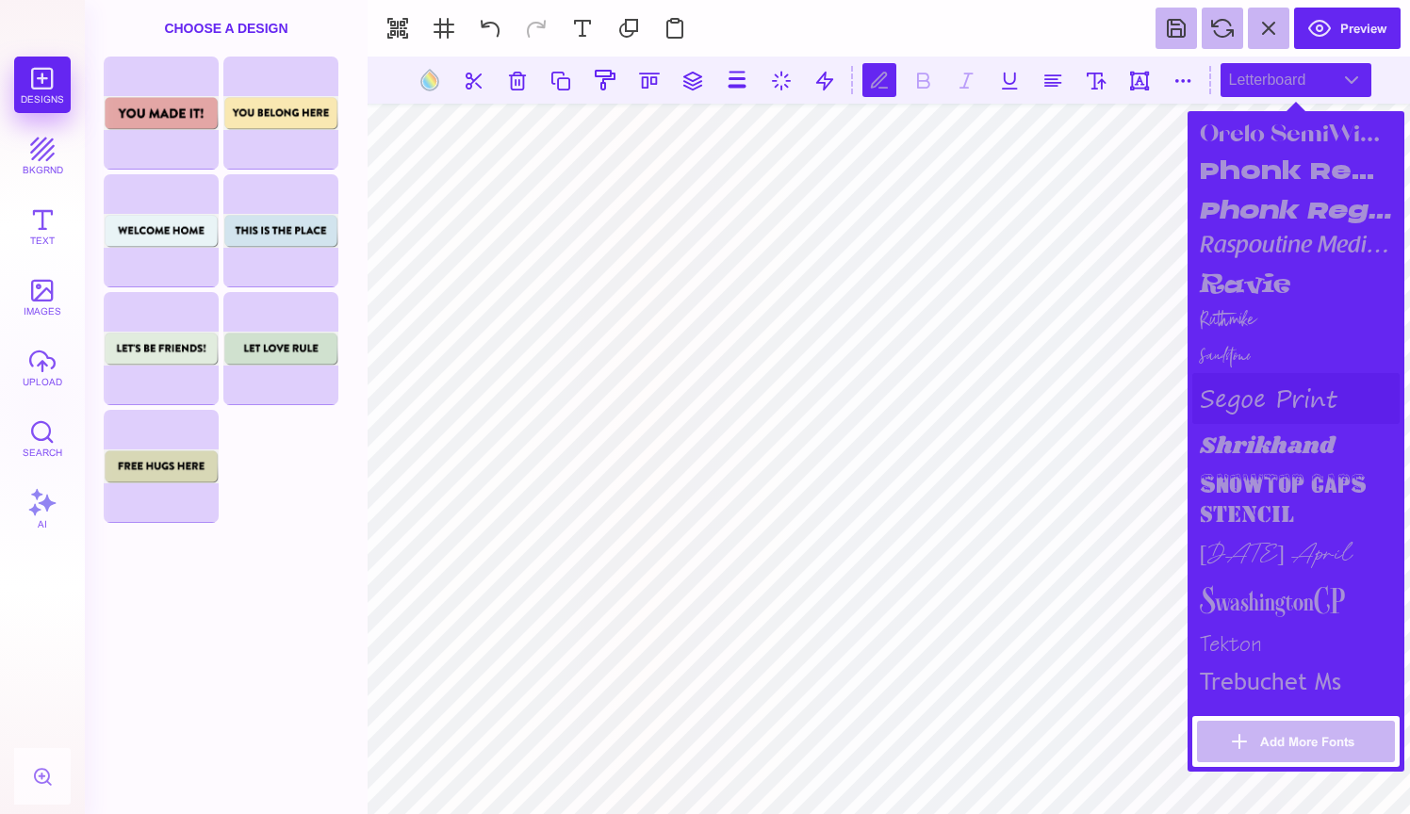
click at [1265, 391] on div "segoe print" at bounding box center [1295, 398] width 207 height 51
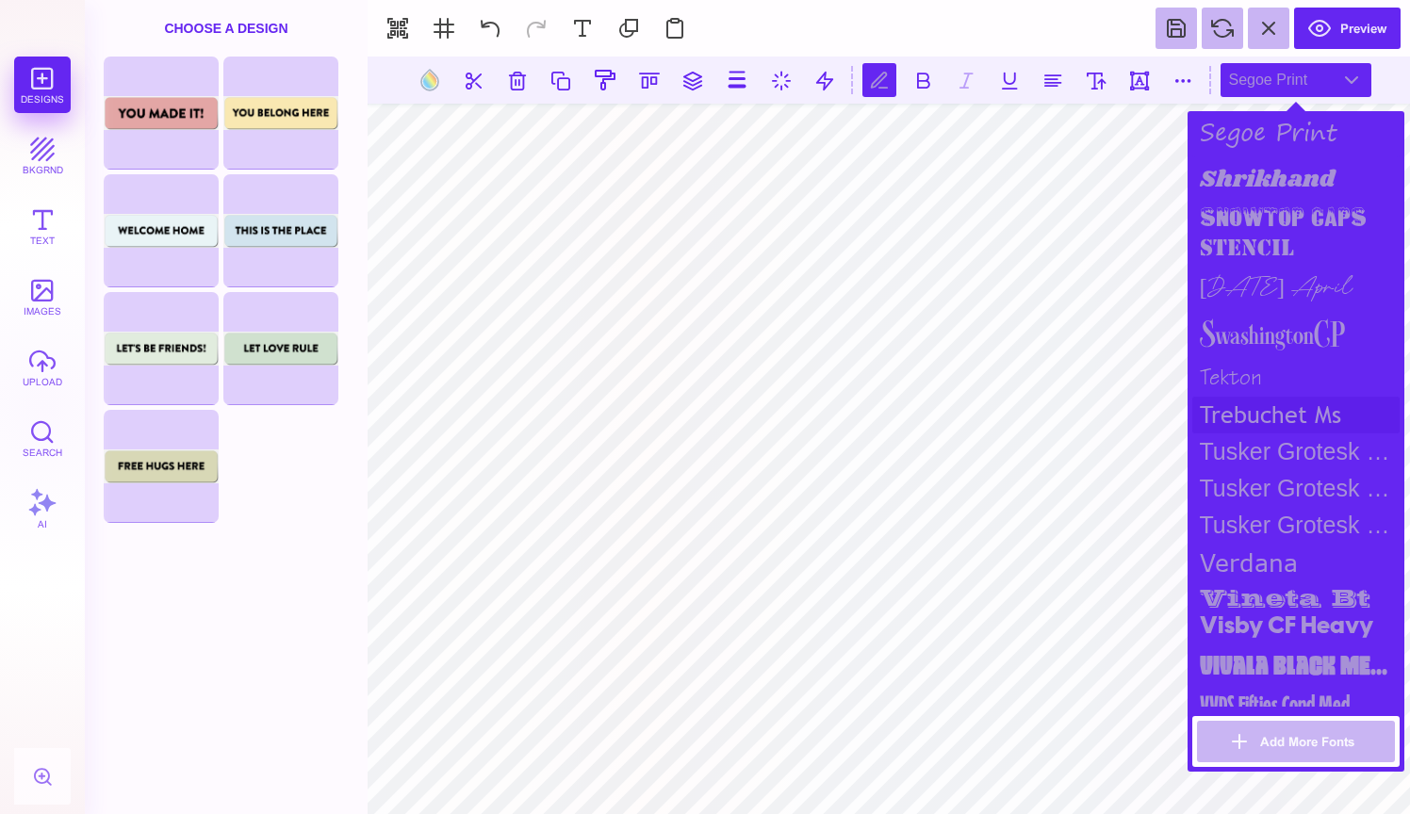
scroll to position [2196, 0]
click at [1239, 547] on div "verdana" at bounding box center [1295, 564] width 207 height 38
click at [1254, 742] on button "Add More Fonts" at bounding box center [1296, 741] width 198 height 41
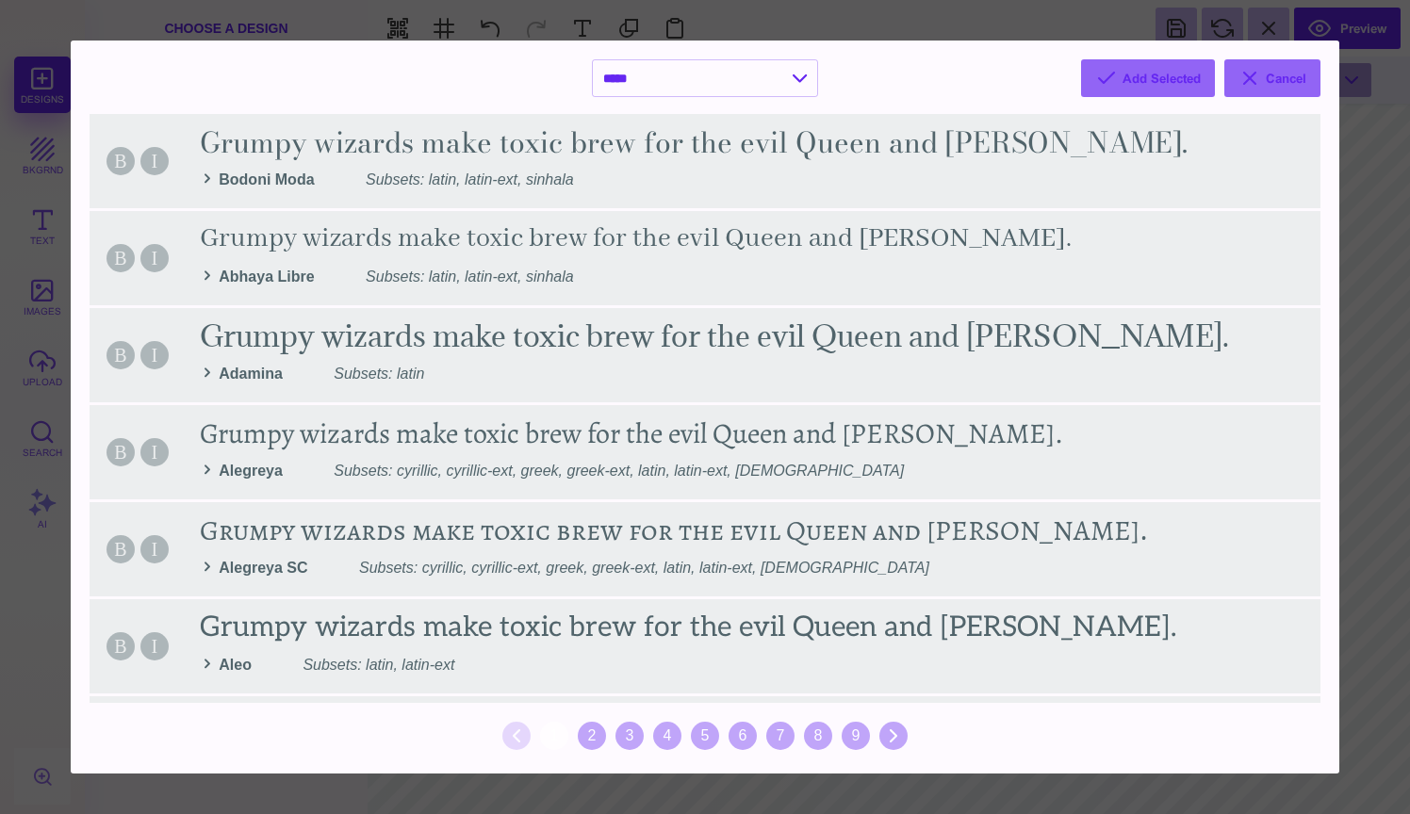
scroll to position [0, 0]
click at [1255, 80] on button "Cancel" at bounding box center [1272, 78] width 96 height 38
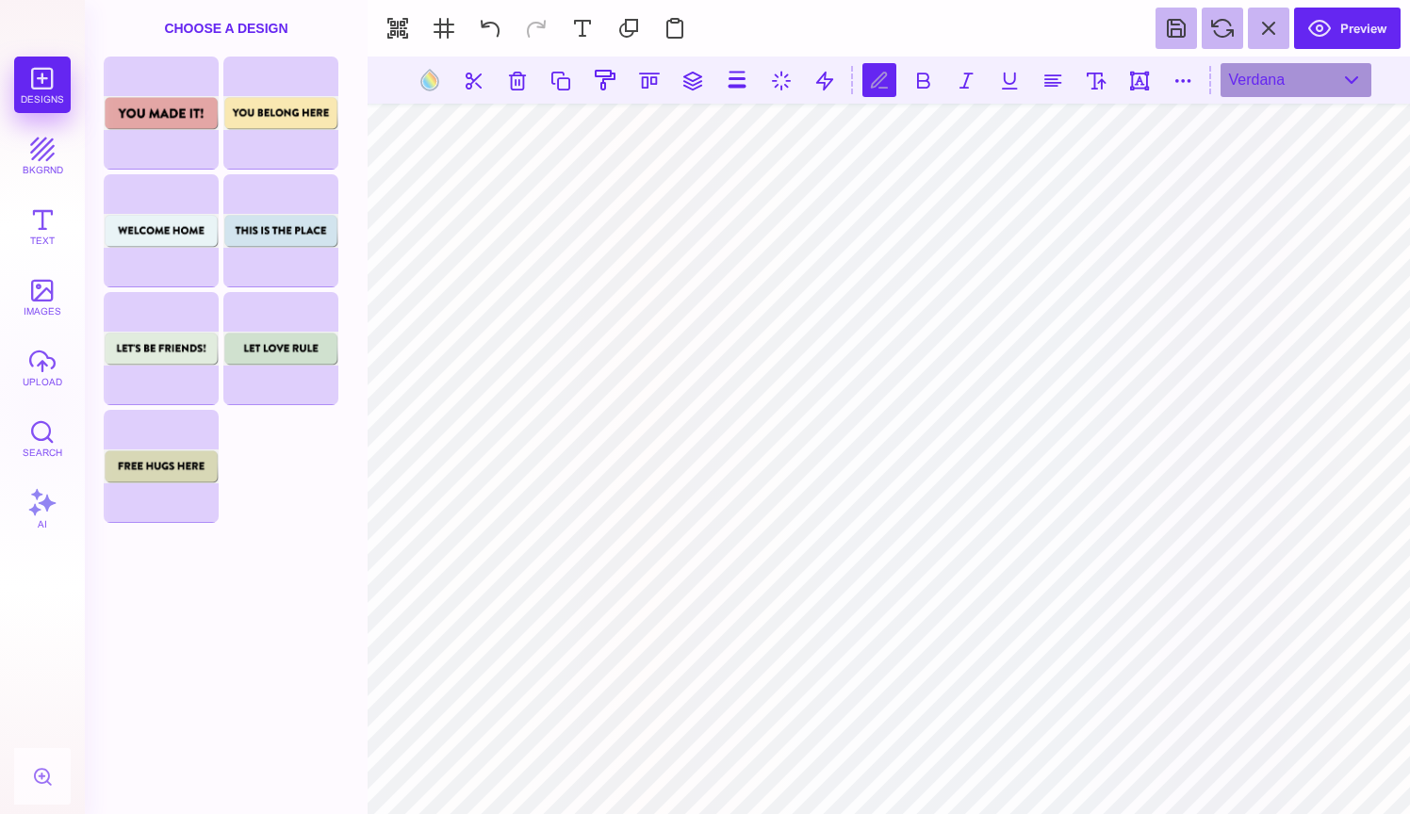
scroll to position [0, 11]
click at [1344, 90] on div "verdana" at bounding box center [1295, 80] width 151 height 34
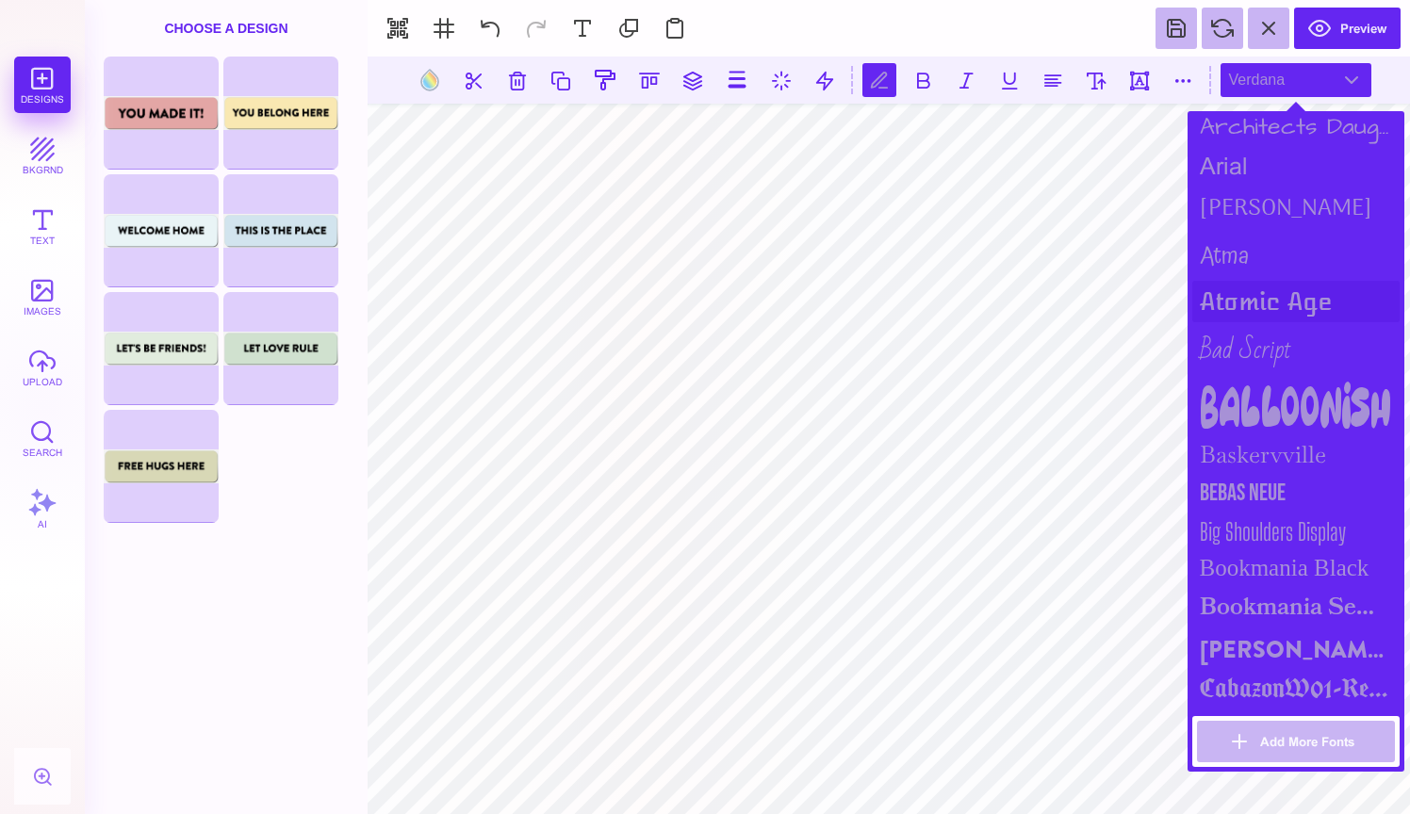
scroll to position [283, 0]
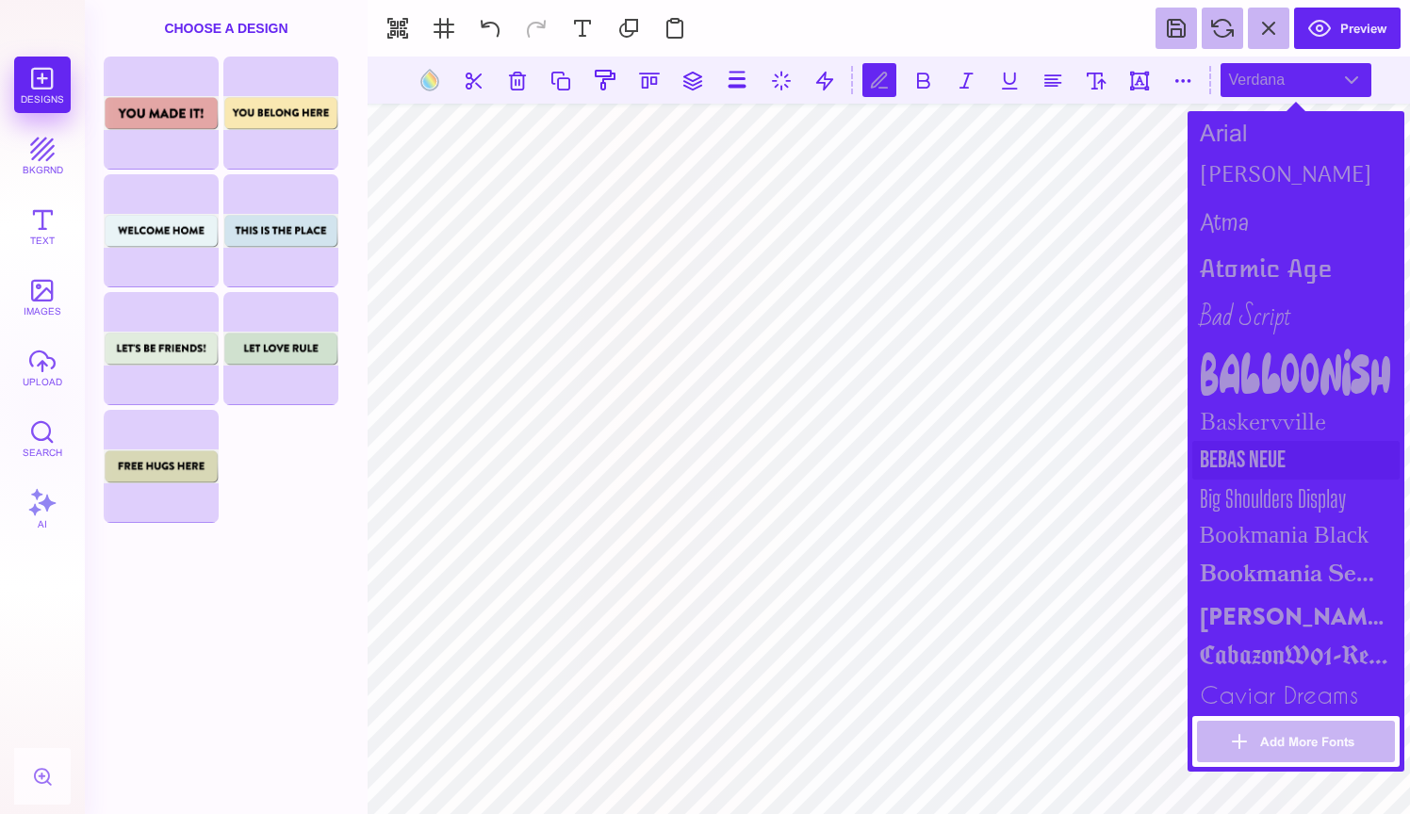
click at [1262, 449] on div "Bebas Neue" at bounding box center [1295, 460] width 207 height 39
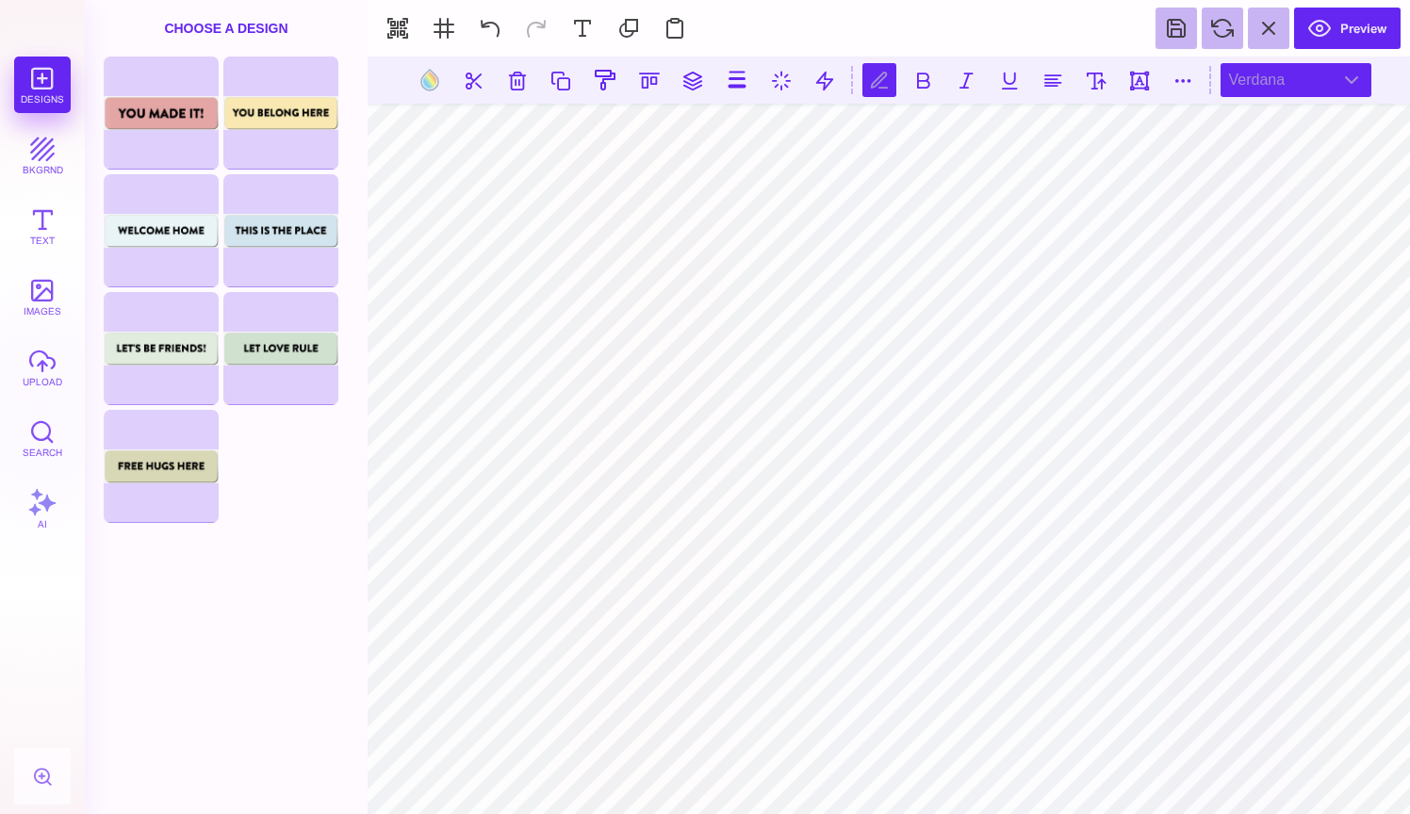
click at [1356, 77] on div "verdana" at bounding box center [1295, 80] width 151 height 34
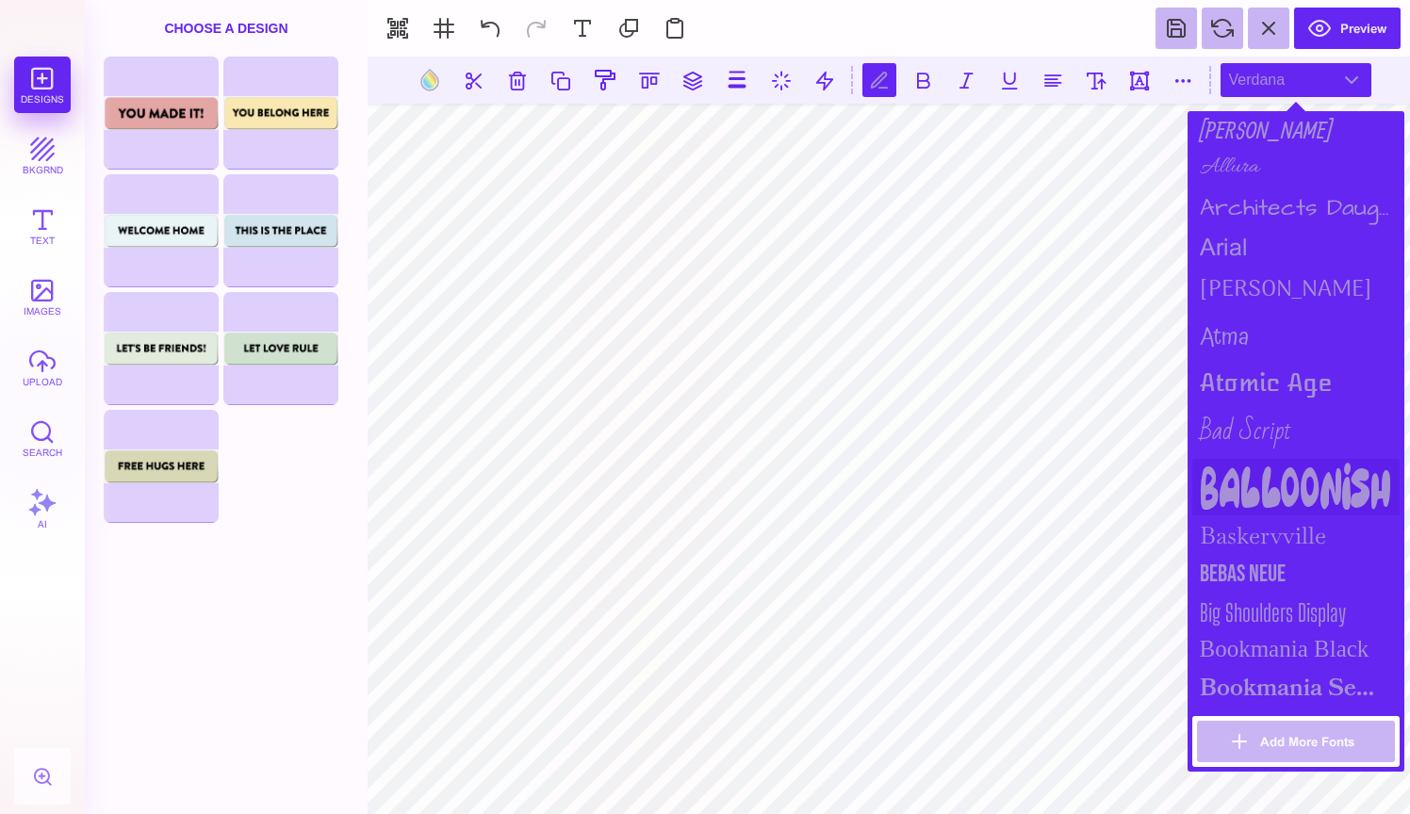
scroll to position [186, 0]
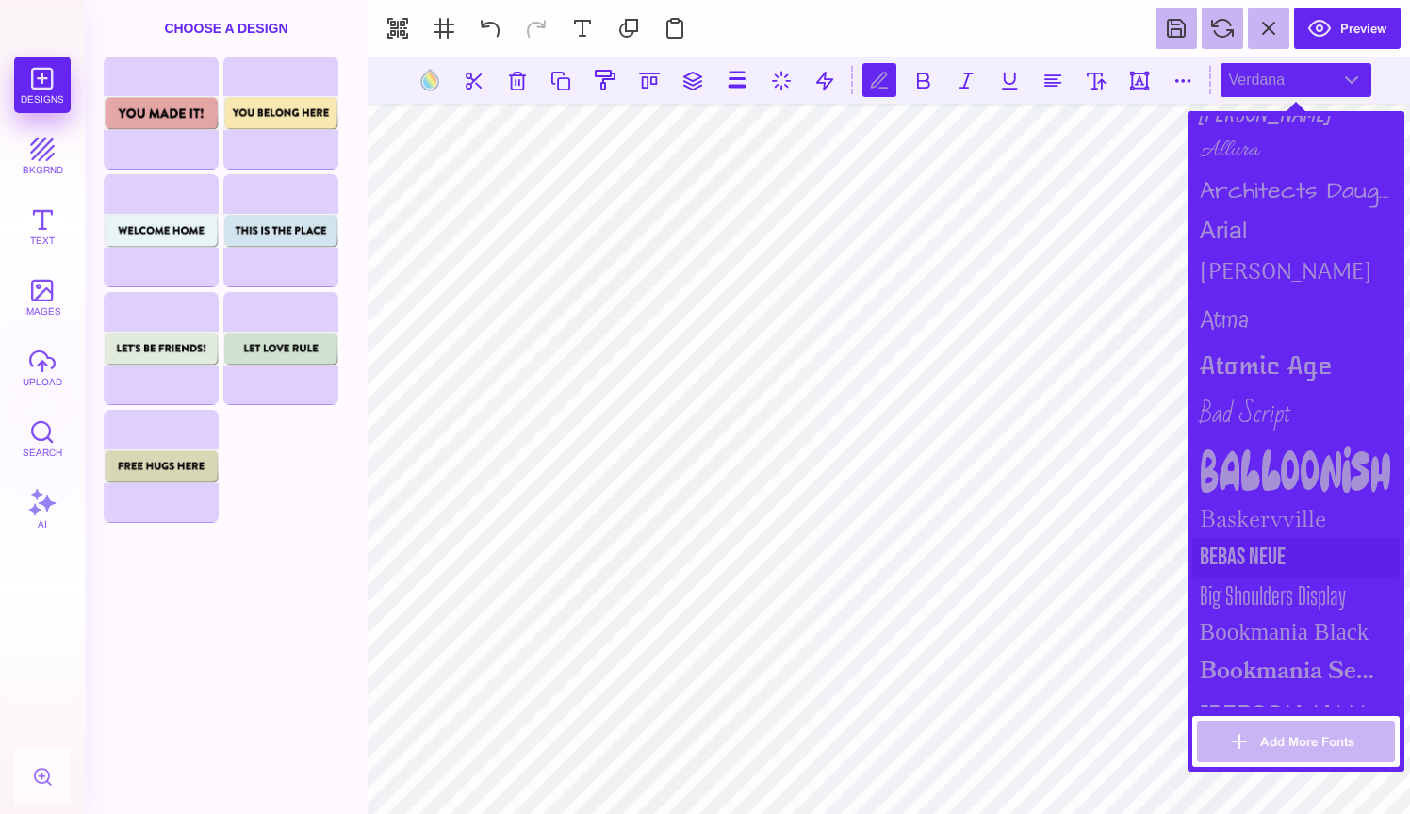
click at [1258, 544] on div "Bebas Neue" at bounding box center [1295, 557] width 207 height 39
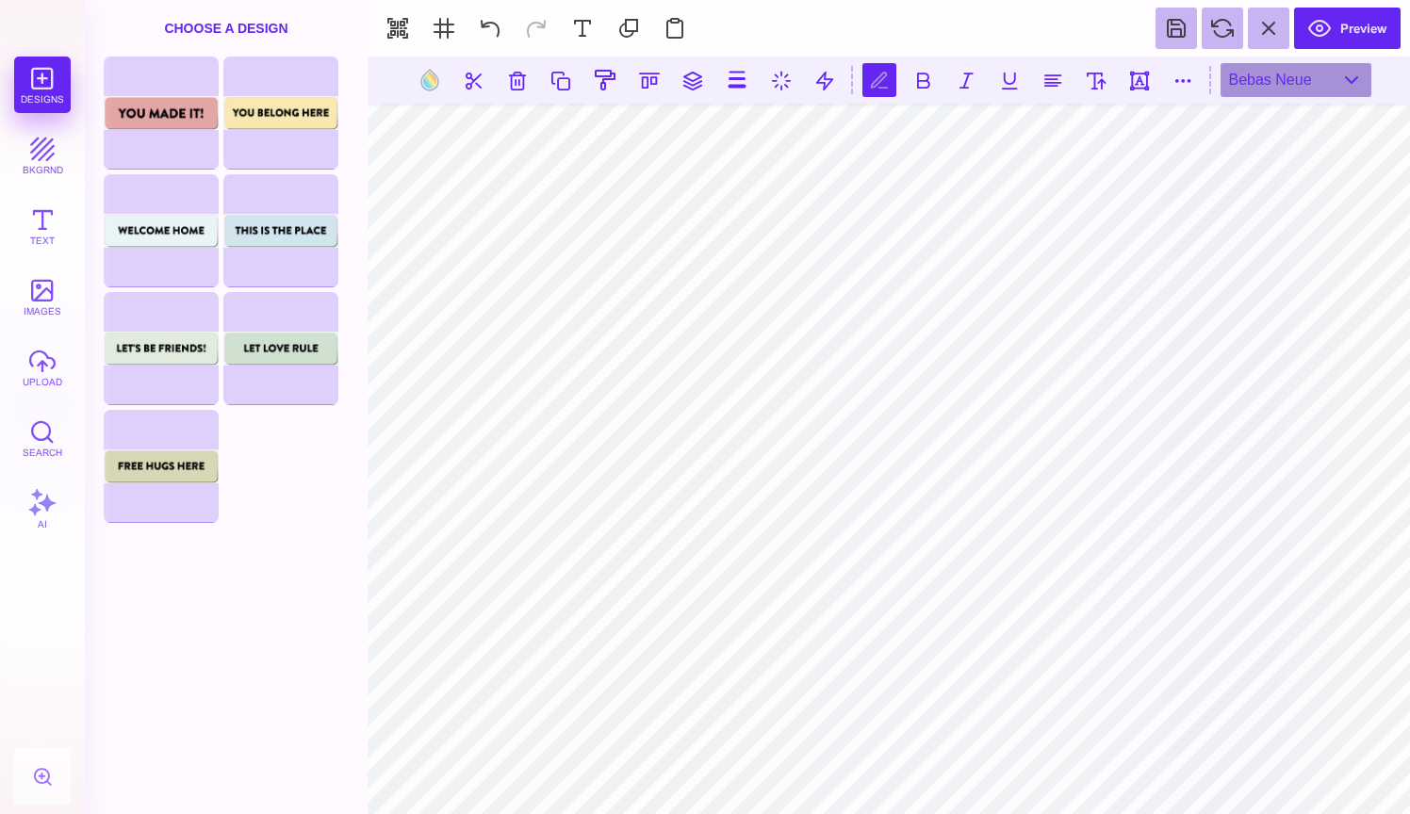
scroll to position [0, 11]
click at [1098, 79] on button at bounding box center [1096, 80] width 34 height 34
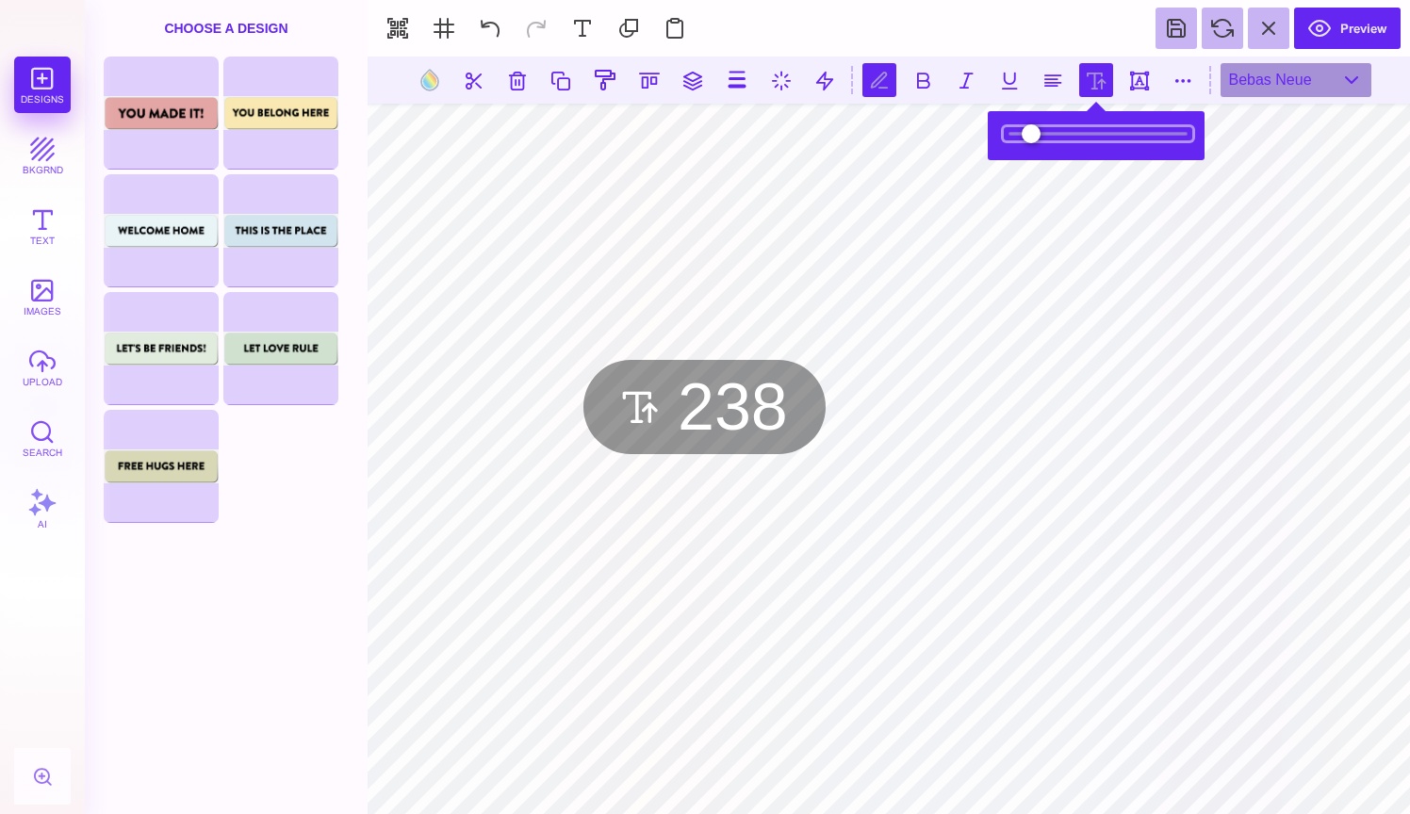
type input "***"
click at [1082, 138] on input "range" at bounding box center [1098, 133] width 188 height 13
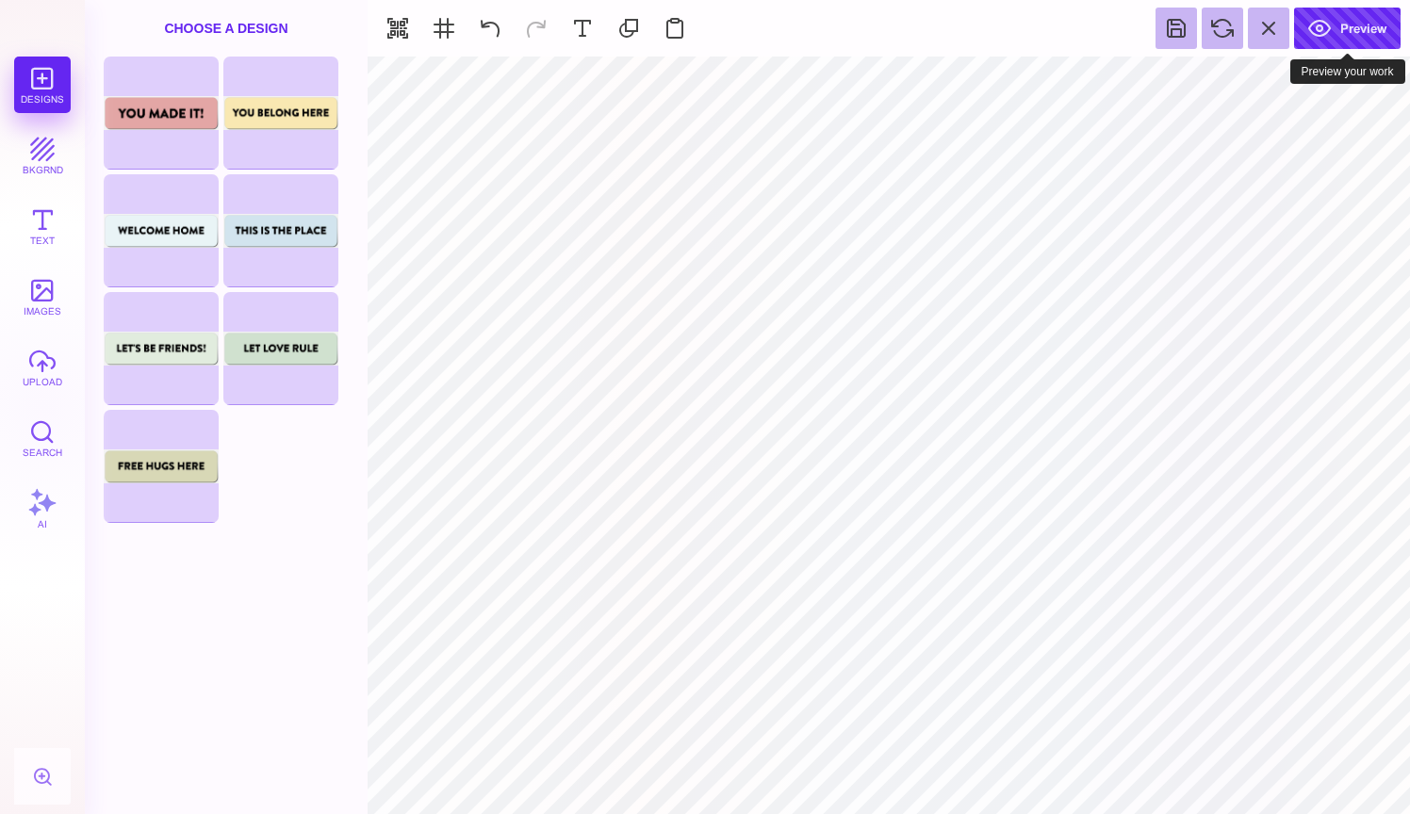
click at [1336, 33] on button "Preview" at bounding box center [1347, 28] width 106 height 41
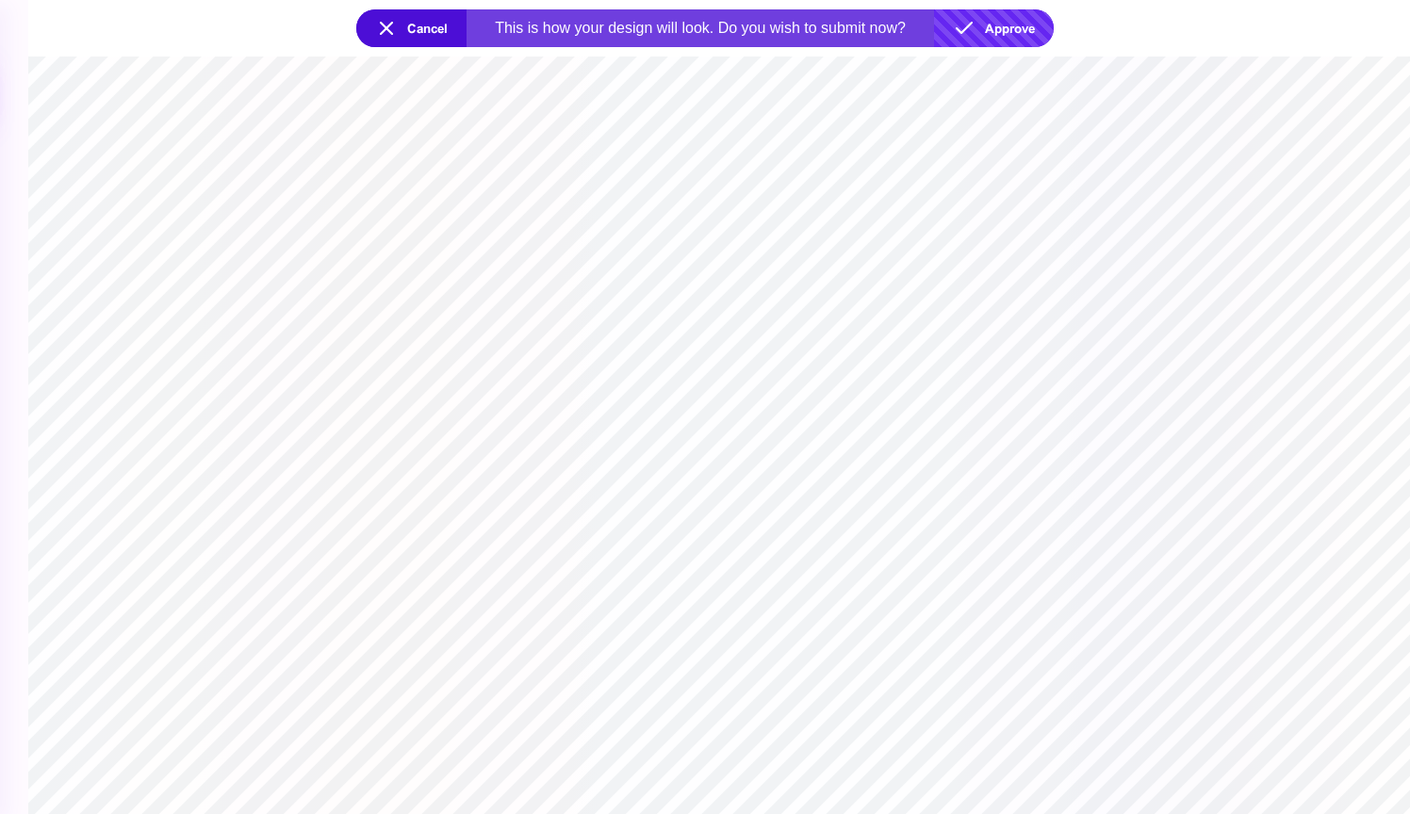
click at [993, 33] on button "Approve" at bounding box center [994, 28] width 120 height 38
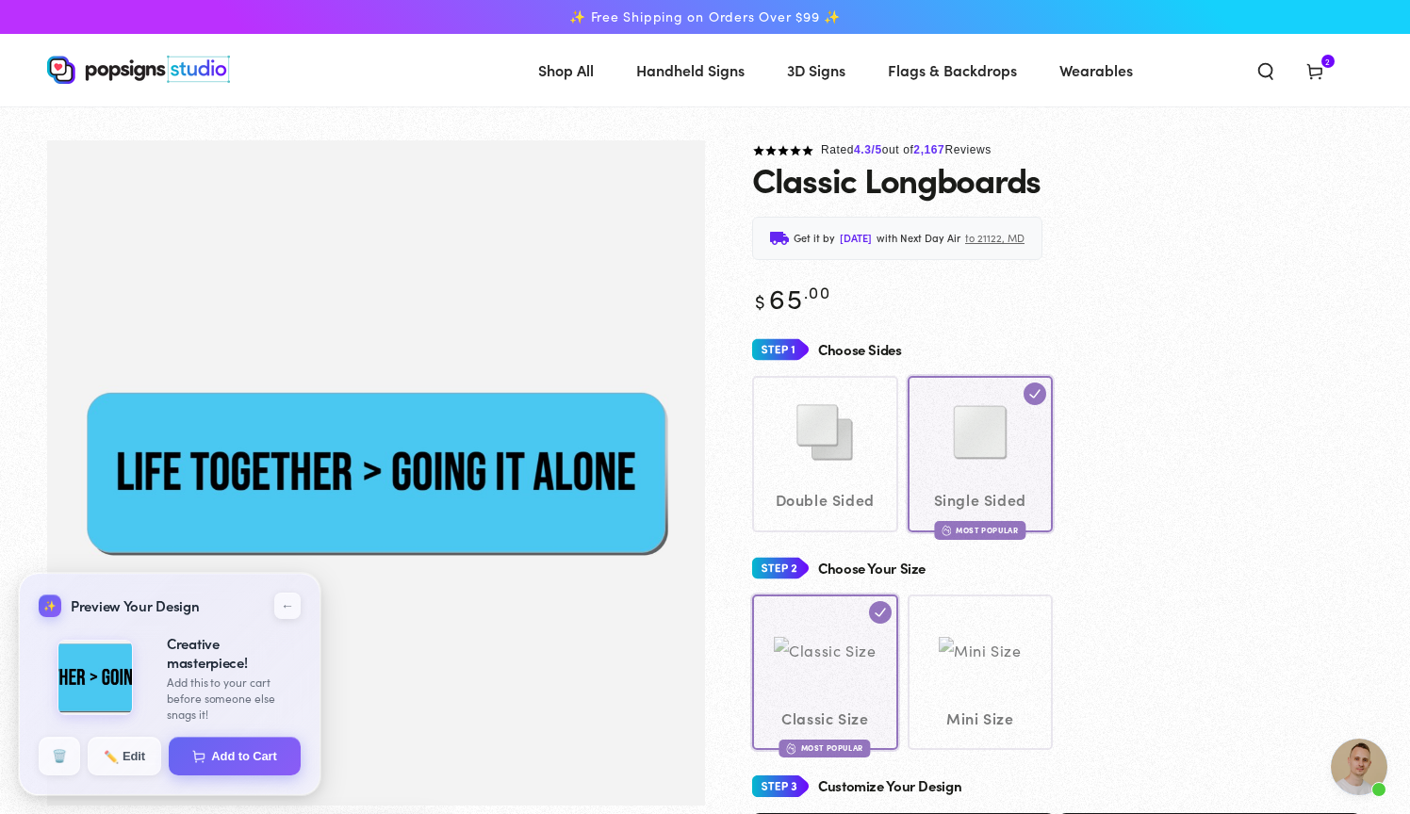
click at [225, 776] on div "✨ Preview Your Design ↙ ← Side 1 Side 2 Creative masterpiece! Time to make it o…" at bounding box center [170, 684] width 302 height 222
click at [233, 754] on button "Add to Cart" at bounding box center [235, 755] width 135 height 40
select select "**********"
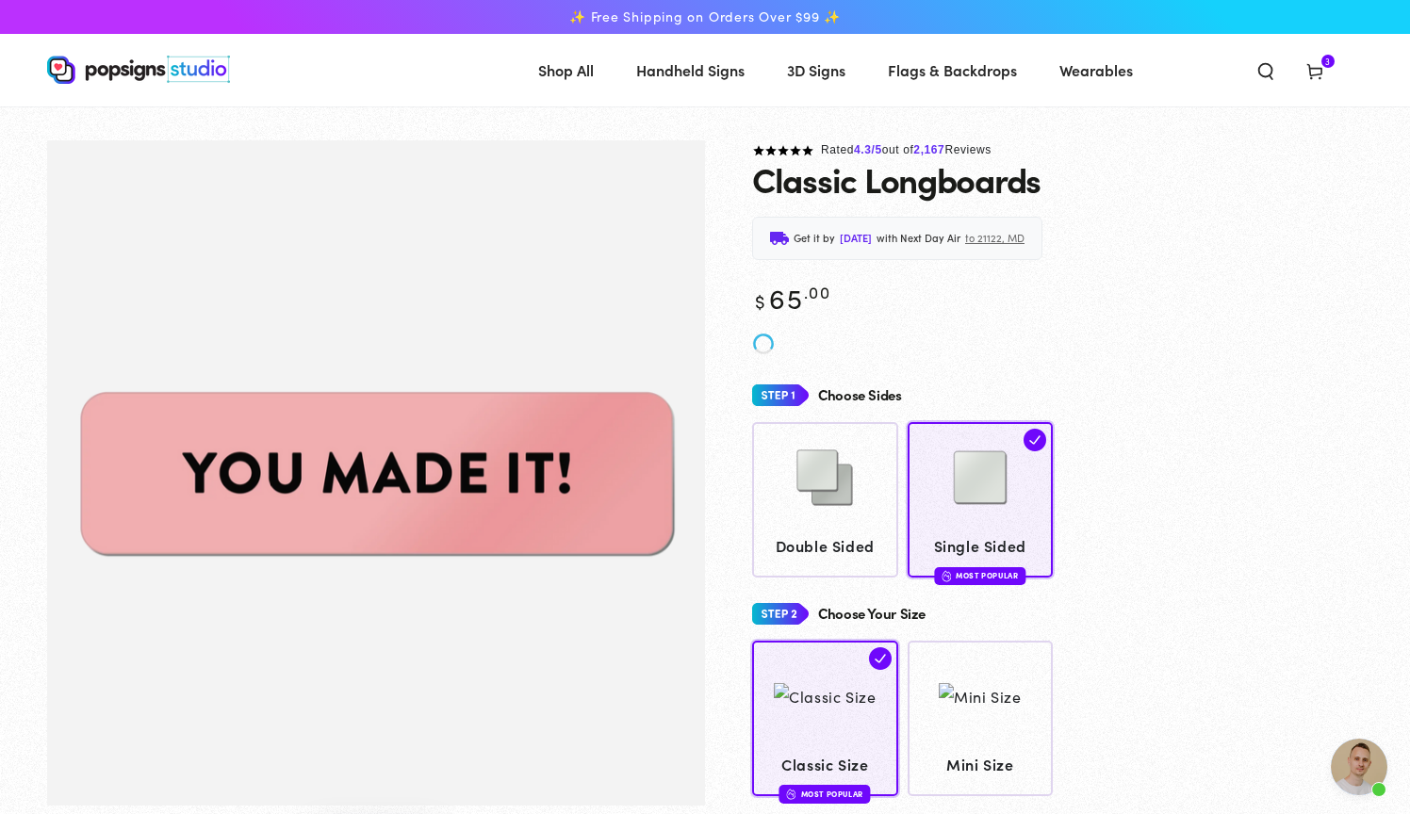
scroll to position [1717, 0]
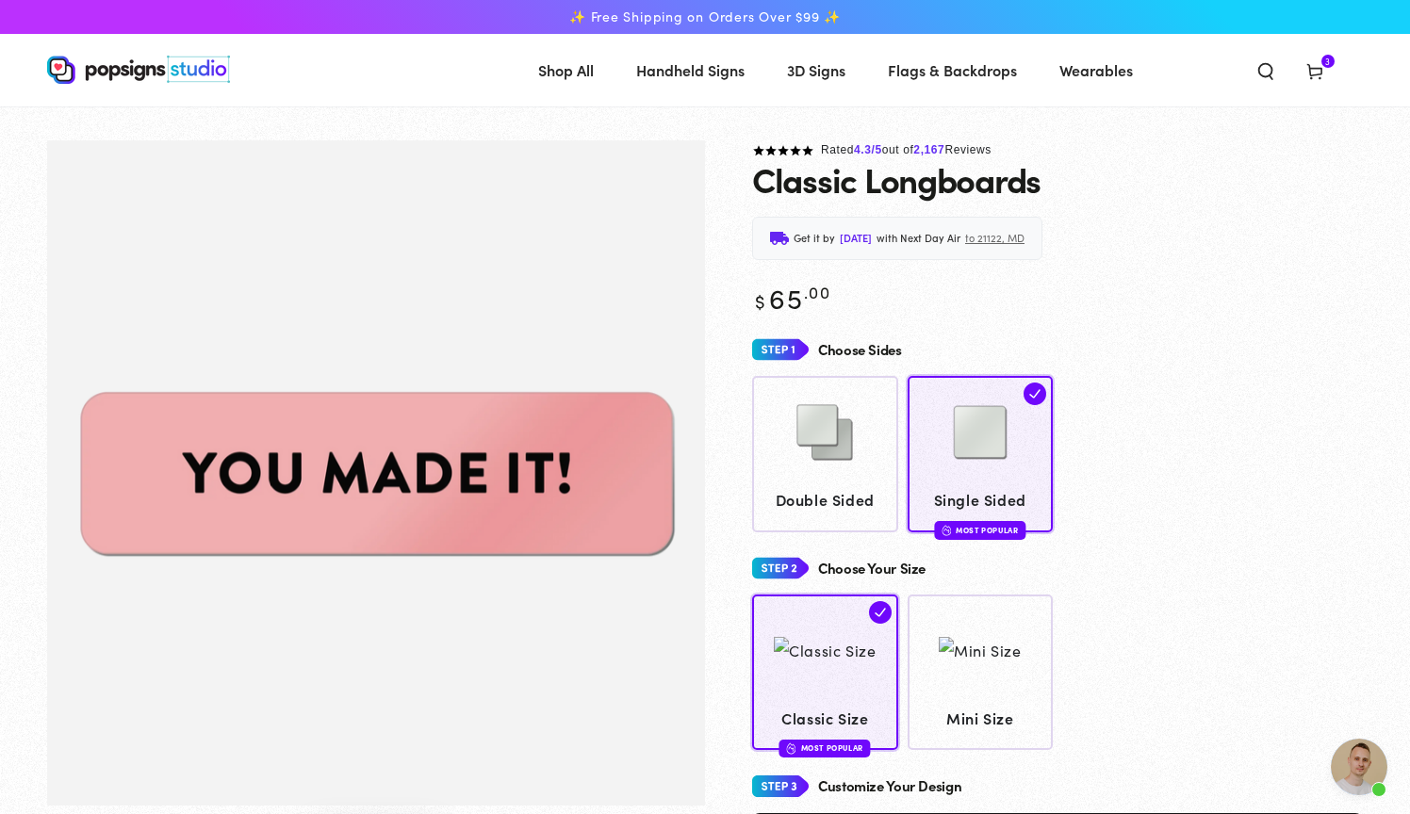
click at [1323, 56] on span "3 3 items" at bounding box center [1327, 61] width 13 height 13
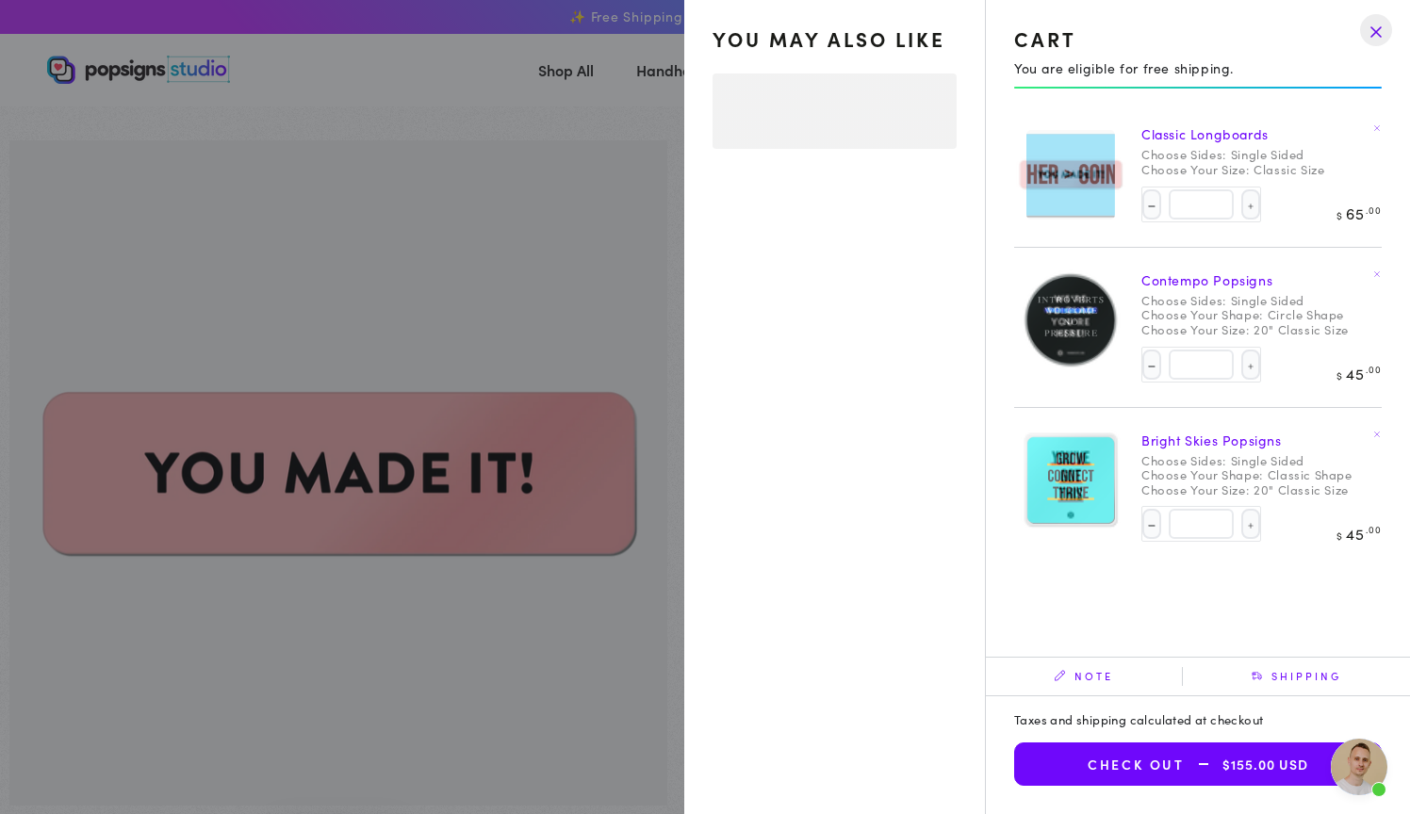
select select "**********"
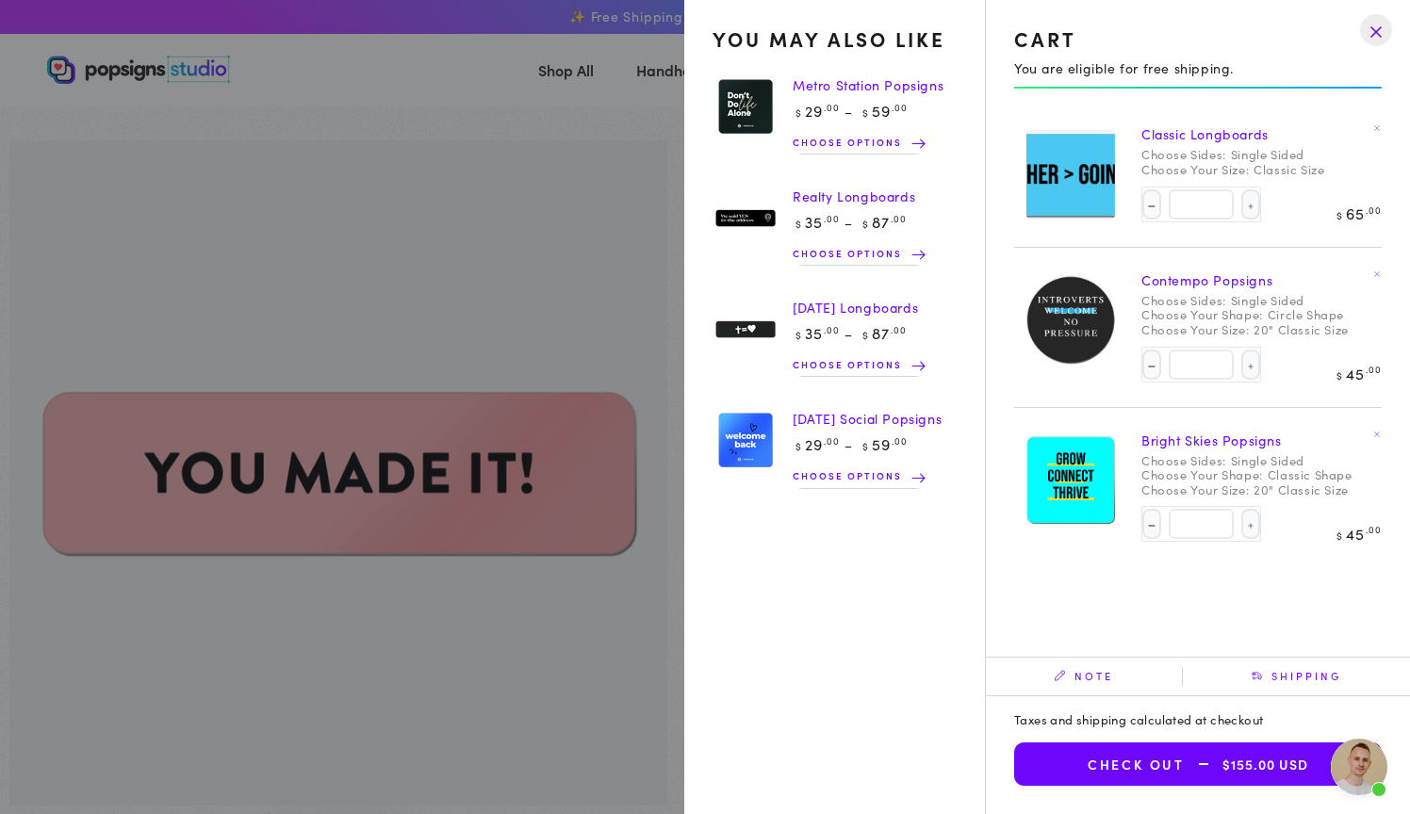
click at [1380, 271] on icon at bounding box center [1377, 274] width 8 height 8
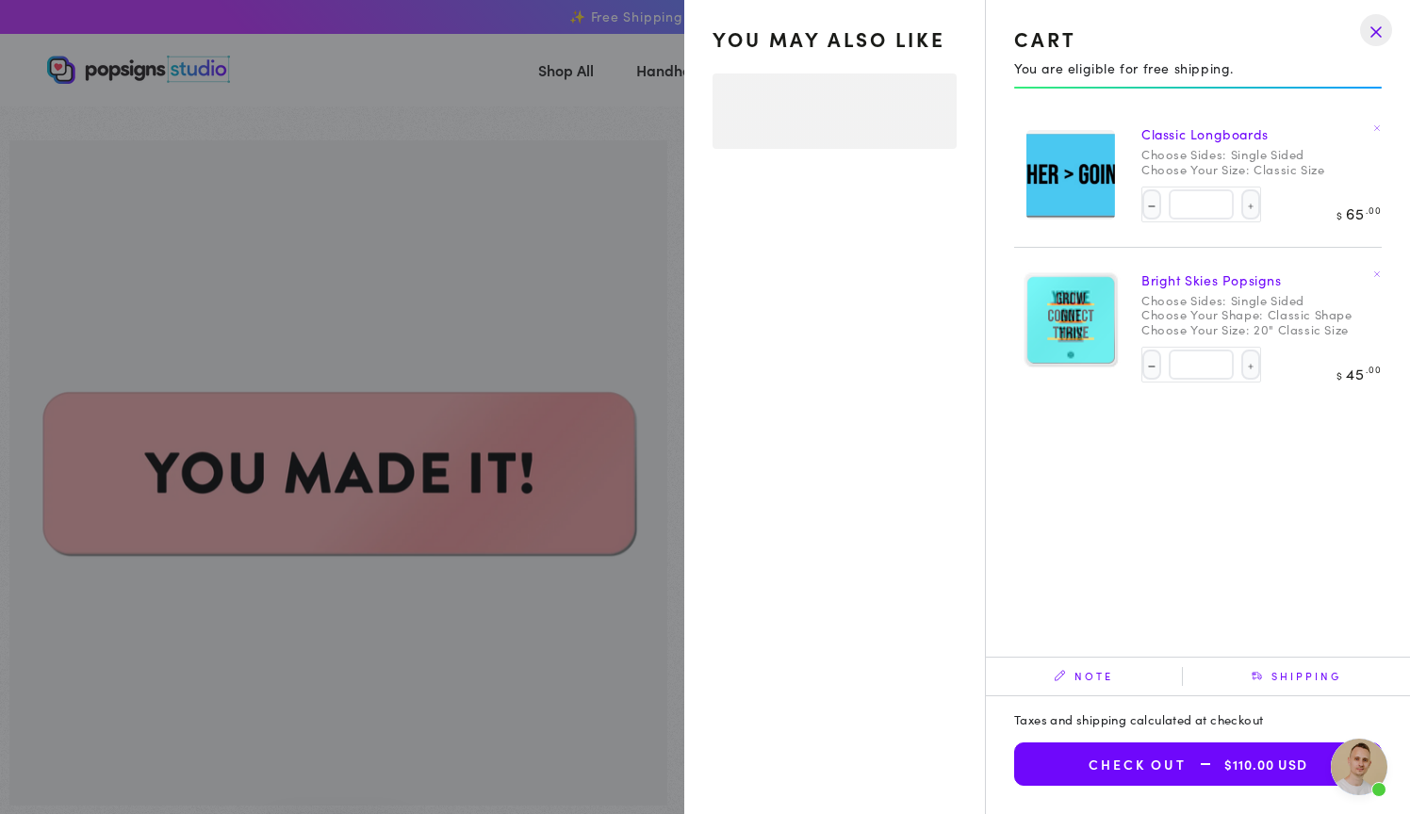
select select "**********"
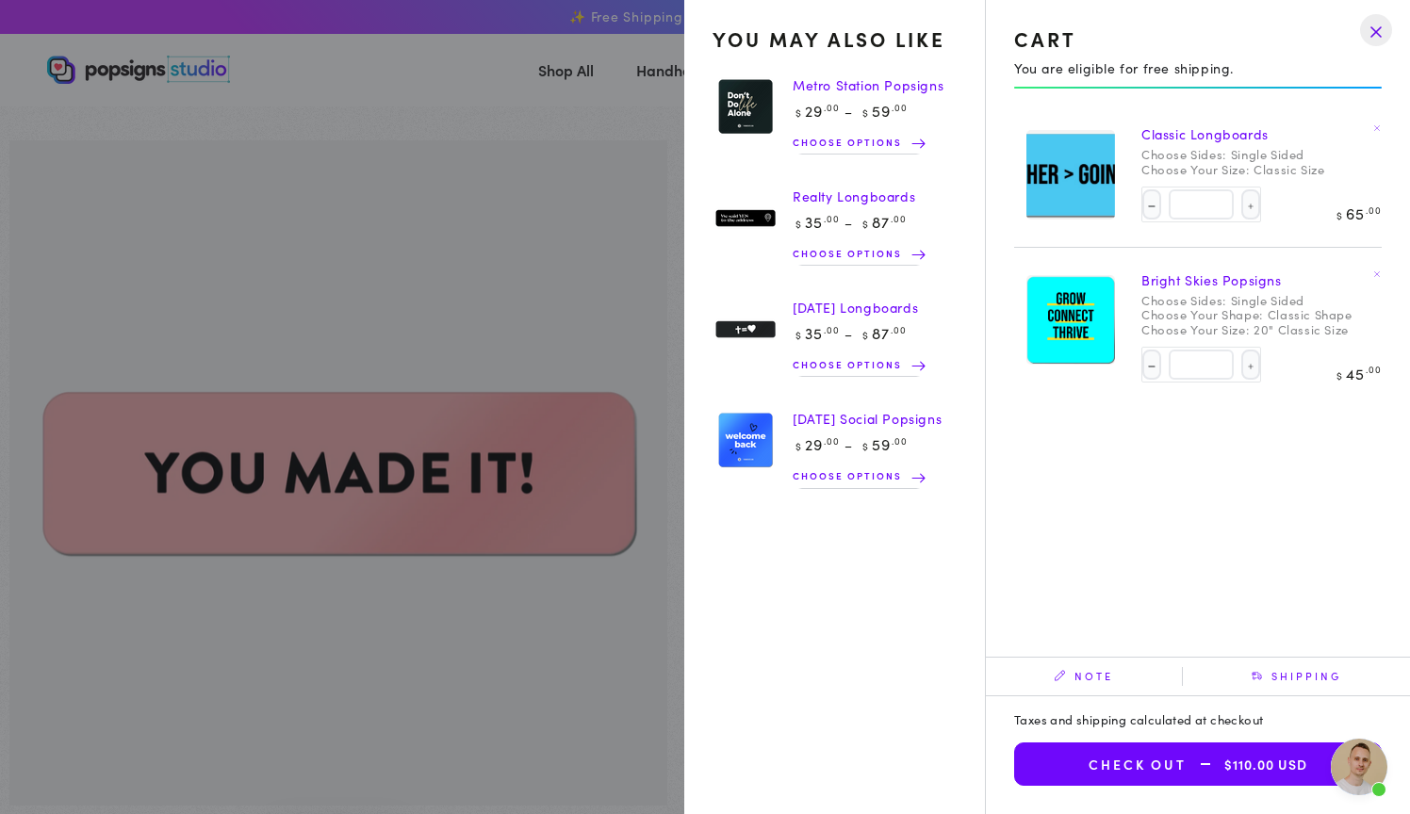
click at [1376, 127] on icon "Remove Classic Longboards - Single Sided / Classic Size" at bounding box center [1377, 127] width 8 height 8
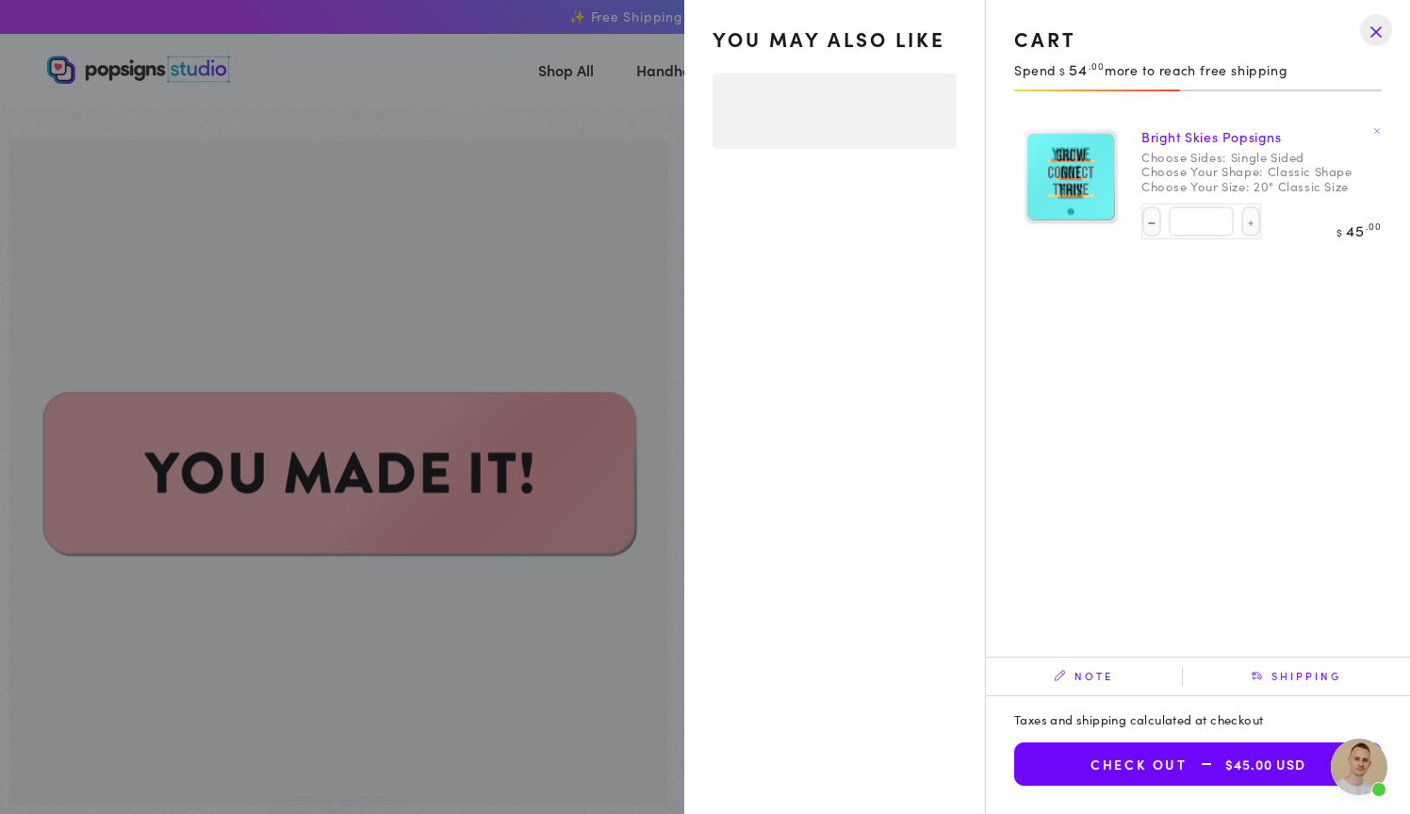
select select "**********"
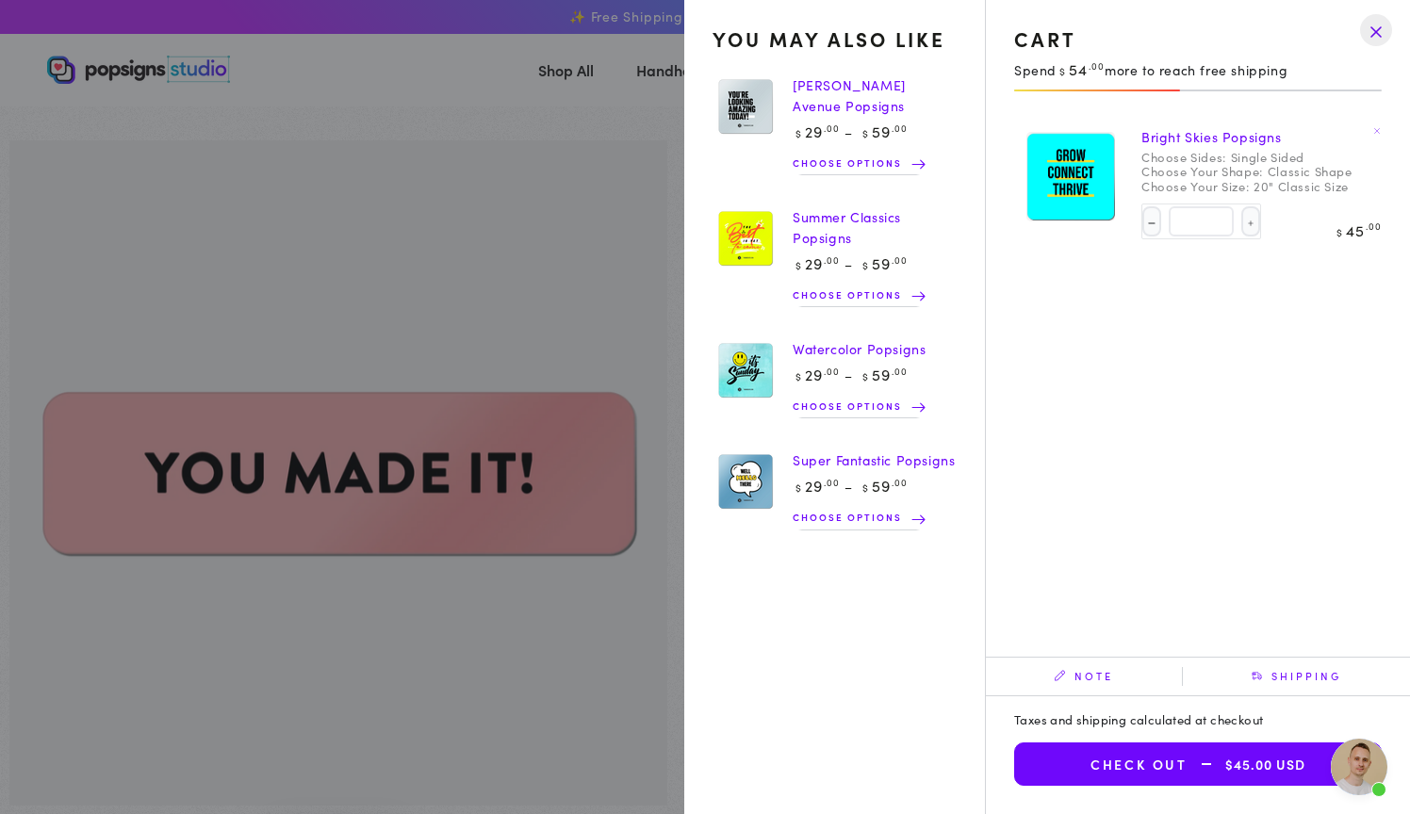
click at [1379, 126] on icon at bounding box center [1377, 130] width 8 height 8
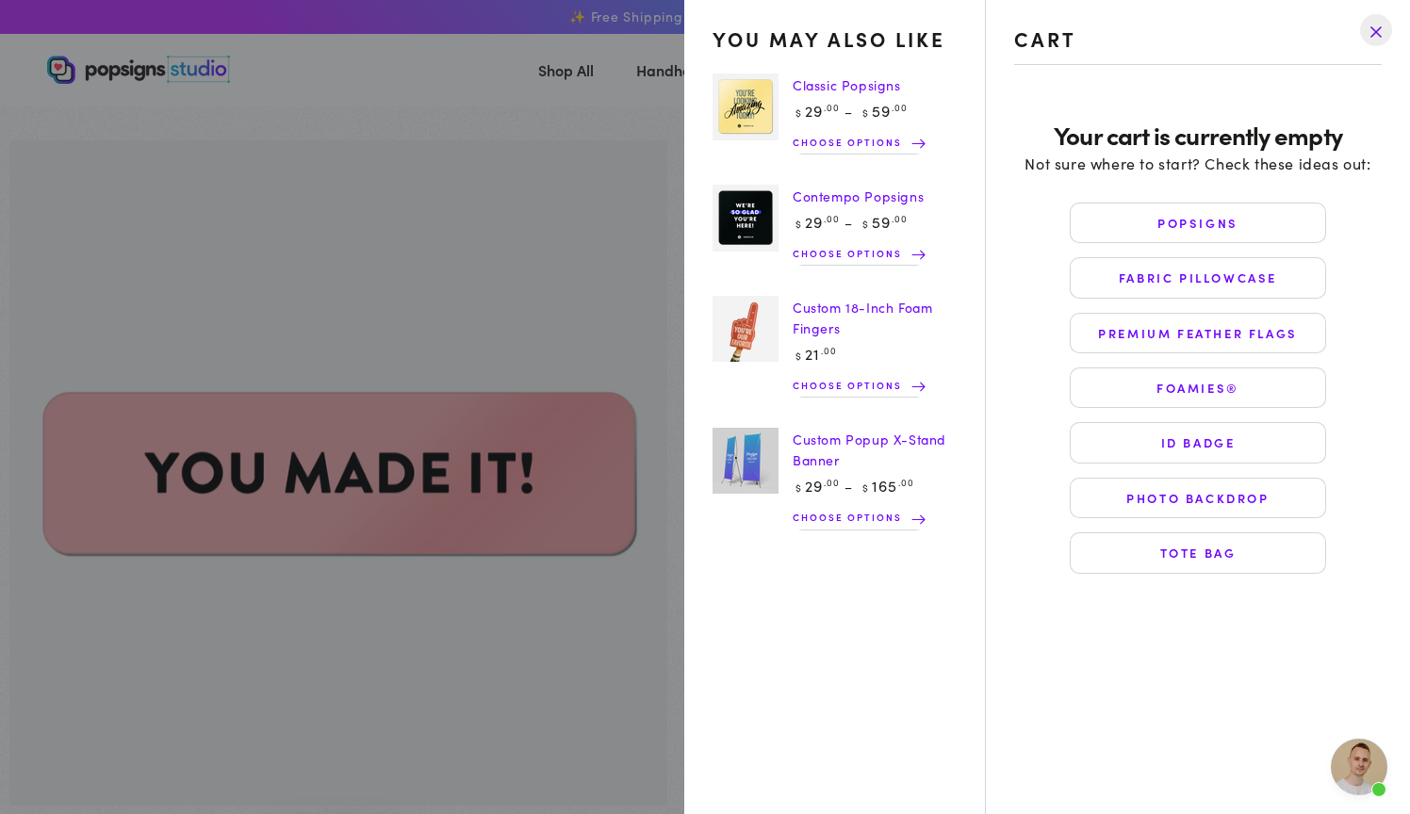
click at [822, 309] on link "Custom 18-Inch Foam Fingers" at bounding box center [861, 318] width 139 height 40
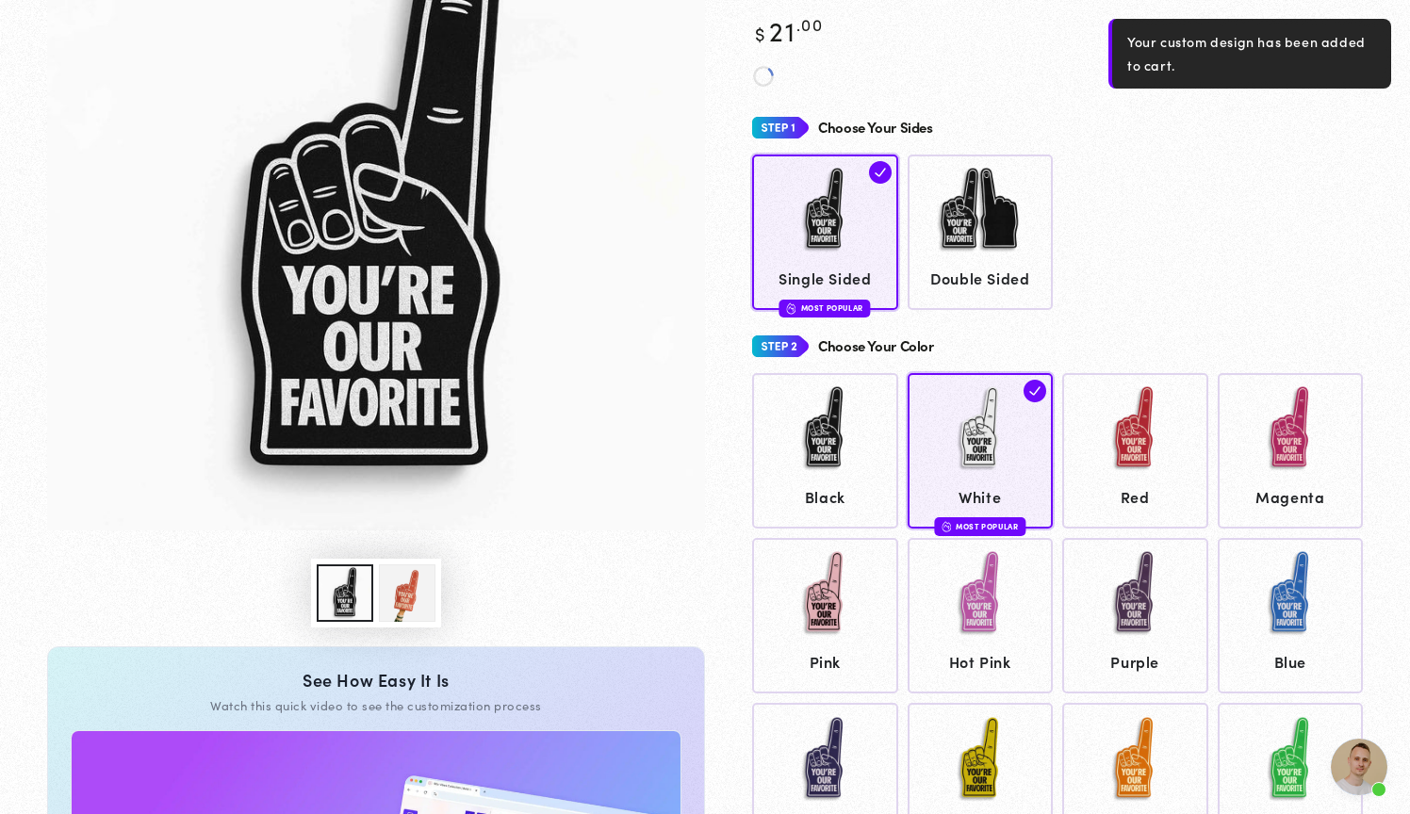
scroll to position [270, 0]
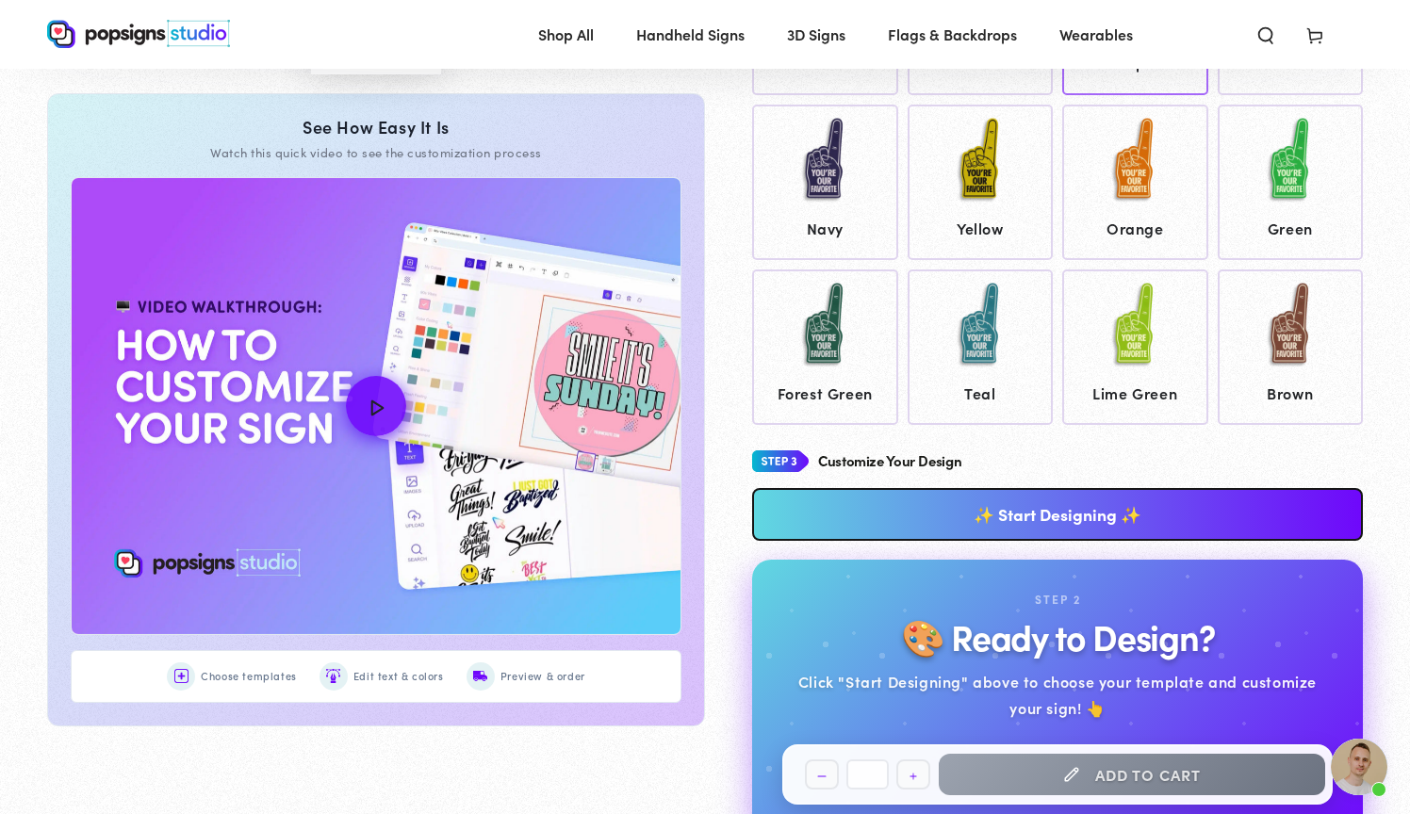
scroll to position [842, 0]
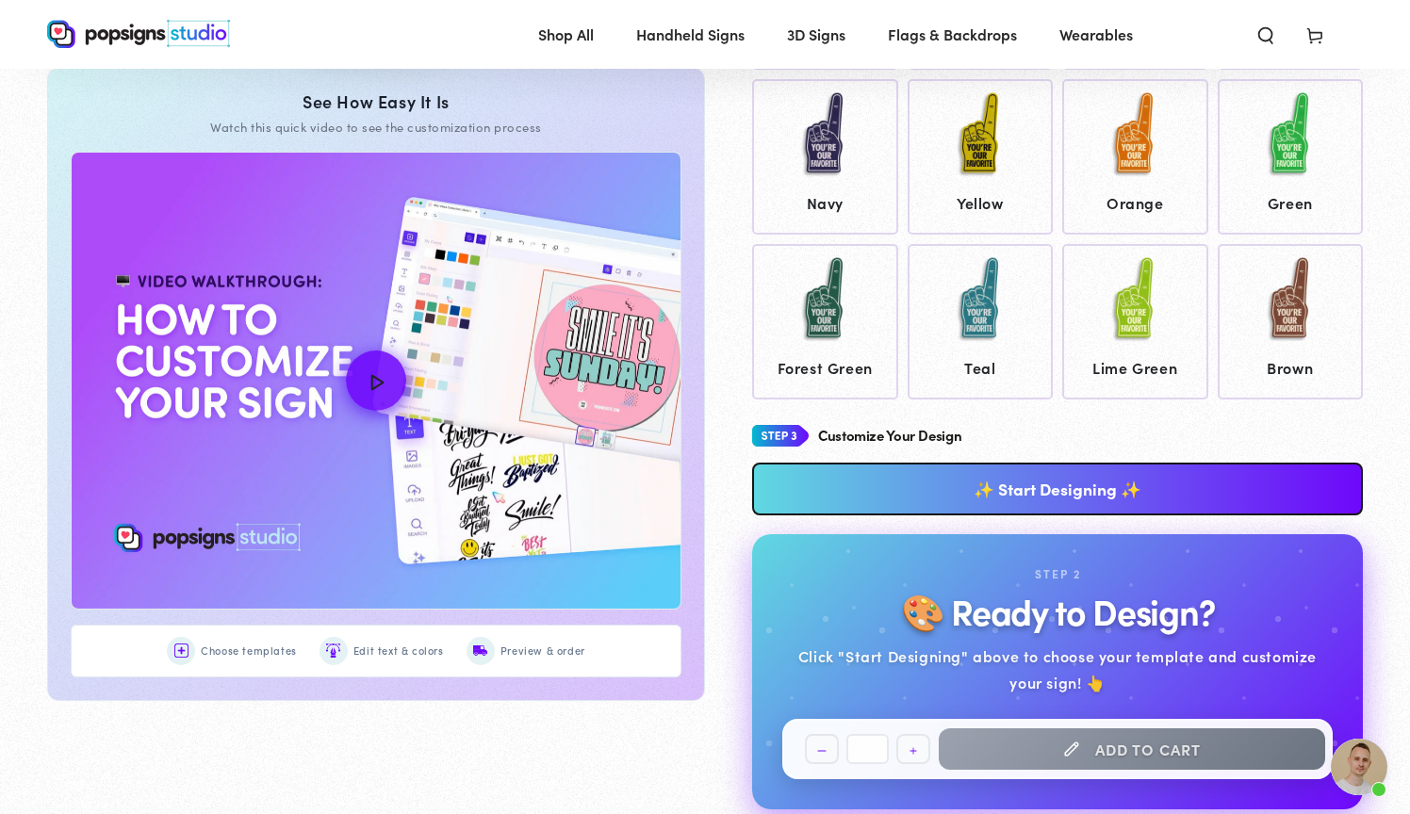
click at [1095, 477] on link "✨ Start Designing ✨" at bounding box center [1057, 489] width 611 height 53
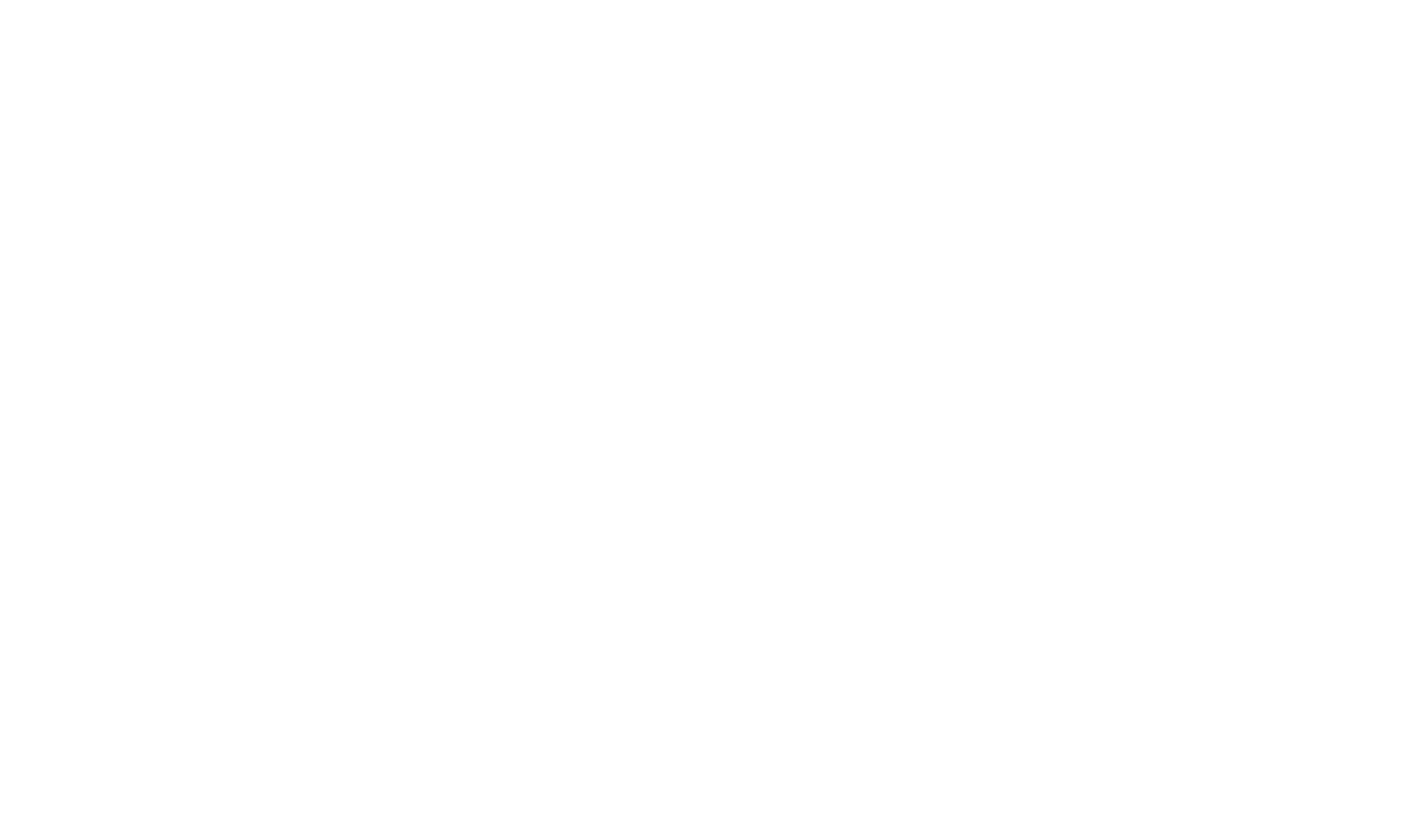
scroll to position [0, 0]
type textarea "An ancient tree with a door leading to a magical world"
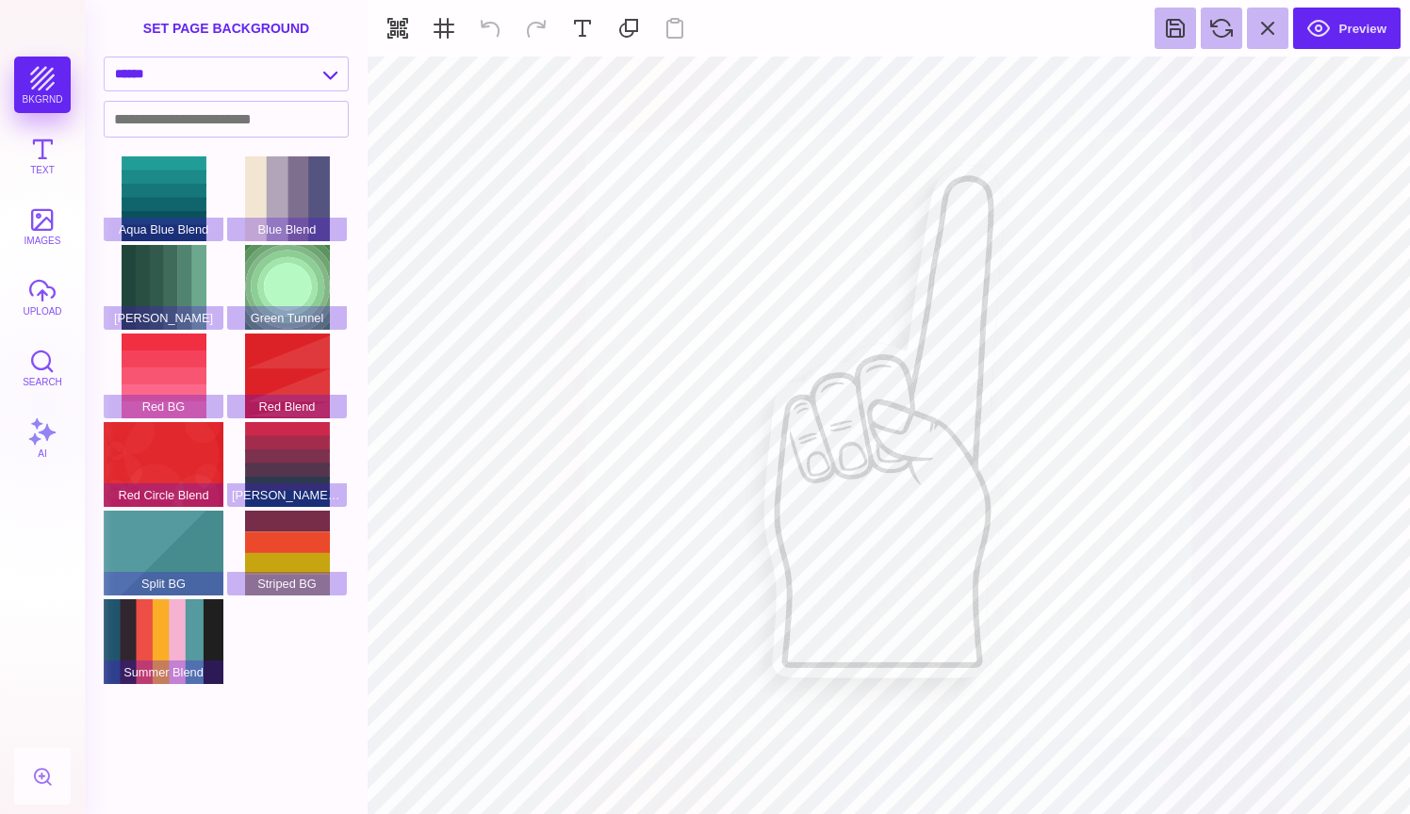
type input "#000000"
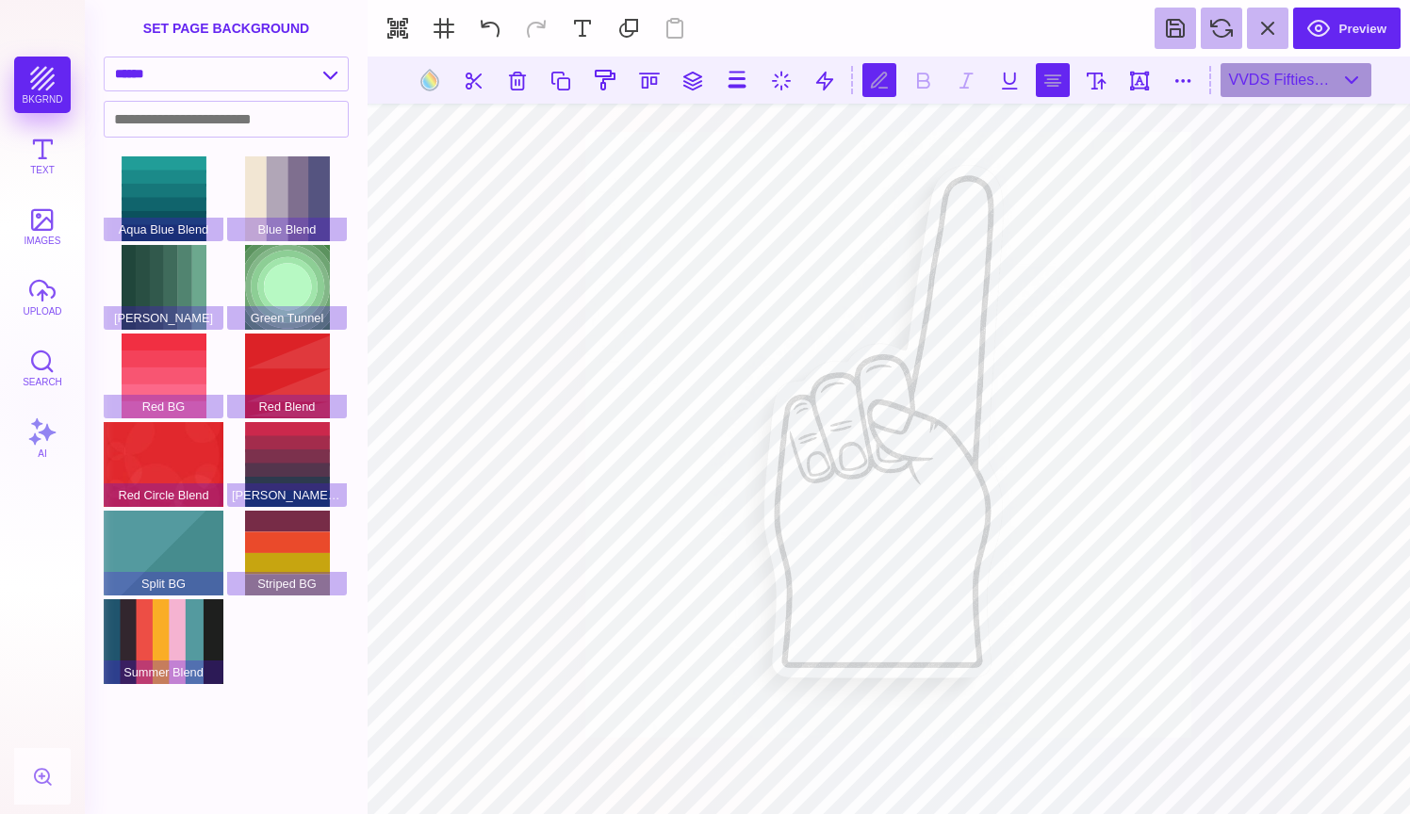
type textarea "*"
type textarea "******"
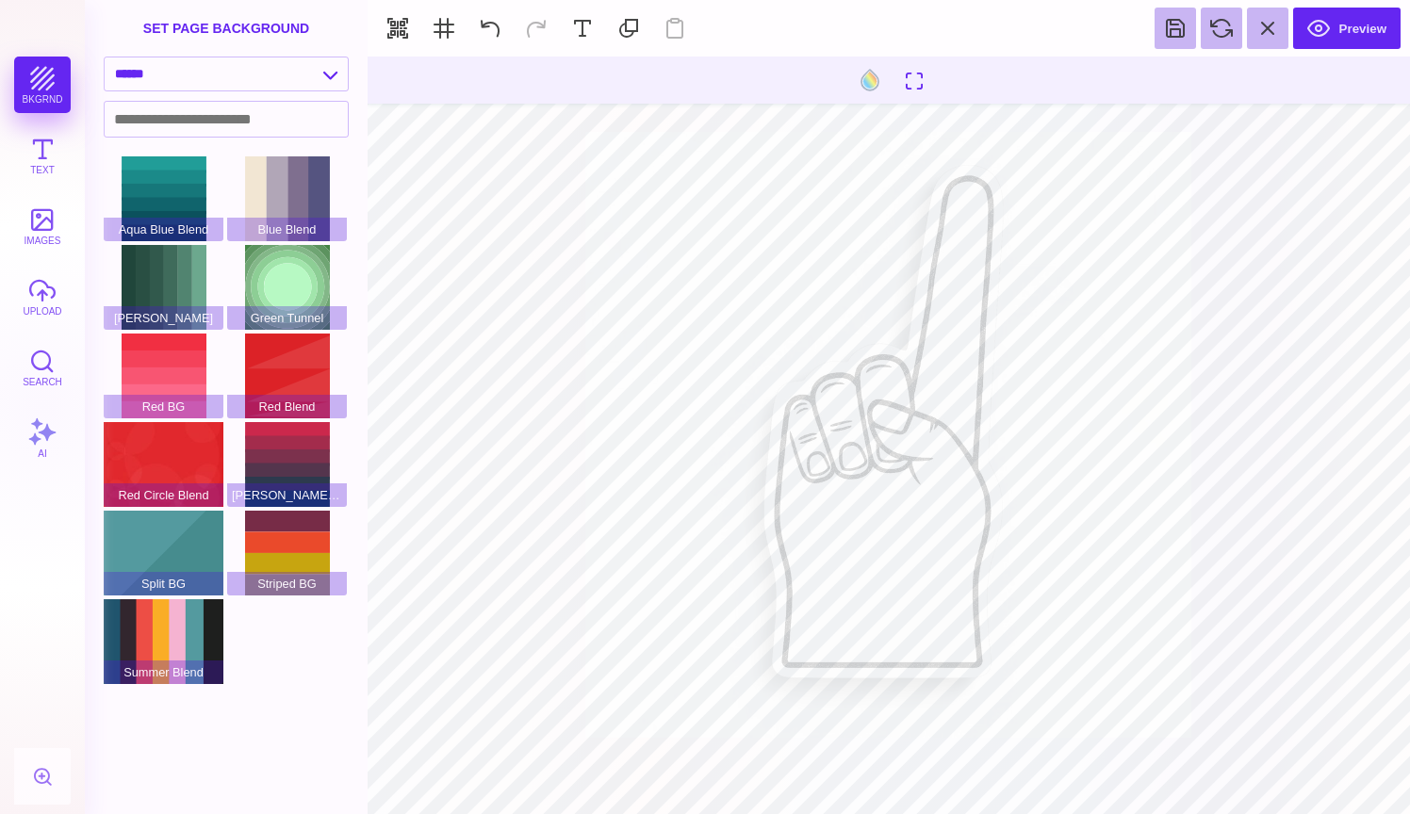
type input "#000000"
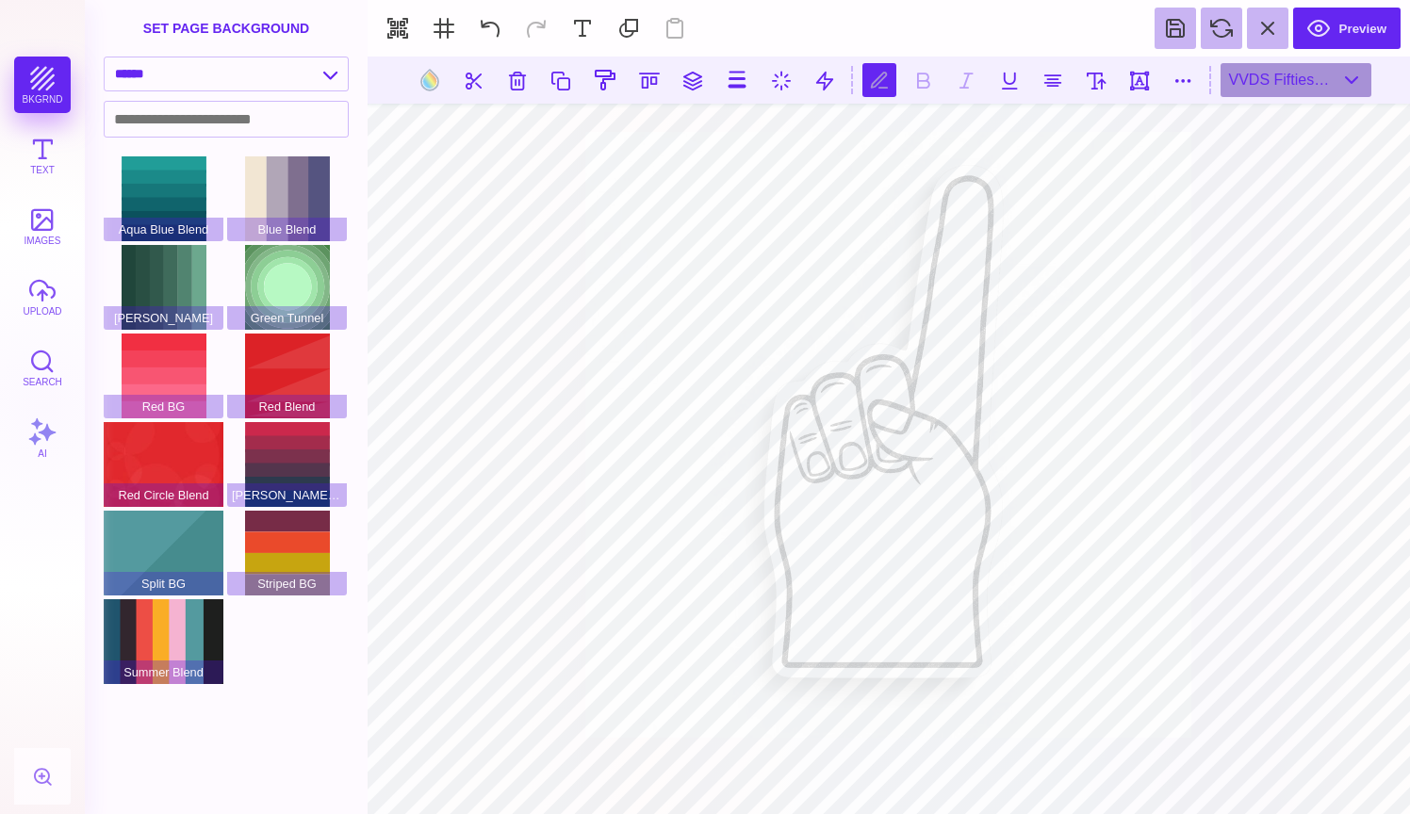
type textarea "****** *****"
type textarea "**********"
click at [1105, 76] on button at bounding box center [1096, 80] width 34 height 34
type input "***"
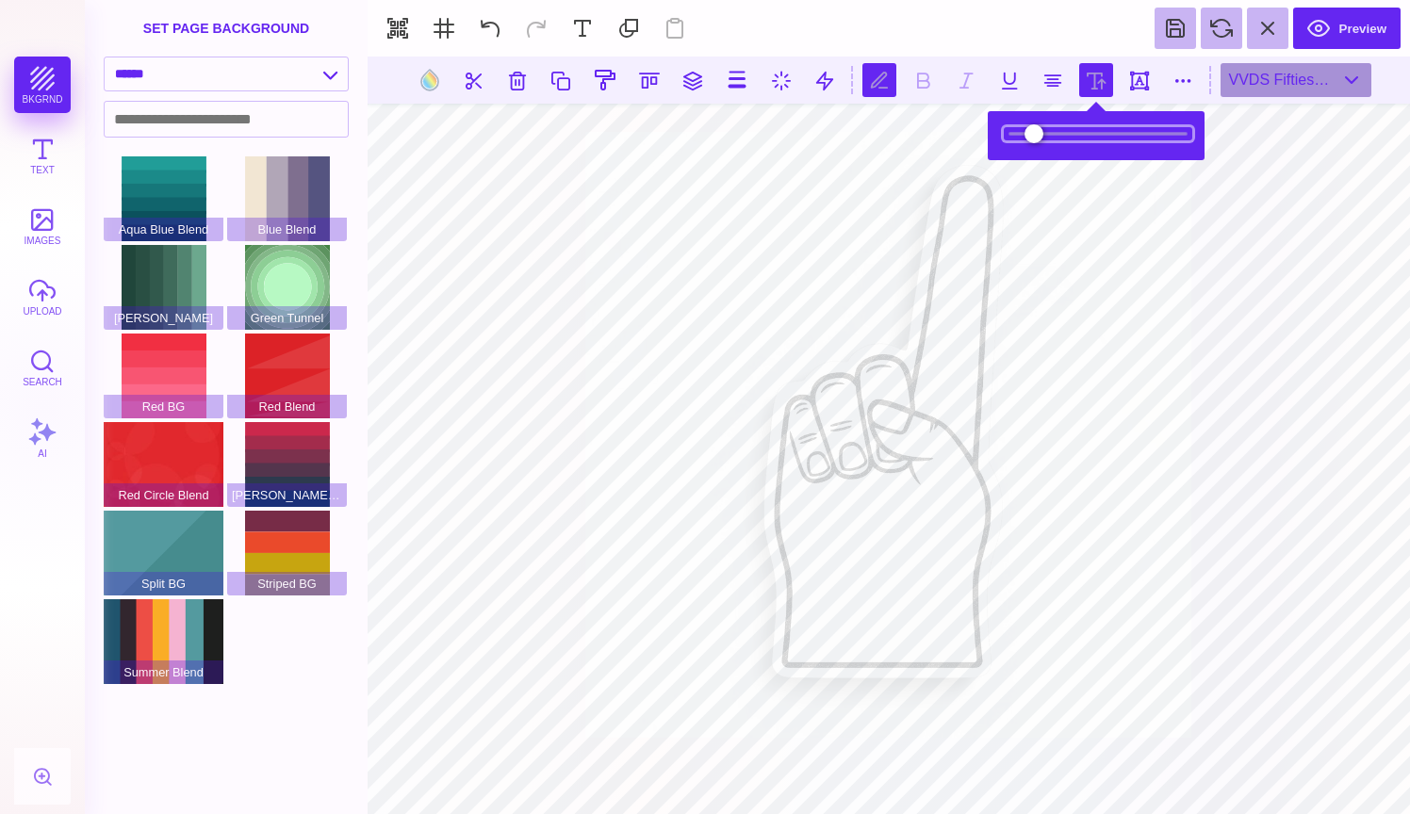
type input "****"
click at [1045, 134] on input "range" at bounding box center [1098, 133] width 188 height 13
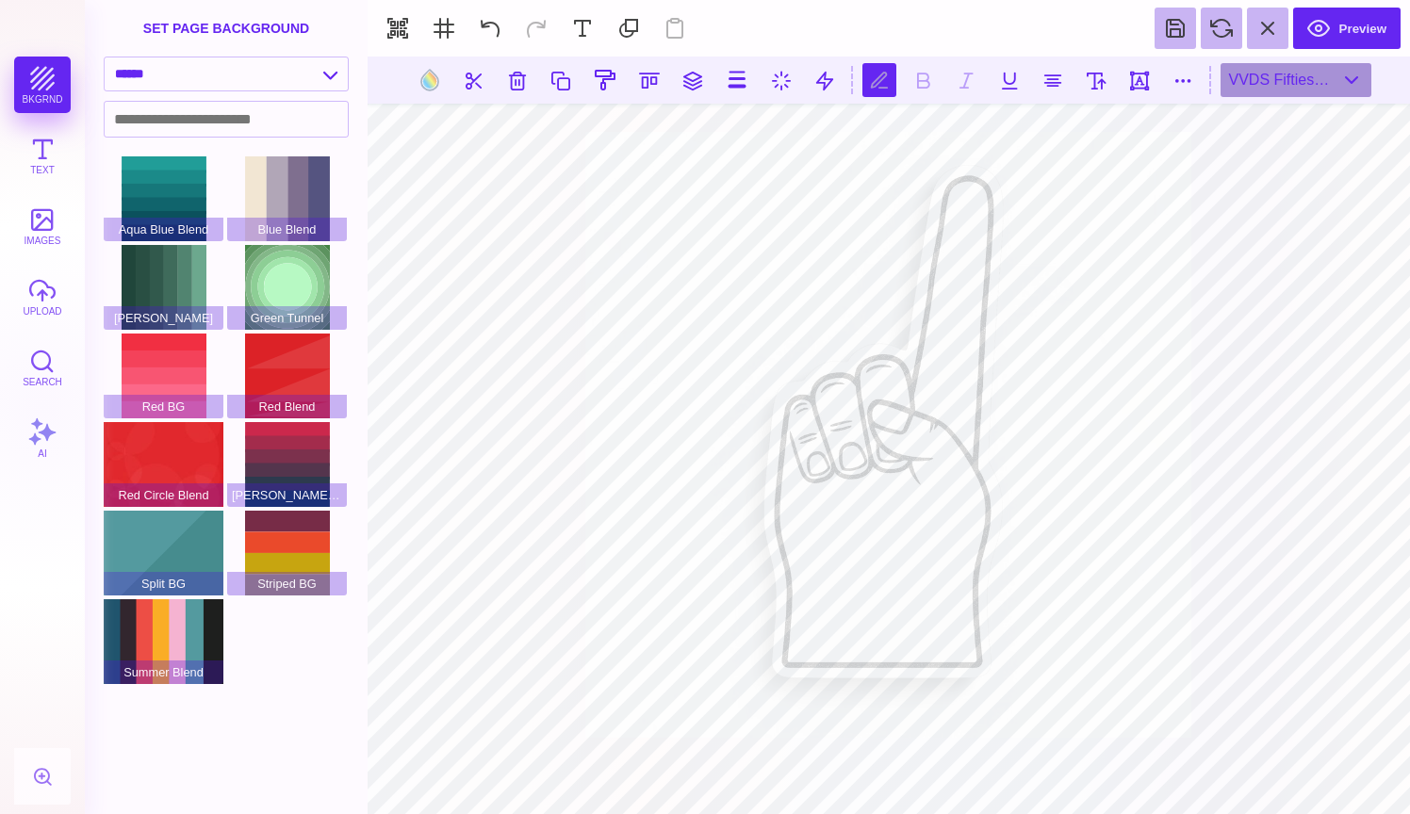
scroll to position [0, 3]
click at [1090, 84] on button at bounding box center [1096, 80] width 34 height 34
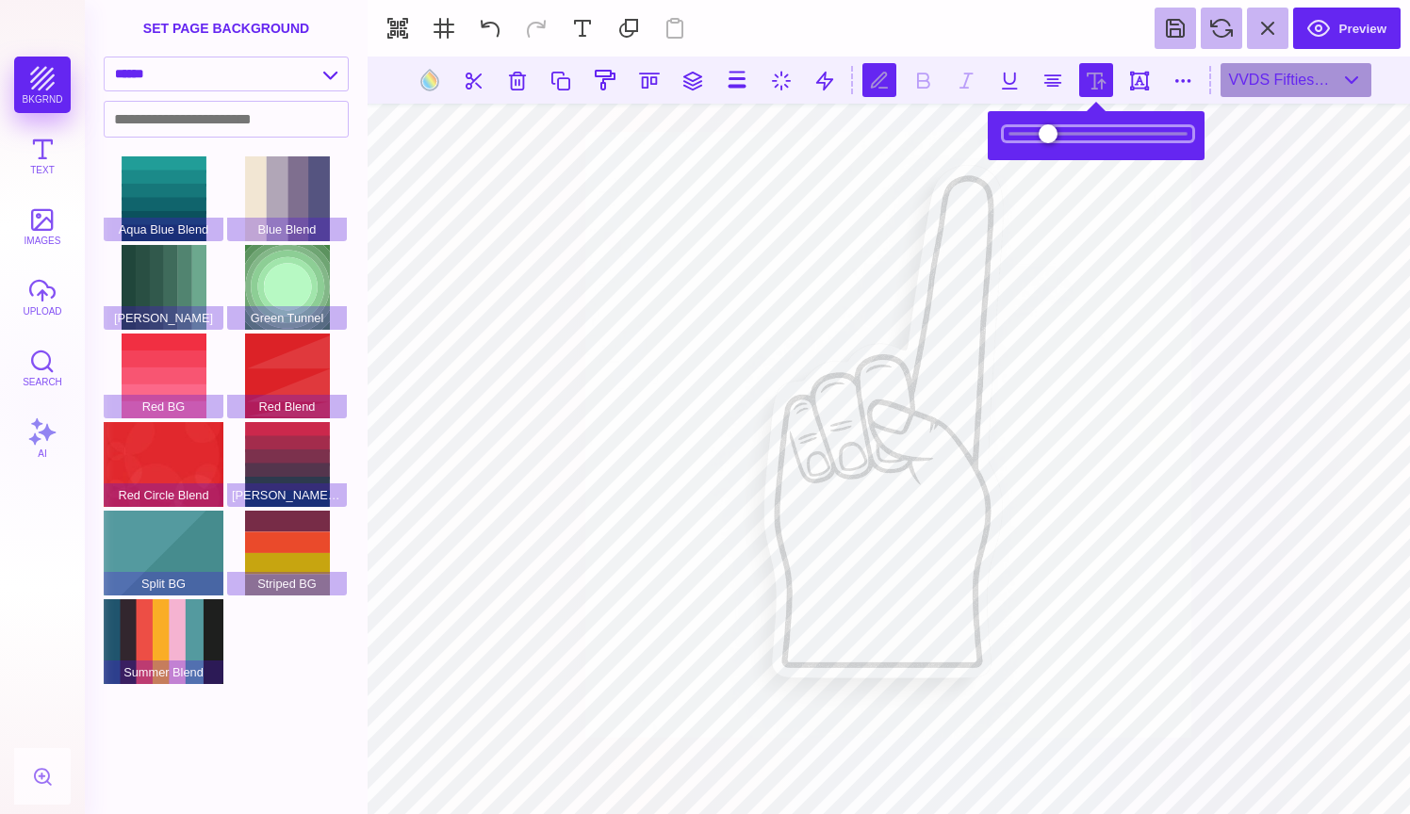
type input "**"
click at [1073, 135] on input "range" at bounding box center [1098, 133] width 188 height 13
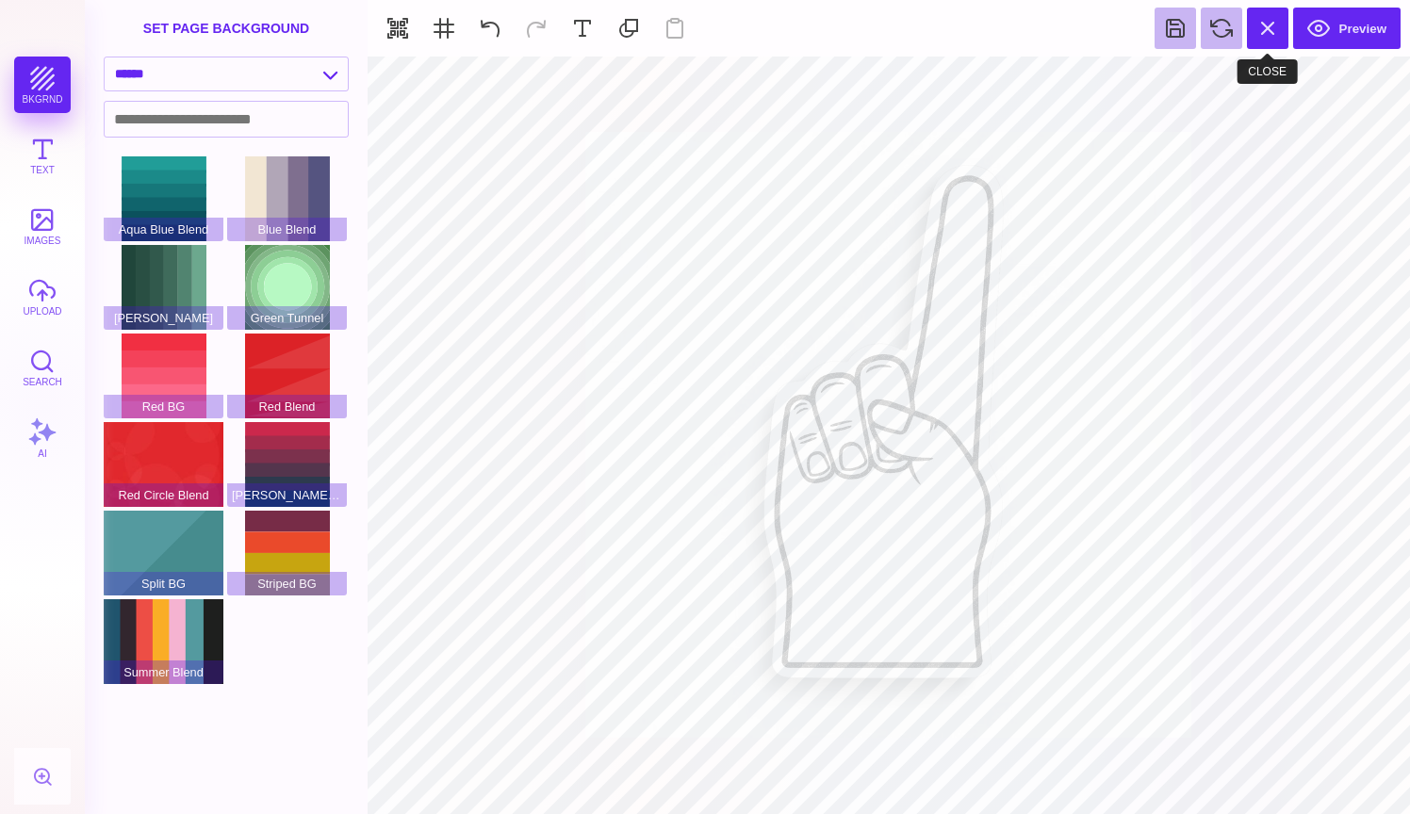
click at [1272, 21] on button at bounding box center [1267, 28] width 41 height 41
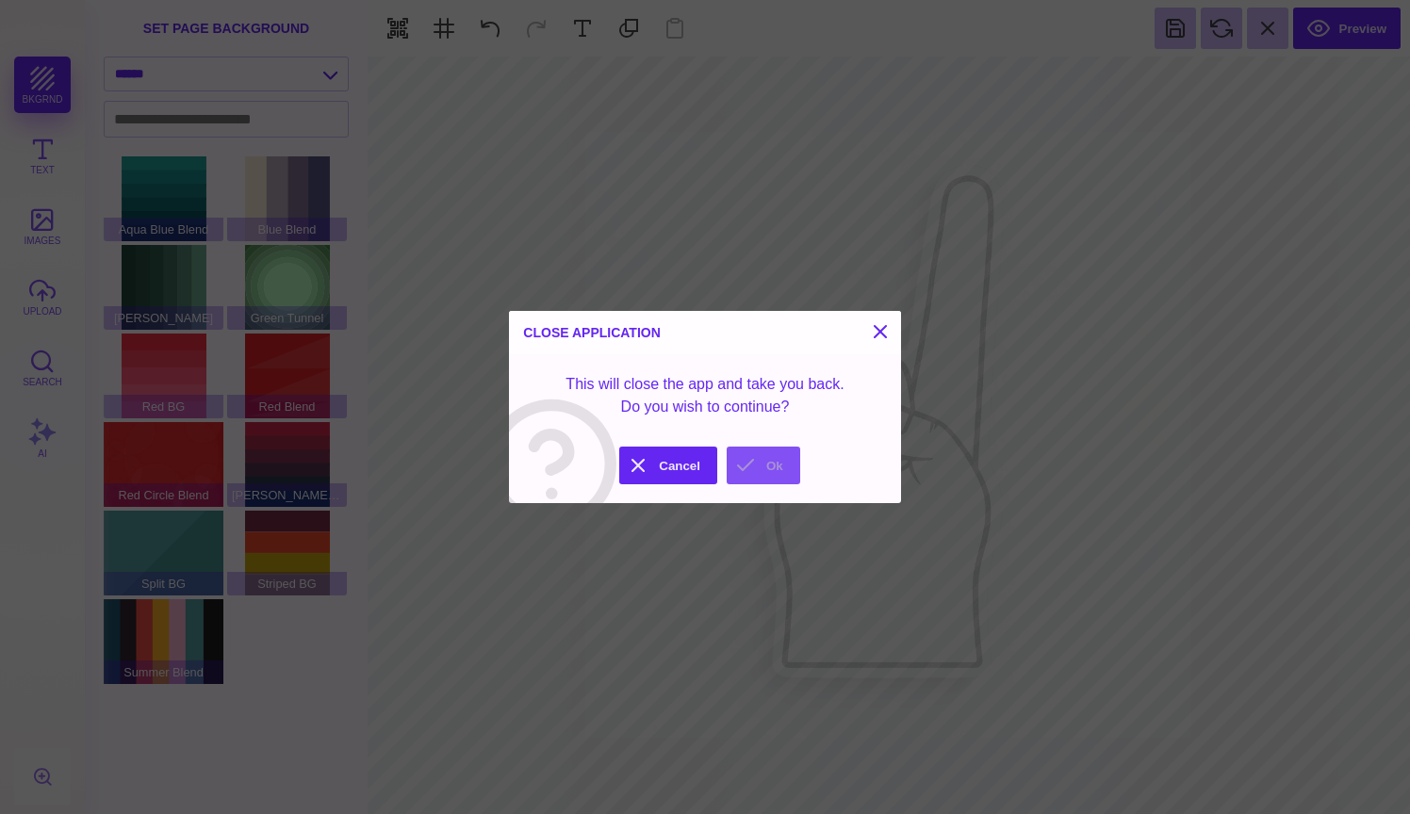
click at [751, 463] on button "Ok" at bounding box center [764, 466] width 74 height 38
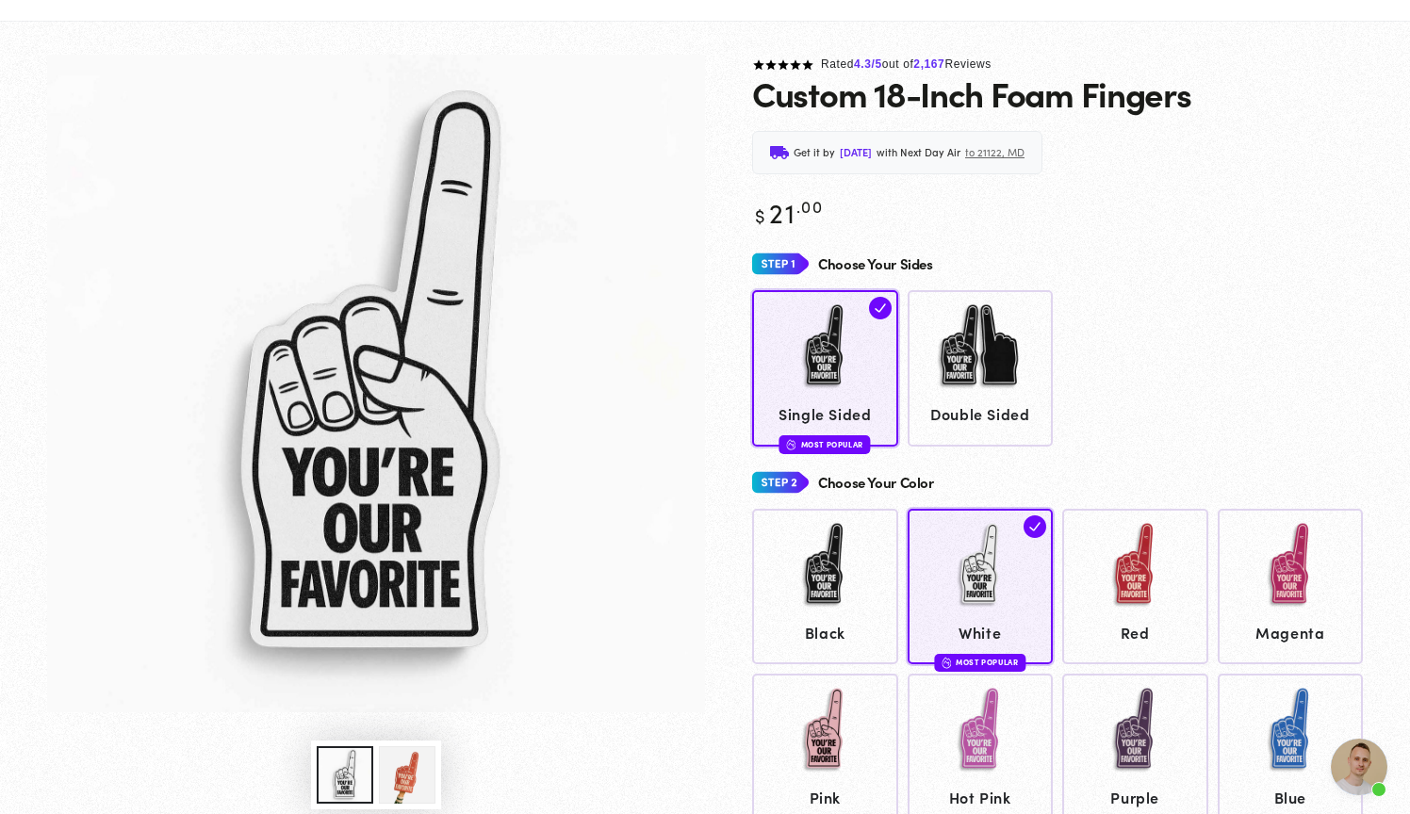
scroll to position [112, 0]
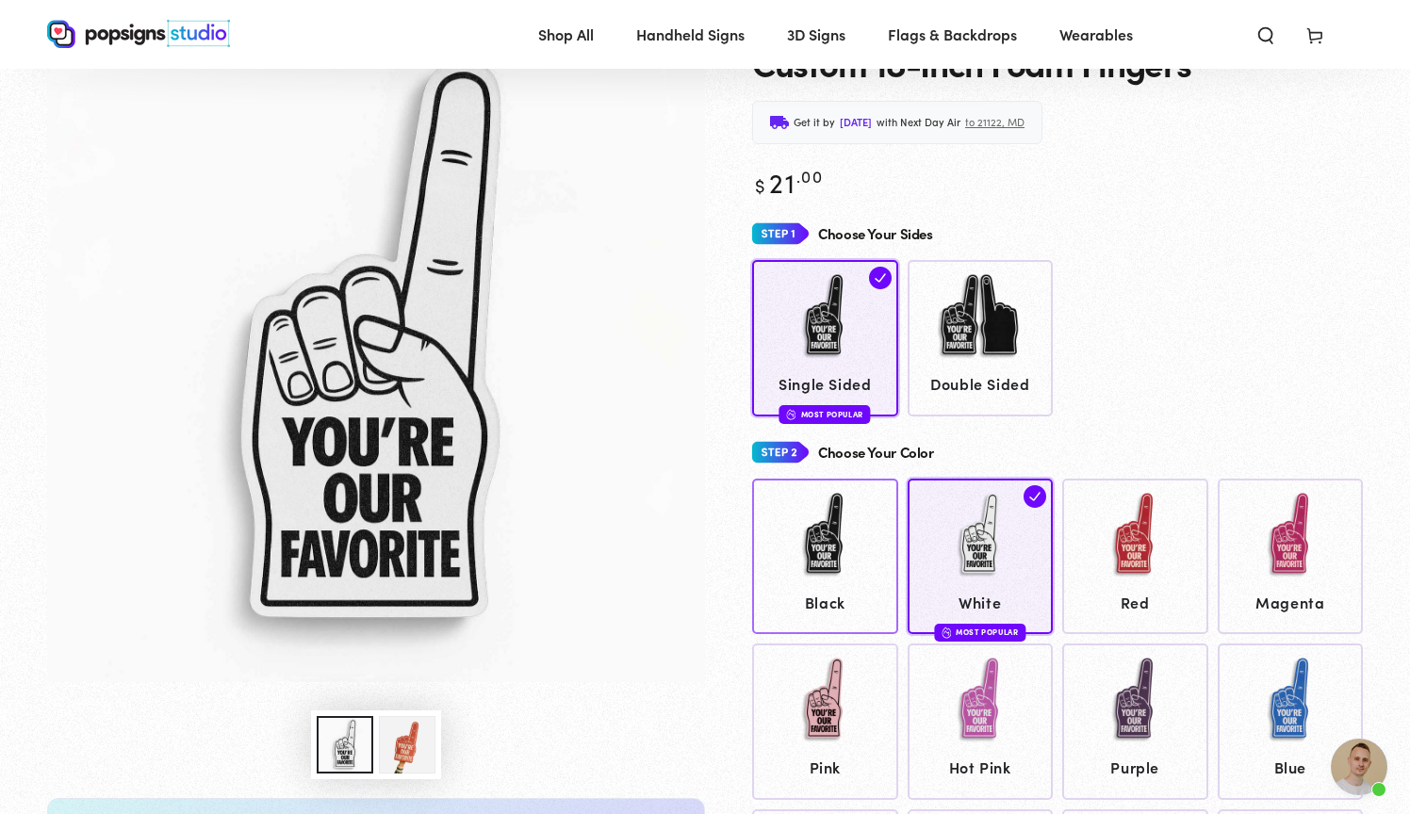
click at [831, 558] on img at bounding box center [824, 535] width 94 height 94
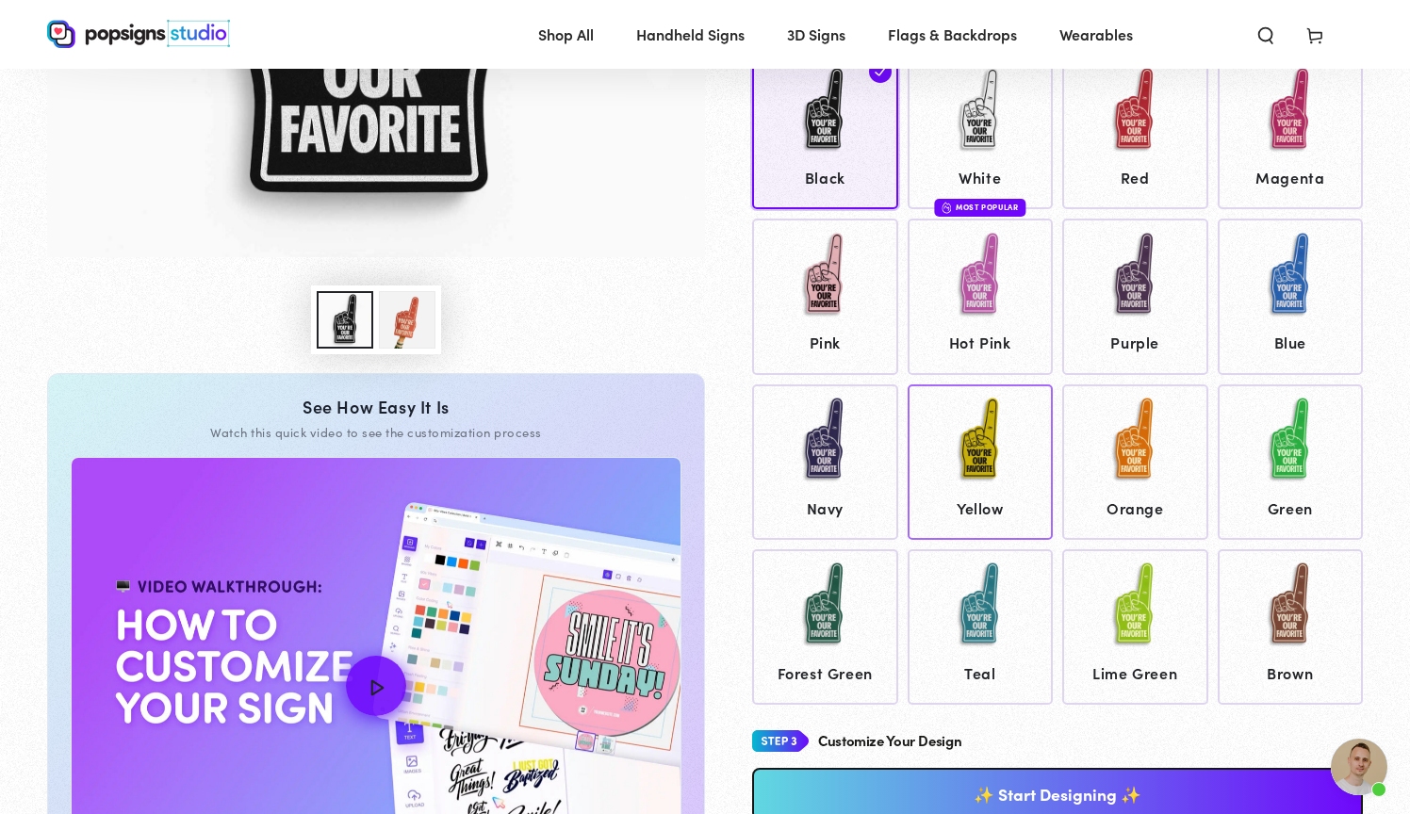
scroll to position [541, 0]
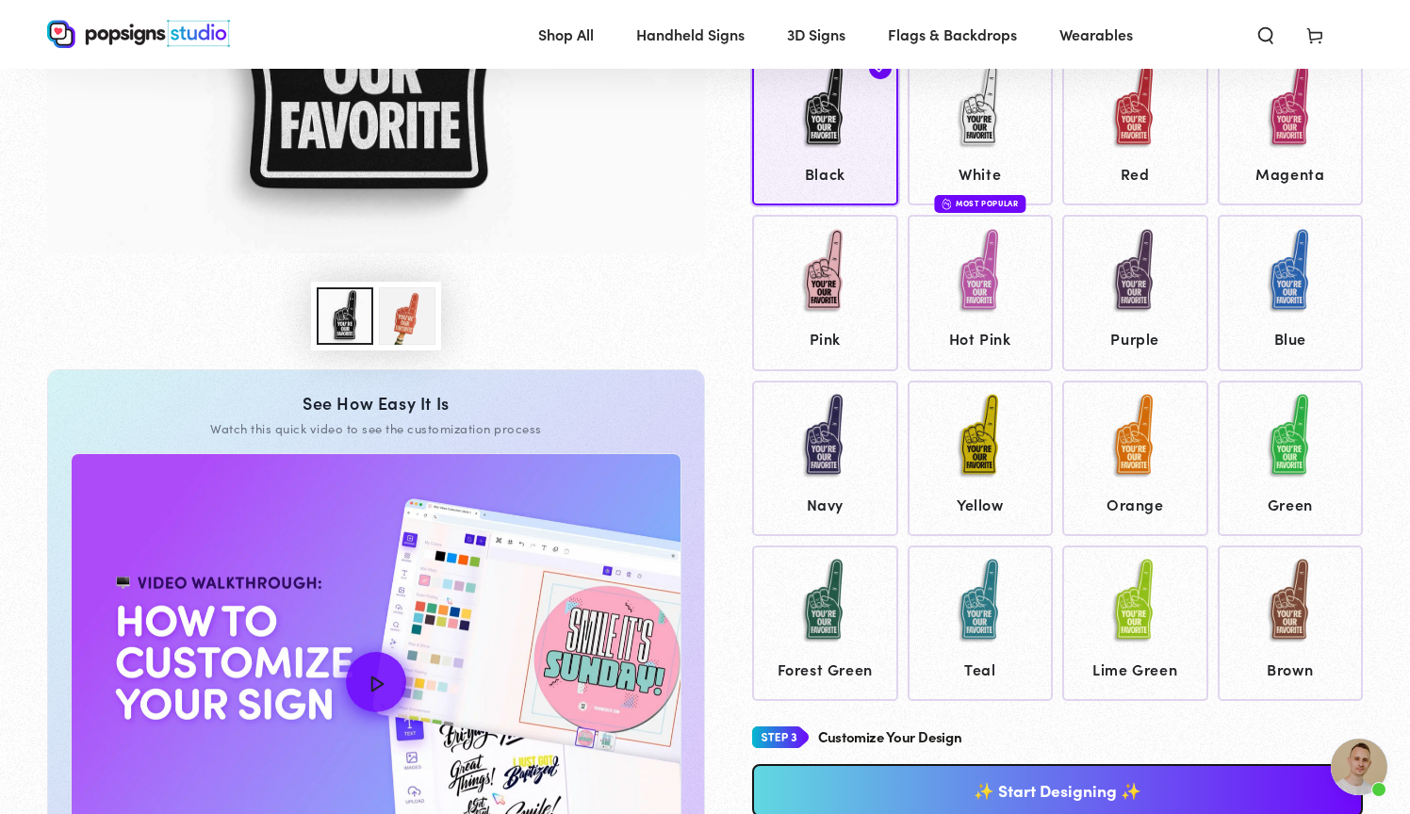
click at [1021, 794] on link "✨ Start Designing ✨" at bounding box center [1057, 790] width 611 height 53
type input "*"
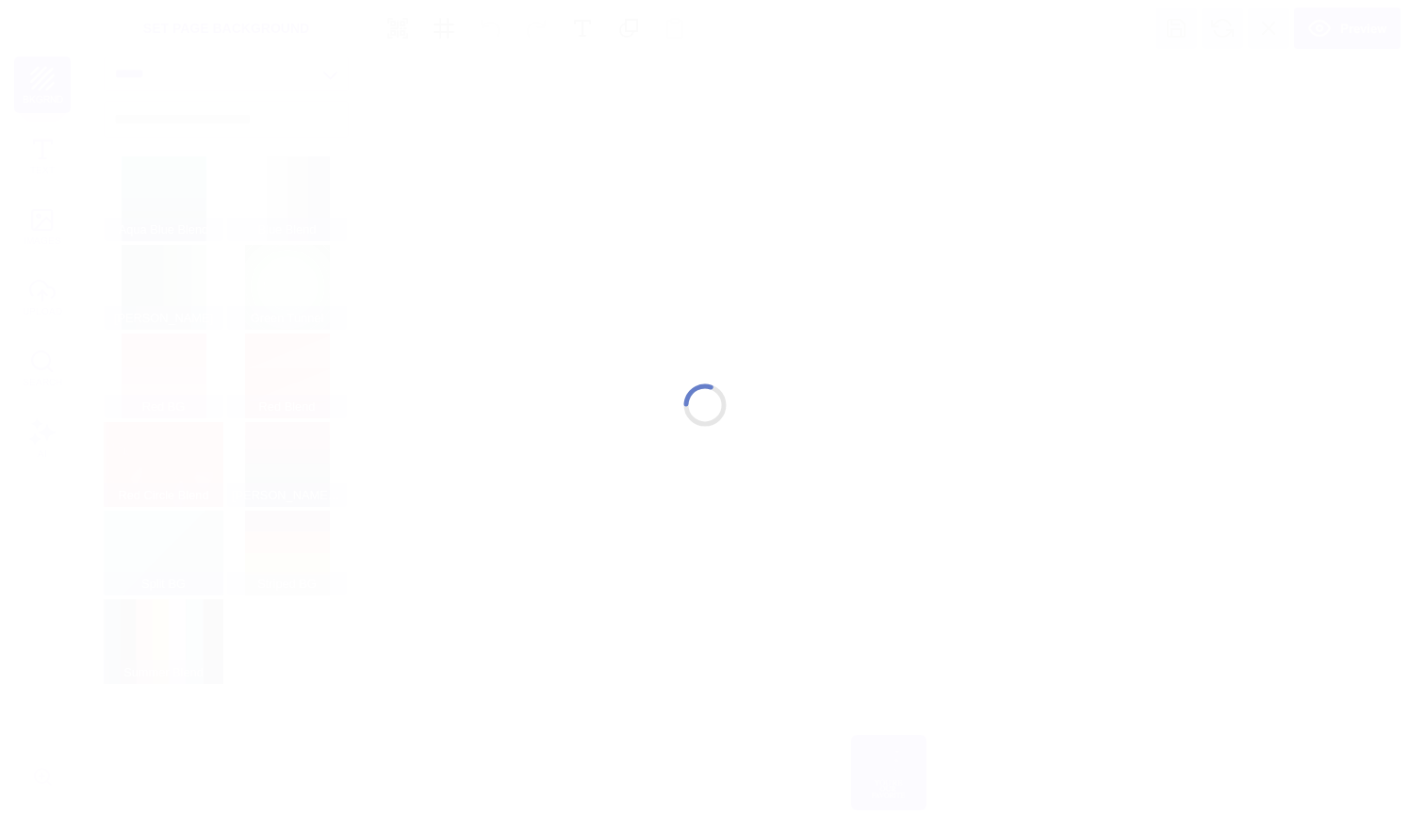
scroll to position [0, 0]
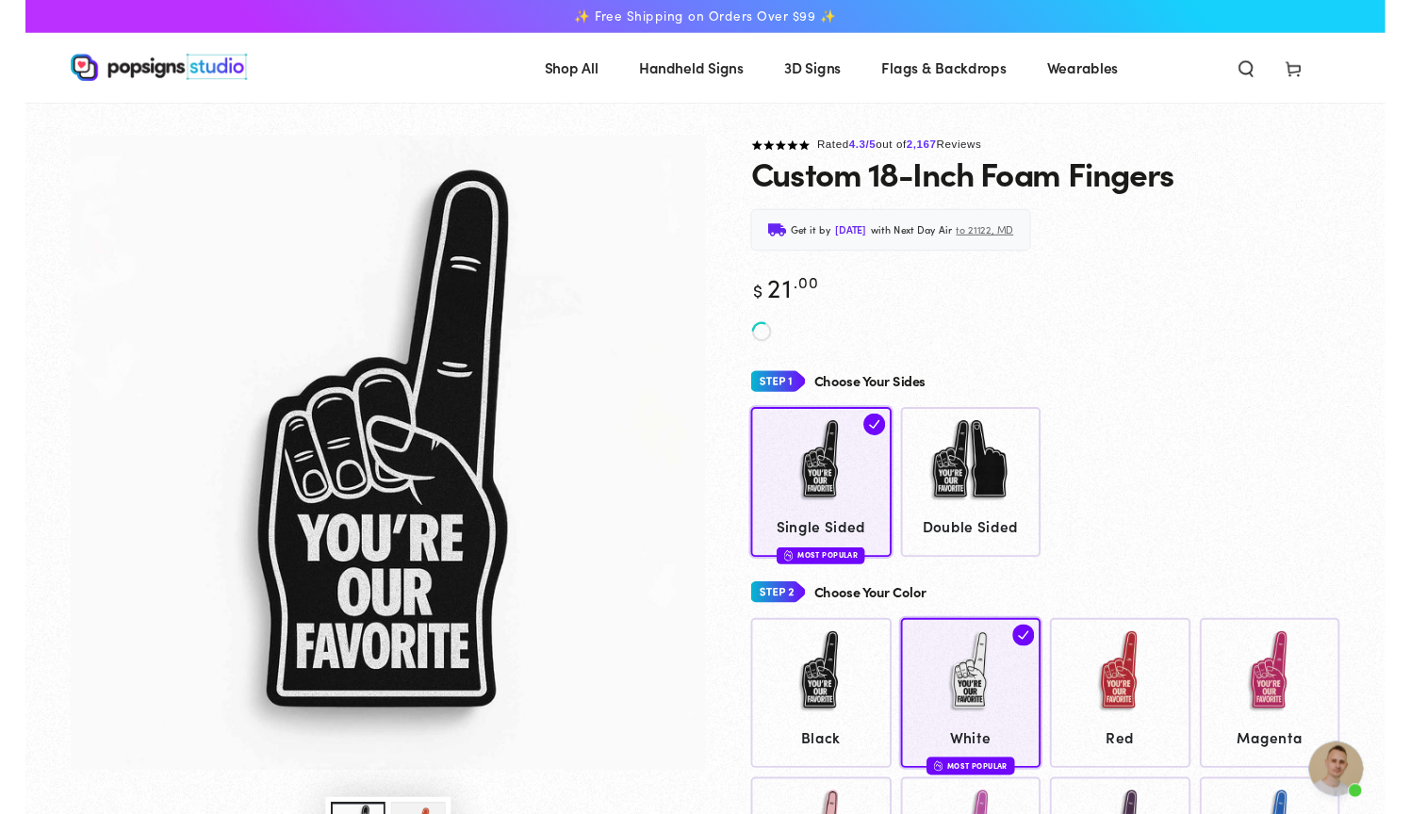
scroll to position [1717, 0]
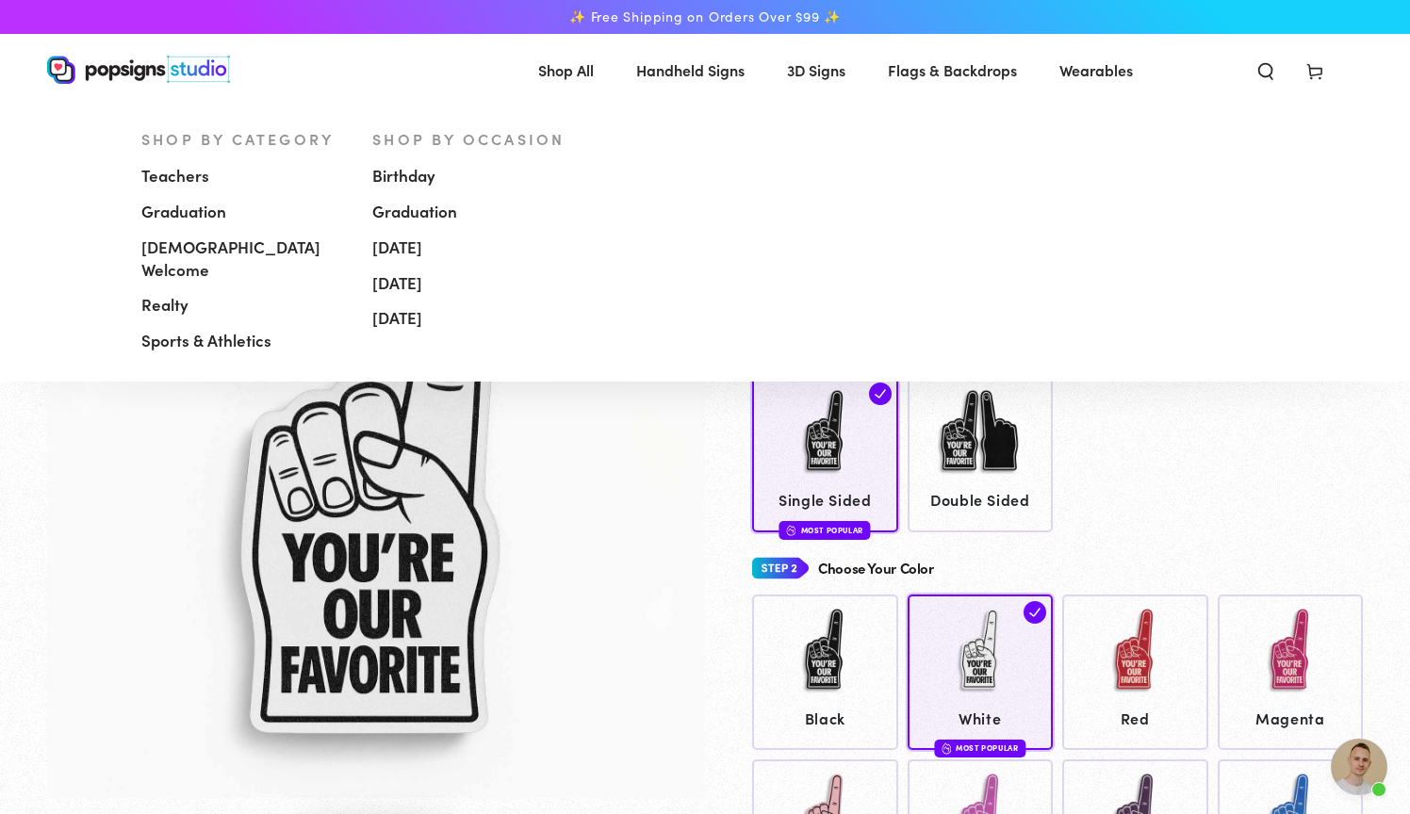
click at [674, 71] on span "Handheld Signs" at bounding box center [690, 70] width 108 height 27
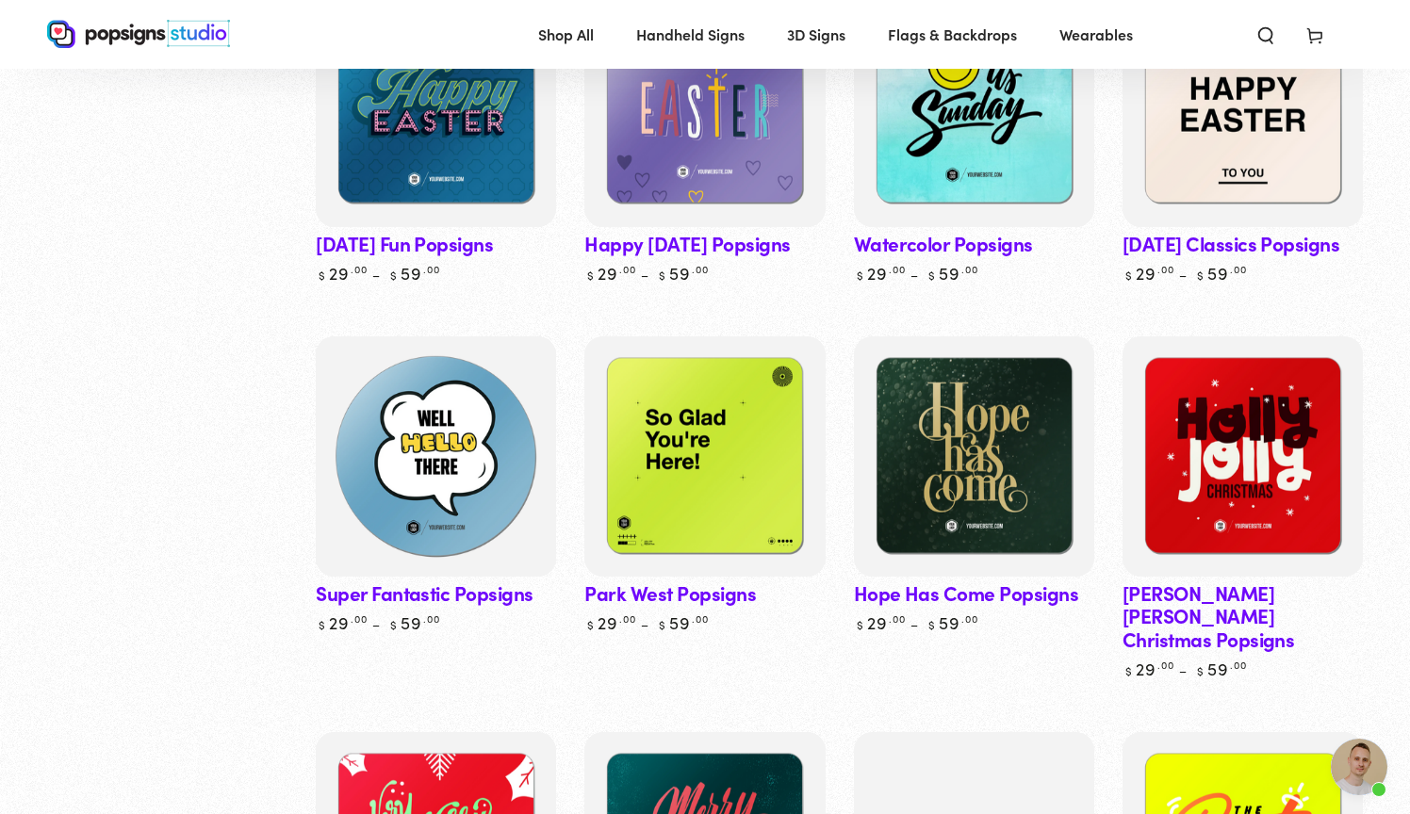
scroll to position [4746, 0]
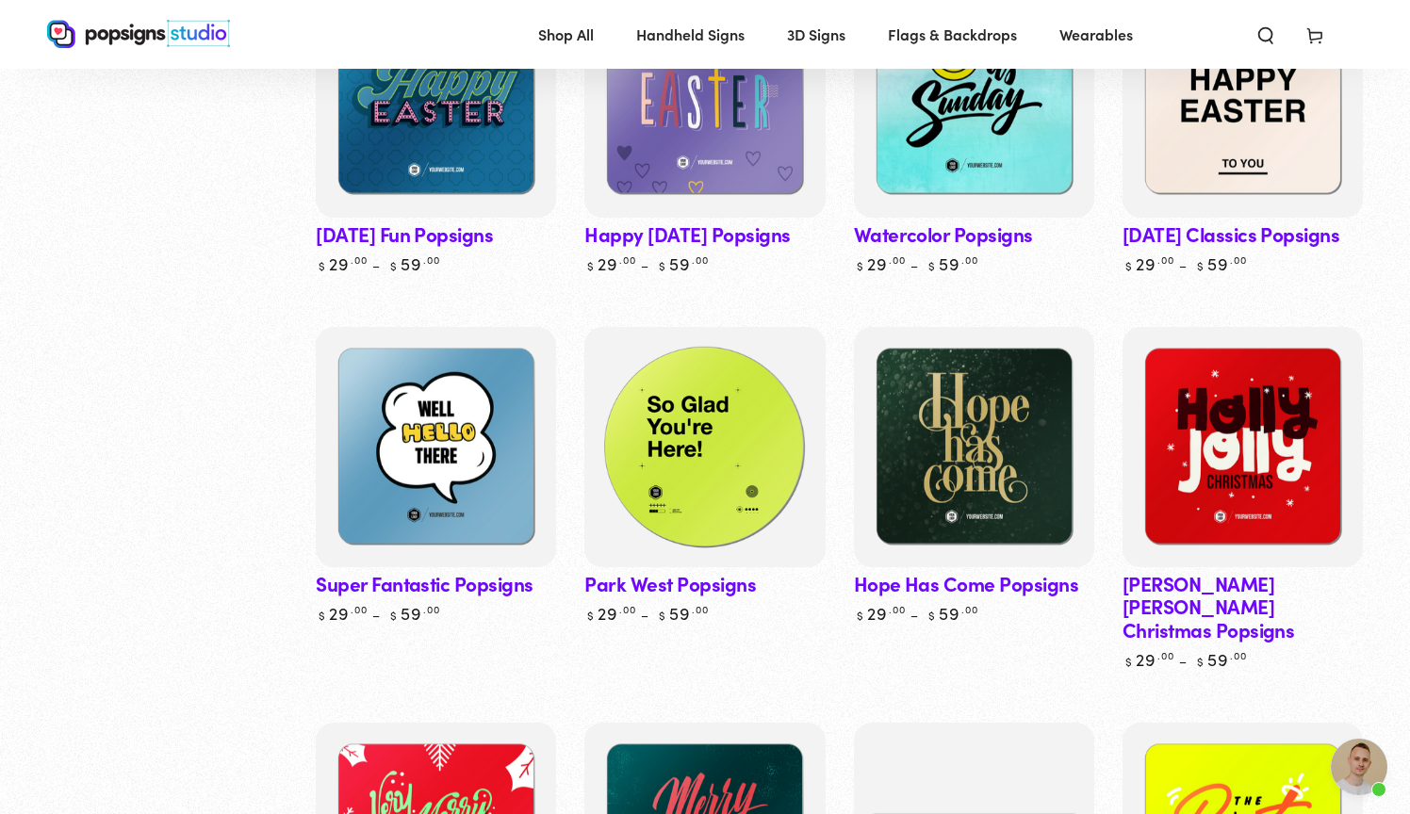
click at [742, 466] on img at bounding box center [705, 447] width 248 height 248
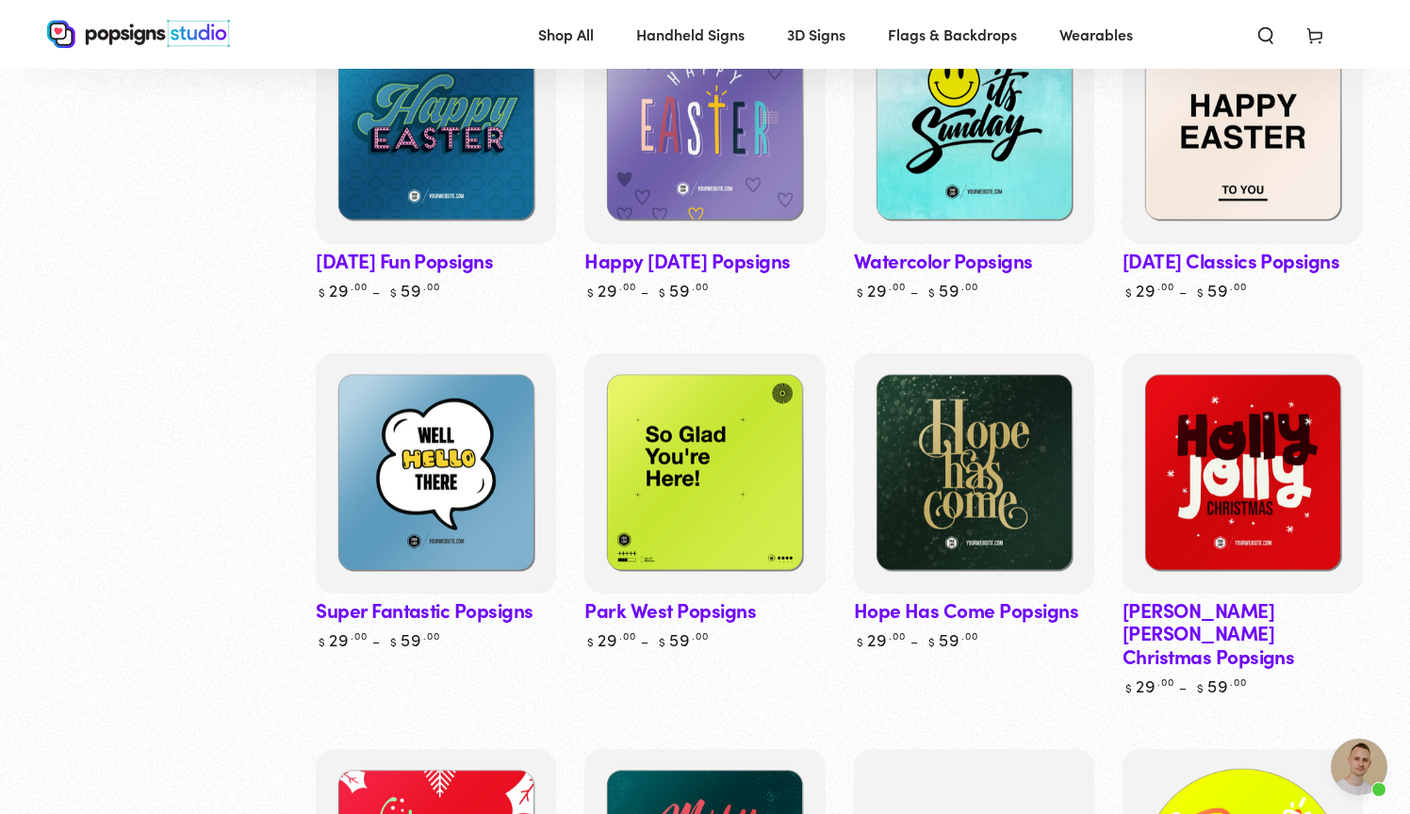
scroll to position [4719, 0]
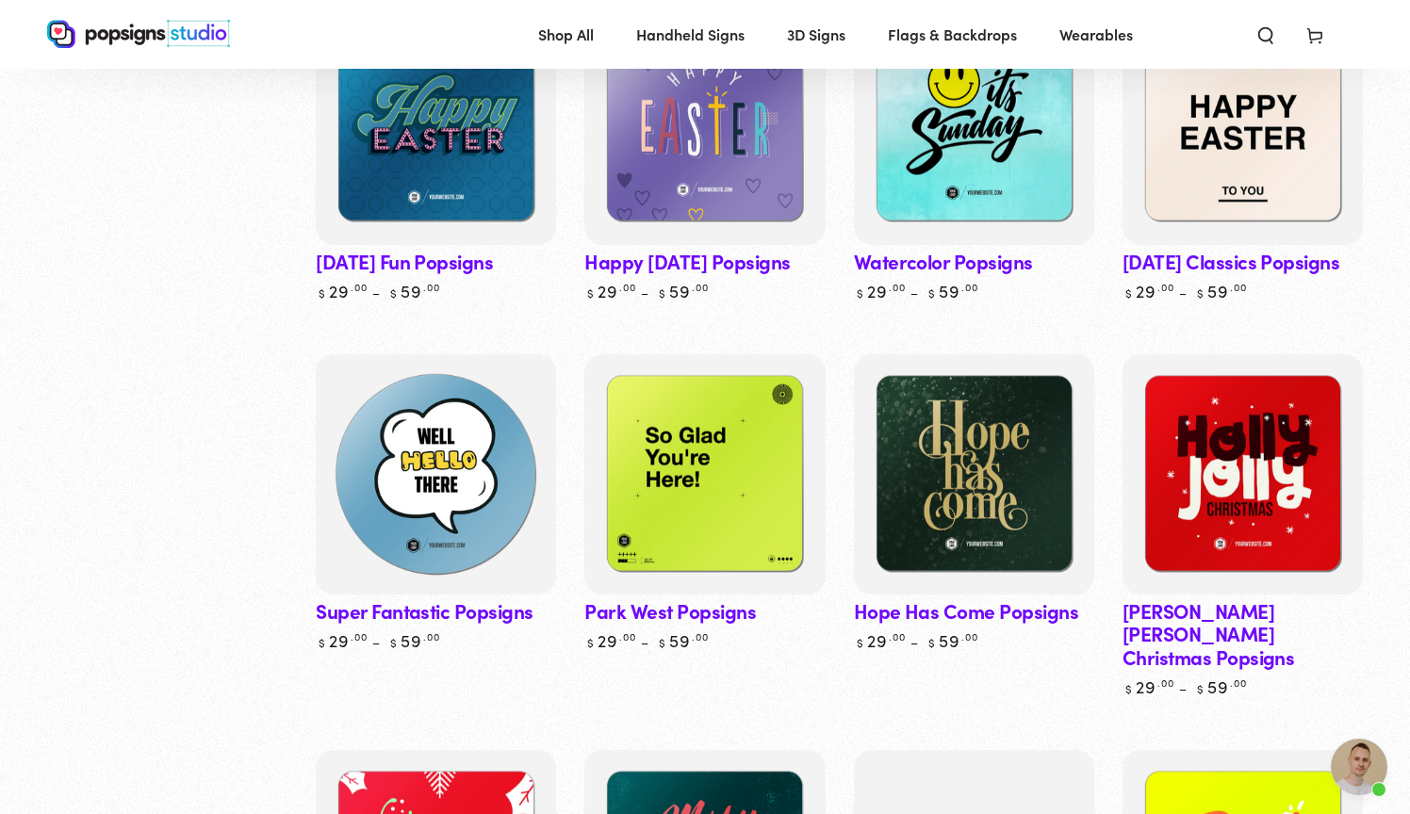
click at [474, 475] on img at bounding box center [436, 475] width 248 height 248
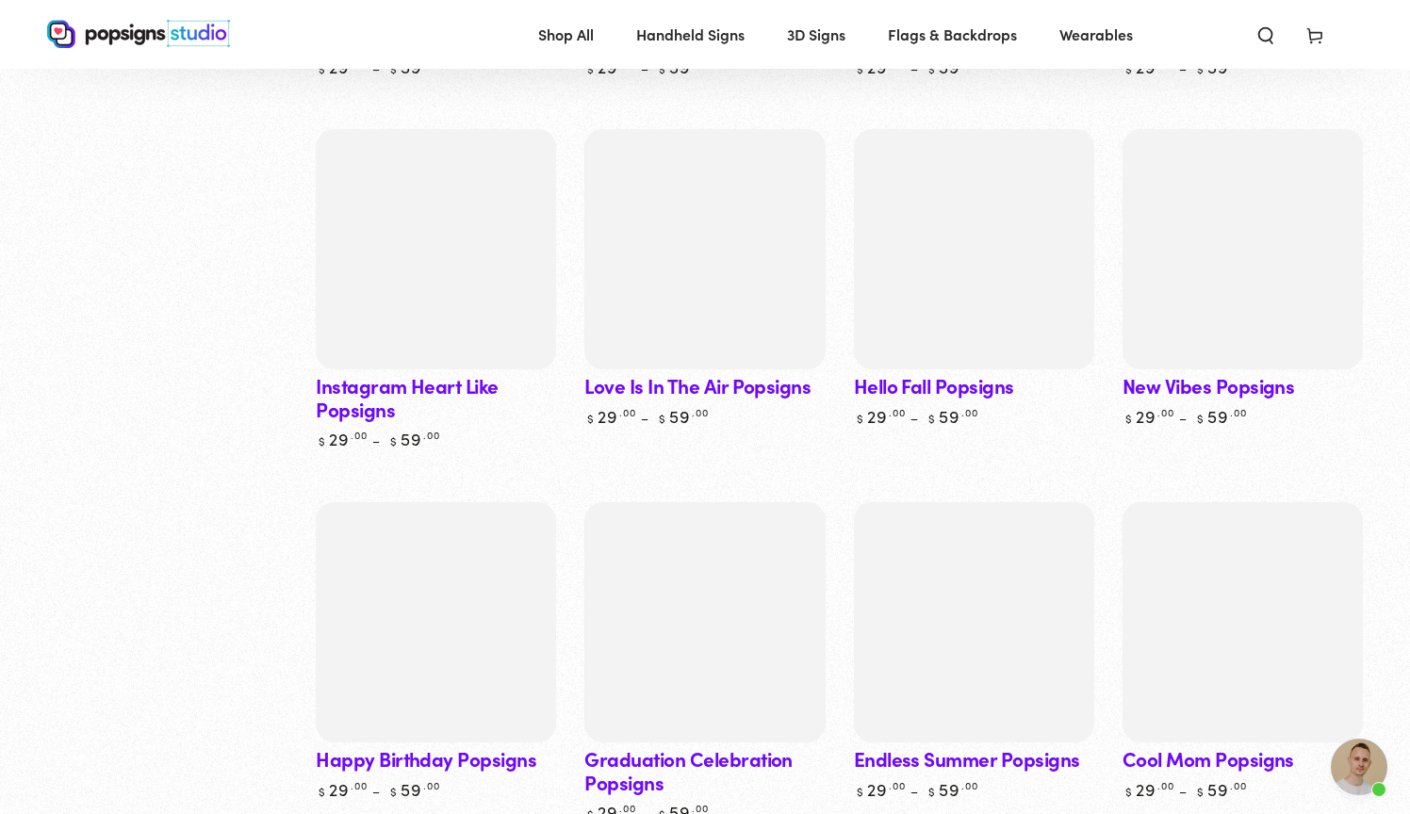
scroll to position [2747, 0]
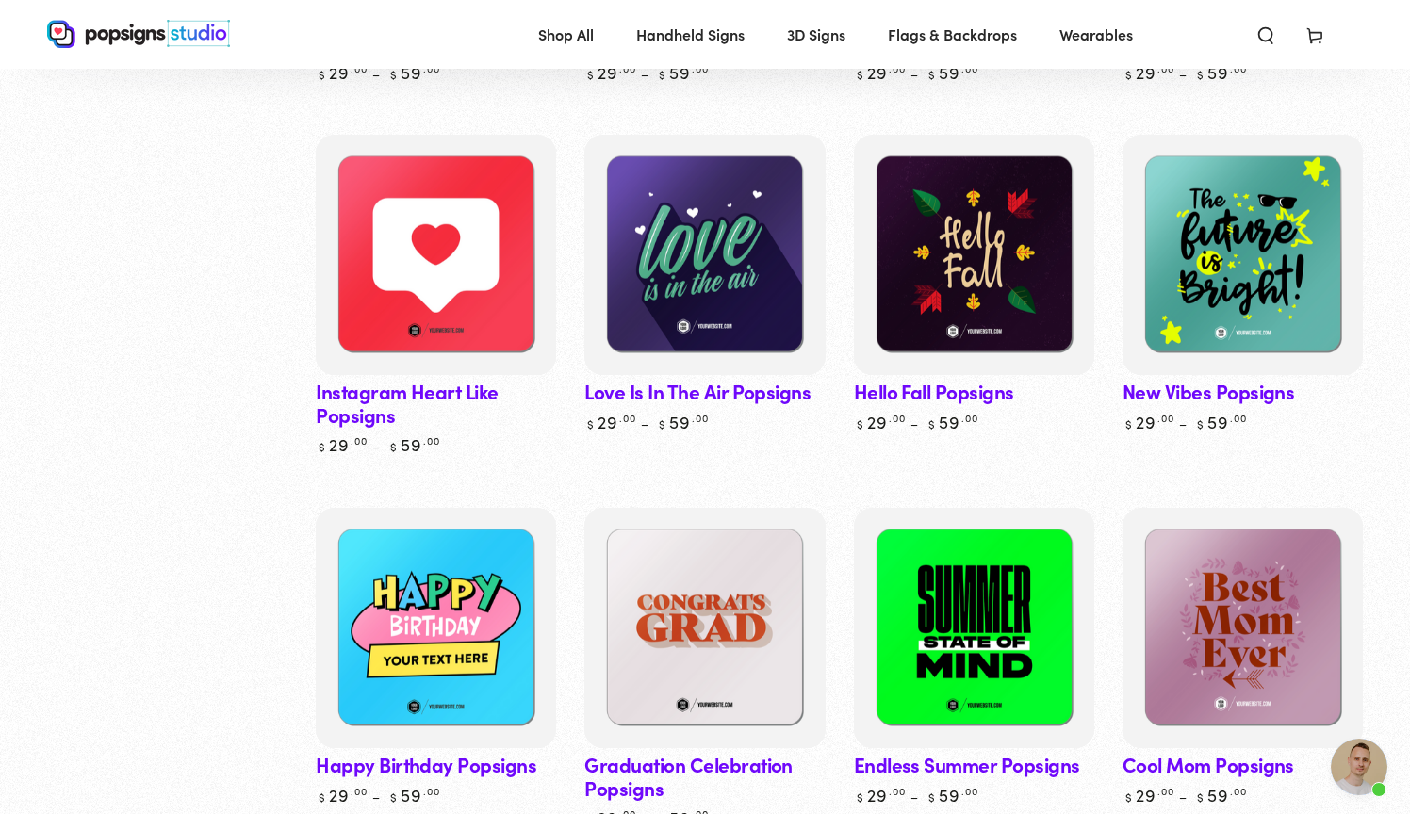
click at [840, 590] on ul "Custom Popsigns Custom Popsigns Regular price $ 35 .00 $ 92 .00 Regular price S…" at bounding box center [839, 307] width 1047 height 5472
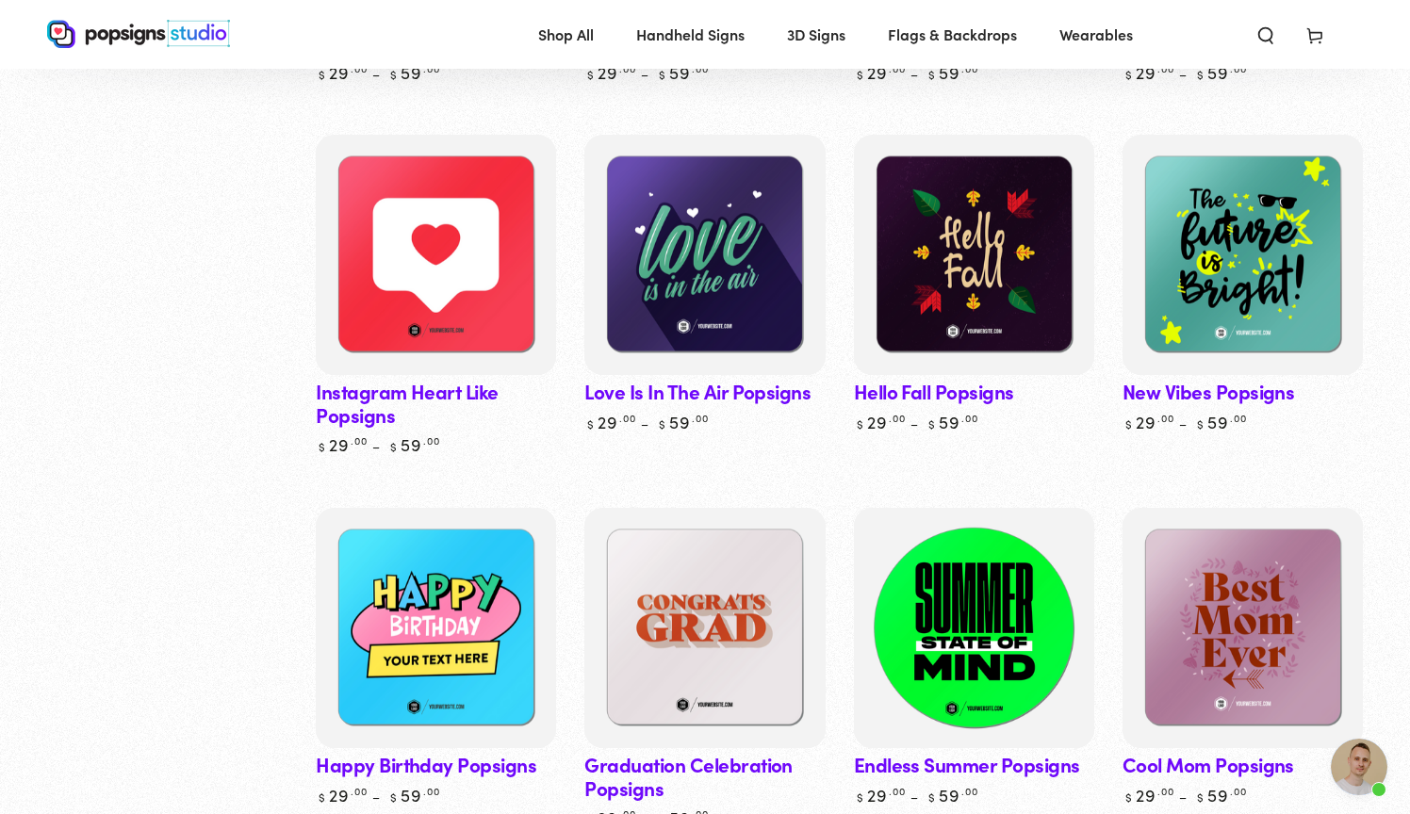
click at [927, 593] on img at bounding box center [974, 628] width 248 height 248
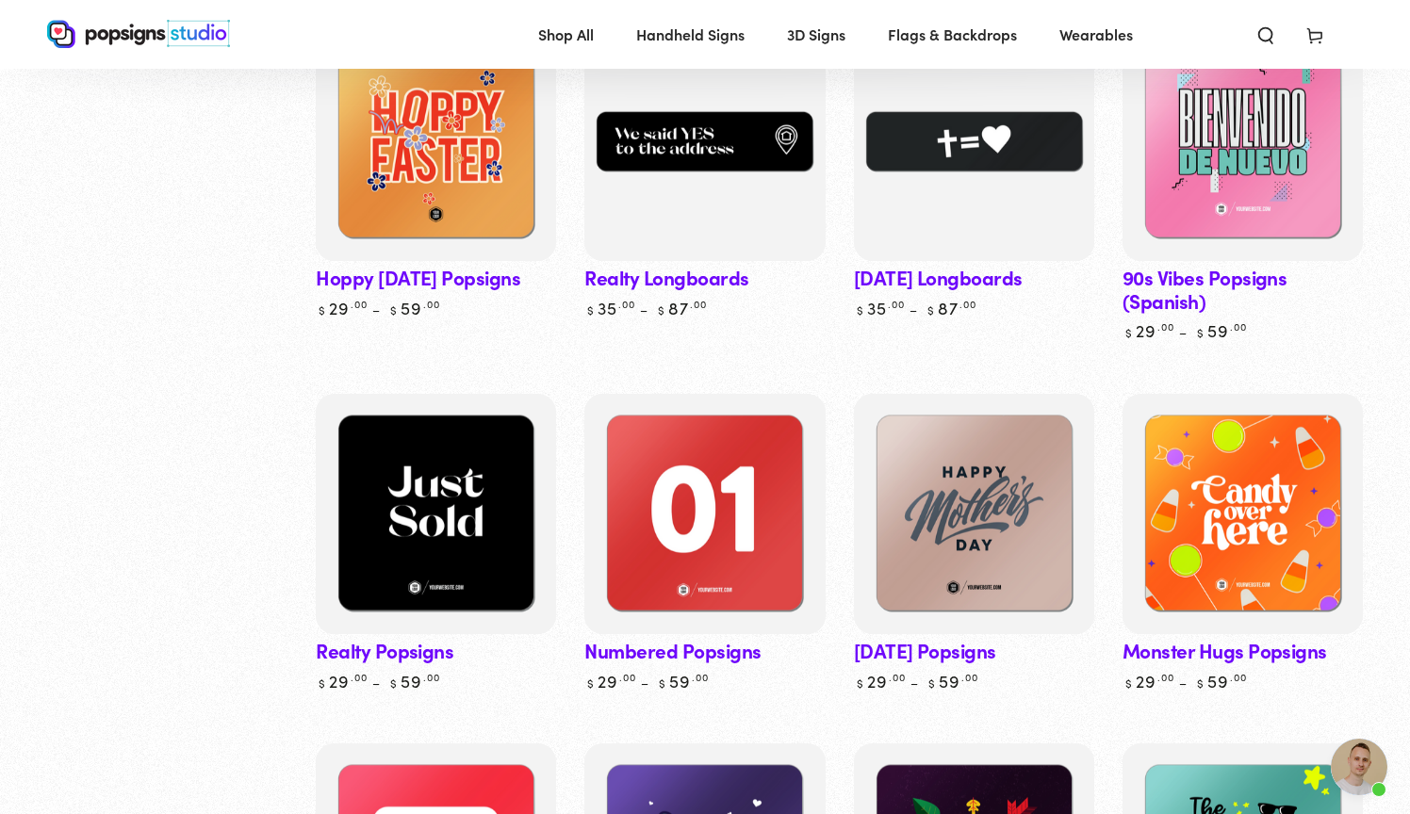
scroll to position [2137, 0]
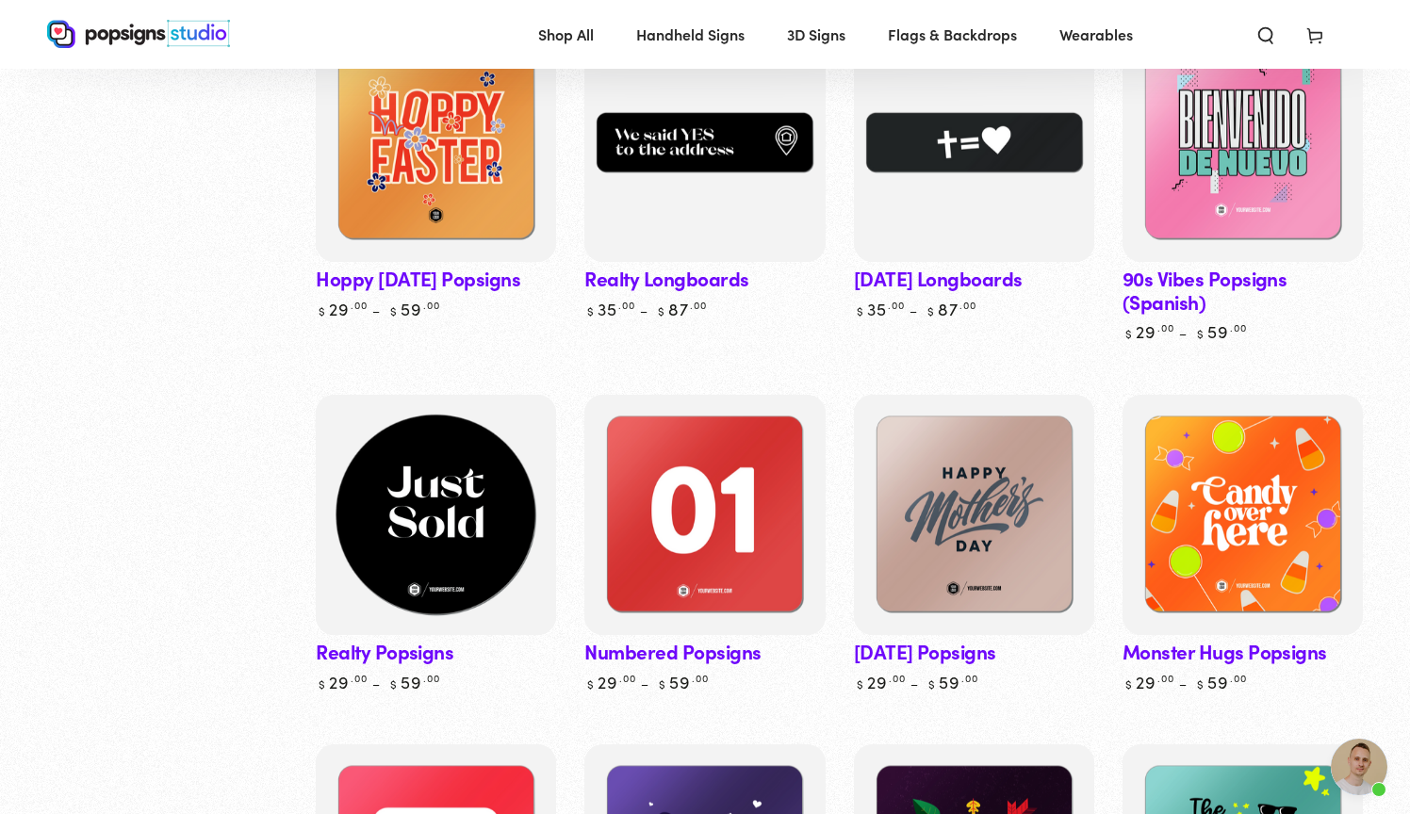
click at [433, 514] on img at bounding box center [436, 515] width 248 height 248
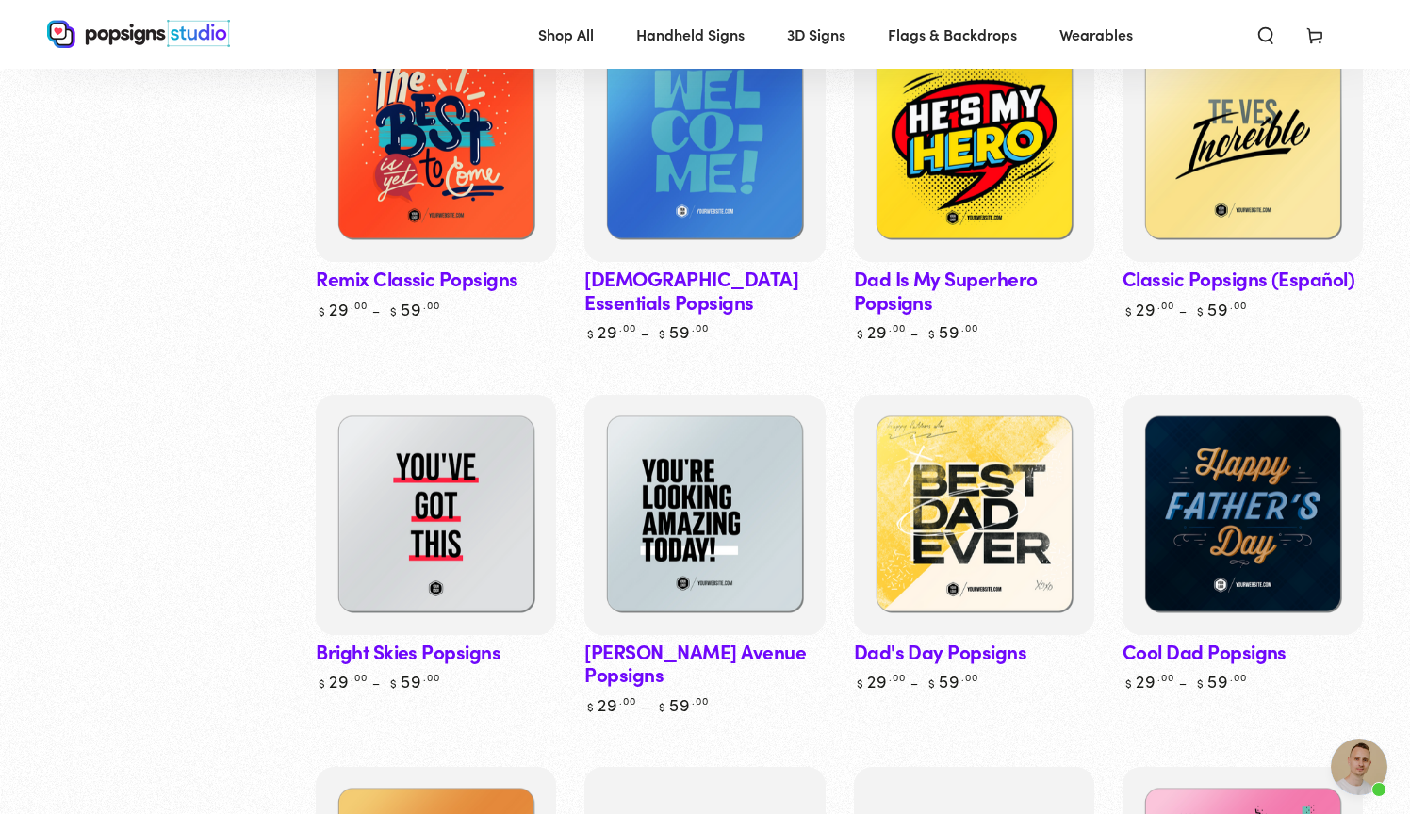
scroll to position [1396, 0]
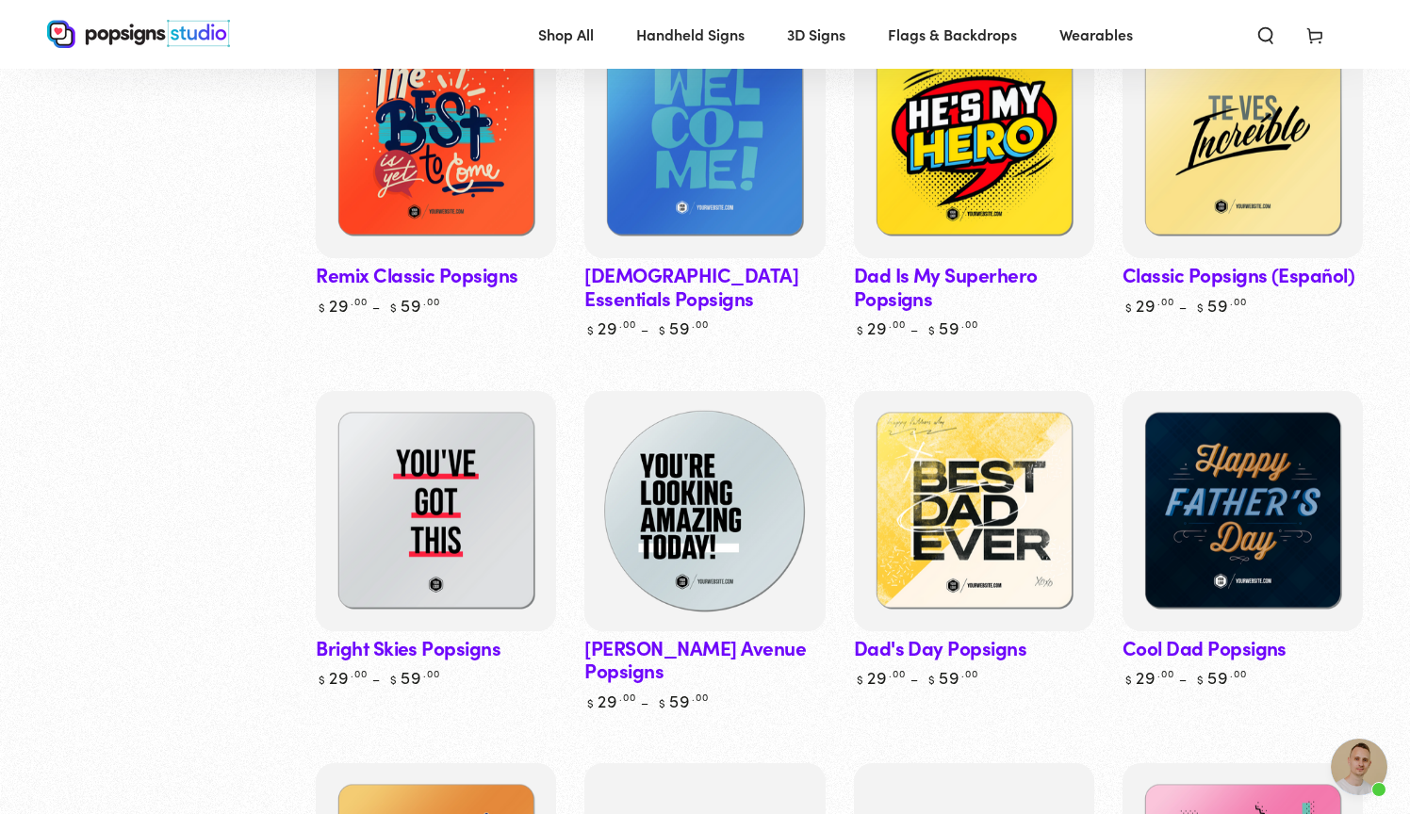
click at [678, 554] on img at bounding box center [705, 511] width 248 height 248
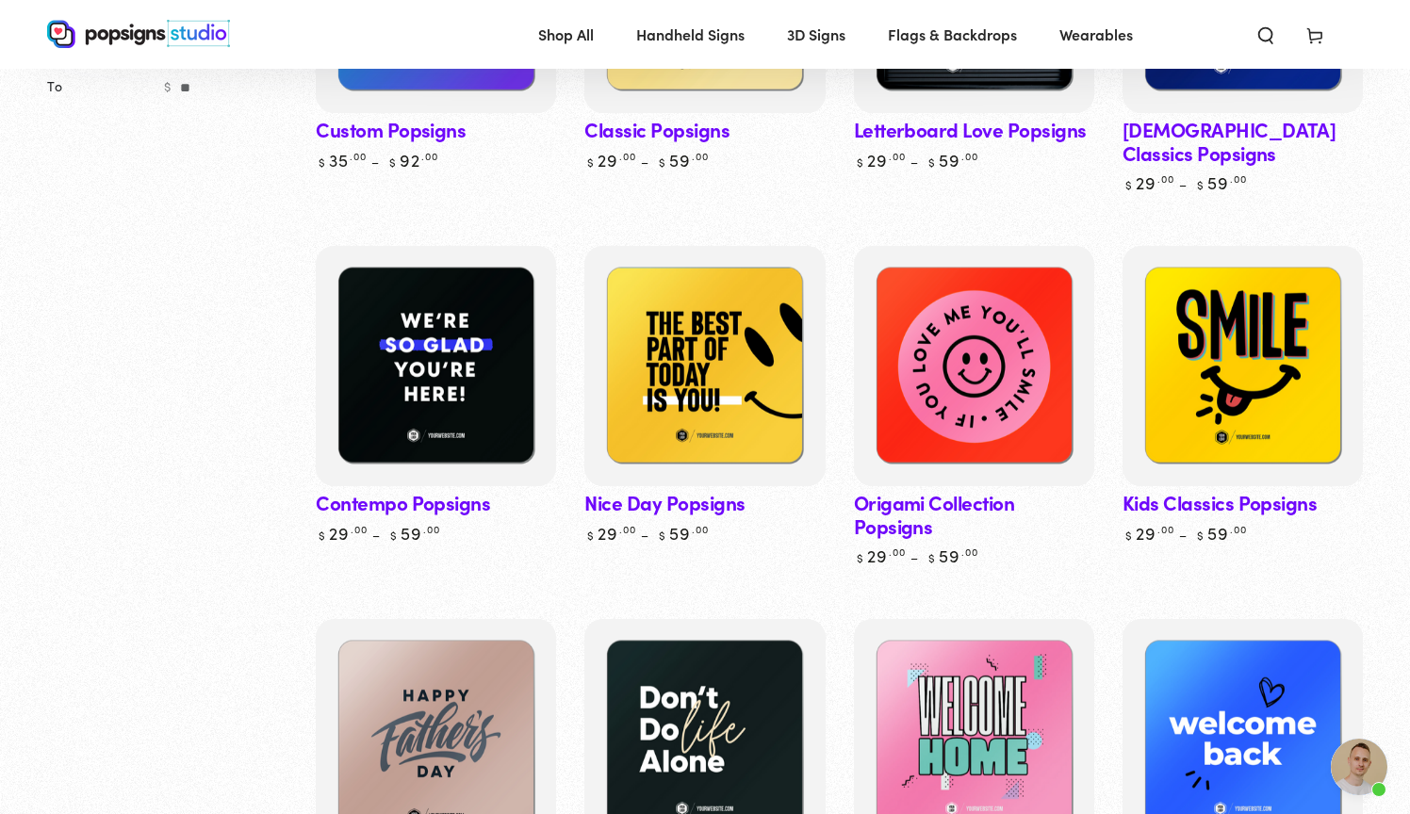
scroll to position [477, 0]
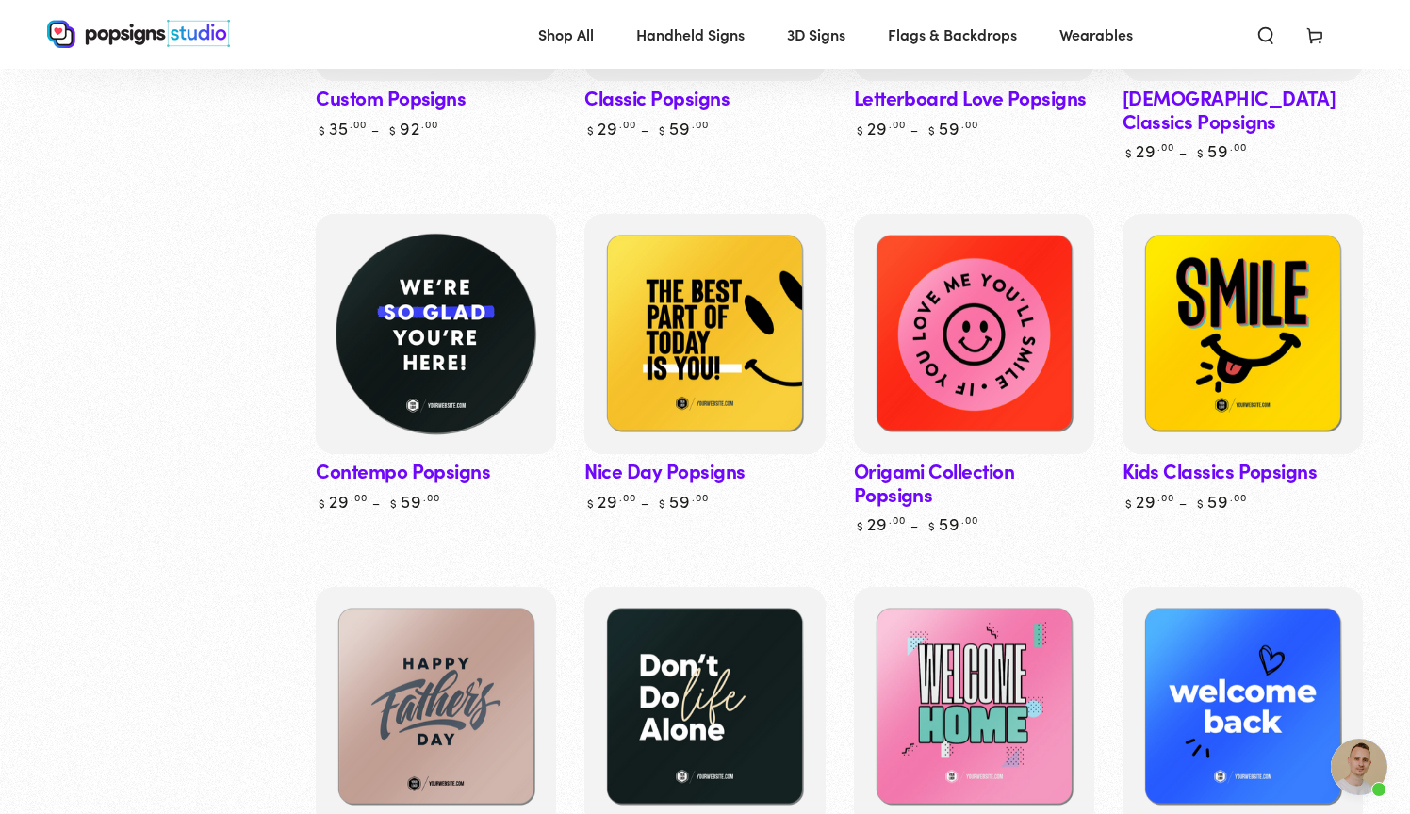
click at [419, 275] on img at bounding box center [436, 334] width 248 height 248
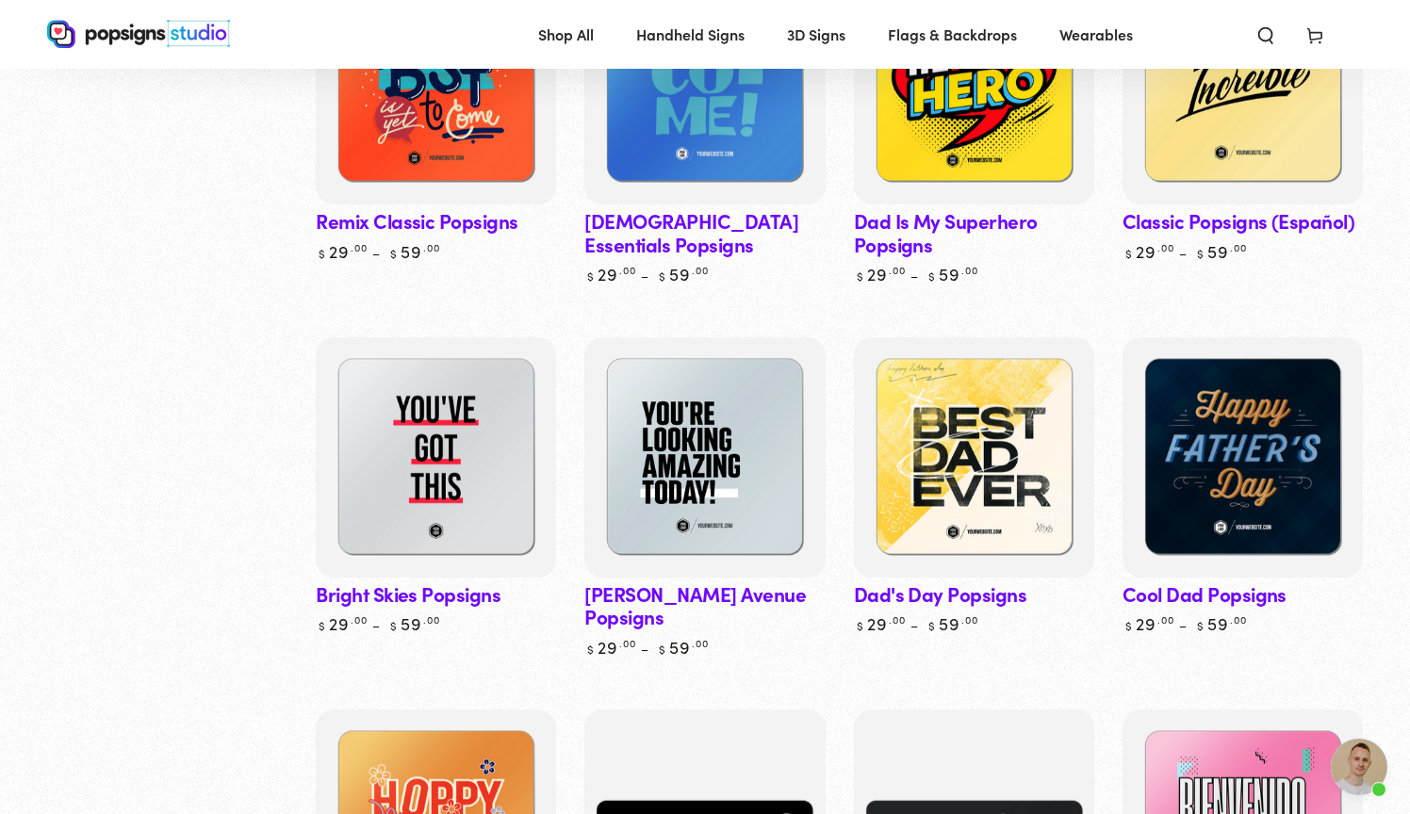
scroll to position [1462, 0]
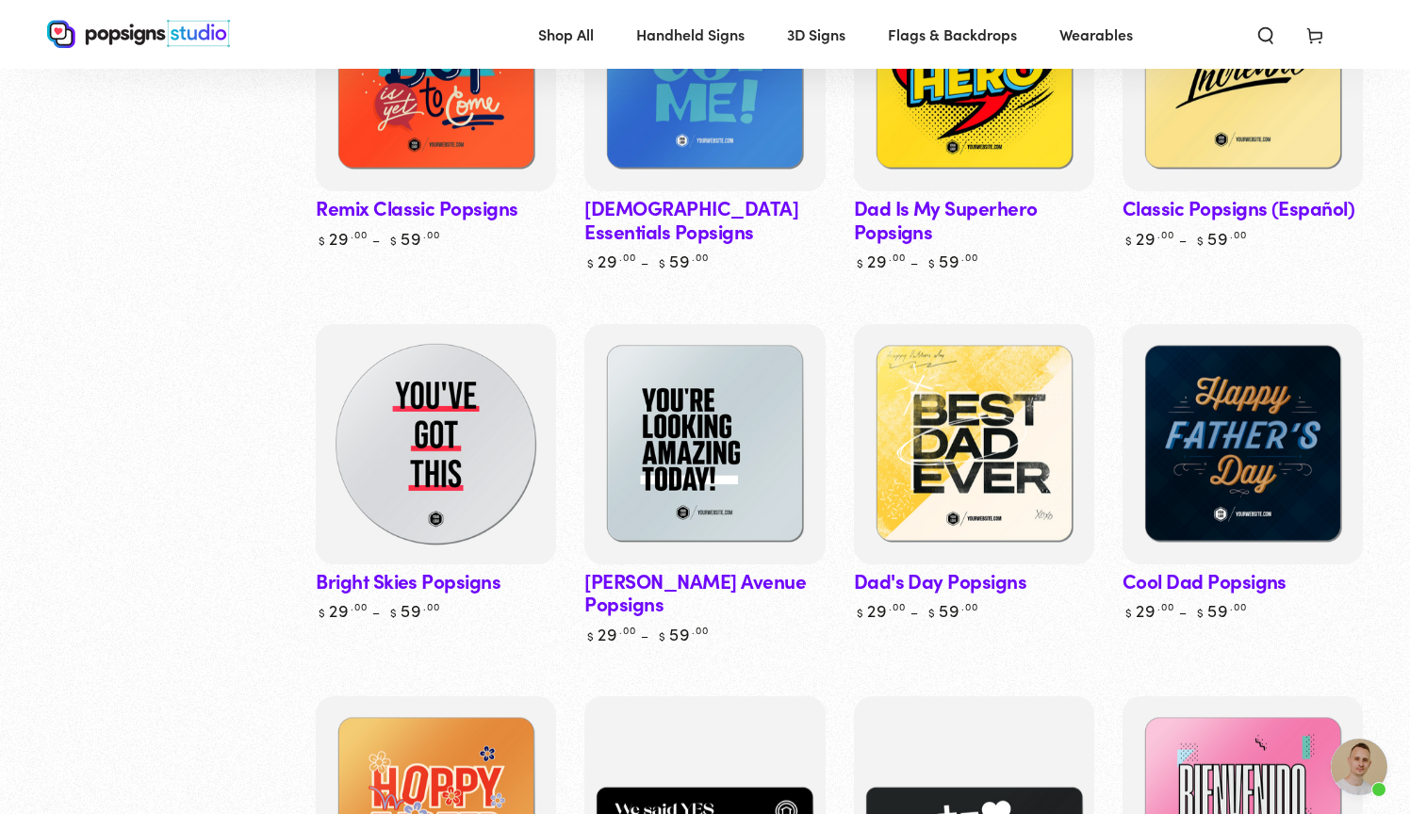
click at [384, 463] on img at bounding box center [436, 444] width 248 height 248
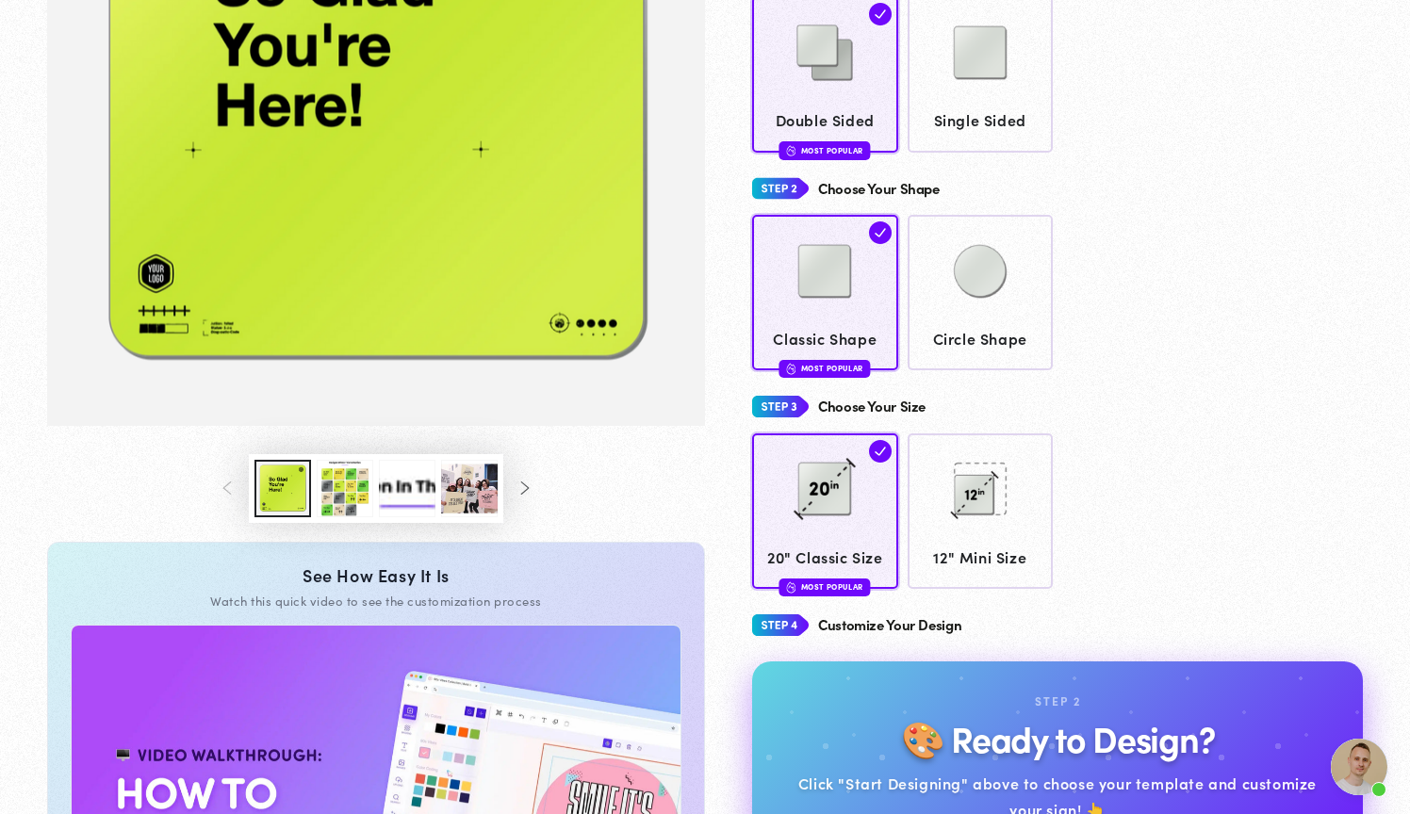
scroll to position [378, 0]
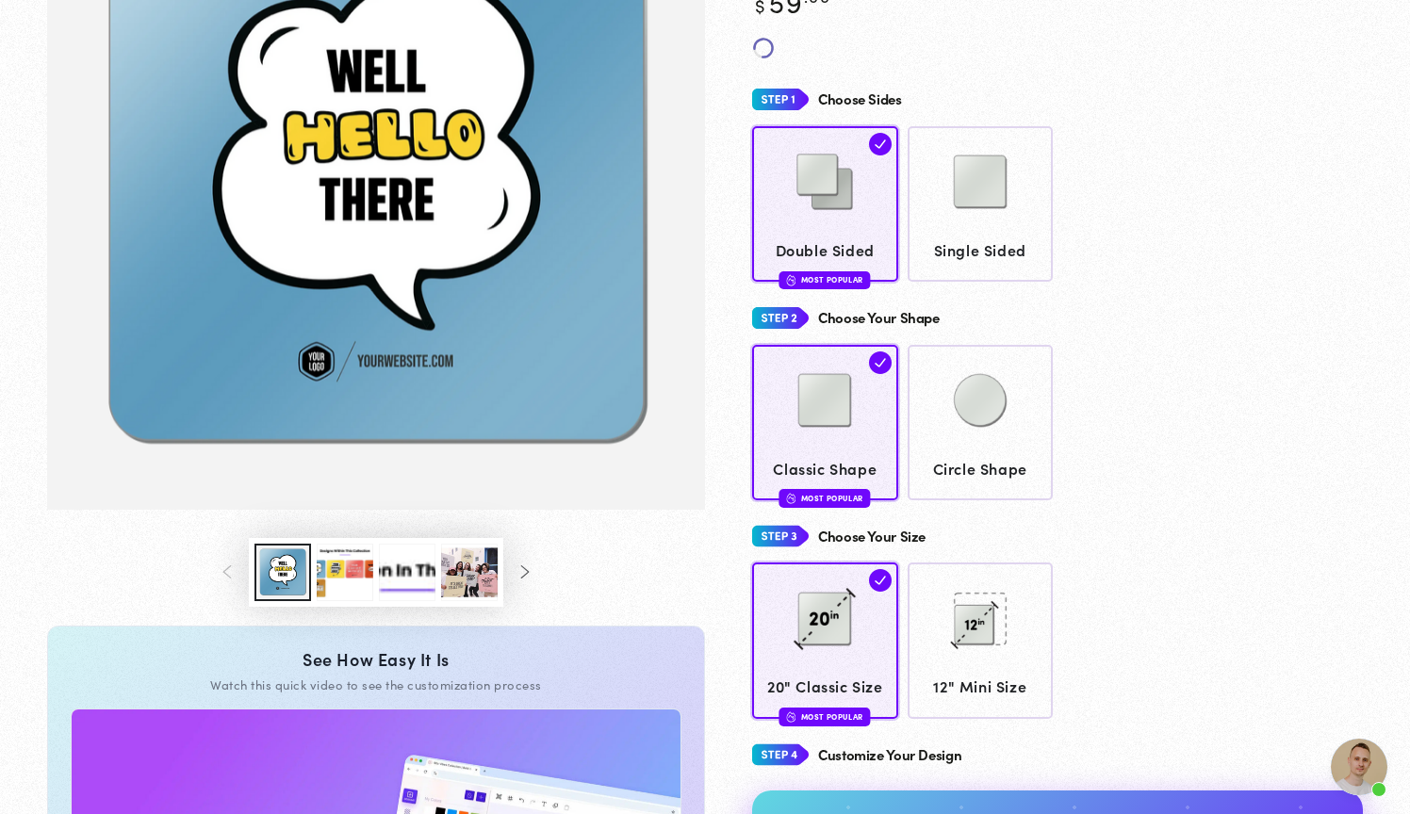
scroll to position [306, 0]
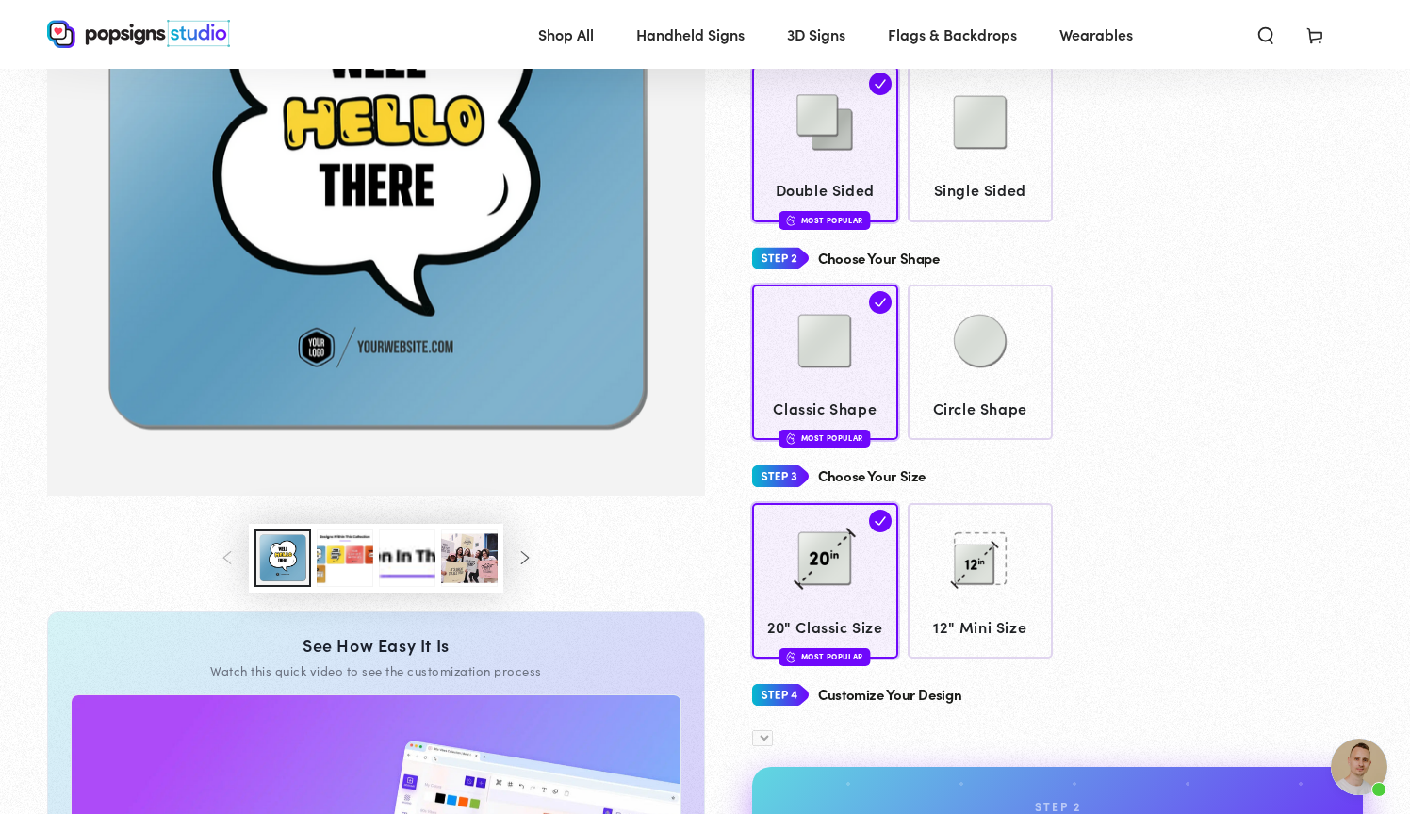
click at [359, 547] on button "Load image 3 in gallery view" at bounding box center [345, 558] width 57 height 57
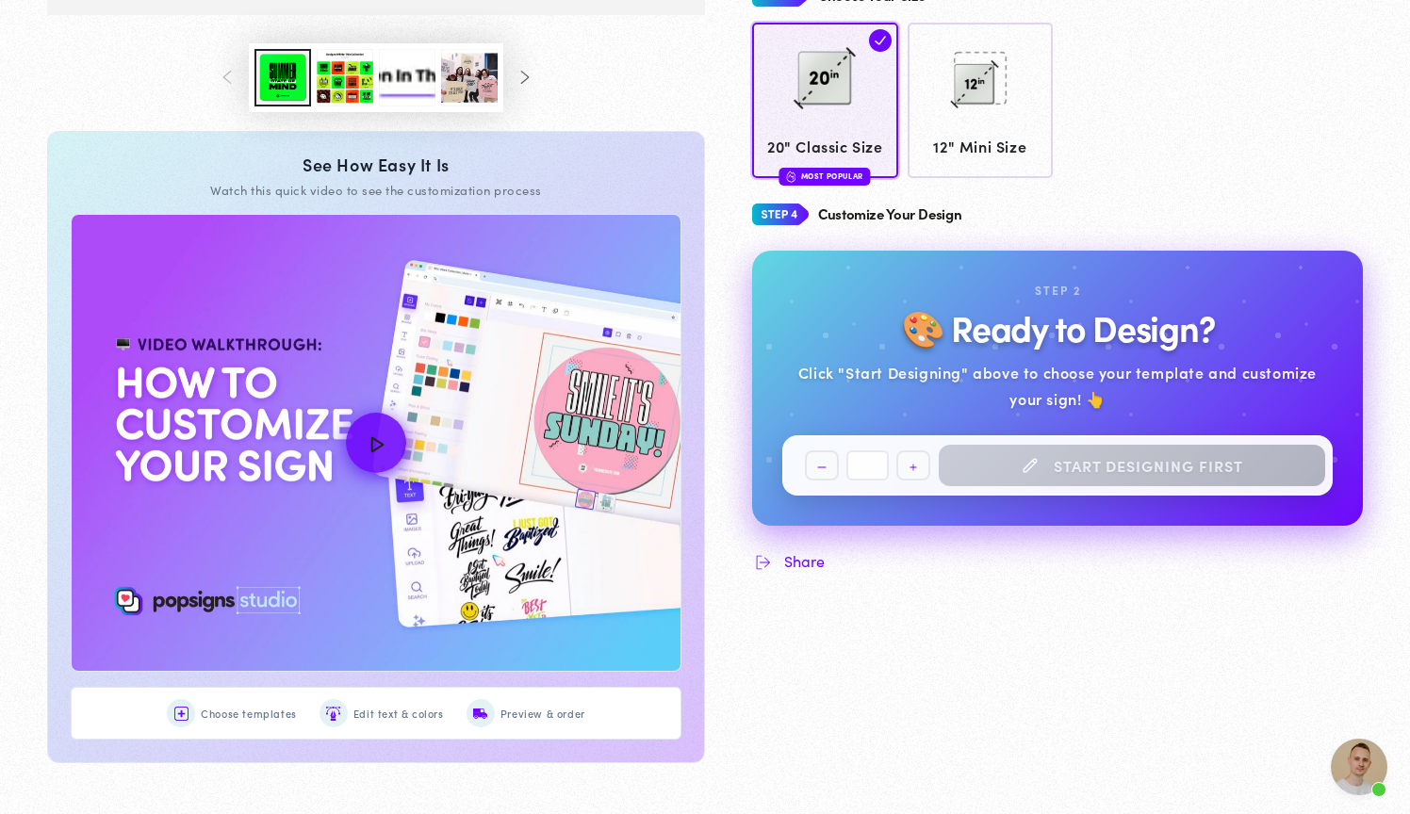
scroll to position [1717, 0]
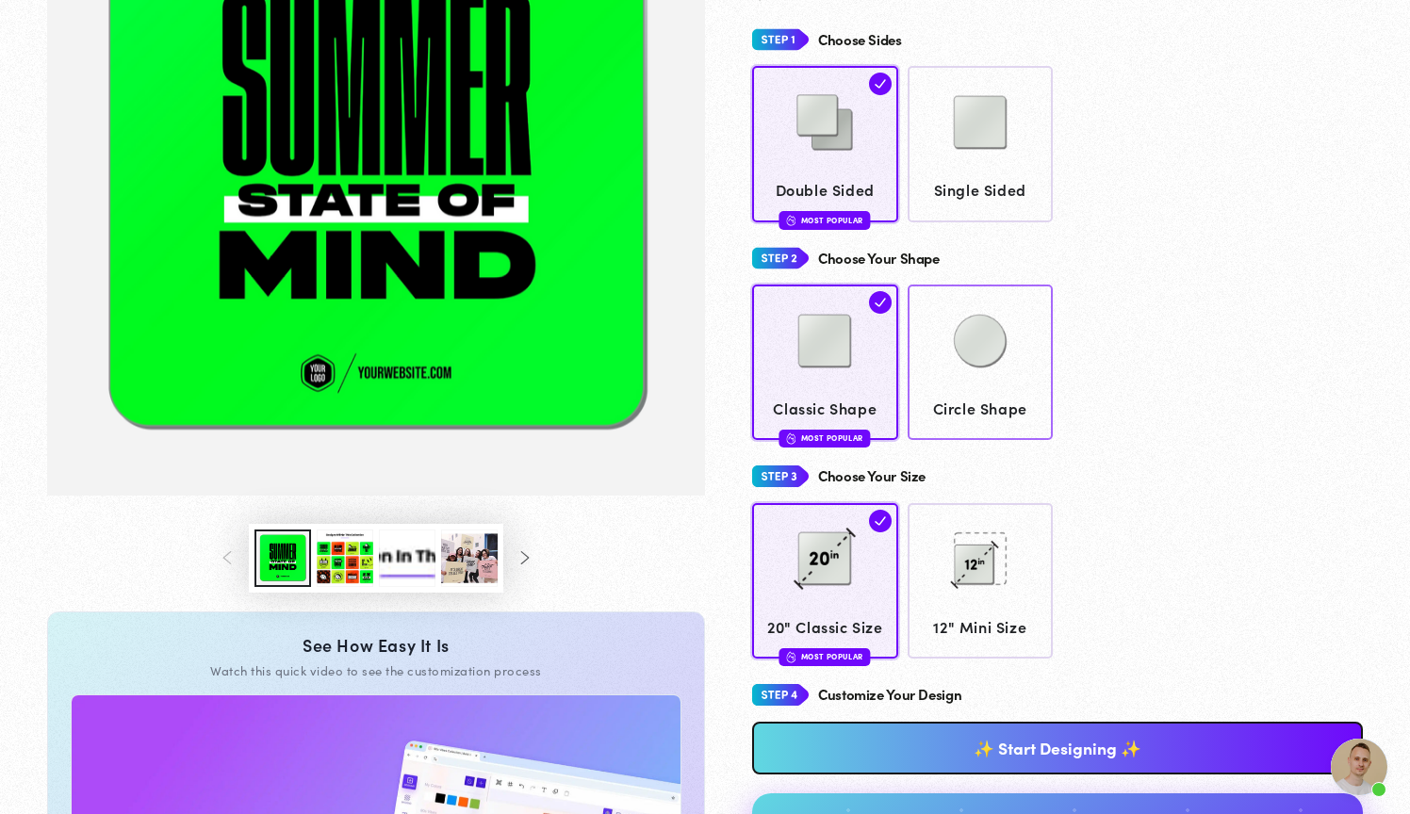
scroll to position [358, 0]
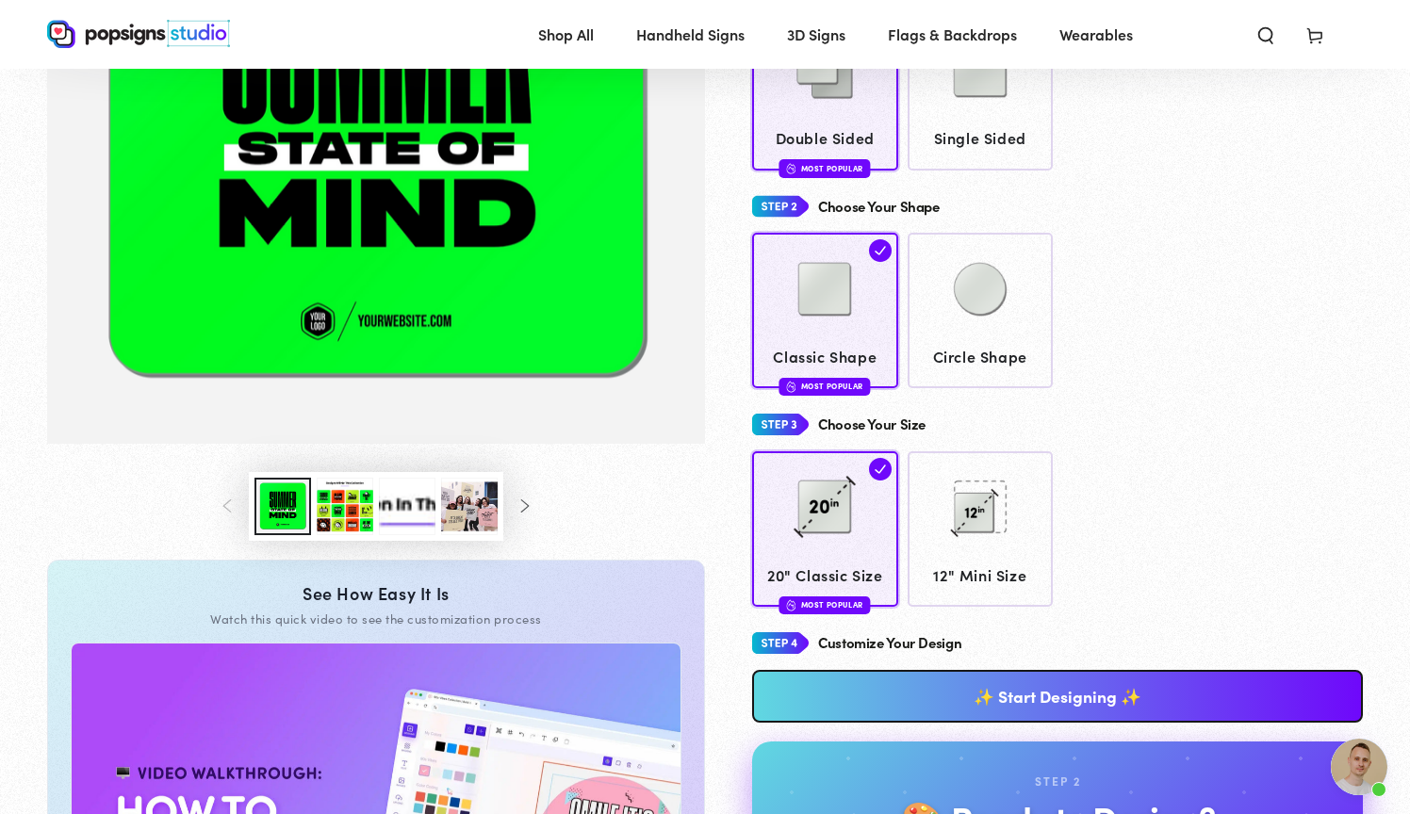
click at [344, 507] on button "Load image 3 in gallery view" at bounding box center [345, 506] width 57 height 57
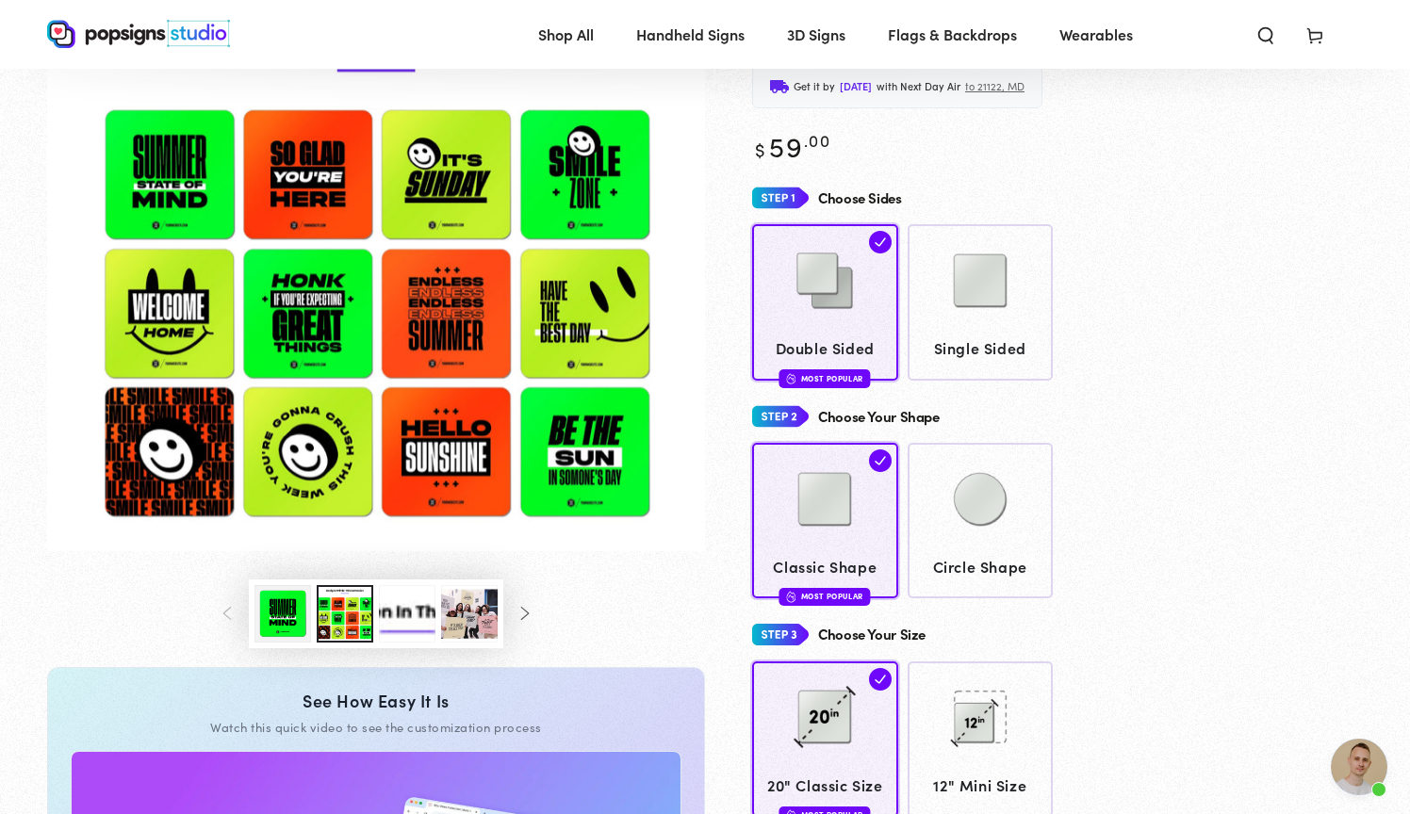
scroll to position [133, 0]
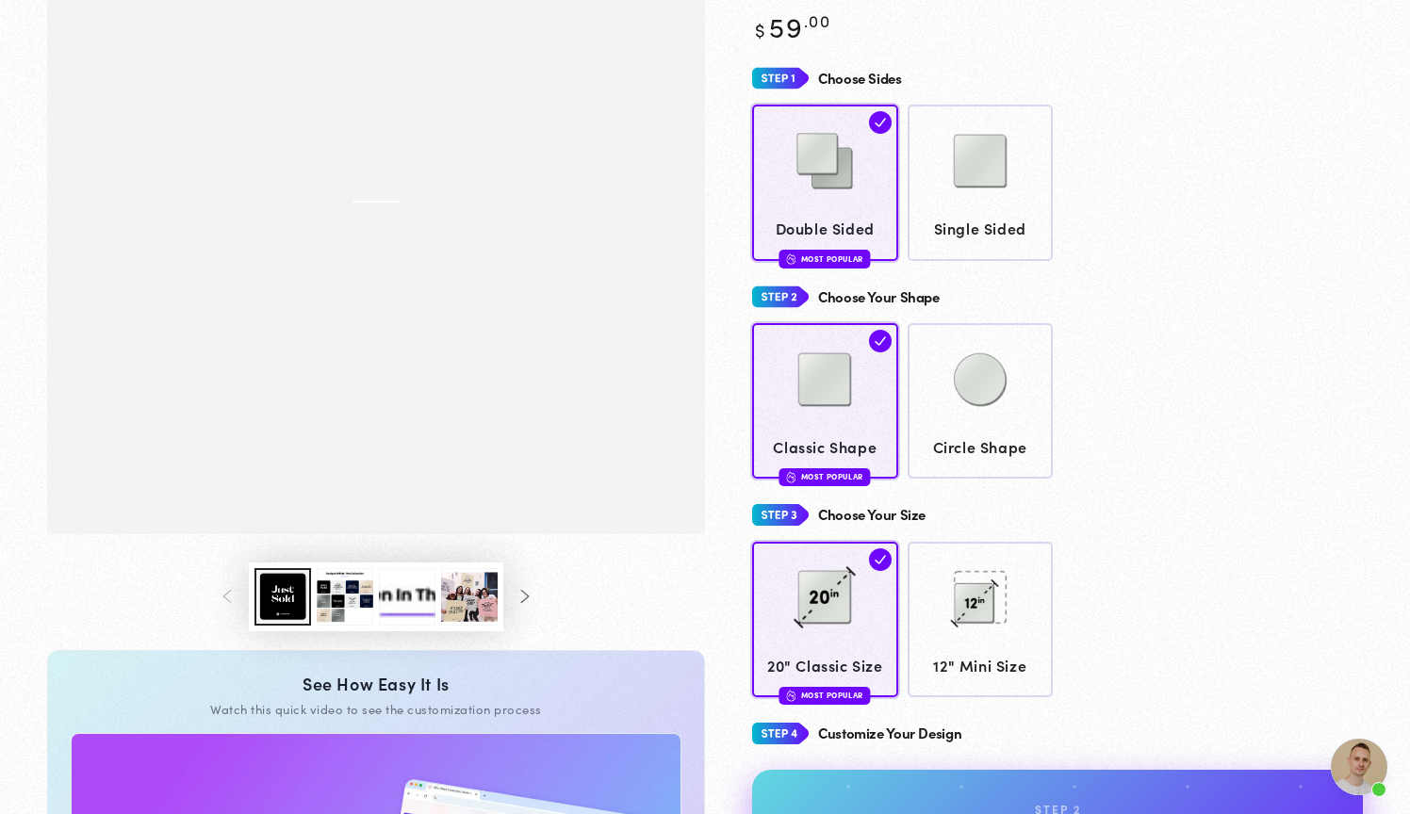
scroll to position [1717, 0]
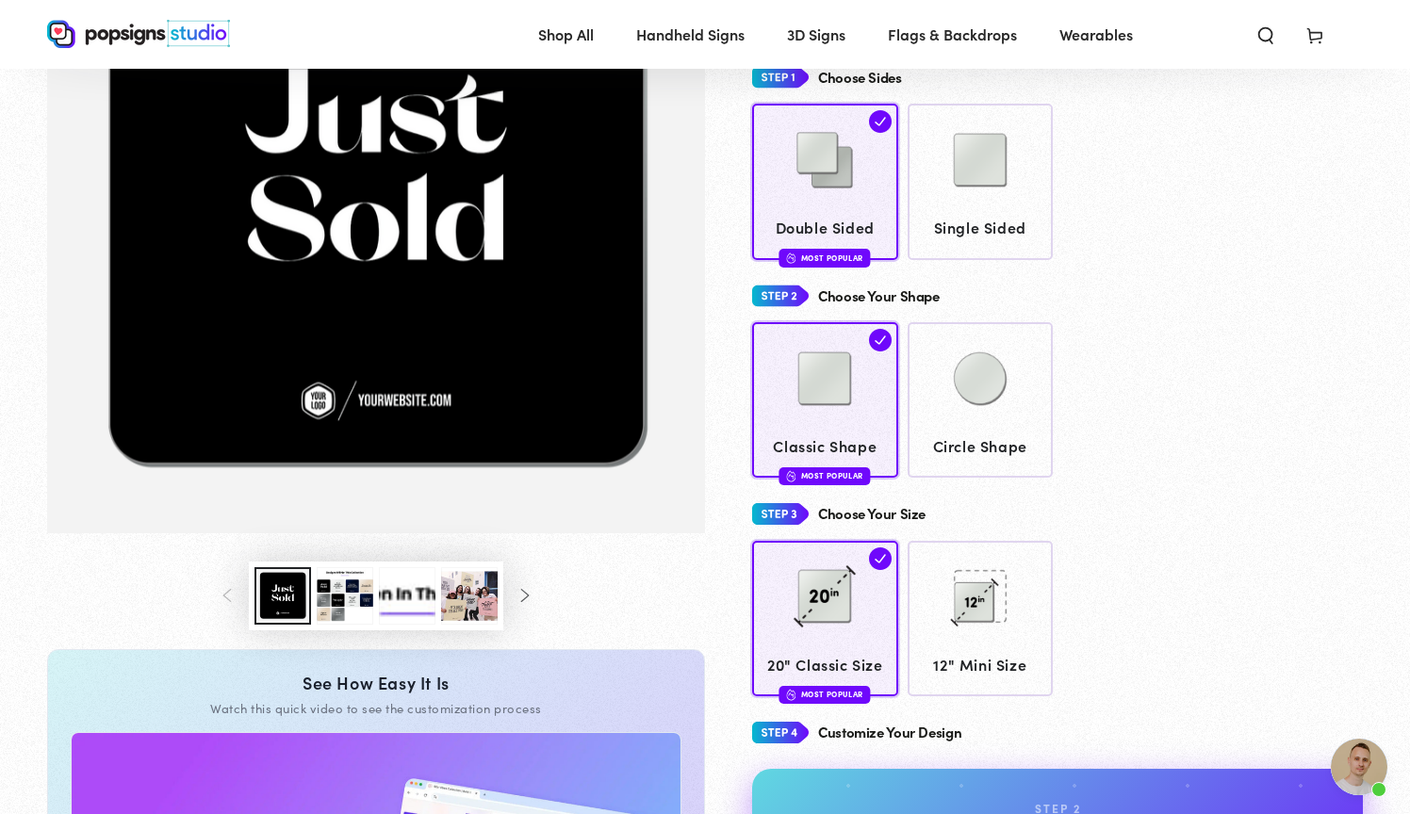
click at [361, 584] on button "Load image 3 in gallery view" at bounding box center [345, 595] width 57 height 57
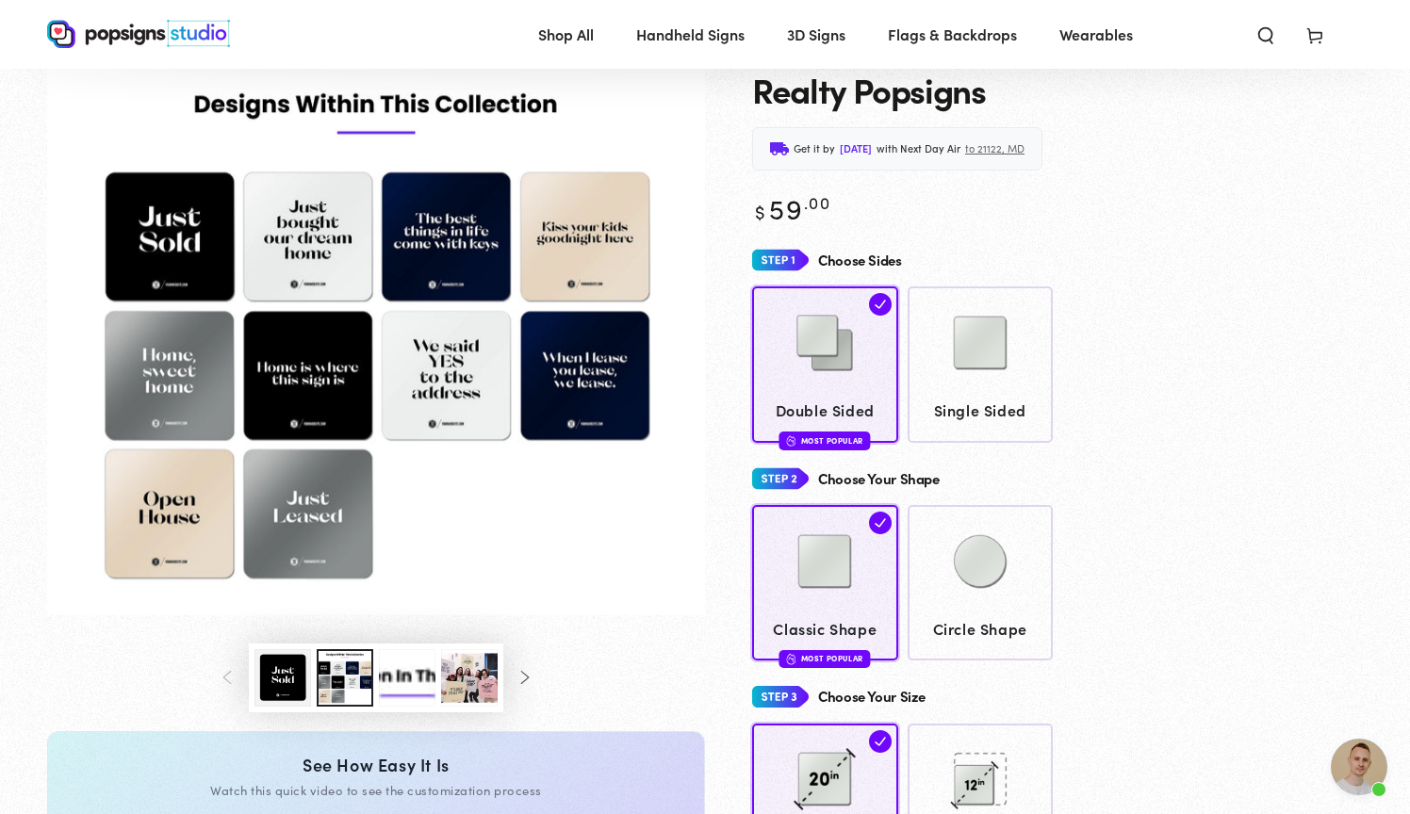
scroll to position [85, 0]
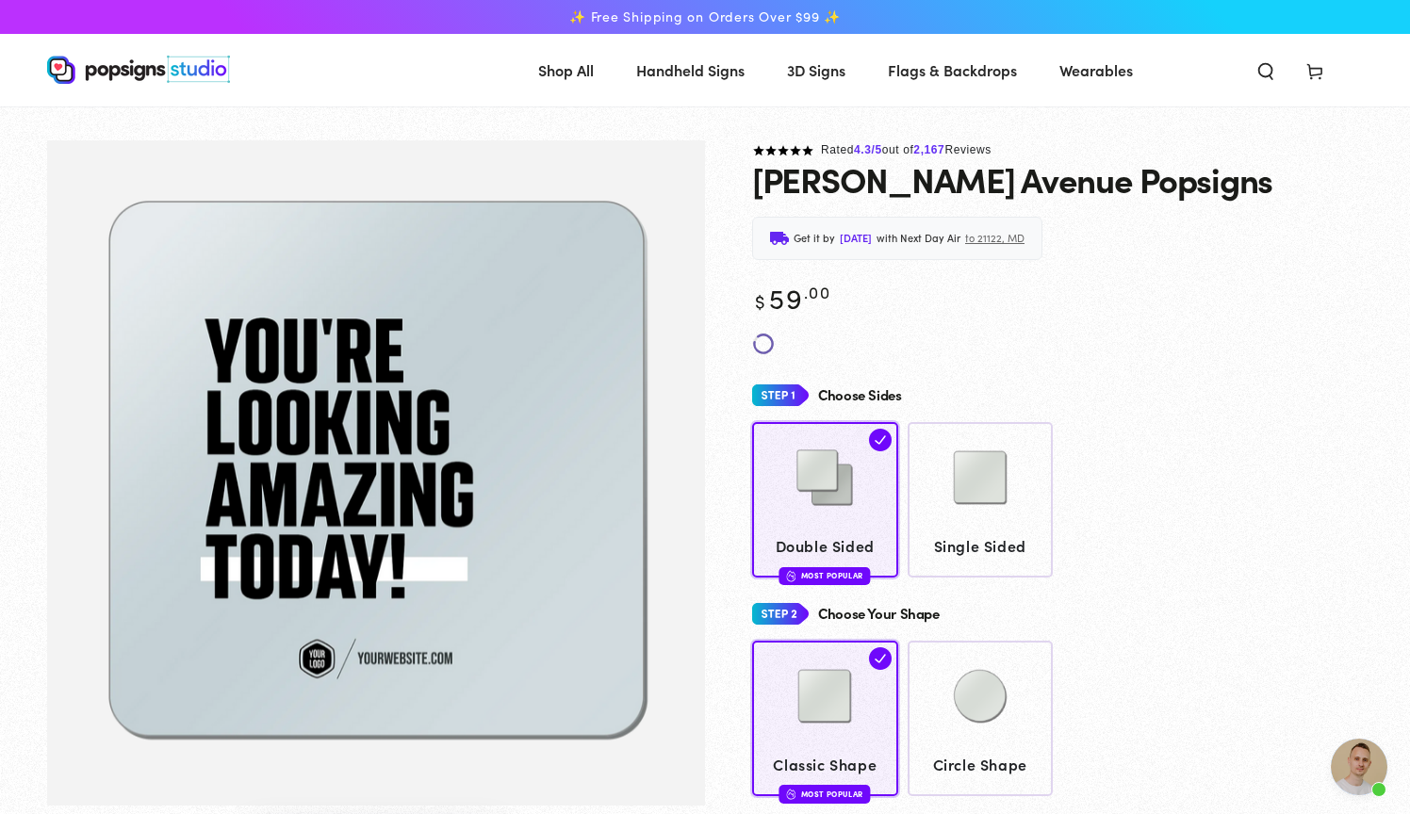
scroll to position [1717, 0]
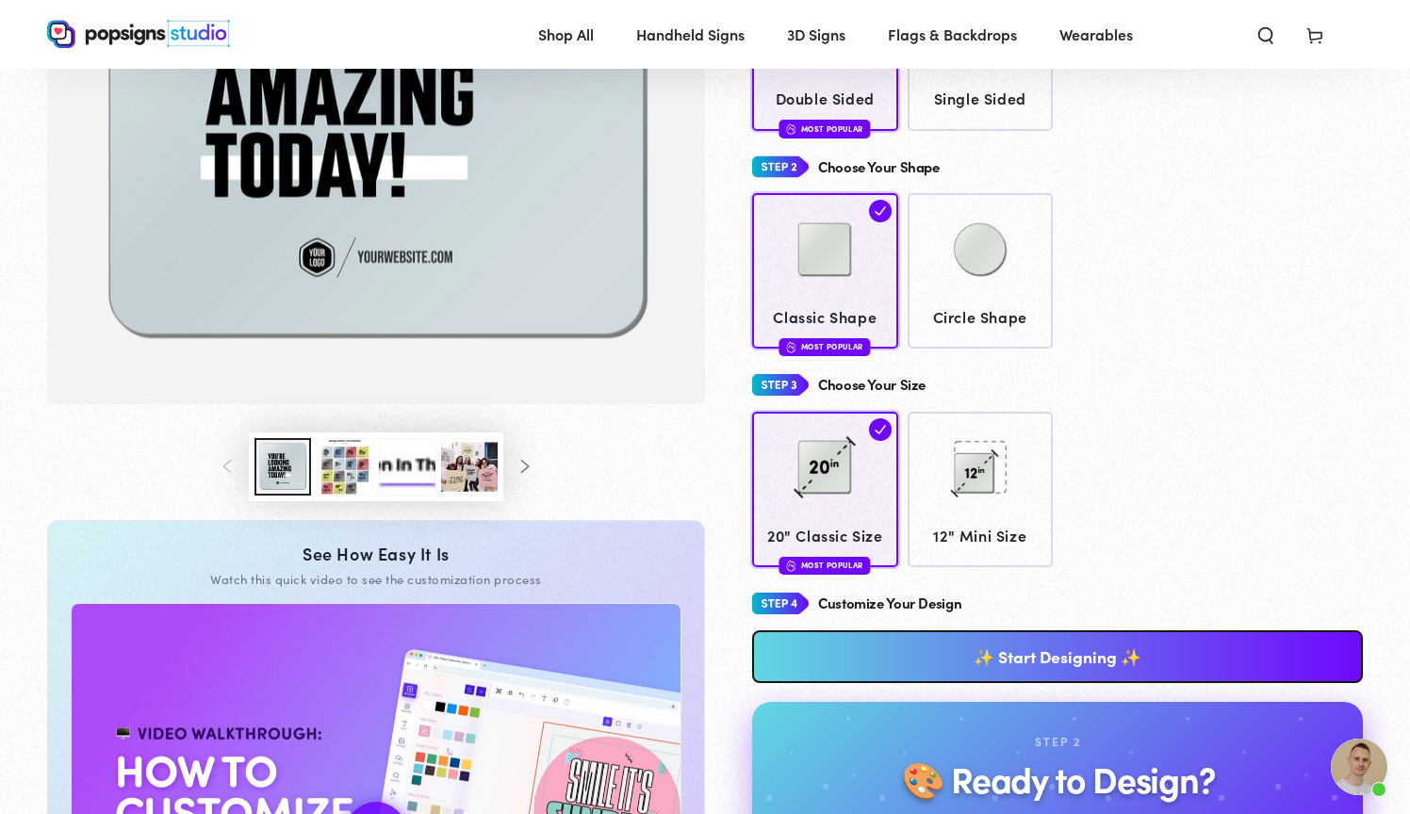
click at [344, 476] on button "Load image 3 in gallery view" at bounding box center [345, 466] width 57 height 57
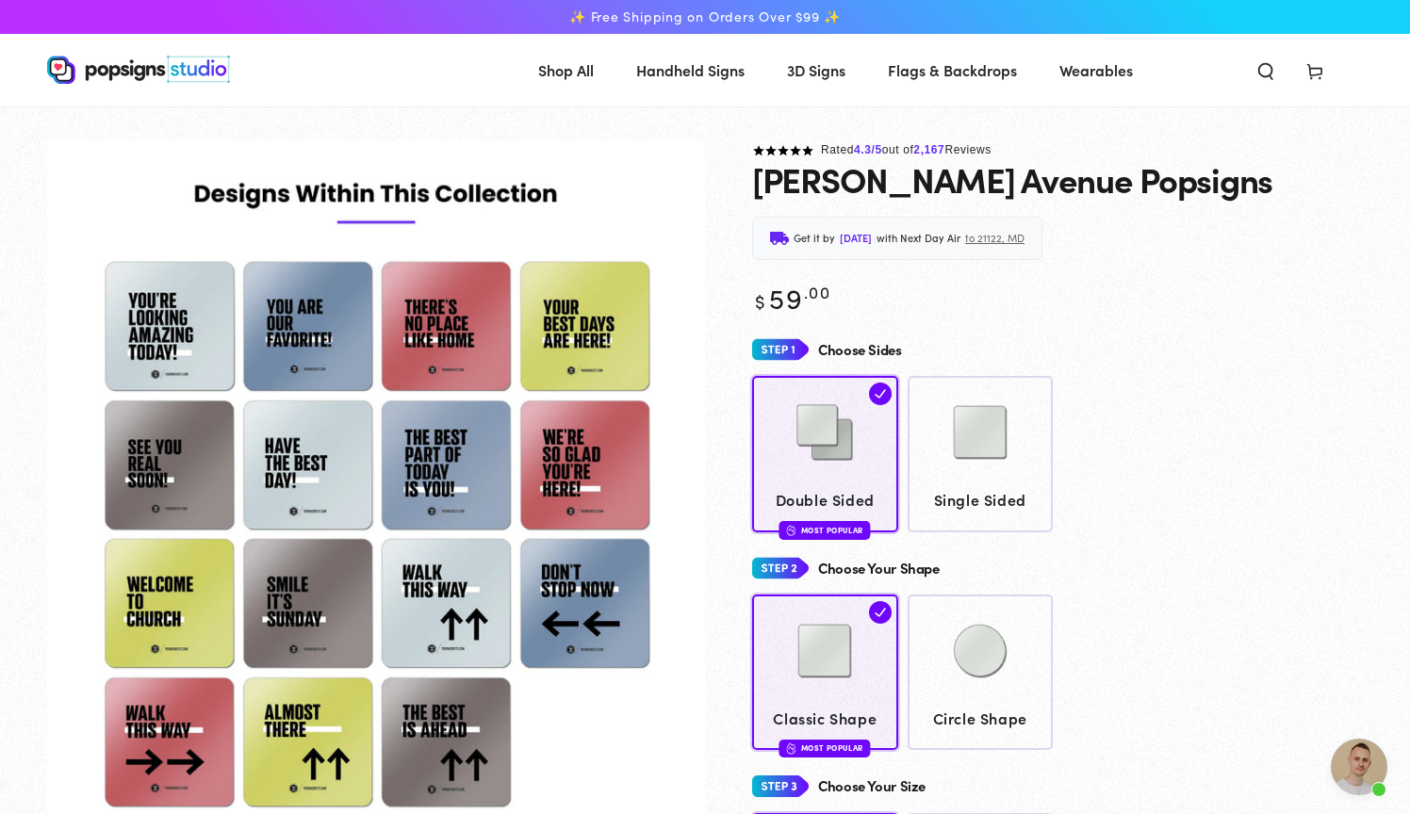
scroll to position [12, 0]
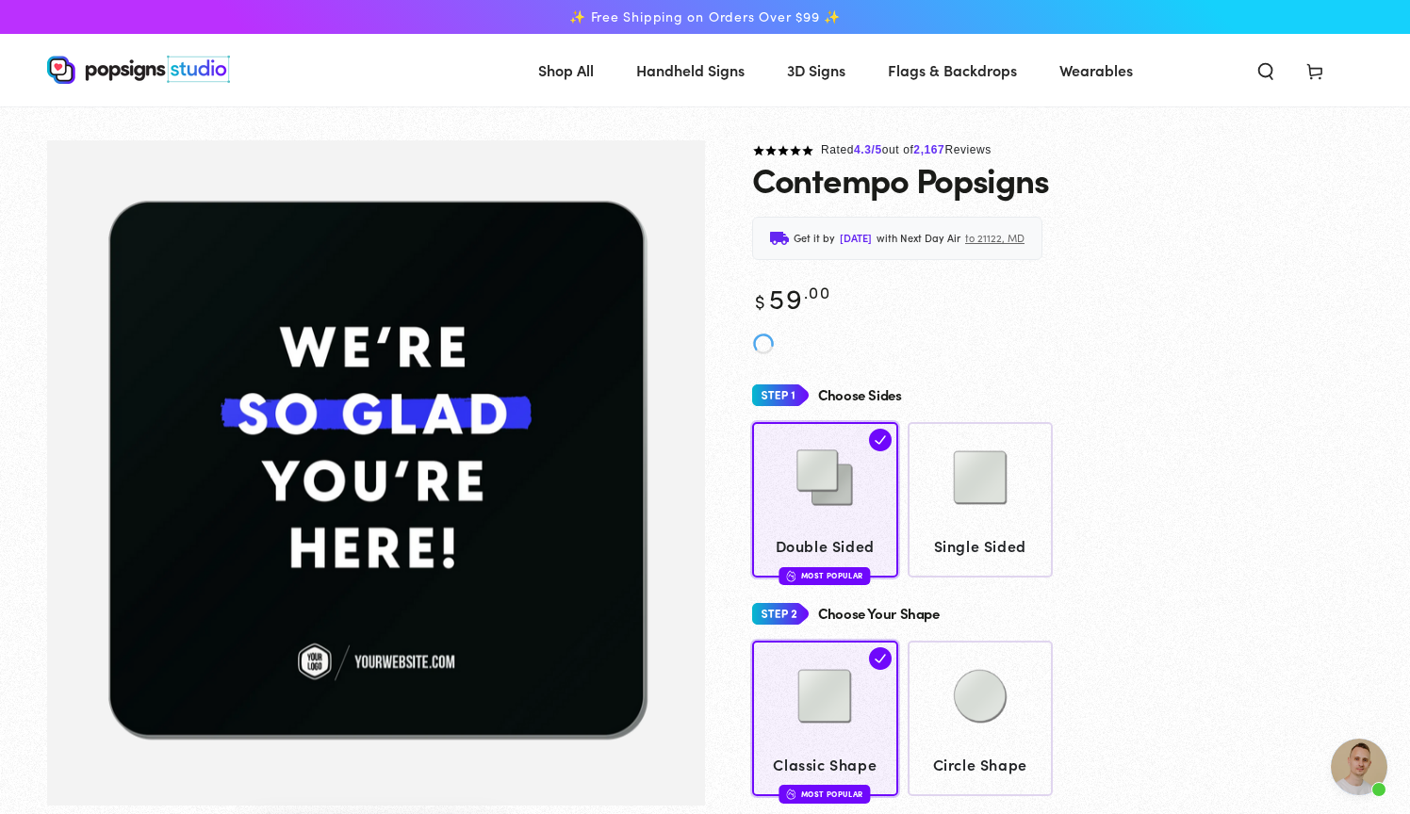
scroll to position [1717, 0]
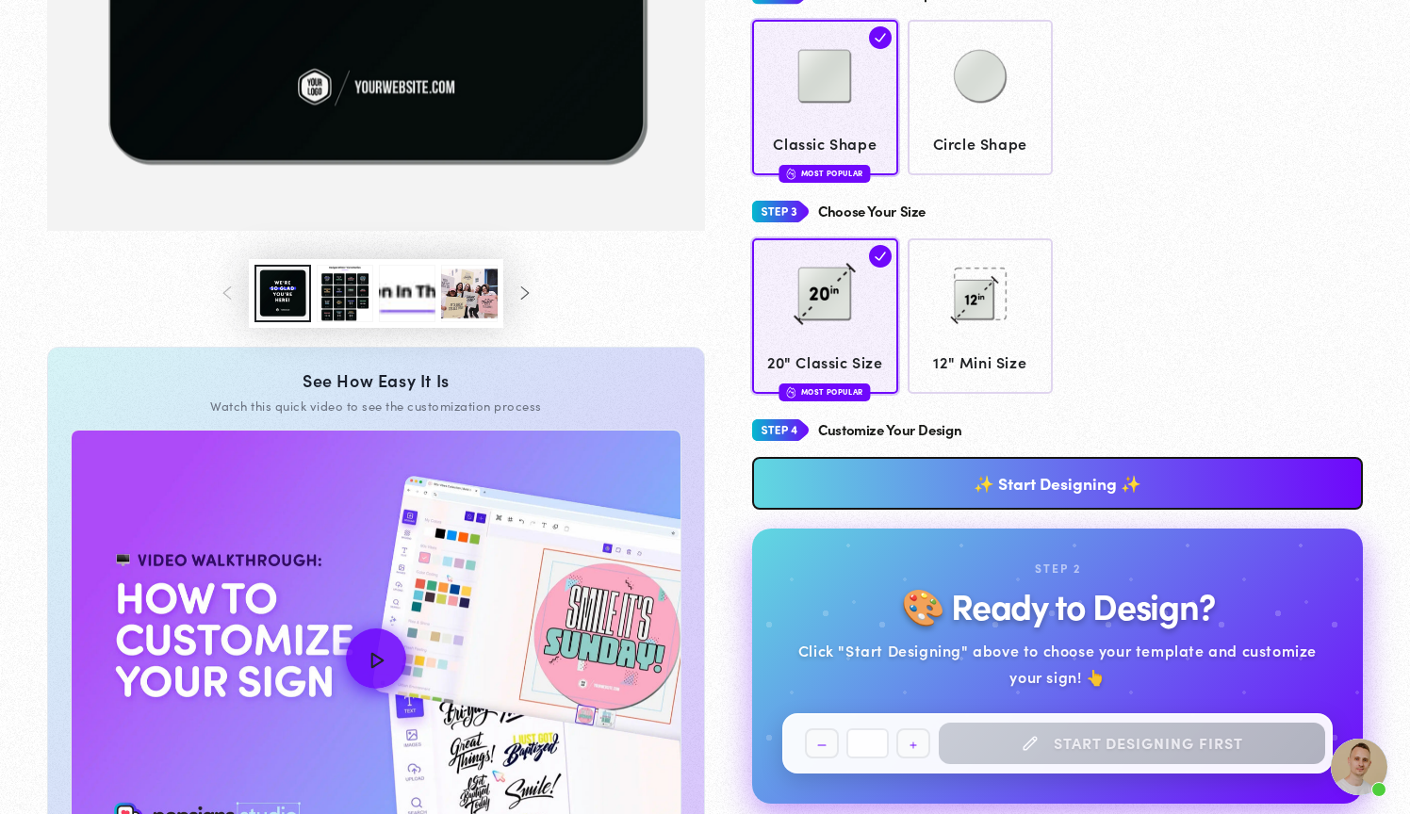
scroll to position [584, 0]
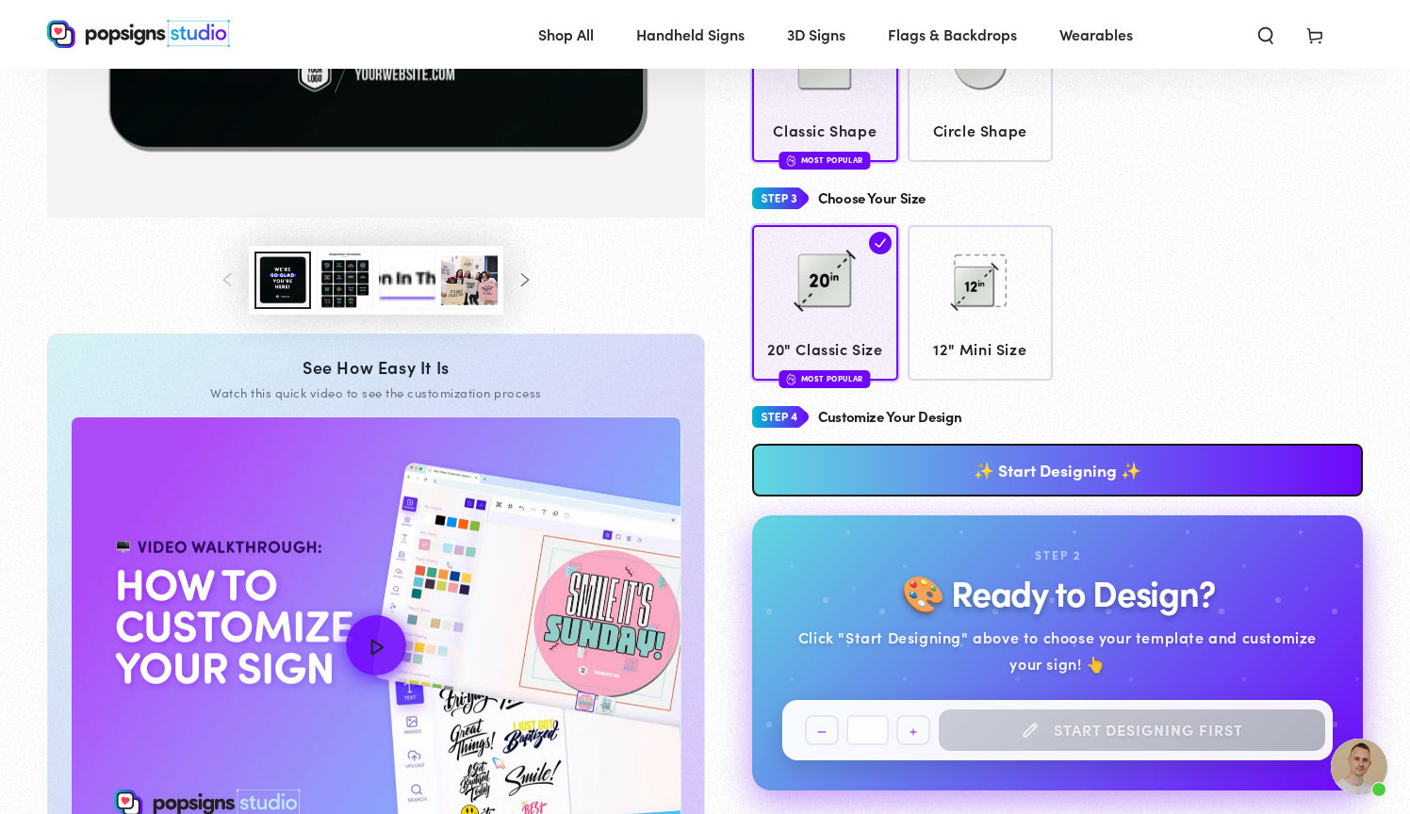
click at [337, 279] on button "Load image 3 in gallery view" at bounding box center [345, 280] width 57 height 57
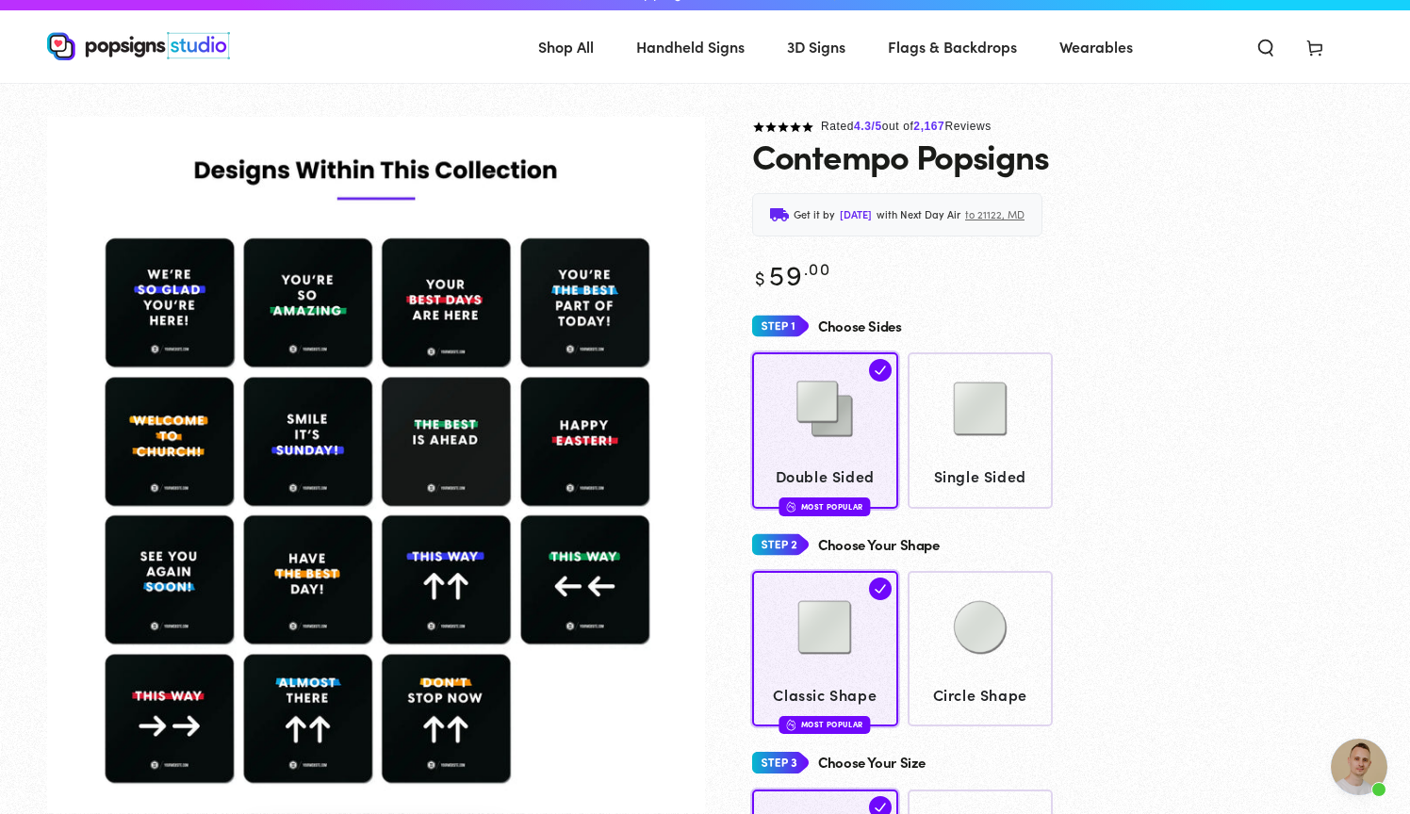
scroll to position [22, 0]
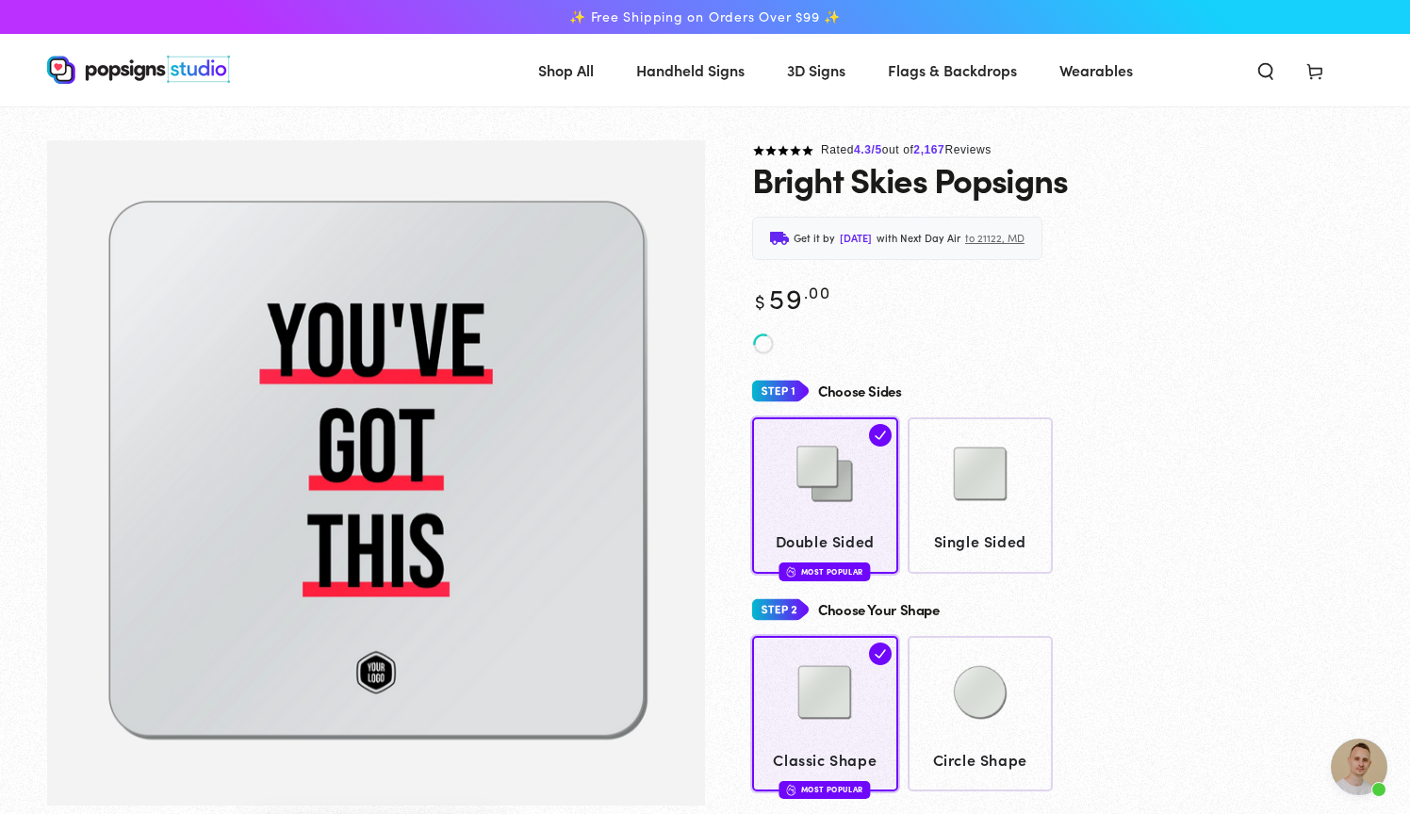
scroll to position [1717, 0]
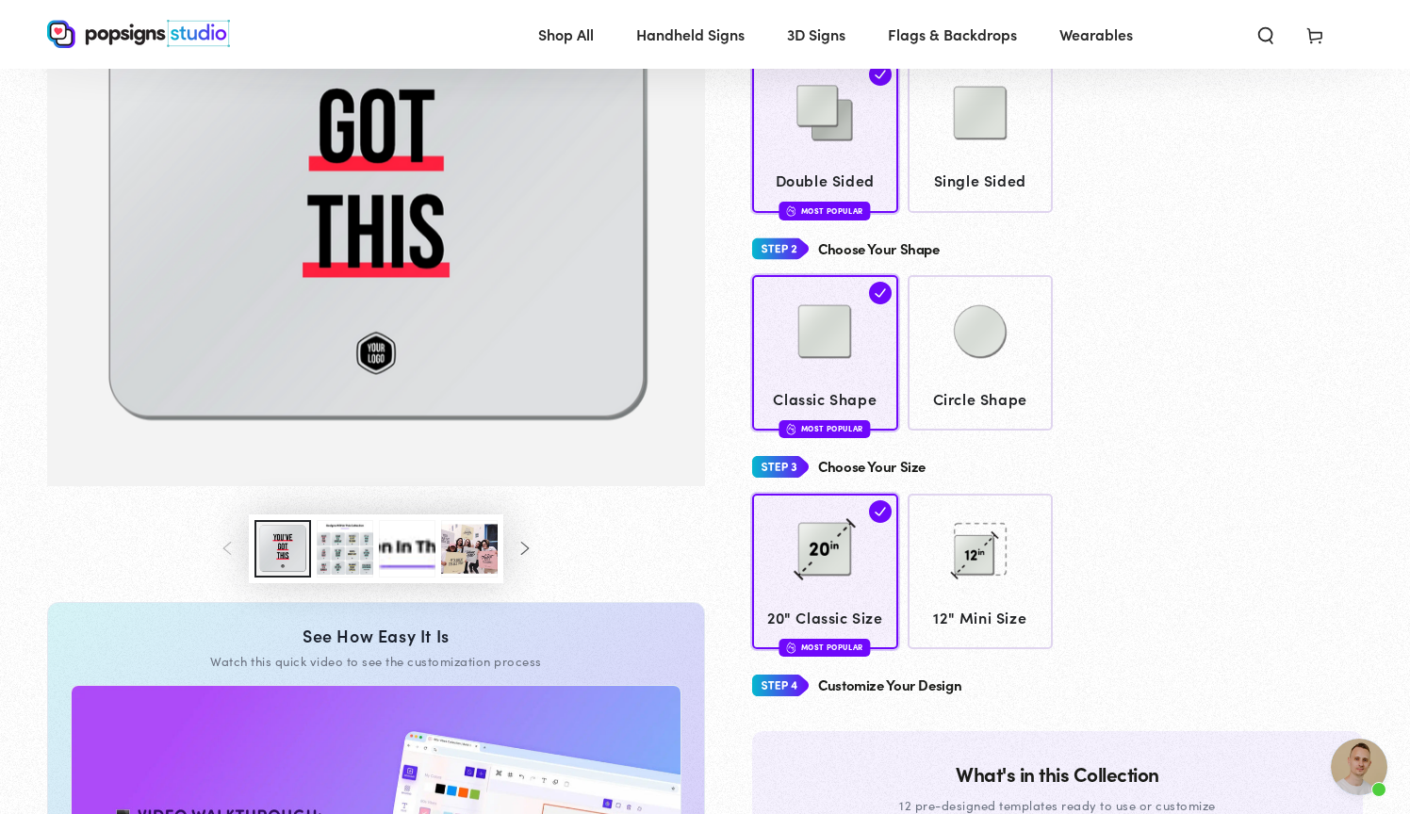
scroll to position [308, 0]
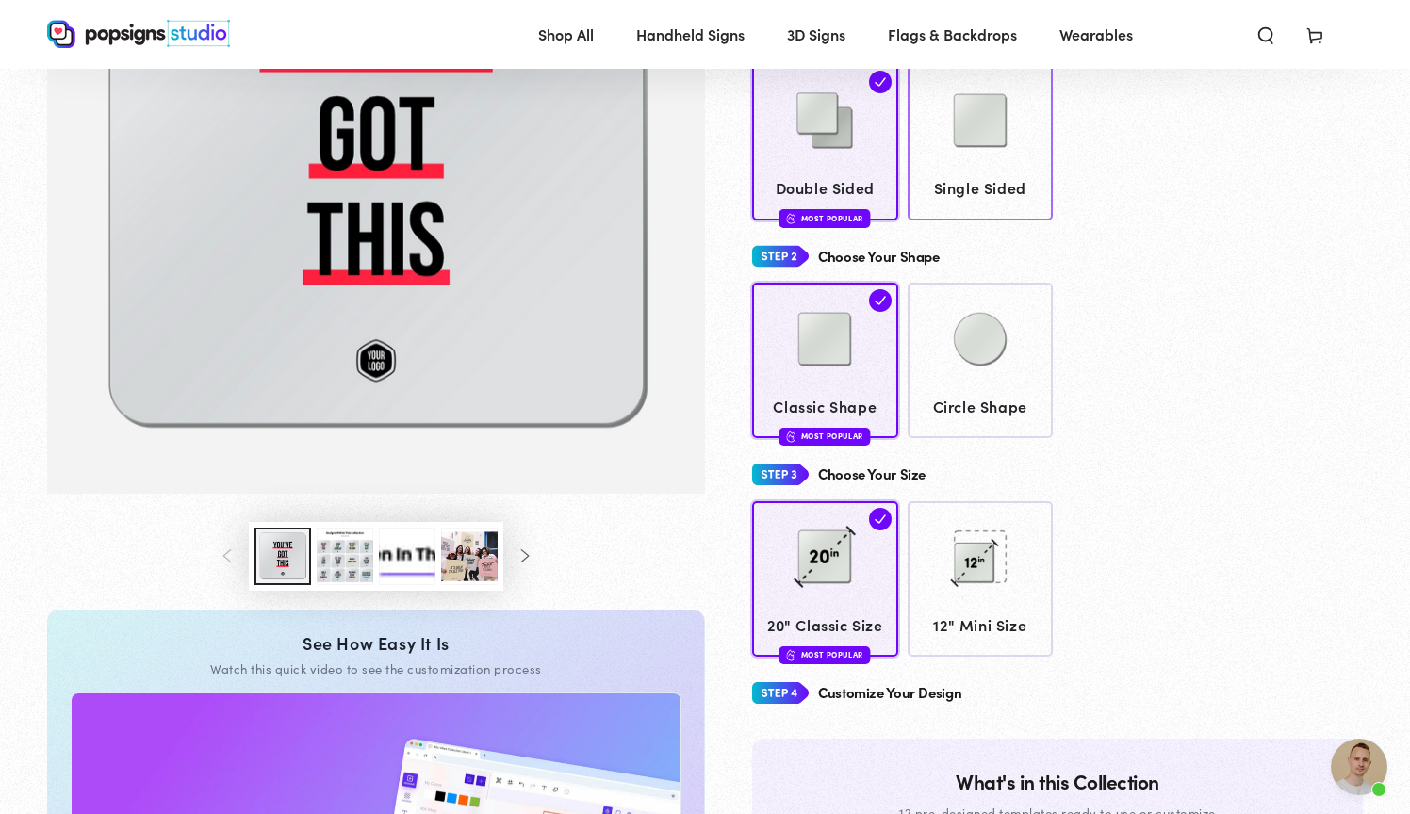
click at [997, 160] on img at bounding box center [980, 121] width 94 height 94
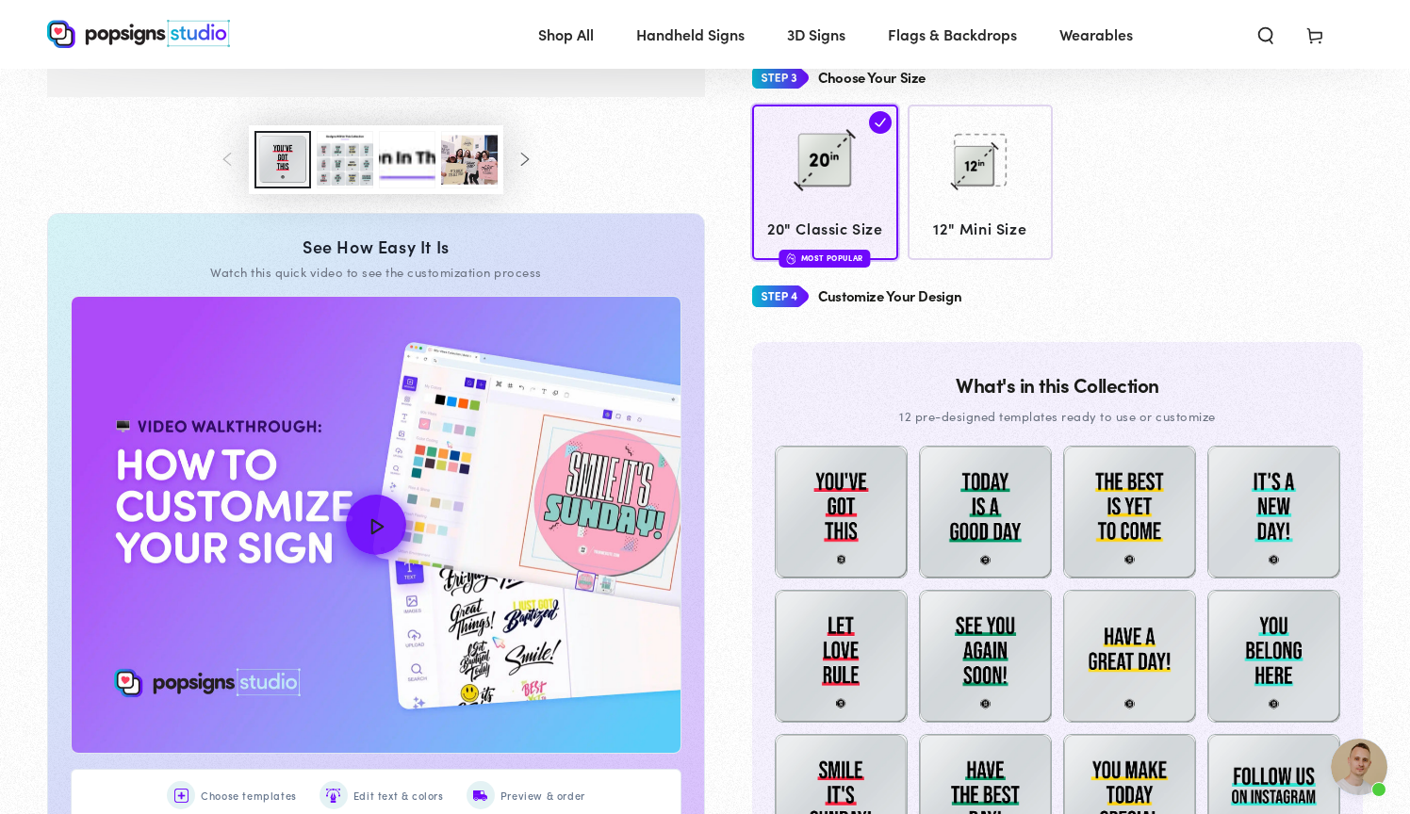
scroll to position [714, 0]
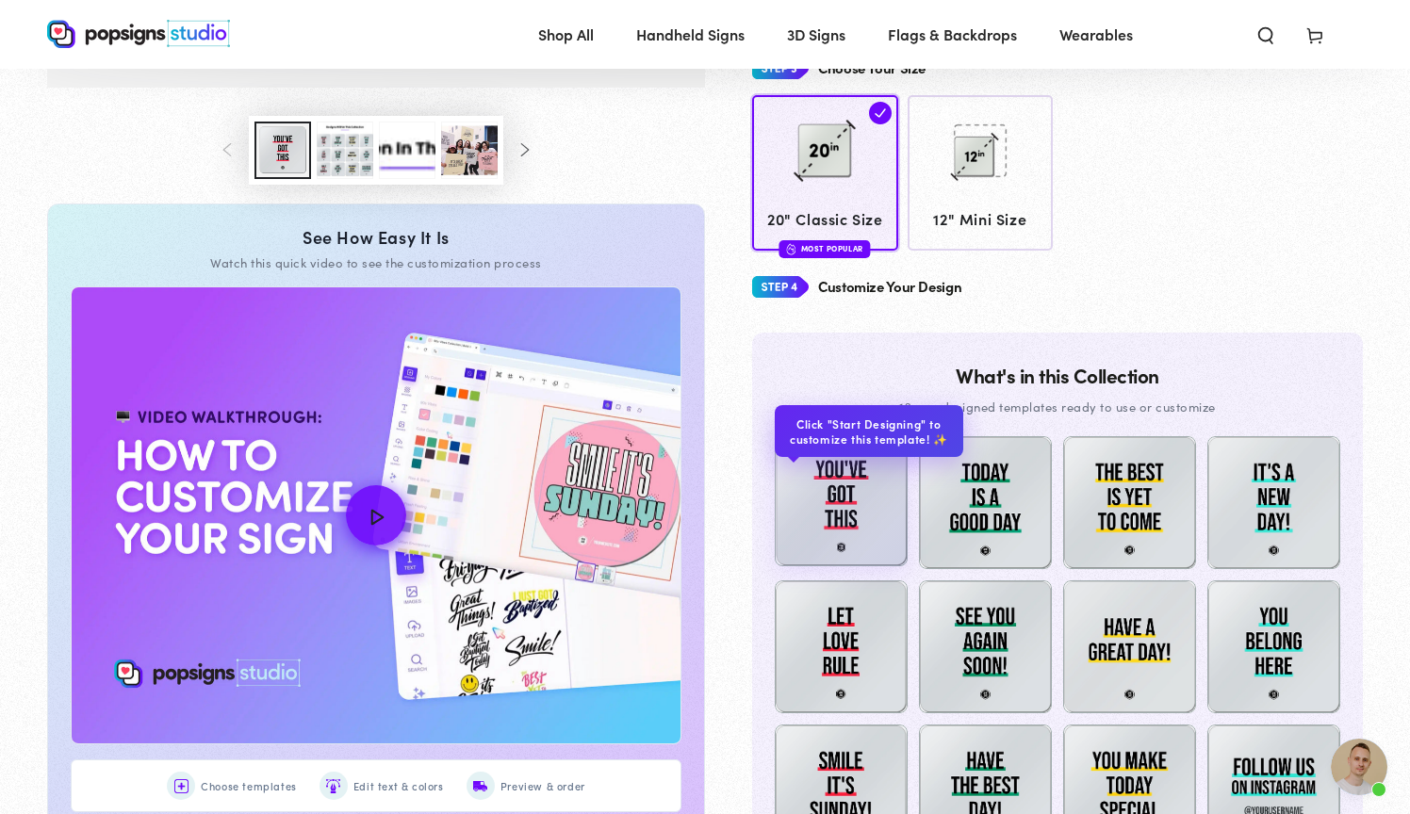
click at [871, 517] on img at bounding box center [841, 499] width 133 height 133
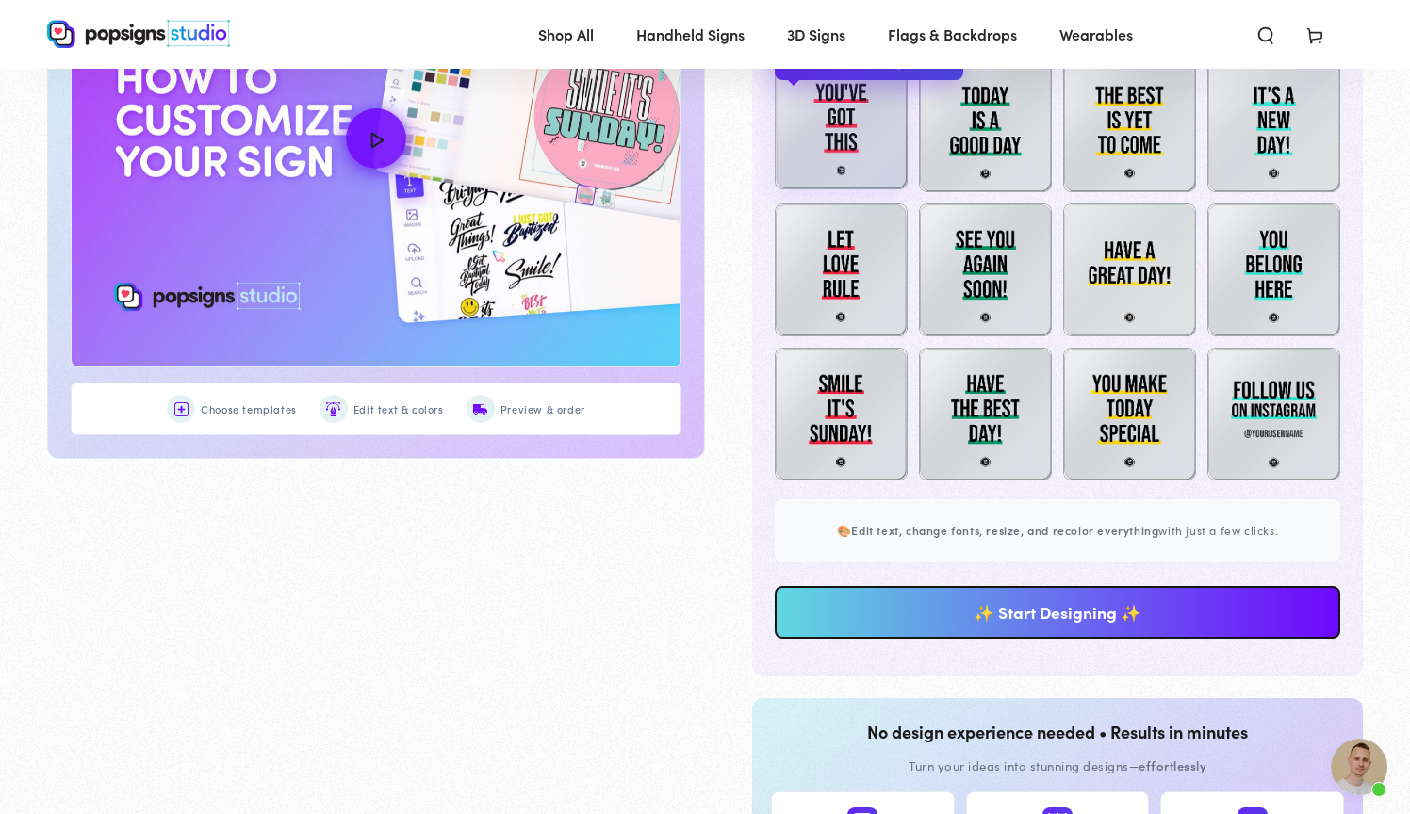
scroll to position [1135, 0]
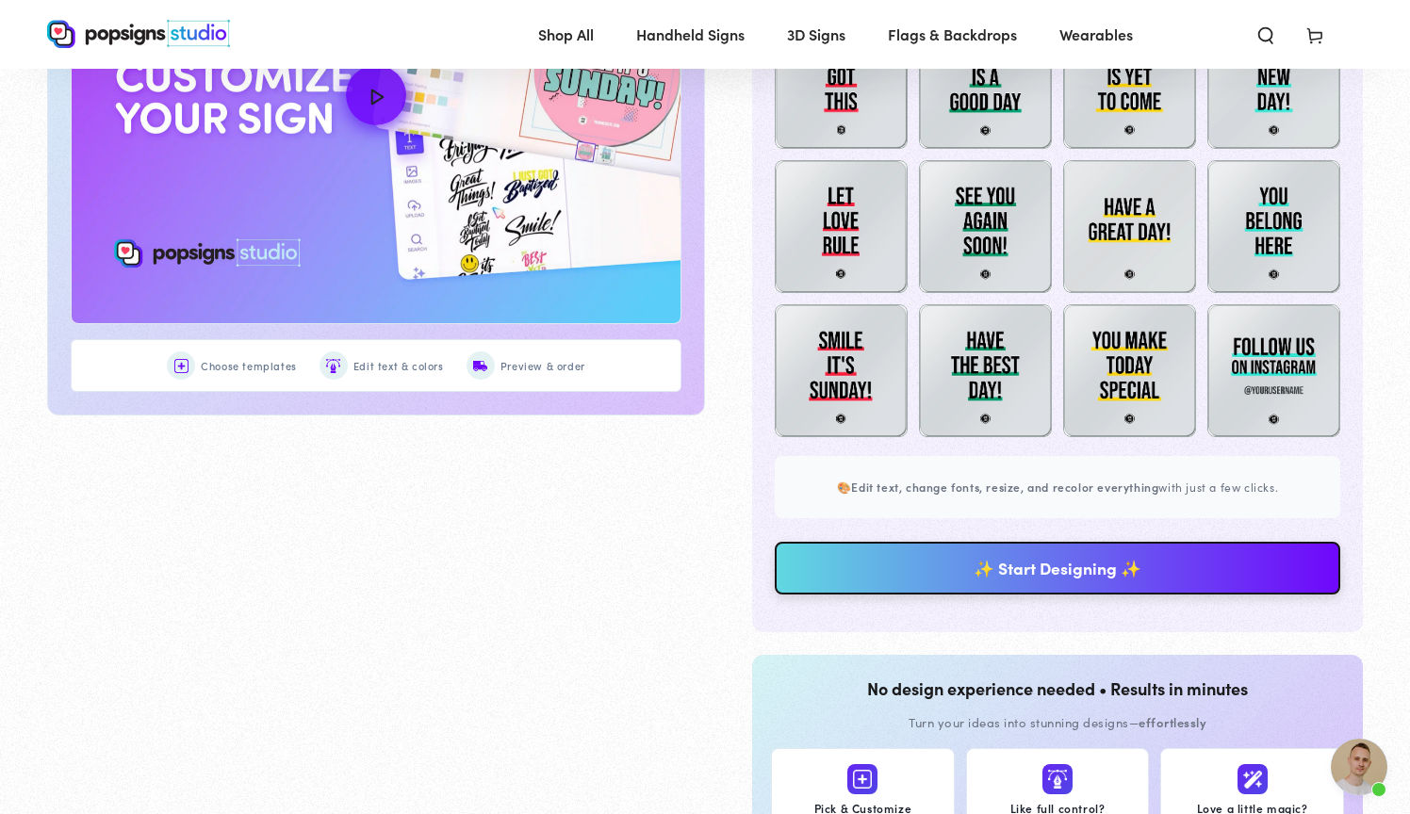
click at [950, 557] on link "✨ Start Designing ✨" at bounding box center [1057, 568] width 565 height 53
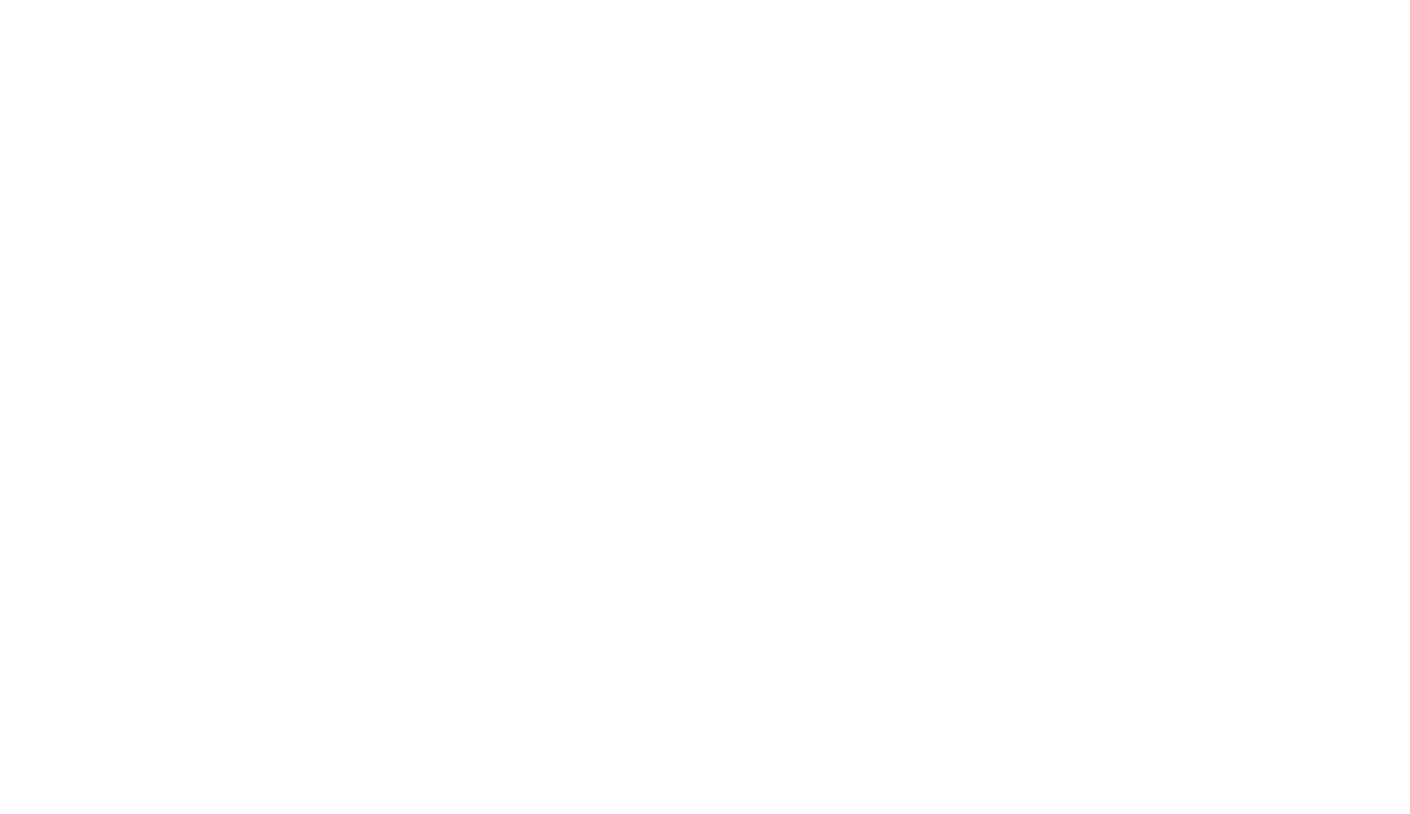
scroll to position [0, 0]
type textarea "An ancient tree with a door leading to a magical world"
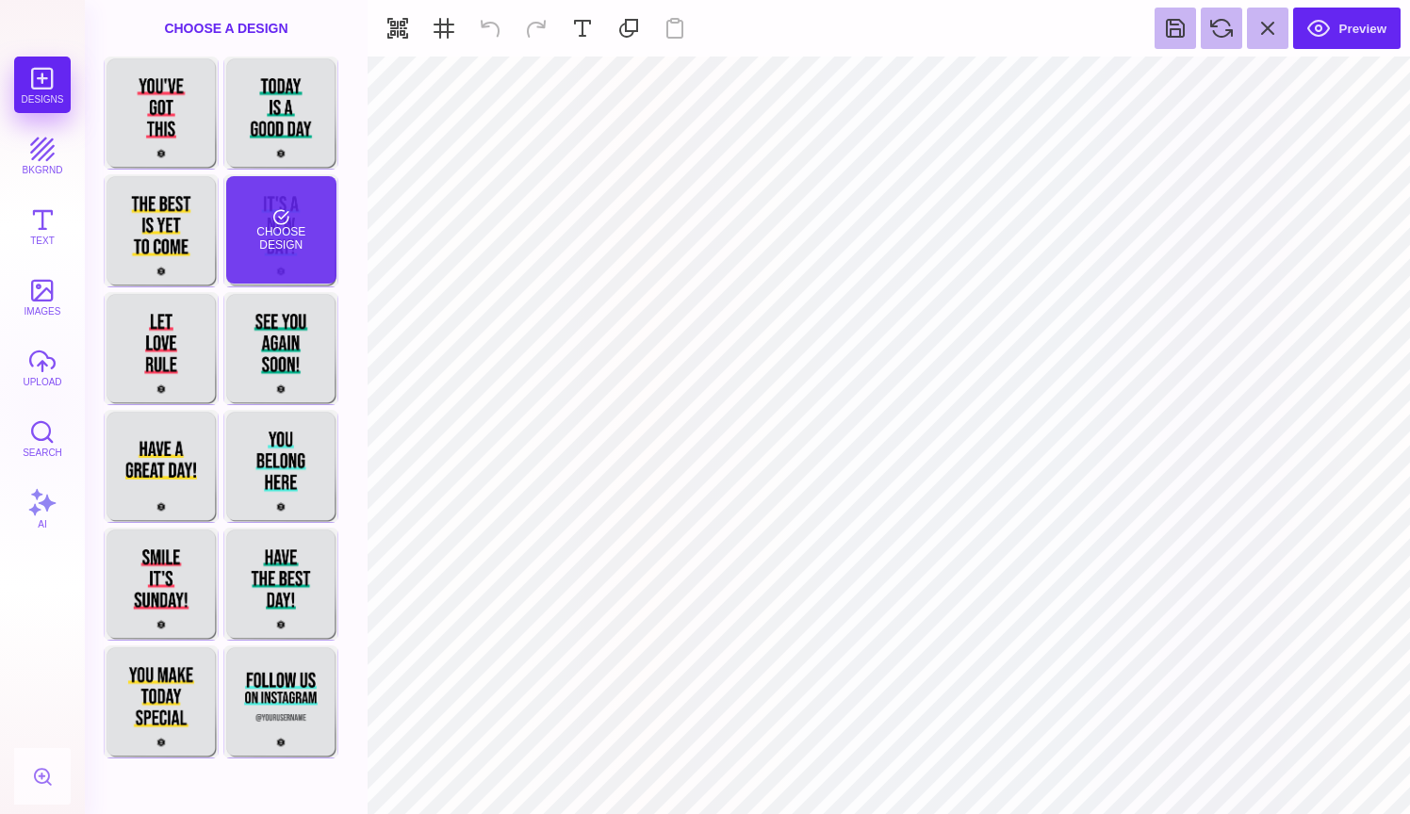
type input "#E0E2E4"
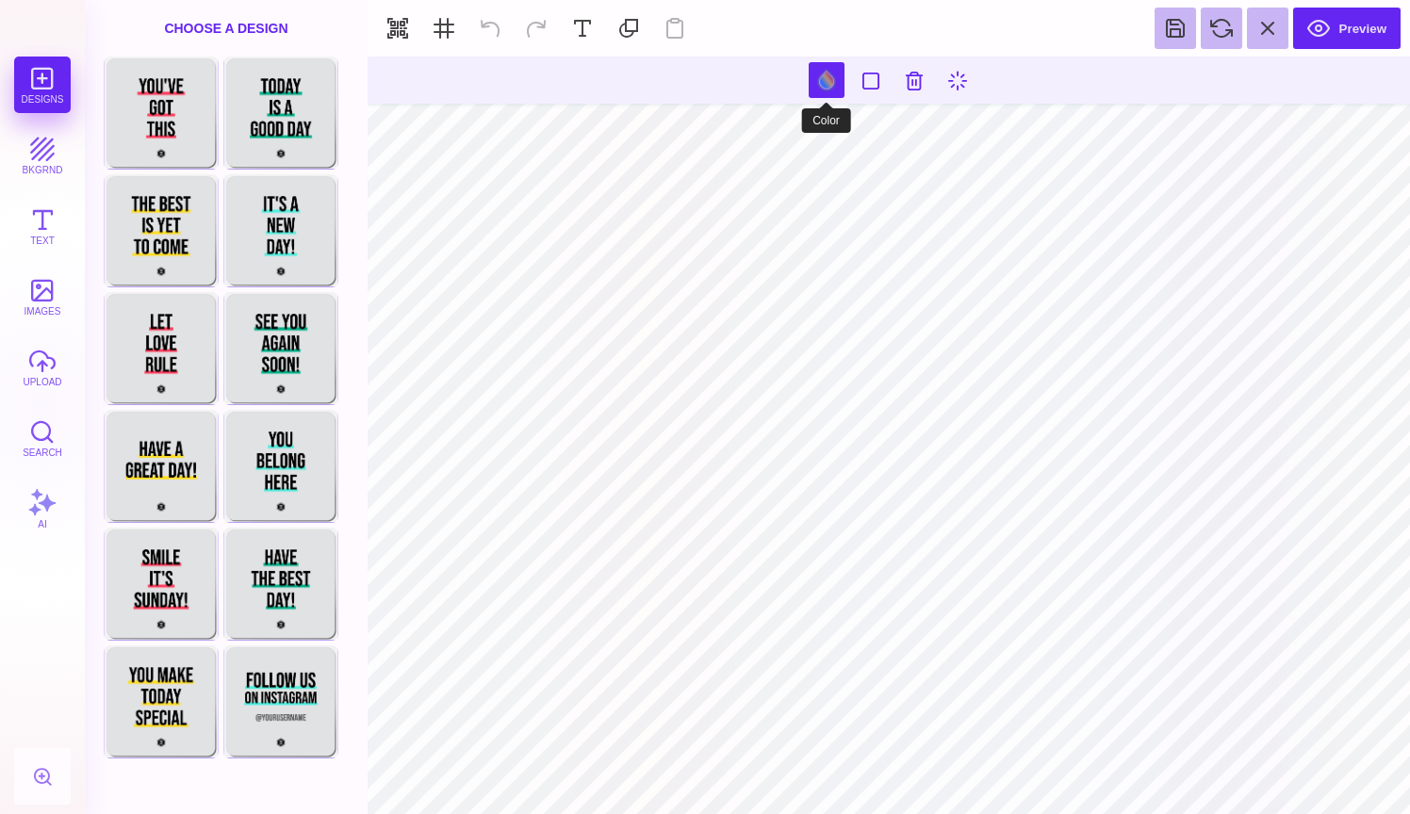
click at [821, 86] on button at bounding box center [827, 80] width 36 height 36
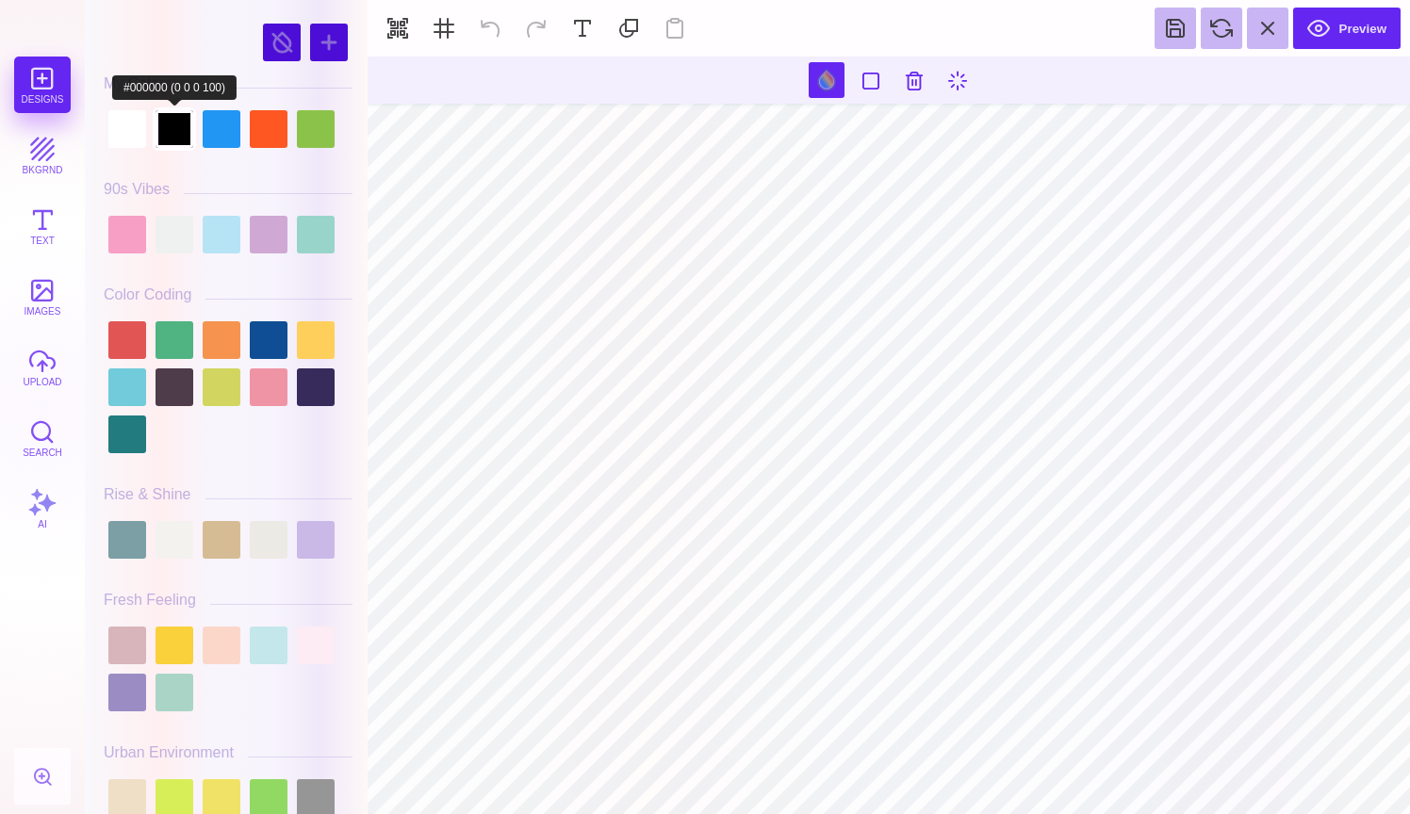
click at [173, 110] on div at bounding box center [228, 129] width 249 height 47
click at [173, 120] on div at bounding box center [174, 129] width 38 height 38
type input "#000000"
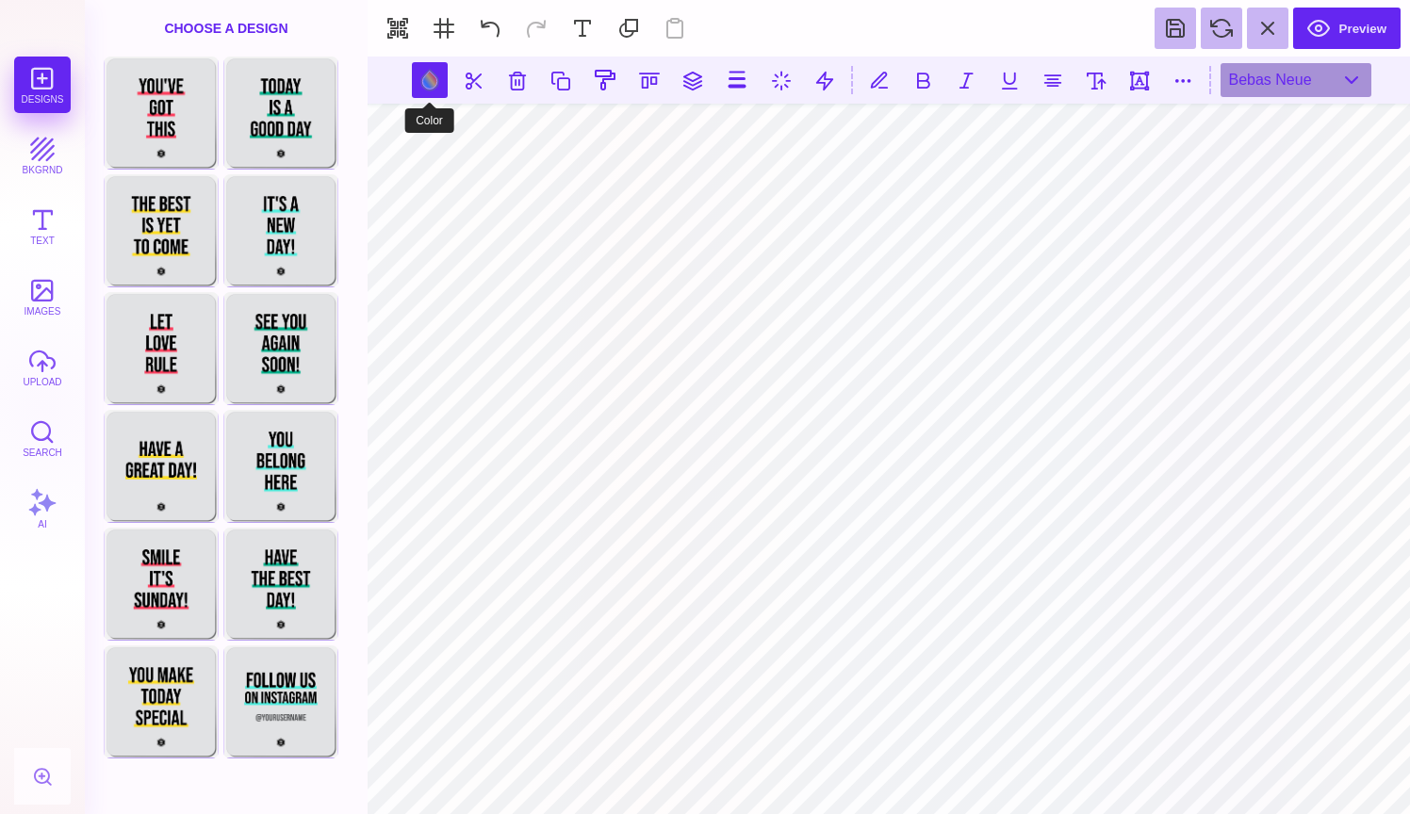
click at [430, 86] on button at bounding box center [430, 80] width 36 height 36
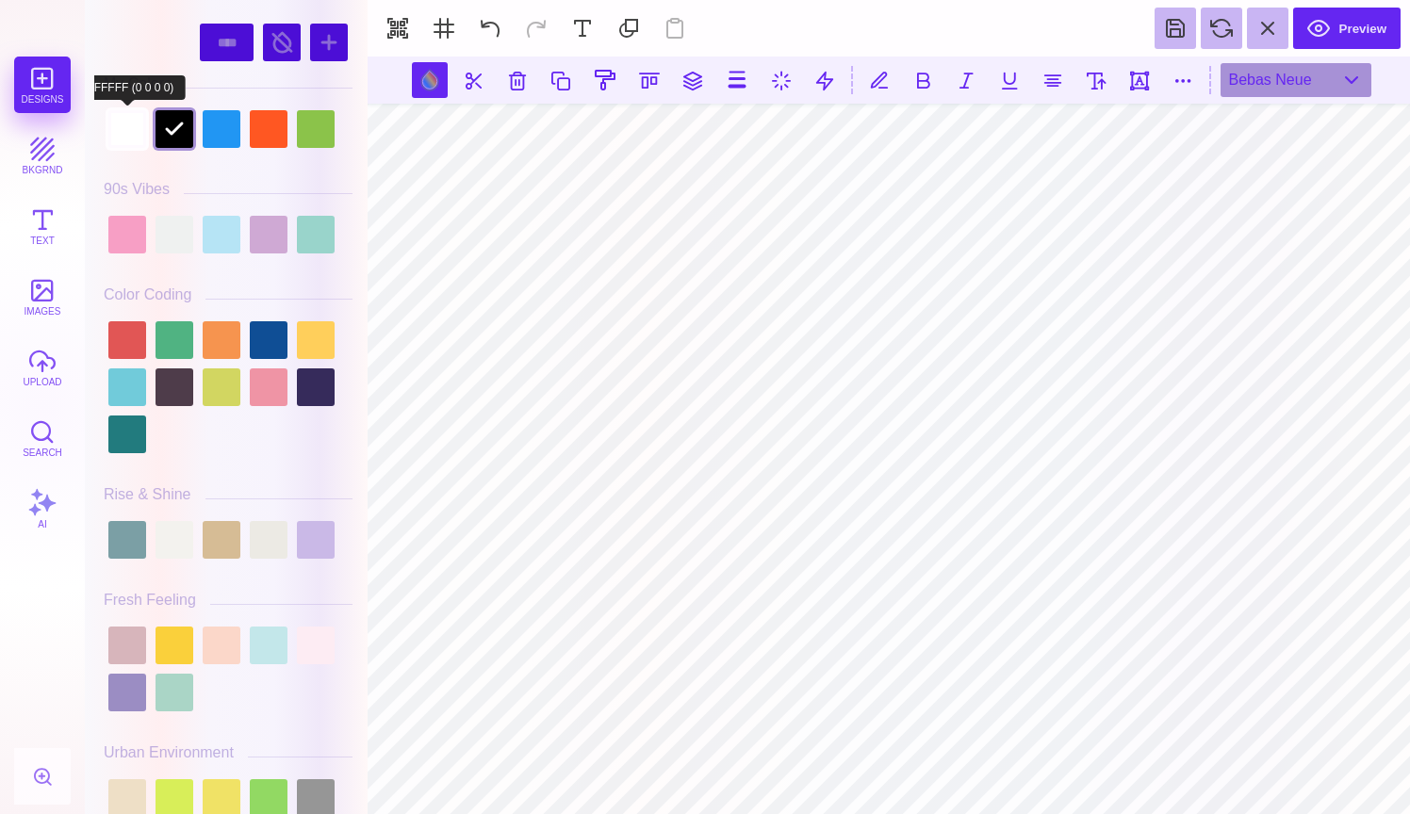
click at [123, 131] on div at bounding box center [127, 129] width 38 height 38
type input "#FFFFFF"
type textarea "**********"
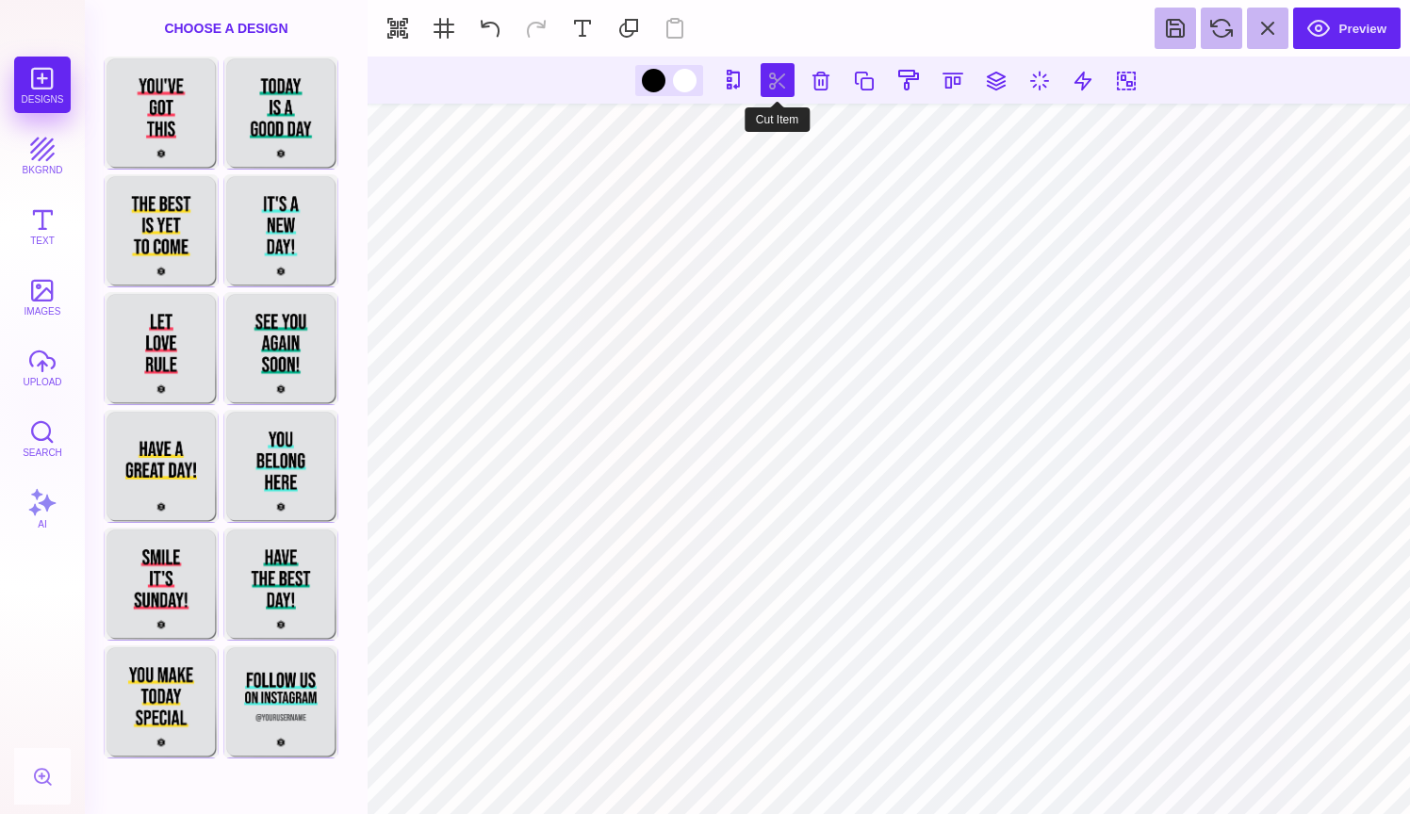
click at [774, 85] on button at bounding box center [777, 80] width 34 height 34
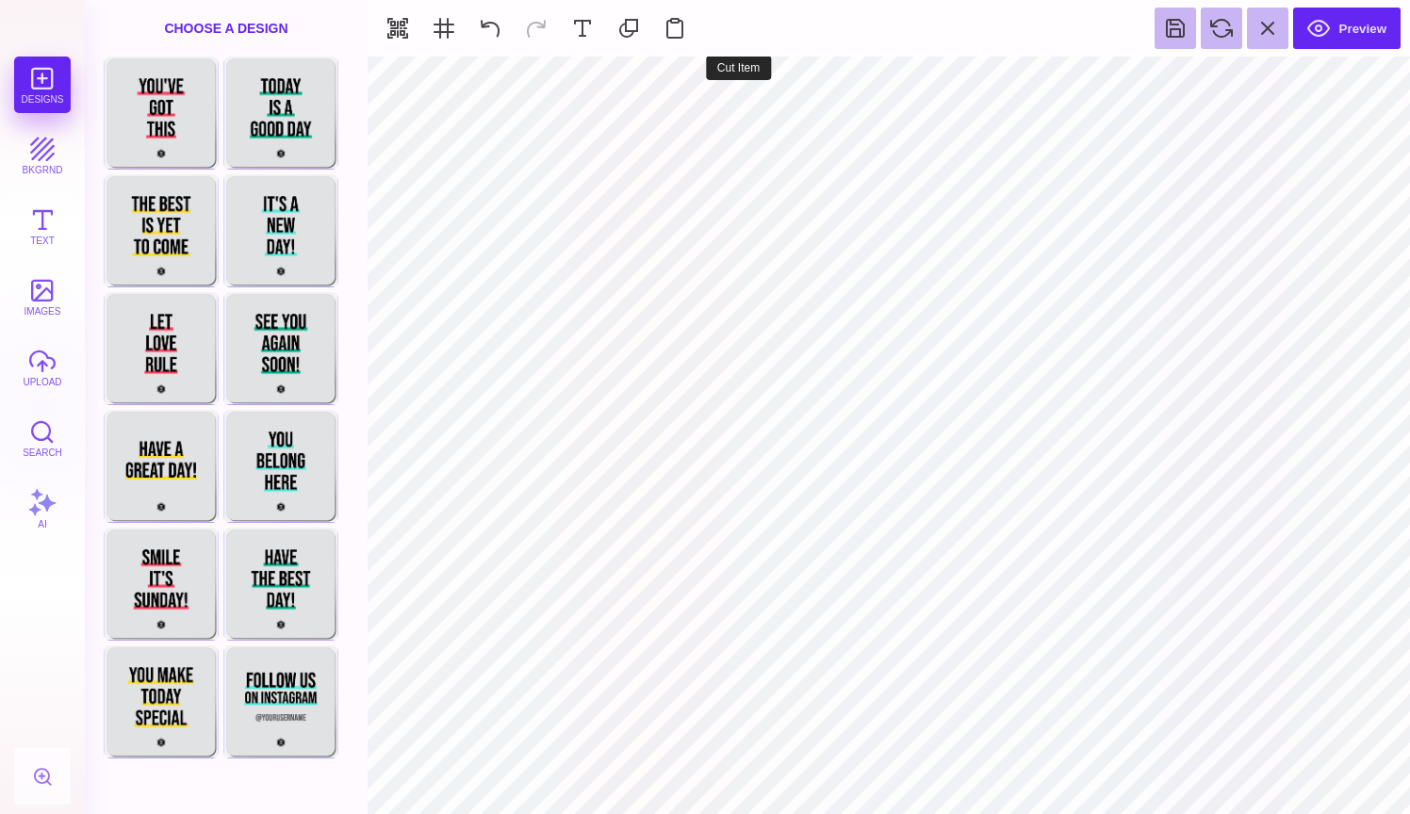
type input "#FFFFFF"
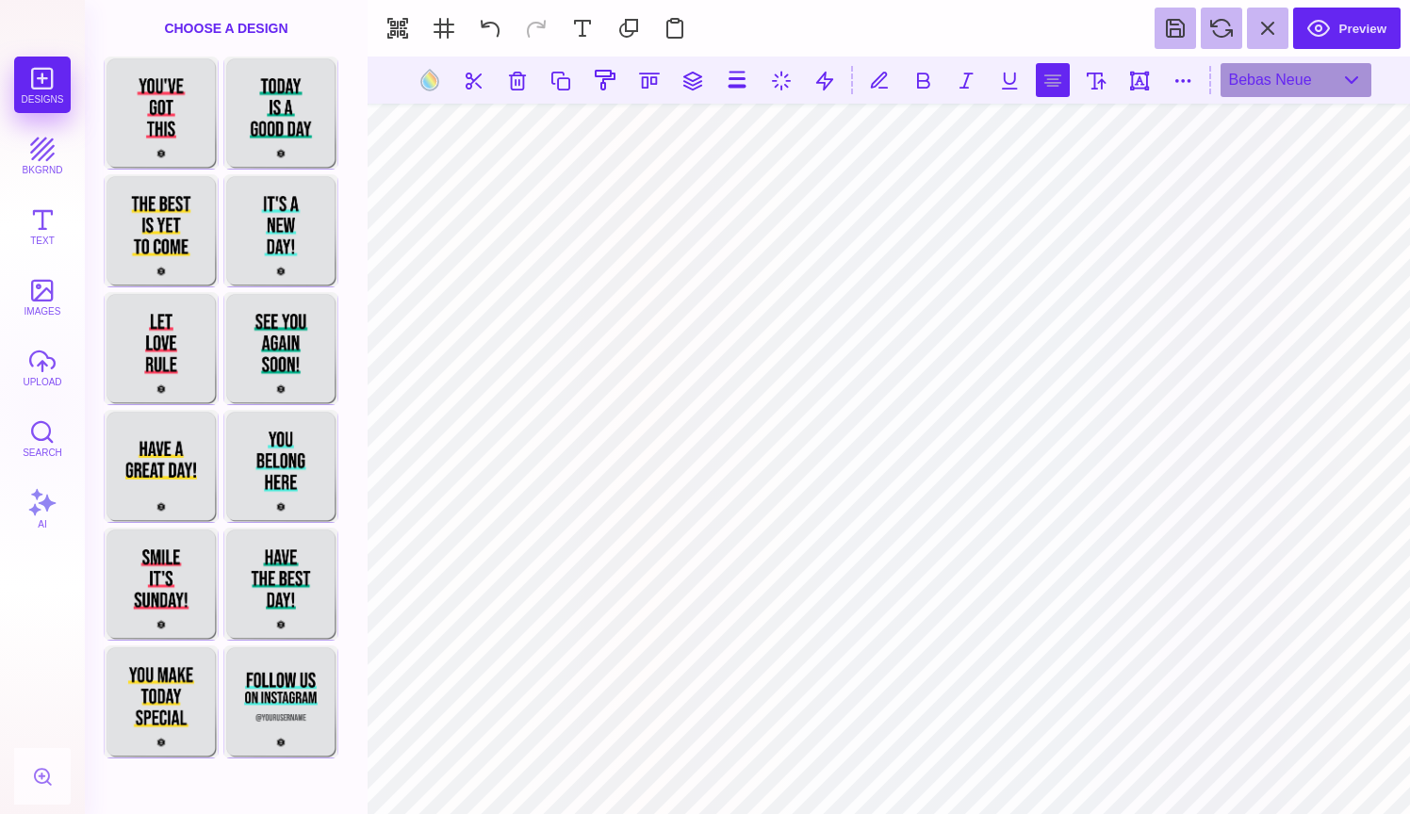
click at [1056, 80] on button at bounding box center [1053, 80] width 34 height 34
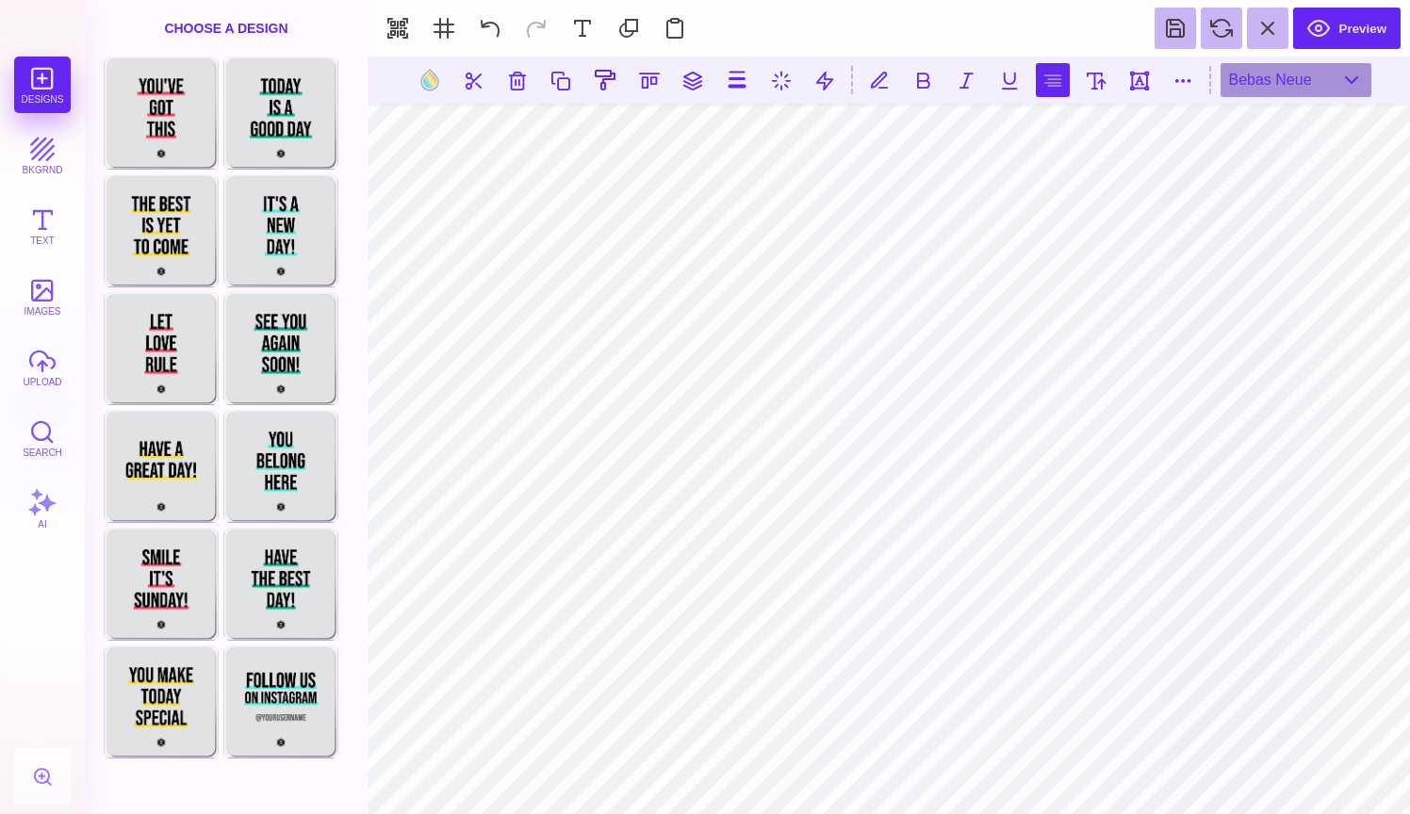
click at [1056, 80] on button at bounding box center [1053, 80] width 34 height 34
type textarea "**********"
click at [1055, 75] on button at bounding box center [1053, 80] width 34 height 34
click at [498, 32] on button at bounding box center [489, 28] width 41 height 41
click at [1038, 80] on button at bounding box center [1053, 80] width 34 height 34
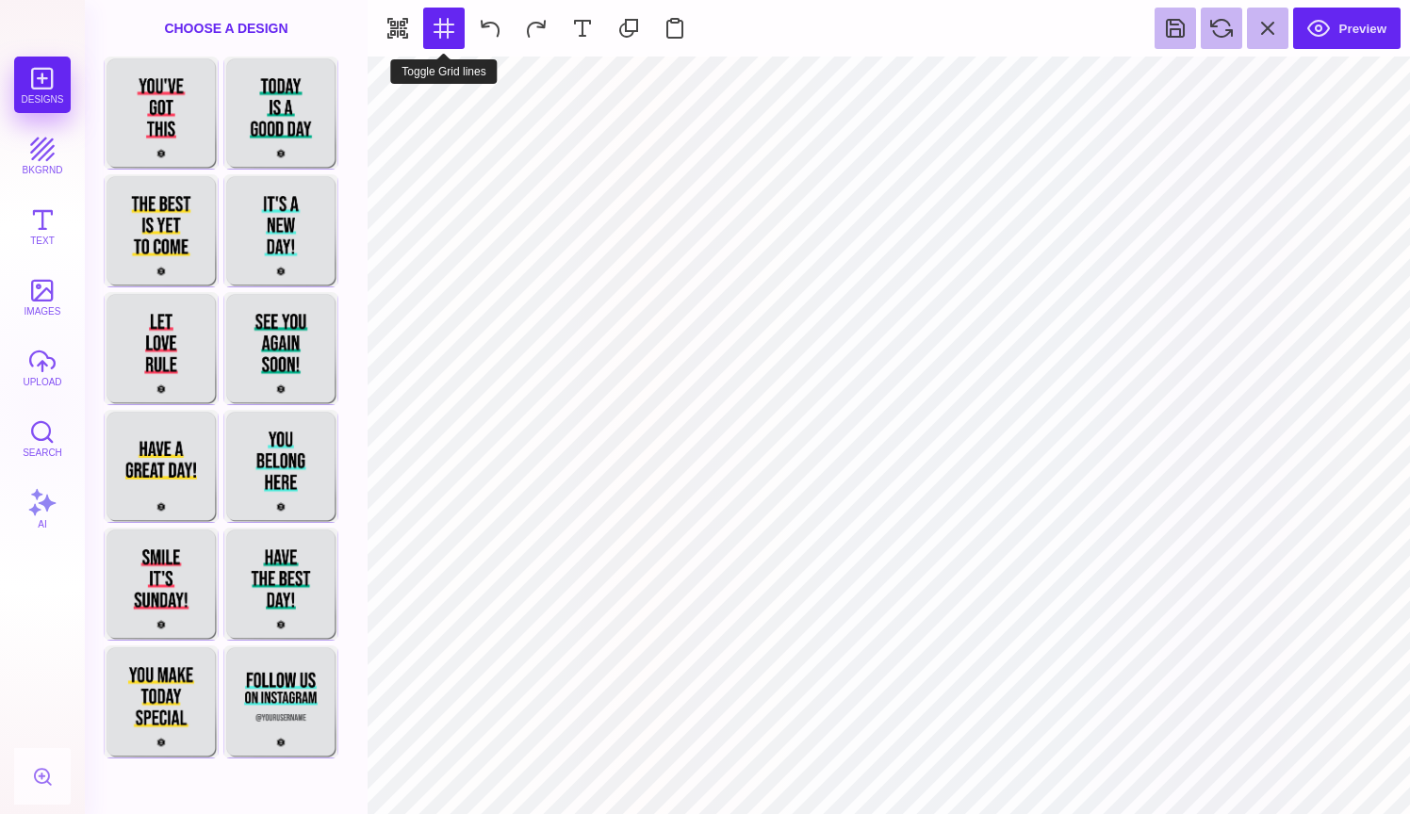
click at [439, 16] on button at bounding box center [443, 28] width 41 height 41
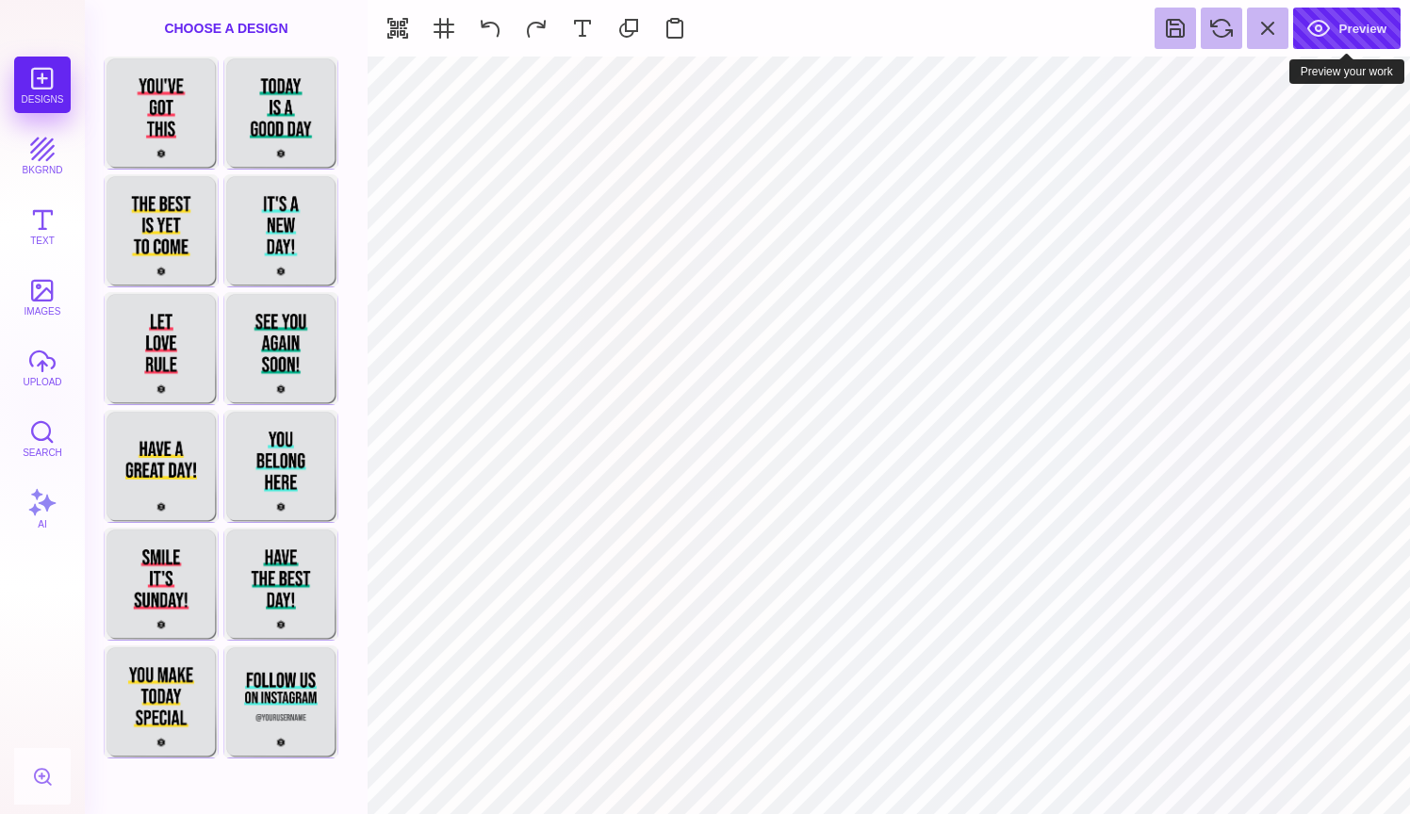
click at [1330, 34] on button "Preview" at bounding box center [1346, 28] width 107 height 41
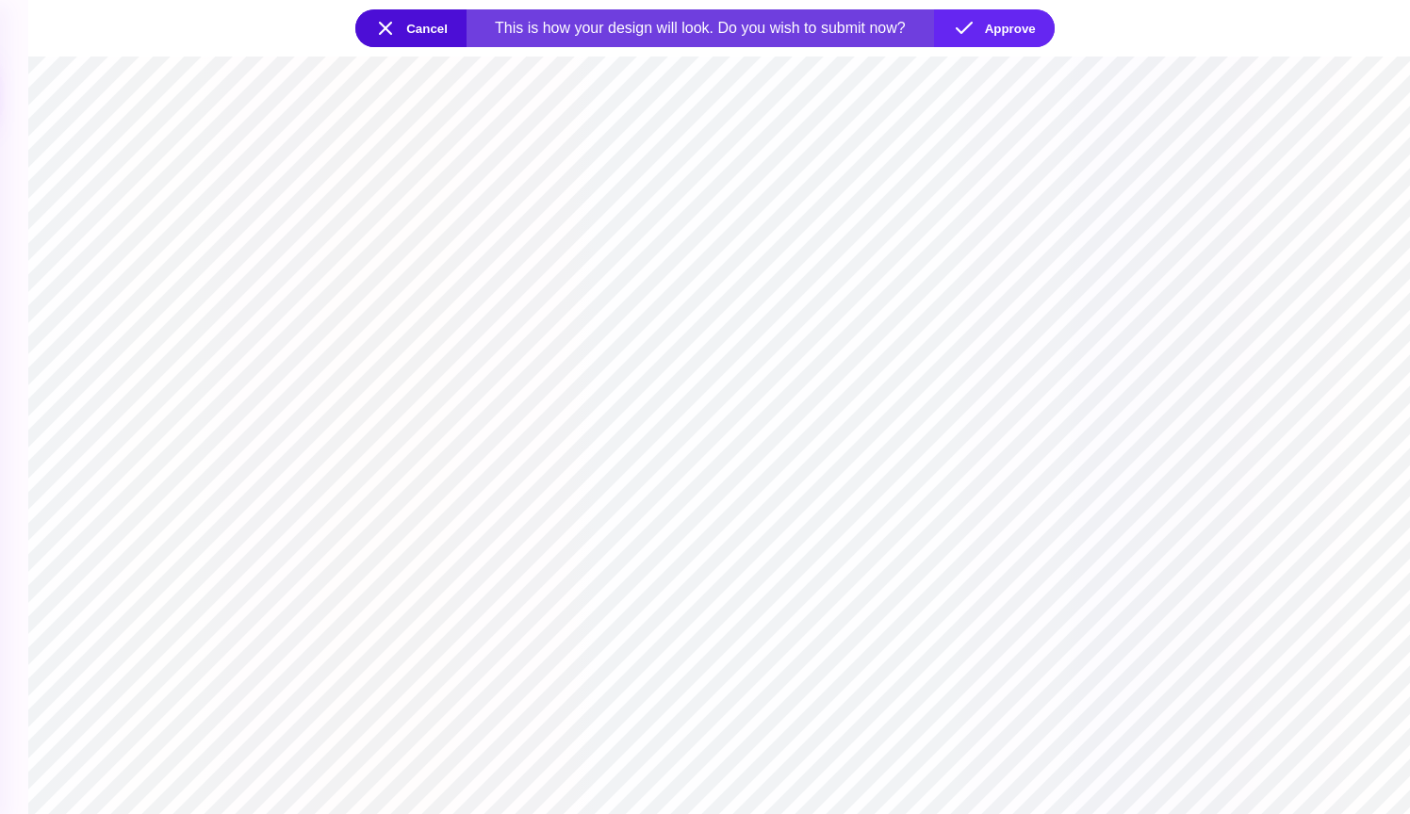
click at [731, 337] on section at bounding box center [718, 436] width 1381 height 758
click at [404, 40] on button "Cancel" at bounding box center [410, 28] width 111 height 38
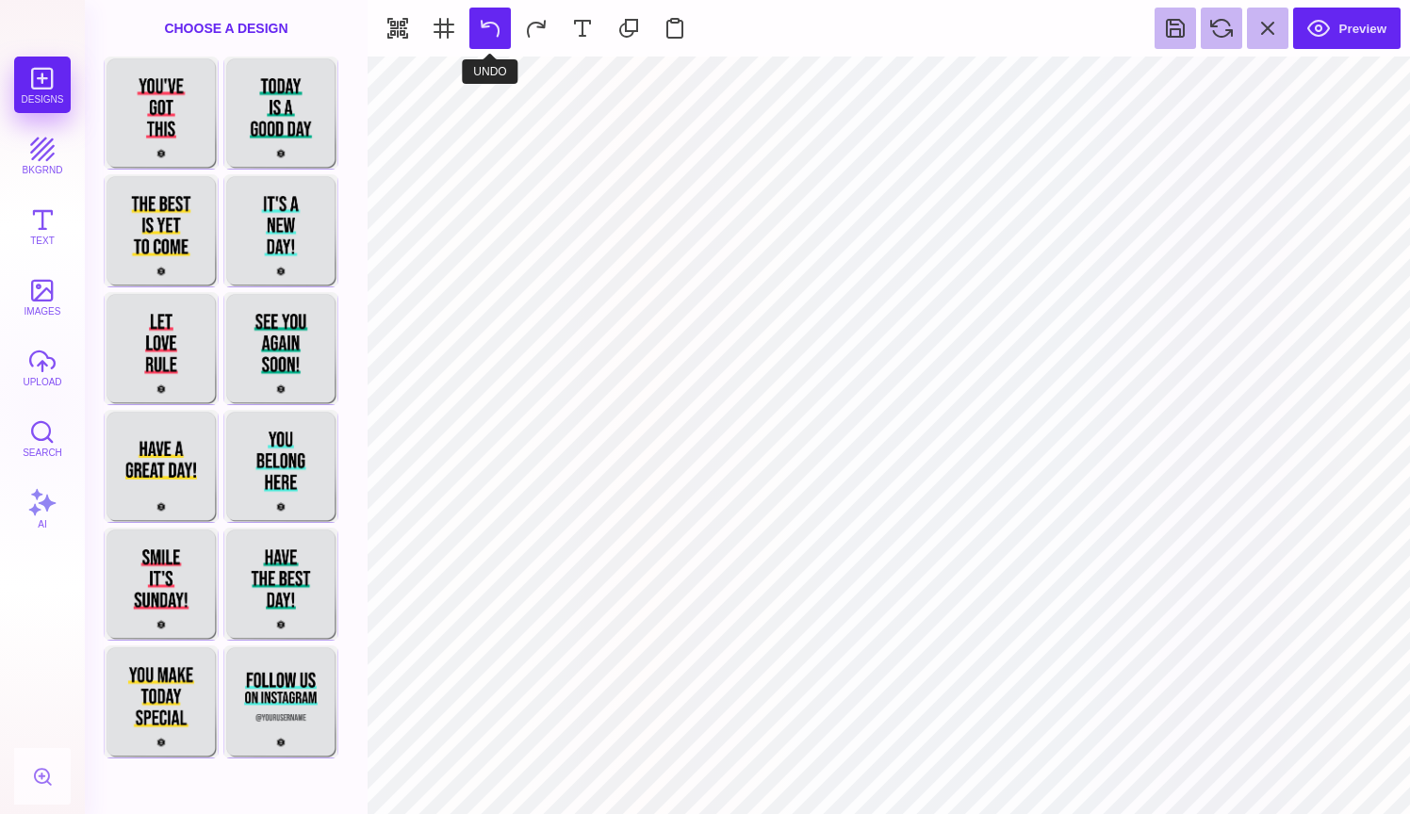
click at [494, 28] on button at bounding box center [489, 28] width 41 height 41
click at [493, 25] on button at bounding box center [489, 28] width 41 height 41
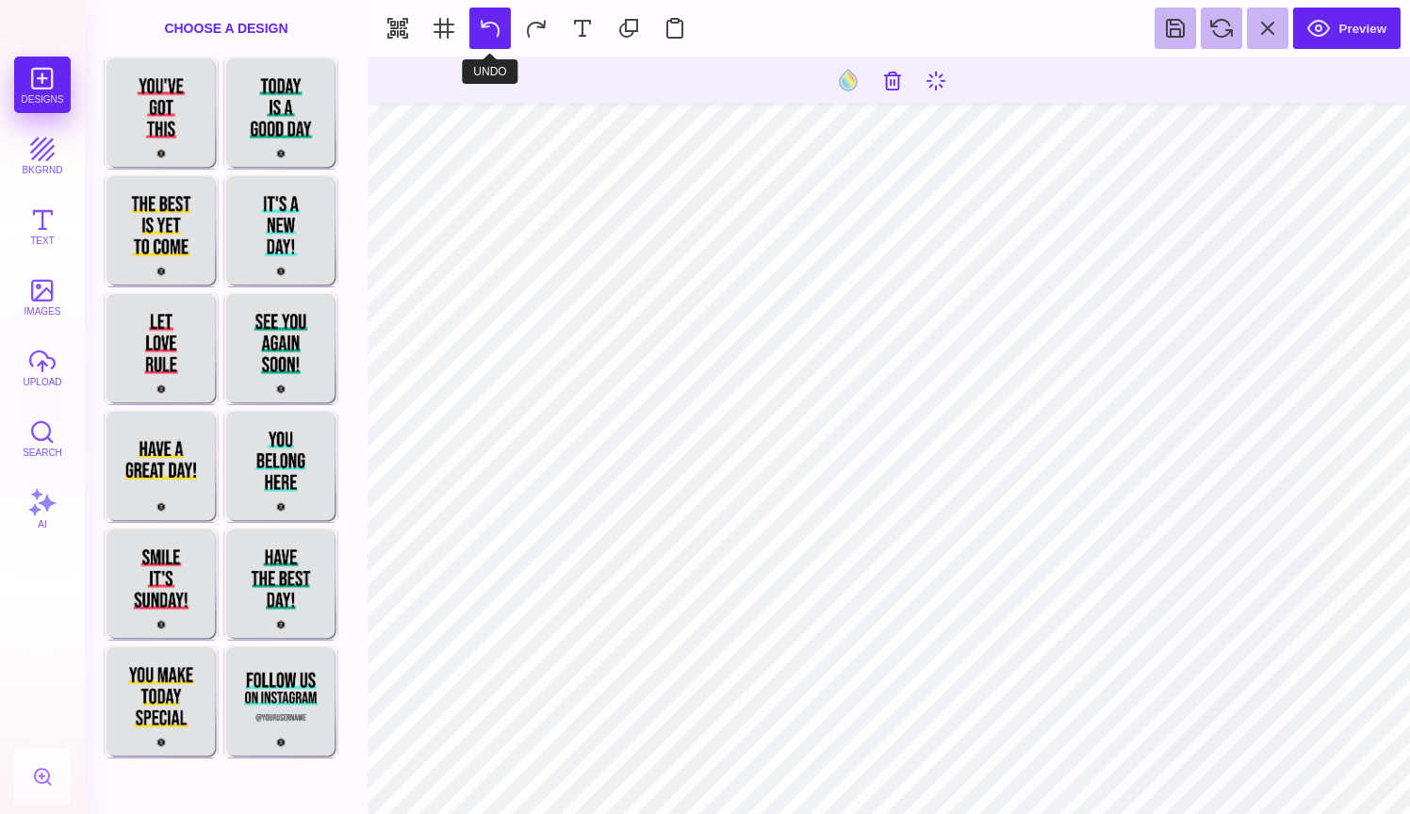
click at [493, 25] on button at bounding box center [489, 28] width 41 height 41
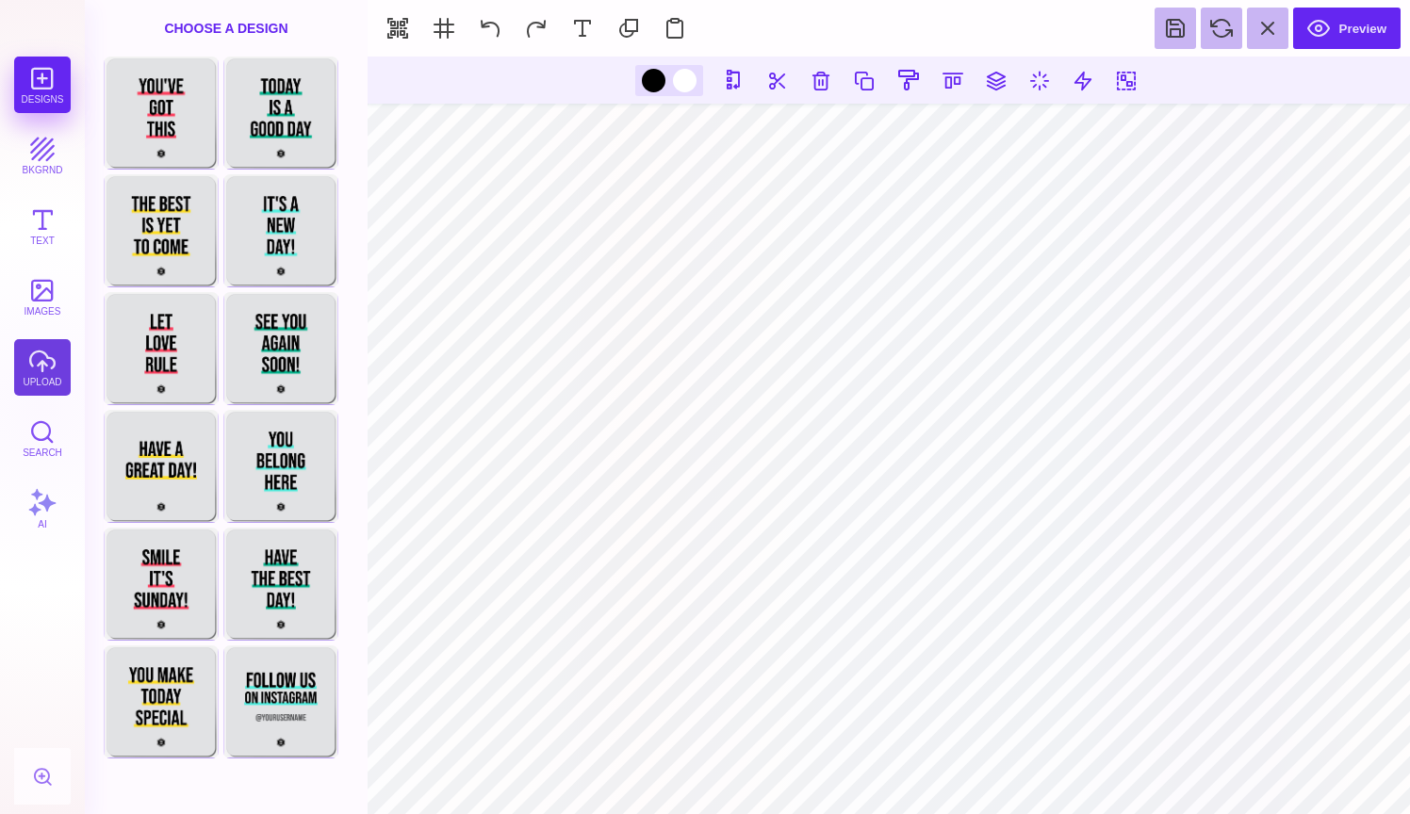
click at [56, 351] on button "upload" at bounding box center [42, 367] width 57 height 57
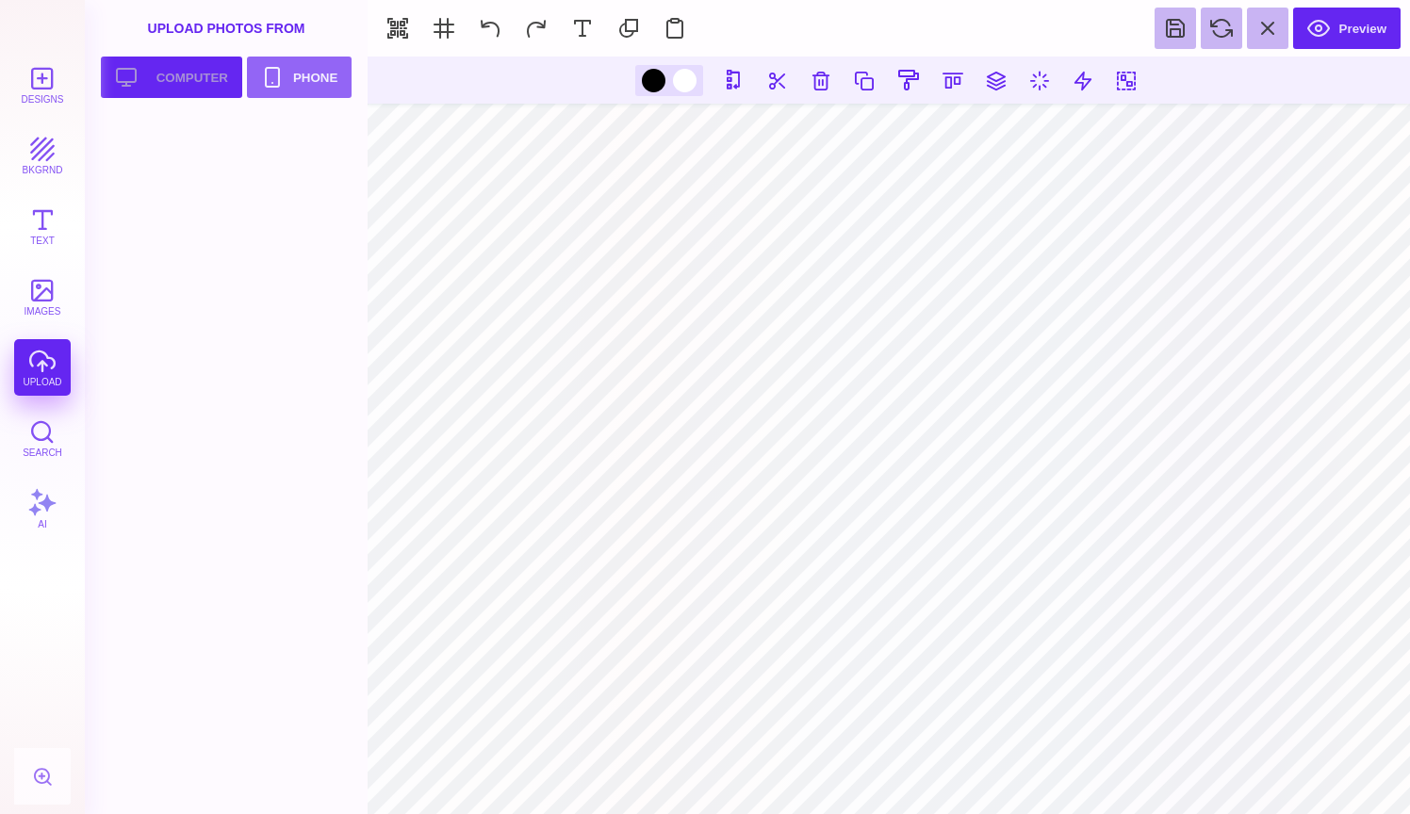
click at [193, 74] on button "Upload your artwork Computer" at bounding box center [171, 77] width 141 height 41
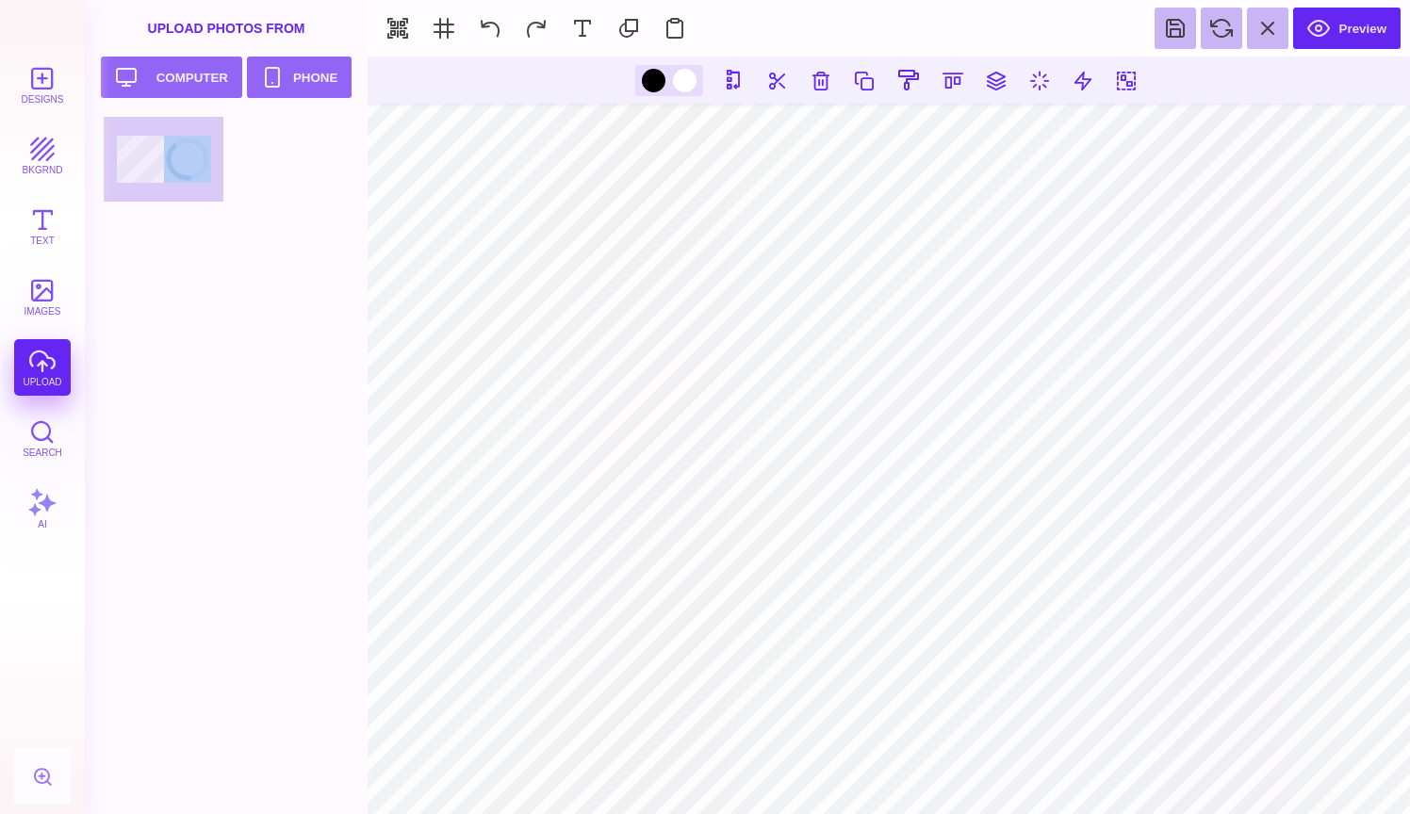
click at [888, 660] on section "Designs bkgrnd Text images upload Search AI set page background" at bounding box center [705, 407] width 1410 height 814
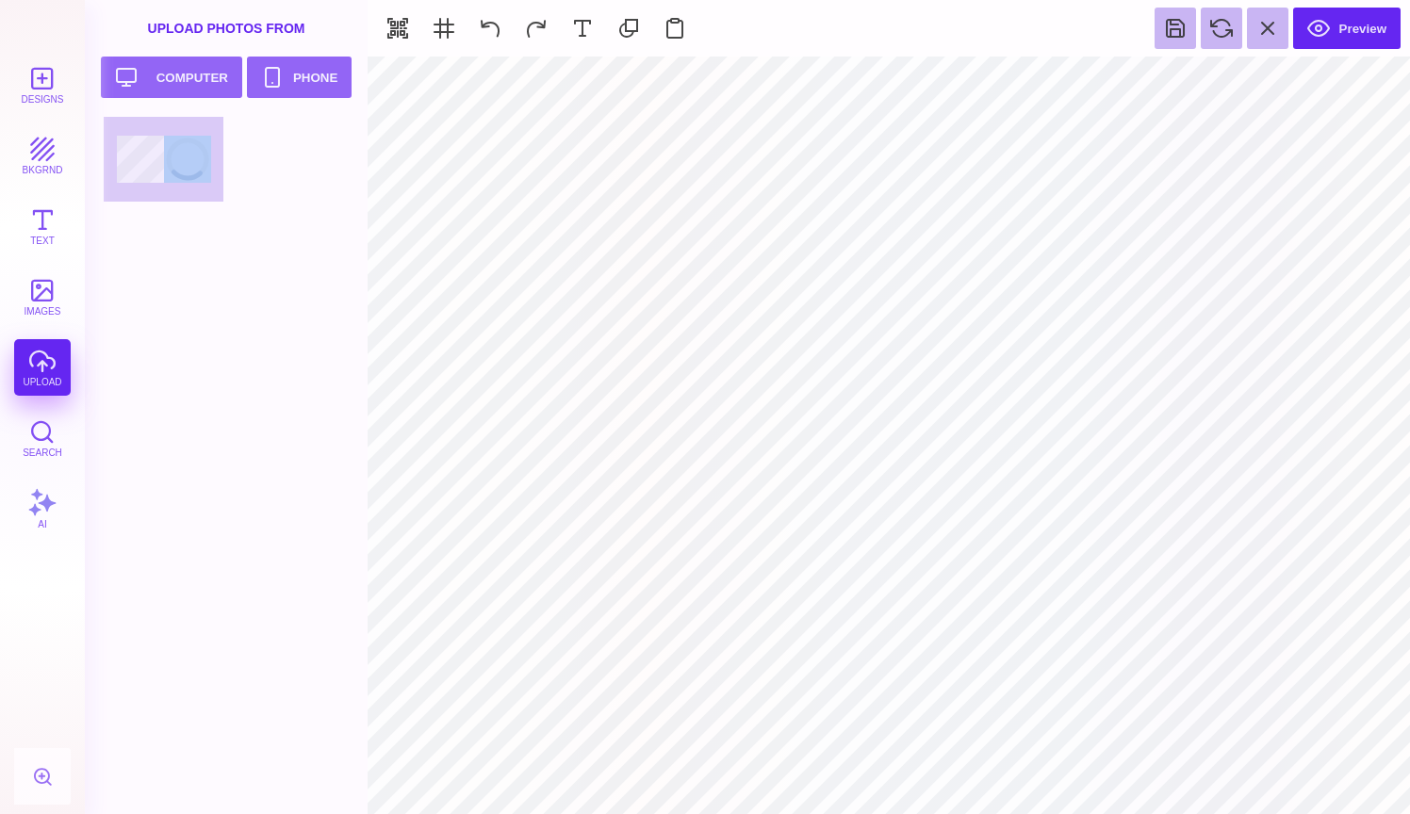
click at [296, 115] on section "Upload Photos From Upload your artwork Computer Phone" at bounding box center [226, 407] width 283 height 814
type input "#000000"
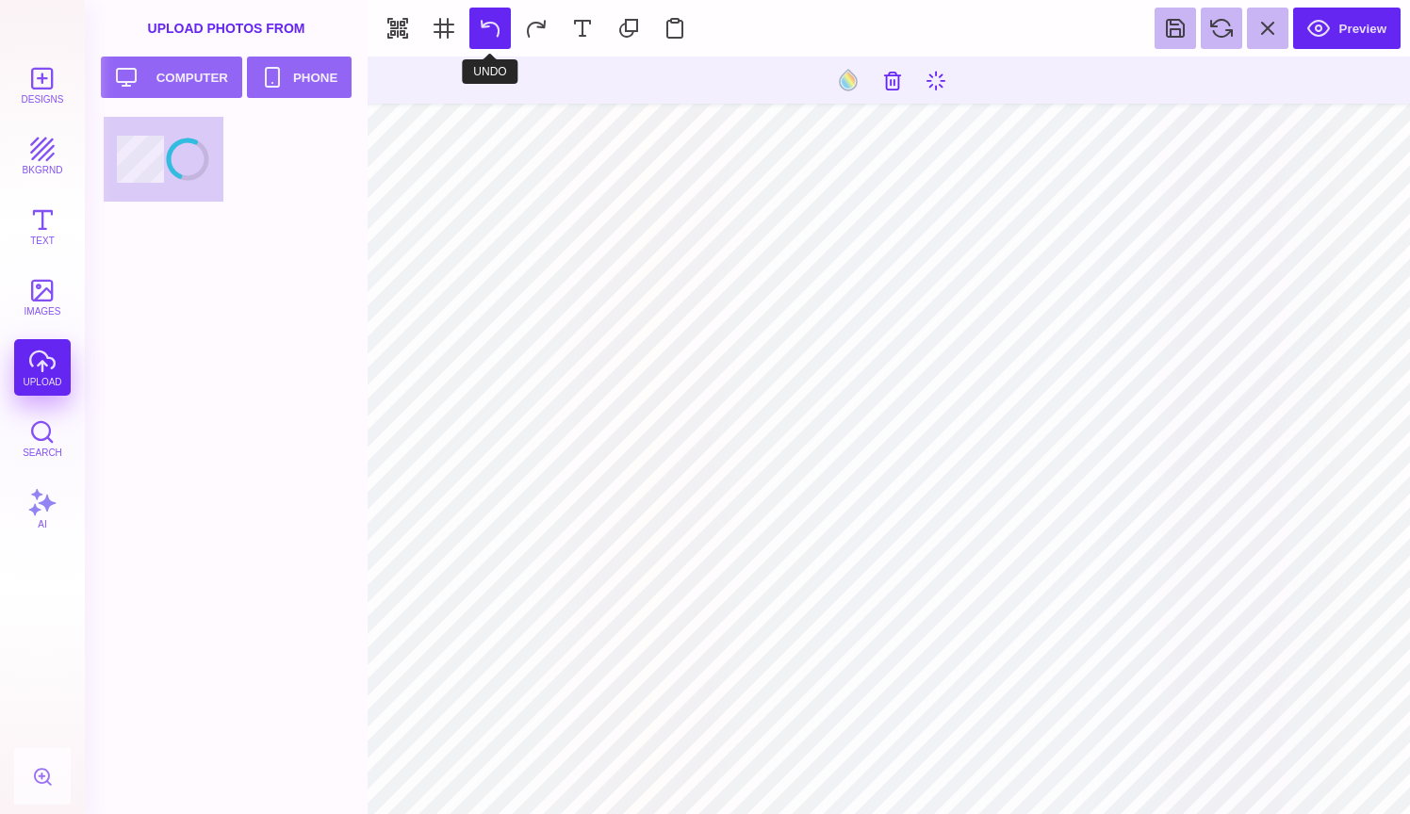
click at [493, 24] on button at bounding box center [489, 28] width 41 height 41
